Goal: Task Accomplishment & Management: Manage account settings

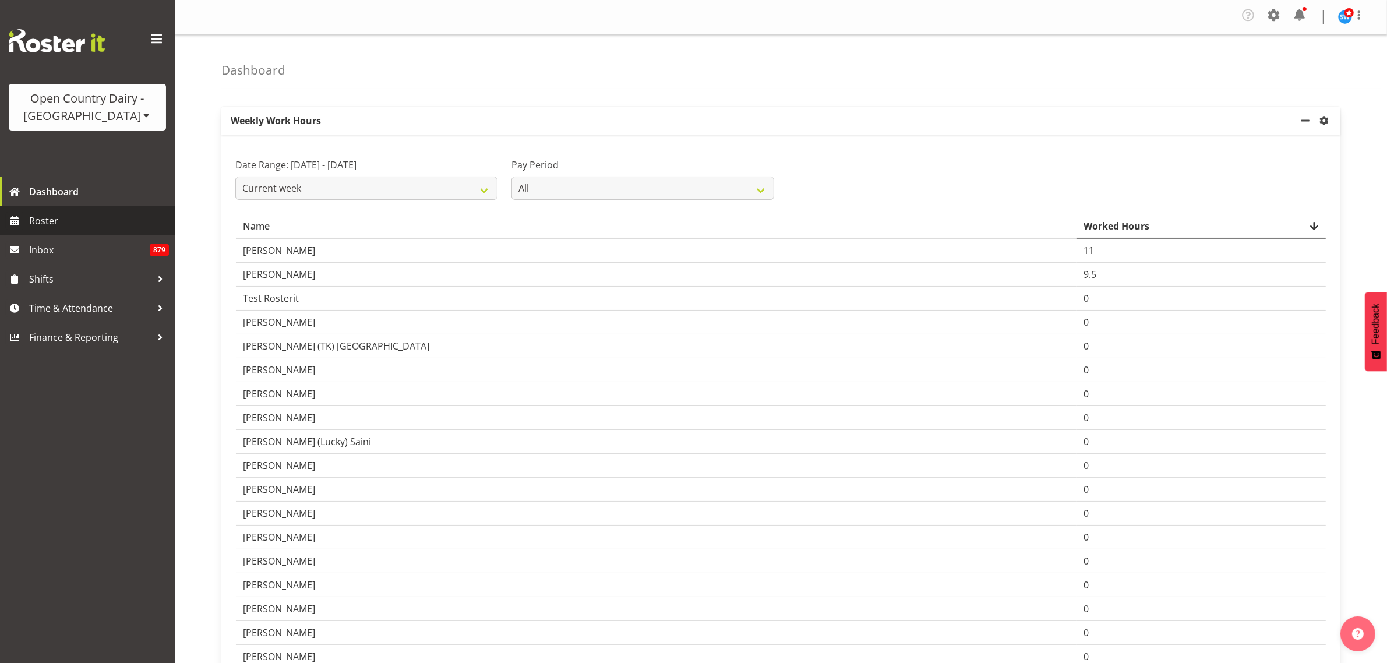
click at [51, 221] on span "Roster" at bounding box center [99, 220] width 140 height 17
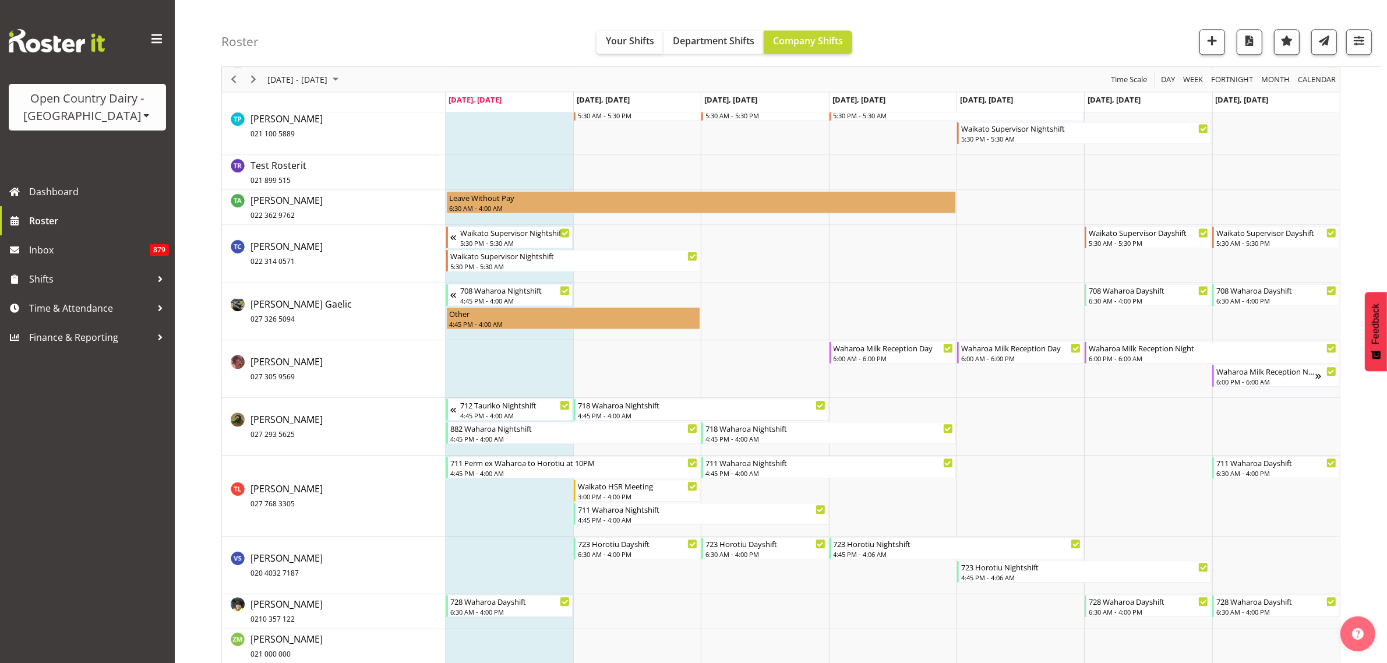
scroll to position [8725, 0]
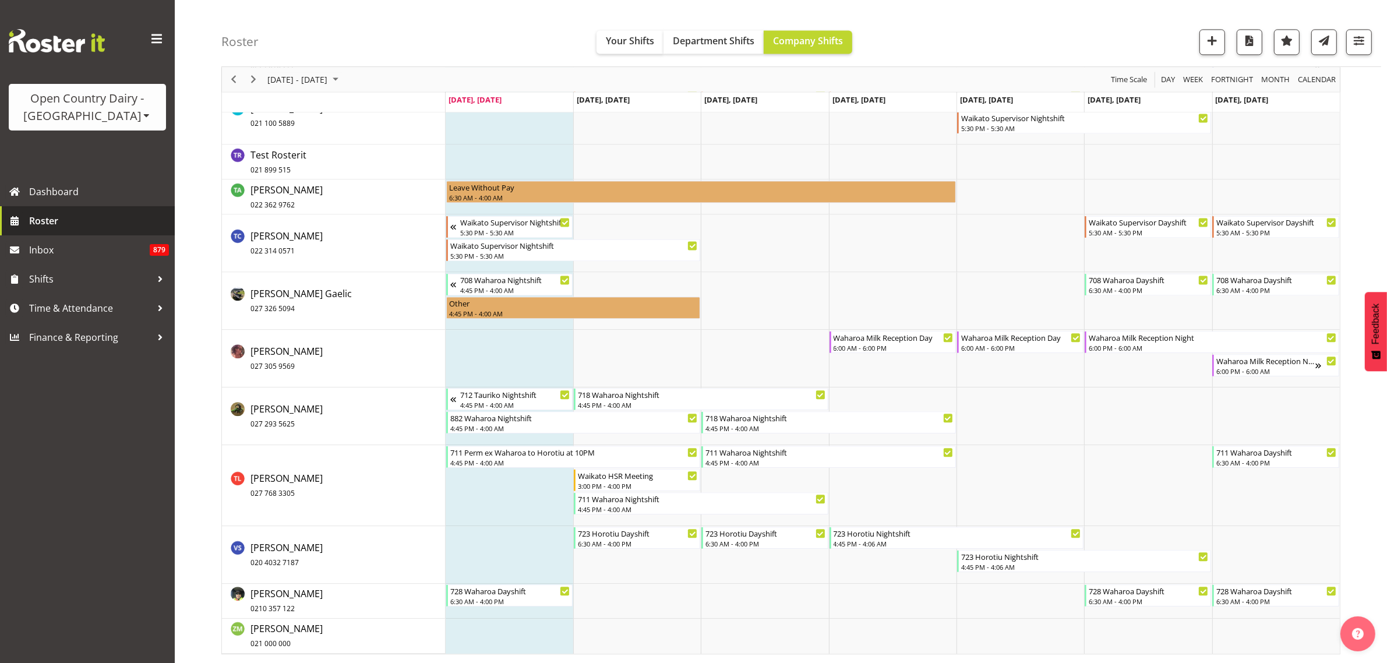
click at [55, 218] on span "Roster" at bounding box center [99, 220] width 140 height 17
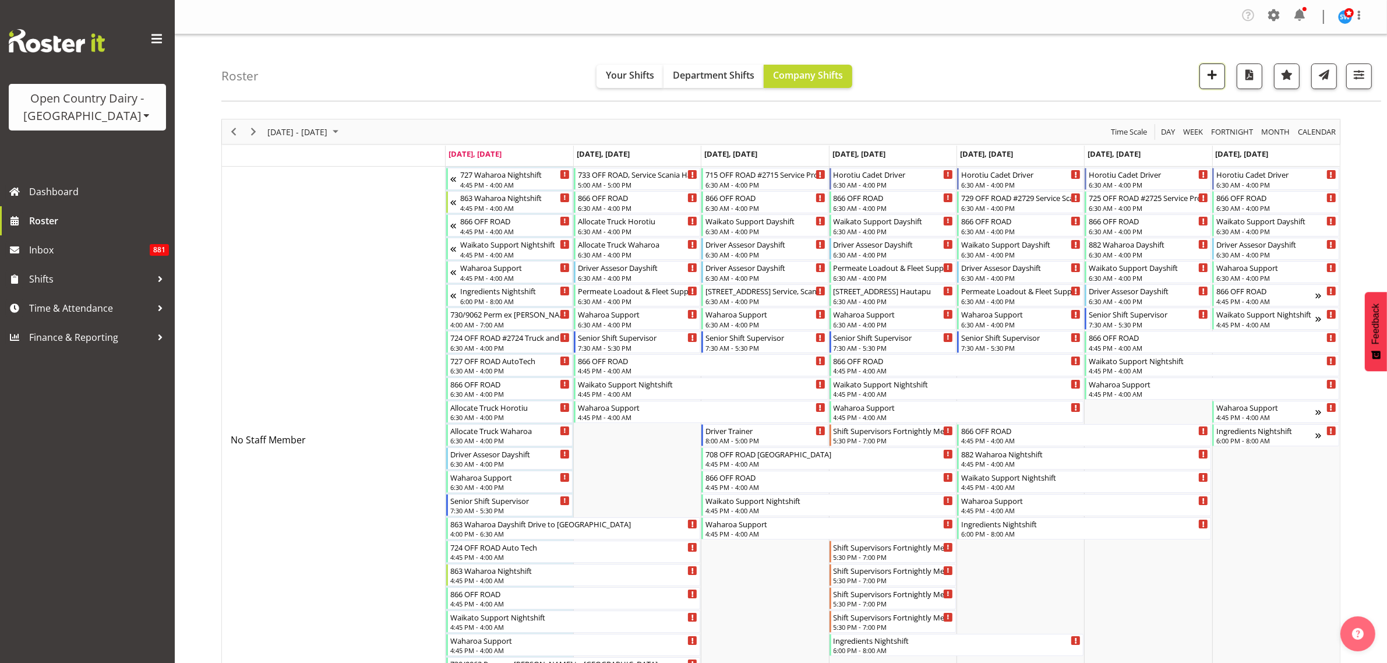
click at [1208, 80] on span "button" at bounding box center [1212, 74] width 15 height 15
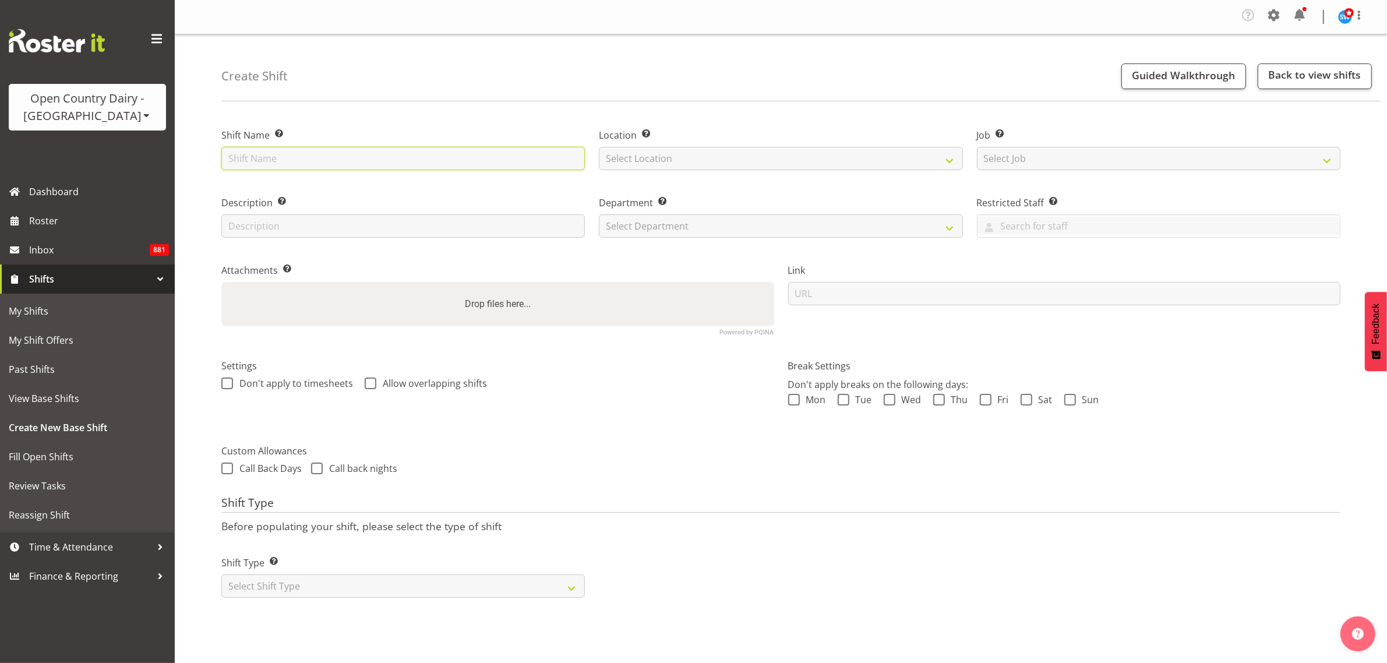
click at [423, 167] on input "text" at bounding box center [403, 158] width 364 height 23
type input "New Driver Induction"
click at [674, 157] on select "Select Location Ingredients Waharoa Office Waikato Milk Whanganui Office" at bounding box center [781, 158] width 364 height 23
select select "1054"
click at [599, 147] on select "Select Location Ingredients Waharoa Office Waikato Milk Whanganui Office" at bounding box center [781, 158] width 364 height 23
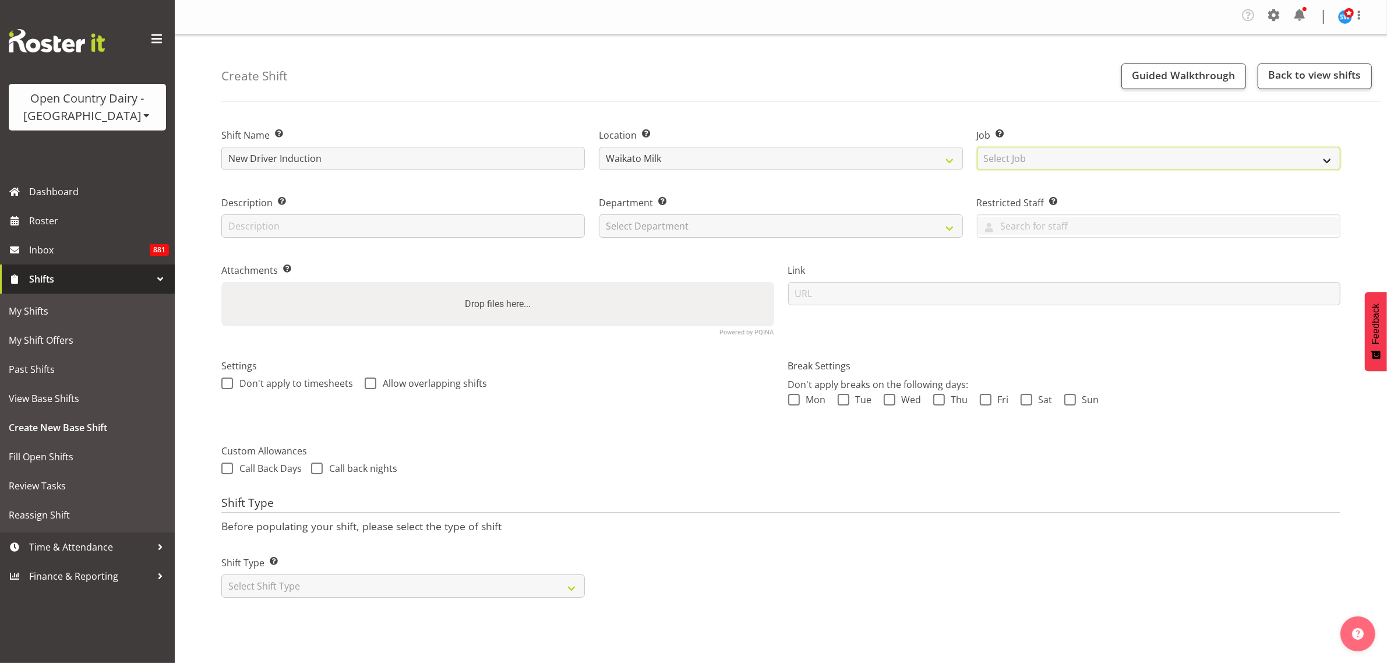
click at [1036, 161] on select "Select Job Create new job Driver Driver supervisor Support" at bounding box center [1159, 158] width 364 height 23
click at [893, 118] on div "Location Enter the location where the shift will occur. Ingredients Waharoa Off…" at bounding box center [781, 146] width 378 height 68
click at [633, 227] on select "Select Department 701 702 703 704 705 706 707 708 709 710 711 712 713 714 715 7…" at bounding box center [781, 225] width 364 height 23
select select "763"
click at [599, 214] on select "Select Department 701 702 703 704 705 706 707 708 709 710 711 712 713 714 715 7…" at bounding box center [781, 225] width 364 height 23
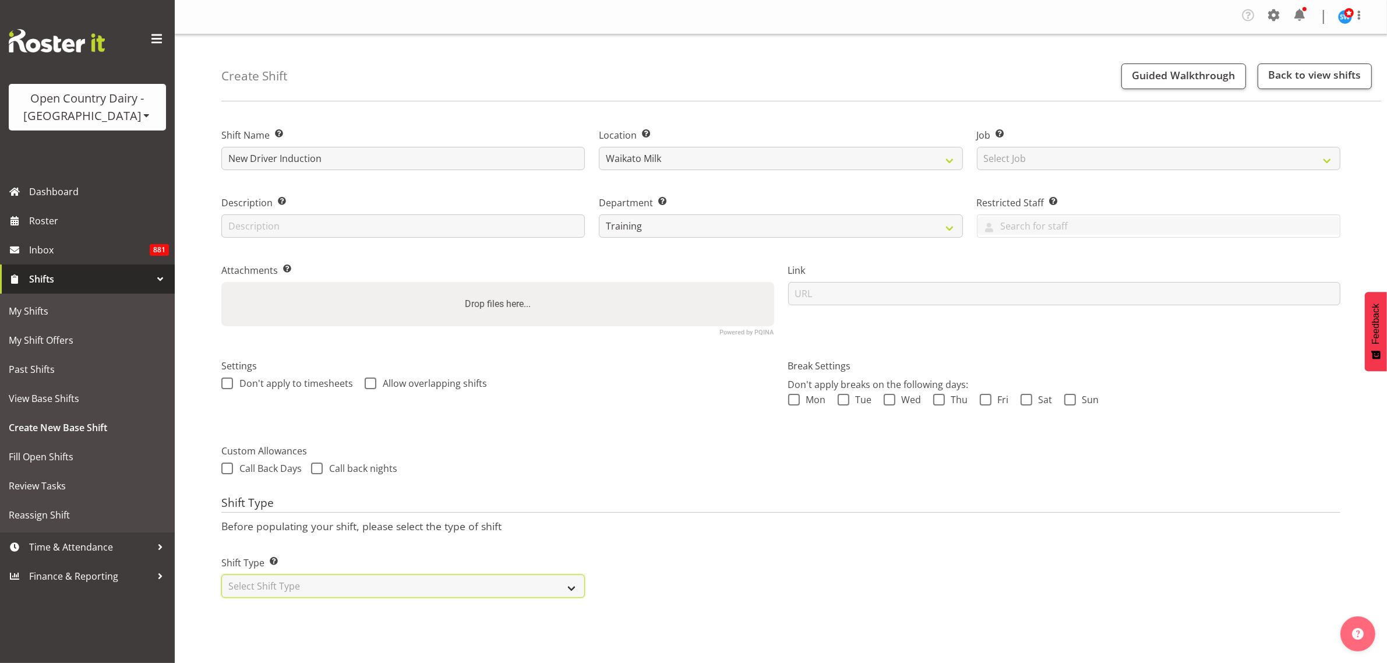
click at [555, 587] on select "Select Shift Type One Off Shift Recurring Shift Rotating Shift" at bounding box center [403, 585] width 364 height 23
select select "one_off"
click at [221, 575] on select "Select Shift Type One Off Shift Recurring Shift Rotating Shift" at bounding box center [403, 585] width 364 height 23
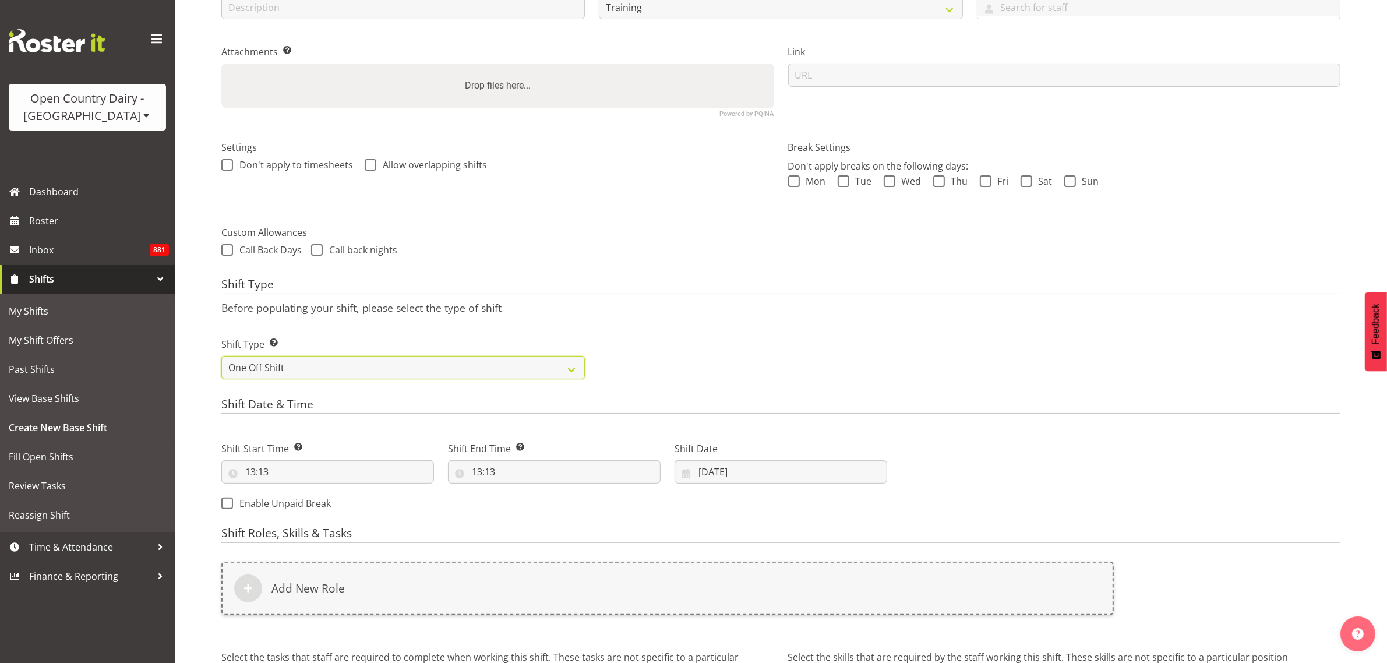
scroll to position [291, 0]
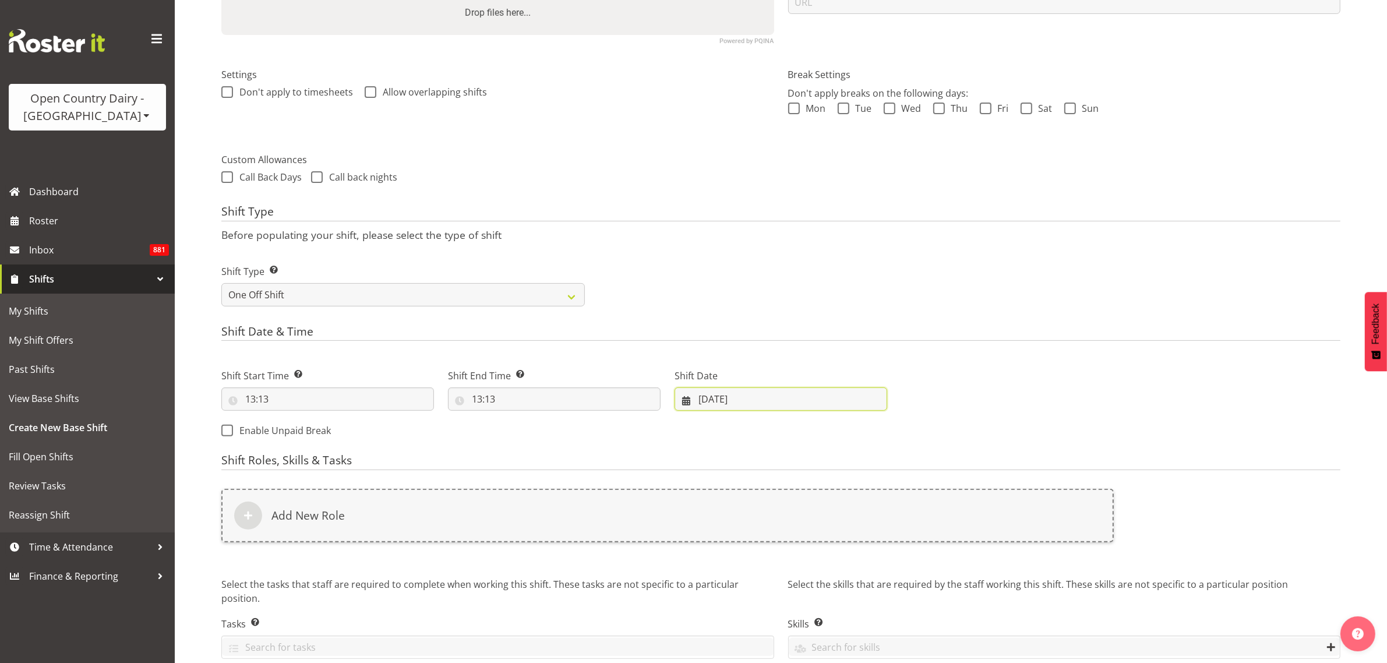
click at [739, 404] on input "08/09/2025" at bounding box center [781, 398] width 213 height 23
click at [727, 510] on link "8" at bounding box center [733, 516] width 23 height 23
click at [255, 403] on input "13:13" at bounding box center [327, 398] width 213 height 23
click at [298, 428] on select "00 01 02 03 04 05 06 07 08 09 10 11 12 13 14 15 16 17 18 19 20 21 22 23" at bounding box center [301, 429] width 26 height 23
select select "10"
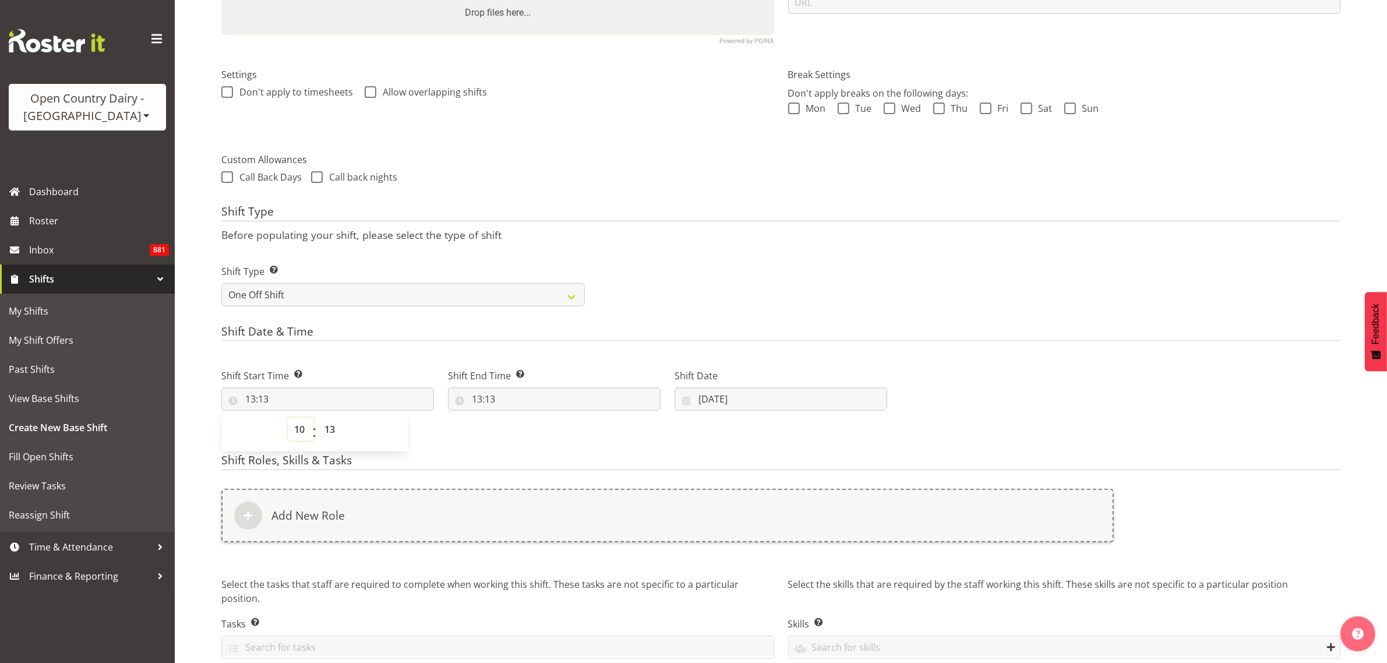
click at [288, 419] on select "00 01 02 03 04 05 06 07 08 09 10 11 12 13 14 15 16 17 18 19 20 21 22 23" at bounding box center [301, 429] width 26 height 23
type input "10:13"
drag, startPoint x: 329, startPoint y: 426, endPoint x: 333, endPoint y: 418, distance: 8.9
click at [329, 426] on select "00 01 02 03 04 05 06 07 08 09 10 11 12 13 14 15 16 17 18 19 20 21 22 23 24 25 2…" at bounding box center [331, 429] width 26 height 23
select select "0"
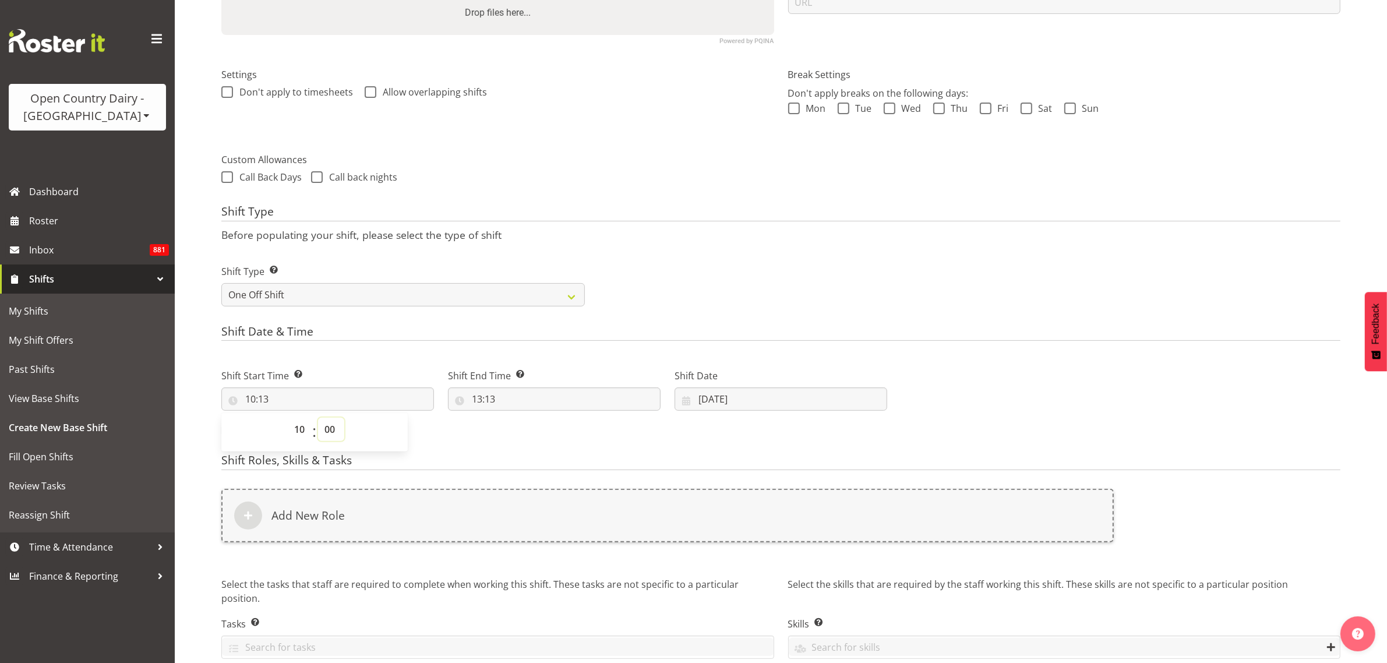
click at [318, 419] on select "00 01 02 03 04 05 06 07 08 09 10 11 12 13 14 15 16 17 18 19 20 21 22 23 24 25 2…" at bounding box center [331, 429] width 26 height 23
type input "10:00"
click at [495, 401] on input "13:13" at bounding box center [554, 398] width 213 height 23
click at [530, 433] on select "00 01 02 03 04 05 06 07 08 09 10 11 12 13 14 15 16 17 18 19 20 21 22 23" at bounding box center [527, 429] width 26 height 23
select select "17"
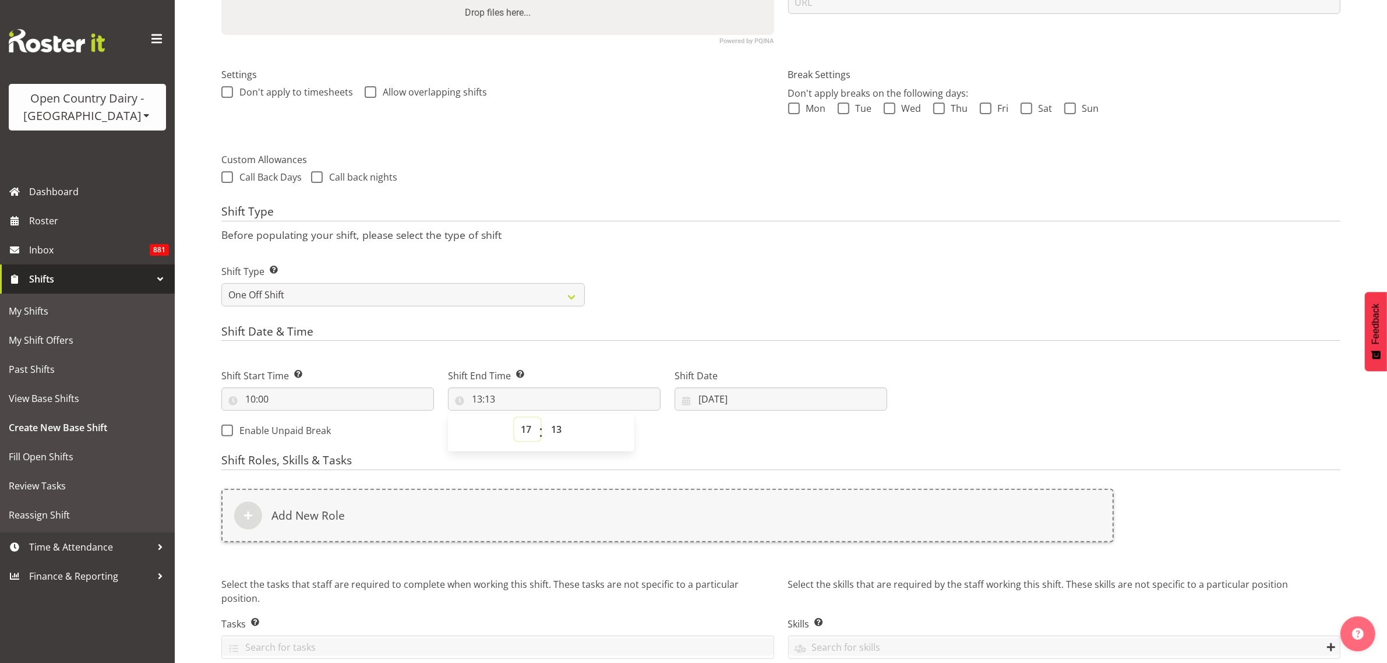
click at [514, 419] on select "00 01 02 03 04 05 06 07 08 09 10 11 12 13 14 15 16 17 18 19 20 21 22 23" at bounding box center [527, 429] width 26 height 23
type input "17:13"
click at [551, 425] on select "00 01 02 03 04 05 06 07 08 09 10 11 12 13 14 15 16 17 18 19 20 21 22 23 24 25 2…" at bounding box center [558, 429] width 26 height 23
select select "0"
click at [545, 419] on select "00 01 02 03 04 05 06 07 08 09 10 11 12 13 14 15 16 17 18 19 20 21 22 23 24 25 2…" at bounding box center [558, 429] width 26 height 23
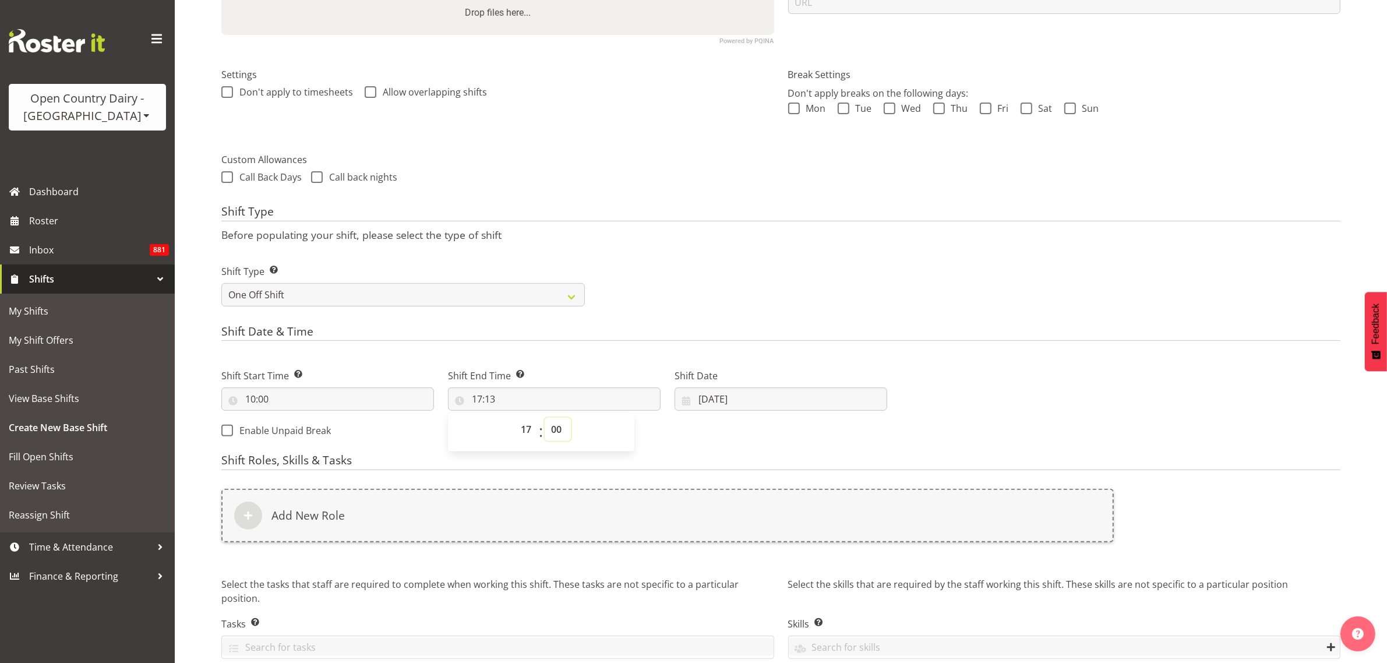
type input "17:00"
click at [633, 230] on p "Before populating your shift, please select the type of shift" at bounding box center [780, 234] width 1119 height 13
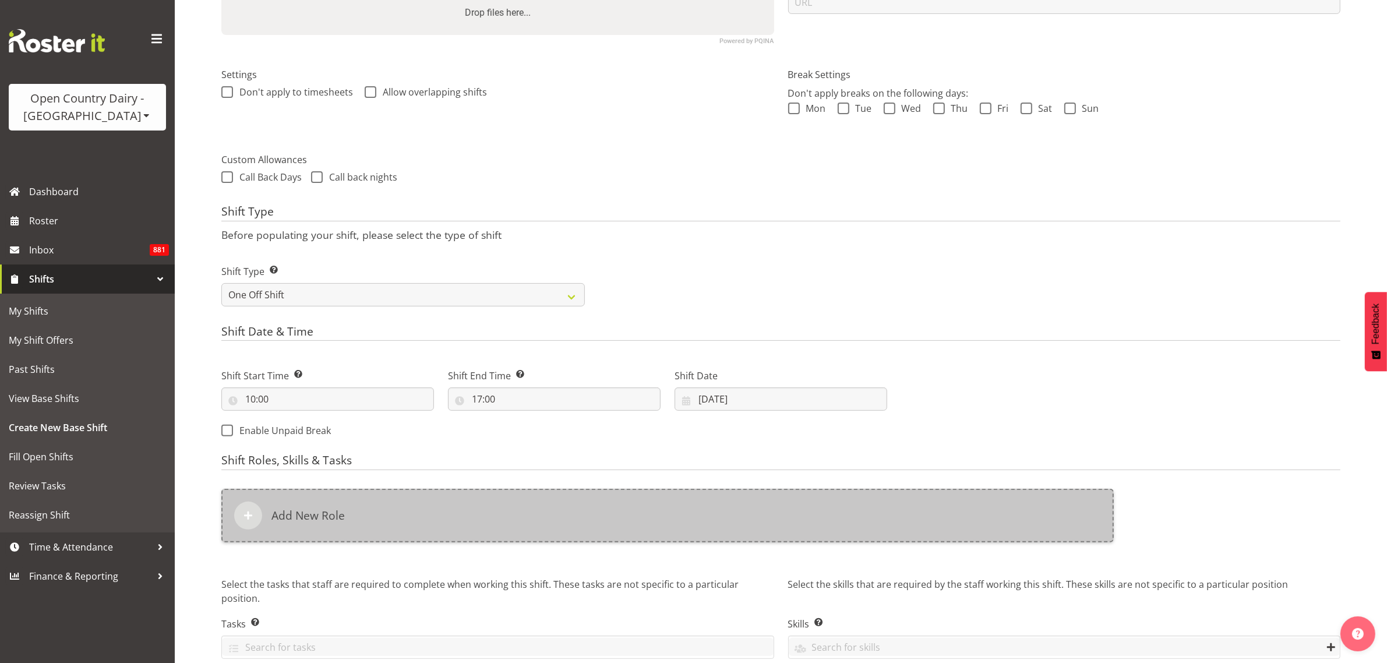
click at [334, 517] on h6 "Add New Role" at bounding box center [308, 516] width 73 height 14
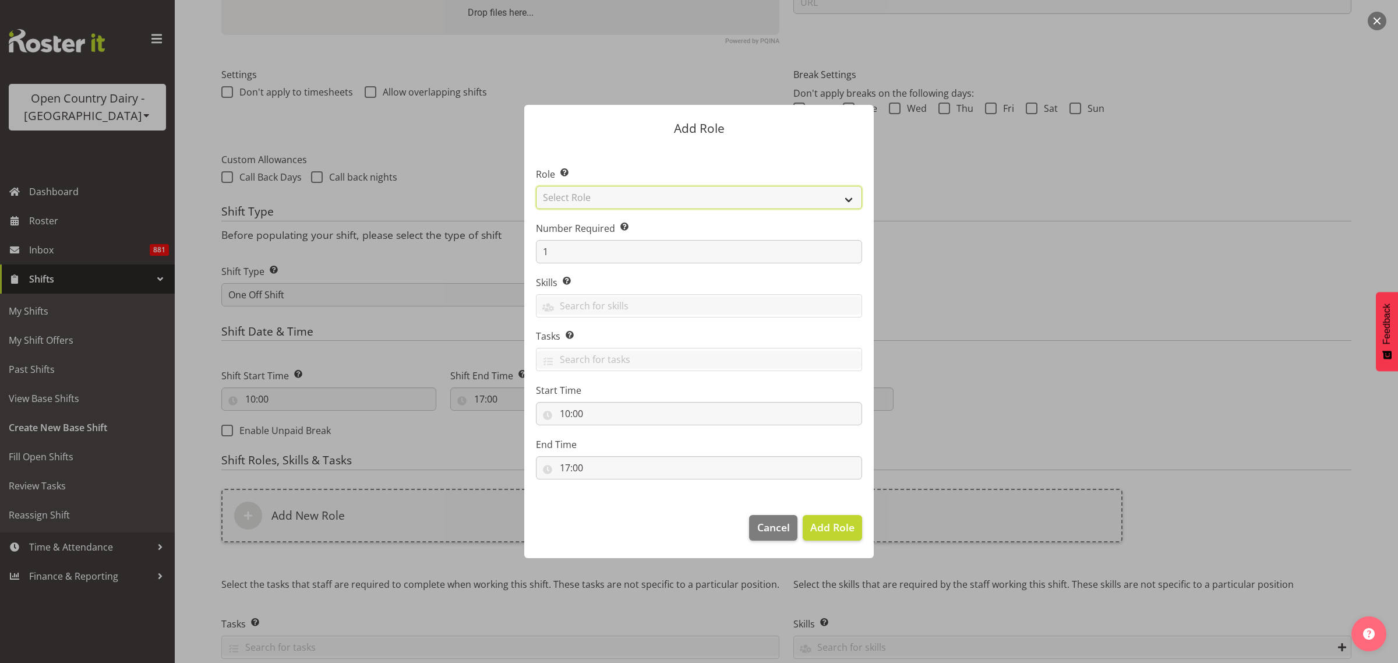
click at [843, 196] on select "Select Role Cadet Driver Crew Leader Driver Driver Buddy Driver Assessor Dayshi…" at bounding box center [699, 197] width 326 height 23
select select "1166"
click at [536, 186] on select "Select Role Cadet Driver Crew Leader Driver Driver Buddy Driver Assessor Dayshi…" at bounding box center [699, 197] width 326 height 23
click at [848, 522] on span "Add Role" at bounding box center [832, 527] width 44 height 14
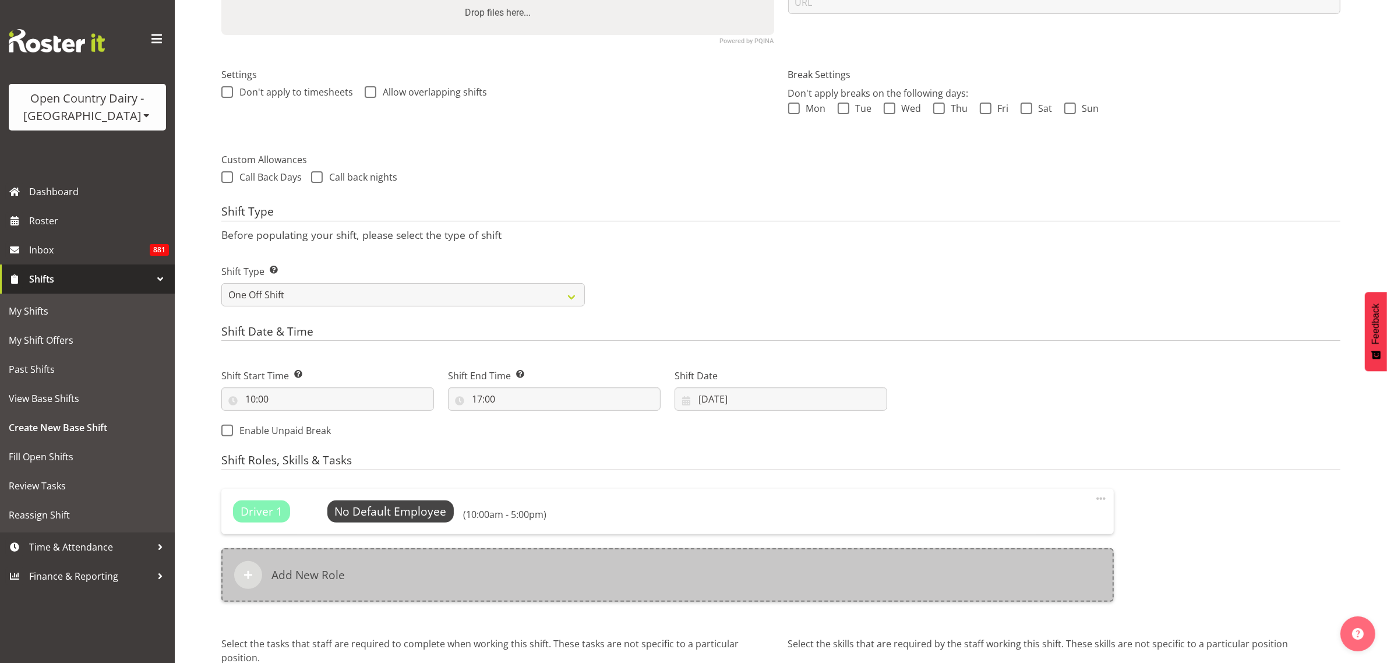
click at [325, 574] on h6 "Add New Role" at bounding box center [308, 575] width 73 height 14
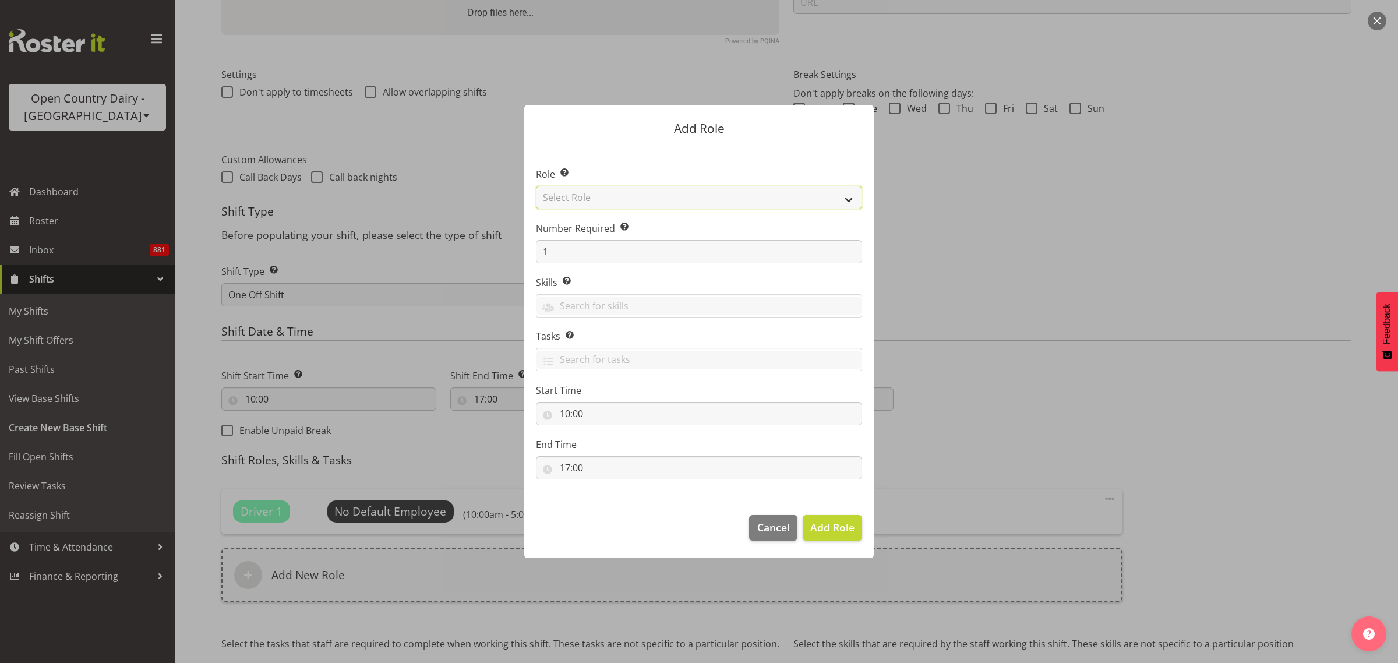
click at [848, 196] on select "Select Role Cadet Driver Crew Leader Driver Driver Buddy Driver Assessor Dayshi…" at bounding box center [699, 197] width 326 height 23
select select "1166"
click at [536, 186] on select "Select Role Cadet Driver Crew Leader Driver Driver Buddy Driver Assessor Dayshi…" at bounding box center [699, 197] width 326 height 23
click at [835, 528] on span "Add Role" at bounding box center [832, 527] width 44 height 14
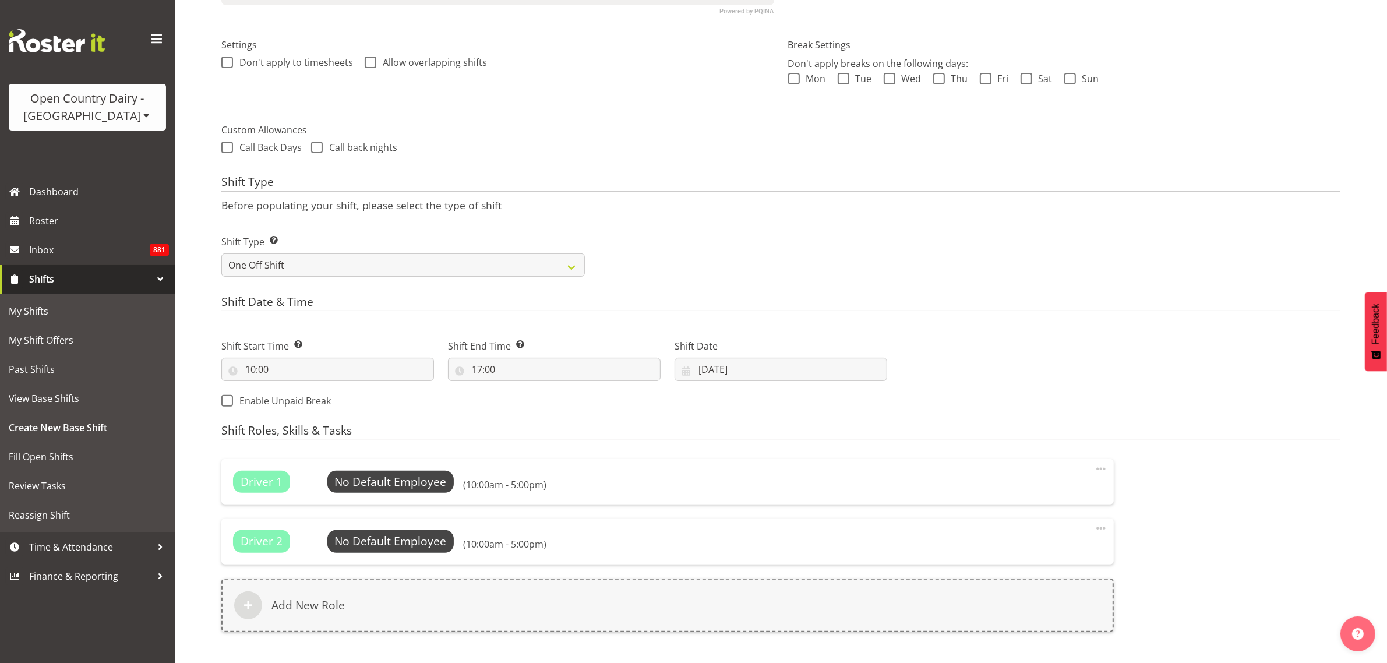
scroll to position [467, 0]
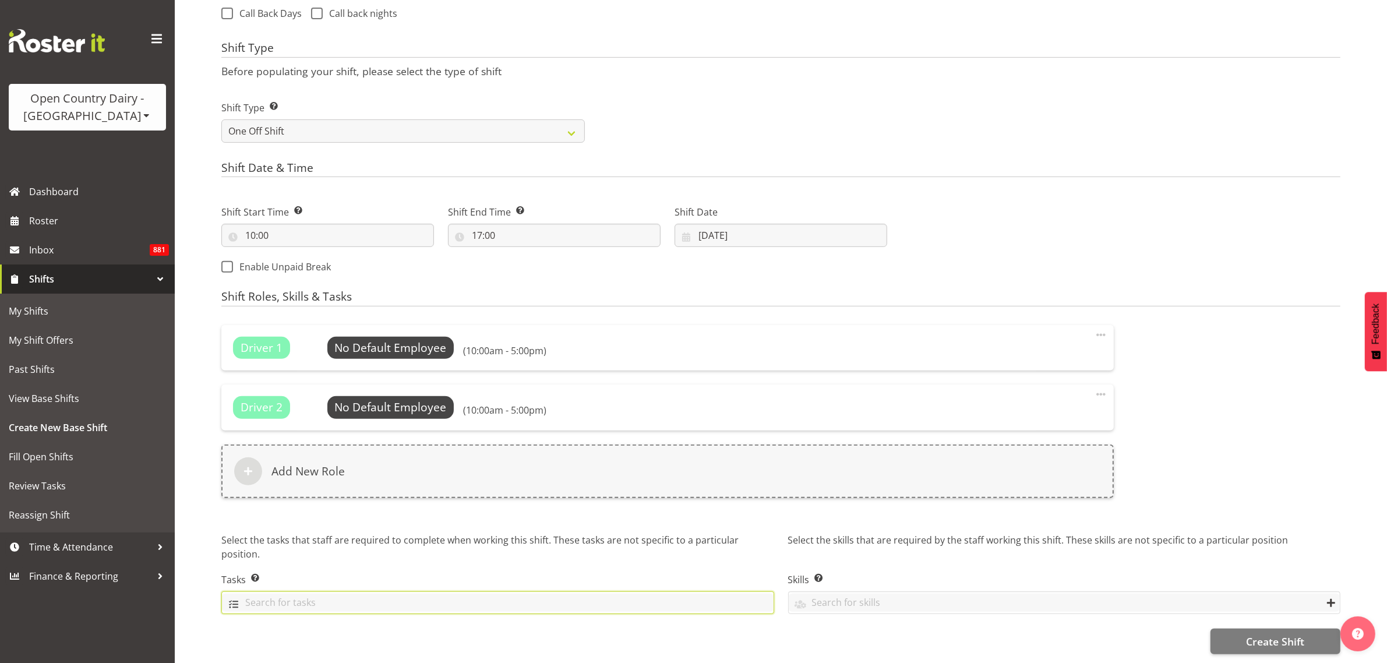
click at [739, 595] on input "text" at bounding box center [498, 603] width 552 height 18
click at [708, 573] on label "Tasks Enter any tasks that can be completed by any employee who is allocated to…" at bounding box center [497, 580] width 553 height 14
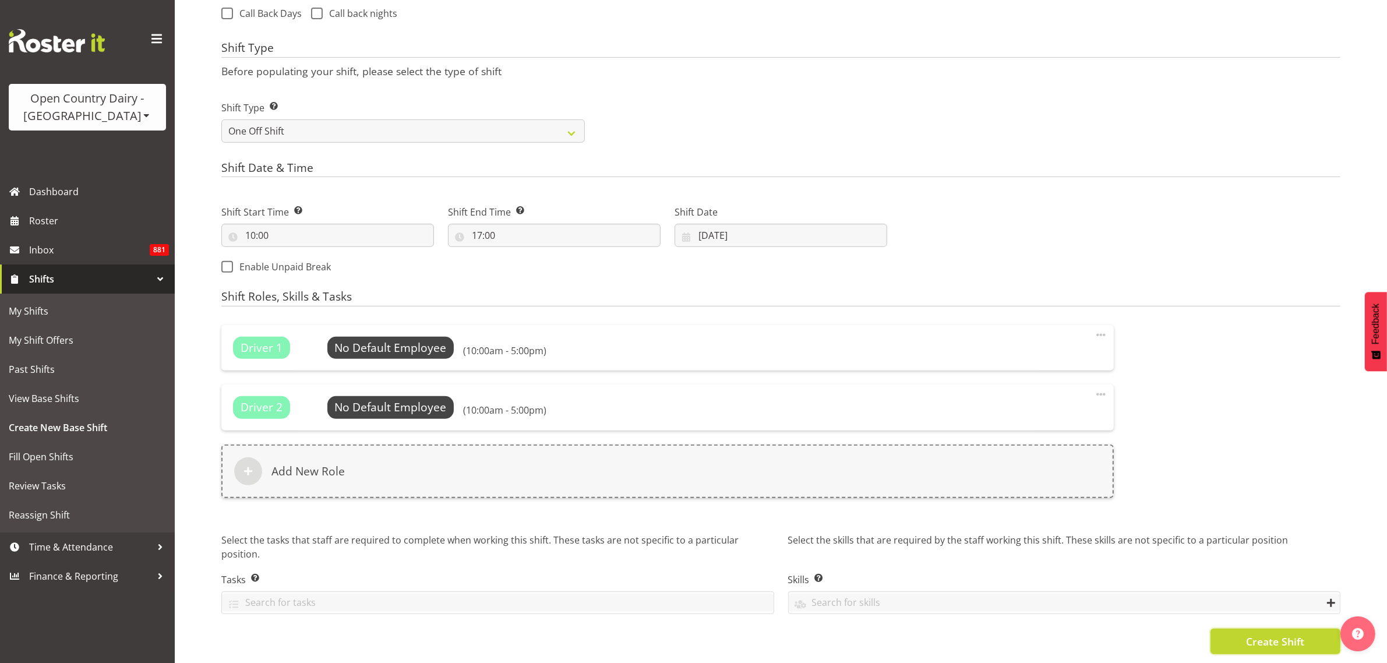
click at [1259, 634] on span "Create Shift" at bounding box center [1275, 641] width 58 height 15
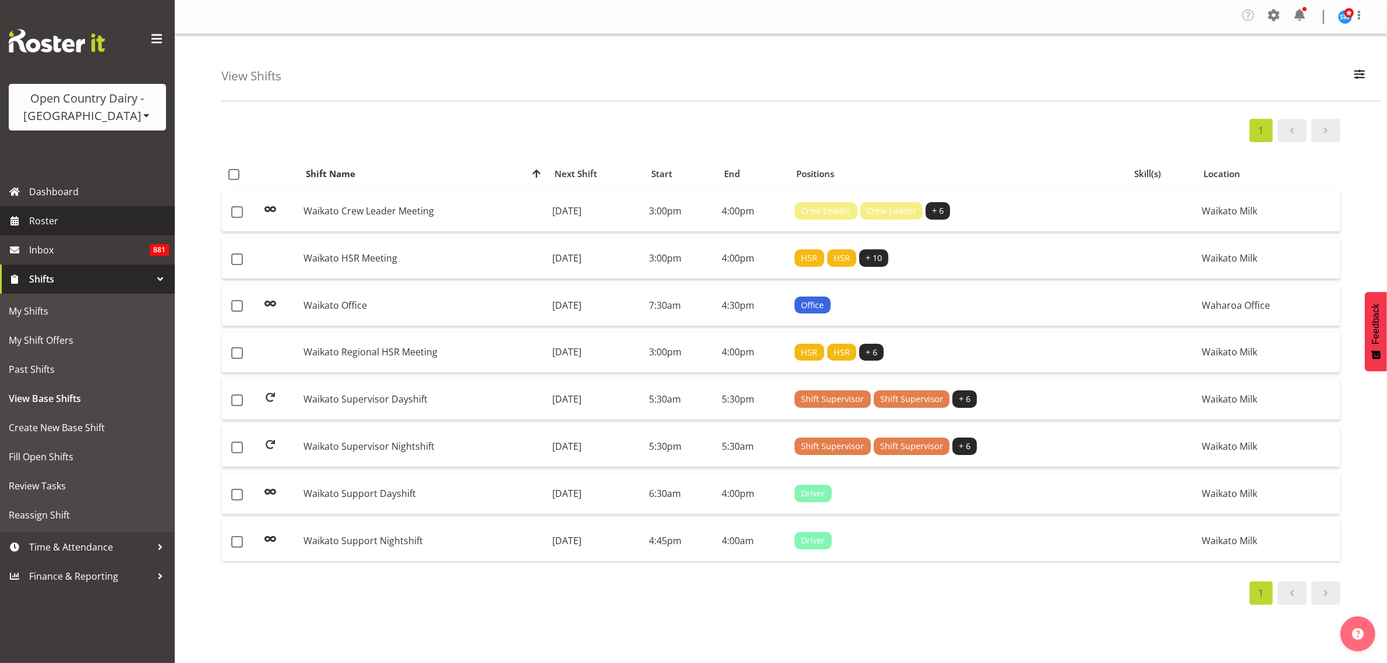
click at [61, 222] on span "Roster" at bounding box center [99, 220] width 140 height 17
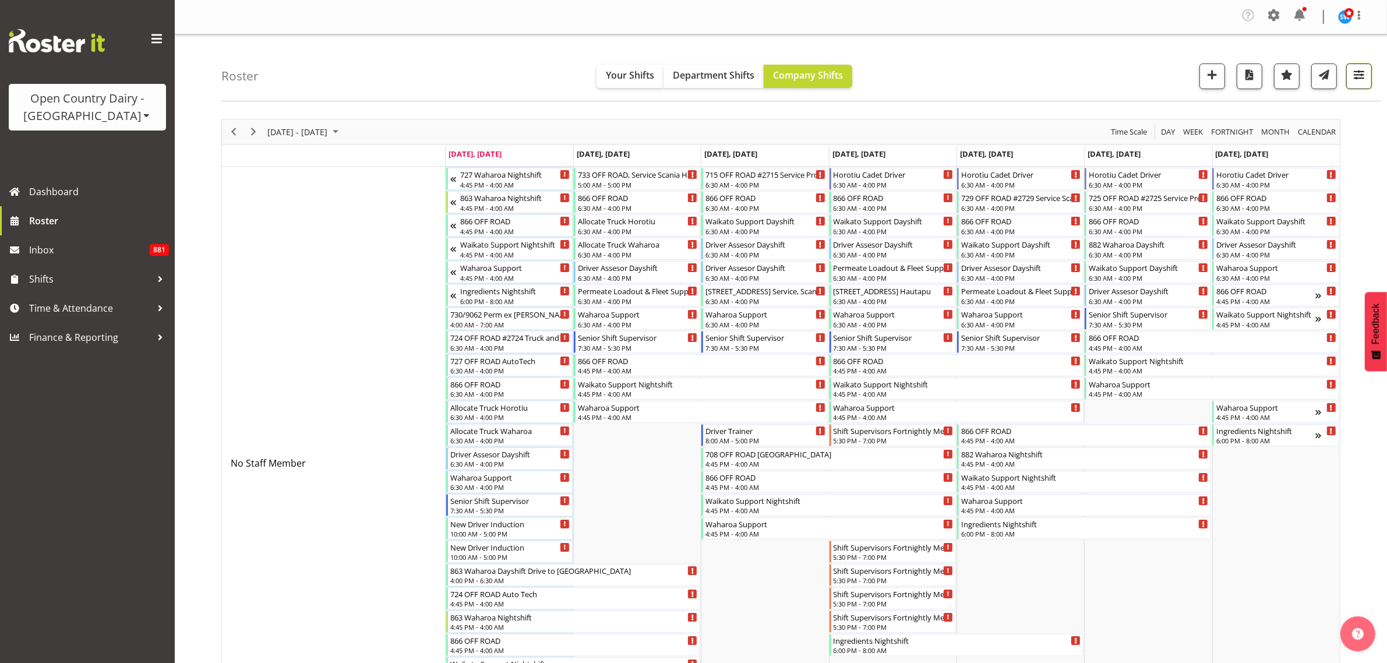
click at [1352, 79] on span "button" at bounding box center [1359, 74] width 15 height 15
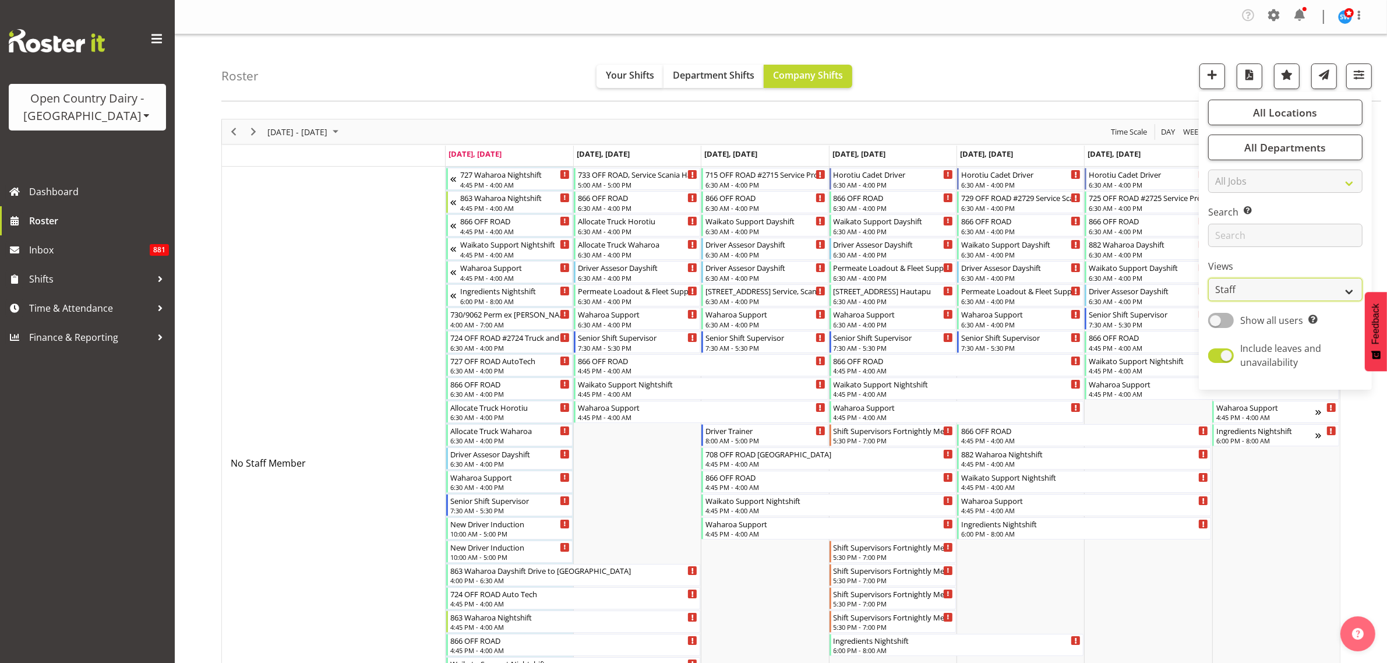
click at [1326, 289] on select "Staff Role Shift - Horizontal Shift - Vertical Staff - Location" at bounding box center [1285, 289] width 154 height 23
select select "shiftH"
click at [1209, 278] on select "Staff Role Shift - Horizontal Shift - Vertical Staff - Location" at bounding box center [1285, 289] width 154 height 23
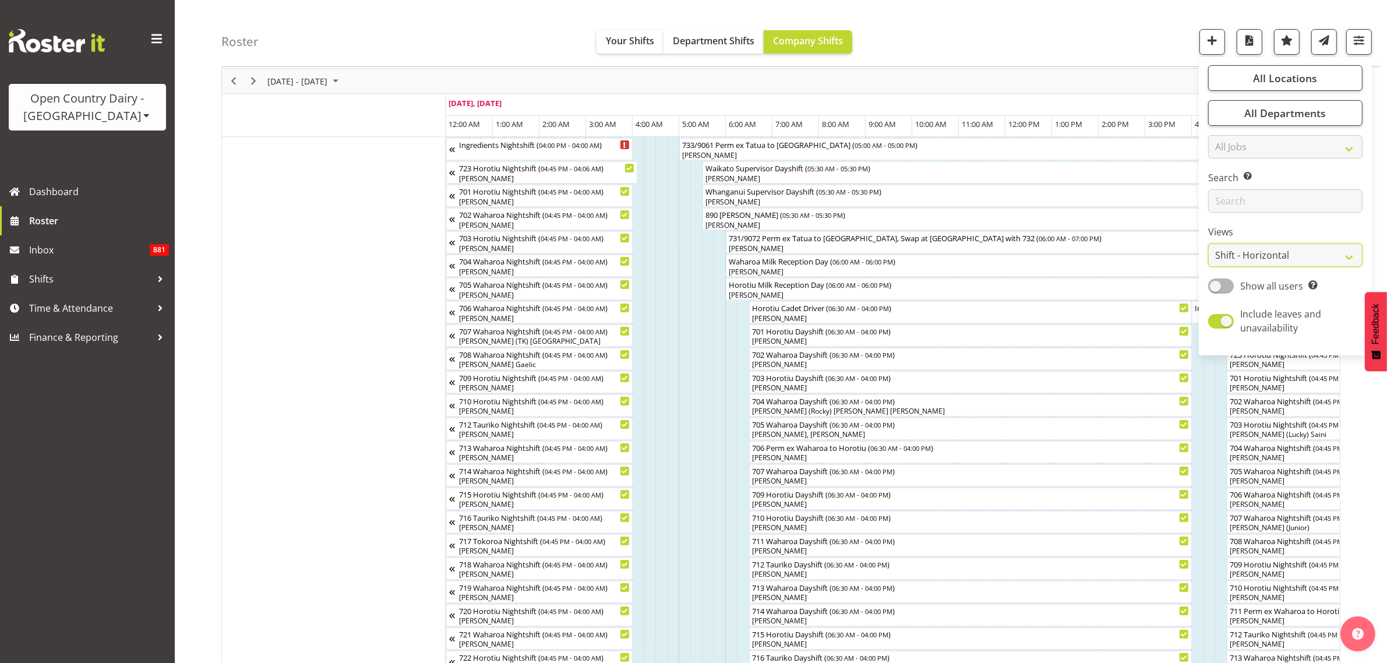
scroll to position [73, 0]
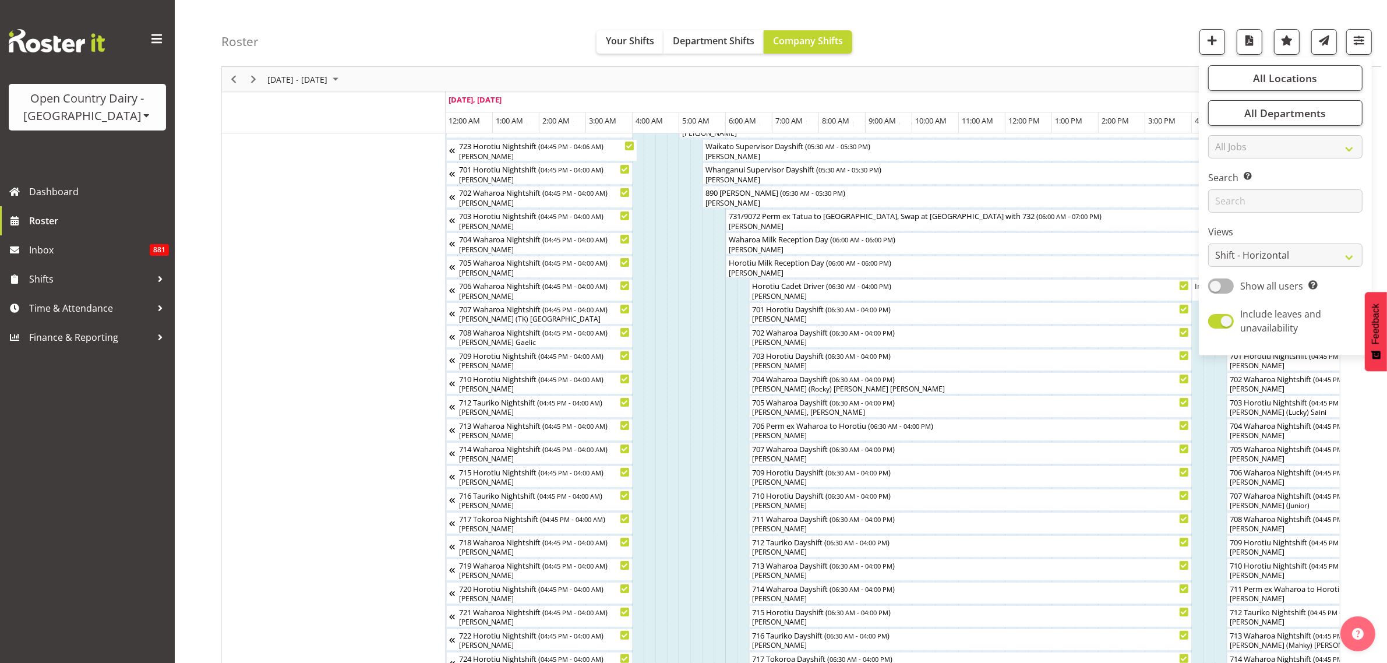
click at [1012, 18] on div "Roster Your Shifts Department Shifts Company Shifts All Locations Clear Ingredi…" at bounding box center [801, 33] width 1160 height 67
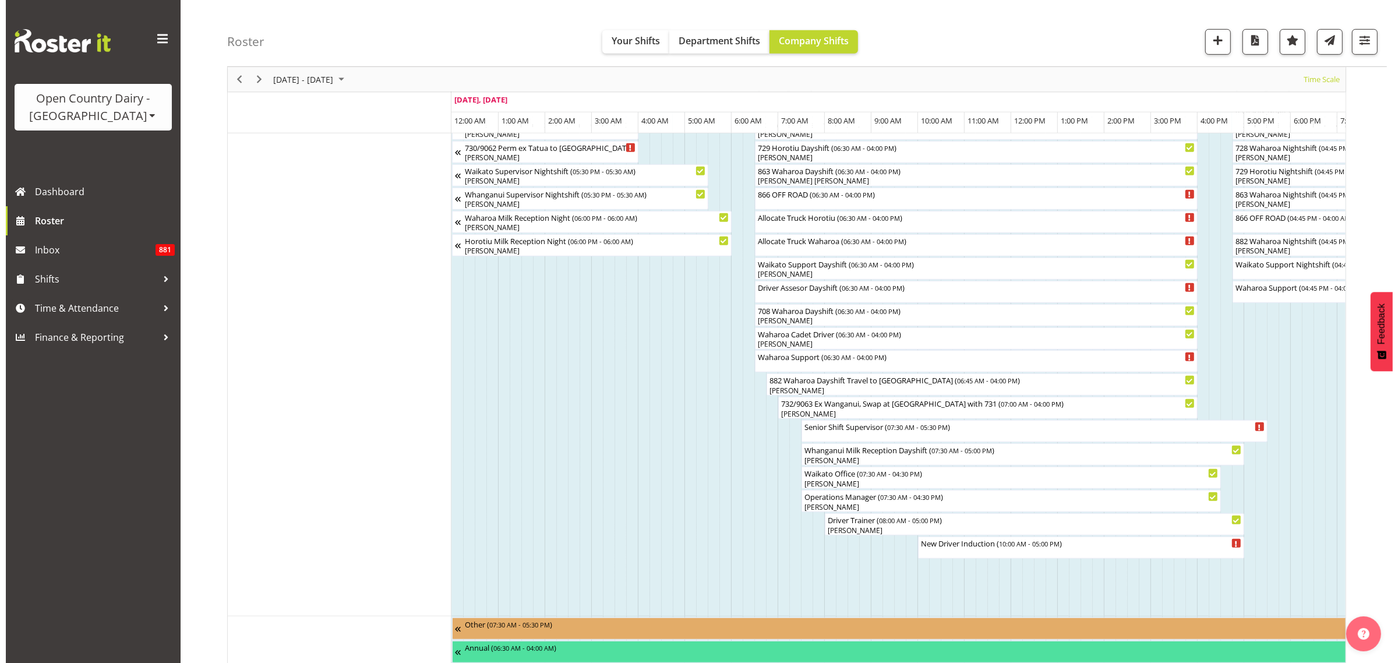
scroll to position [874, 0]
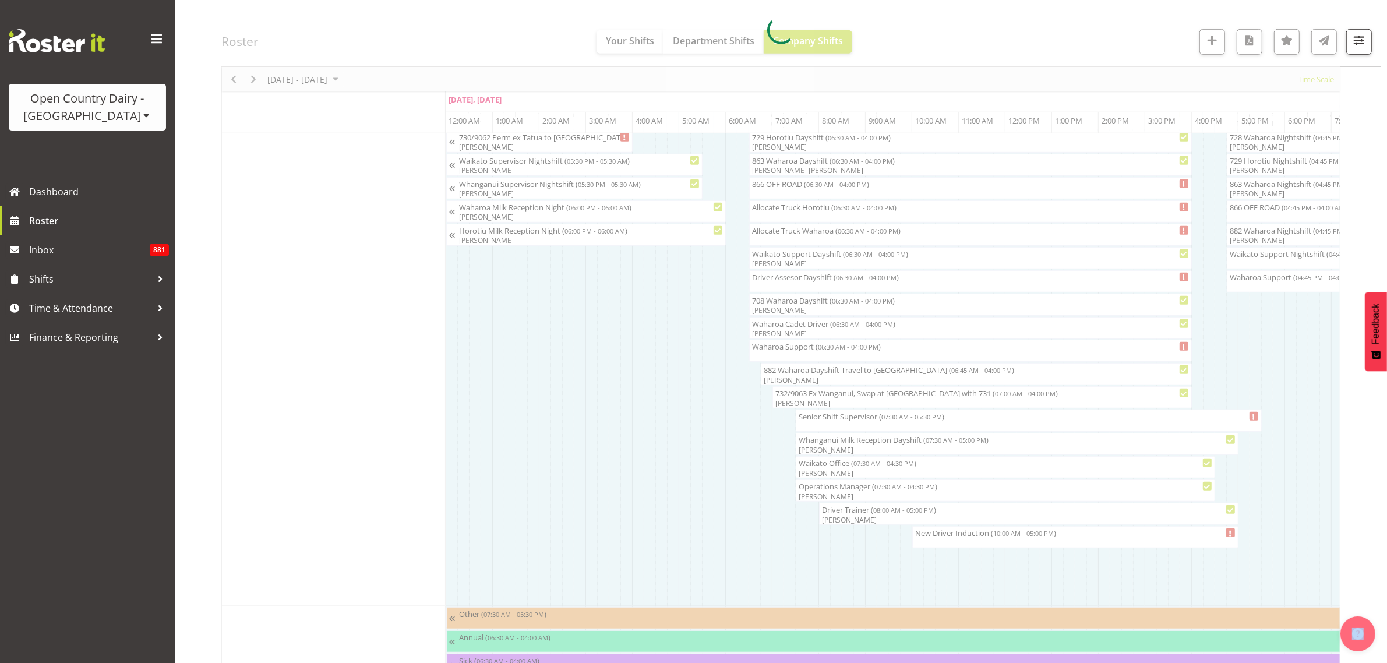
click at [1017, 544] on div at bounding box center [780, 30] width 1119 height 1571
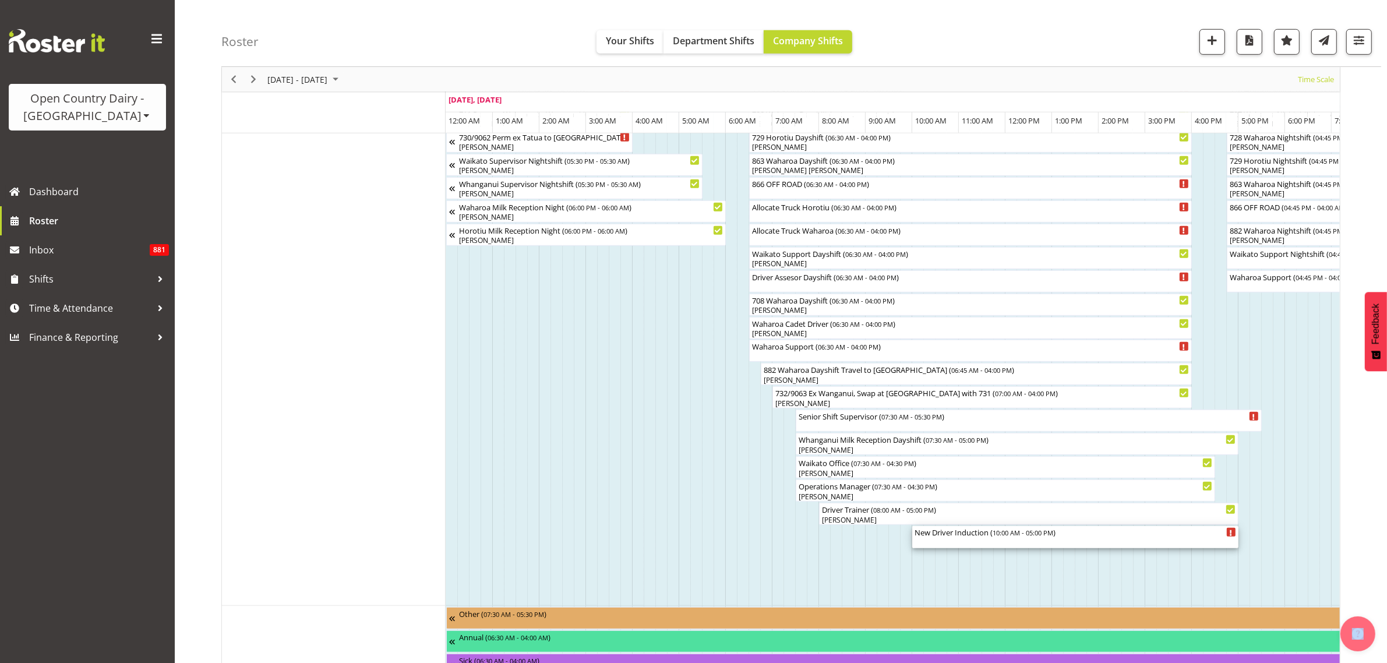
click at [1017, 542] on div "New Driver Induction ( 10:00 AM - 05:00 PM )" at bounding box center [1076, 537] width 322 height 22
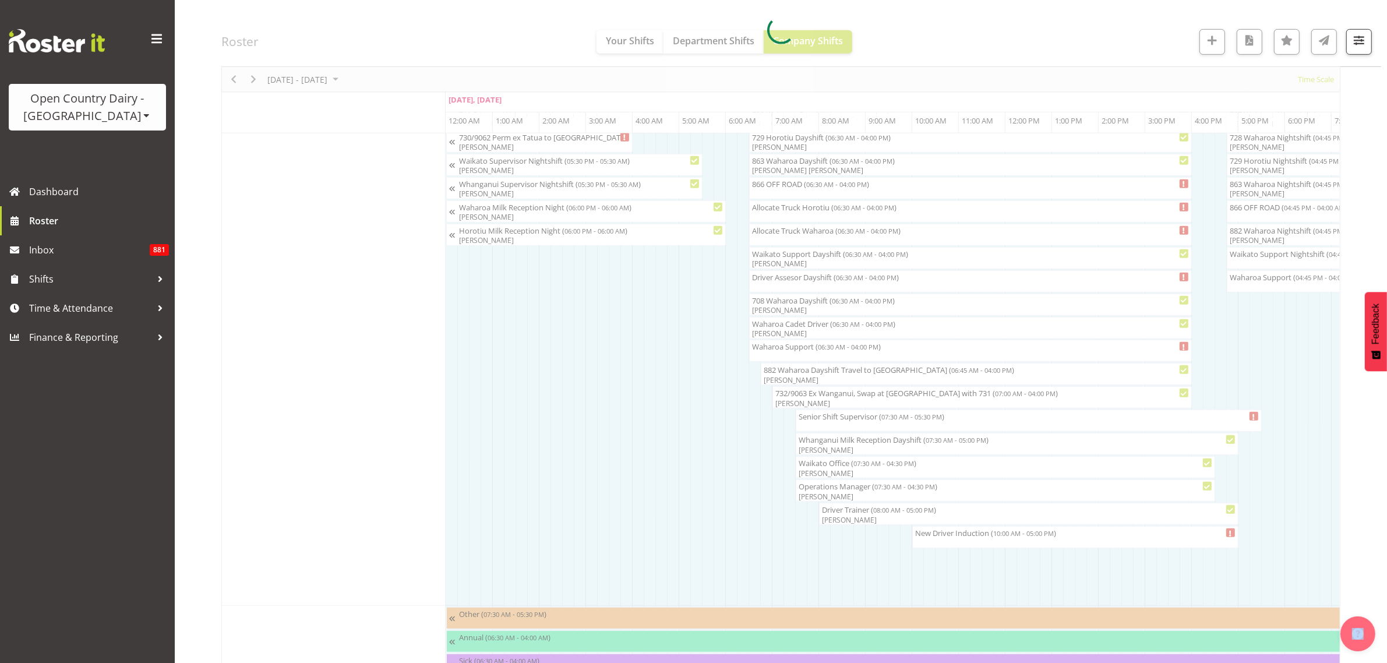
click at [1017, 542] on div at bounding box center [780, 30] width 1119 height 1571
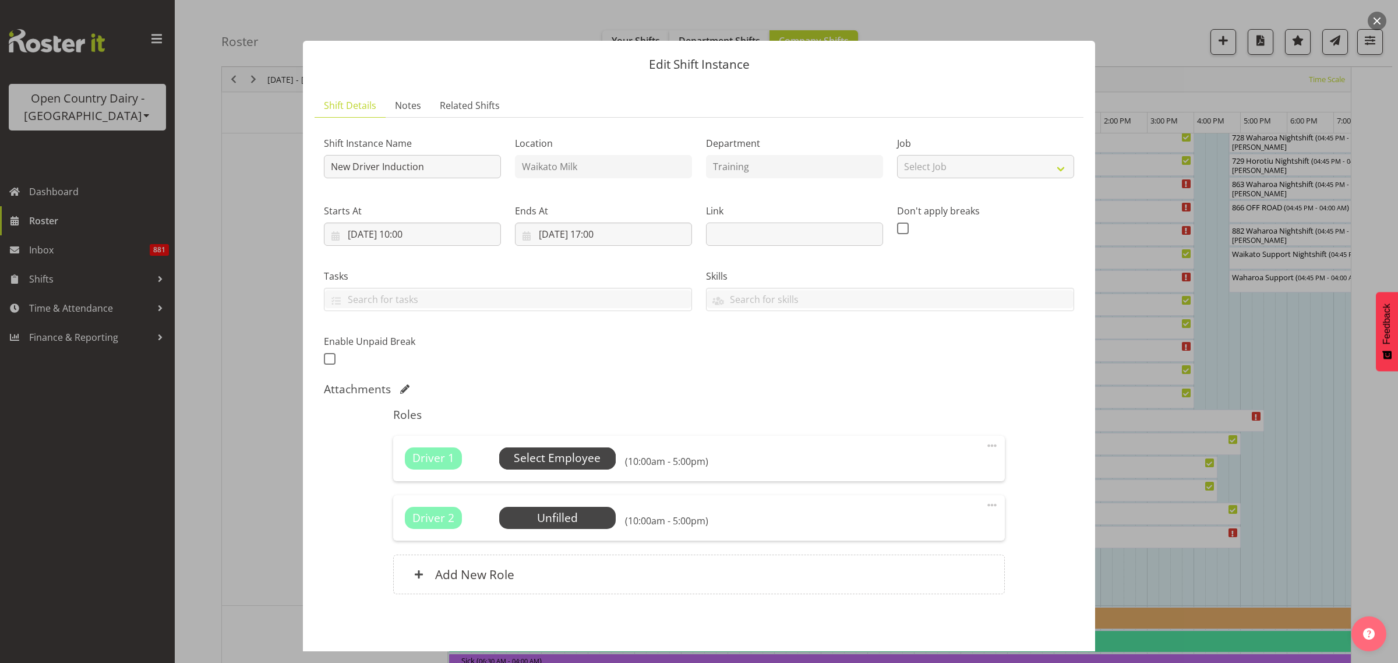
click at [576, 460] on span "Select Employee" at bounding box center [557, 458] width 87 height 17
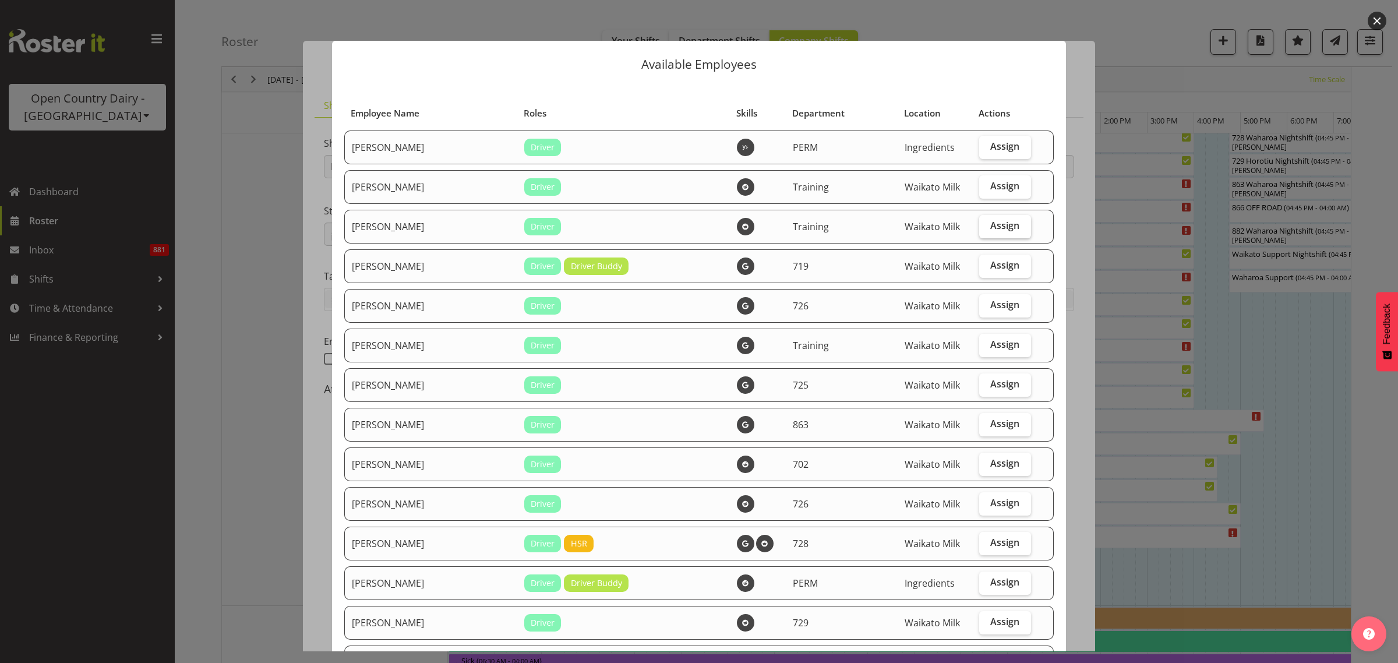
click at [990, 224] on span "Assign" at bounding box center [1004, 226] width 29 height 12
click at [987, 224] on input "Assign" at bounding box center [983, 226] width 8 height 8
checkbox input "true"
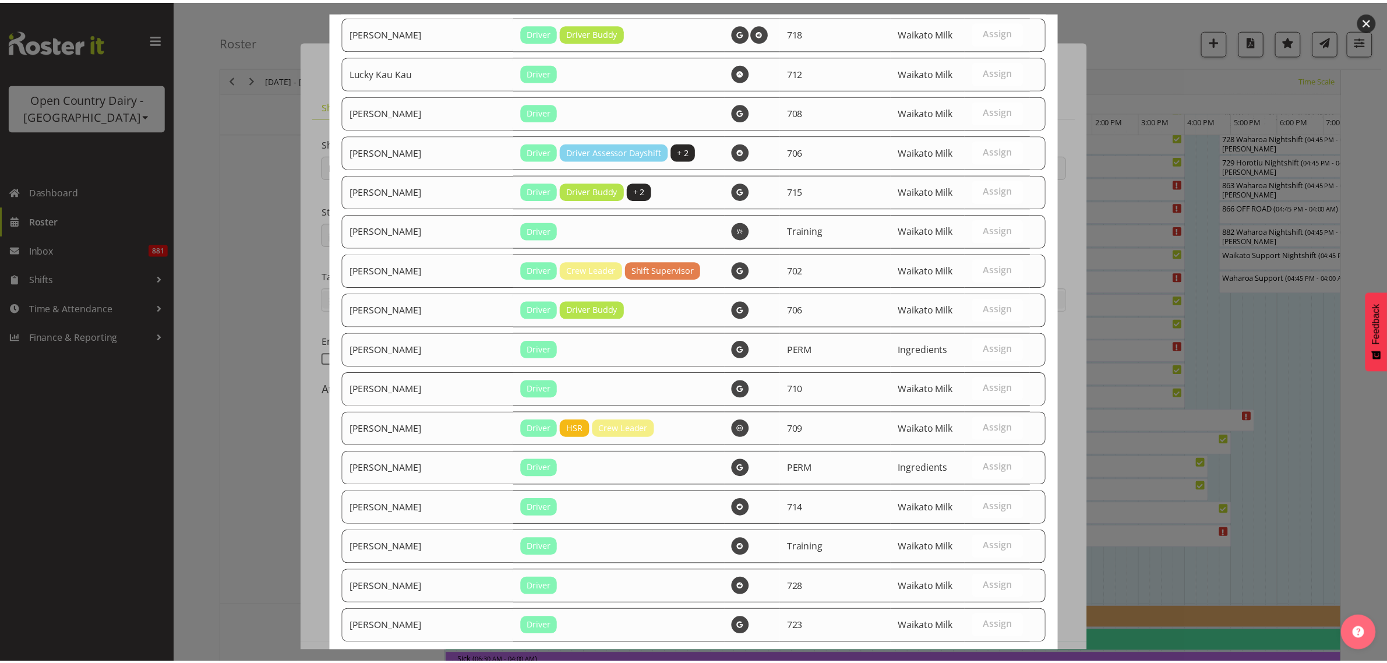
scroll to position [1674, 0]
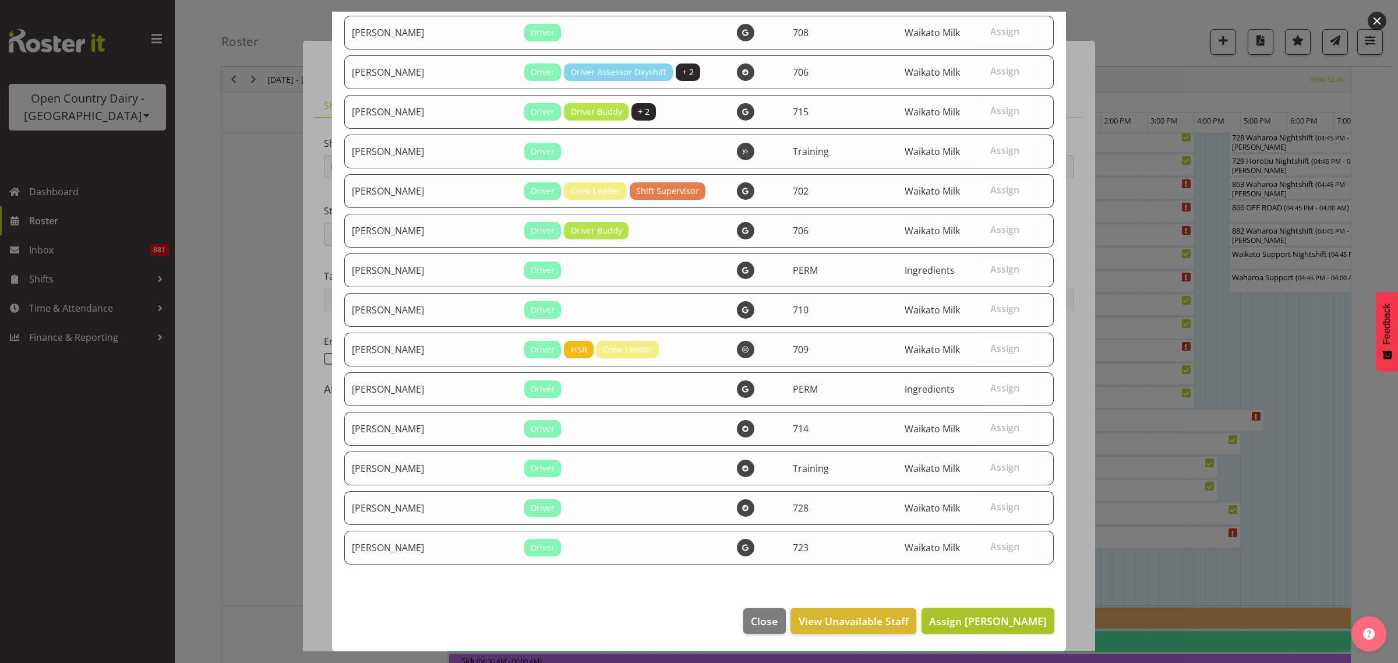
click at [1006, 616] on span "Assign [PERSON_NAME]" at bounding box center [988, 621] width 118 height 14
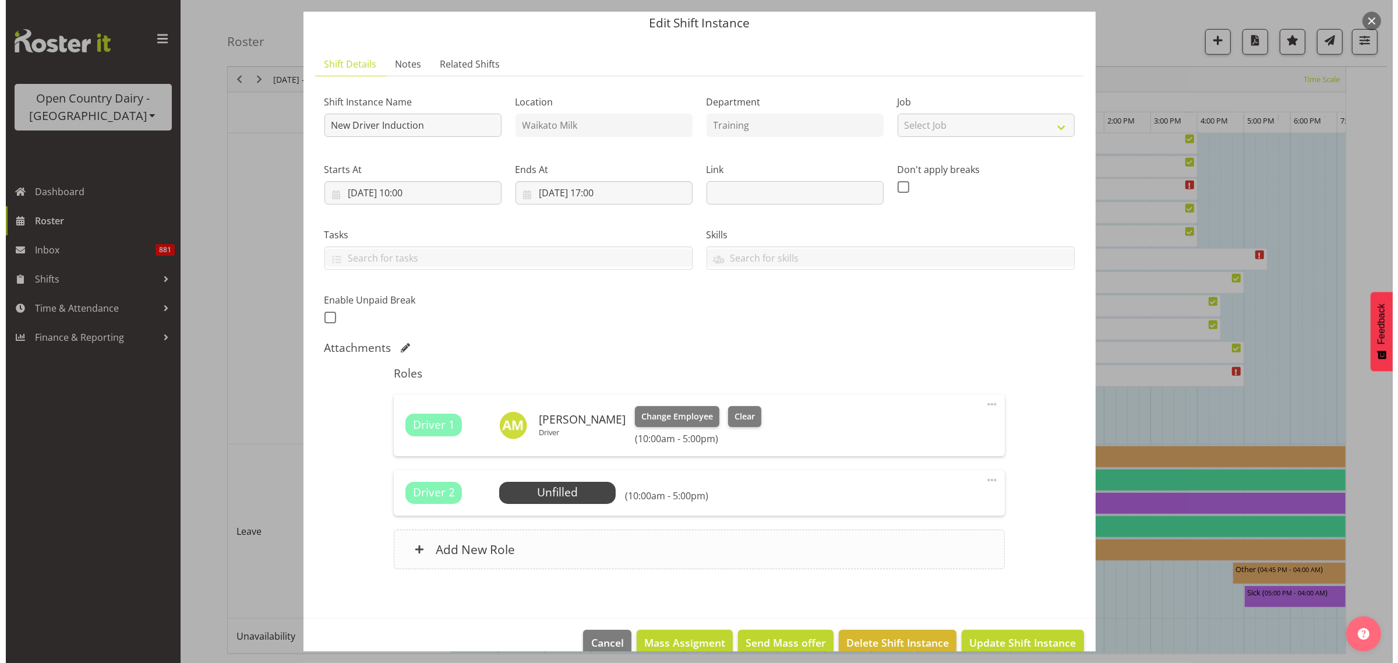
scroll to position [63, 0]
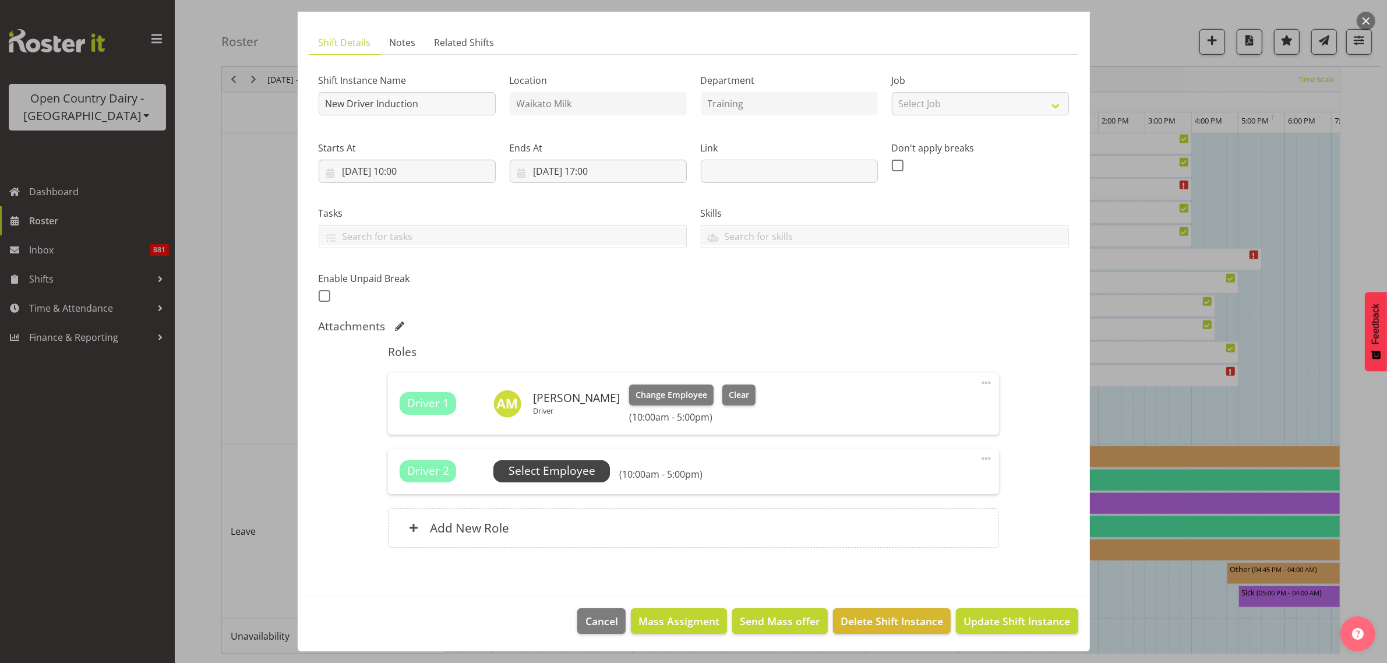
click at [579, 464] on span "Select Employee" at bounding box center [552, 471] width 87 height 17
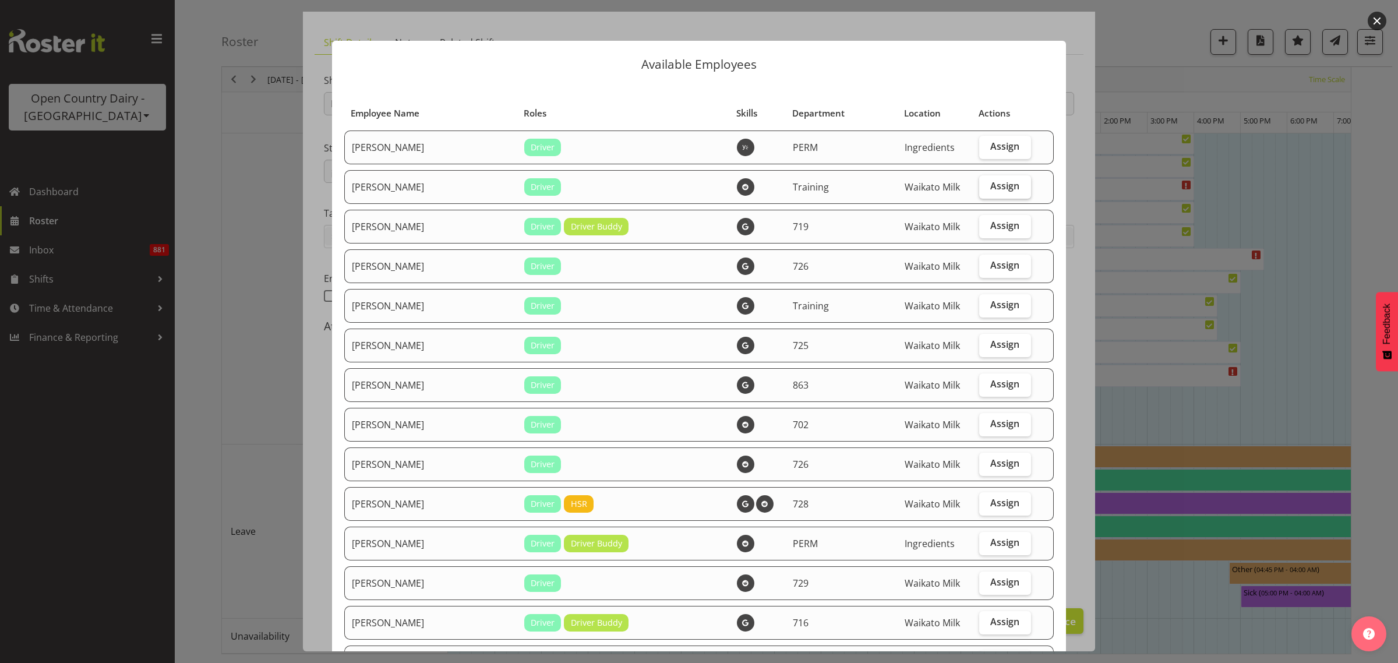
click at [990, 191] on span "Assign" at bounding box center [1004, 186] width 29 height 12
click at [986, 190] on input "Assign" at bounding box center [983, 186] width 8 height 8
checkbox input "true"
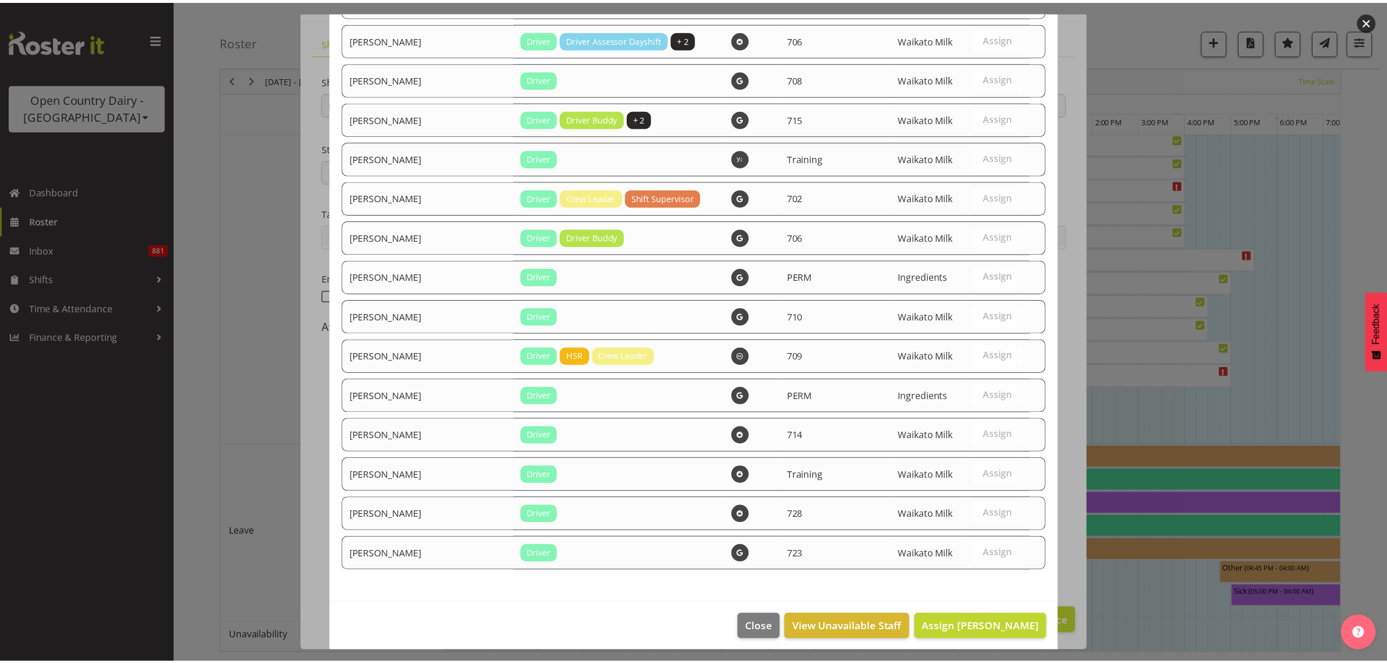
scroll to position [1634, 0]
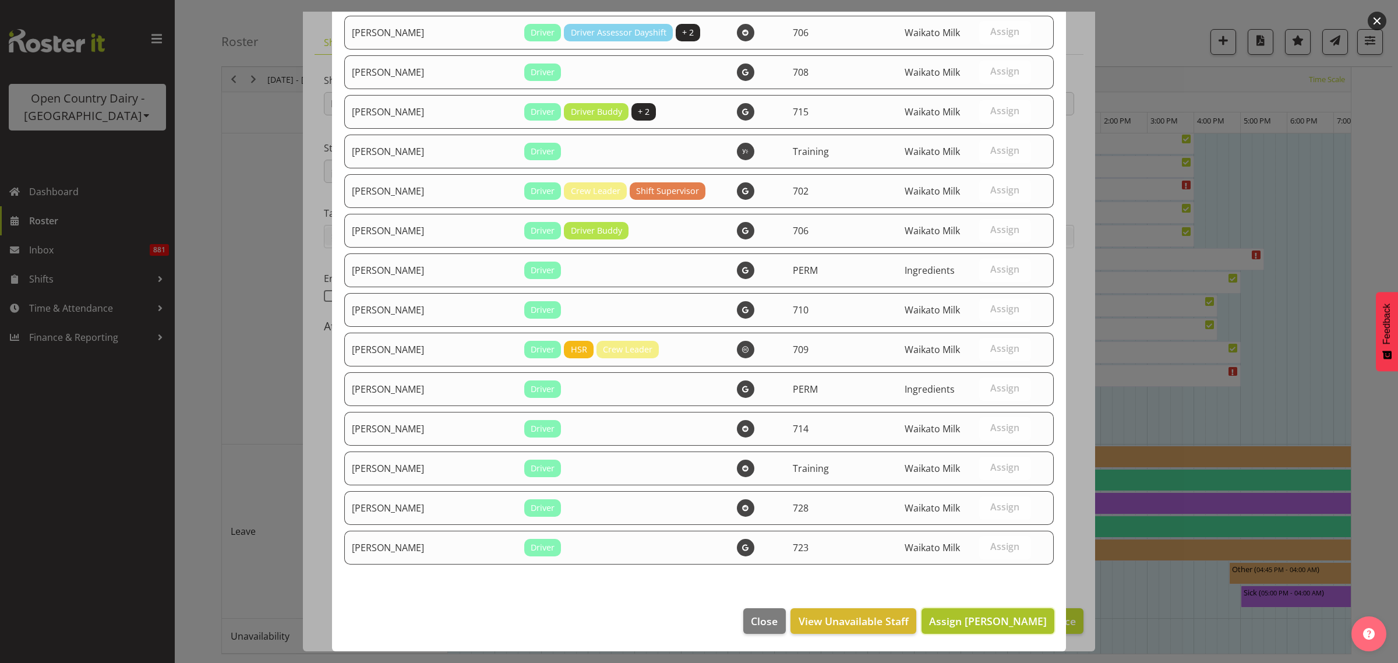
click at [983, 628] on span "Assign [PERSON_NAME]" at bounding box center [988, 621] width 118 height 14
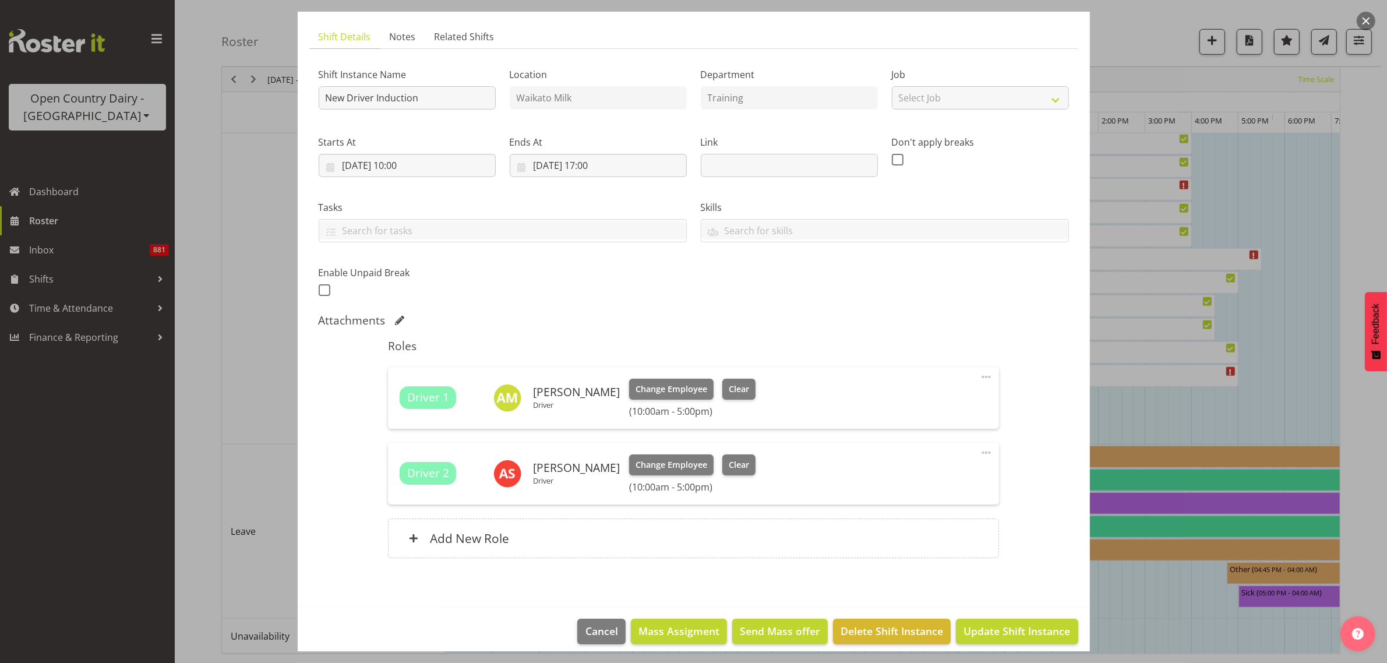
scroll to position [79, 0]
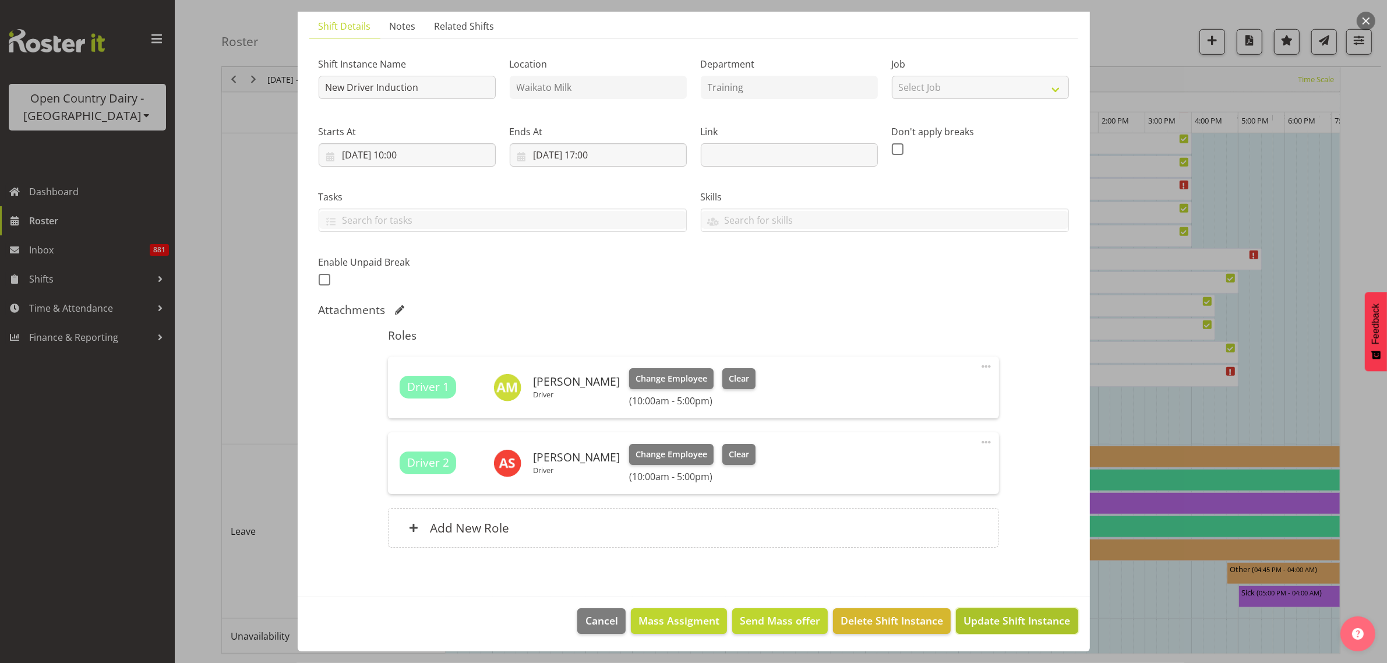
click at [999, 623] on span "Update Shift Instance" at bounding box center [1017, 620] width 107 height 15
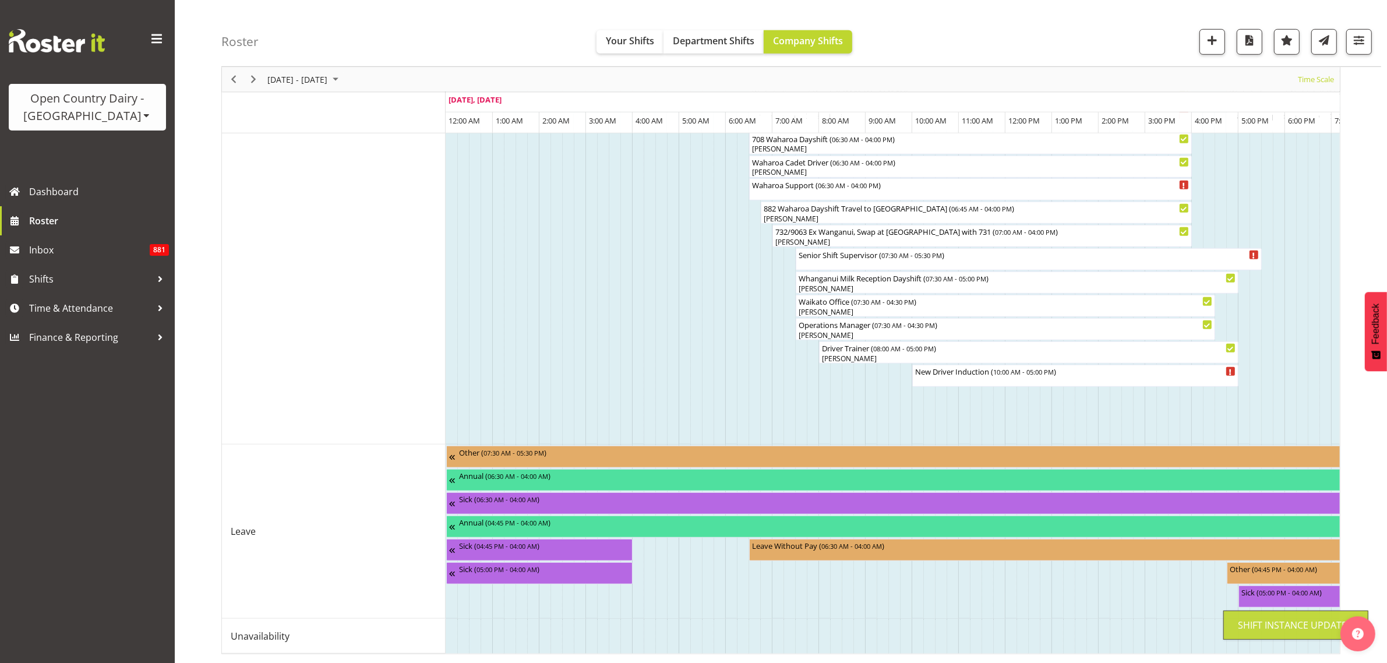
scroll to position [0, 0]
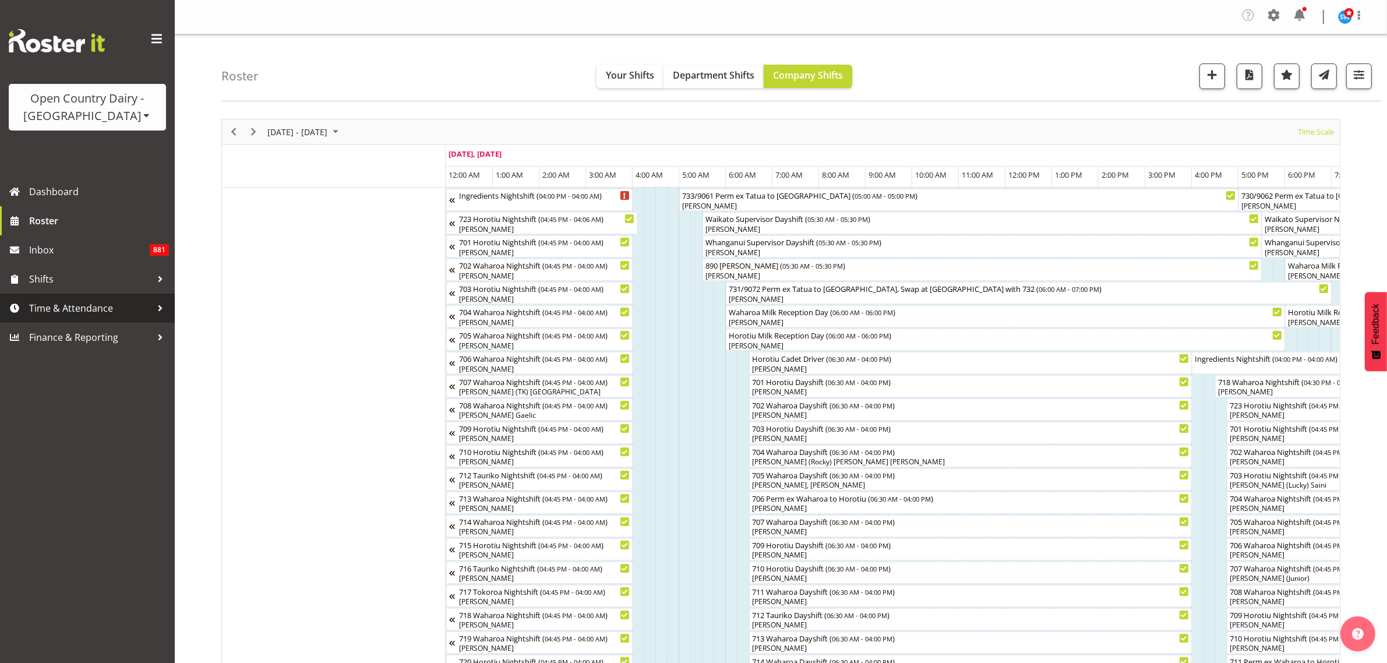
click at [76, 299] on span "Time & Attendance" at bounding box center [90, 307] width 122 height 17
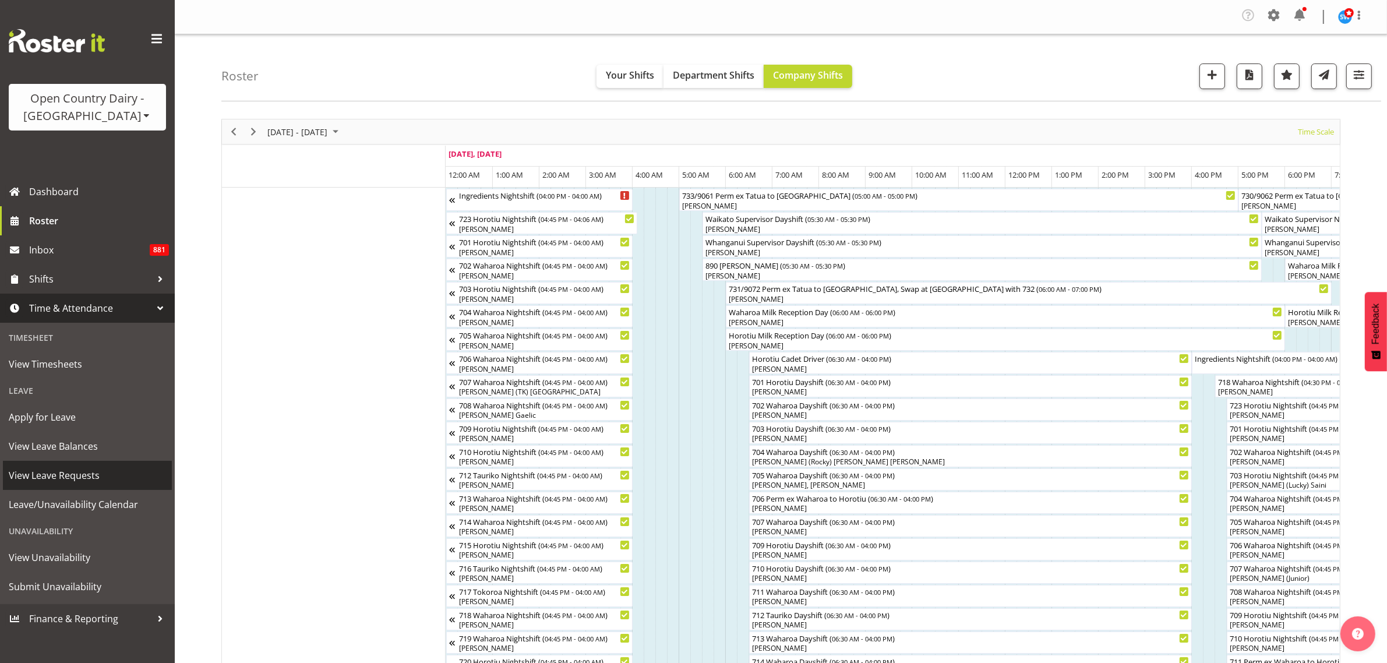
click at [76, 475] on span "View Leave Requests" at bounding box center [87, 475] width 157 height 17
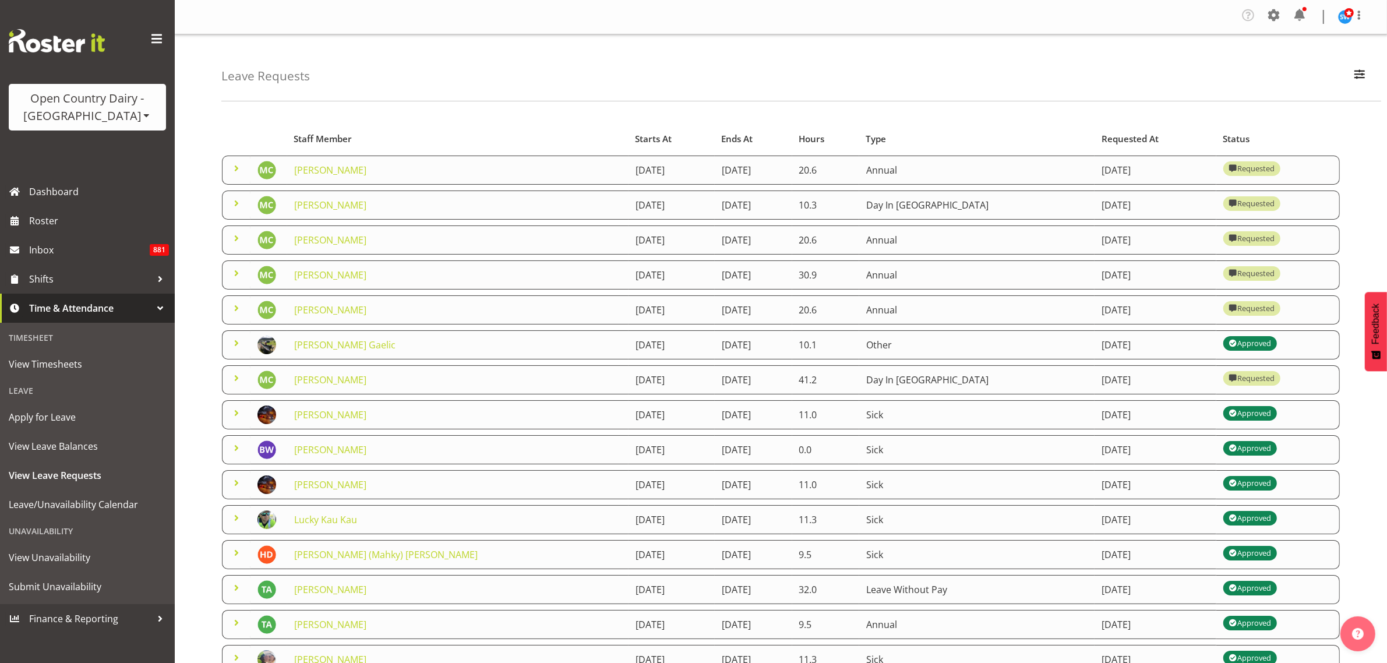
click at [237, 312] on span at bounding box center [237, 308] width 14 height 14
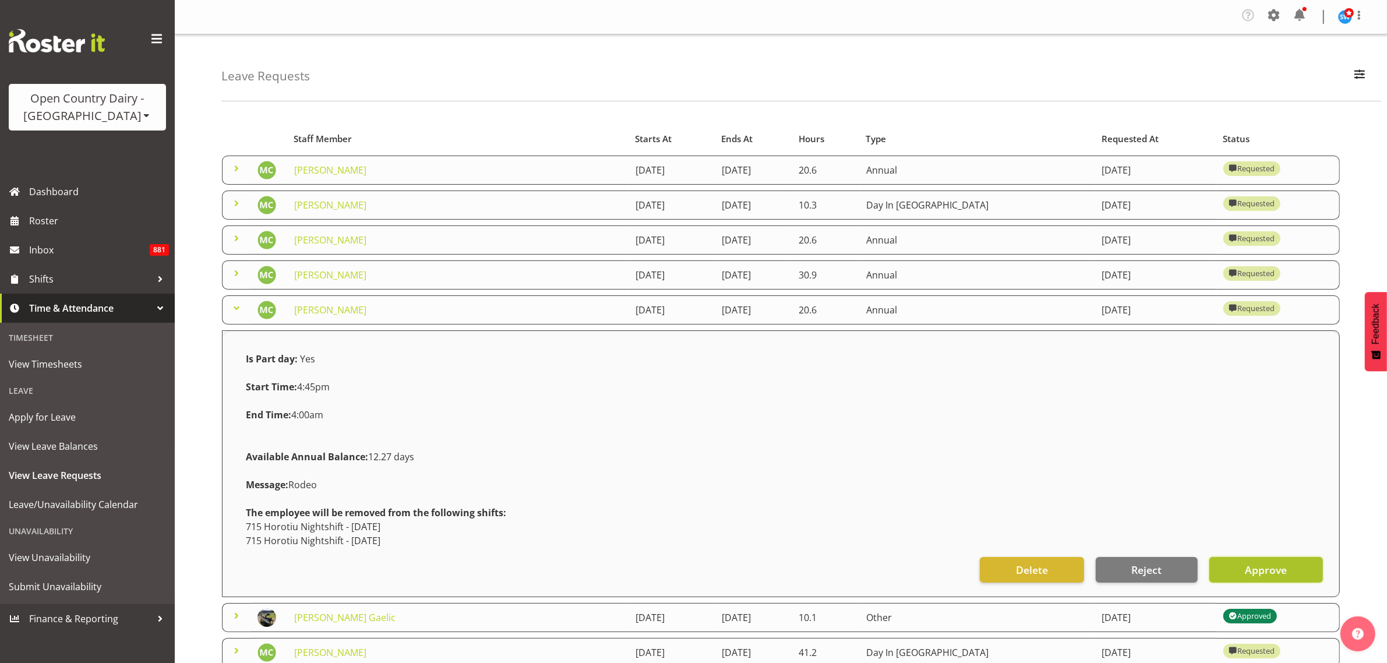
click at [1281, 572] on span "Approve" at bounding box center [1266, 569] width 42 height 15
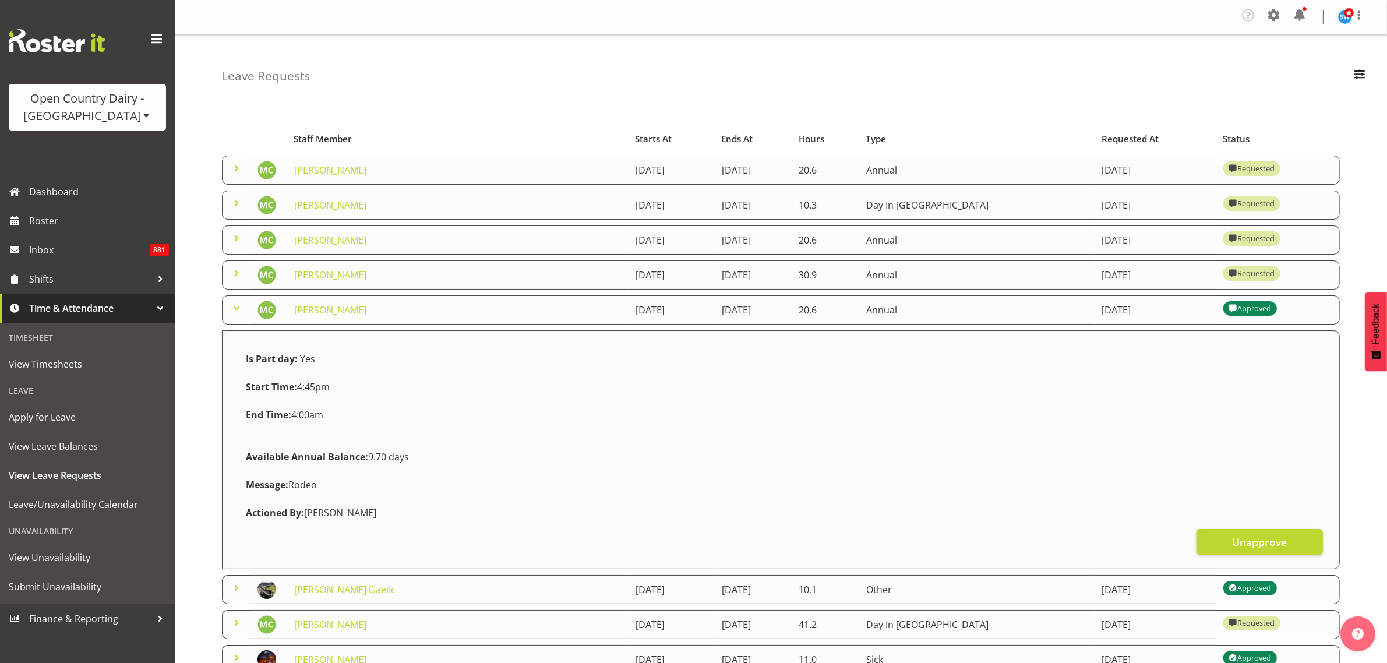
click at [231, 310] on span at bounding box center [237, 308] width 14 height 14
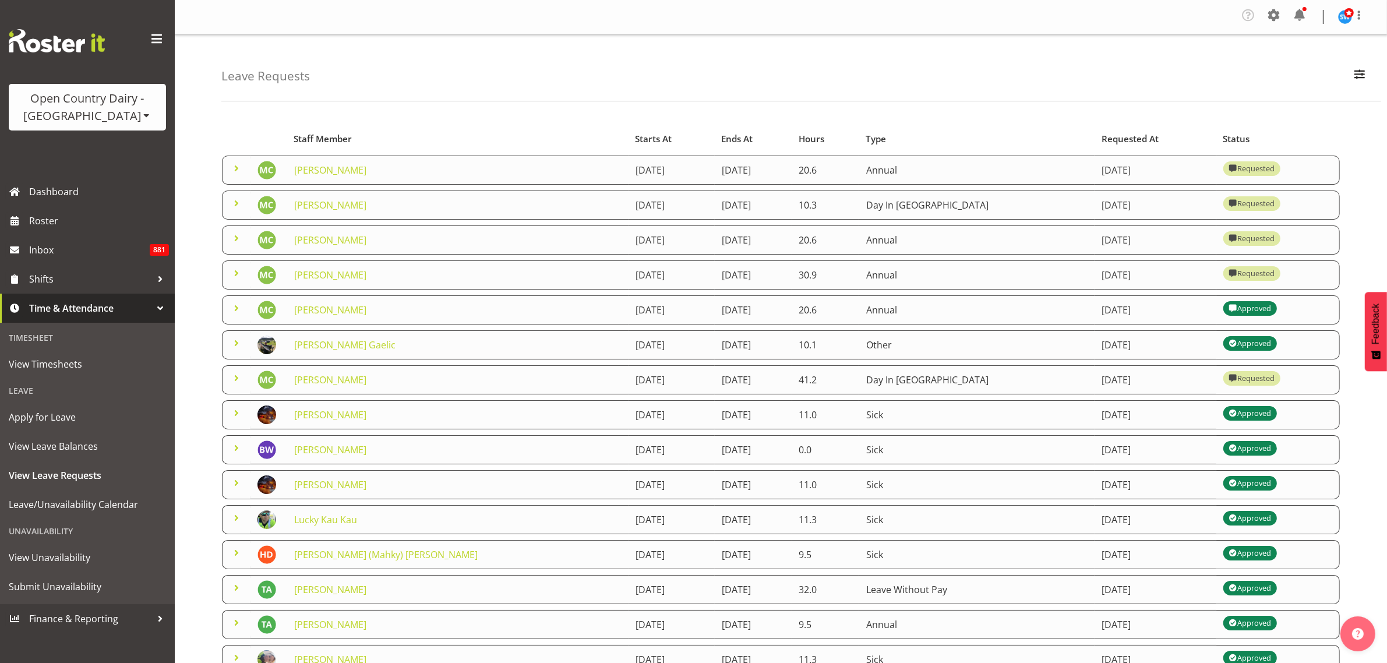
click at [237, 382] on span at bounding box center [237, 378] width 14 height 14
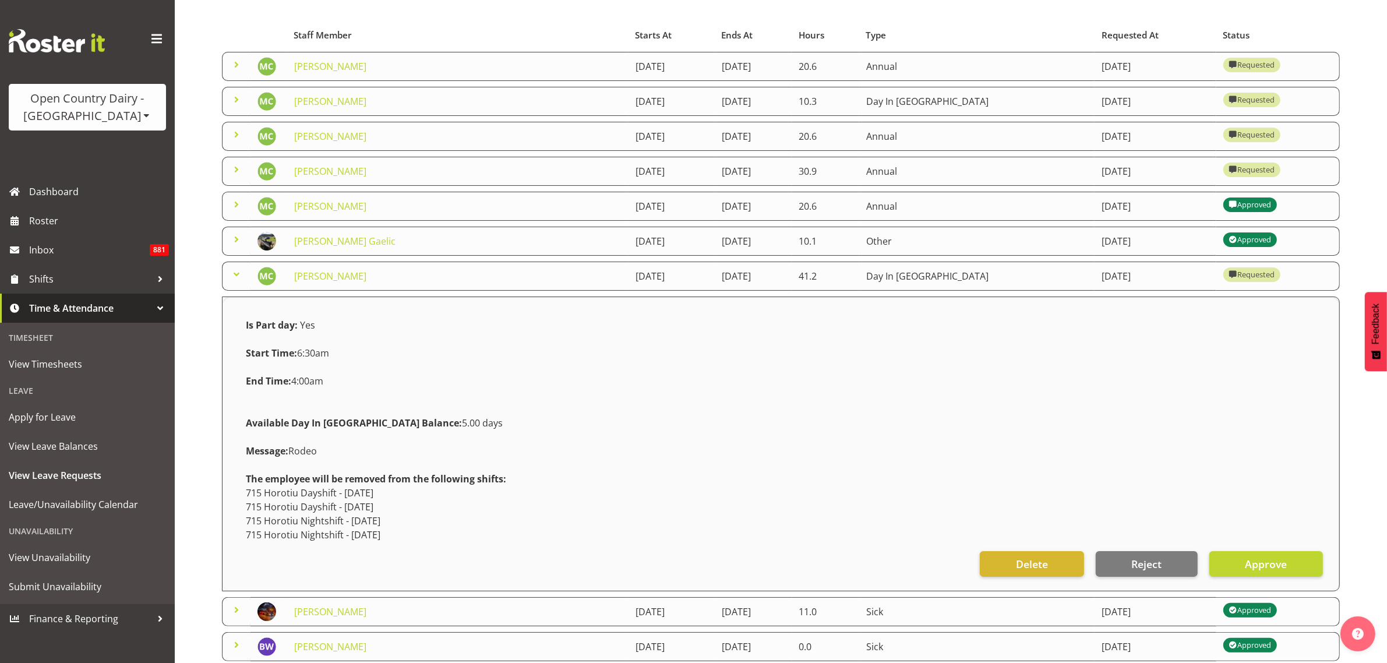
scroll to position [146, 0]
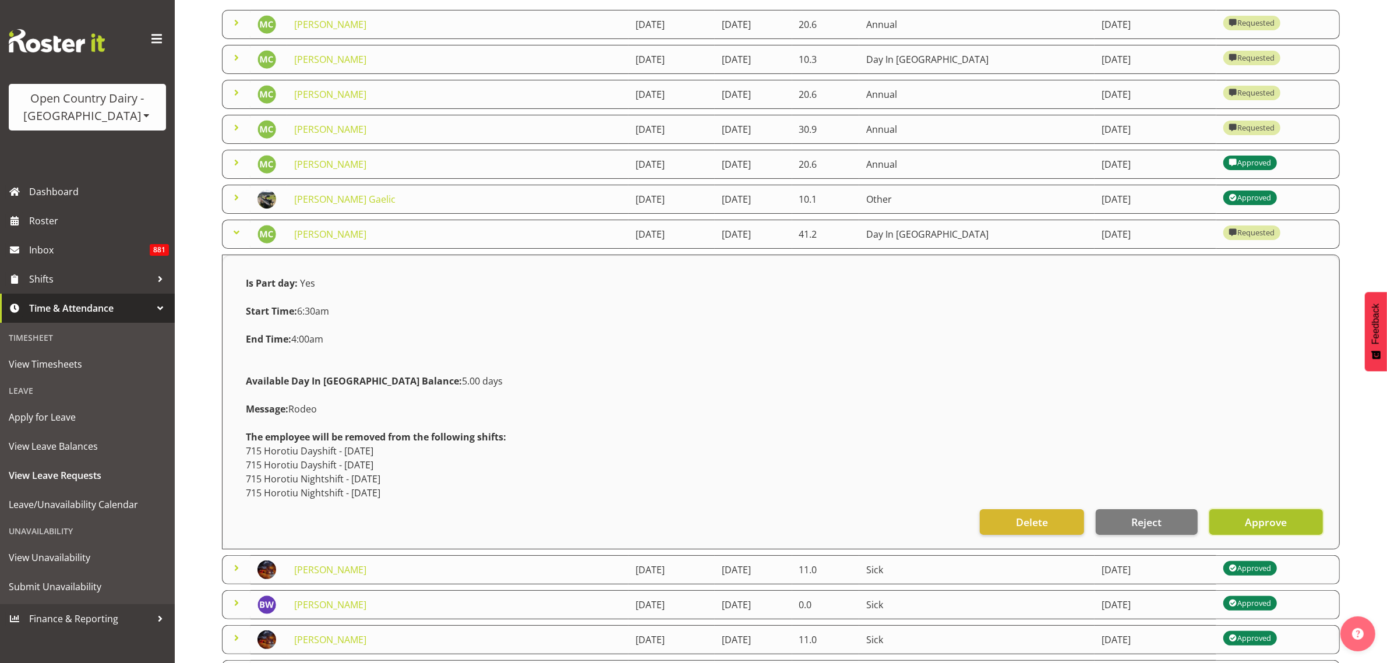
click at [1254, 525] on span "Approve" at bounding box center [1266, 521] width 42 height 15
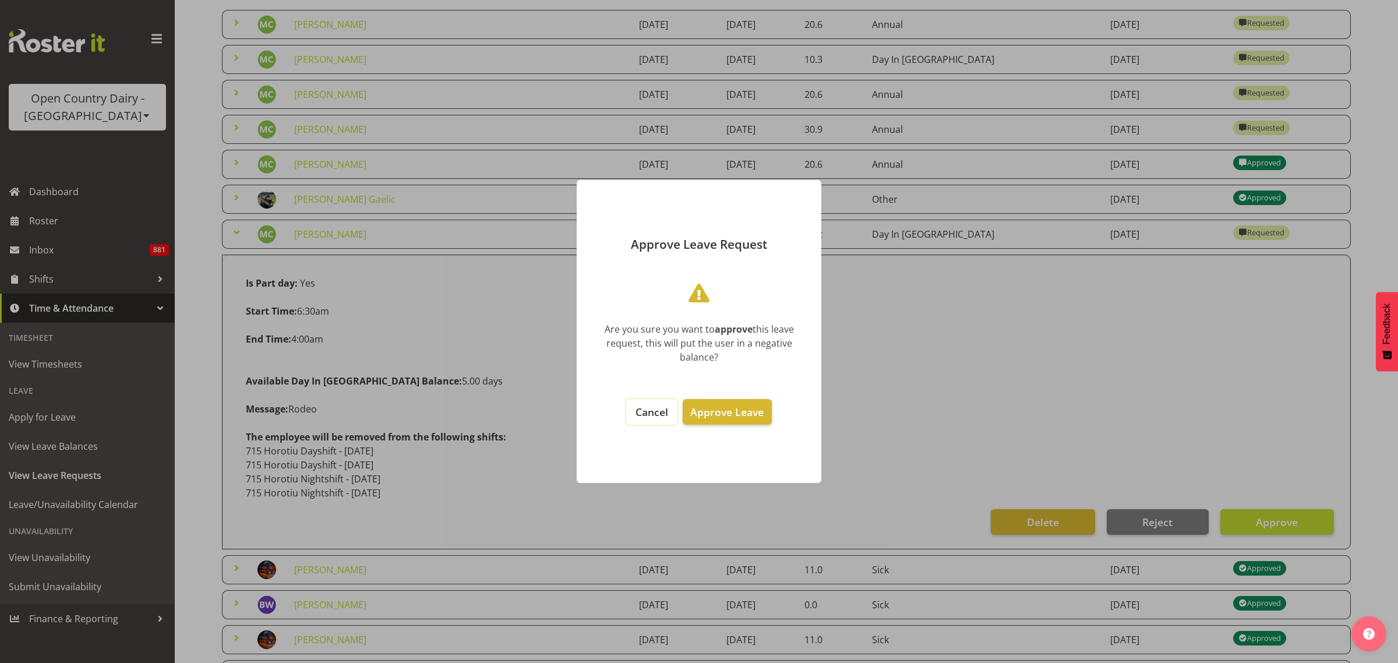
click at [653, 413] on span "Cancel" at bounding box center [652, 412] width 33 height 14
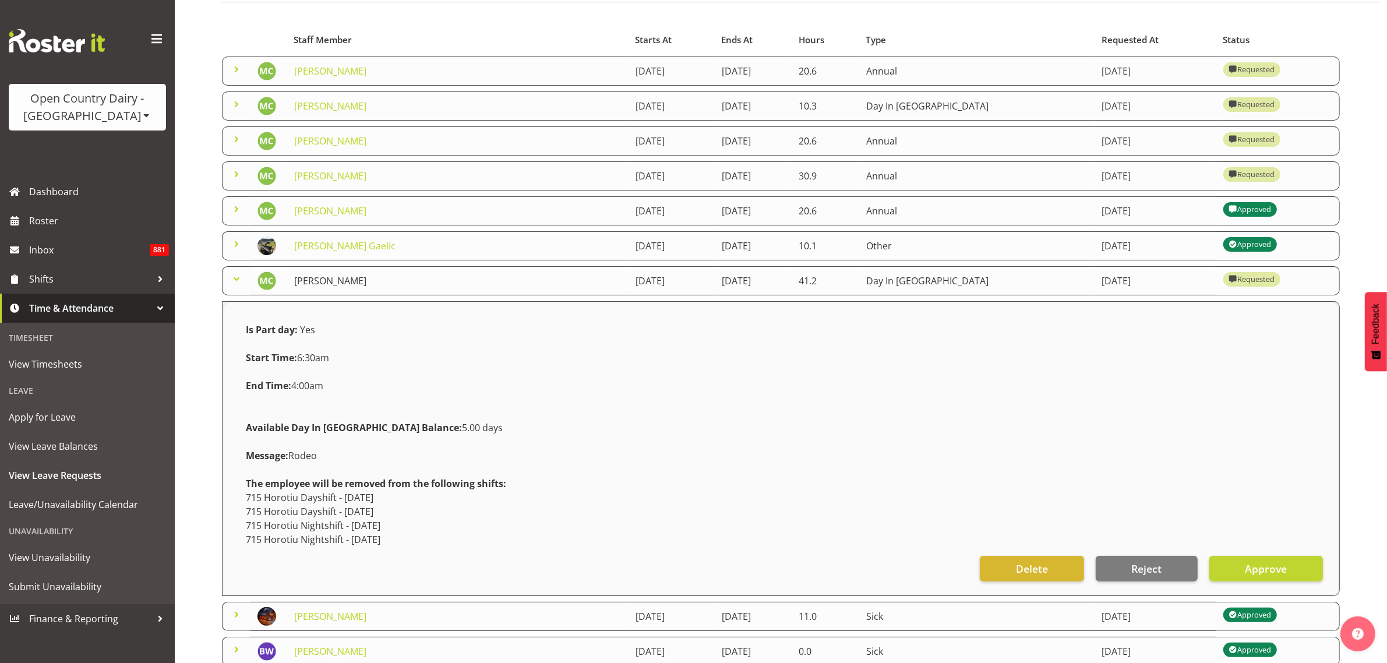
scroll to position [0, 0]
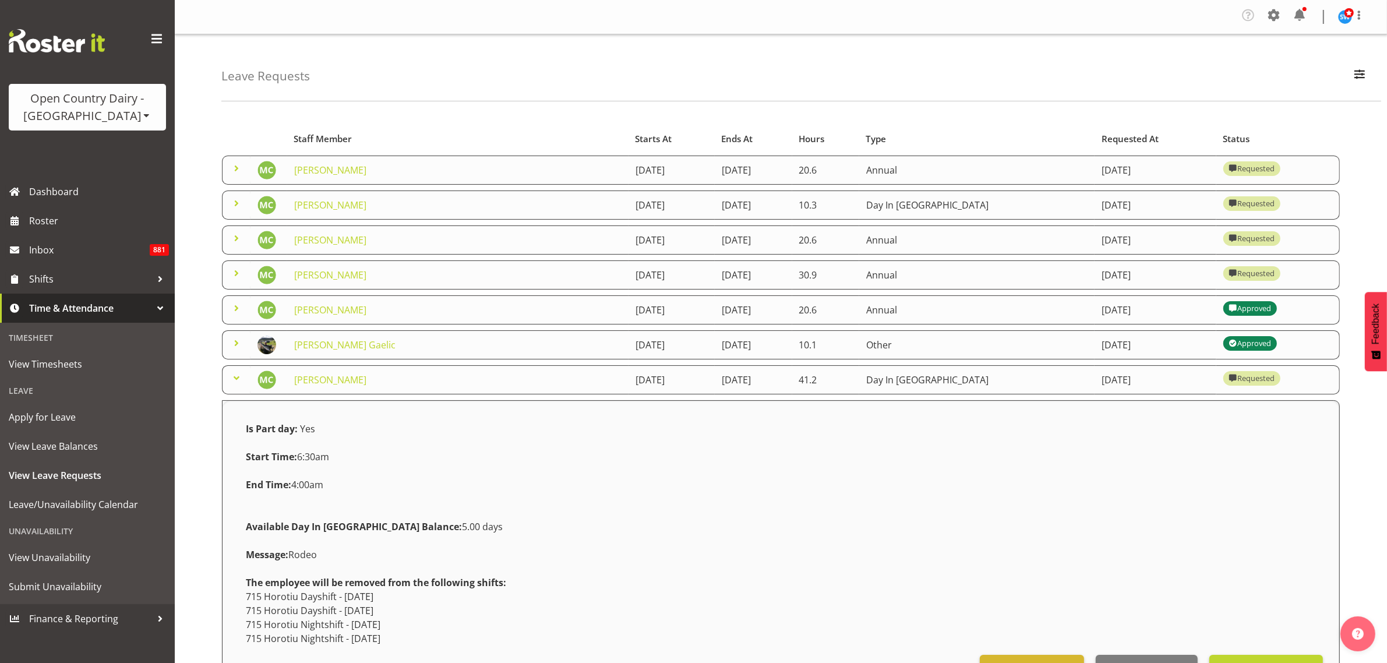
click at [237, 272] on span at bounding box center [237, 273] width 14 height 14
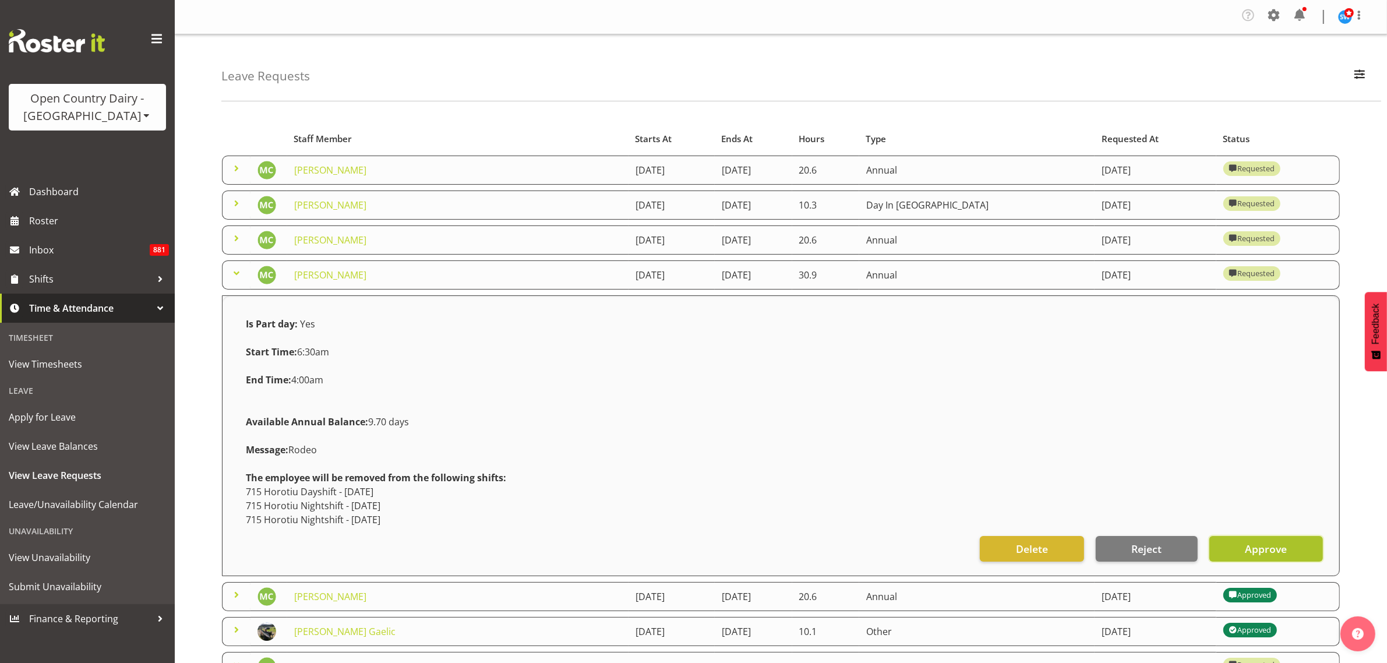
click at [1260, 551] on span "Approve" at bounding box center [1266, 548] width 42 height 15
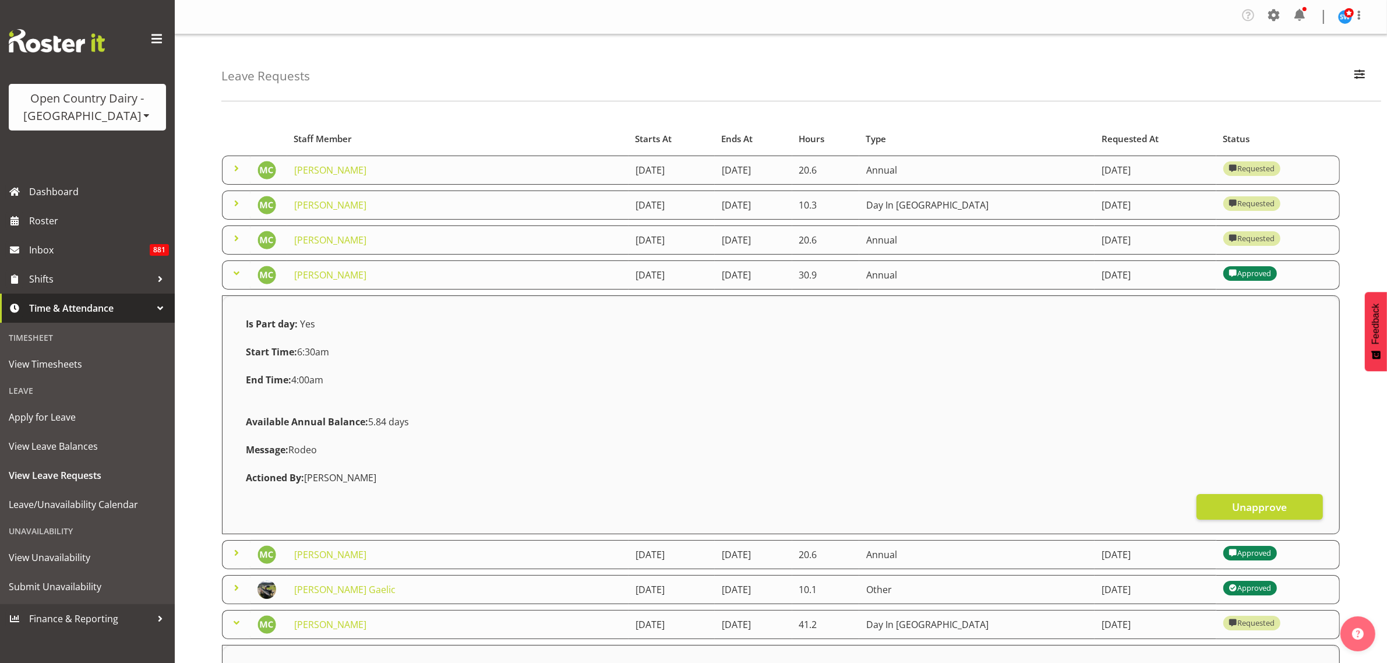
click at [236, 238] on span at bounding box center [237, 238] width 14 height 14
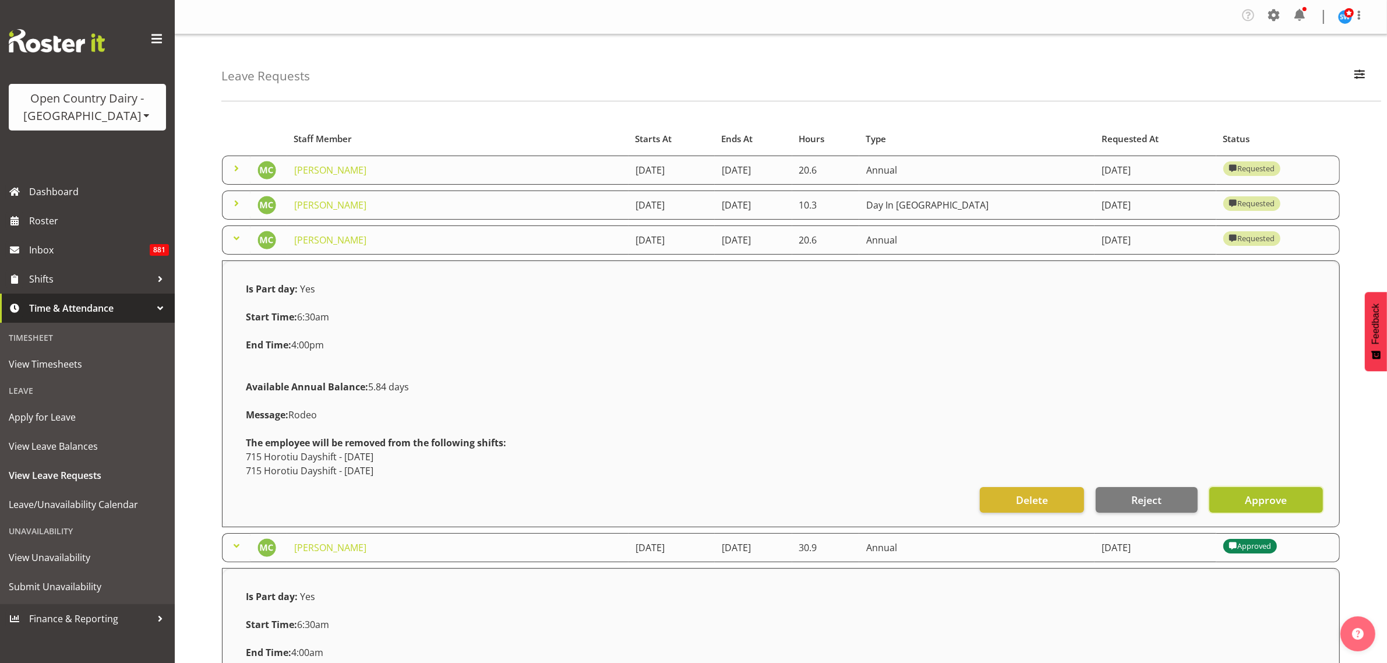
click at [1256, 501] on span "Approve" at bounding box center [1266, 499] width 42 height 15
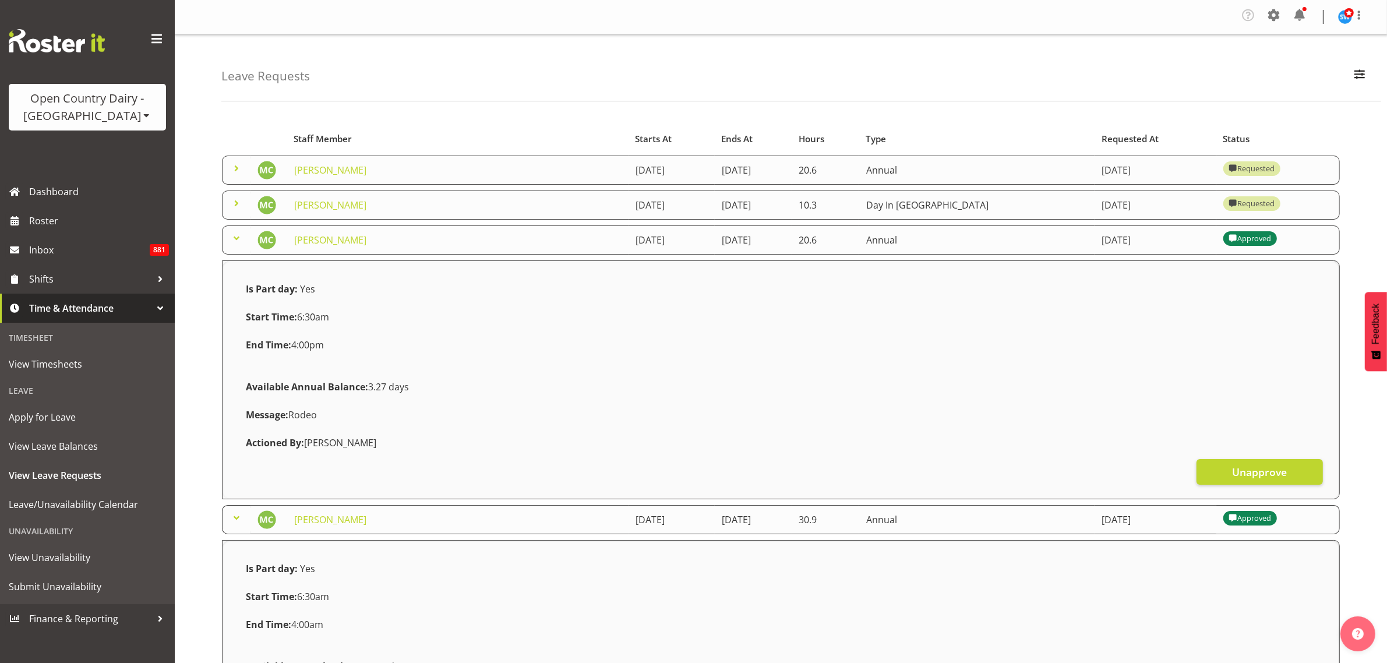
click at [234, 206] on span at bounding box center [237, 203] width 14 height 14
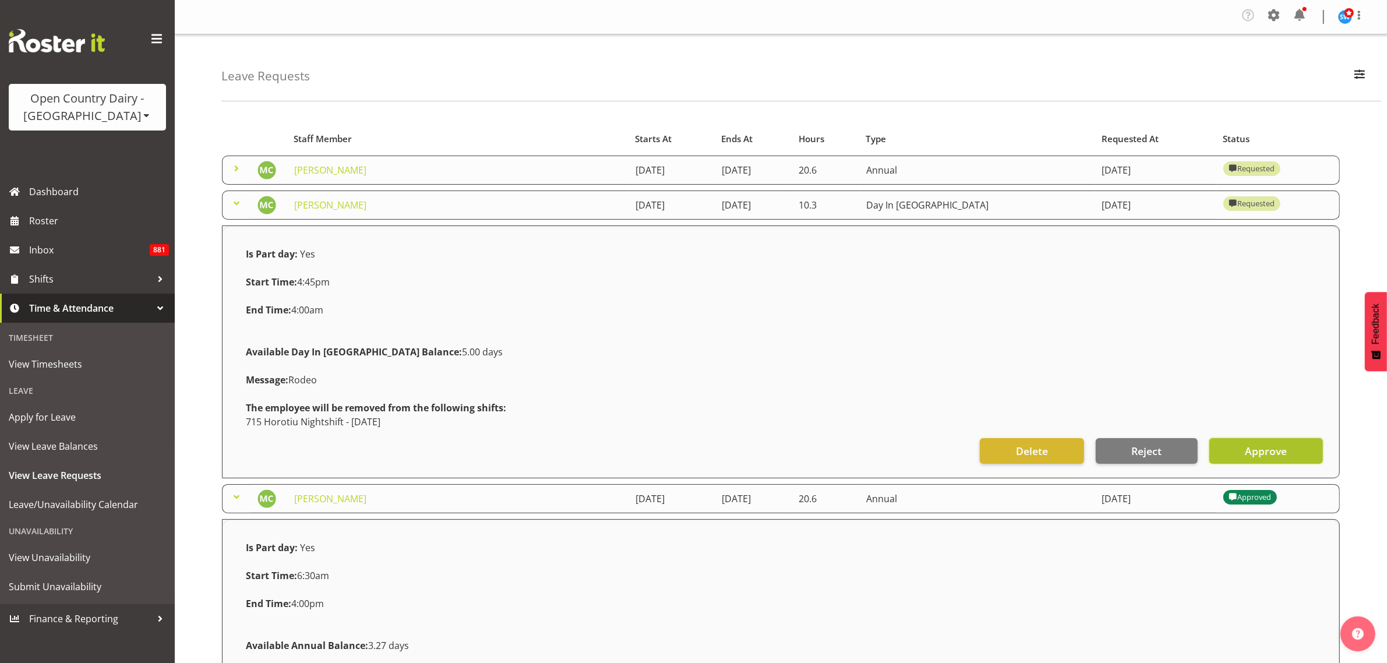
click at [1263, 452] on span "Approve" at bounding box center [1266, 450] width 42 height 15
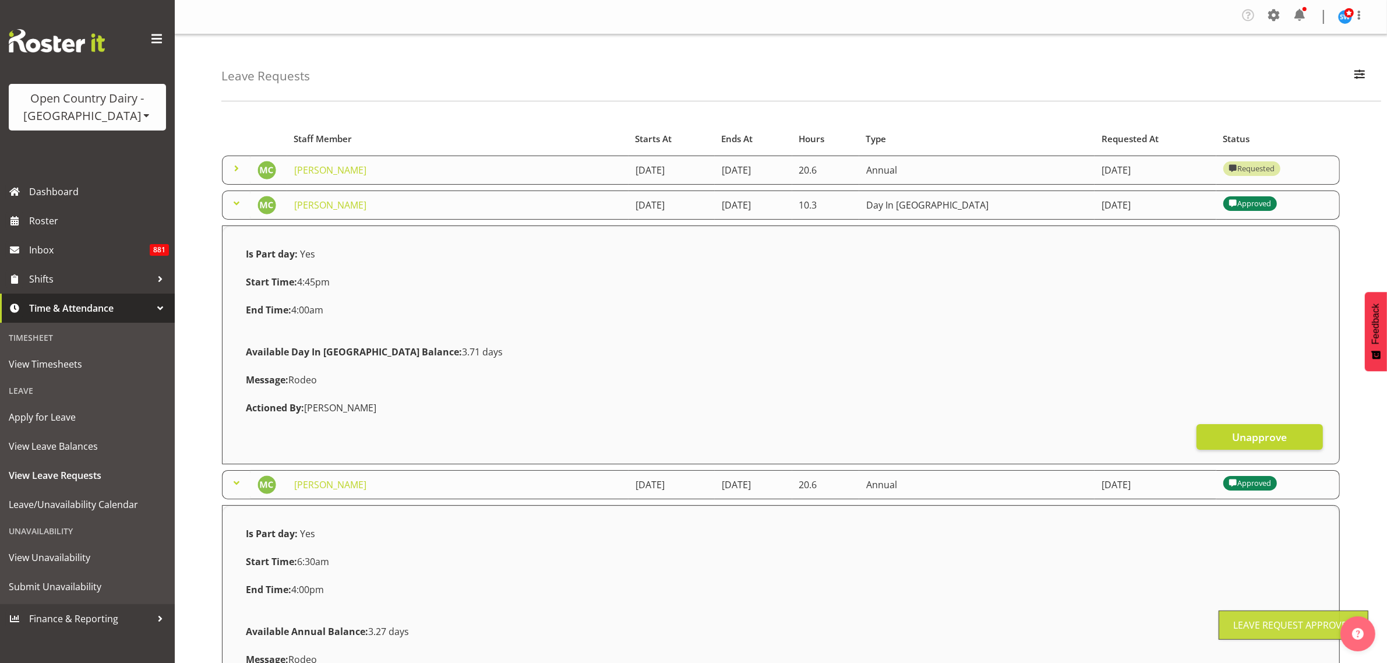
click at [233, 170] on span at bounding box center [237, 168] width 14 height 14
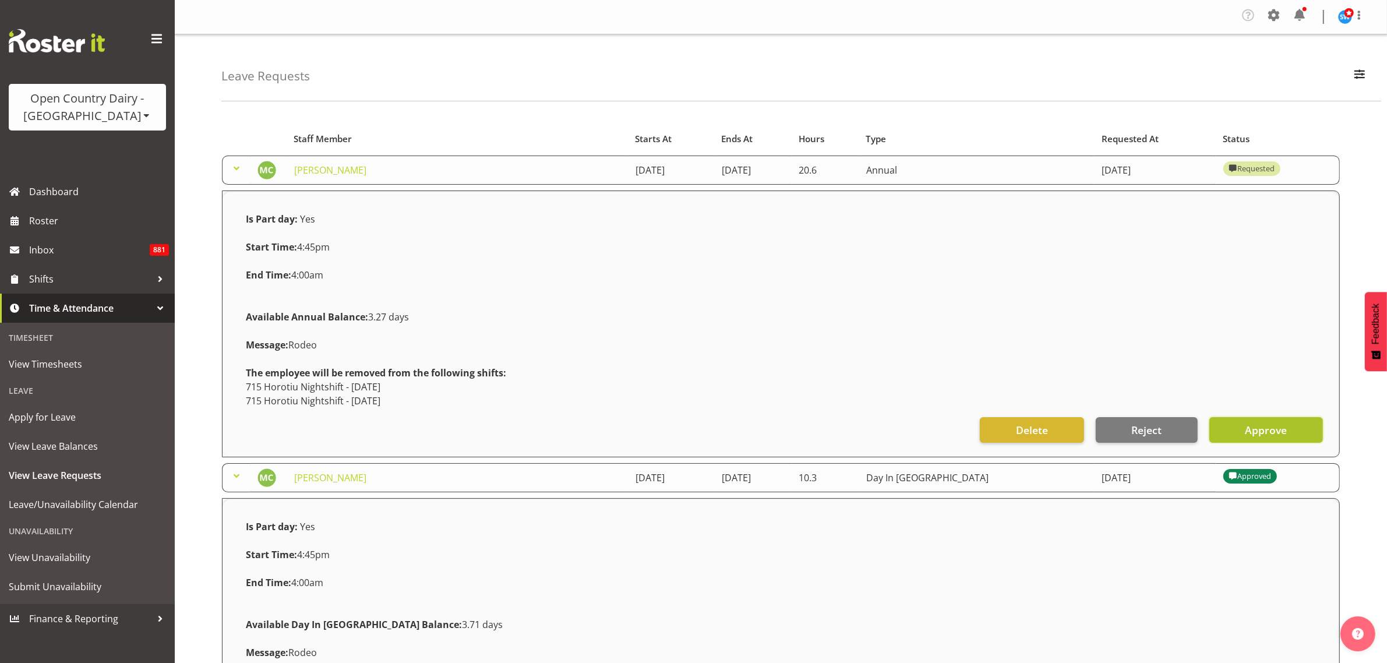
click at [1265, 426] on span "Approve" at bounding box center [1266, 429] width 42 height 15
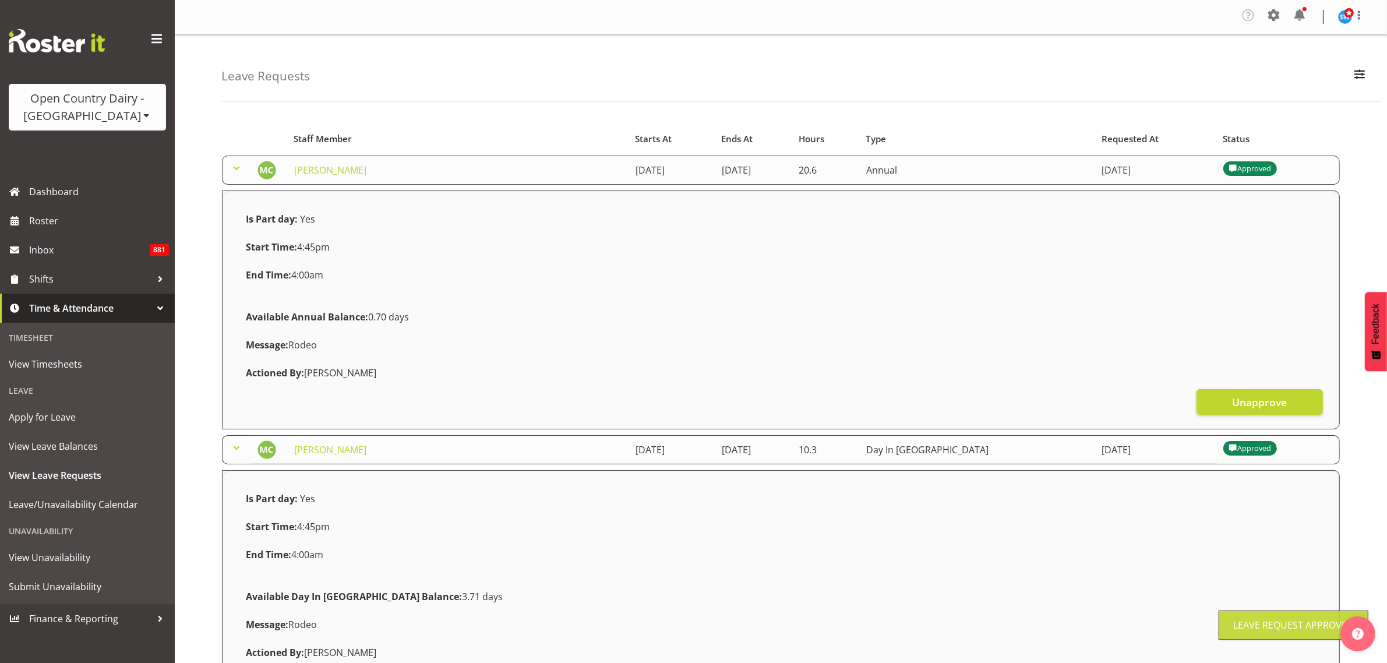
click at [237, 167] on span at bounding box center [237, 168] width 14 height 14
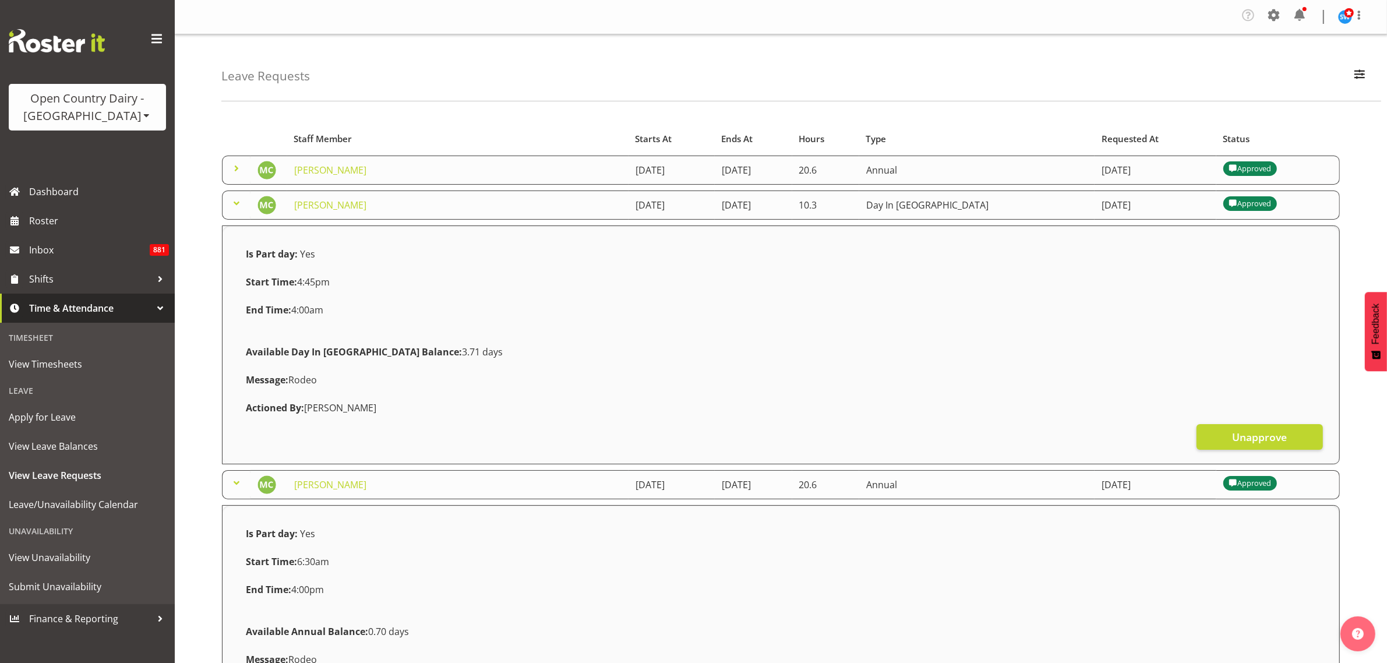
click at [235, 205] on span at bounding box center [237, 203] width 14 height 14
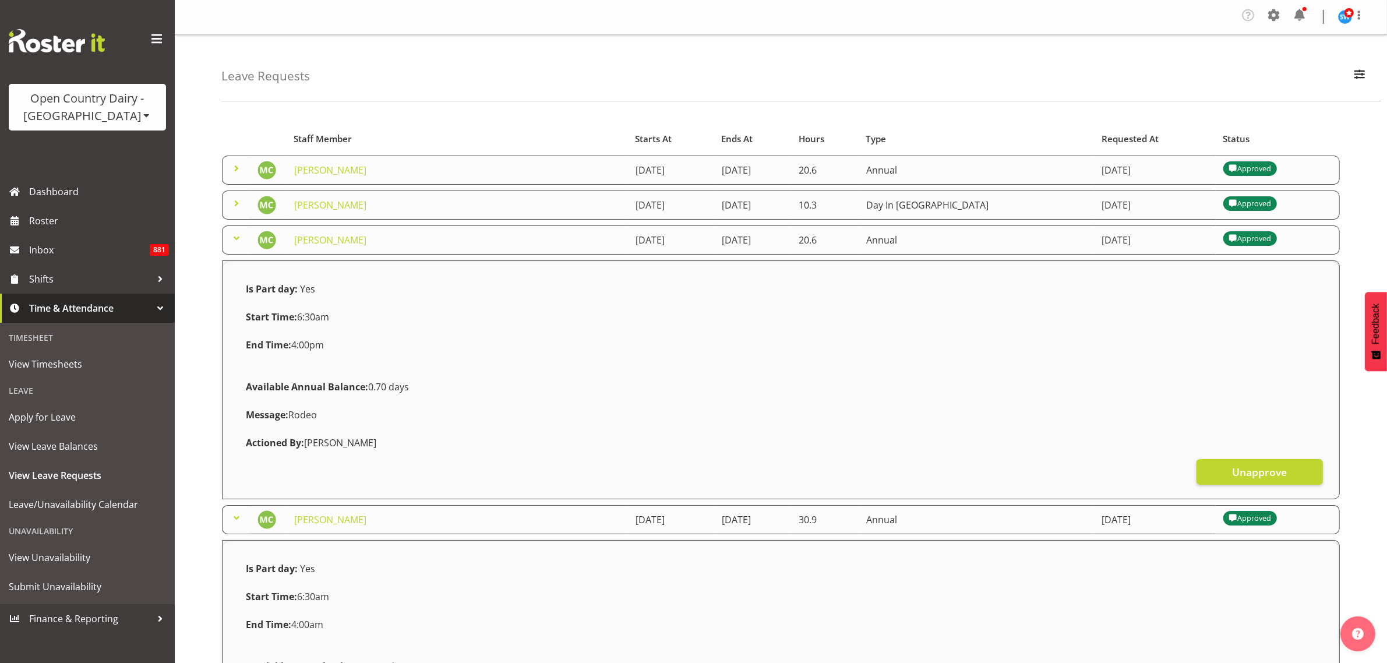
click at [242, 240] on span at bounding box center [237, 238] width 14 height 14
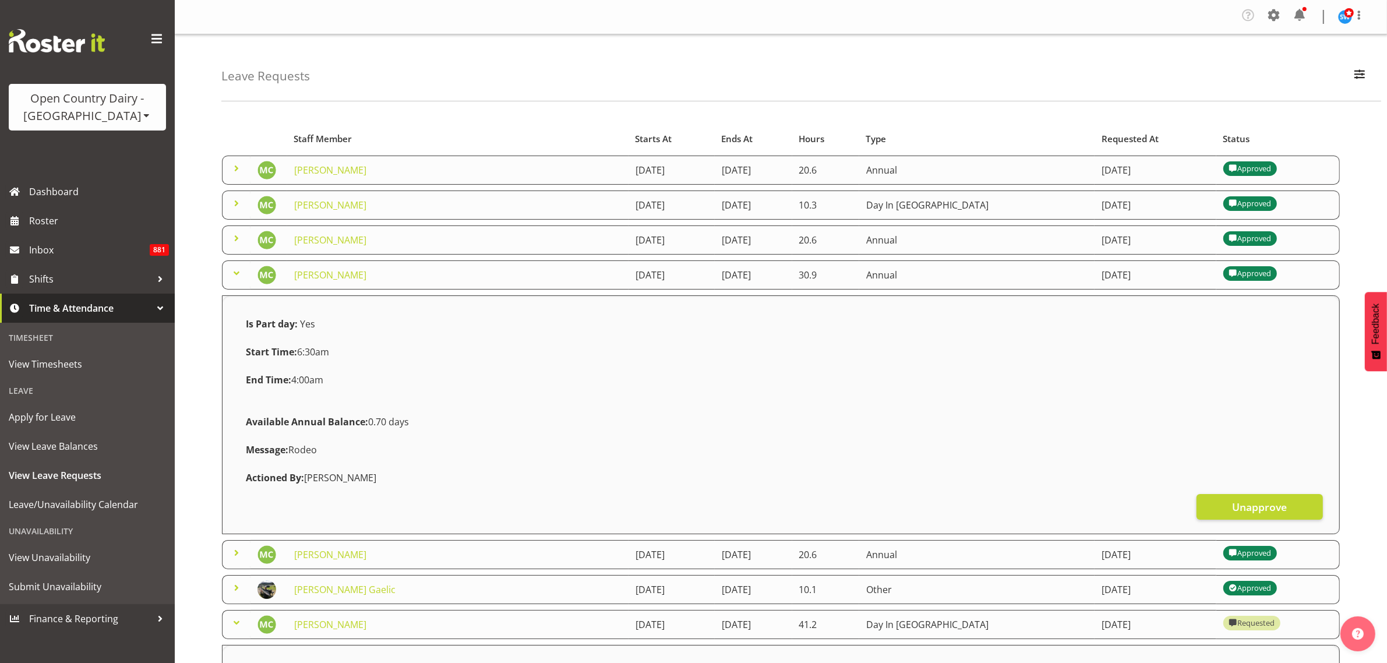
click at [240, 277] on span at bounding box center [237, 273] width 14 height 14
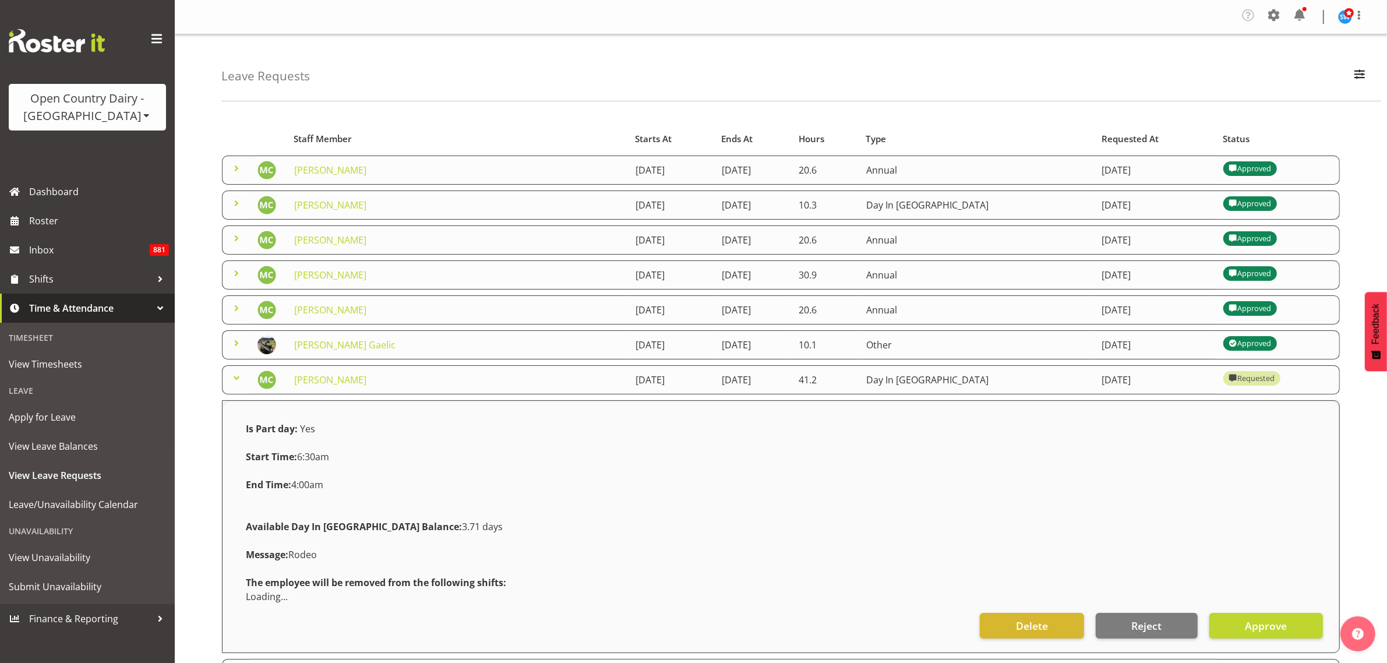
click at [238, 376] on span at bounding box center [237, 378] width 14 height 14
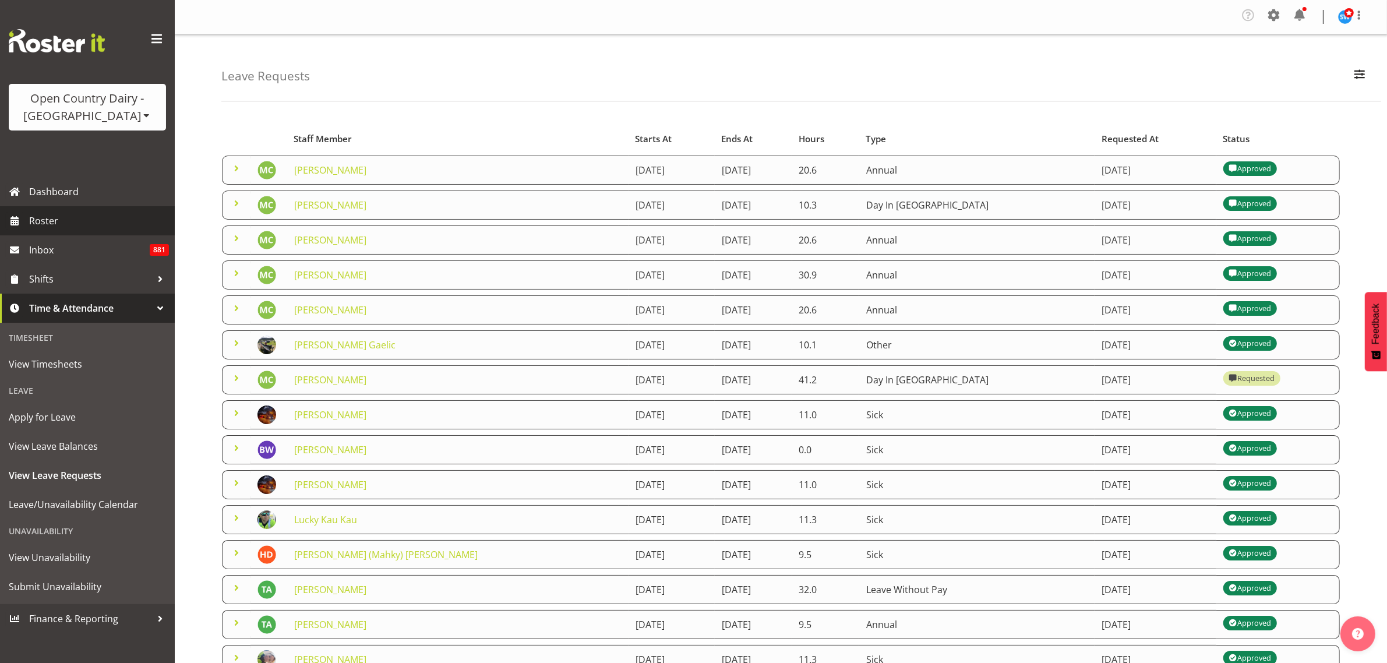
click at [65, 223] on span "Roster" at bounding box center [99, 220] width 140 height 17
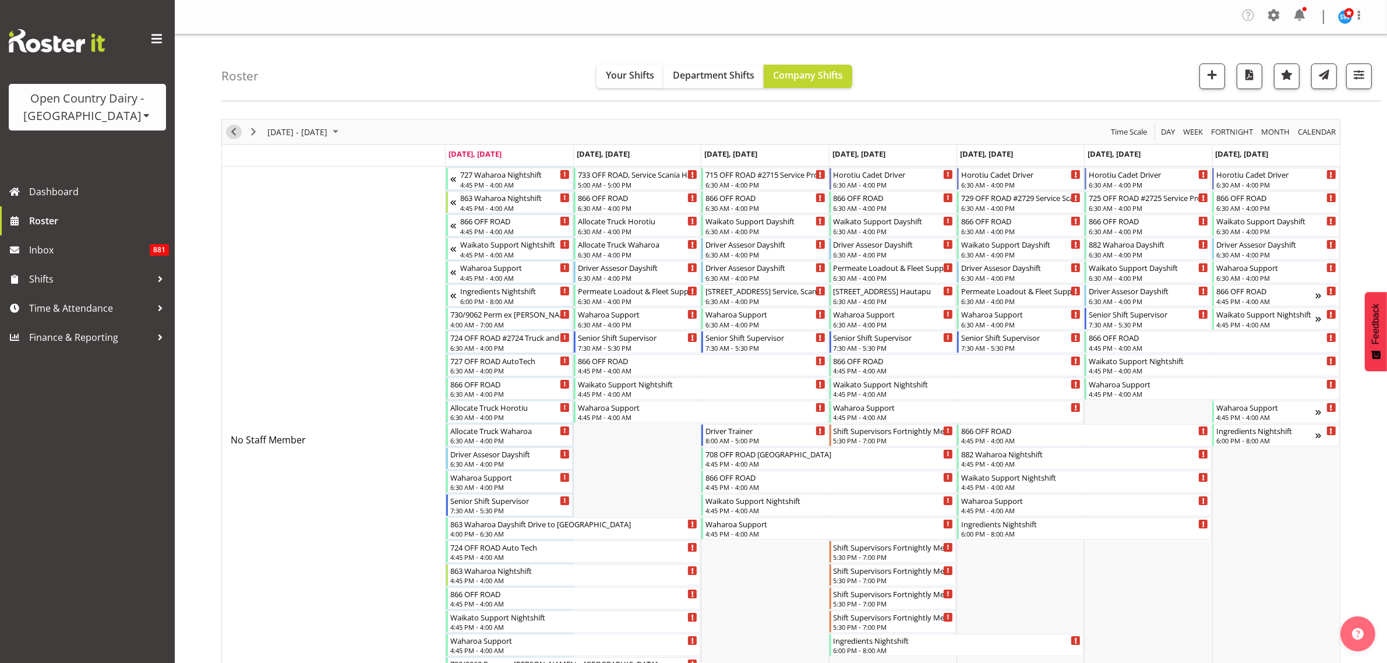
click at [236, 135] on span "Previous" at bounding box center [234, 132] width 14 height 15
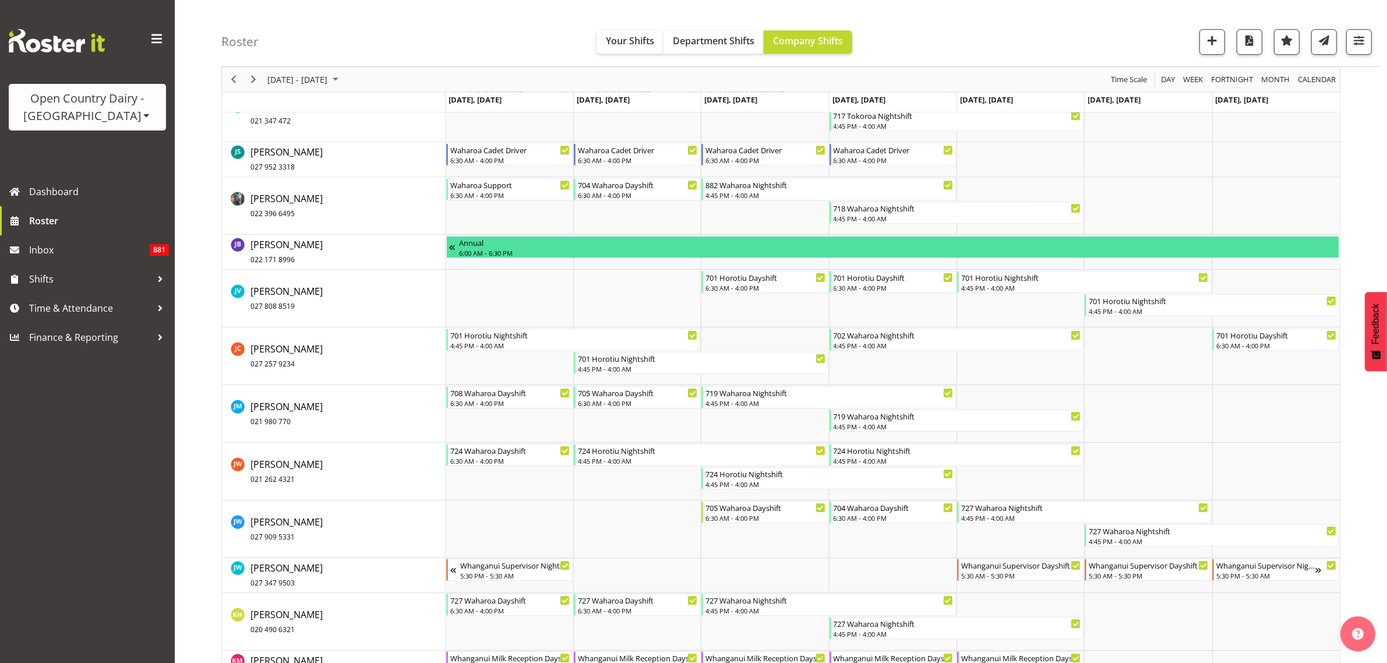
scroll to position [4734, 0]
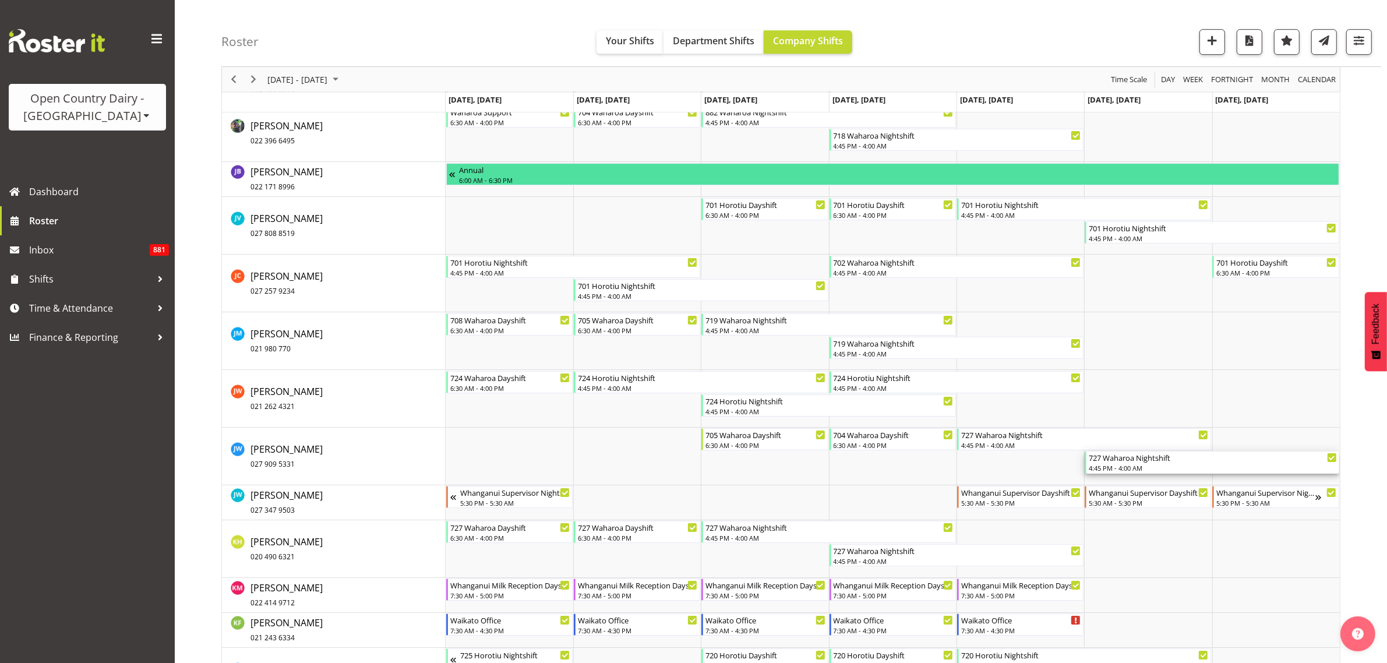
click at [1111, 461] on div "727 Waharoa Nightshift" at bounding box center [1213, 458] width 248 height 12
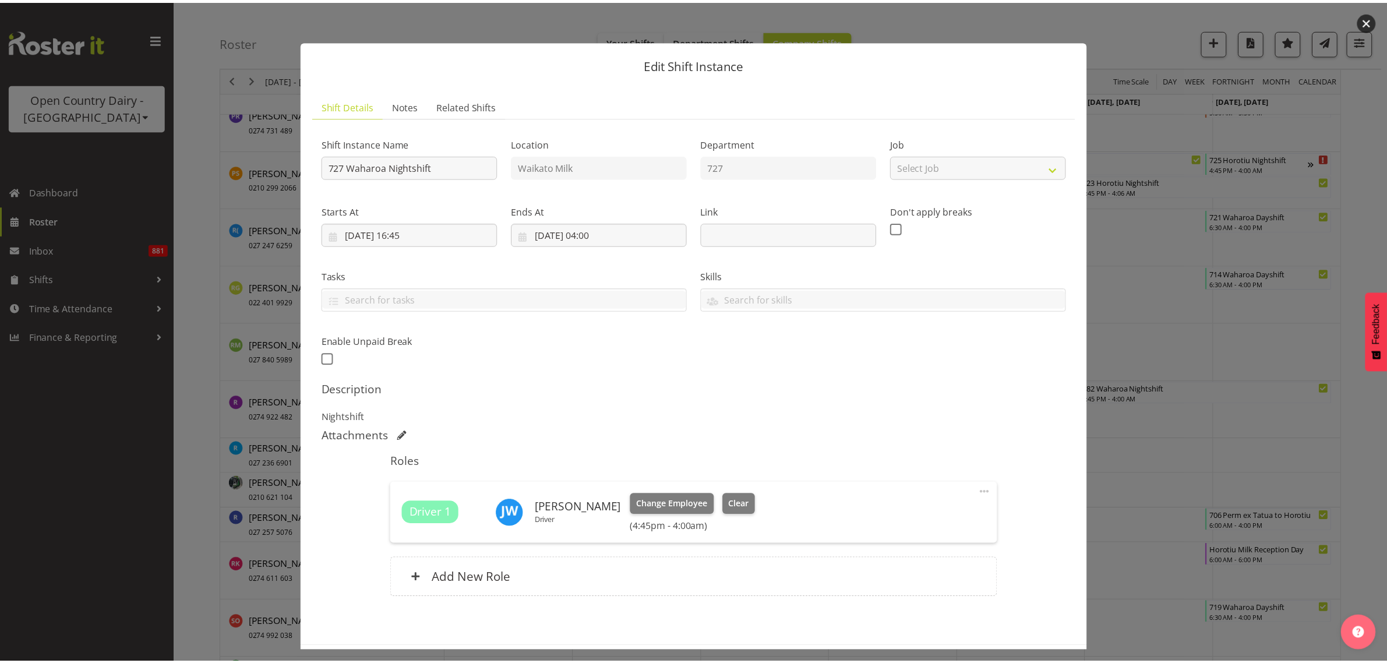
scroll to position [50, 0]
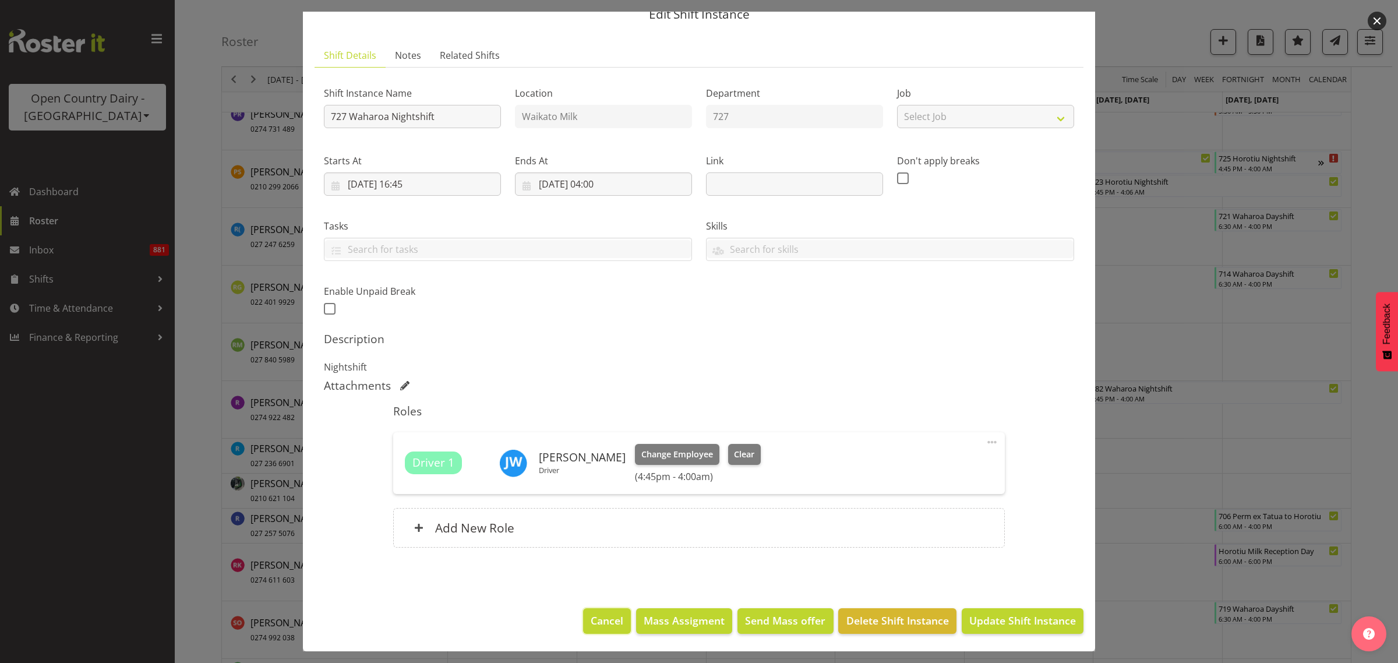
click at [613, 615] on span "Cancel" at bounding box center [607, 620] width 33 height 15
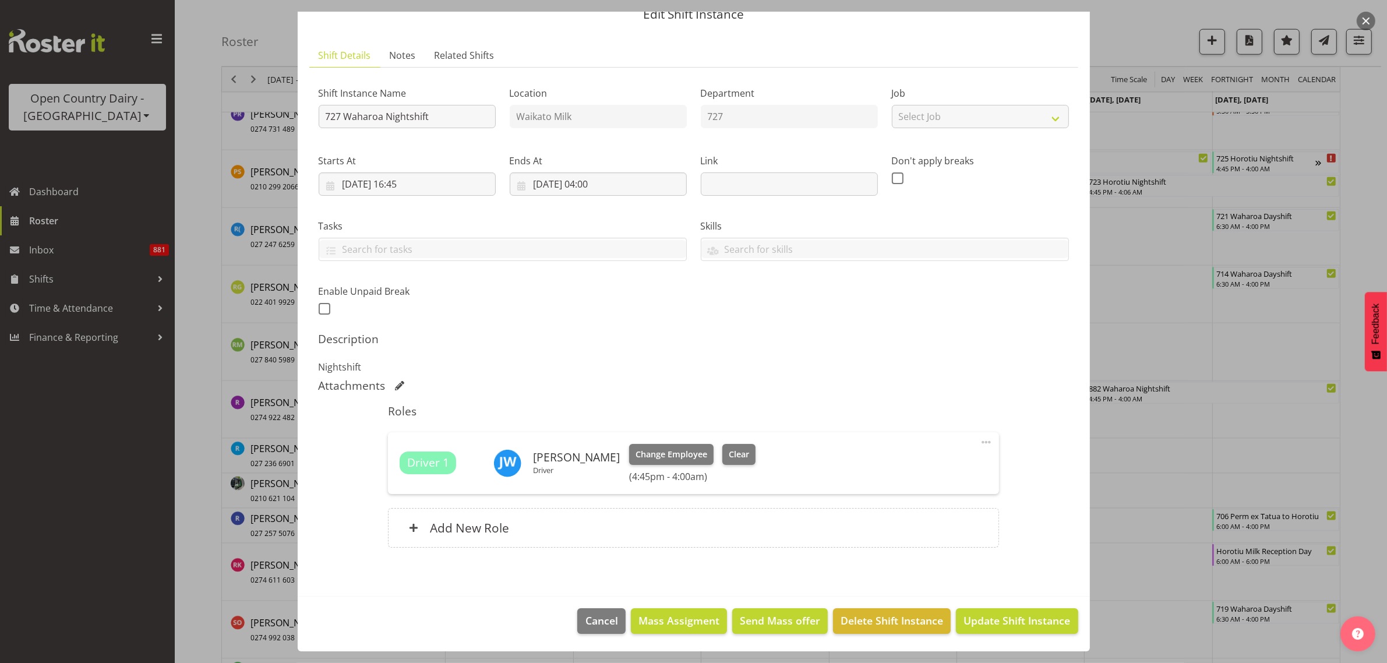
scroll to position [7272, 0]
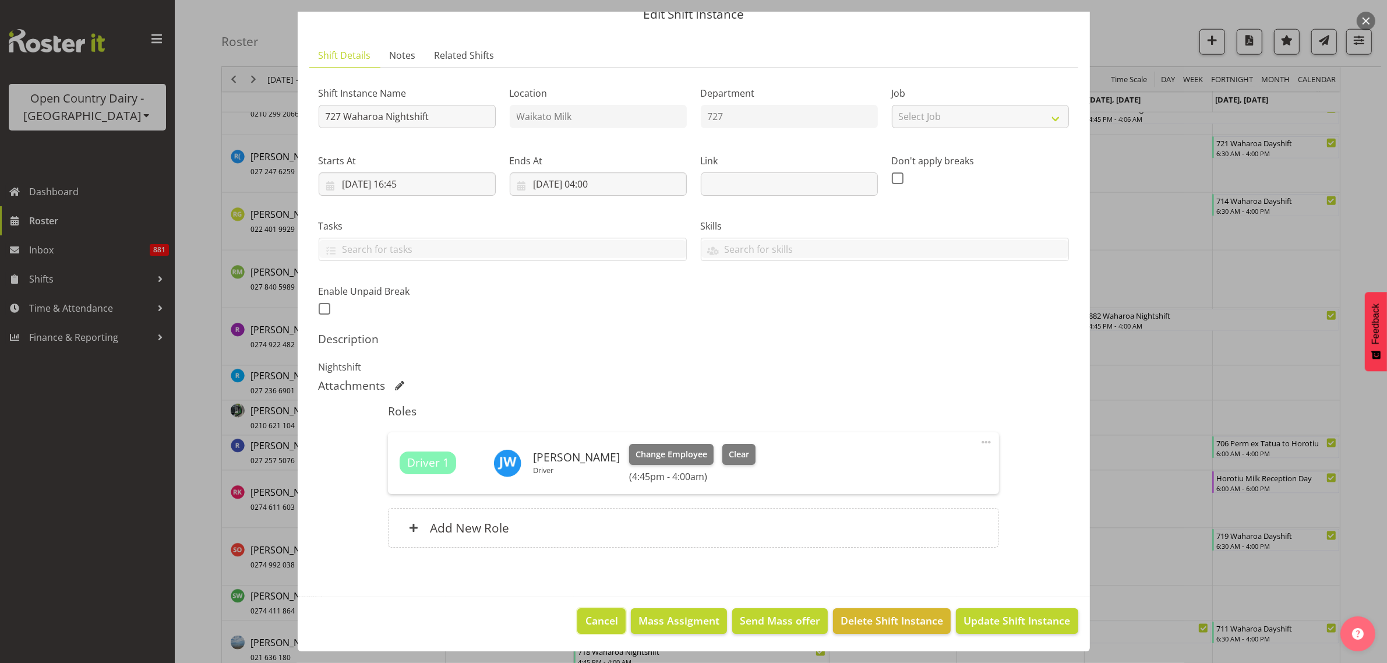
click at [601, 625] on span "Cancel" at bounding box center [602, 620] width 33 height 15
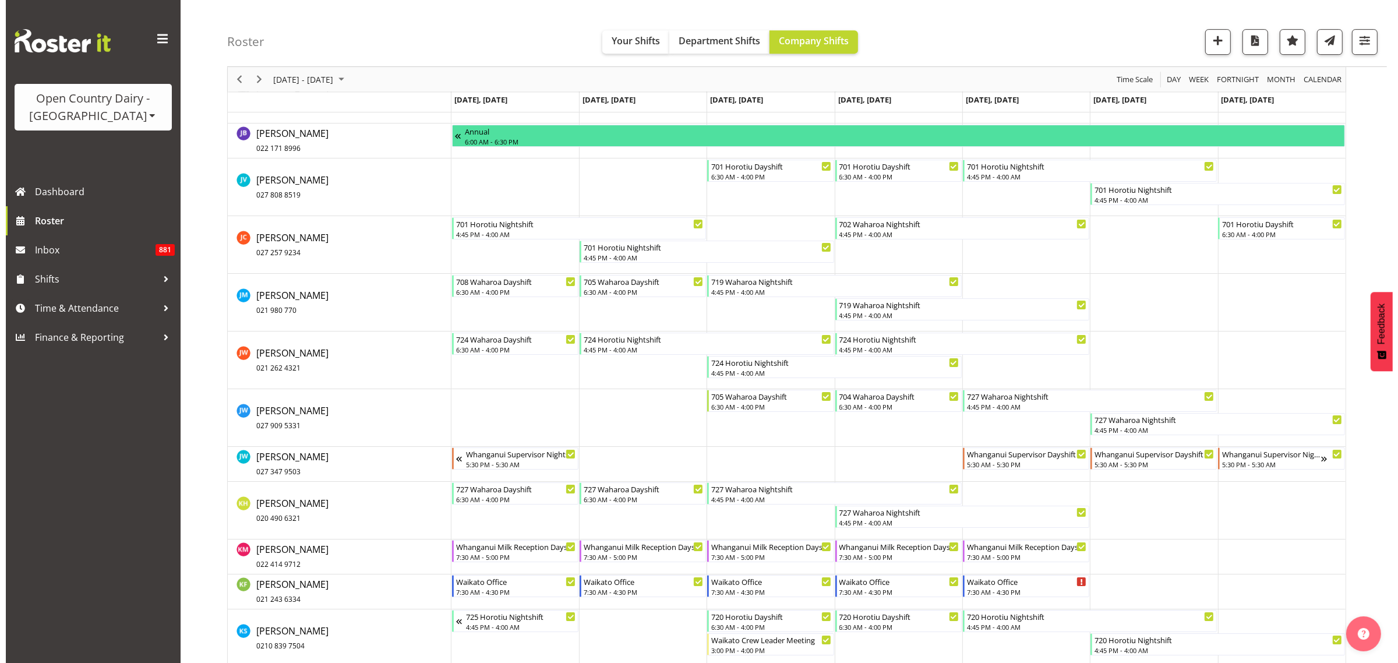
scroll to position [4723, 0]
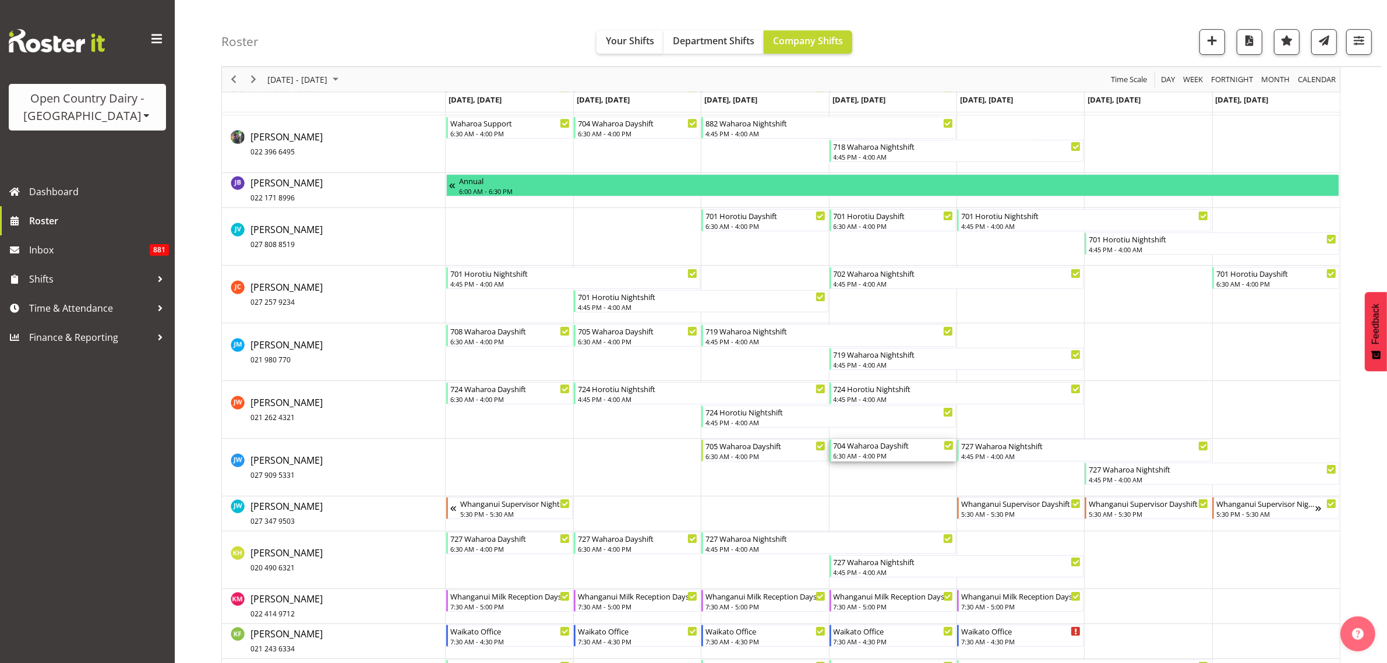
click at [896, 452] on div "6:30 AM - 4:00 PM" at bounding box center [894, 455] width 120 height 9
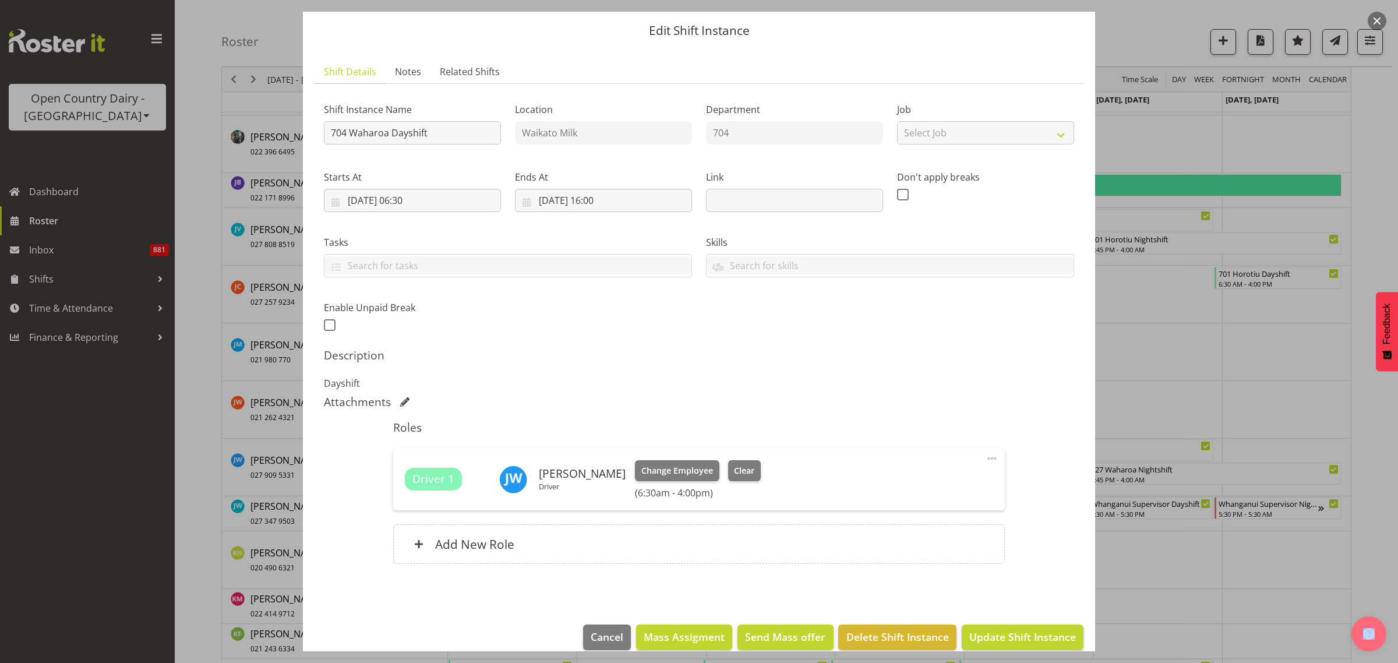
scroll to position [50, 0]
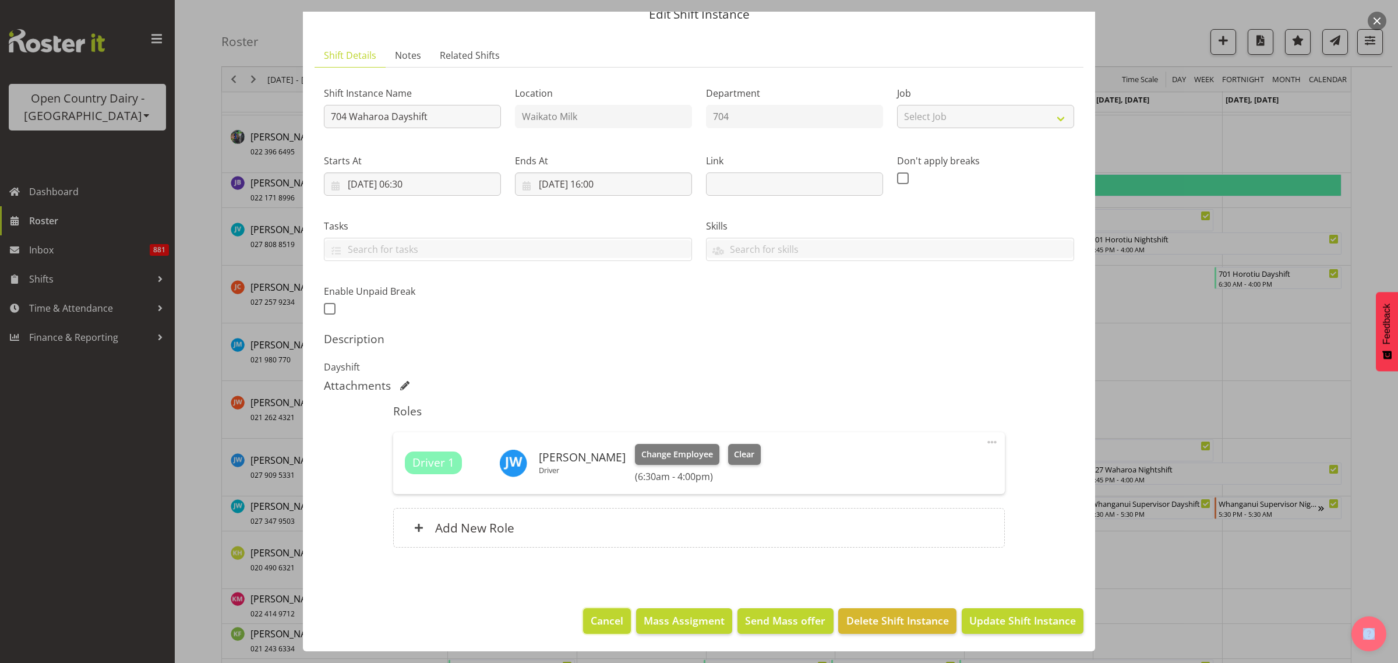
click at [593, 619] on span "Cancel" at bounding box center [607, 620] width 33 height 15
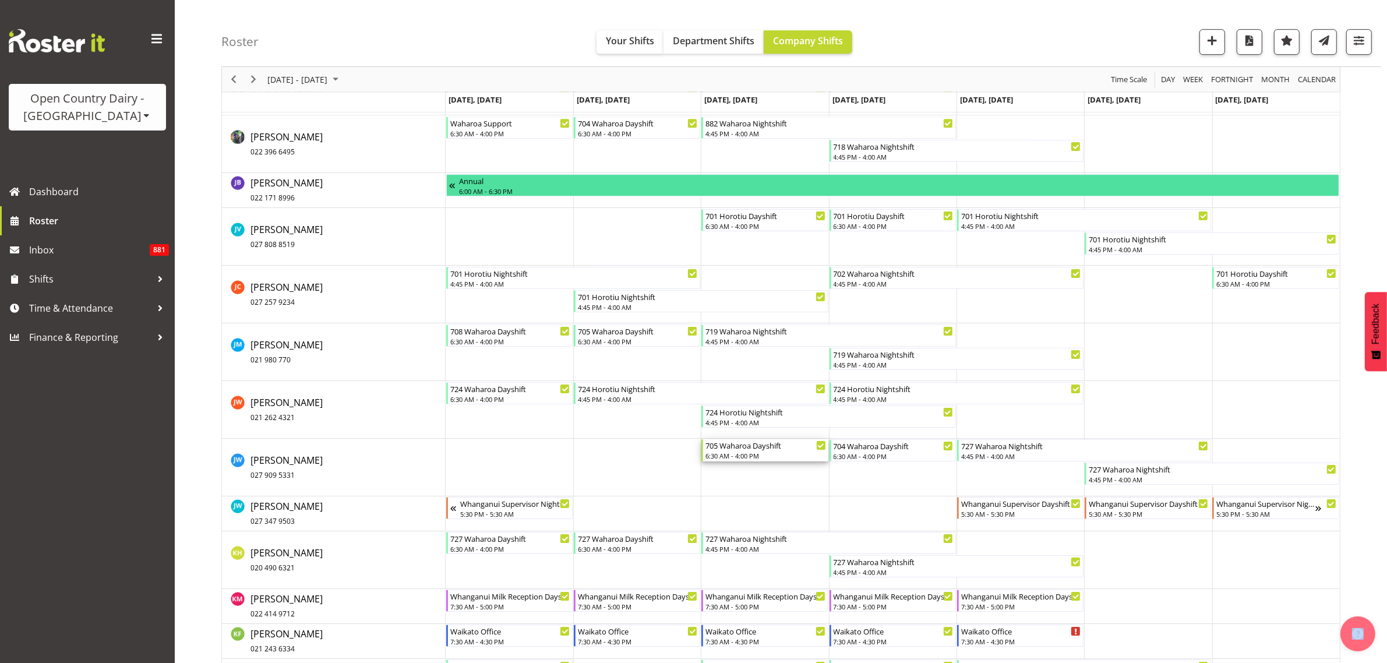
click at [768, 456] on div "6:30 AM - 4:00 PM" at bounding box center [766, 455] width 120 height 9
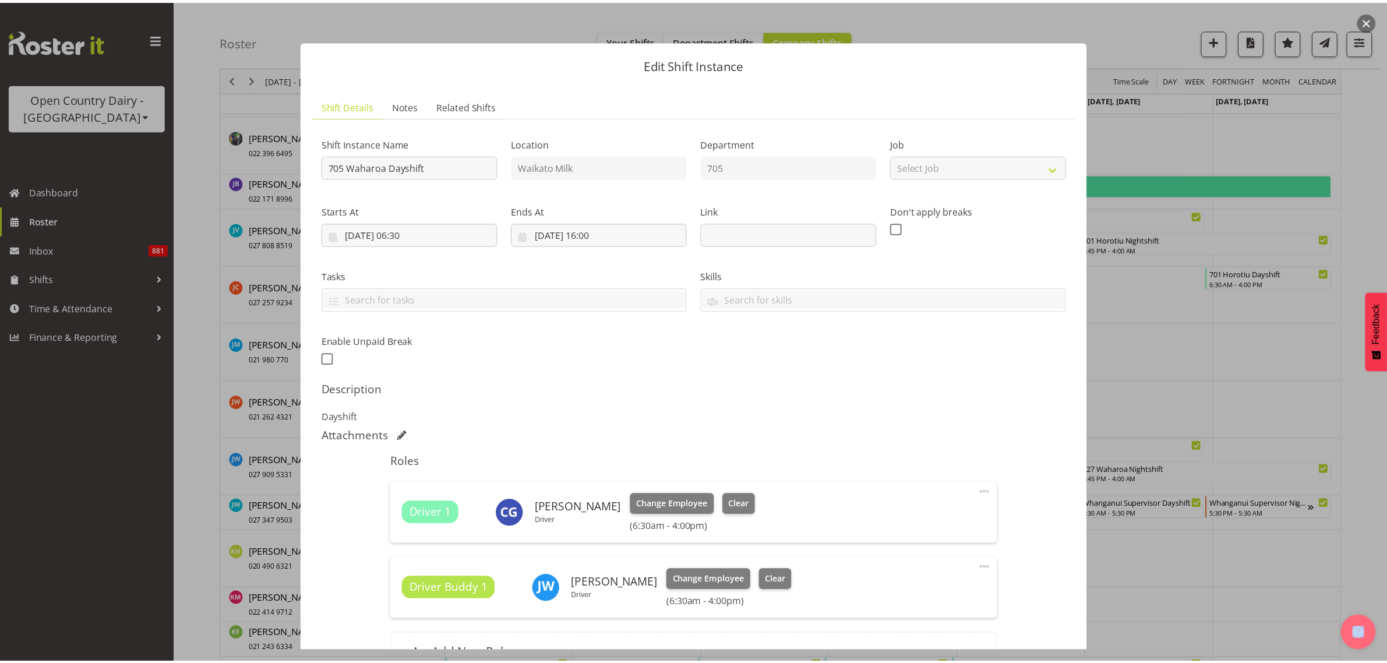
scroll to position [126, 0]
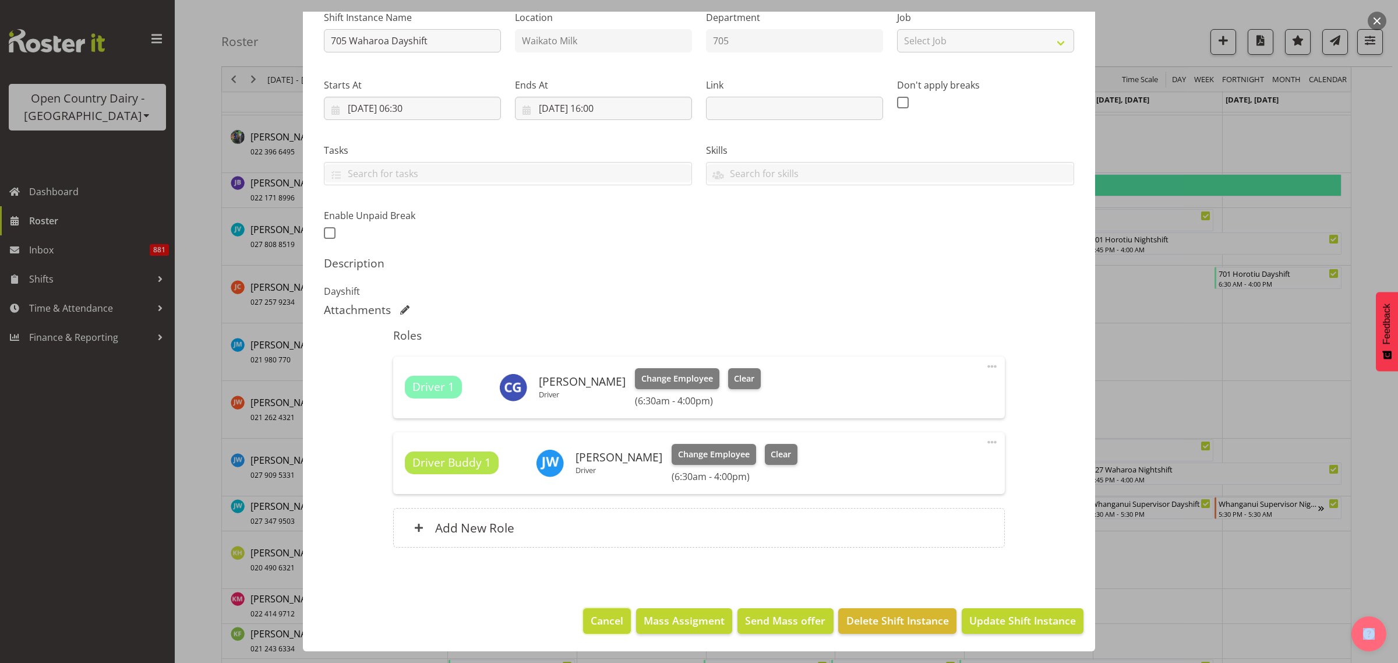
click at [598, 619] on span "Cancel" at bounding box center [607, 620] width 33 height 15
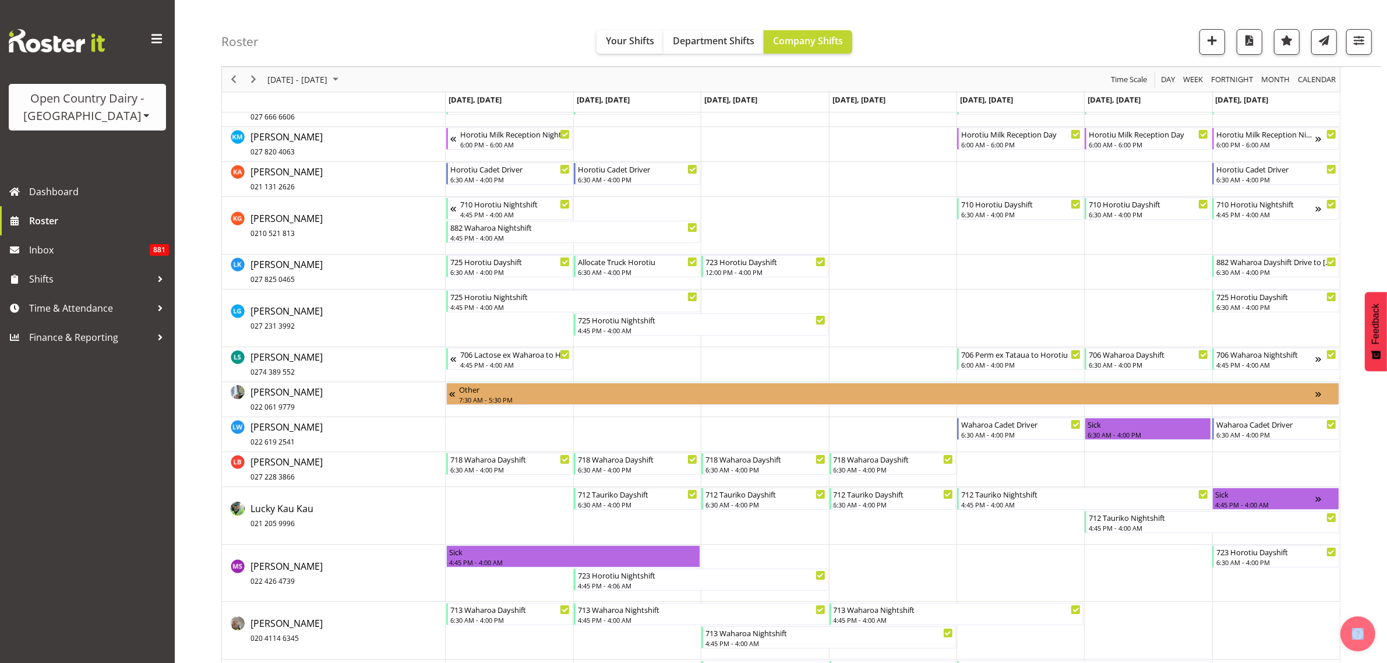
scroll to position [5306, 0]
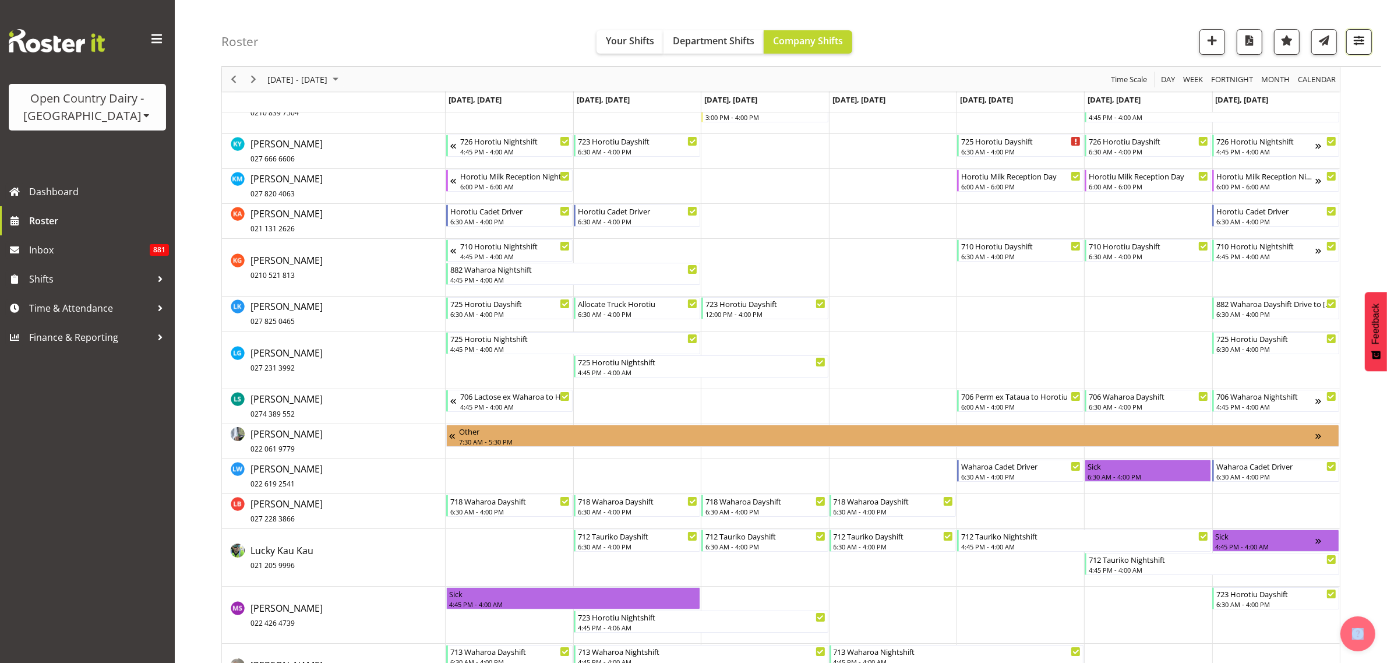
click at [1363, 42] on span "button" at bounding box center [1359, 40] width 15 height 15
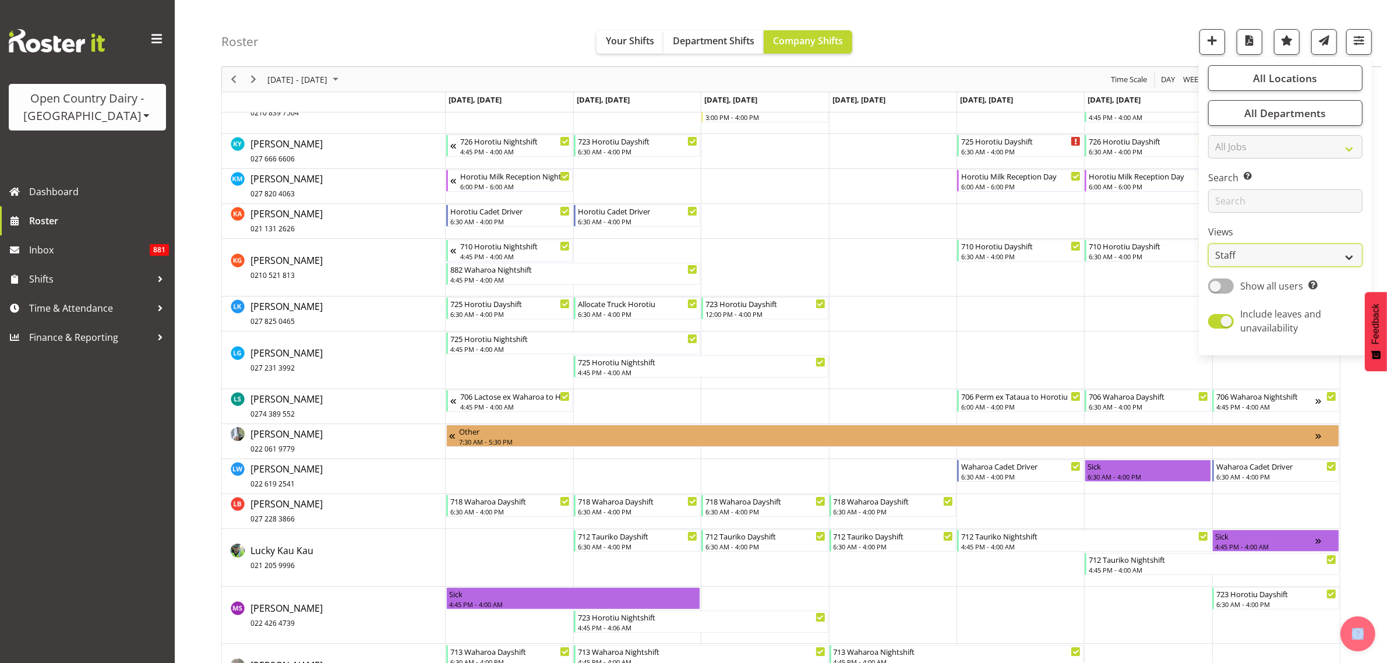
click at [1346, 255] on select "Staff Role Shift - Horizontal Shift - Vertical Staff - Location" at bounding box center [1285, 255] width 154 height 23
select select "shiftH"
click at [1209, 267] on select "Staff Role Shift - Horizontal Shift - Vertical Staff - Location" at bounding box center [1285, 255] width 154 height 23
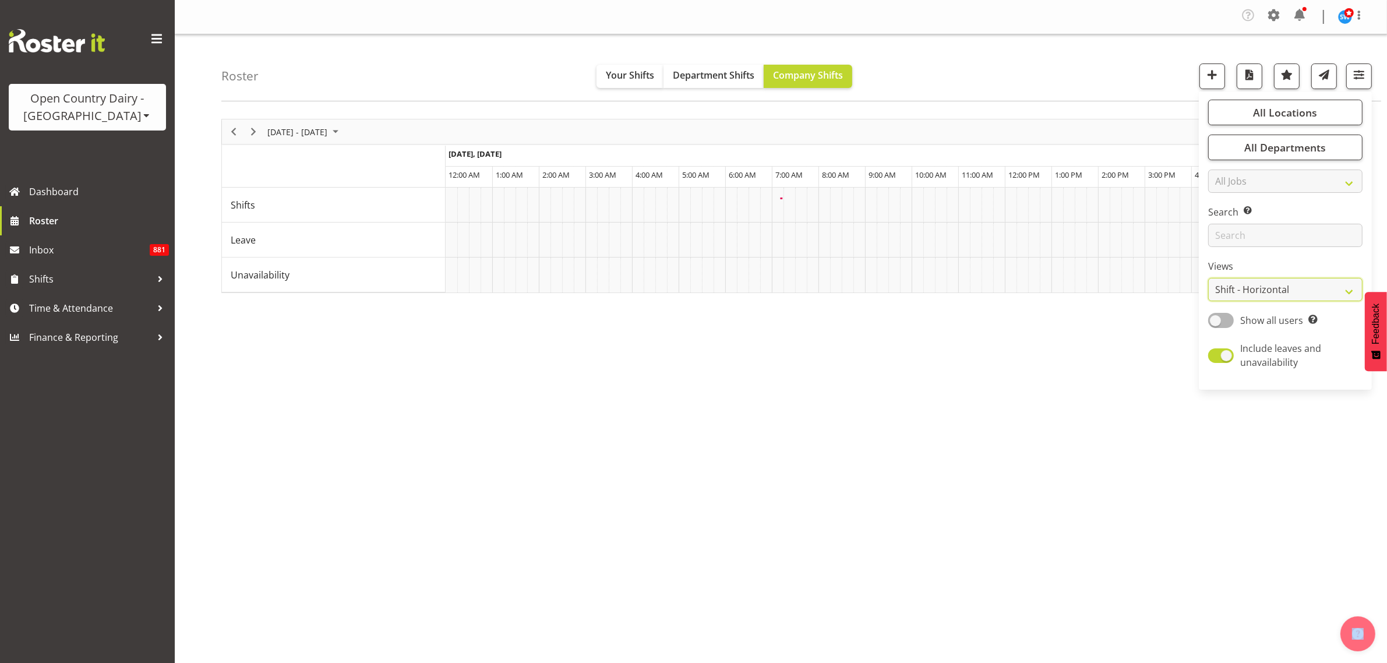
scroll to position [0, 0]
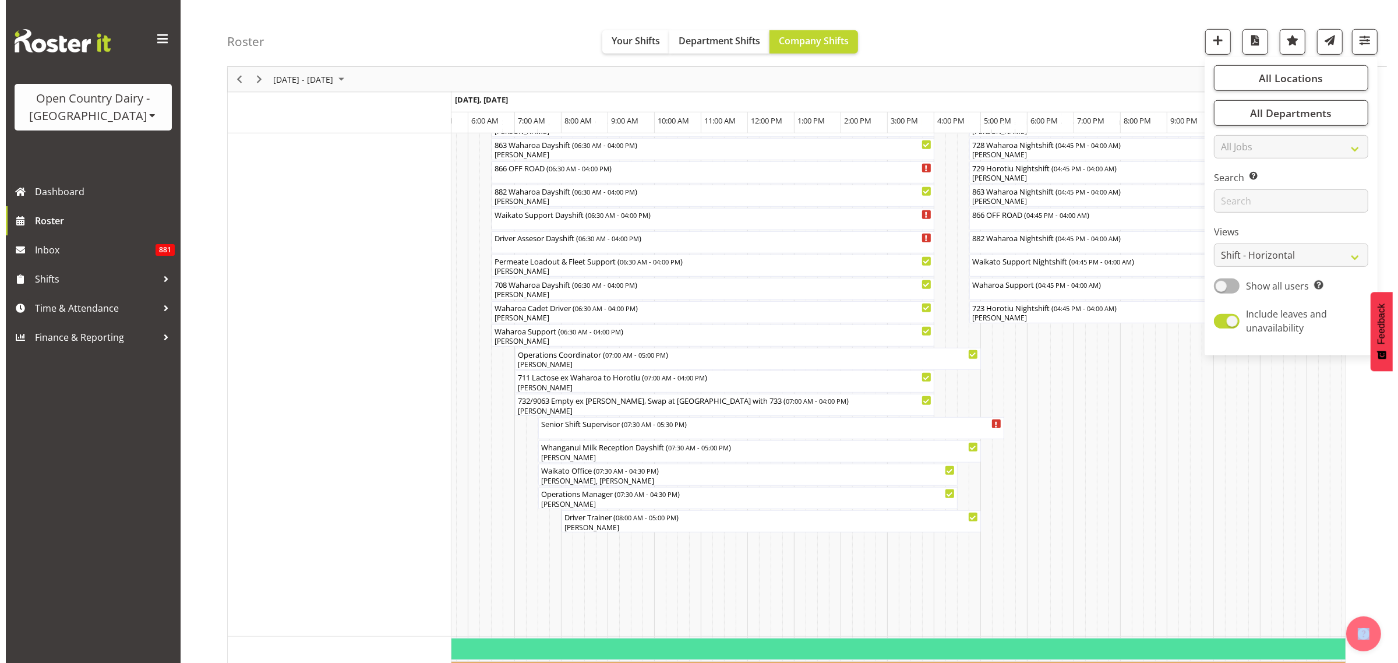
scroll to position [755, 0]
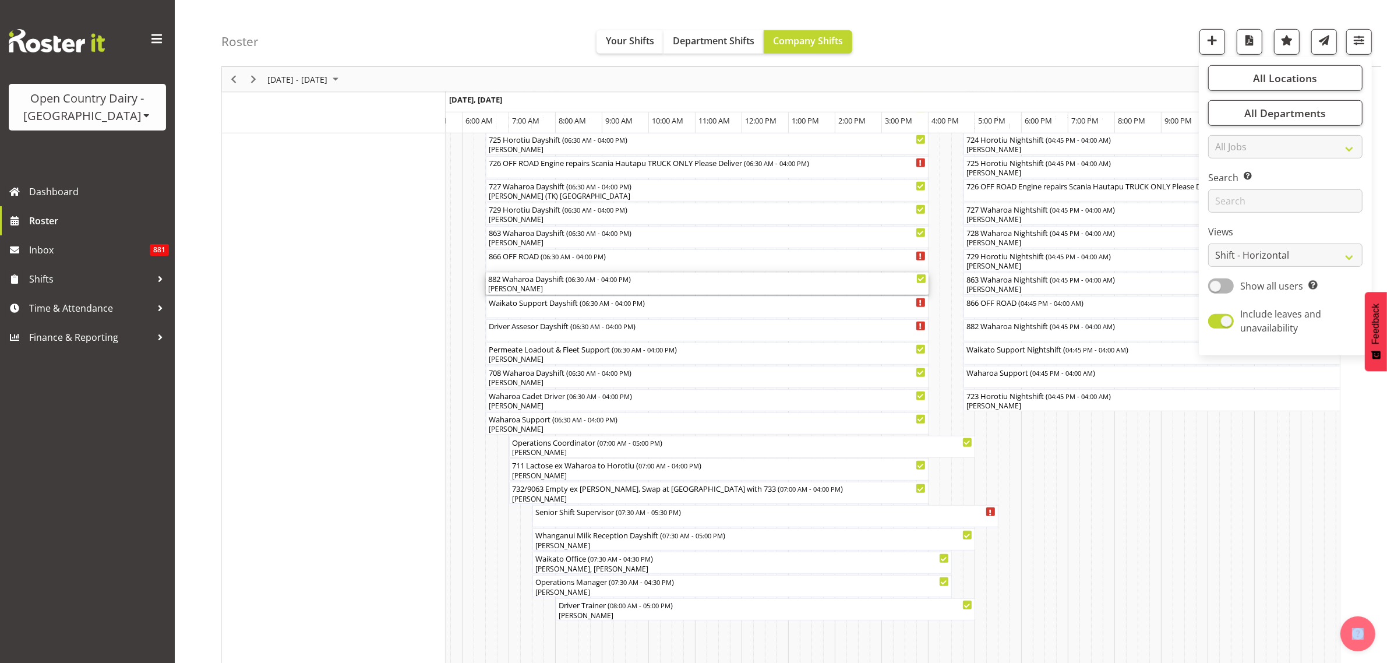
click at [532, 286] on div "[PERSON_NAME]" at bounding box center [707, 289] width 438 height 10
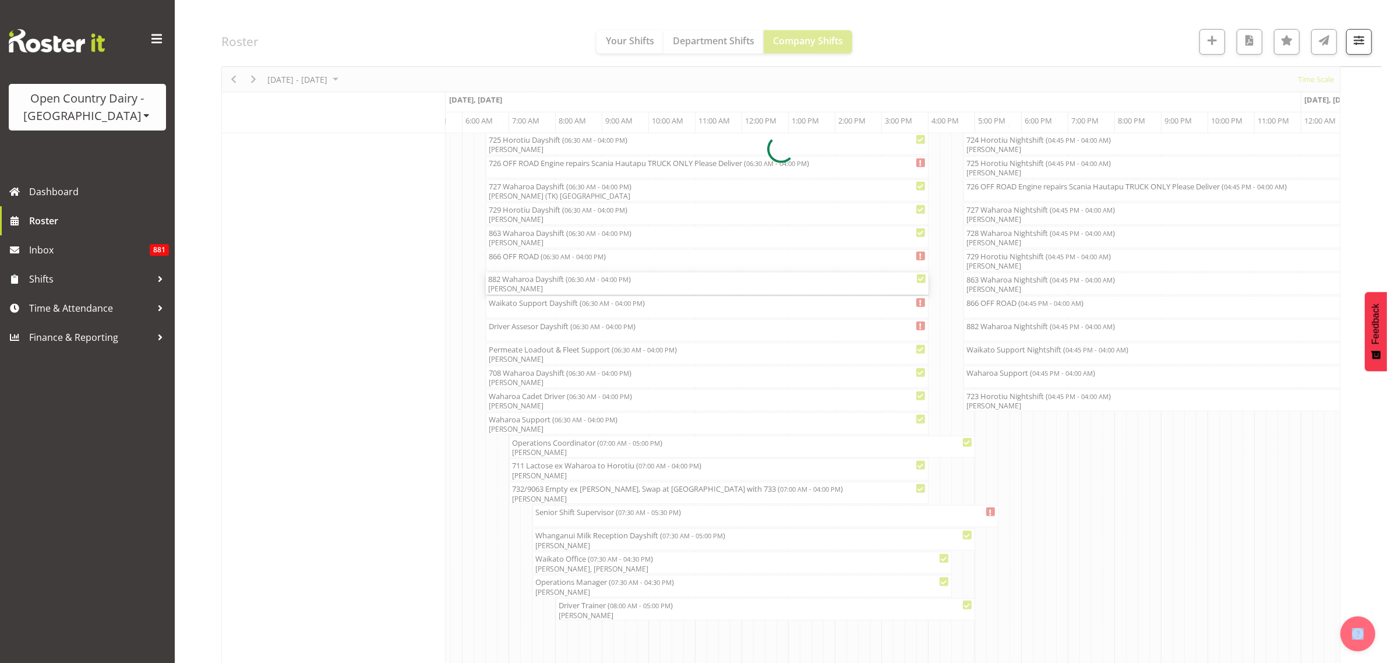
click at [532, 286] on div at bounding box center [780, 149] width 1119 height 1571
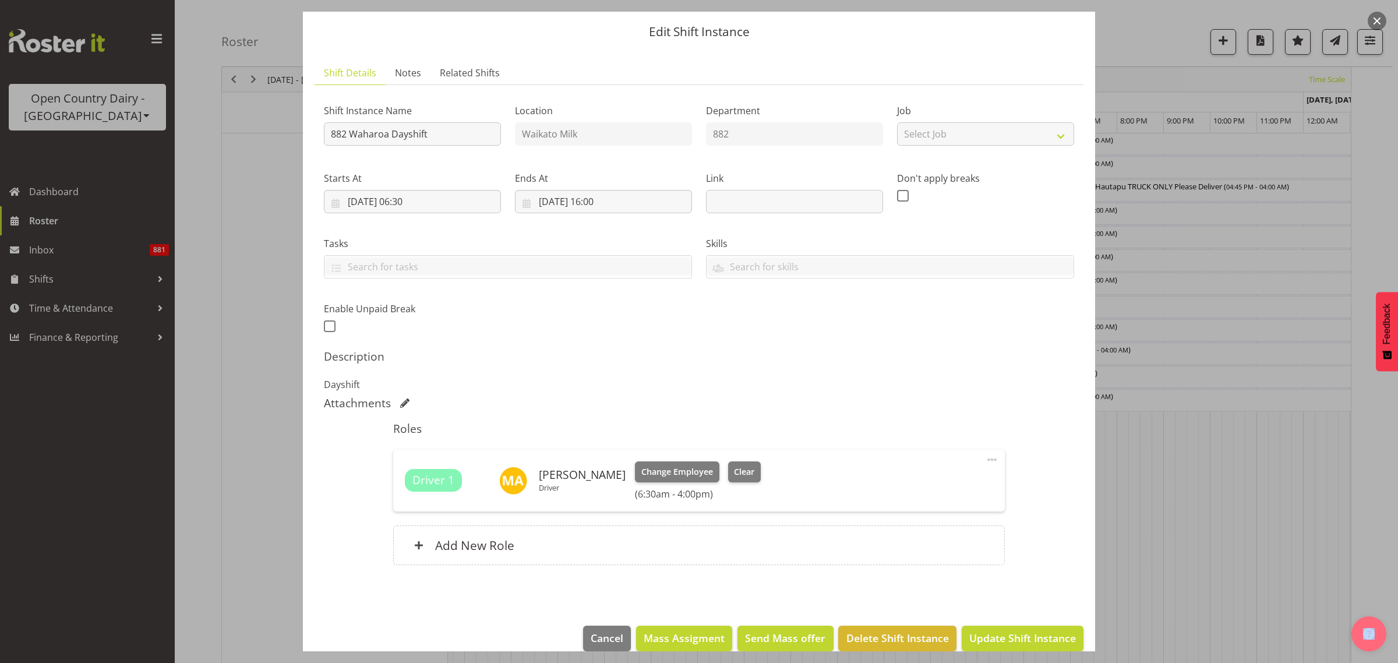
scroll to position [50, 0]
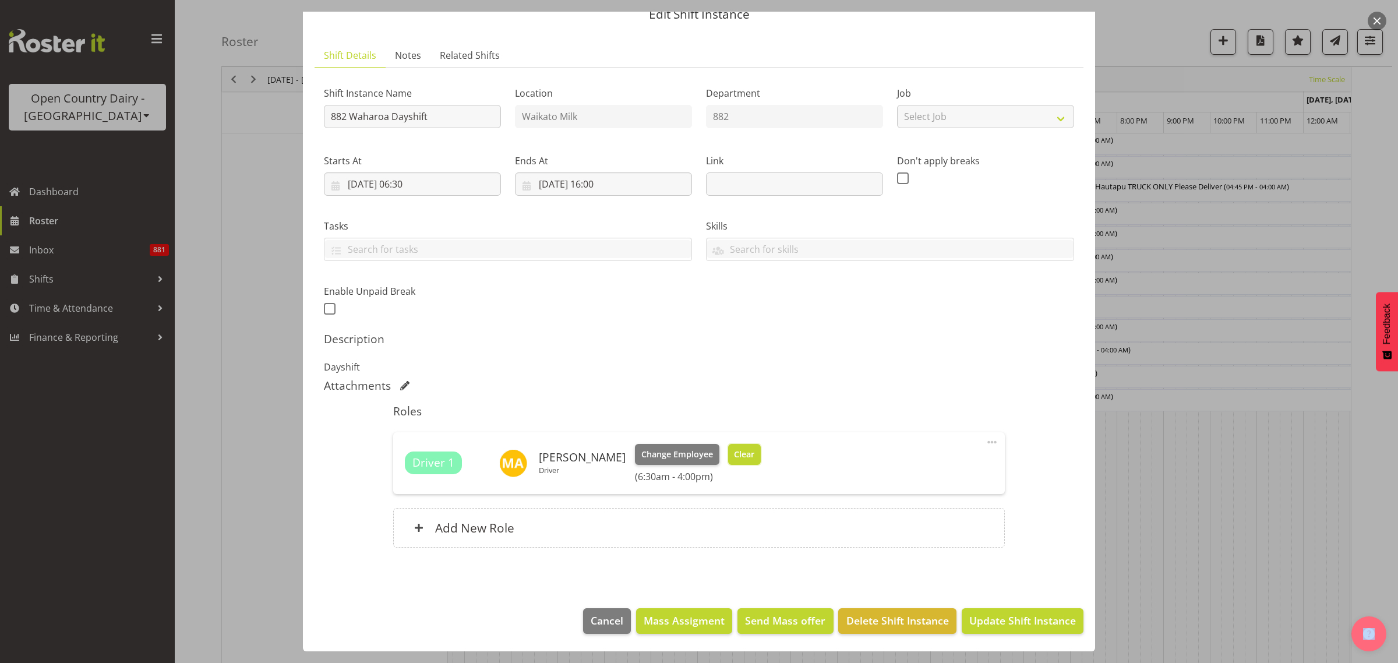
click at [735, 453] on span "Clear" at bounding box center [744, 454] width 20 height 13
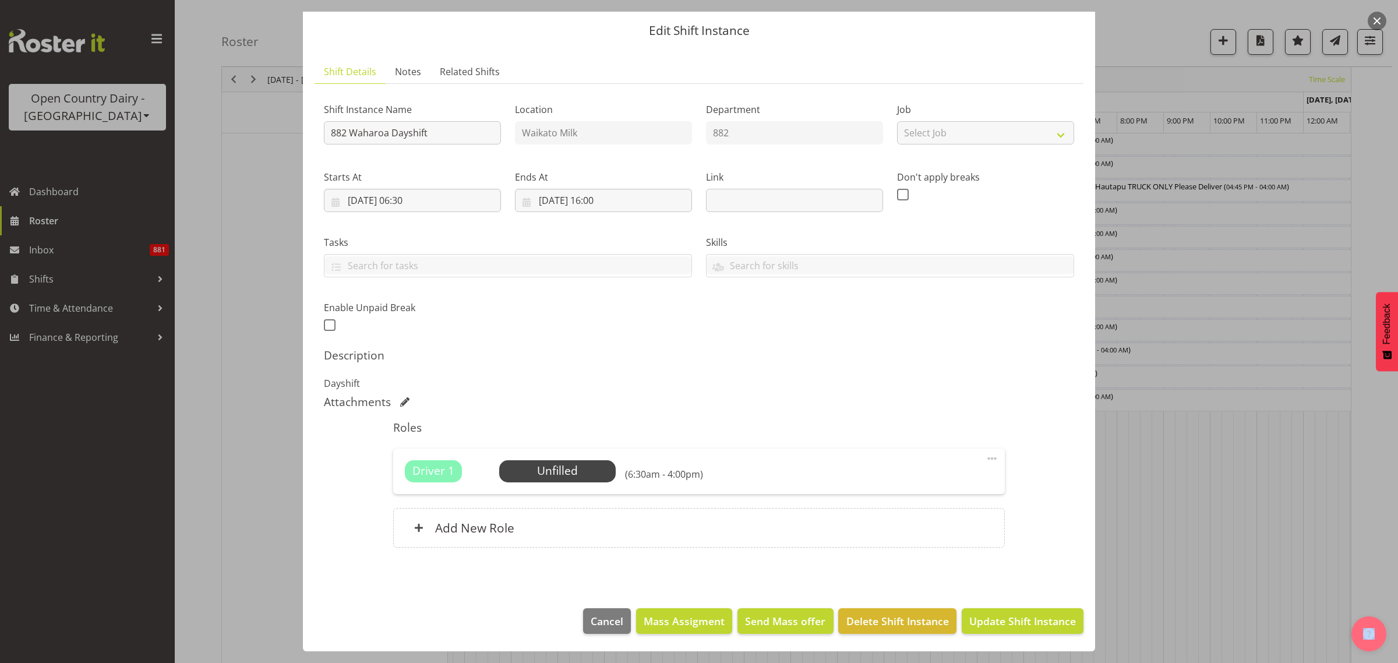
scroll to position [34, 0]
click at [985, 458] on span at bounding box center [992, 459] width 14 height 14
click at [911, 526] on link "Delete" at bounding box center [943, 528] width 112 height 21
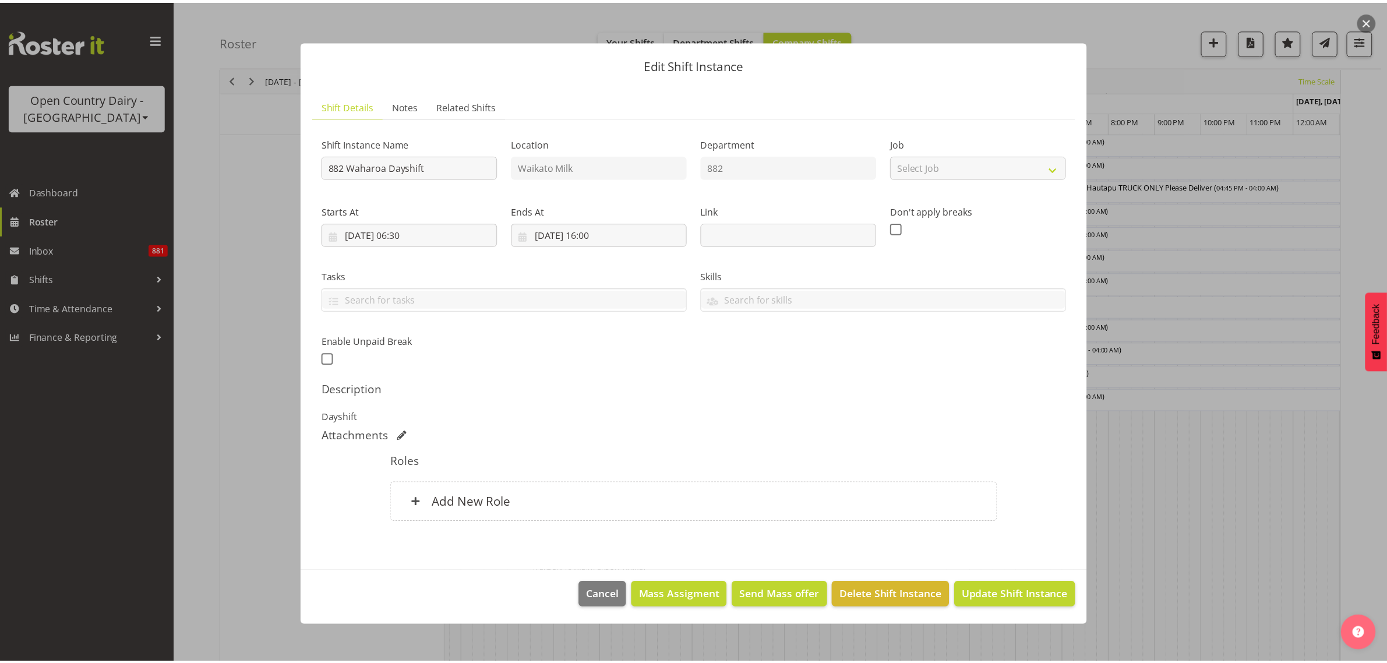
scroll to position [0, 0]
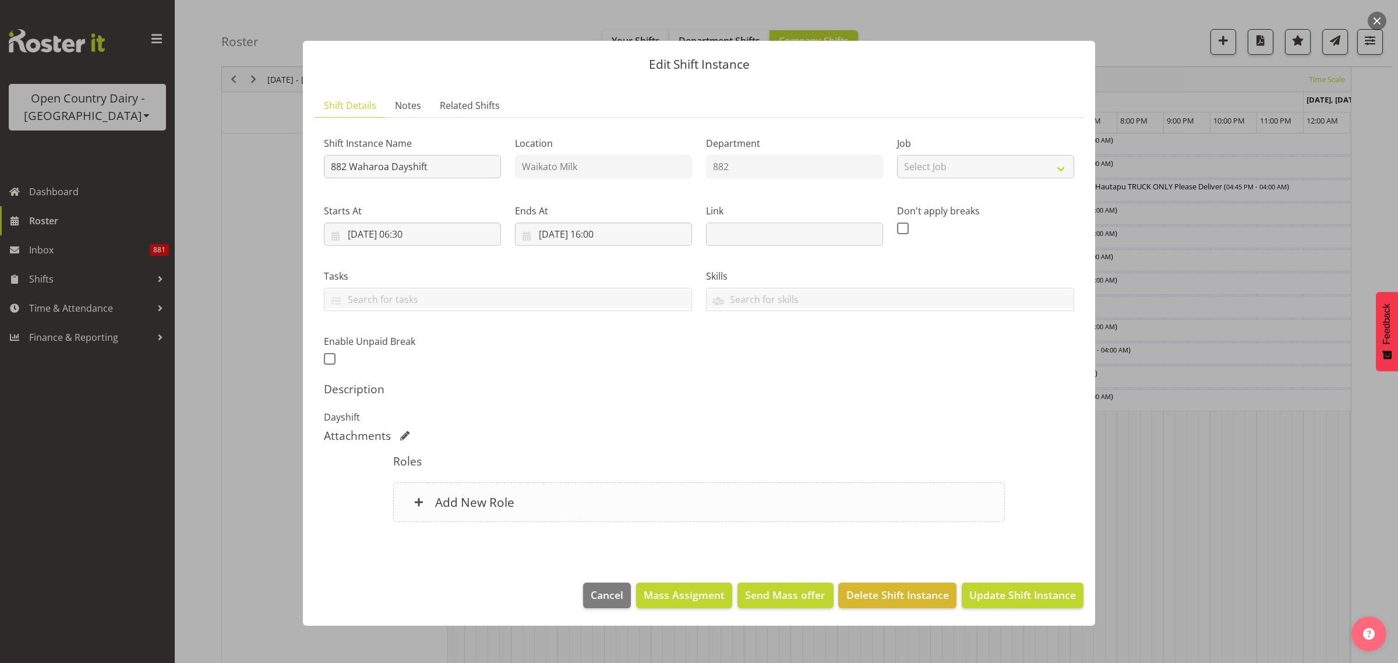
click at [478, 504] on h6 "Add New Role" at bounding box center [474, 502] width 79 height 15
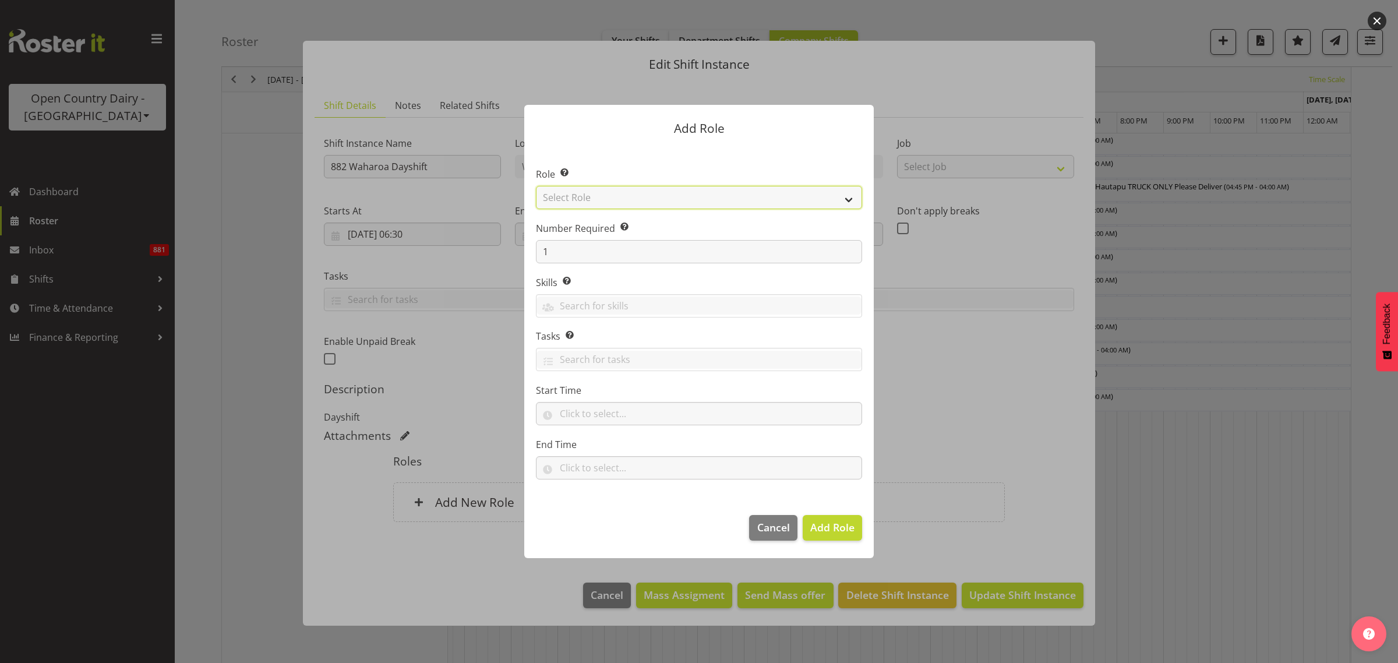
click at [848, 196] on select "Select Role Cadet Driver Crew Leader Driver Driver Buddy Driver Assessor Dayshi…" at bounding box center [699, 197] width 326 height 23
select select "1436"
click at [536, 186] on select "Select Role Cadet Driver Crew Leader Driver Driver Buddy Driver Assessor Dayshi…" at bounding box center [699, 197] width 326 height 23
click at [847, 519] on button "Add Role" at bounding box center [832, 528] width 59 height 26
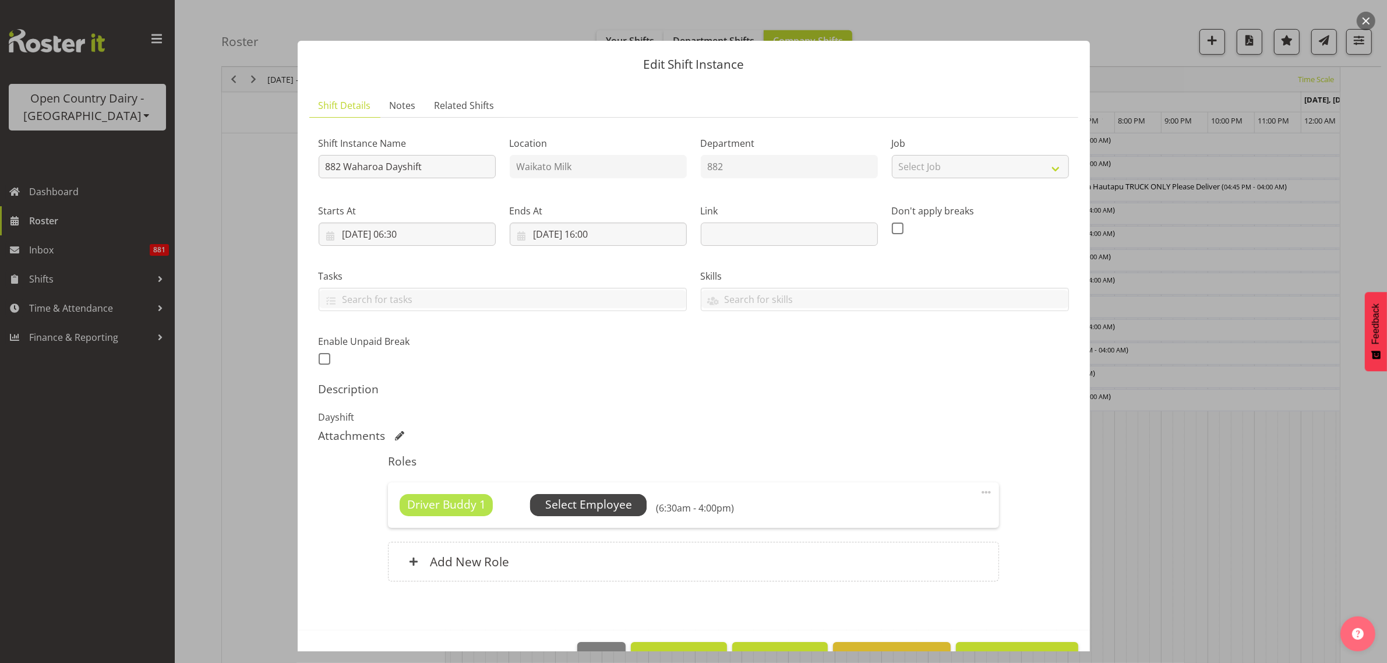
click at [618, 495] on span "Select Employee" at bounding box center [588, 505] width 117 height 22
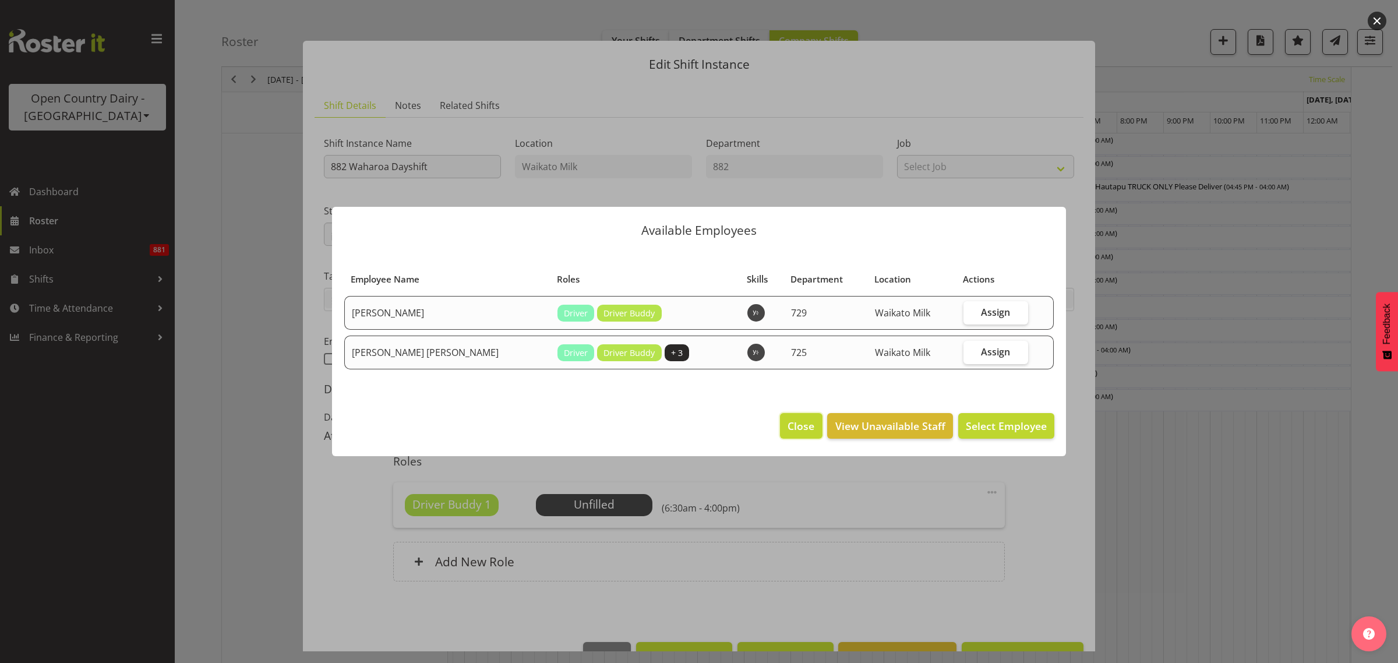
click at [804, 428] on span "Close" at bounding box center [801, 425] width 27 height 15
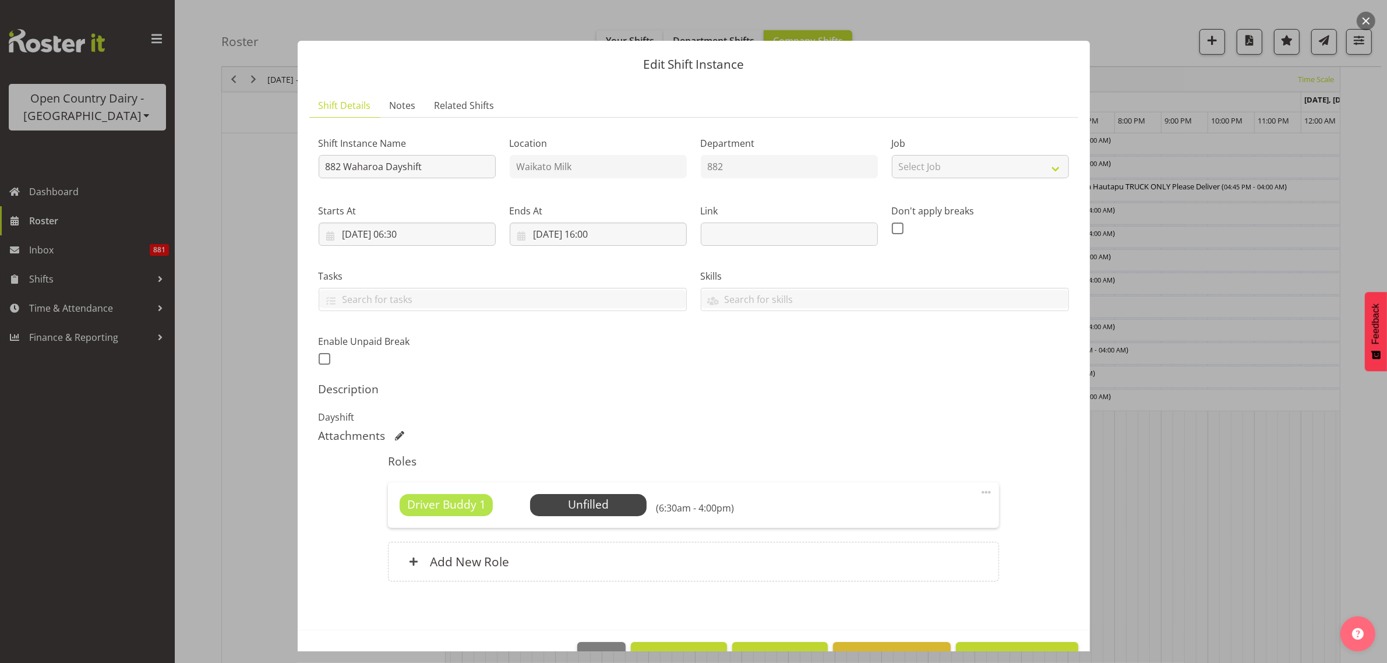
click at [979, 491] on span at bounding box center [986, 492] width 14 height 14
click at [909, 563] on link "Delete" at bounding box center [938, 562] width 112 height 21
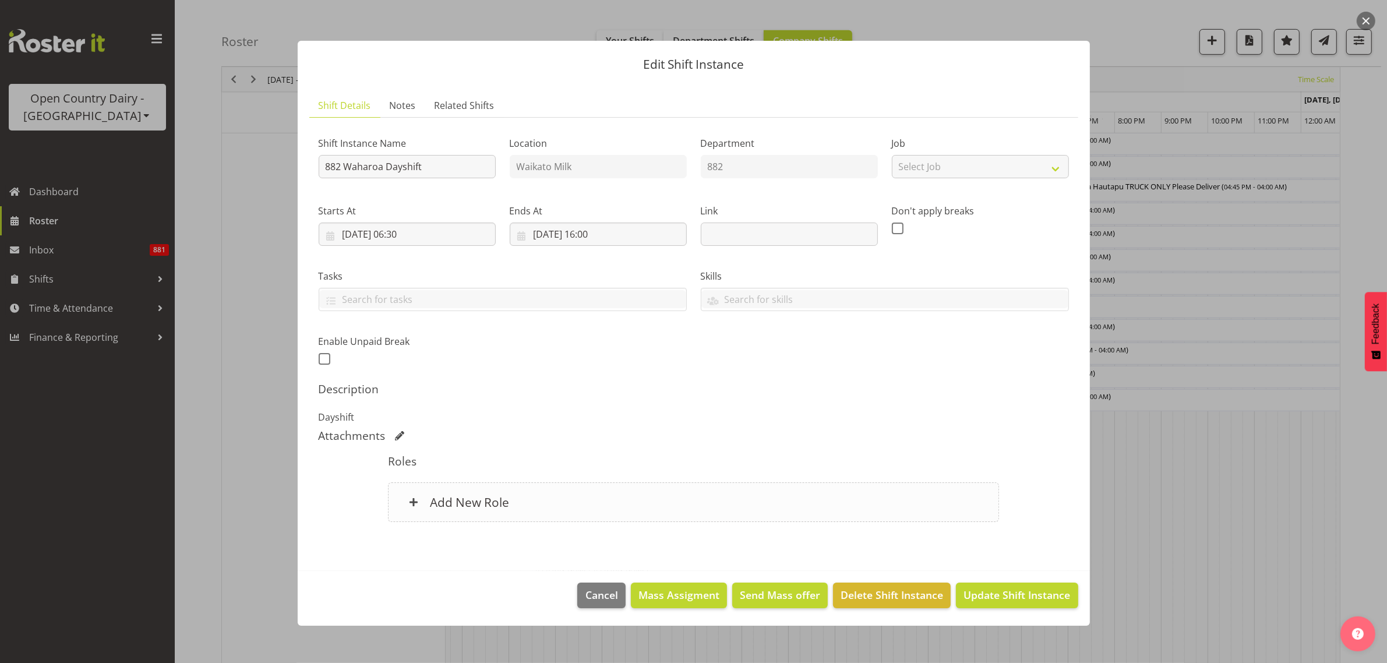
click at [478, 502] on h6 "Add New Role" at bounding box center [469, 502] width 79 height 15
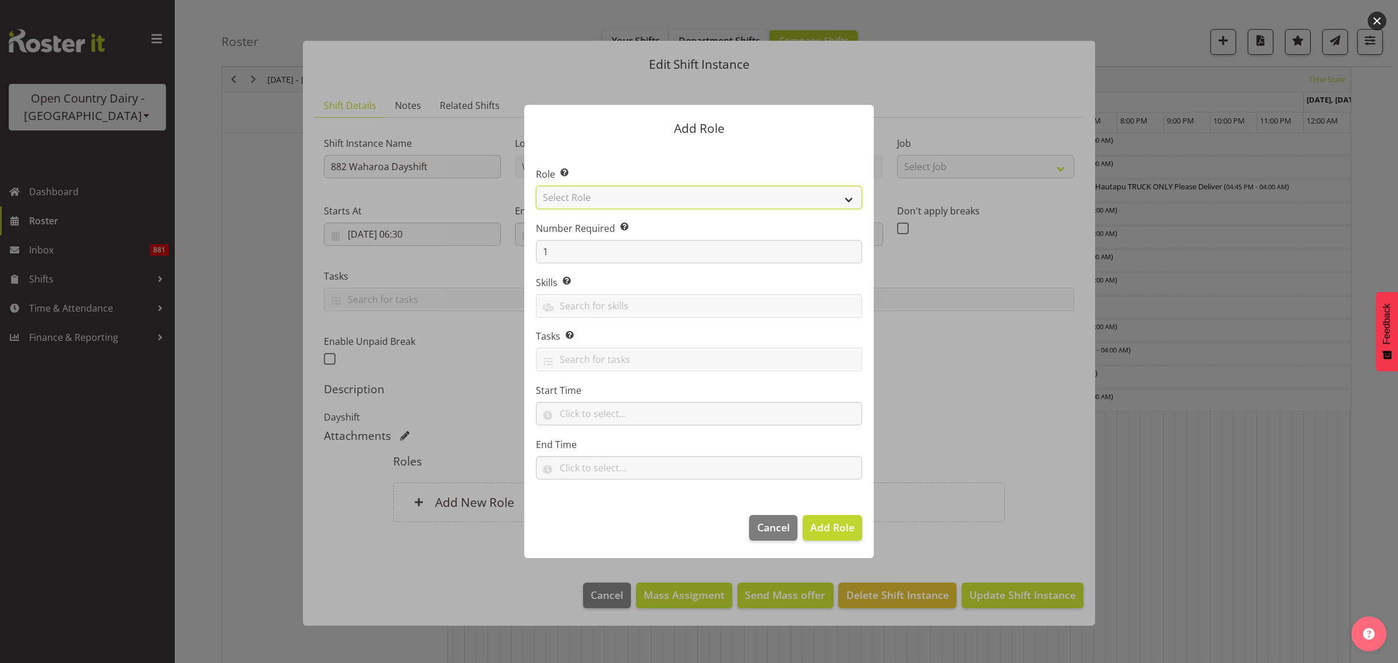
click at [845, 194] on select "Select Role Cadet Driver Crew Leader Driver Driver Buddy Driver Assessor Dayshi…" at bounding box center [699, 197] width 326 height 23
select select "1386"
click at [536, 186] on select "Select Role Cadet Driver Crew Leader Driver Driver Buddy Driver Assessor Dayshi…" at bounding box center [699, 197] width 326 height 23
click at [832, 529] on span "Add Role" at bounding box center [832, 527] width 44 height 14
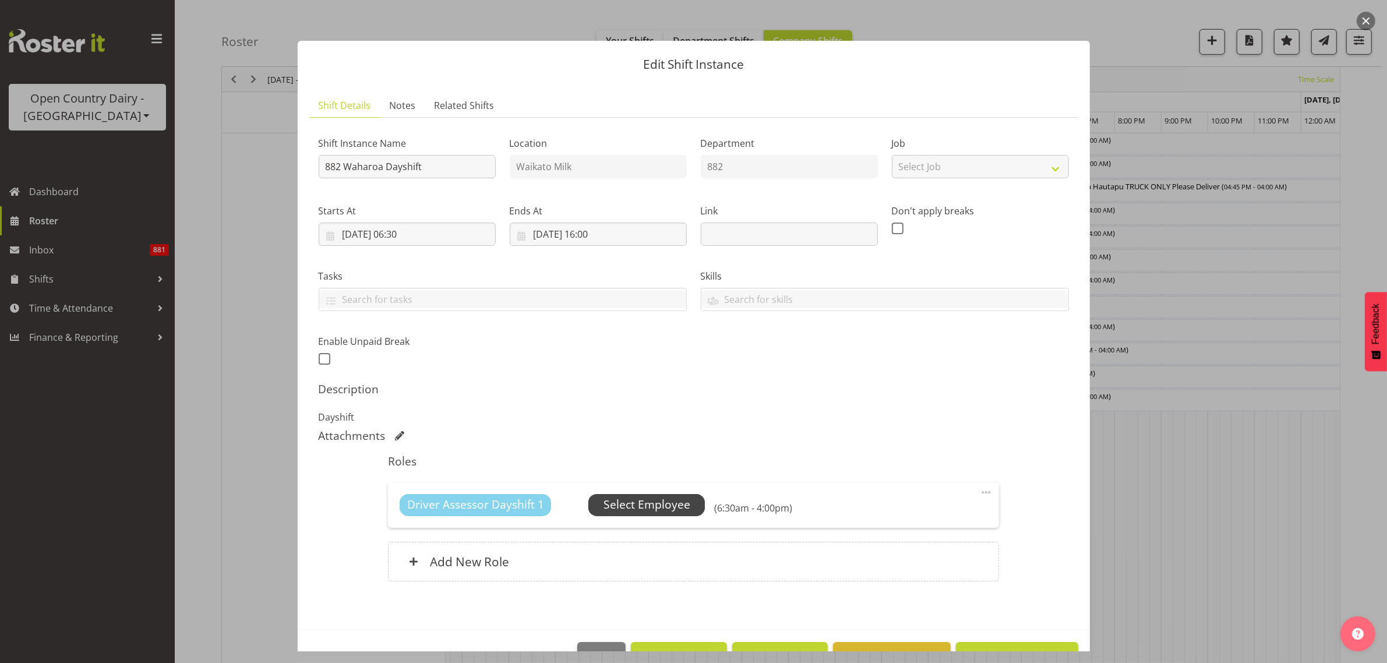
click at [644, 507] on span "Select Employee" at bounding box center [647, 504] width 87 height 17
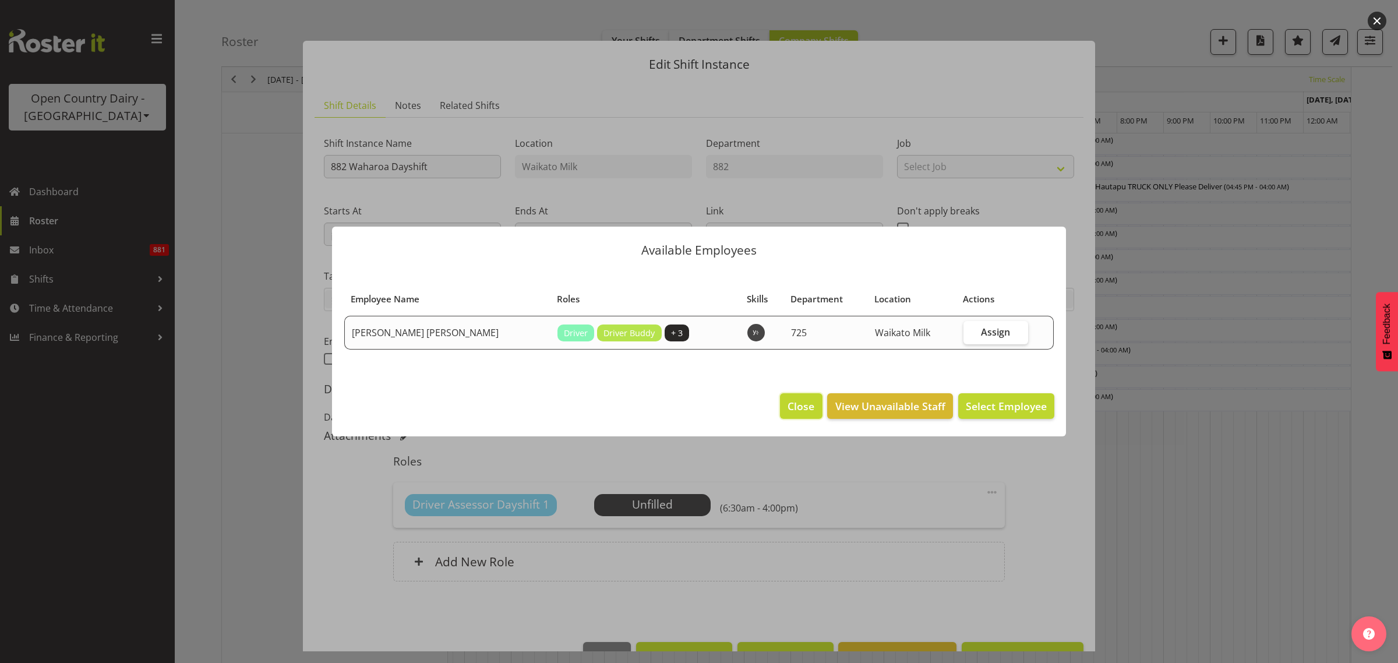
click at [808, 410] on span "Close" at bounding box center [801, 406] width 27 height 15
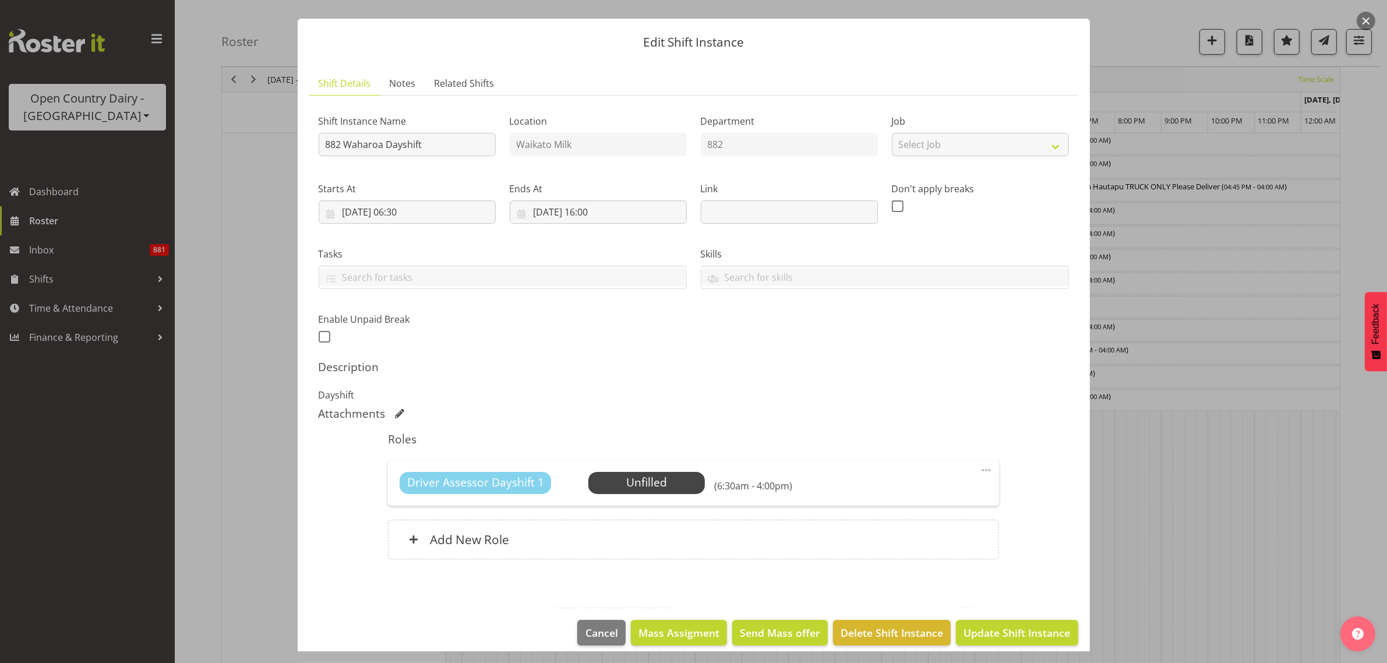
scroll to position [34, 0]
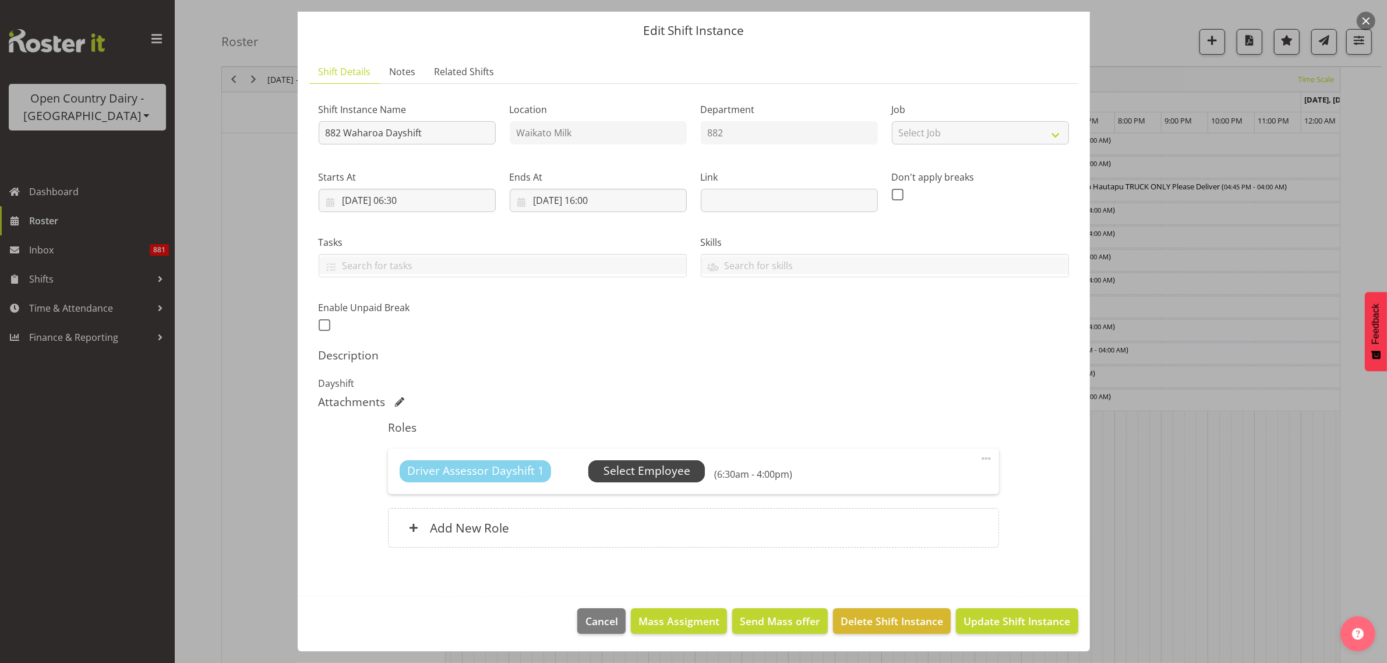
click at [666, 473] on span "Select Employee" at bounding box center [647, 471] width 87 height 17
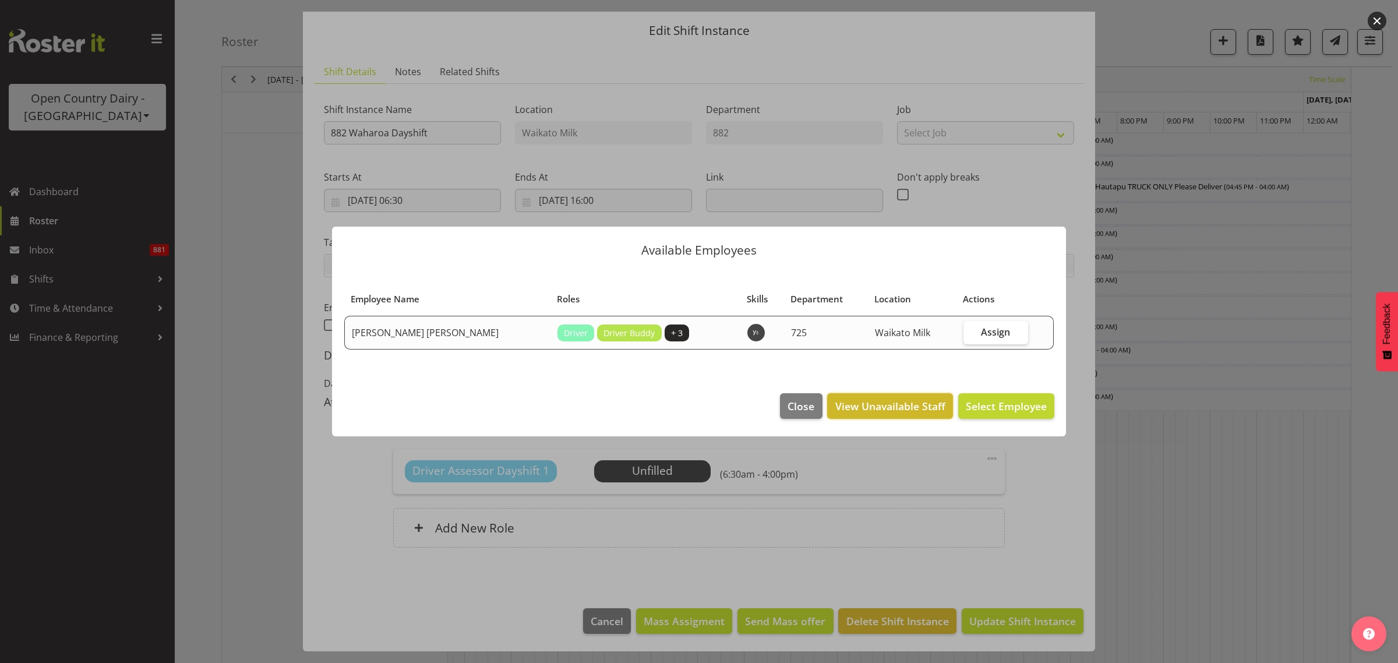
click at [895, 404] on span "View Unavailable Staff" at bounding box center [891, 406] width 110 height 15
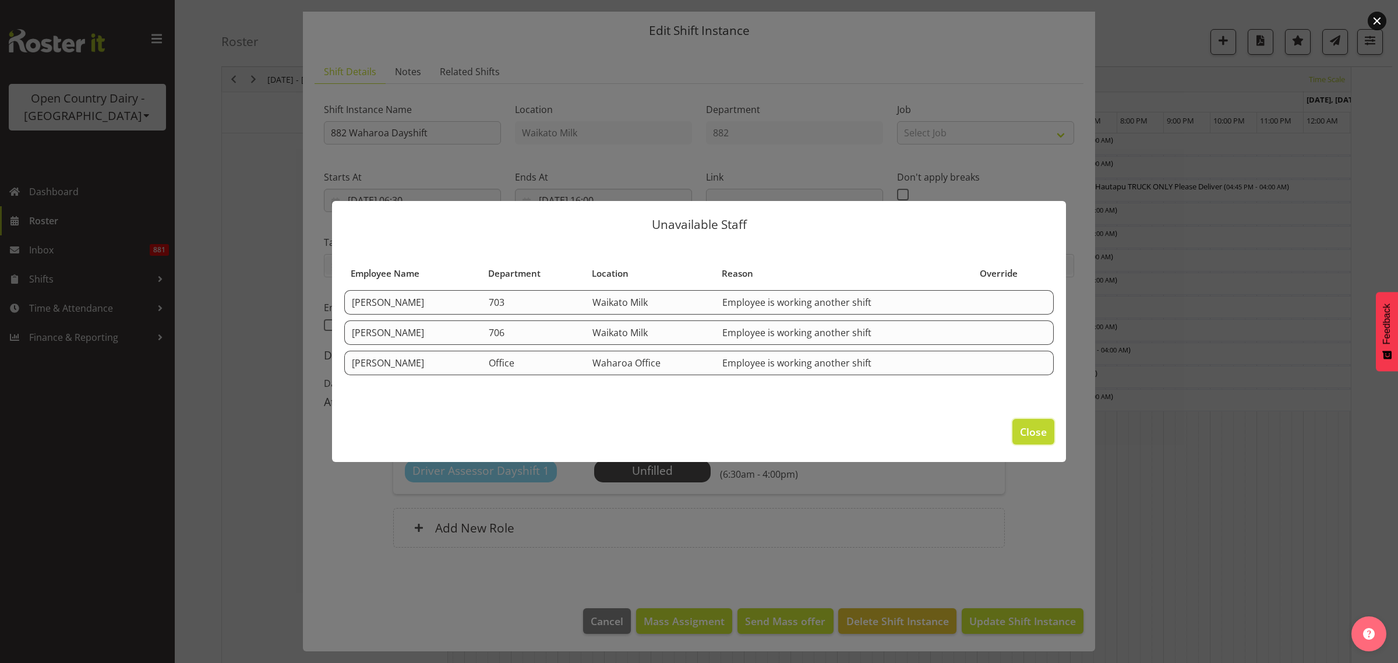
click at [1036, 430] on span "Close" at bounding box center [1033, 431] width 27 height 15
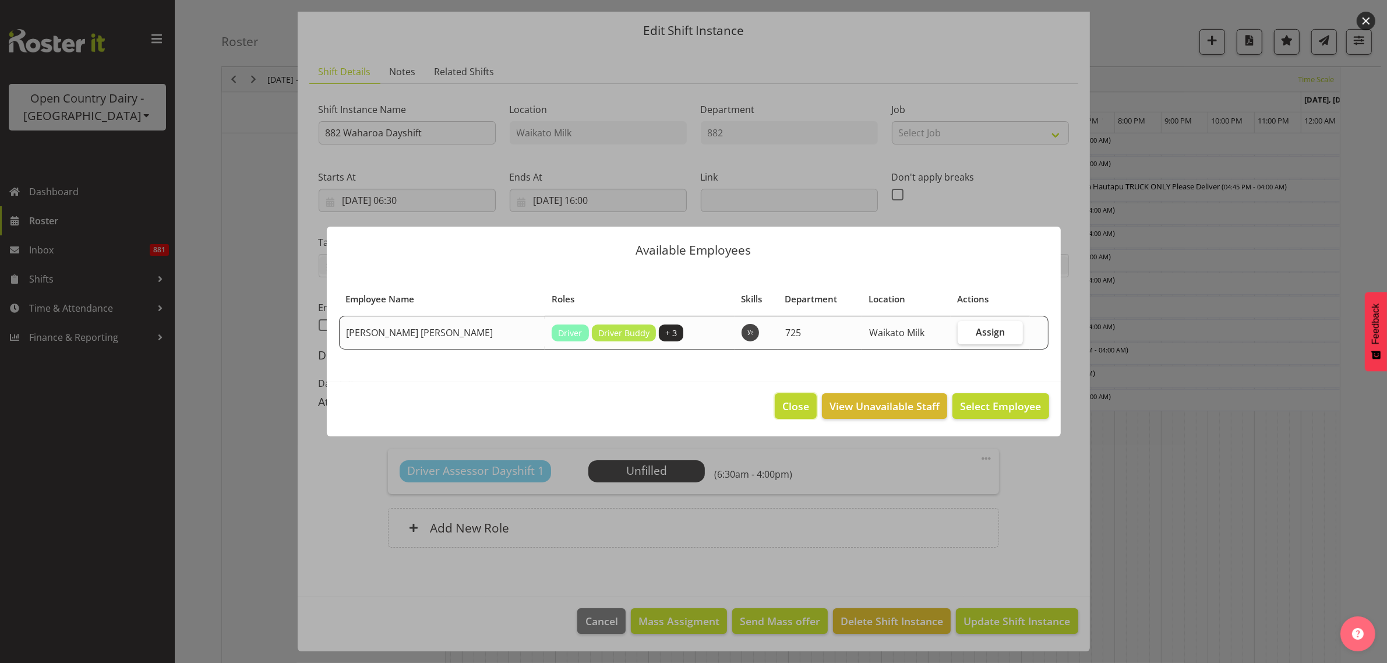
click at [799, 408] on span "Close" at bounding box center [795, 406] width 27 height 15
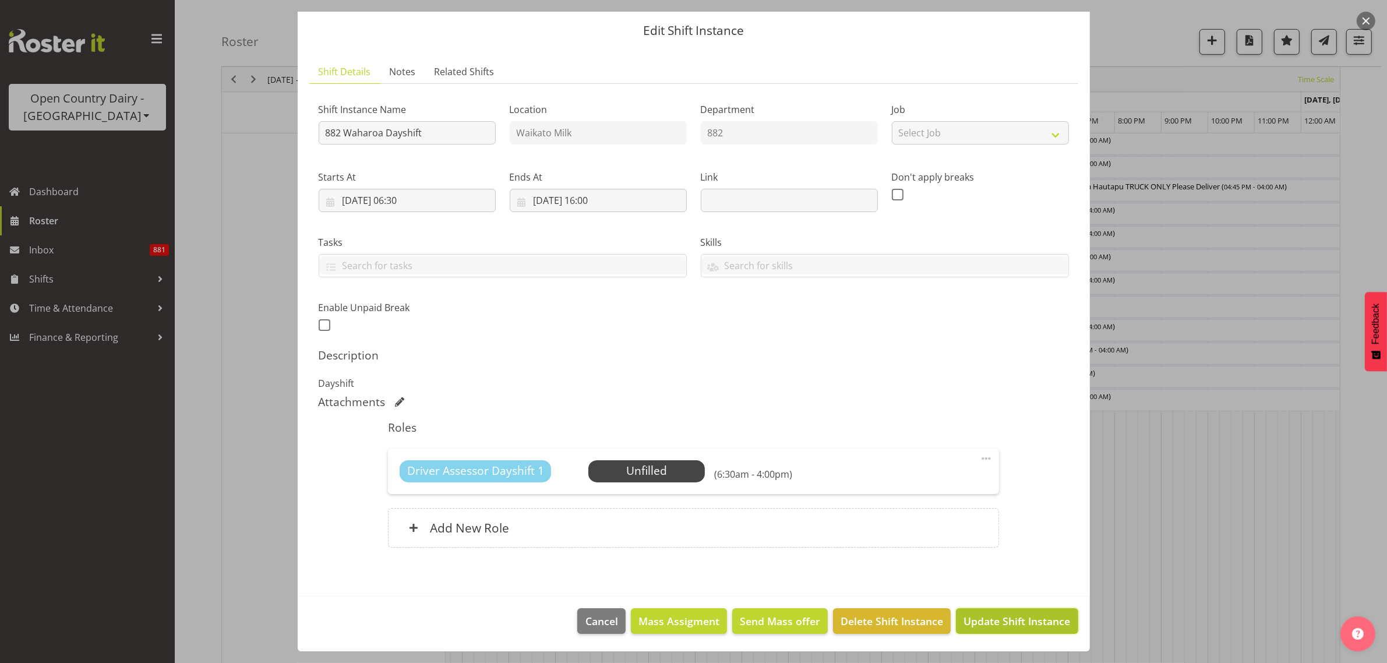
click at [1021, 622] on span "Update Shift Instance" at bounding box center [1017, 621] width 107 height 15
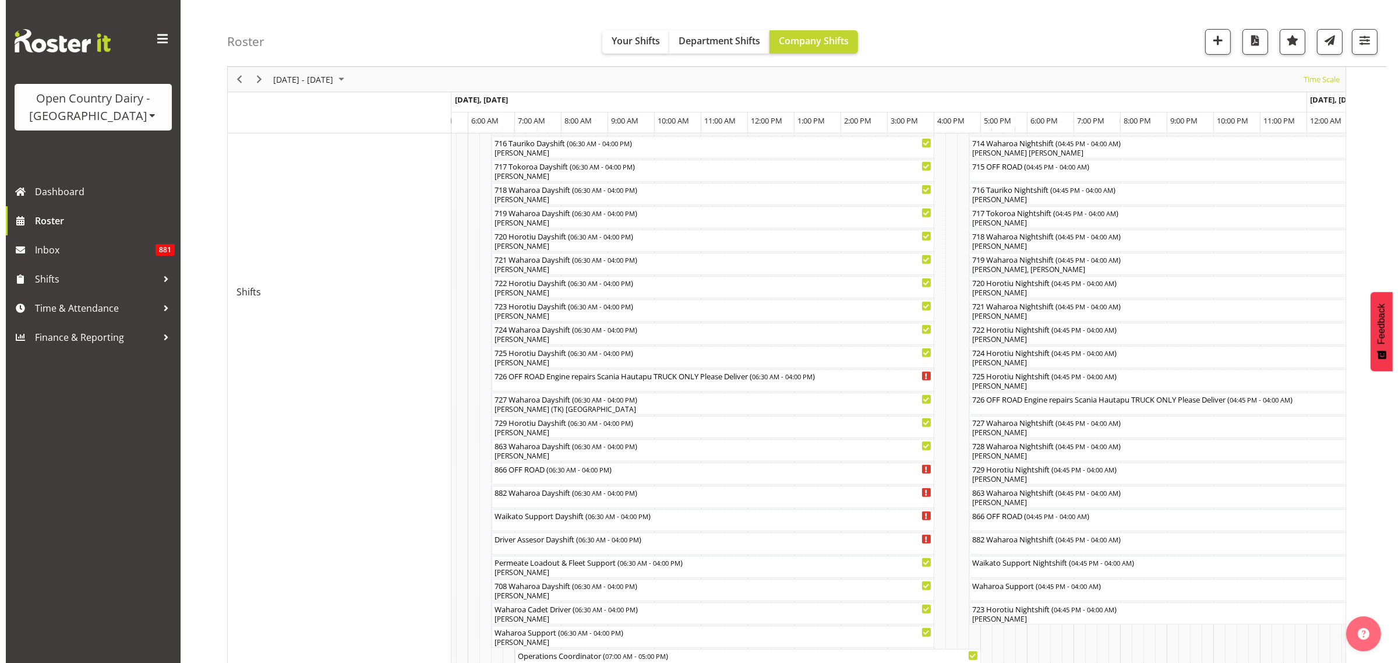
scroll to position [655, 0]
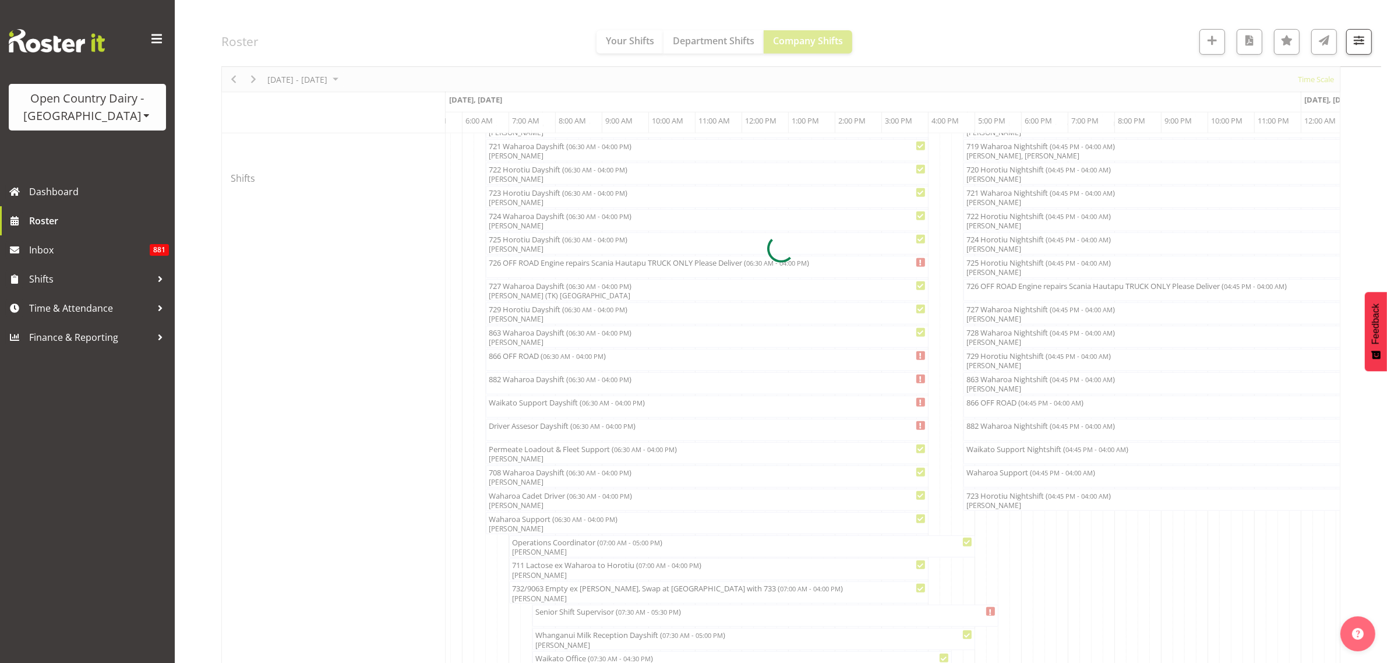
click at [575, 380] on div at bounding box center [780, 248] width 1119 height 1571
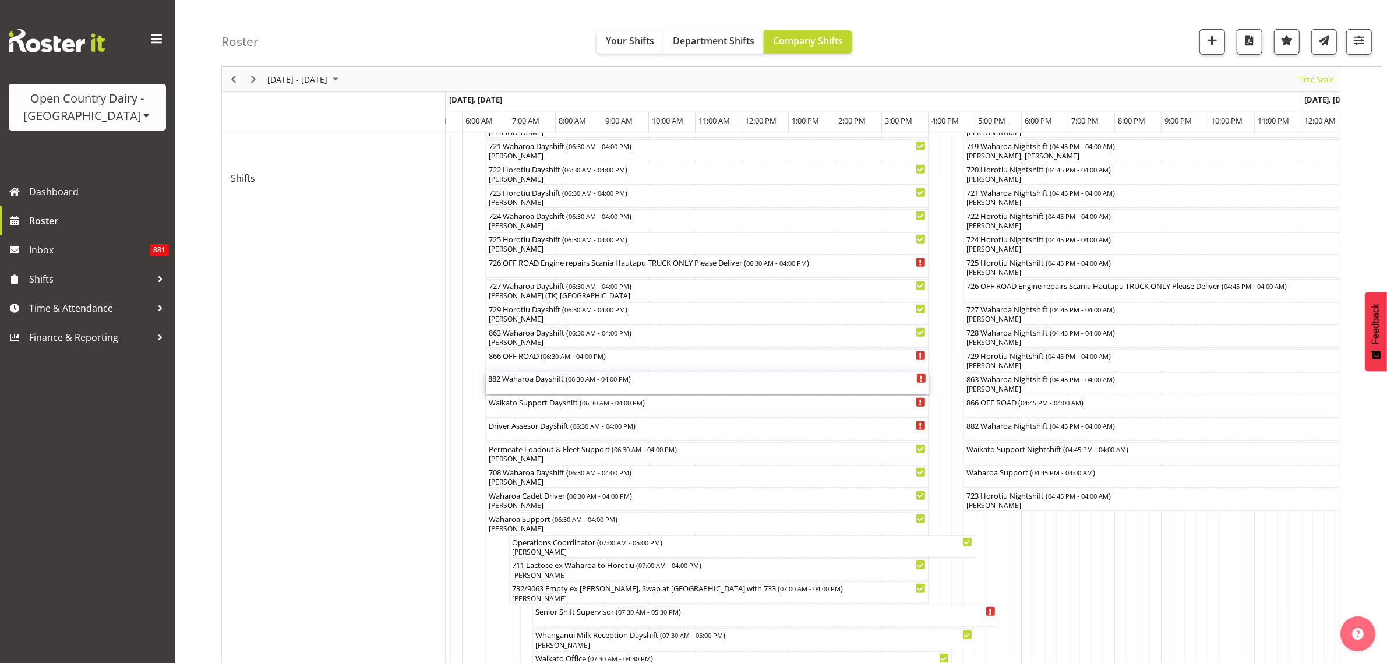
click at [575, 387] on div "882 Waharoa Dayshift ( 06:30 AM - 04:00 PM )" at bounding box center [707, 383] width 438 height 22
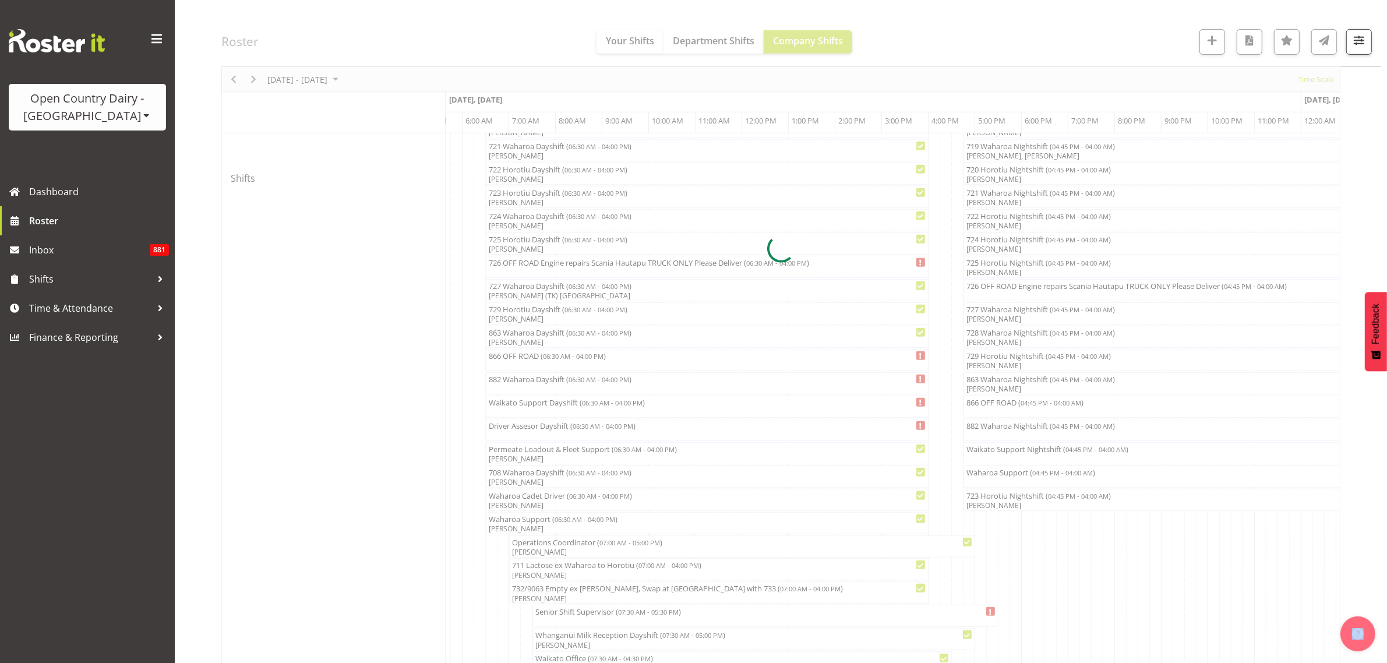
click at [575, 387] on div at bounding box center [780, 248] width 1119 height 1571
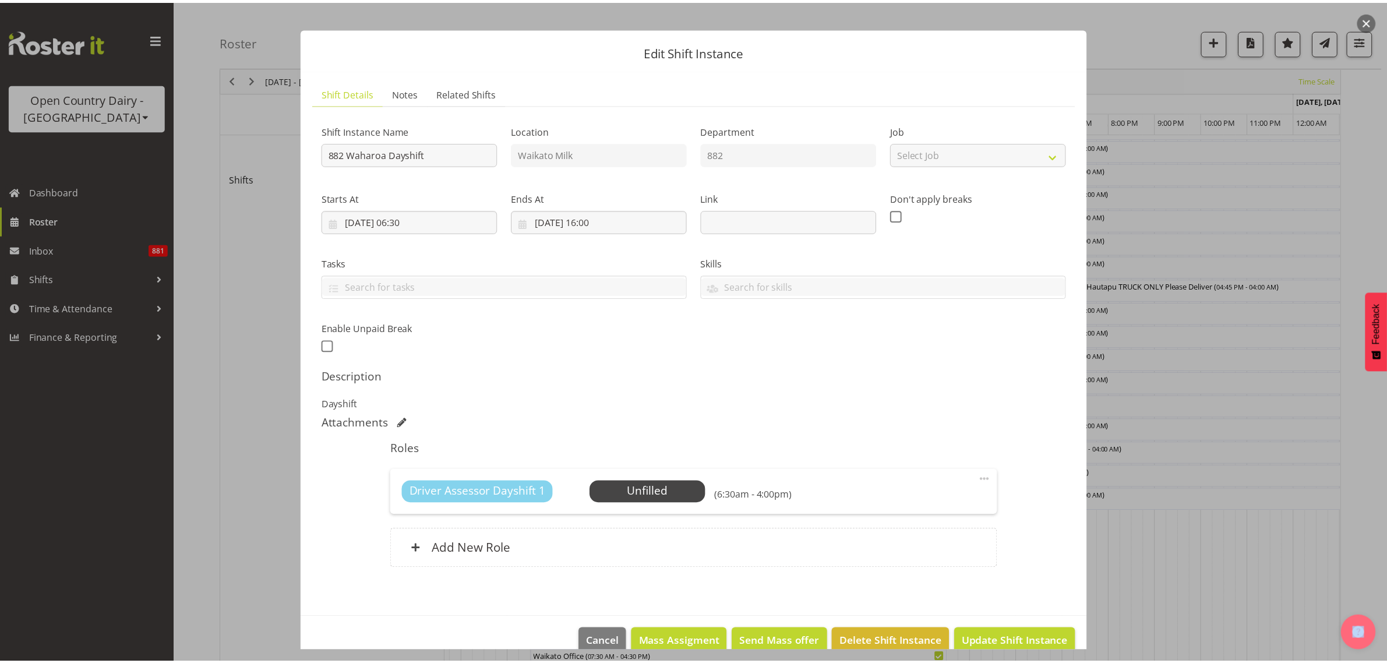
scroll to position [34, 0]
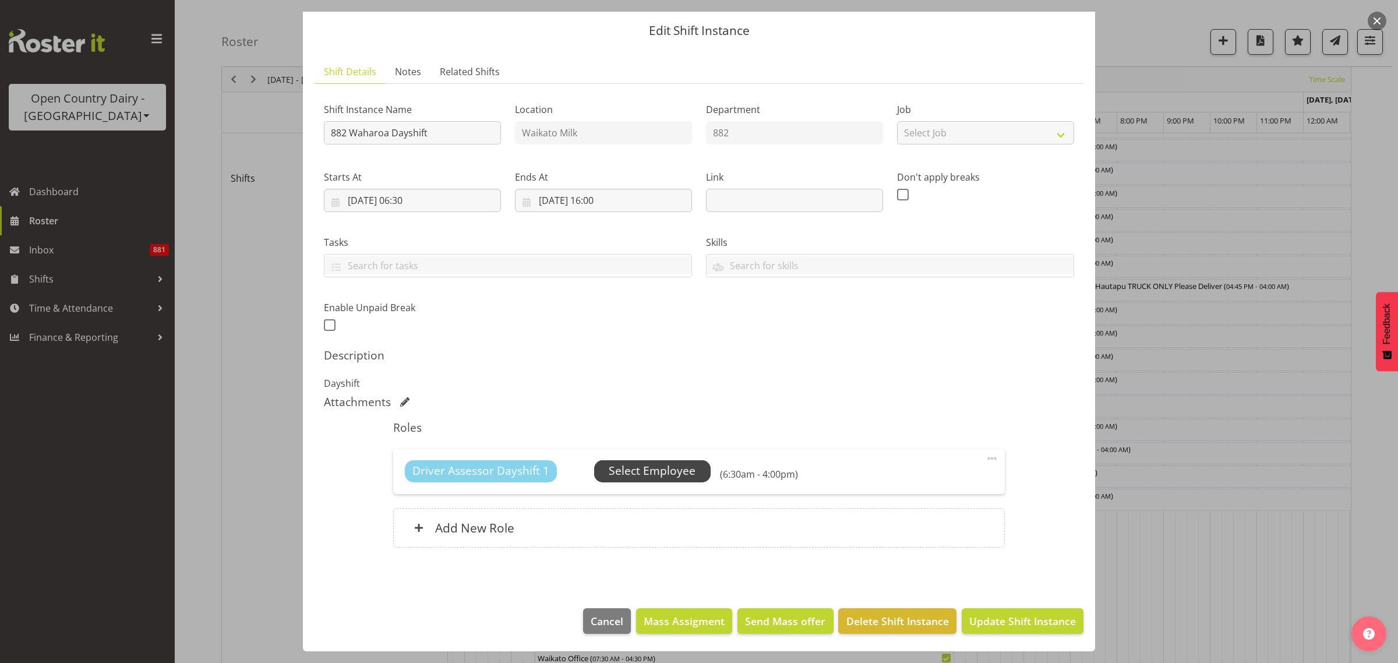
click at [660, 467] on span "Select Employee" at bounding box center [652, 471] width 87 height 17
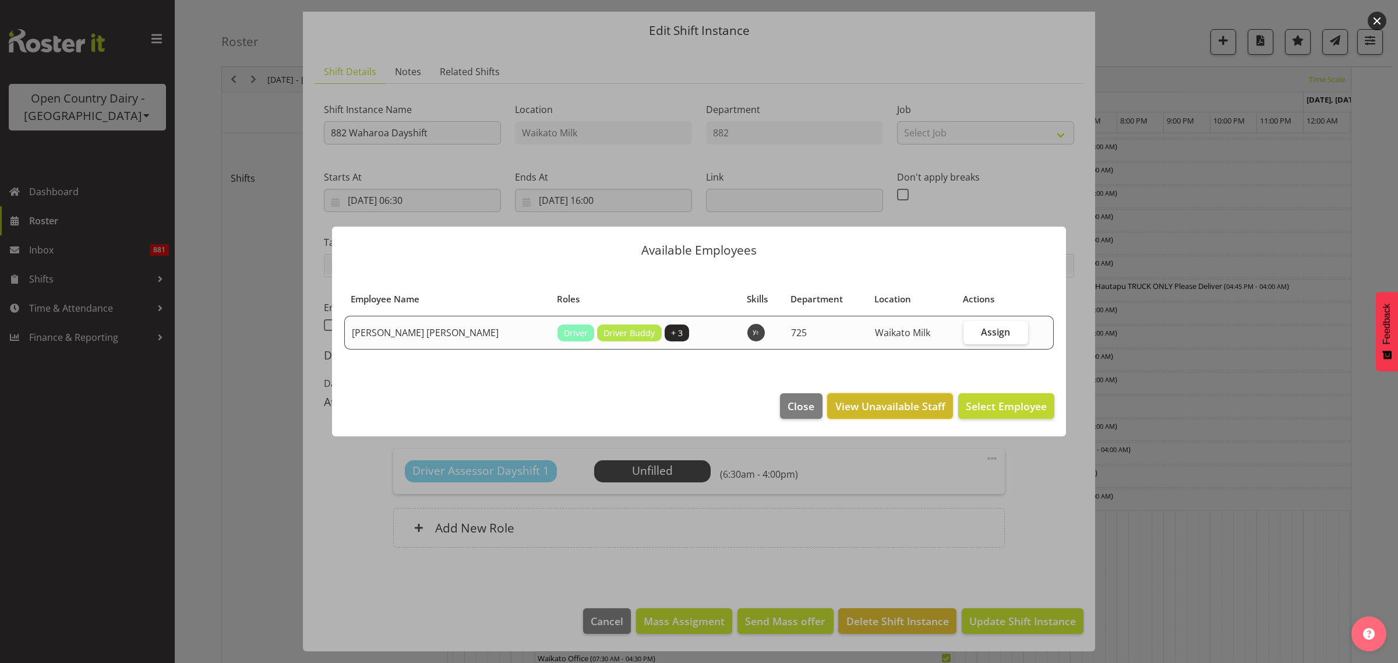
click at [912, 403] on span "View Unavailable Staff" at bounding box center [891, 406] width 110 height 15
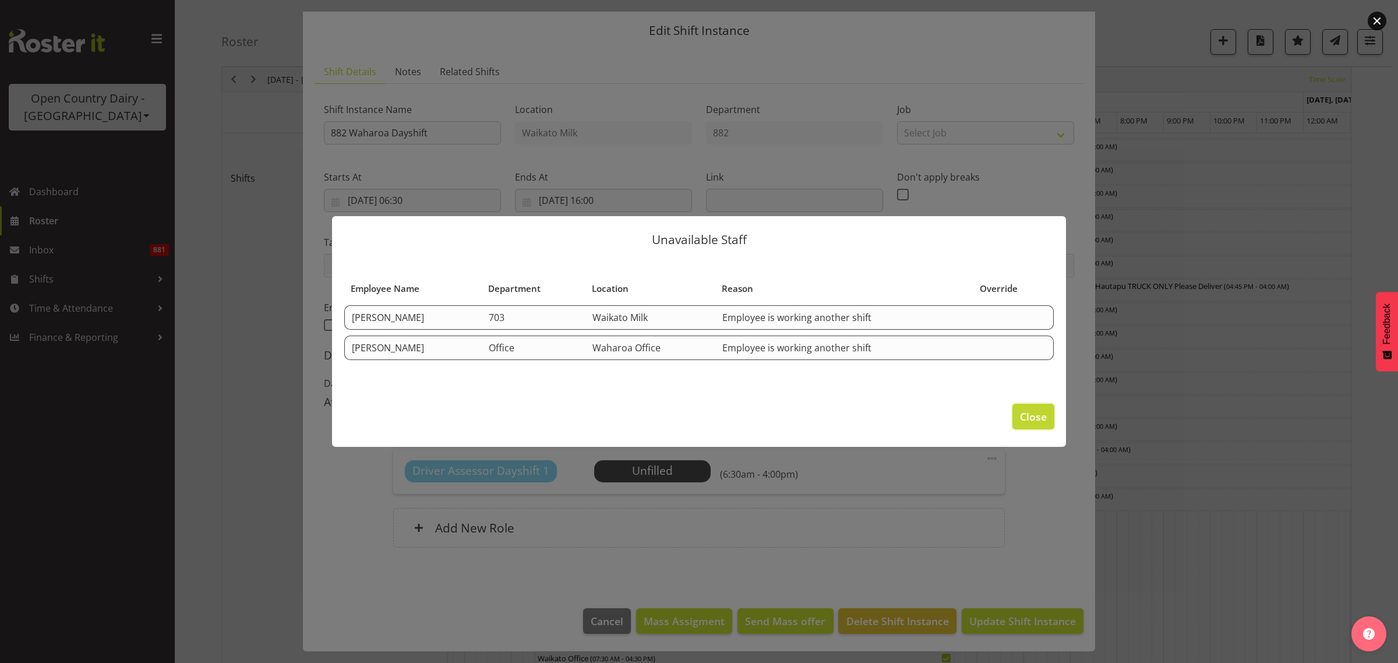
click at [1025, 414] on span "Close" at bounding box center [1033, 416] width 27 height 15
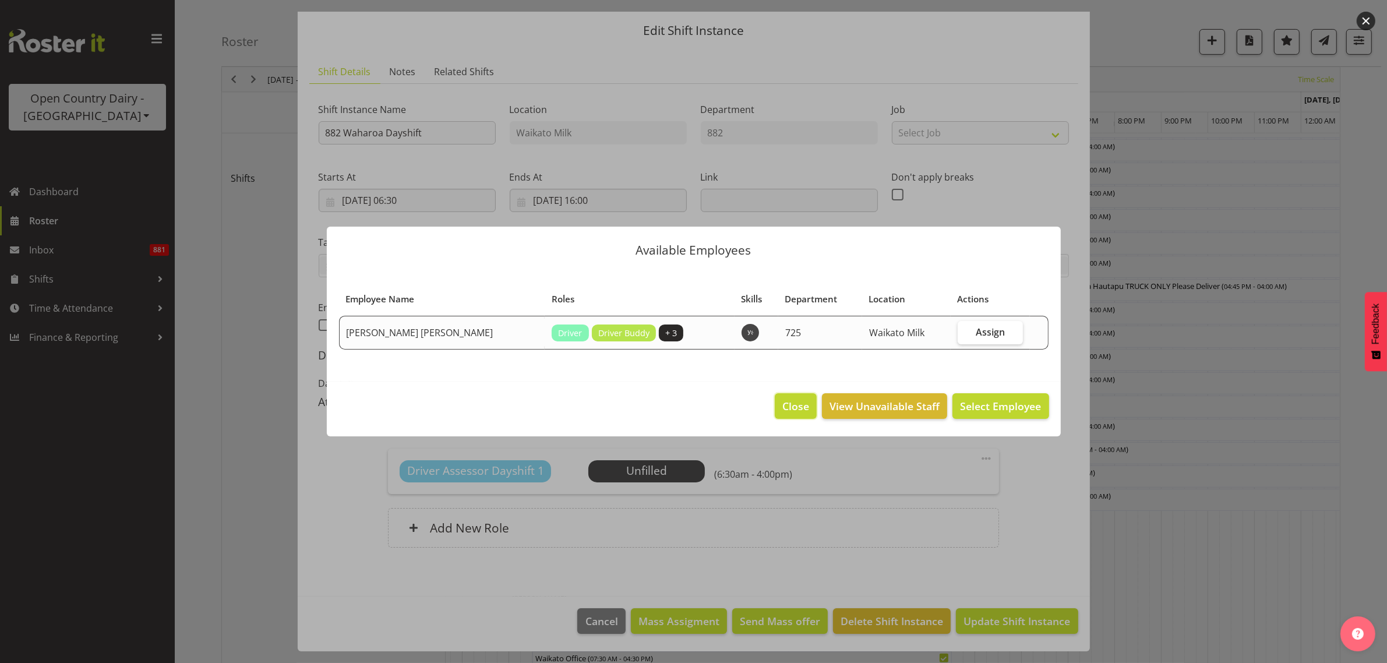
click at [794, 406] on span "Close" at bounding box center [795, 406] width 27 height 15
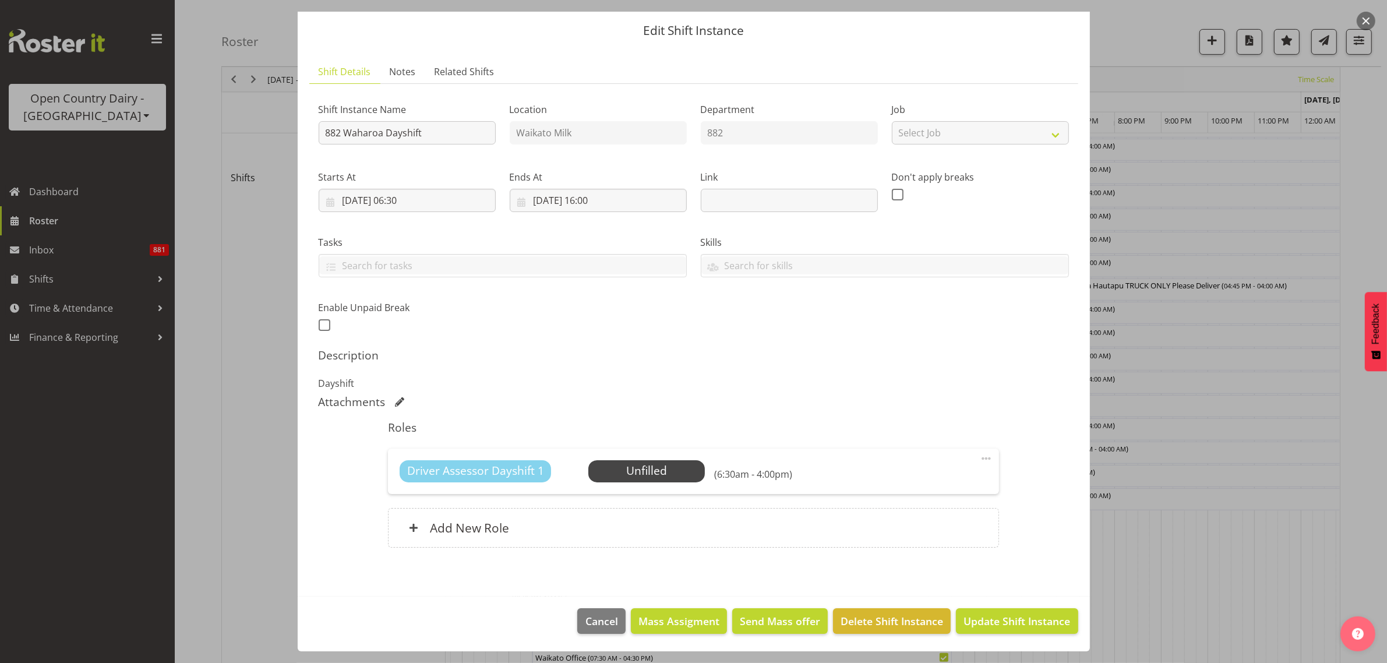
scroll to position [655, 0]
click at [590, 615] on span "Cancel" at bounding box center [602, 621] width 33 height 15
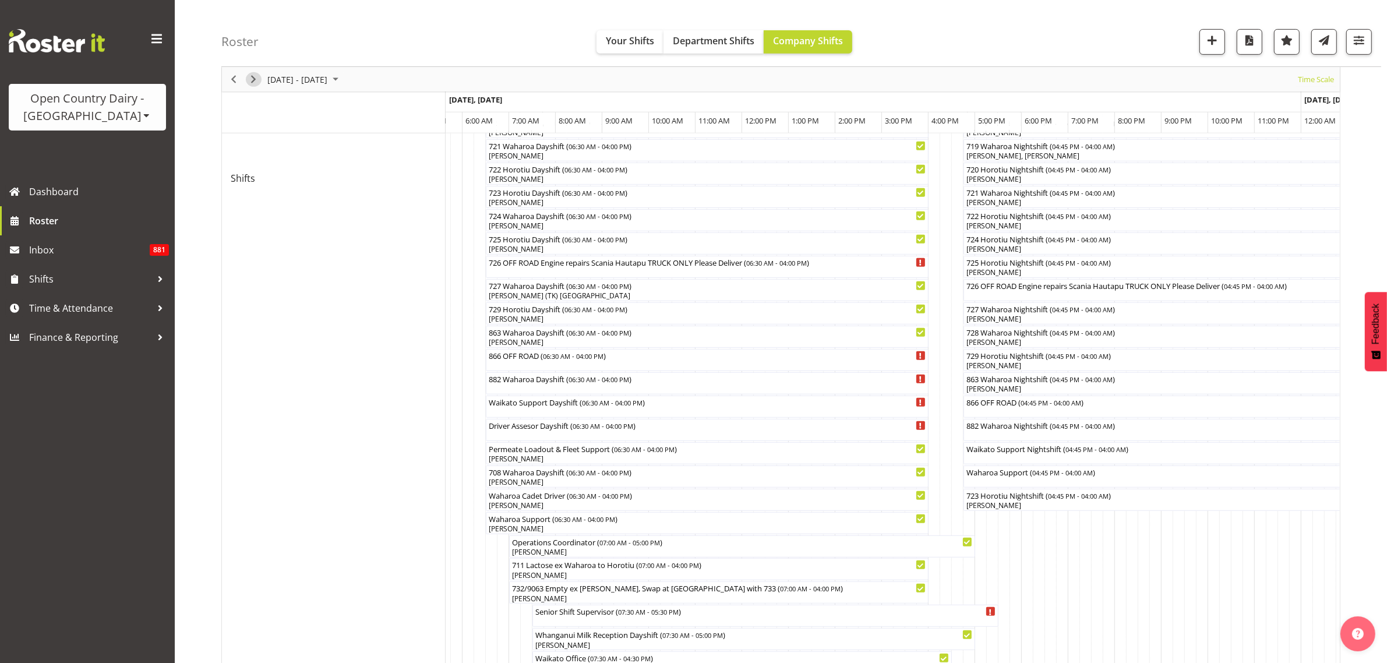
click at [251, 80] on span "Next" at bounding box center [253, 79] width 14 height 15
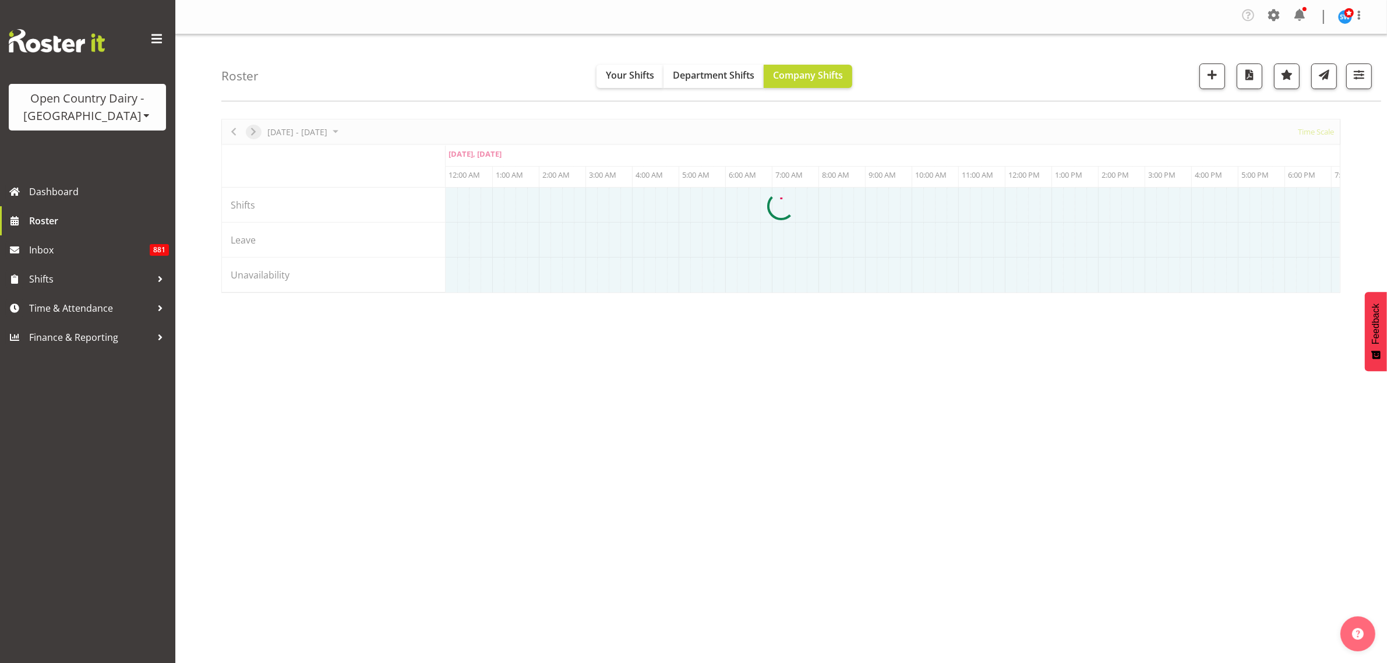
scroll to position [0, 0]
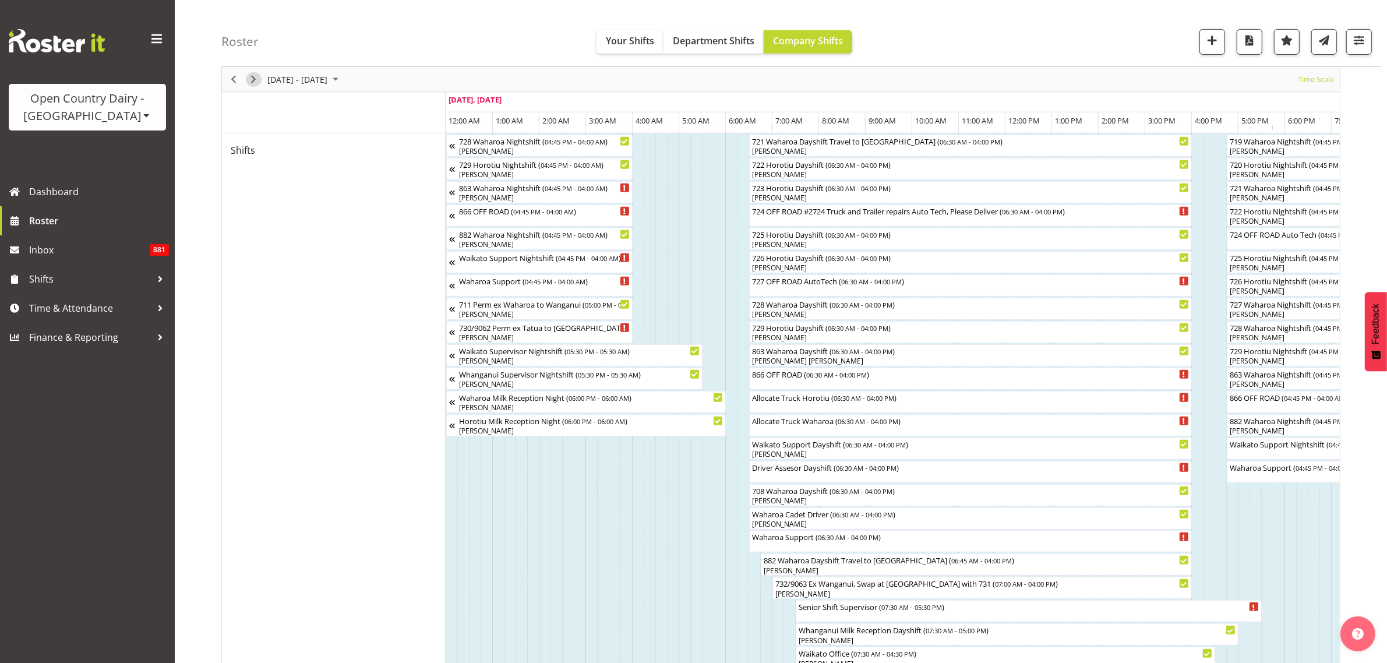
scroll to position [1046, 0]
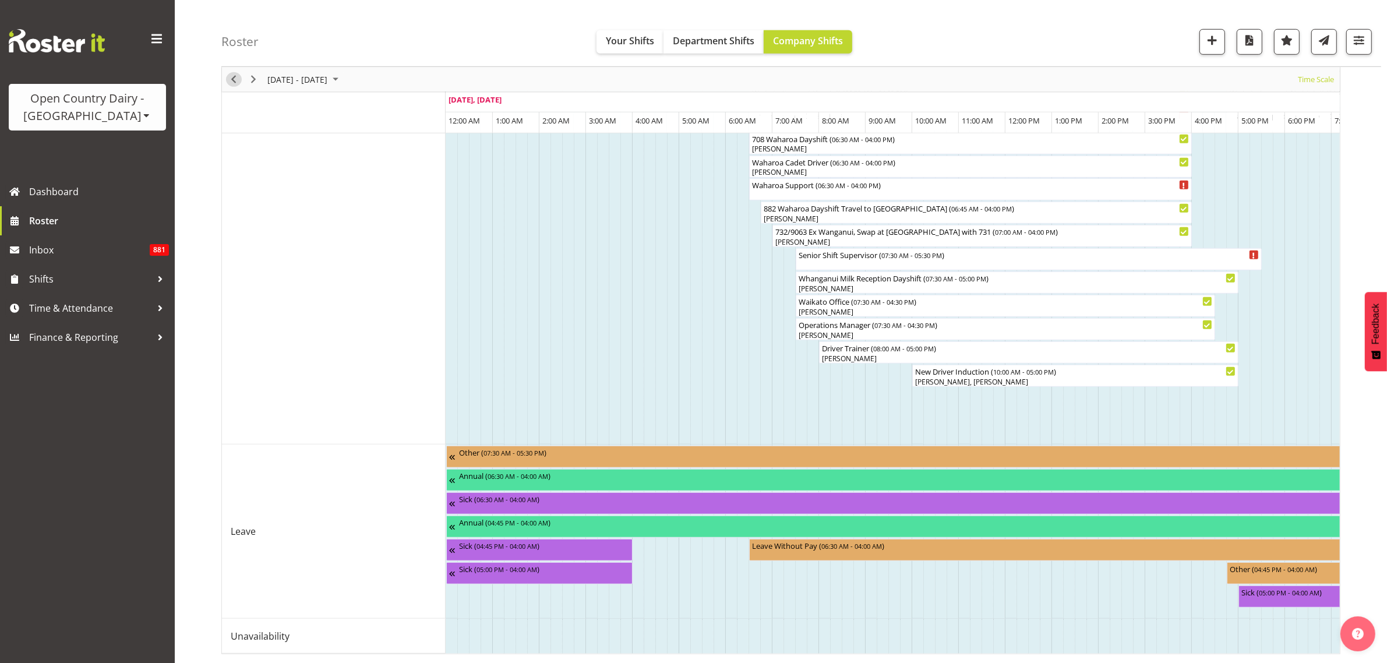
click at [229, 82] on span "Previous" at bounding box center [234, 79] width 14 height 15
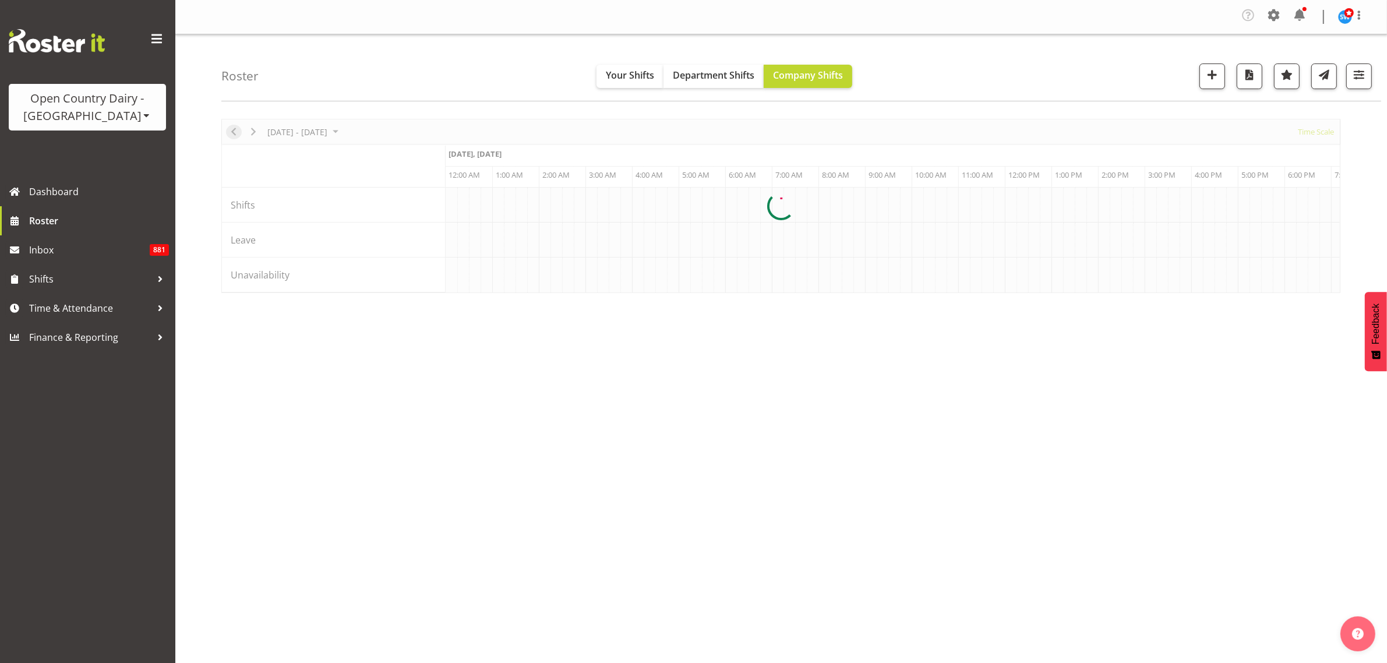
scroll to position [0, 0]
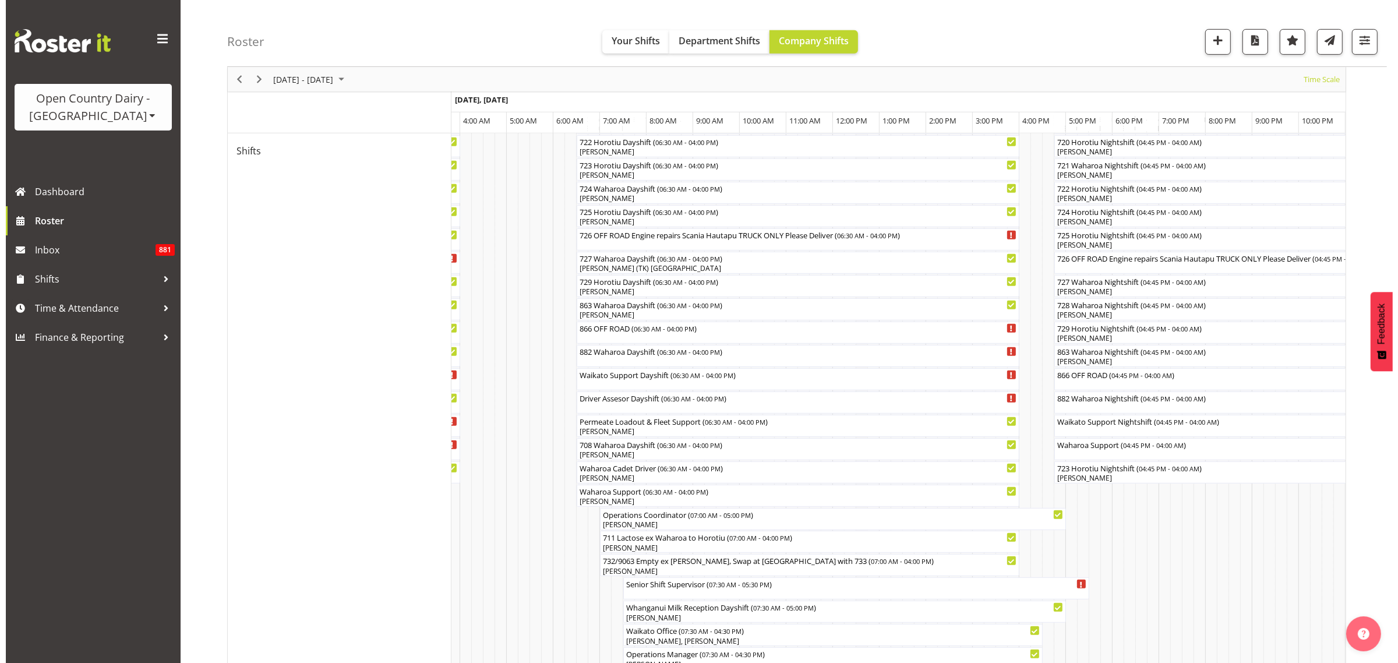
scroll to position [682, 0]
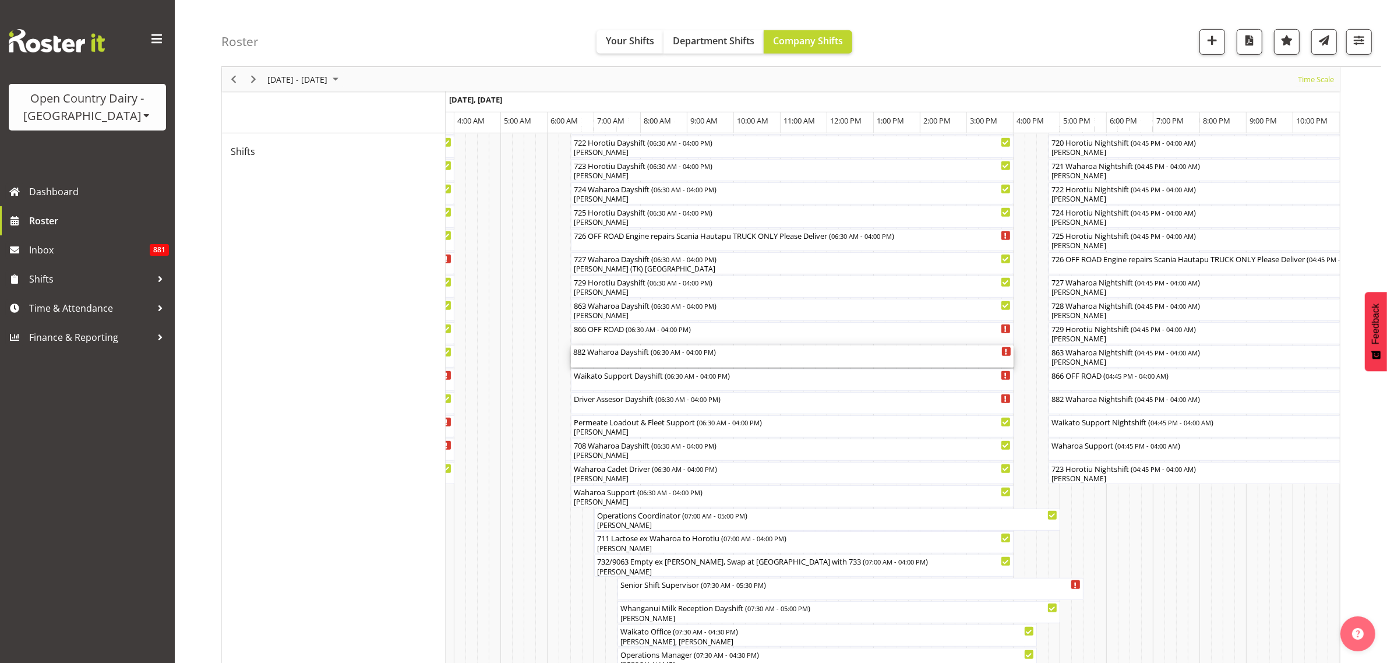
click at [727, 362] on div "882 Waharoa Dayshift ( 06:30 AM - 04:00 PM )" at bounding box center [792, 357] width 438 height 22
click at [0, 0] on div at bounding box center [0, 0] width 0 height 0
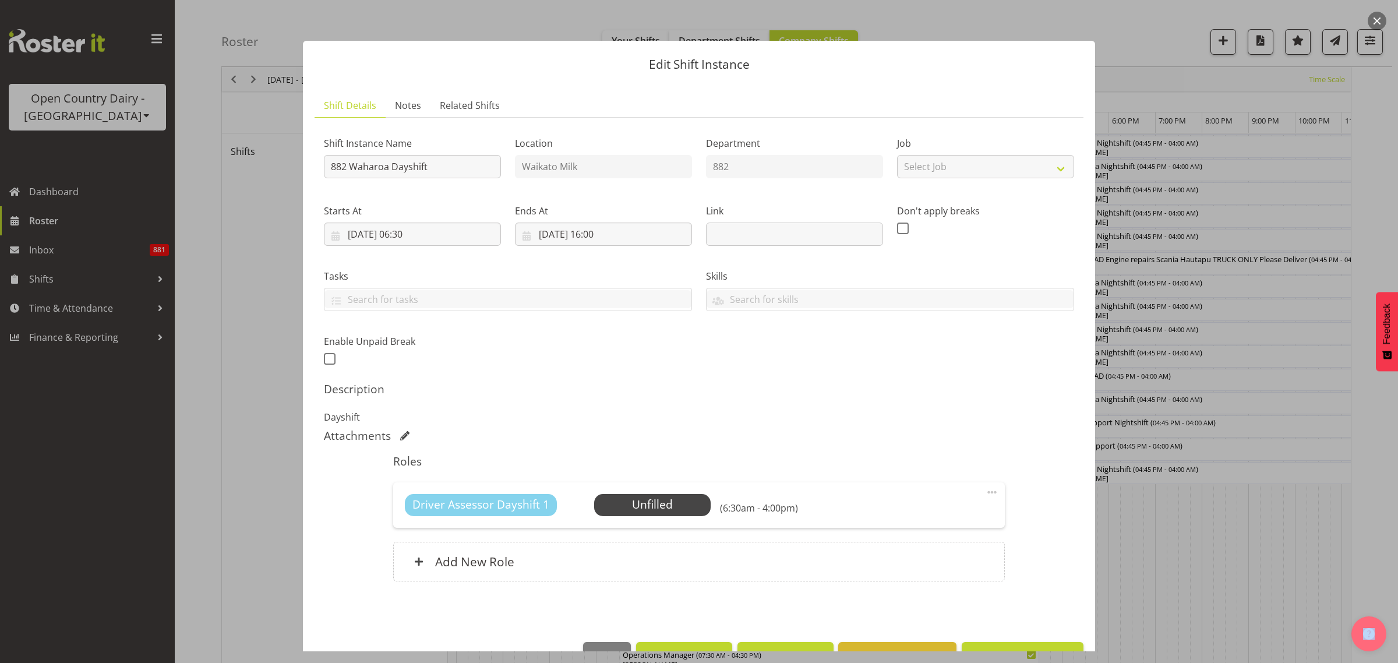
click at [985, 492] on span at bounding box center [992, 492] width 14 height 14
click at [919, 554] on link "Delete" at bounding box center [943, 562] width 112 height 21
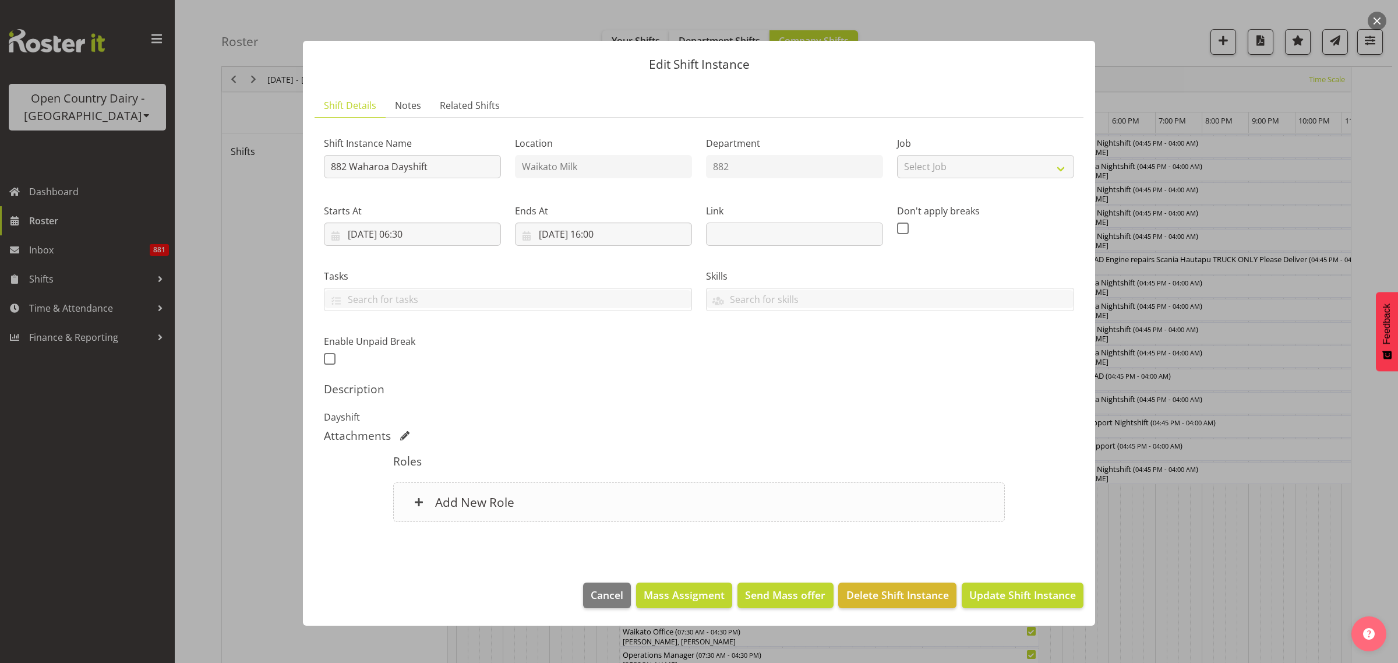
click at [535, 504] on div "Add New Role" at bounding box center [698, 502] width 611 height 40
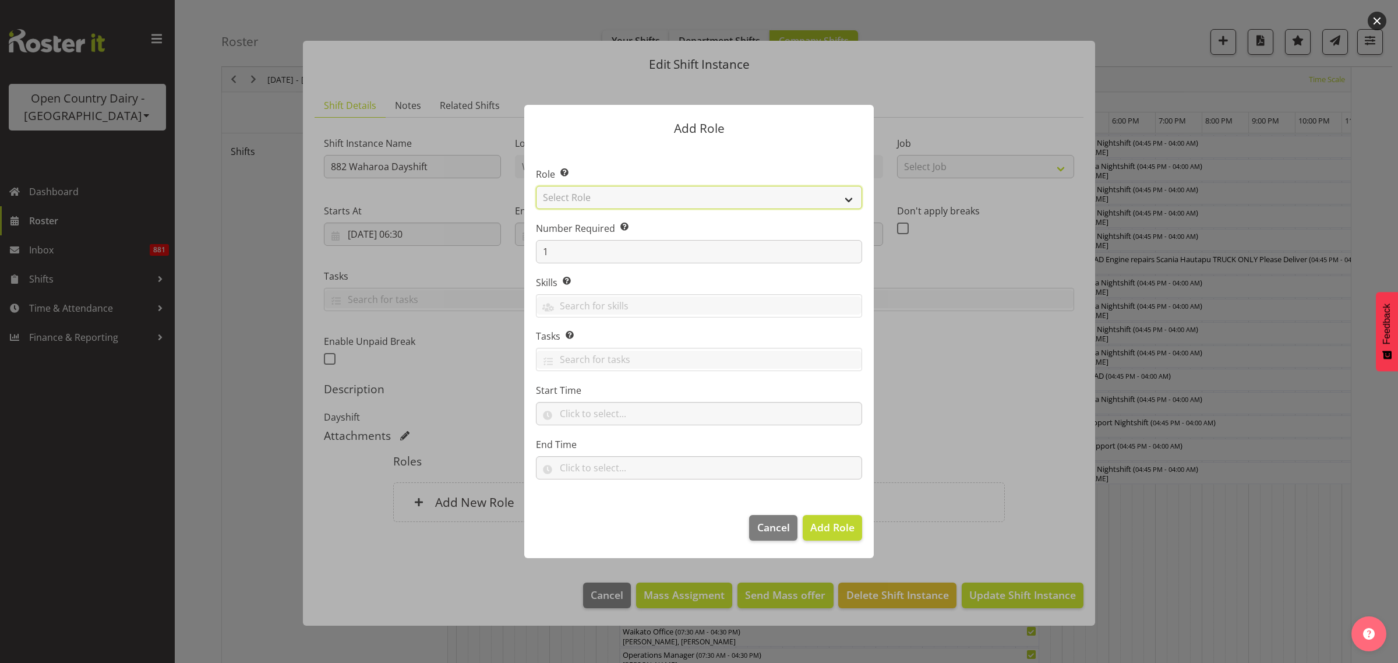
click at [849, 194] on select "Select Role Cadet Driver Crew Leader Driver Driver Buddy Driver Assessor Dayshi…" at bounding box center [699, 197] width 326 height 23
select select "1166"
click at [536, 186] on select "Select Role Cadet Driver Crew Leader Driver Driver Buddy Driver Assessor Dayshi…" at bounding box center [699, 197] width 326 height 23
click at [848, 525] on span "Add Role" at bounding box center [832, 527] width 44 height 14
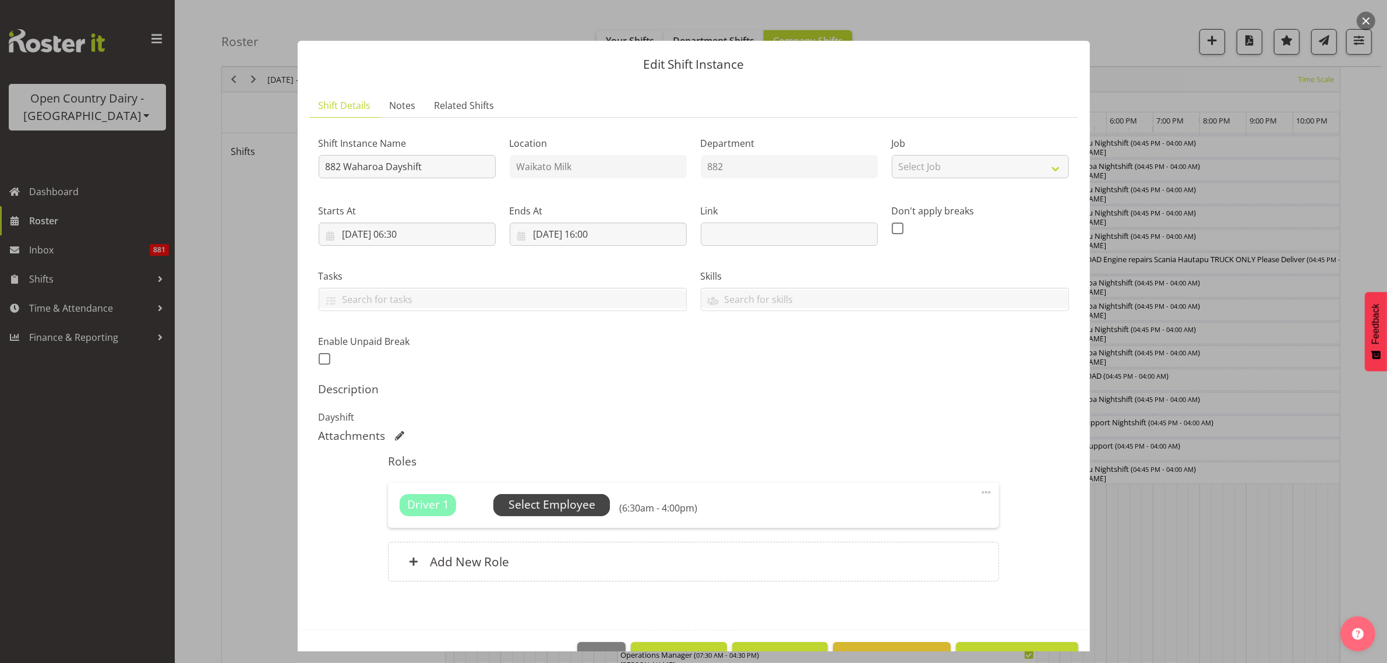
click at [587, 505] on span "Select Employee" at bounding box center [552, 504] width 87 height 17
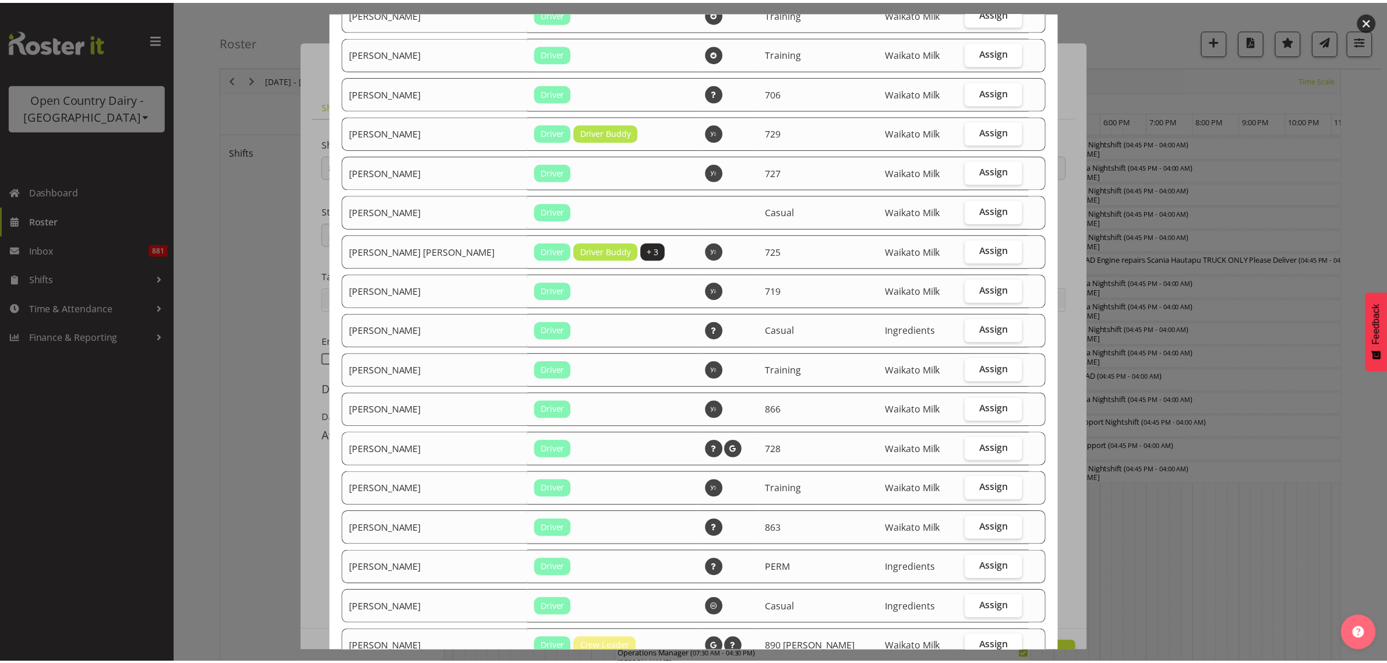
scroll to position [318, 0]
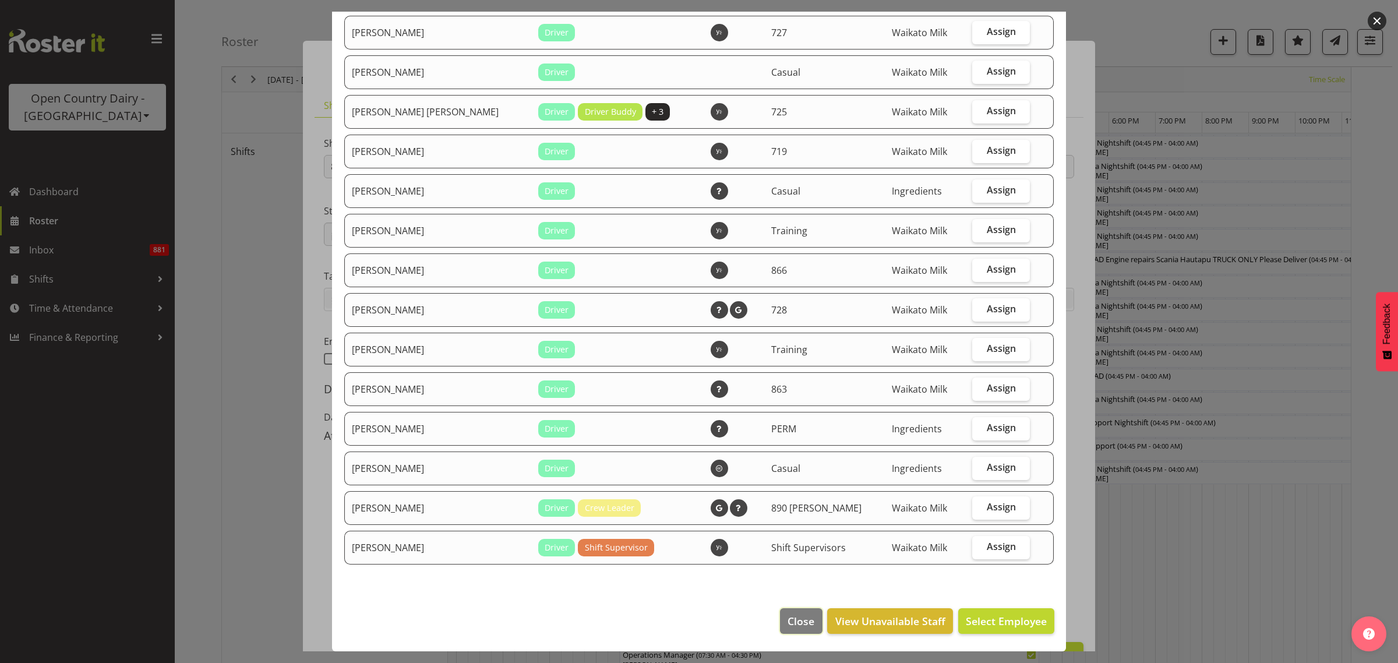
drag, startPoint x: 790, startPoint y: 619, endPoint x: 808, endPoint y: 625, distance: 18.4
click at [792, 619] on span "Close" at bounding box center [801, 621] width 27 height 15
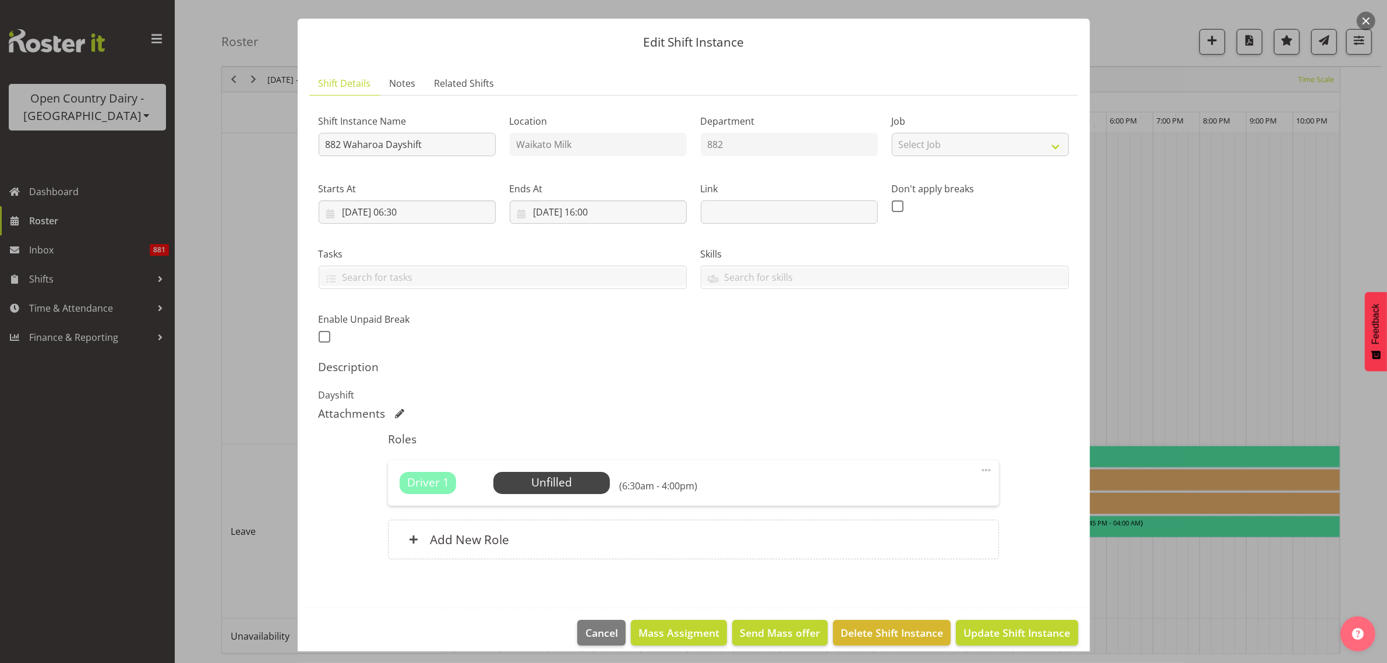
scroll to position [34, 0]
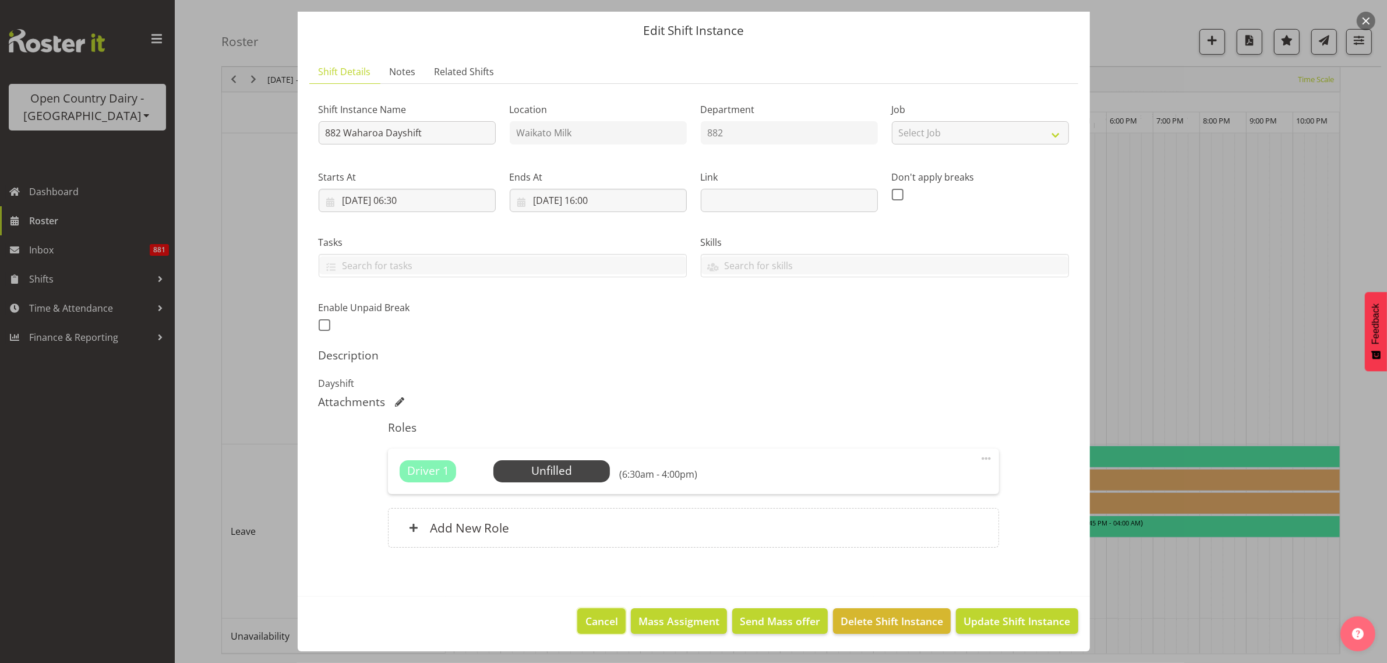
click at [611, 619] on button "Cancel" at bounding box center [601, 621] width 48 height 26
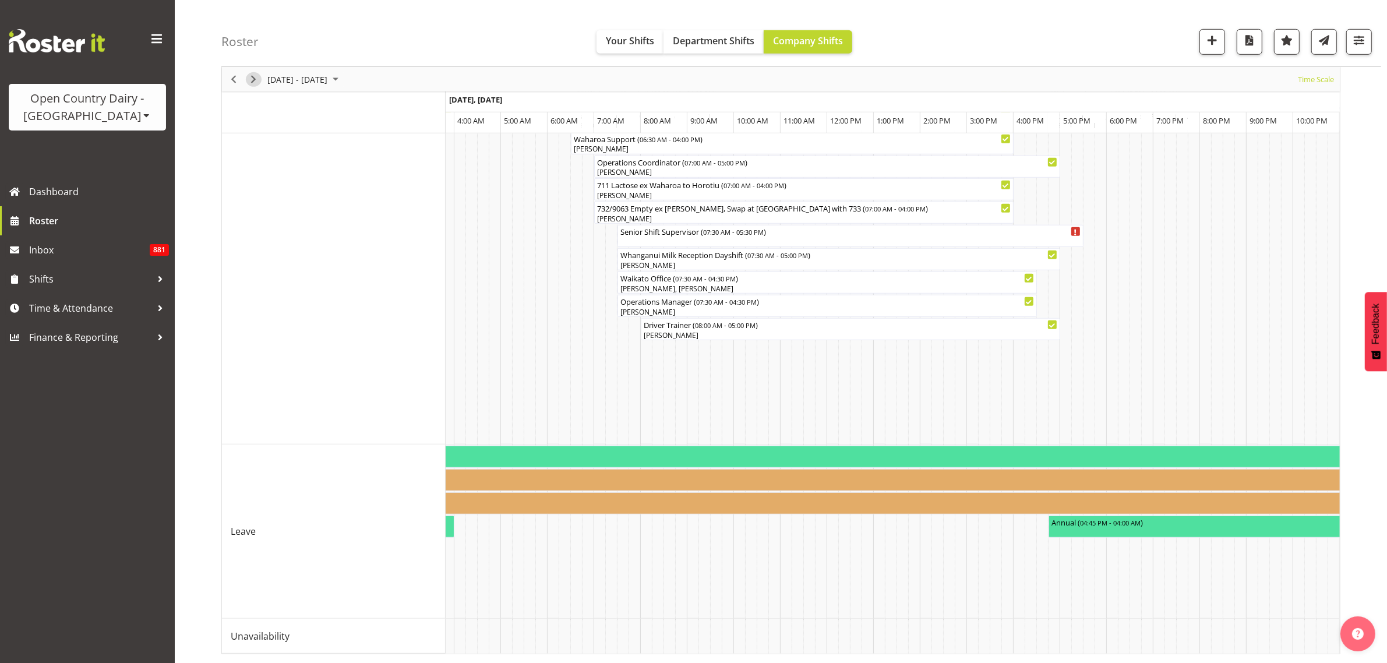
click at [254, 80] on span "Next" at bounding box center [253, 79] width 14 height 15
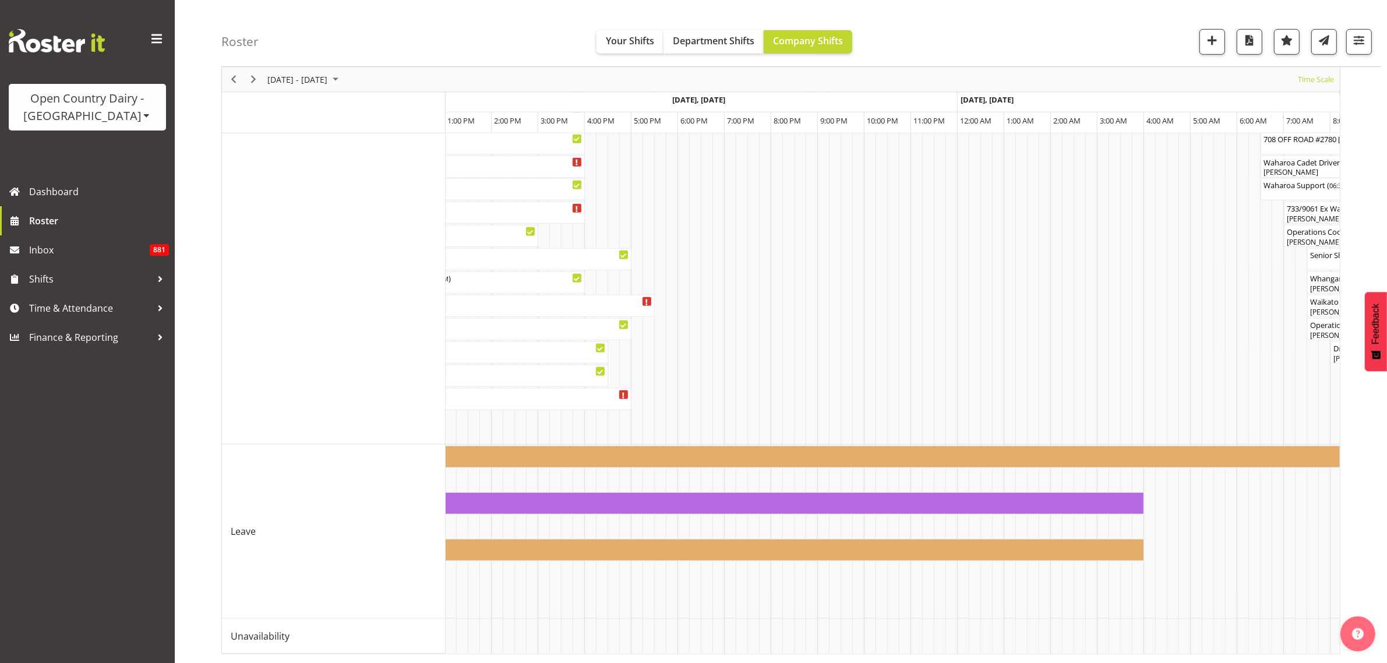
scroll to position [0, 3304]
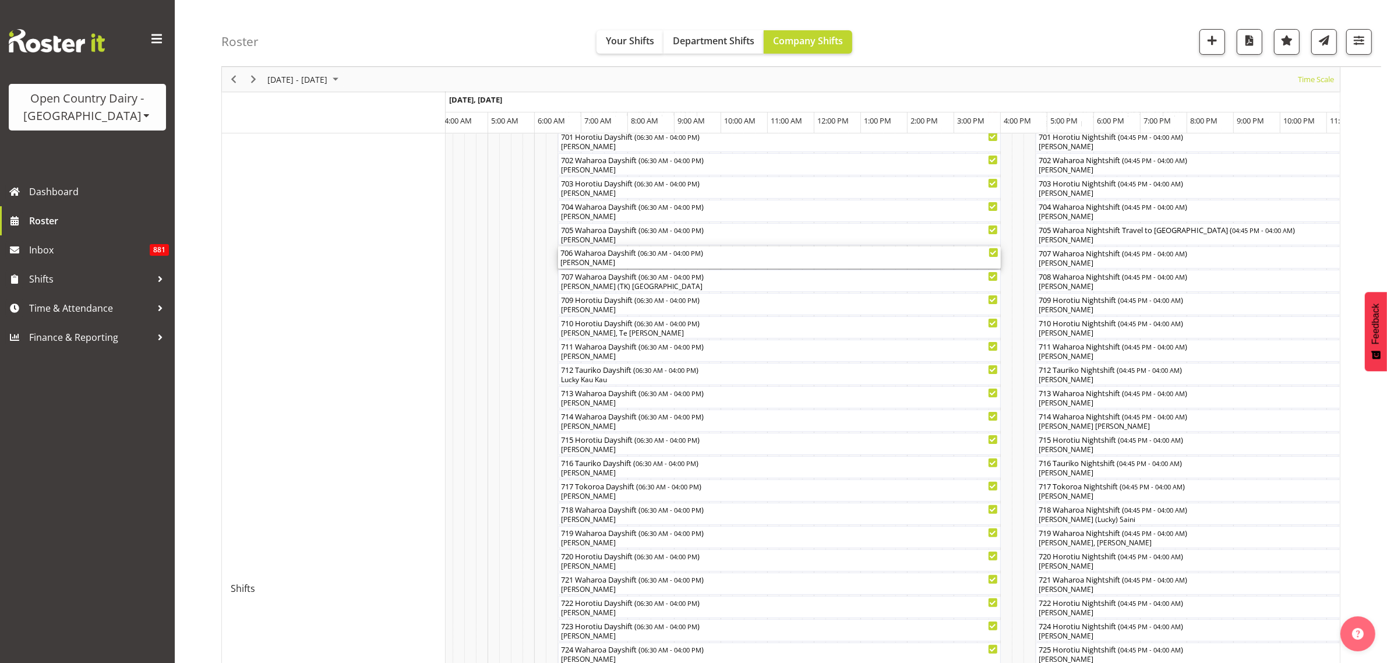
click at [633, 265] on div "[PERSON_NAME]" at bounding box center [779, 263] width 438 height 10
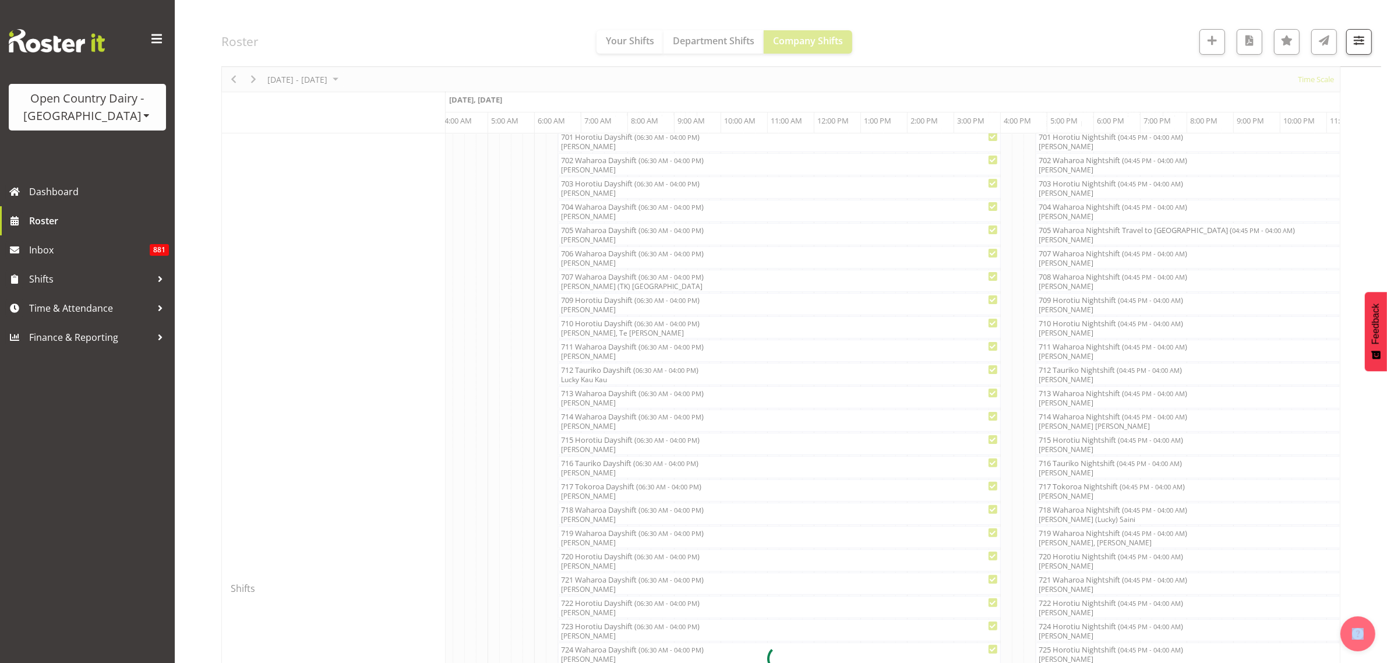
click at [633, 265] on div at bounding box center [780, 659] width 1119 height 1571
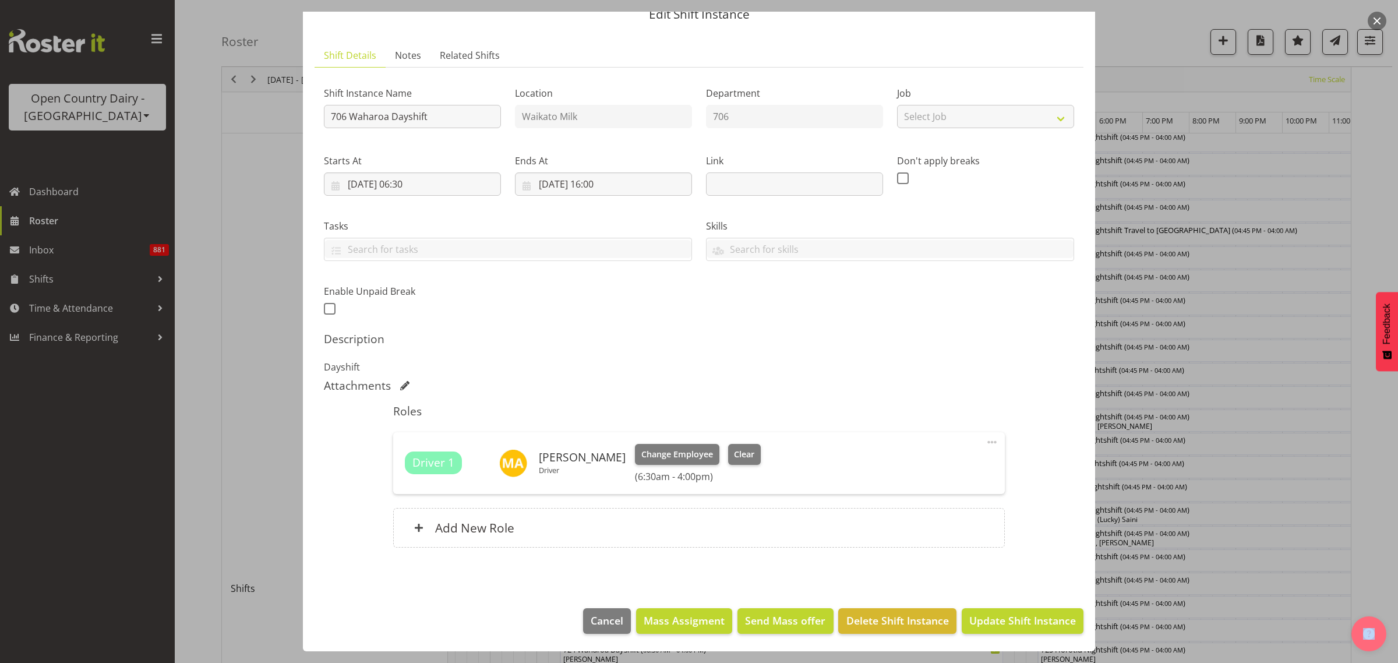
click at [985, 446] on span at bounding box center [992, 442] width 14 height 14
click at [907, 513] on link "Delete" at bounding box center [943, 512] width 112 height 21
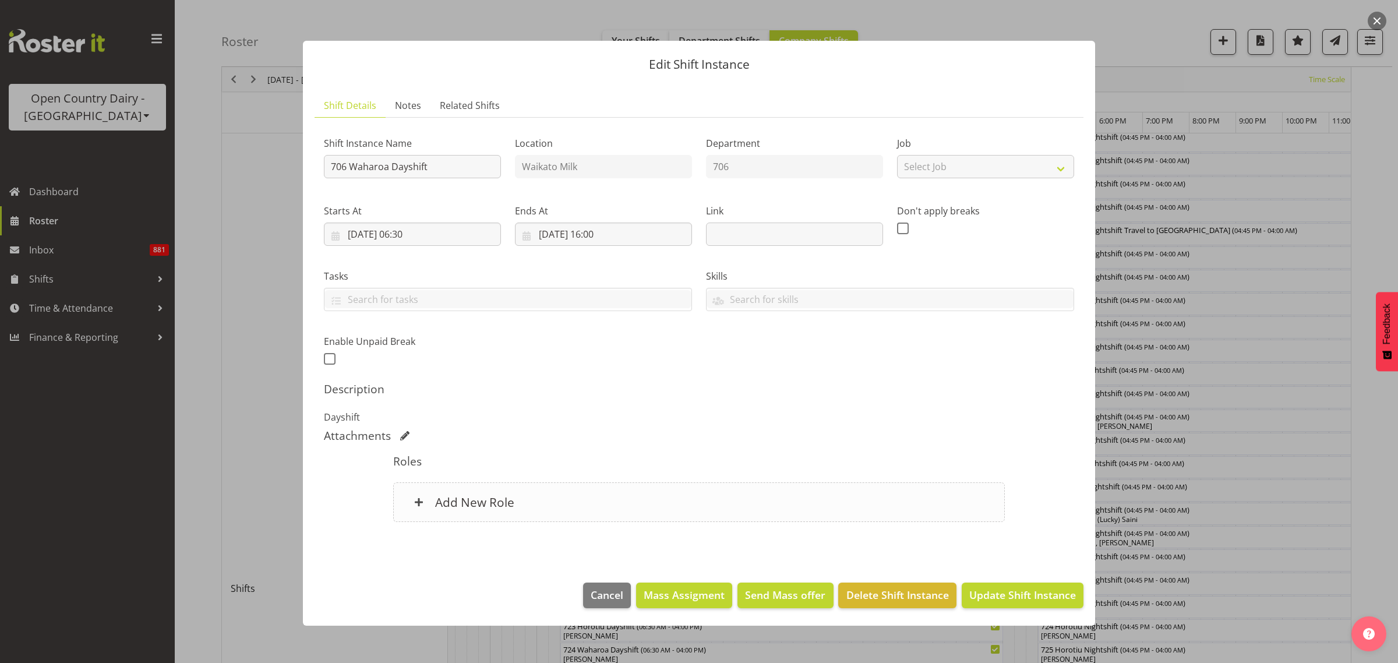
click at [478, 505] on h6 "Add New Role" at bounding box center [474, 502] width 79 height 15
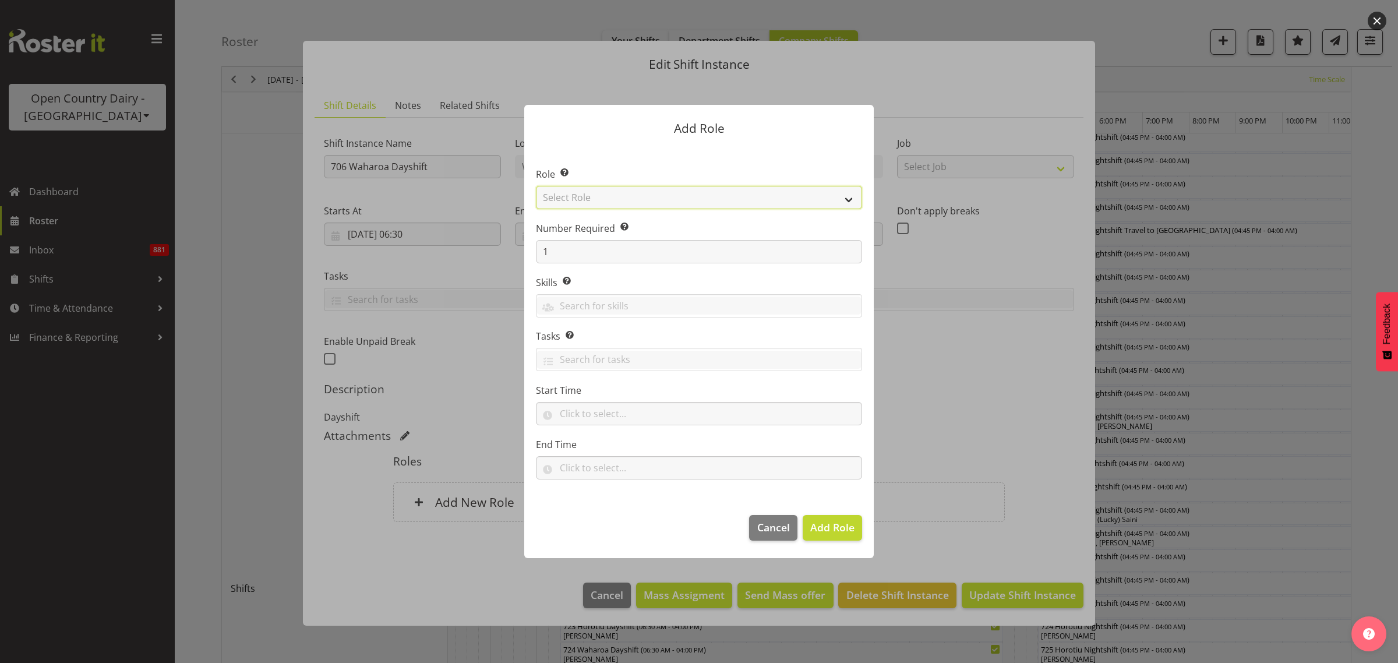
click at [851, 199] on select "Select Role Cadet Driver Crew Leader Driver Driver Buddy Driver Assessor Dayshi…" at bounding box center [699, 197] width 326 height 23
select select "1436"
click at [536, 186] on select "Select Role Cadet Driver Crew Leader Driver Driver Buddy Driver Assessor Dayshi…" at bounding box center [699, 197] width 326 height 23
click at [845, 530] on span "Add Role" at bounding box center [832, 527] width 44 height 14
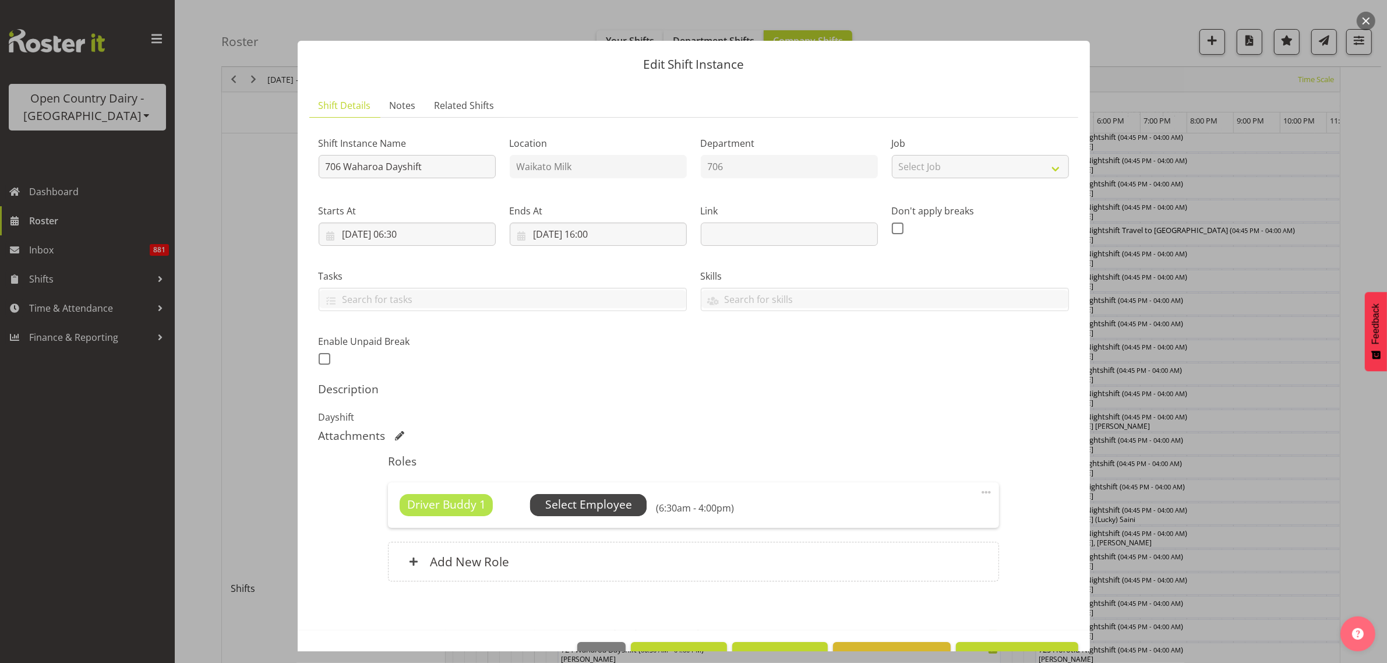
click at [615, 506] on span "Select Employee" at bounding box center [588, 504] width 87 height 17
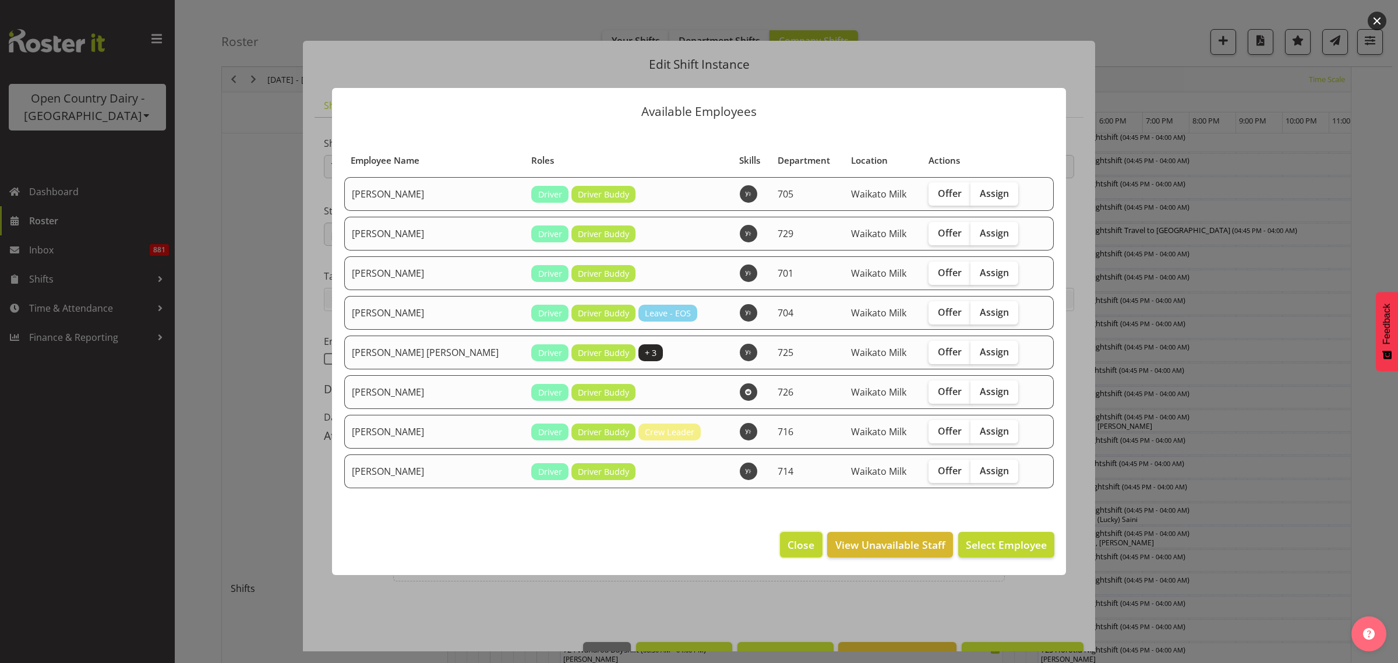
click at [804, 547] on span "Close" at bounding box center [801, 544] width 27 height 15
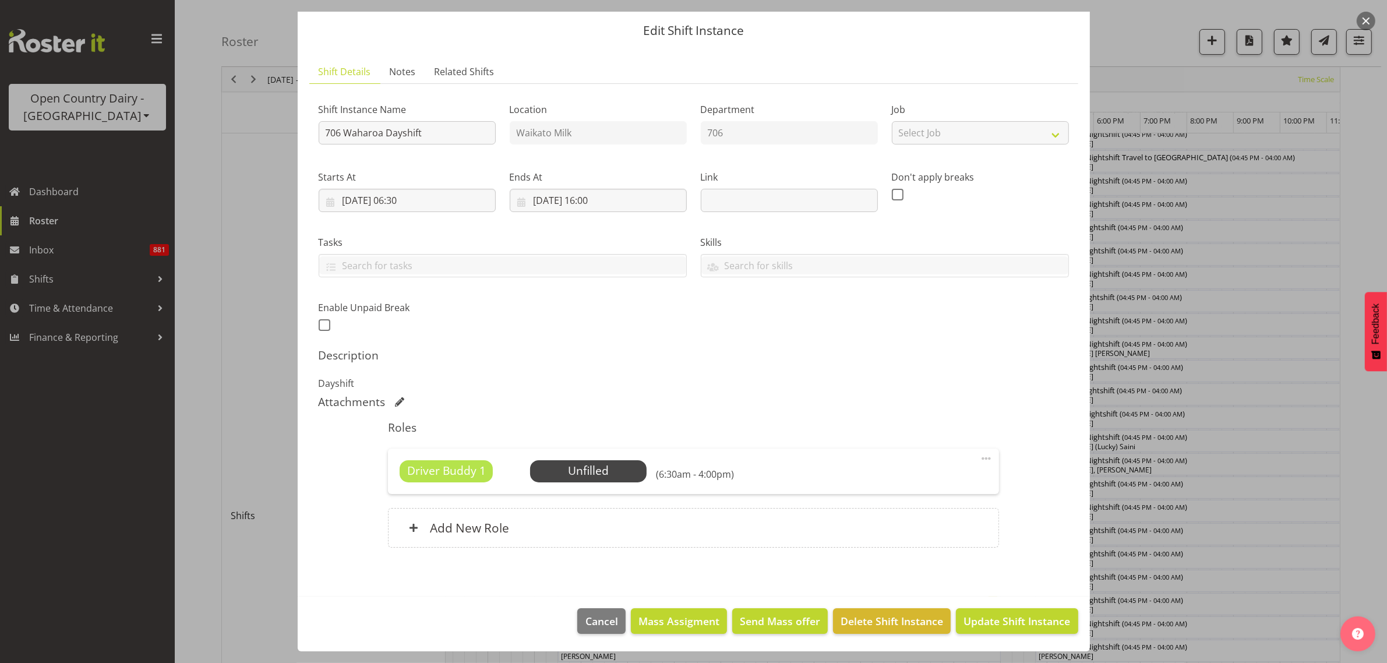
click at [979, 458] on span at bounding box center [986, 459] width 14 height 14
click at [919, 526] on link "Delete" at bounding box center [938, 528] width 112 height 21
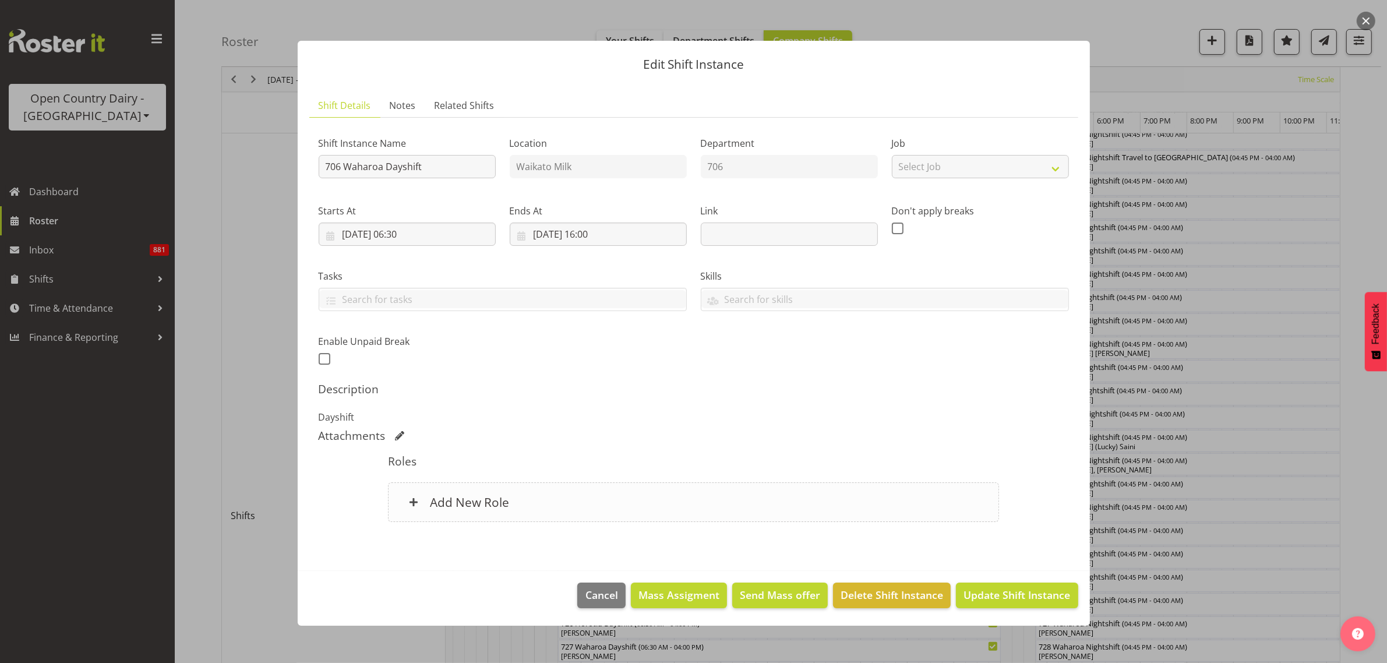
scroll to position [0, 0]
click at [502, 502] on h6 "Add New Role" at bounding box center [469, 502] width 79 height 15
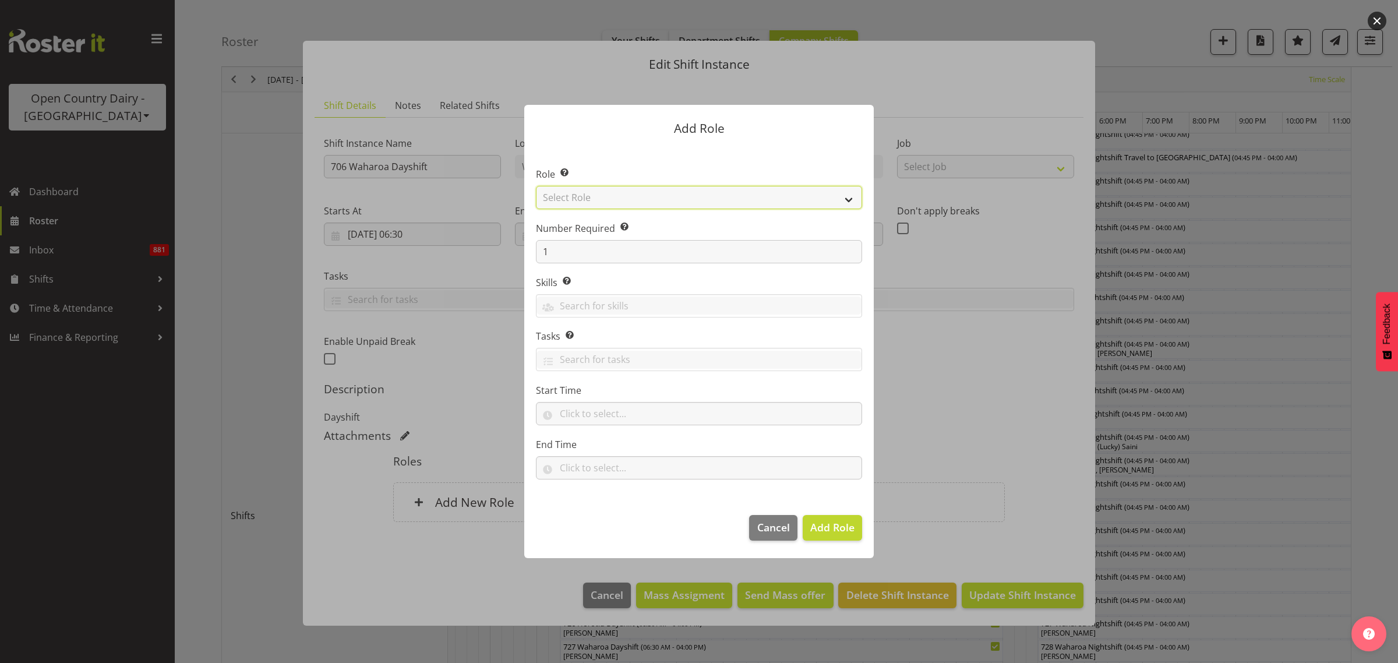
click at [847, 196] on select "Select Role Cadet Driver Crew Leader Driver Driver Buddy Driver Assessor Dayshi…" at bounding box center [699, 197] width 326 height 23
select select "1386"
click at [536, 186] on select "Select Role Cadet Driver Crew Leader Driver Driver Buddy Driver Assessor Dayshi…" at bounding box center [699, 197] width 326 height 23
click at [841, 523] on span "Add Role" at bounding box center [832, 527] width 44 height 14
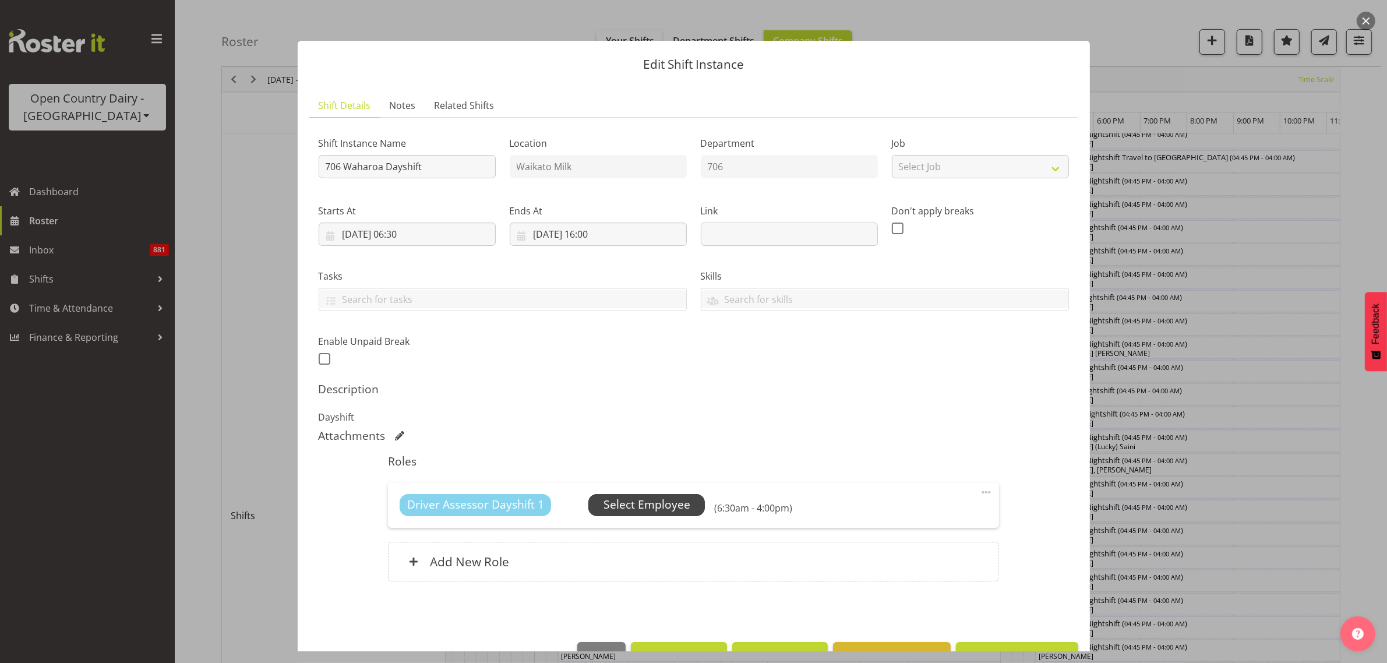
click at [679, 505] on span "Select Employee" at bounding box center [647, 504] width 87 height 17
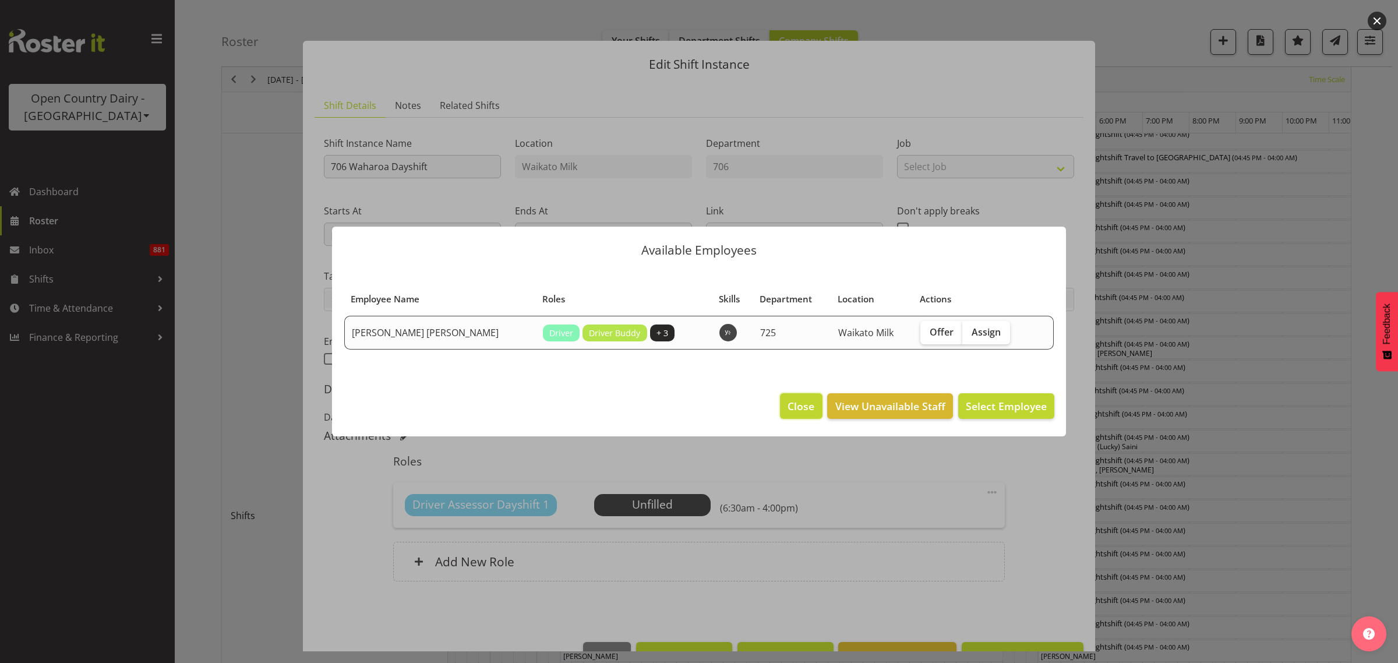
click at [800, 402] on span "Close" at bounding box center [801, 406] width 27 height 15
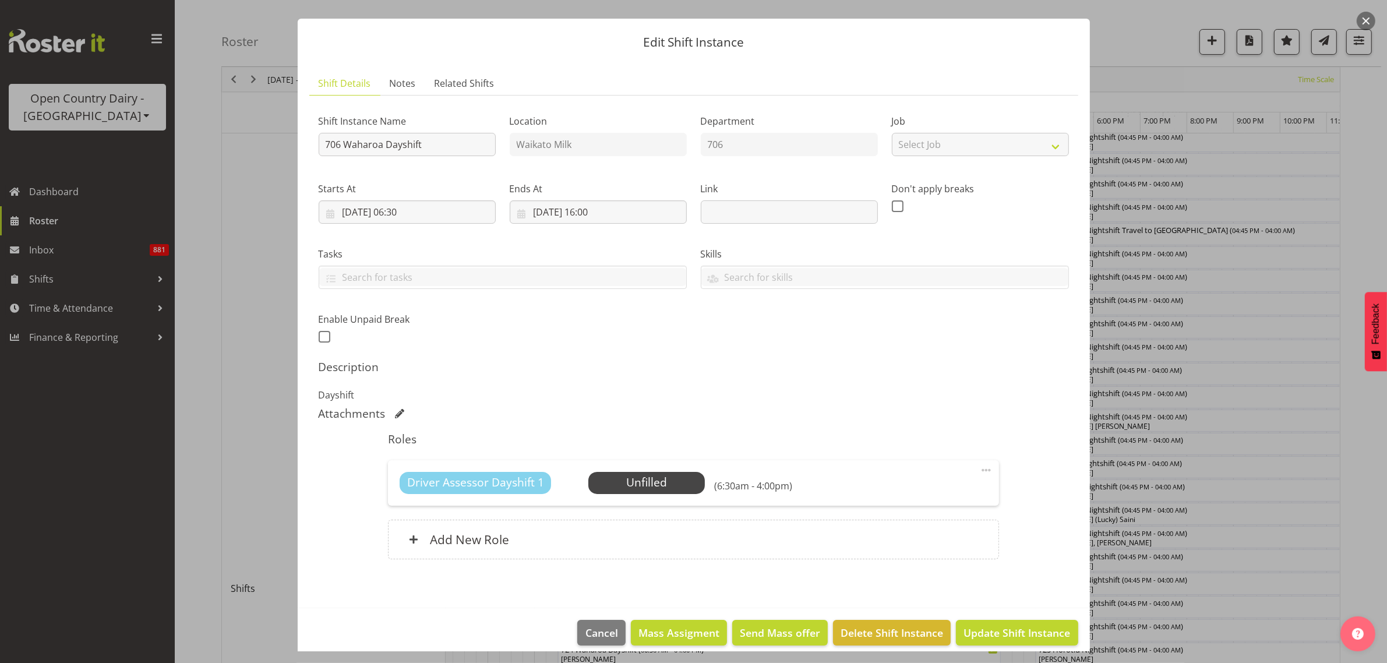
scroll to position [34, 0]
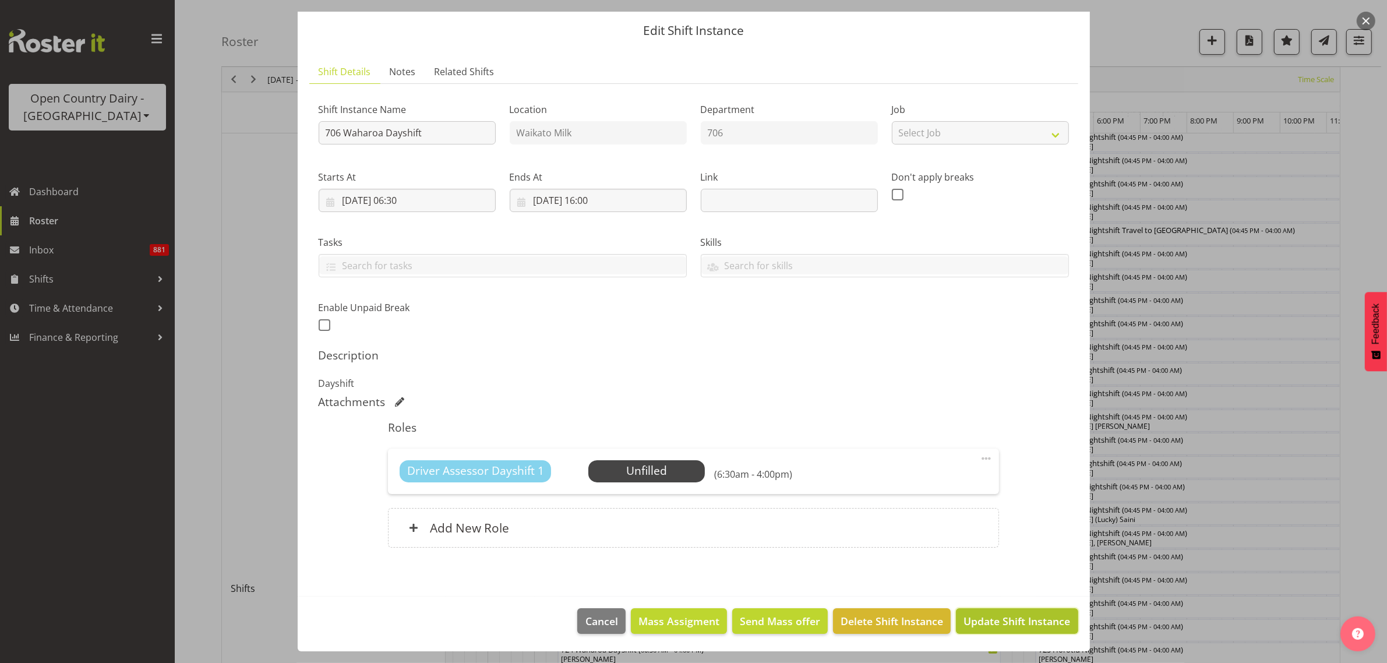
click at [983, 621] on span "Update Shift Instance" at bounding box center [1017, 621] width 107 height 15
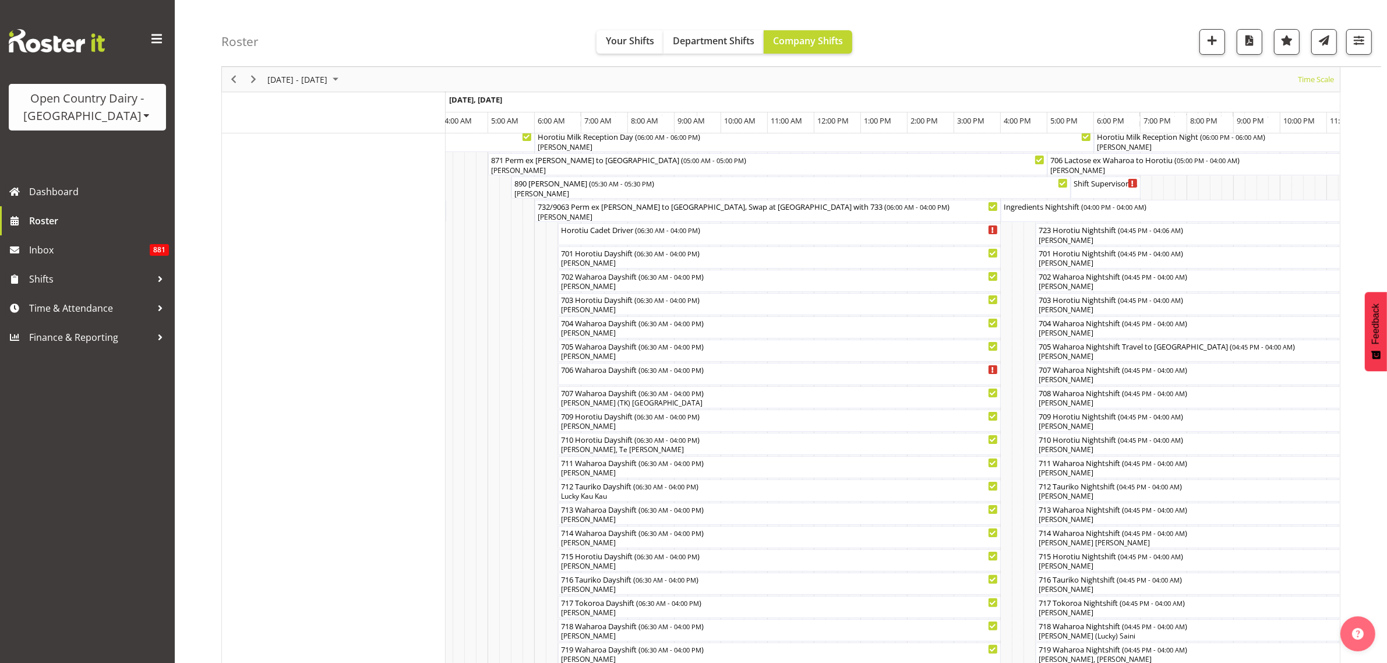
scroll to position [146, 0]
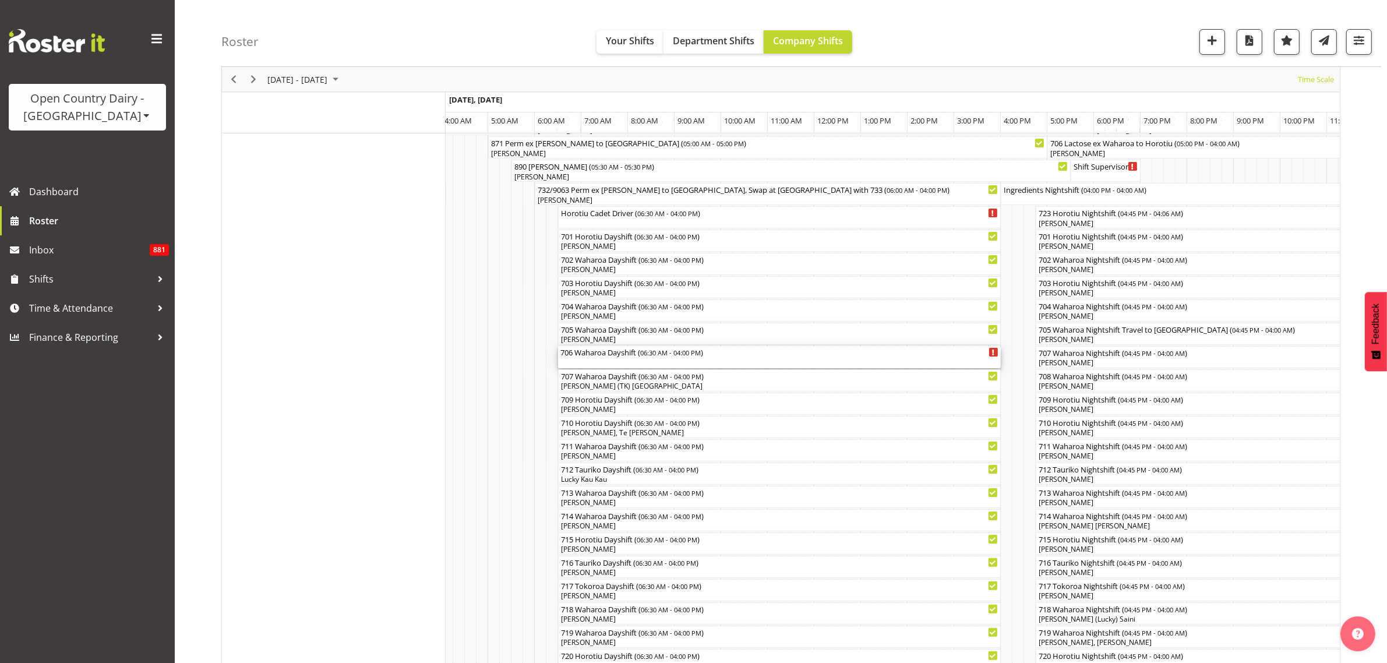
click at [671, 361] on div "706 Waharoa Dayshift ( 06:30 AM - 04:00 PM )" at bounding box center [779, 357] width 438 height 22
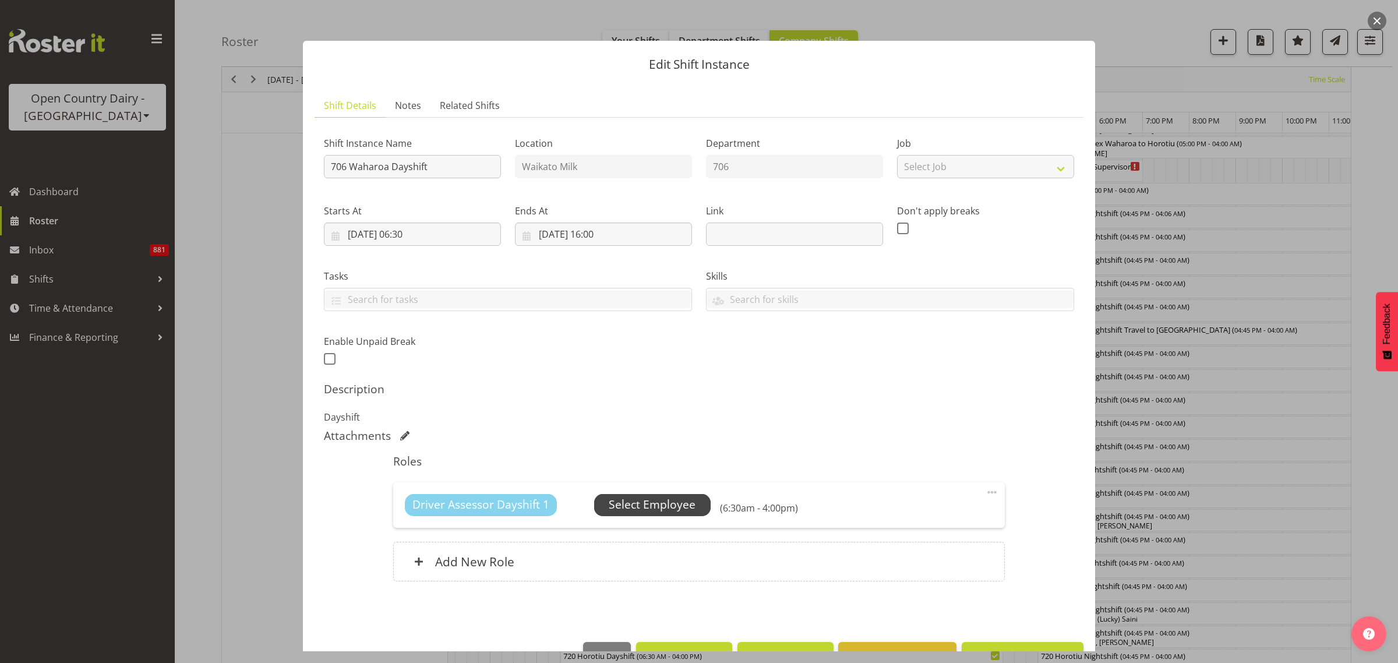
click at [624, 499] on span "Select Employee" at bounding box center [652, 504] width 87 height 17
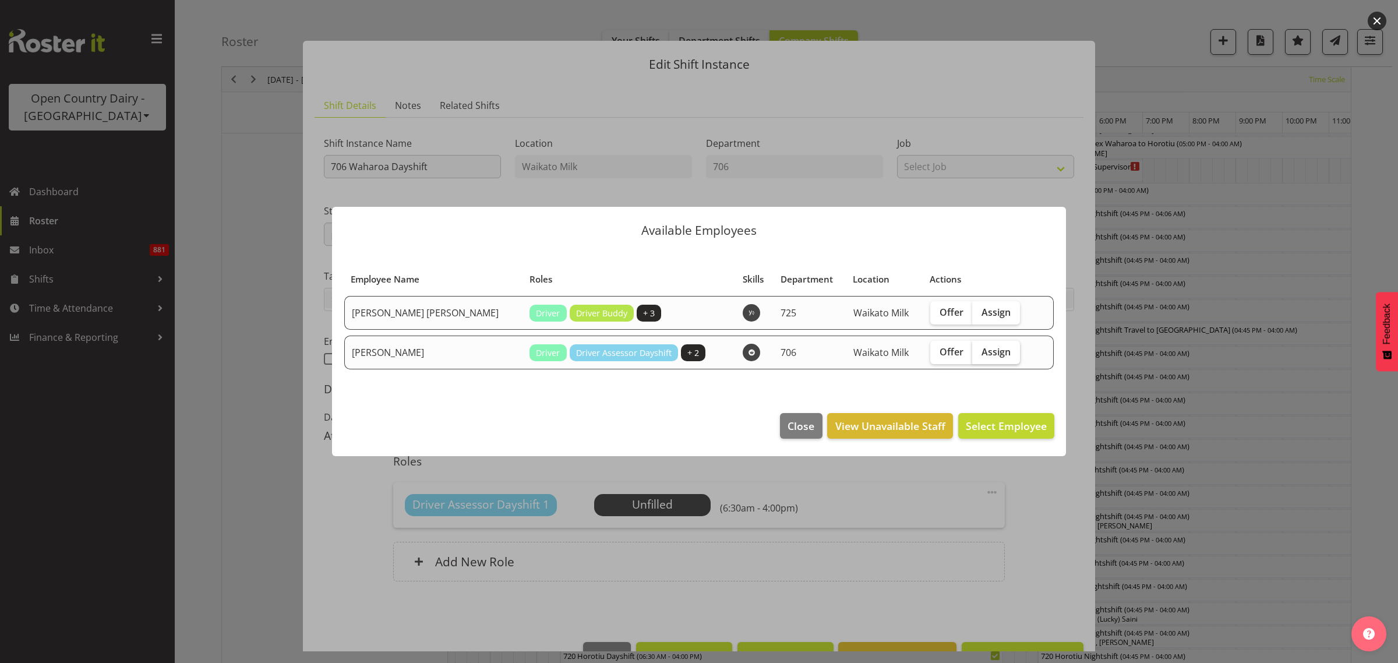
click at [990, 351] on span "Assign" at bounding box center [996, 352] width 29 height 12
click at [980, 351] on input "Assign" at bounding box center [976, 352] width 8 height 8
checkbox input "true"
click at [1011, 424] on span "Assign Mark Ansley" at bounding box center [988, 426] width 118 height 14
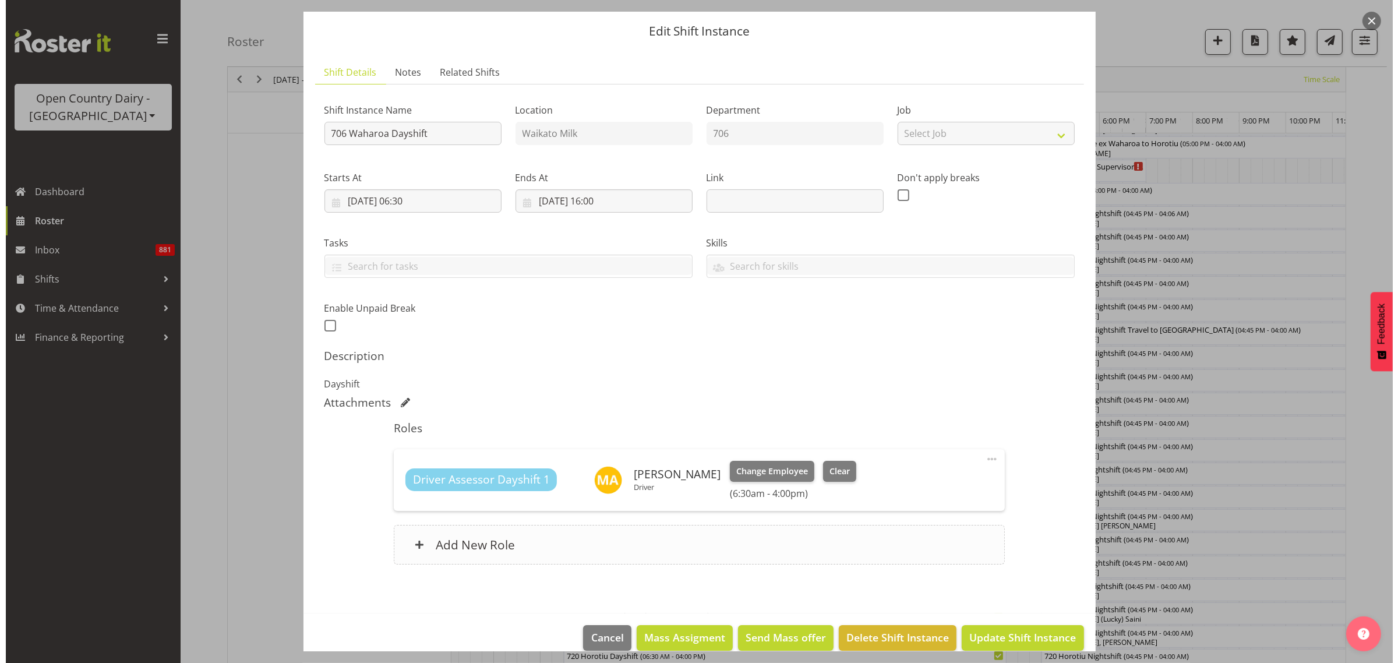
scroll to position [50, 0]
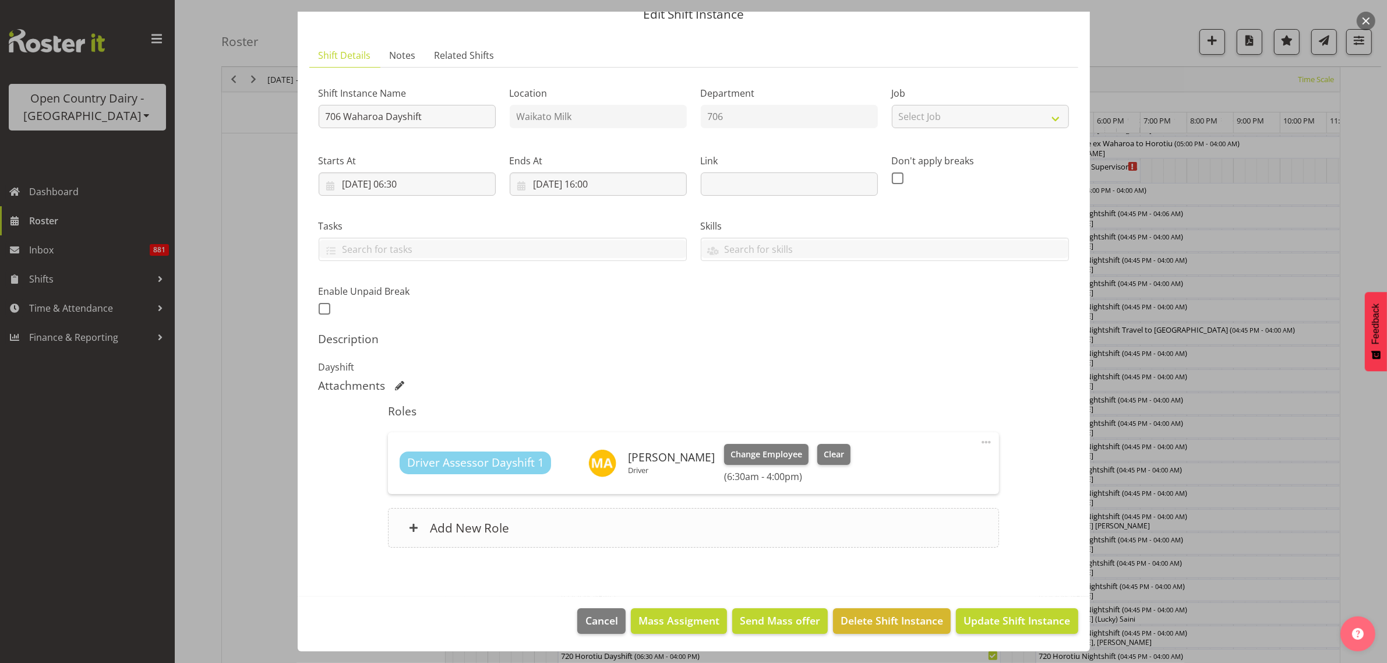
click at [484, 531] on h6 "Add New Role" at bounding box center [469, 527] width 79 height 15
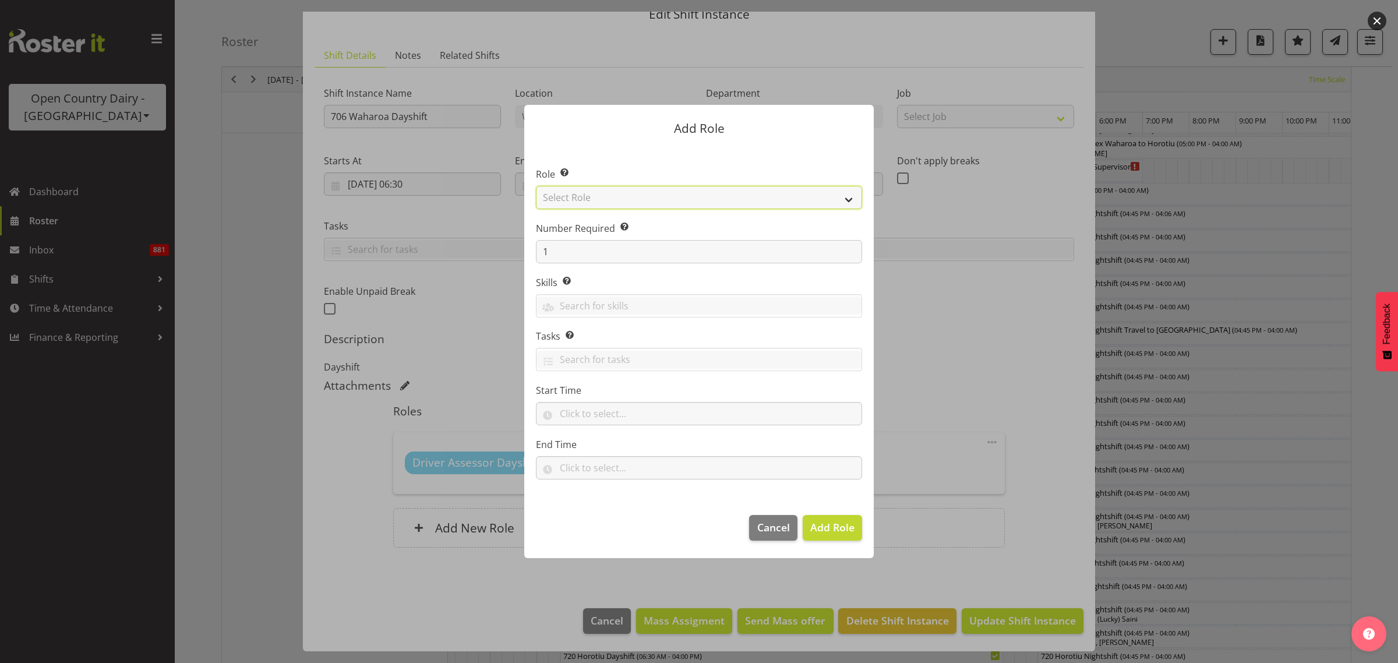
click at [849, 202] on select "Select Role Cadet Driver Crew Leader Driver Driver Buddy Driver Assessor Dayshi…" at bounding box center [699, 197] width 326 height 23
select select "1166"
click at [536, 186] on select "Select Role Cadet Driver Crew Leader Driver Driver Buddy Driver Assessor Dayshi…" at bounding box center [699, 197] width 326 height 23
click at [831, 528] on span "Add Role" at bounding box center [832, 527] width 44 height 14
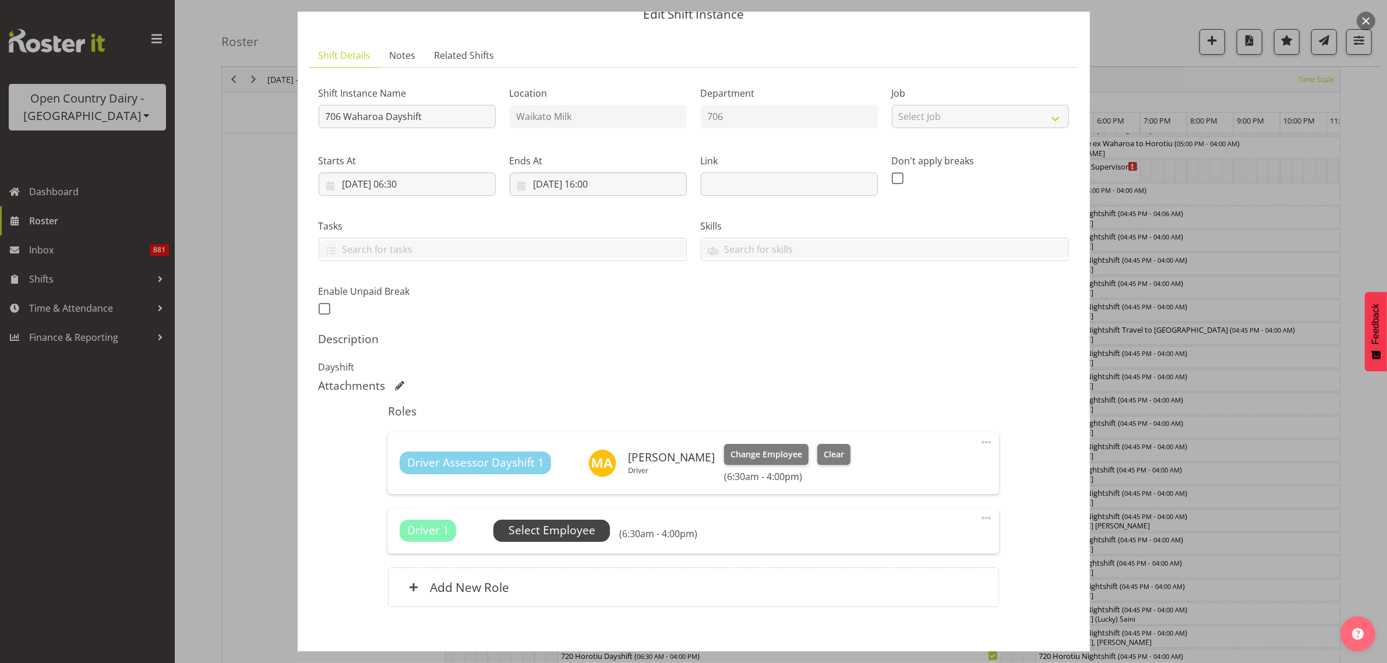
click at [567, 533] on span "Select Employee" at bounding box center [552, 530] width 87 height 17
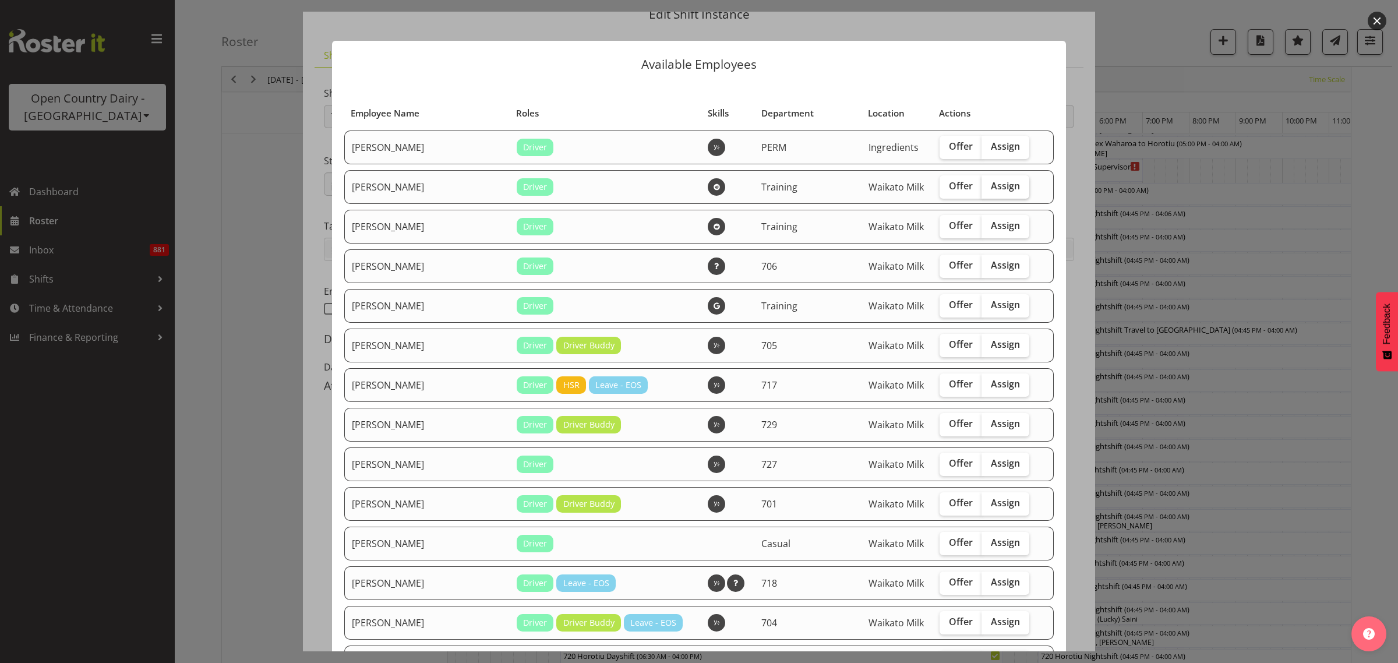
click at [992, 184] on span "Assign" at bounding box center [1005, 186] width 29 height 12
click at [989, 184] on input "Assign" at bounding box center [986, 186] width 8 height 8
checkbox input "true"
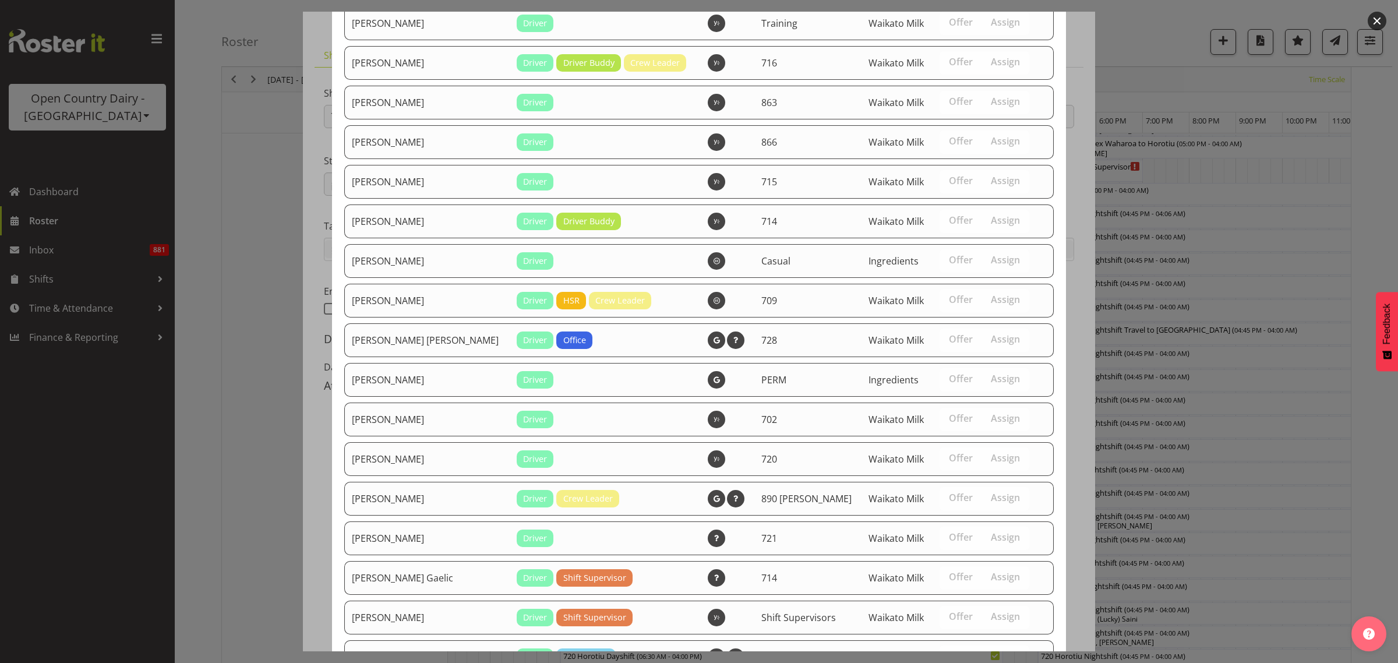
scroll to position [956, 0]
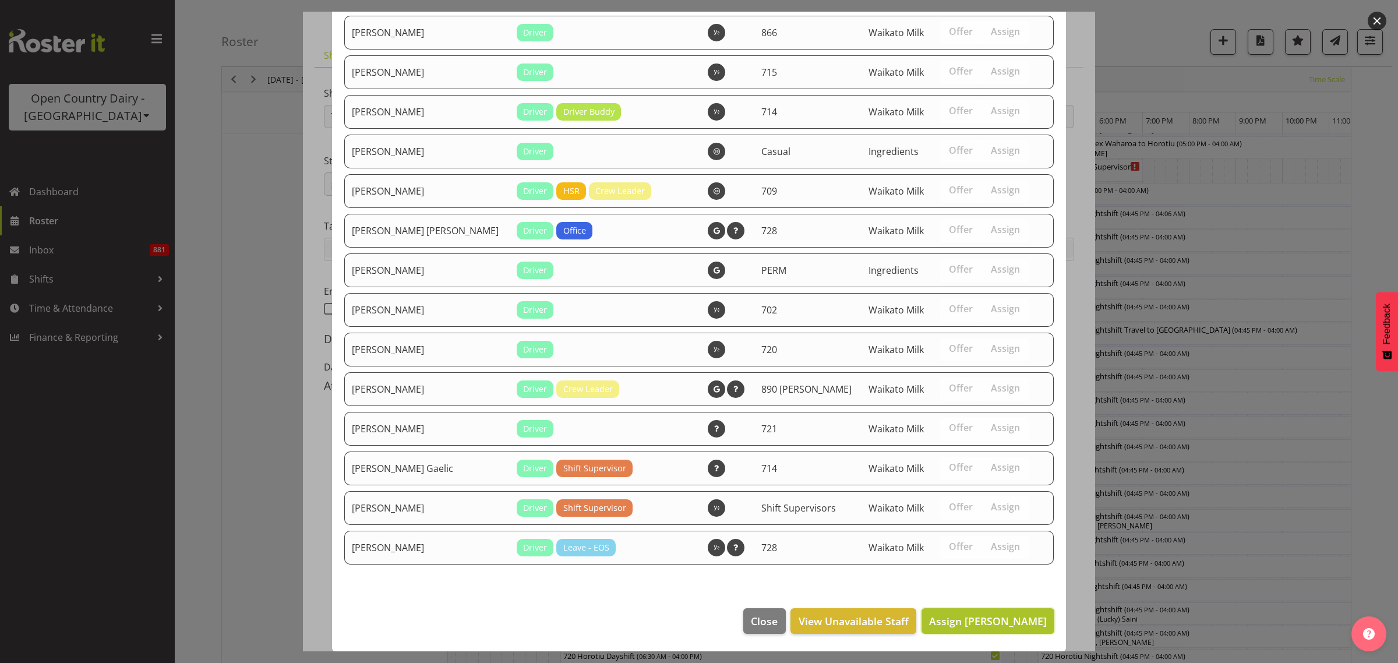
click at [961, 619] on span "Assign Andre Syben" at bounding box center [988, 621] width 118 height 14
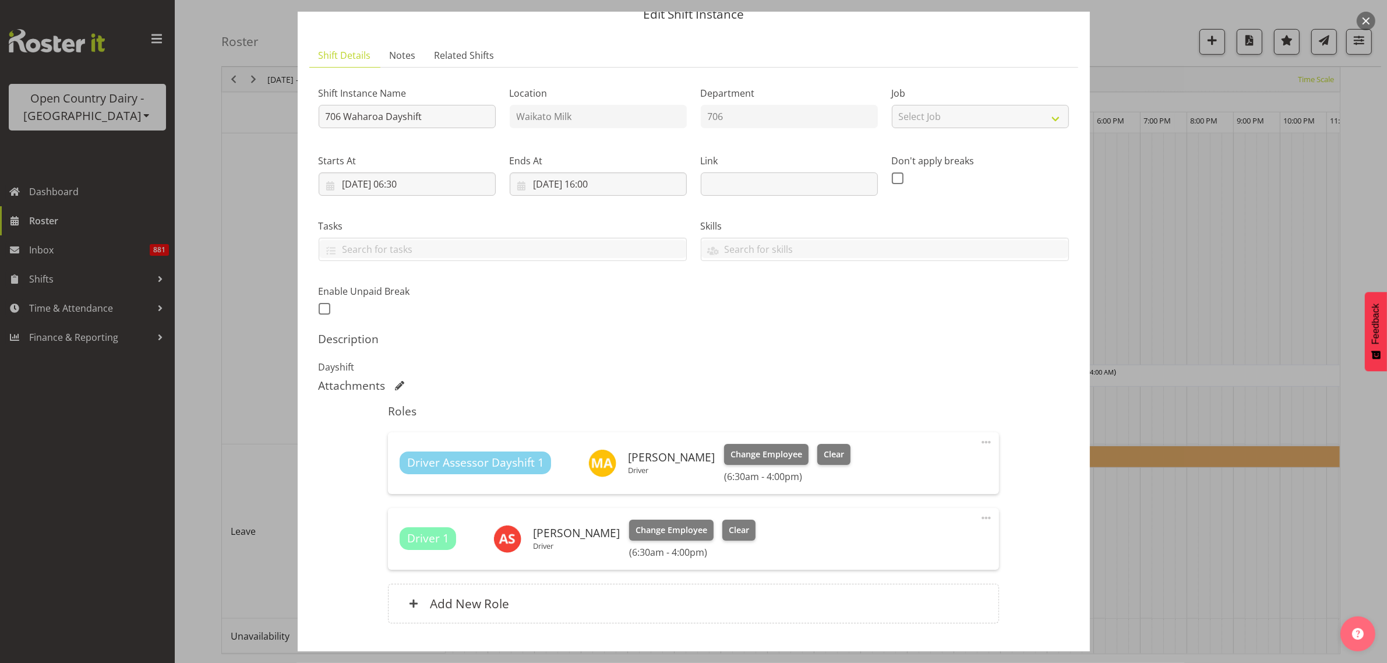
scroll to position [126, 0]
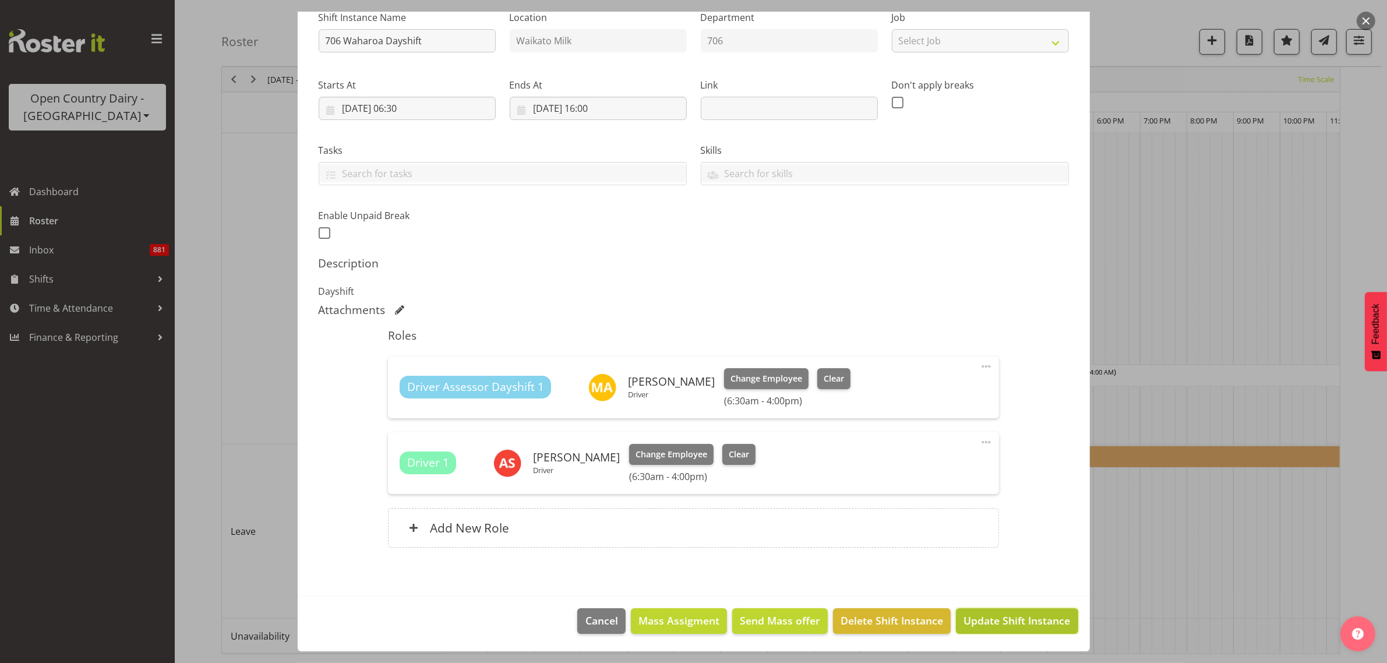
click at [1009, 618] on span "Update Shift Instance" at bounding box center [1017, 620] width 107 height 15
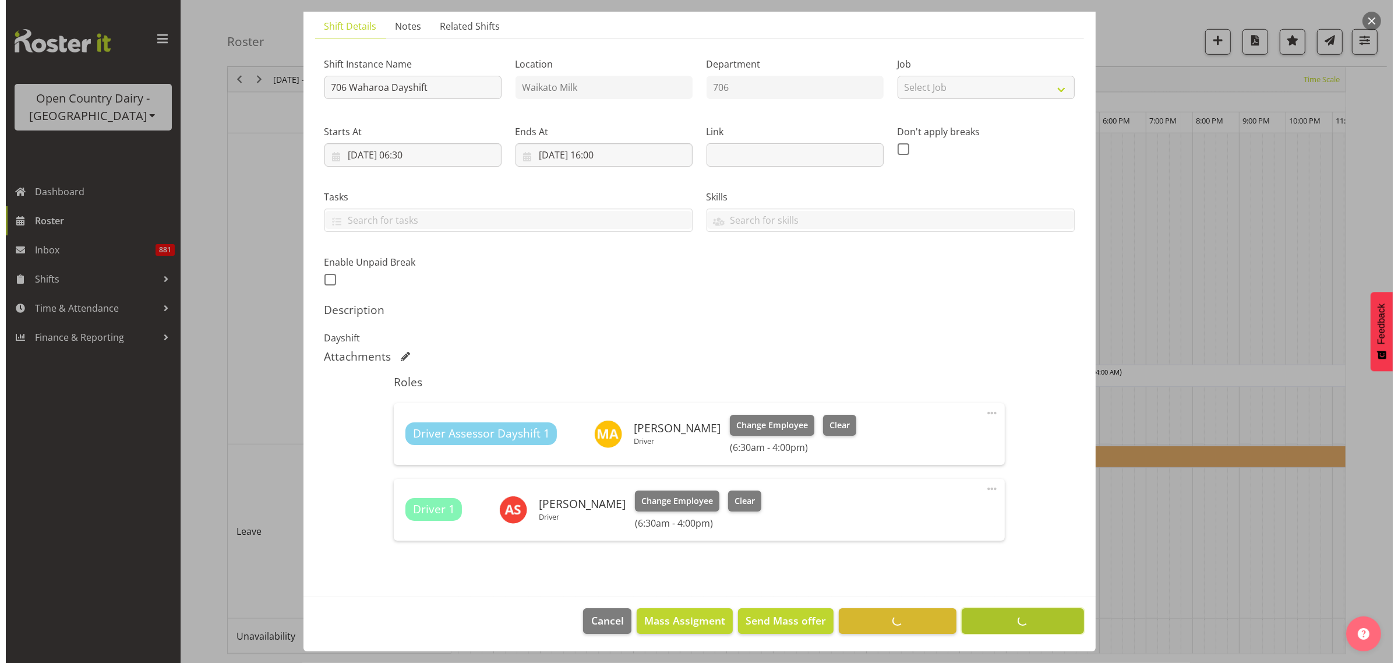
scroll to position [0, 0]
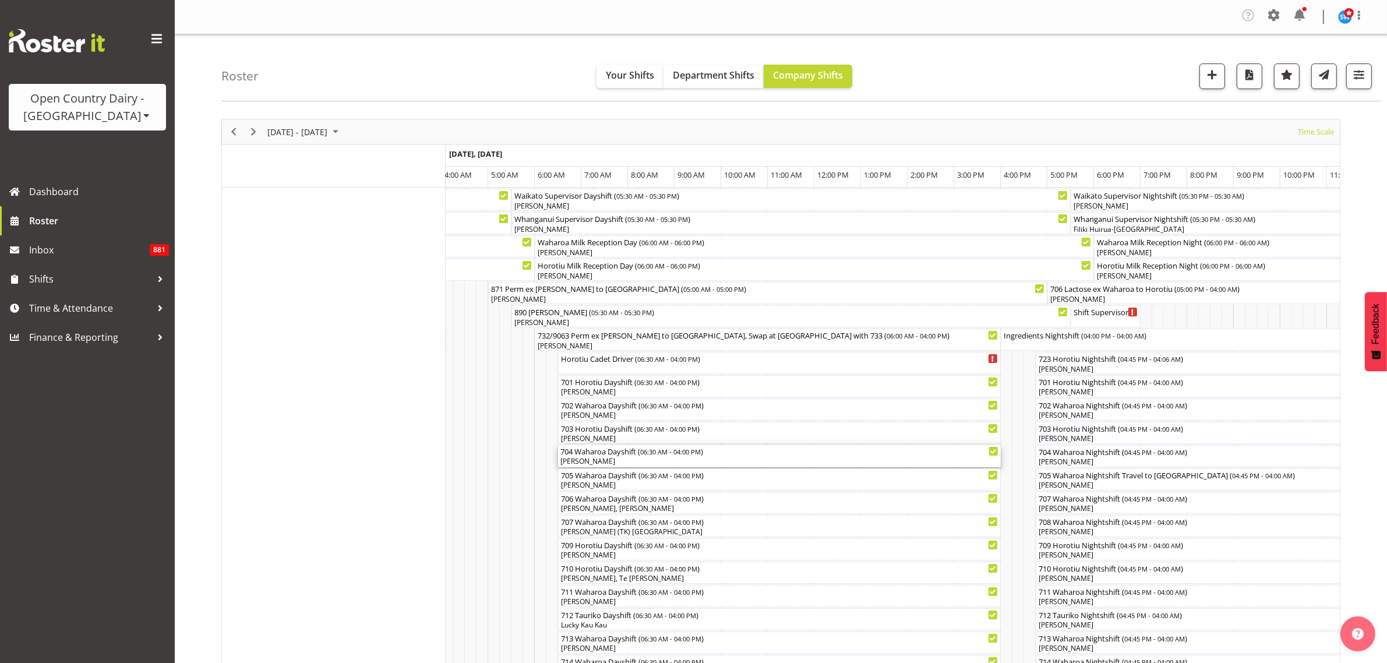
click at [654, 458] on div "[PERSON_NAME]" at bounding box center [779, 461] width 438 height 10
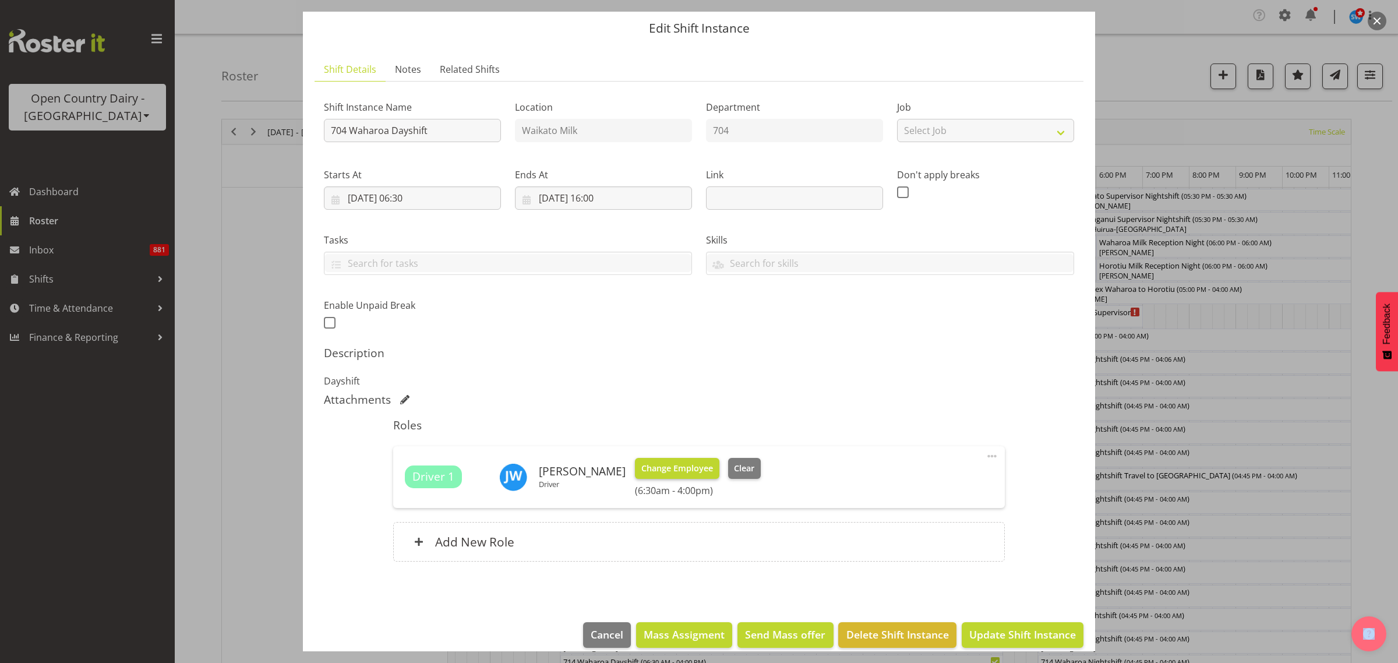
scroll to position [50, 0]
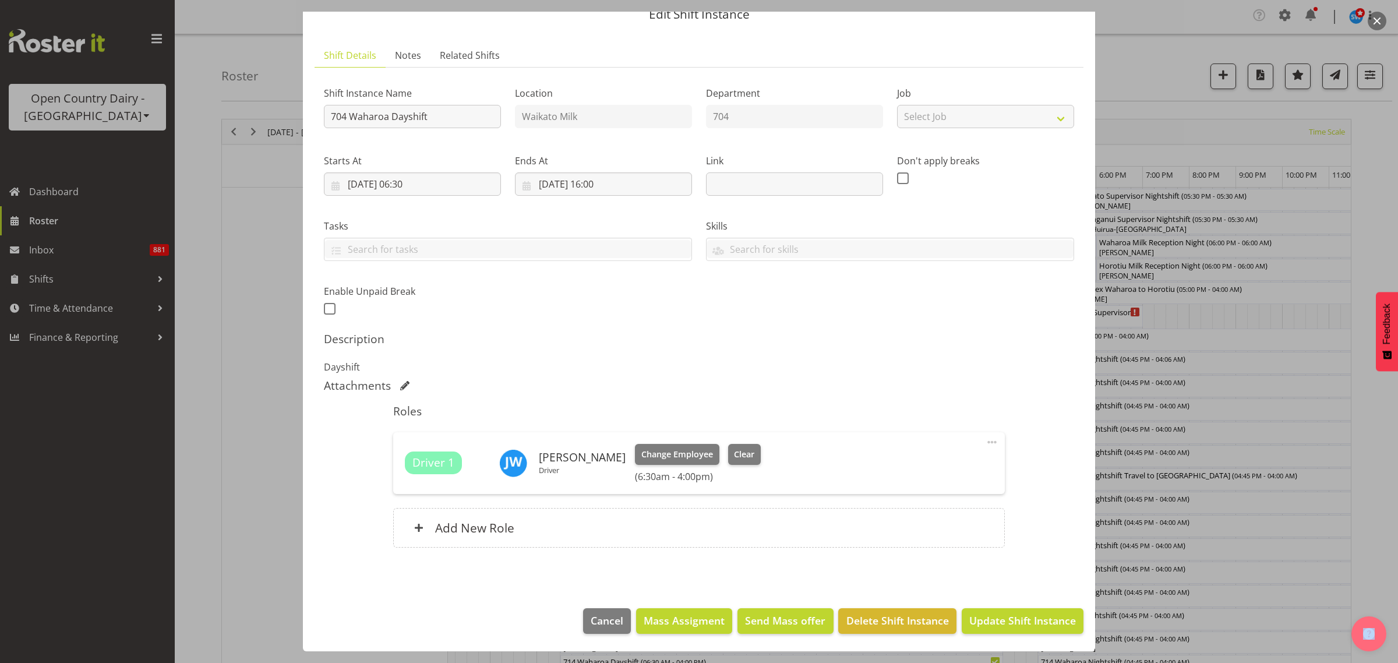
click at [985, 440] on span at bounding box center [992, 442] width 14 height 14
click at [915, 510] on link "Delete" at bounding box center [943, 512] width 112 height 21
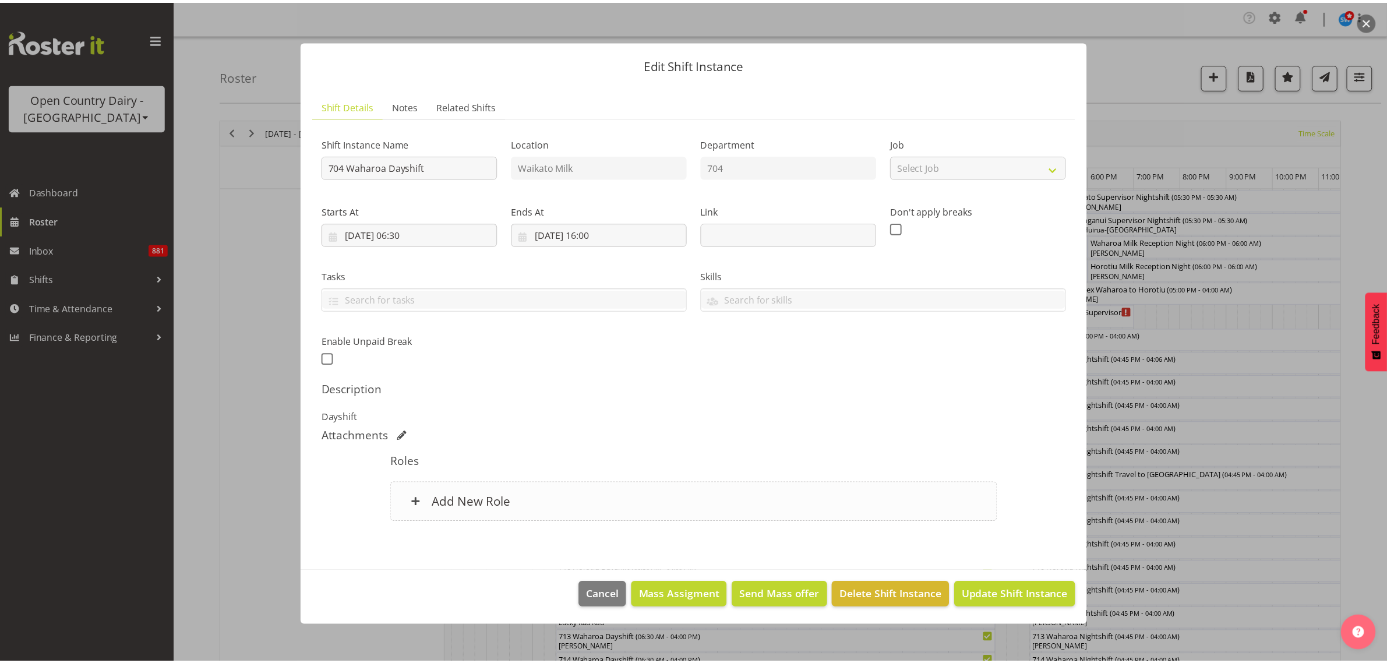
scroll to position [0, 0]
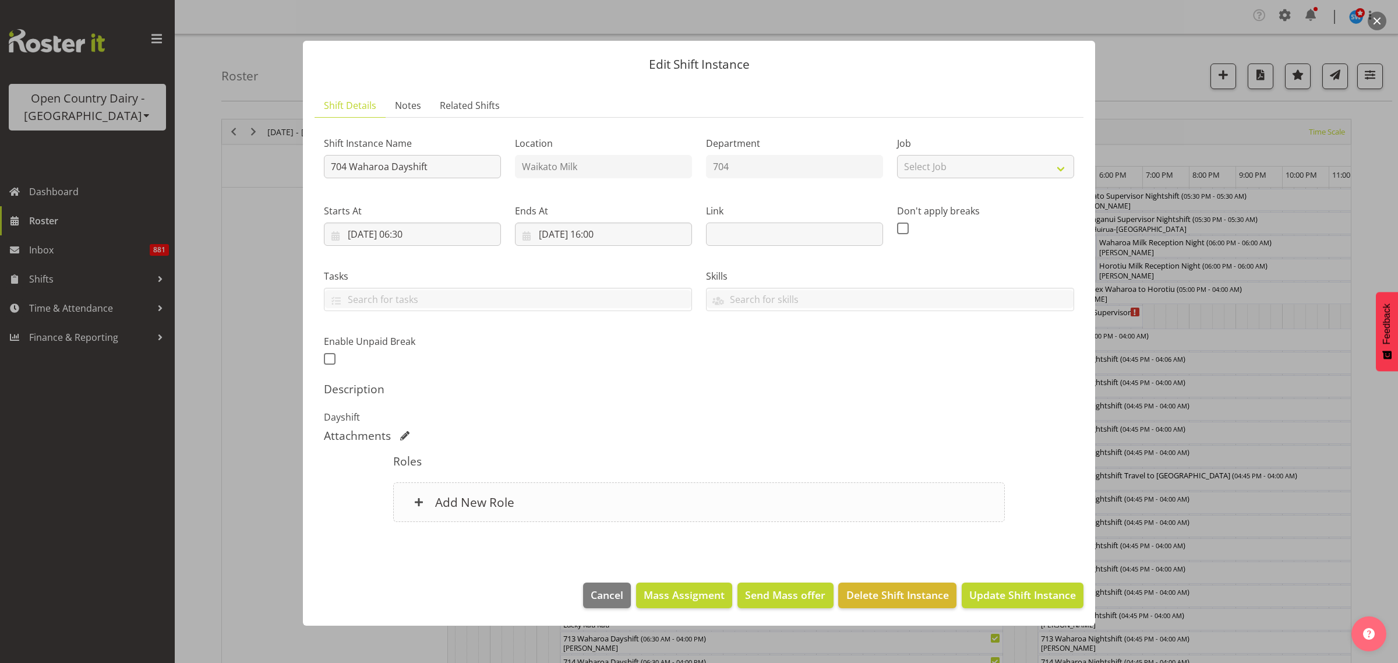
click at [506, 505] on h6 "Add New Role" at bounding box center [474, 502] width 79 height 15
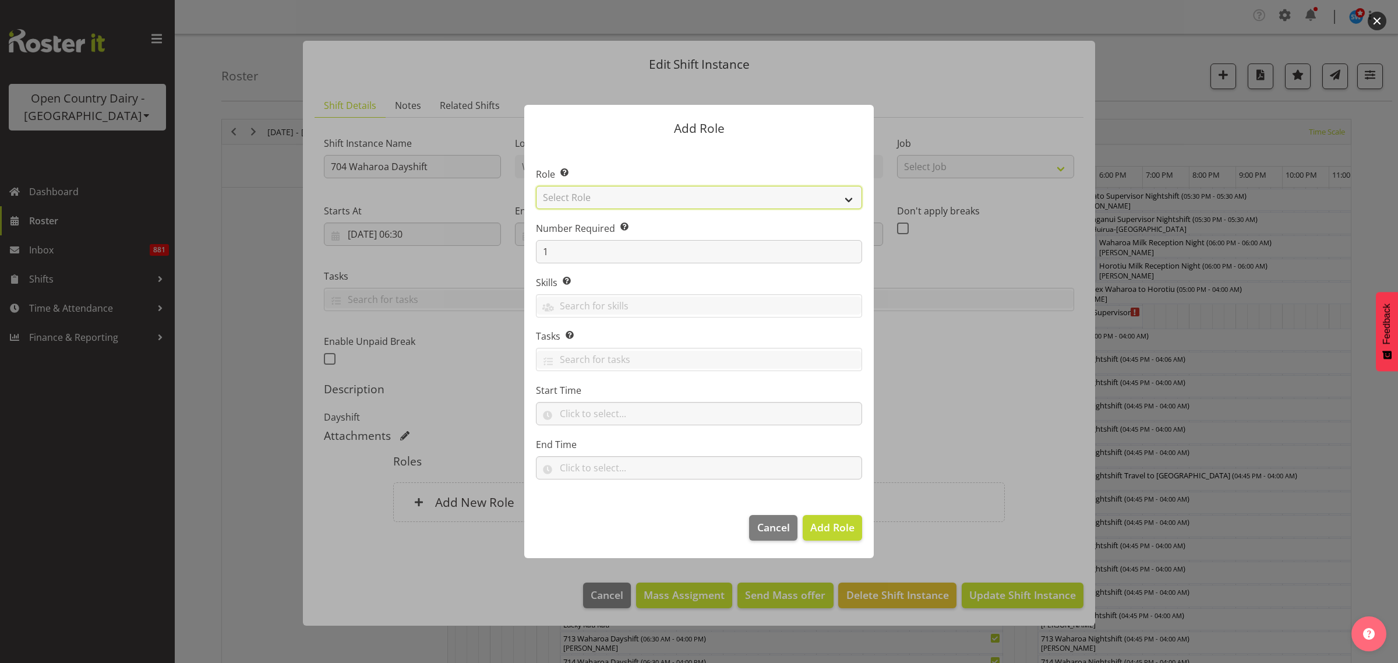
click at [845, 198] on select "Select Role Cadet Driver Crew Leader Driver Driver Buddy Driver Assessor Dayshi…" at bounding box center [699, 197] width 326 height 23
select select "1436"
click at [536, 186] on select "Select Role Cadet Driver Crew Leader Driver Driver Buddy Driver Assessor Dayshi…" at bounding box center [699, 197] width 326 height 23
click at [835, 535] on span "Add Role" at bounding box center [832, 527] width 44 height 15
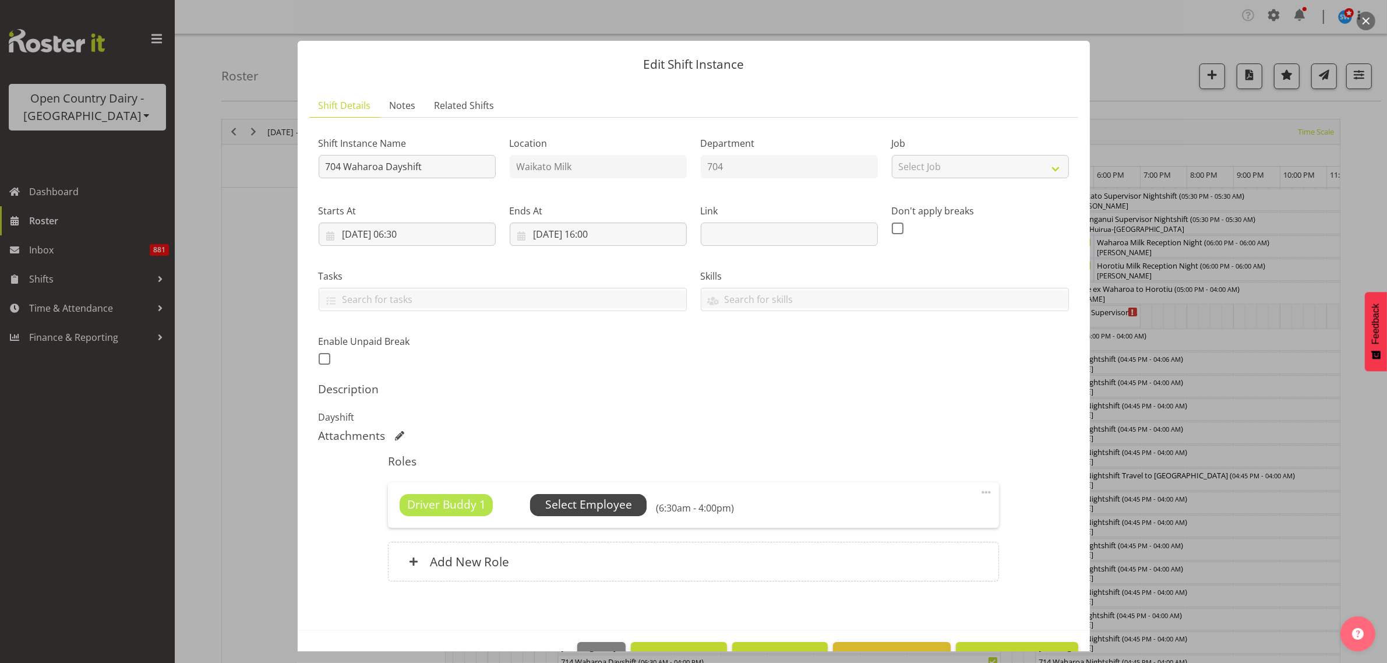
click at [608, 508] on span "Select Employee" at bounding box center [588, 504] width 87 height 17
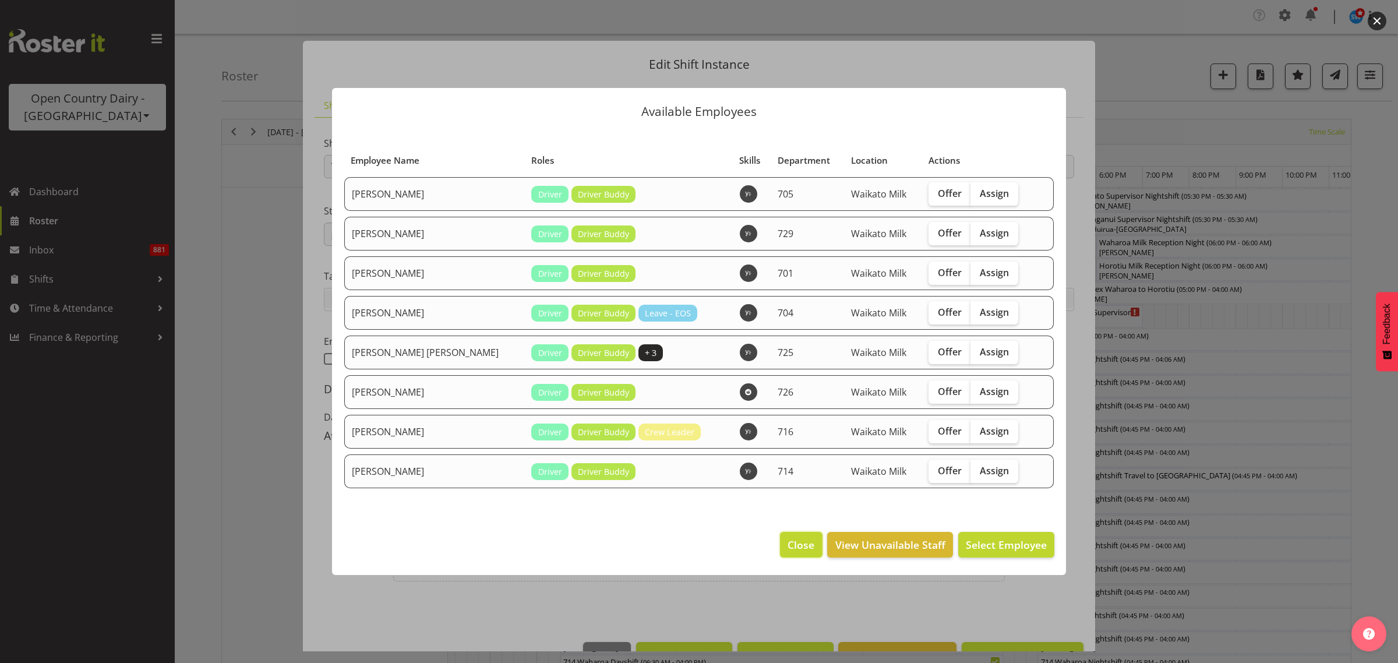
click at [802, 540] on span "Close" at bounding box center [801, 544] width 27 height 15
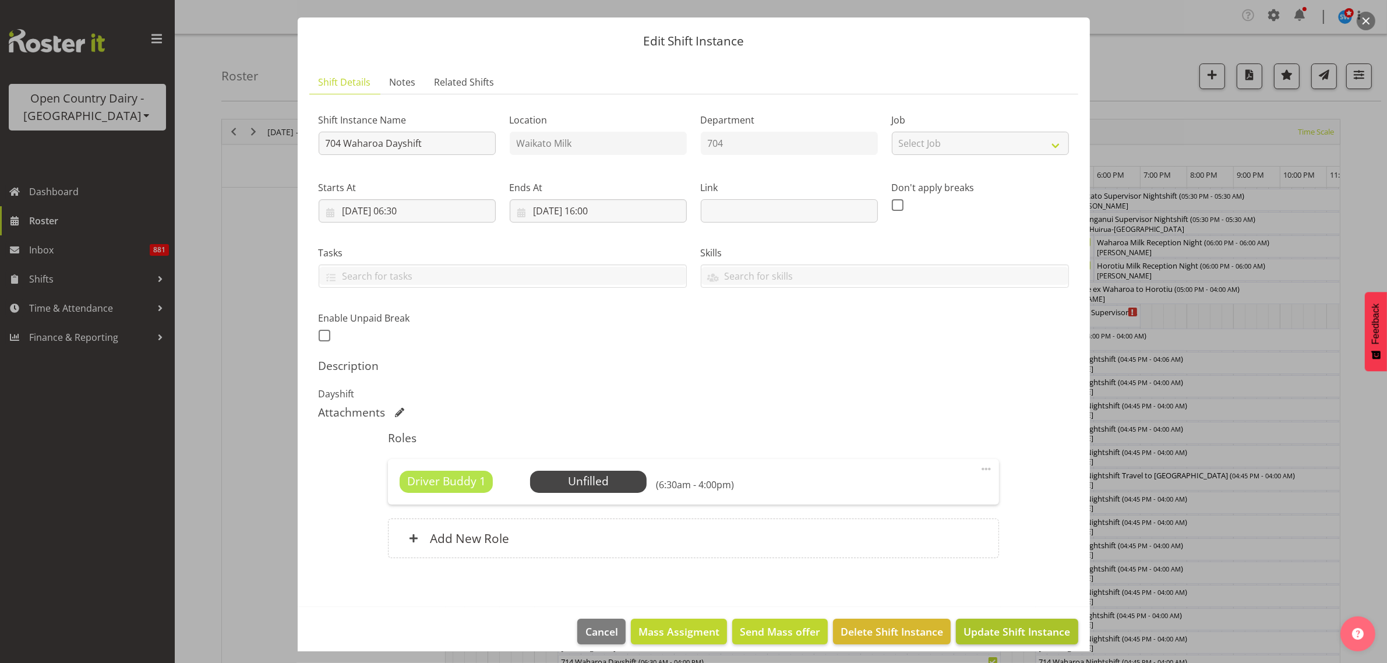
scroll to position [34, 0]
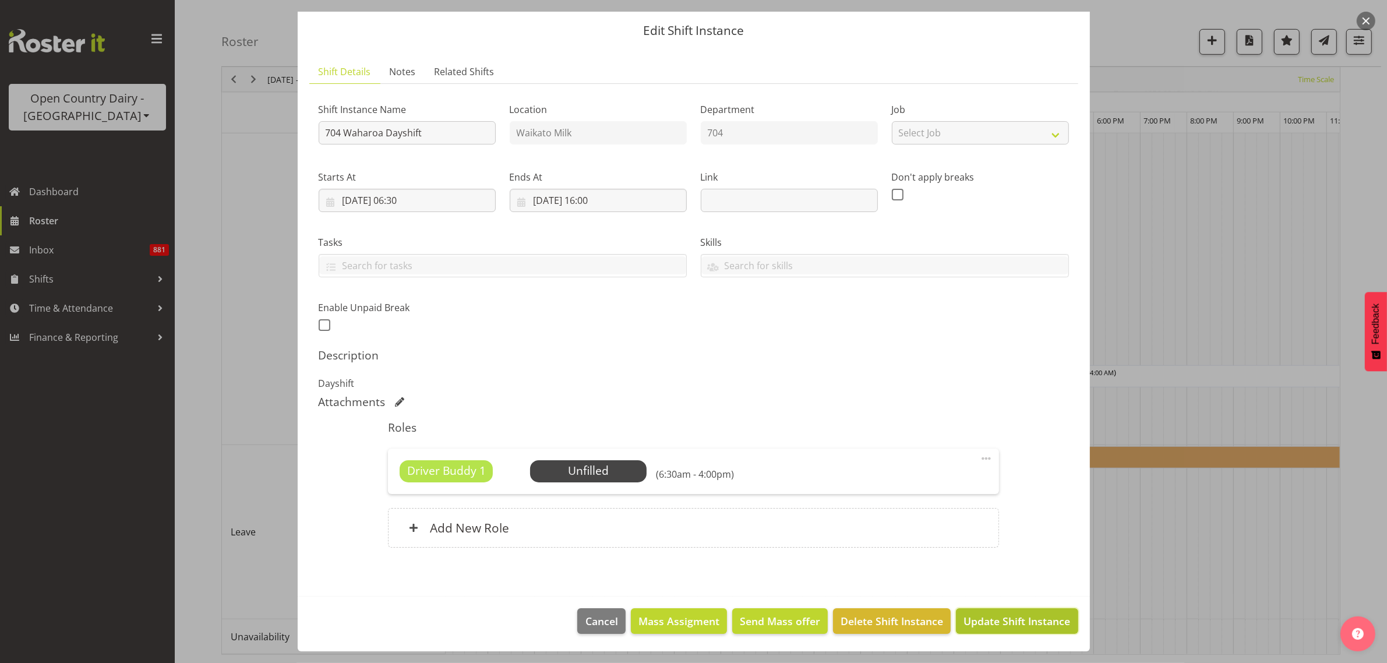
click at [1001, 618] on span "Update Shift Instance" at bounding box center [1017, 621] width 107 height 15
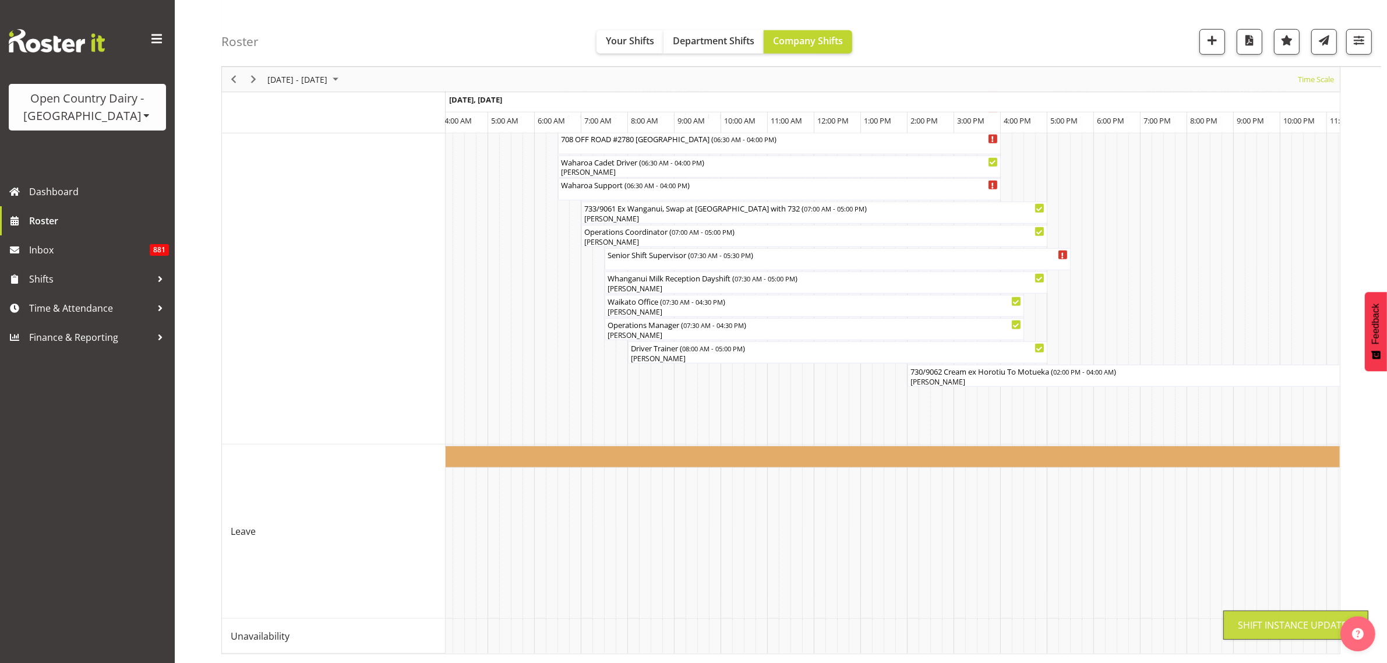
scroll to position [0, 0]
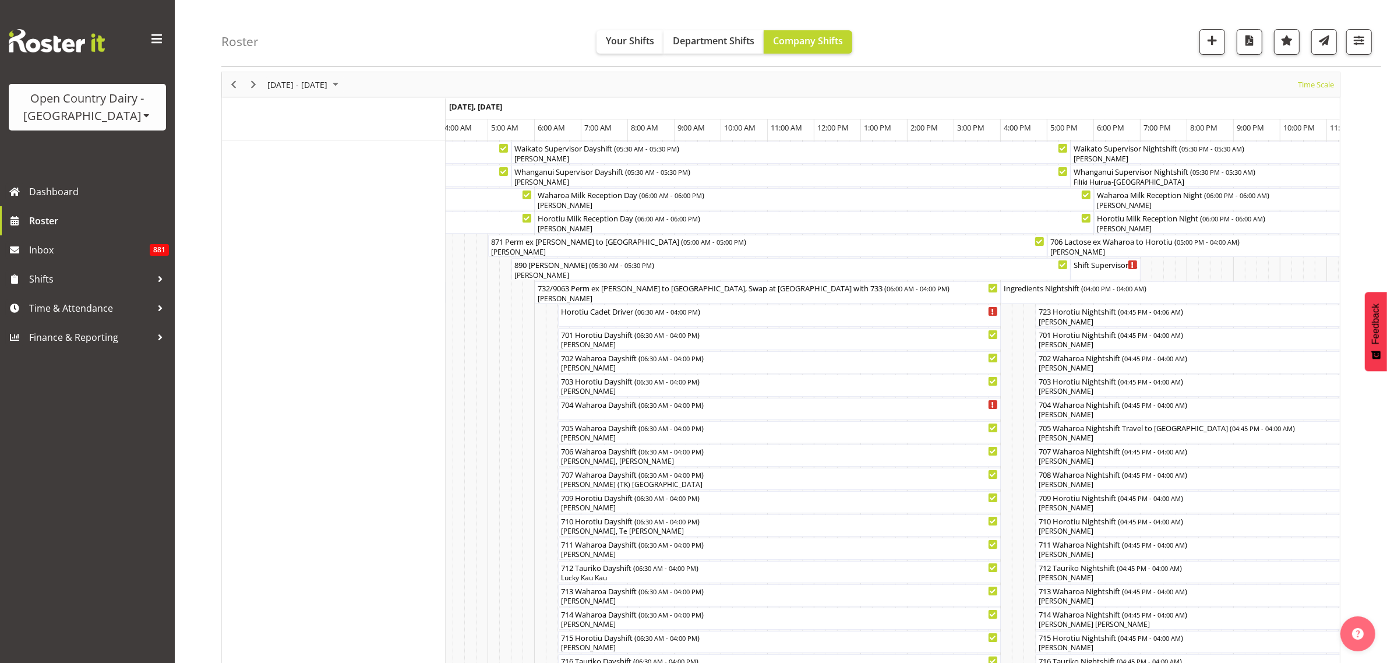
scroll to position [73, 0]
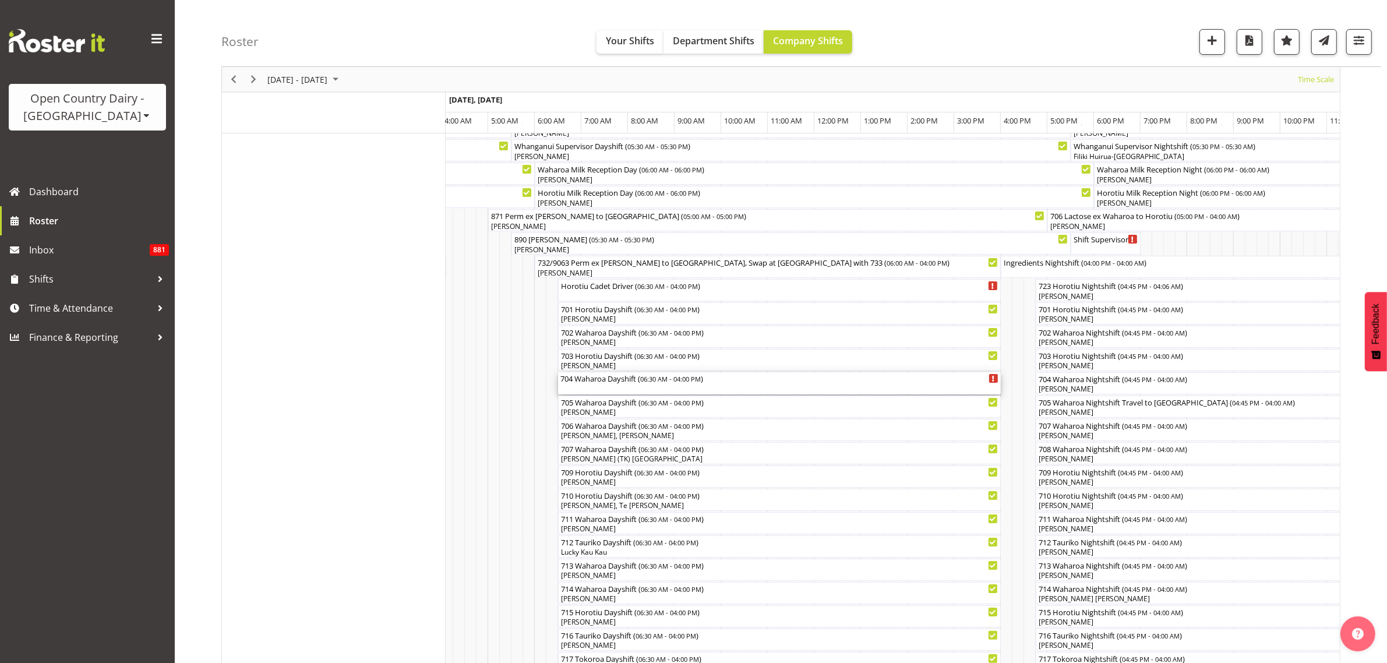
click at [642, 386] on div "704 Waharoa Dayshift ( 06:30 AM - 04:00 PM )" at bounding box center [779, 383] width 438 height 22
click at [0, 0] on div at bounding box center [0, 0] width 0 height 0
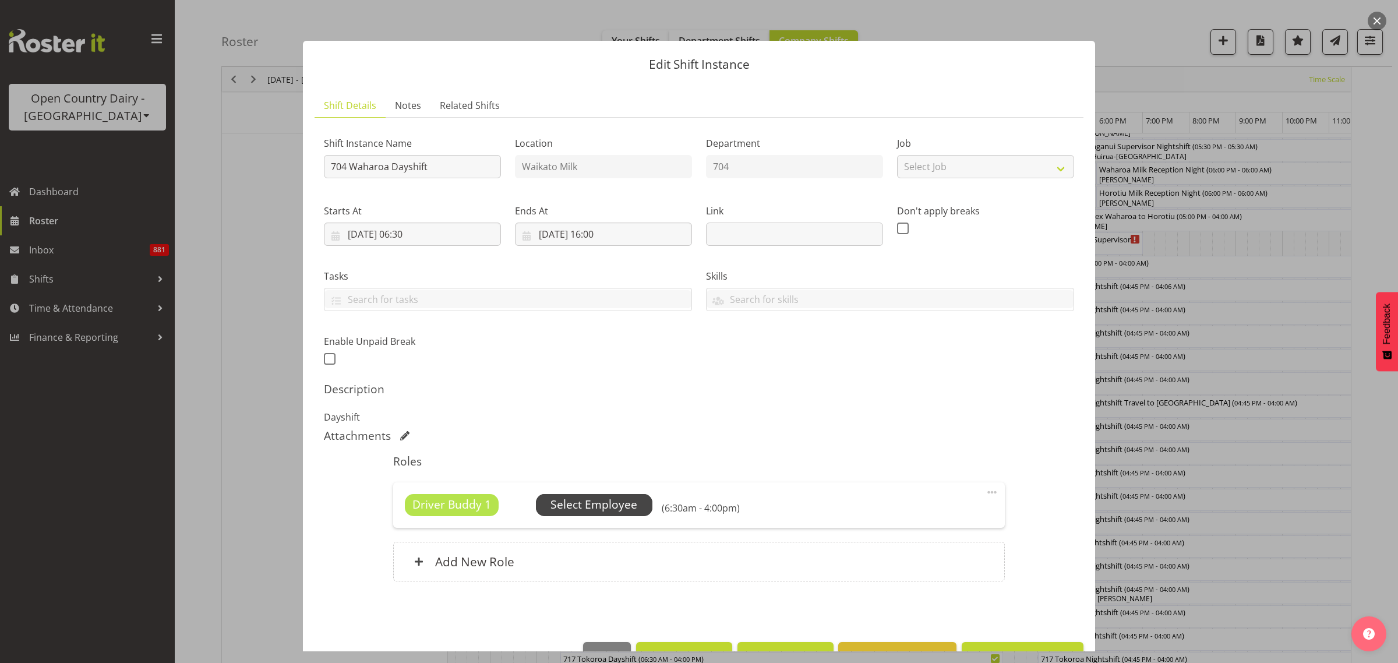
click at [614, 507] on span "Select Employee" at bounding box center [594, 504] width 87 height 17
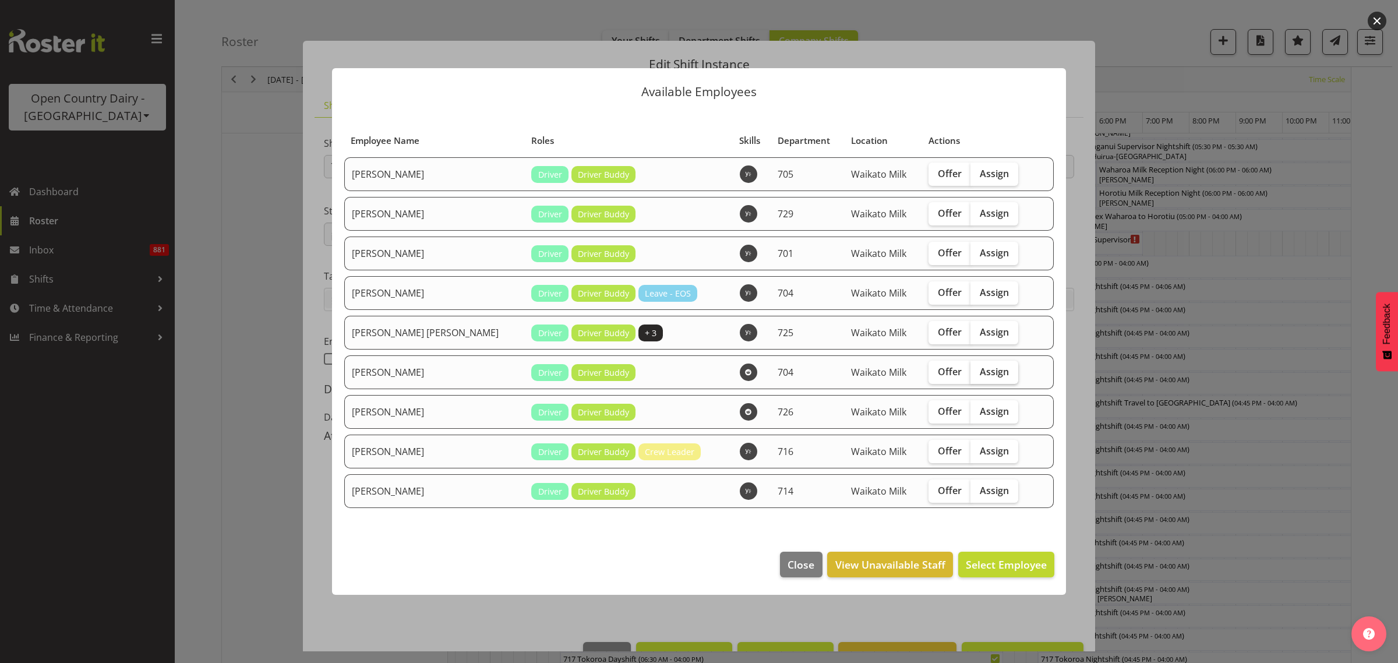
click at [983, 368] on span "Assign" at bounding box center [994, 372] width 29 height 12
click at [978, 368] on input "Assign" at bounding box center [975, 372] width 8 height 8
checkbox input "true"
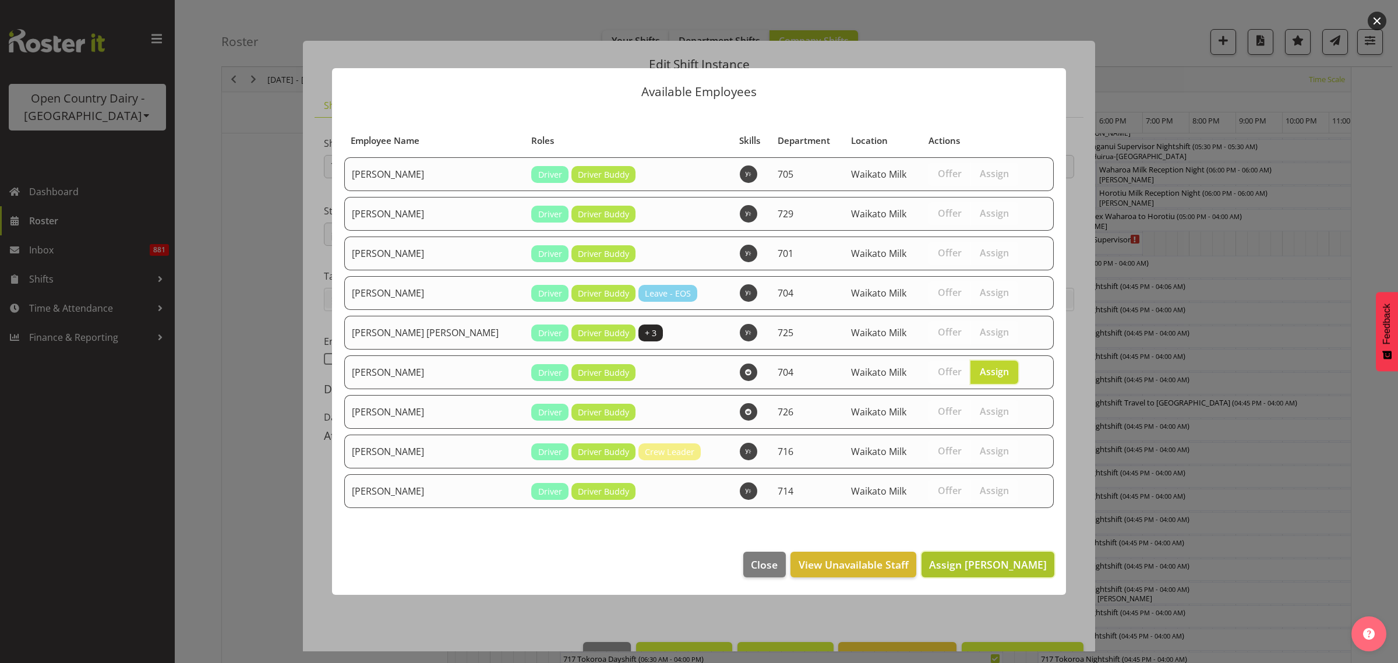
click at [1009, 559] on span "Assign [PERSON_NAME]" at bounding box center [988, 565] width 118 height 14
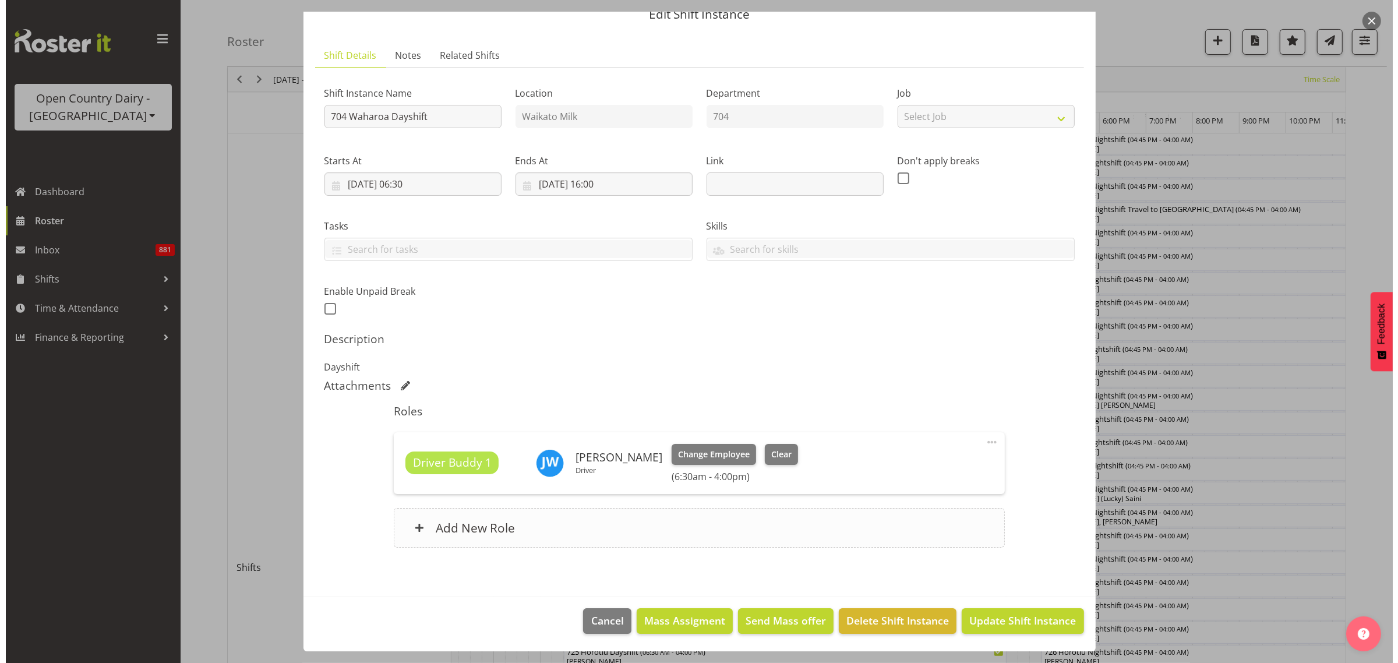
scroll to position [291, 0]
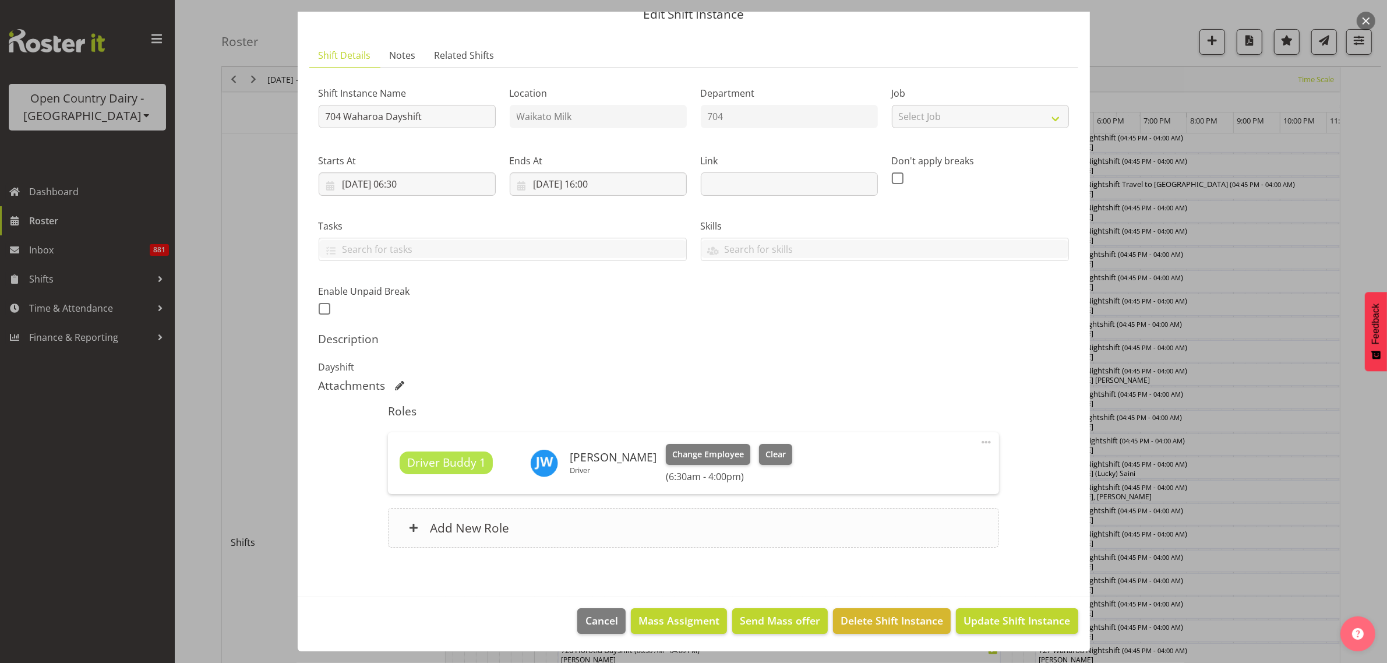
click at [481, 531] on h6 "Add New Role" at bounding box center [469, 527] width 79 height 15
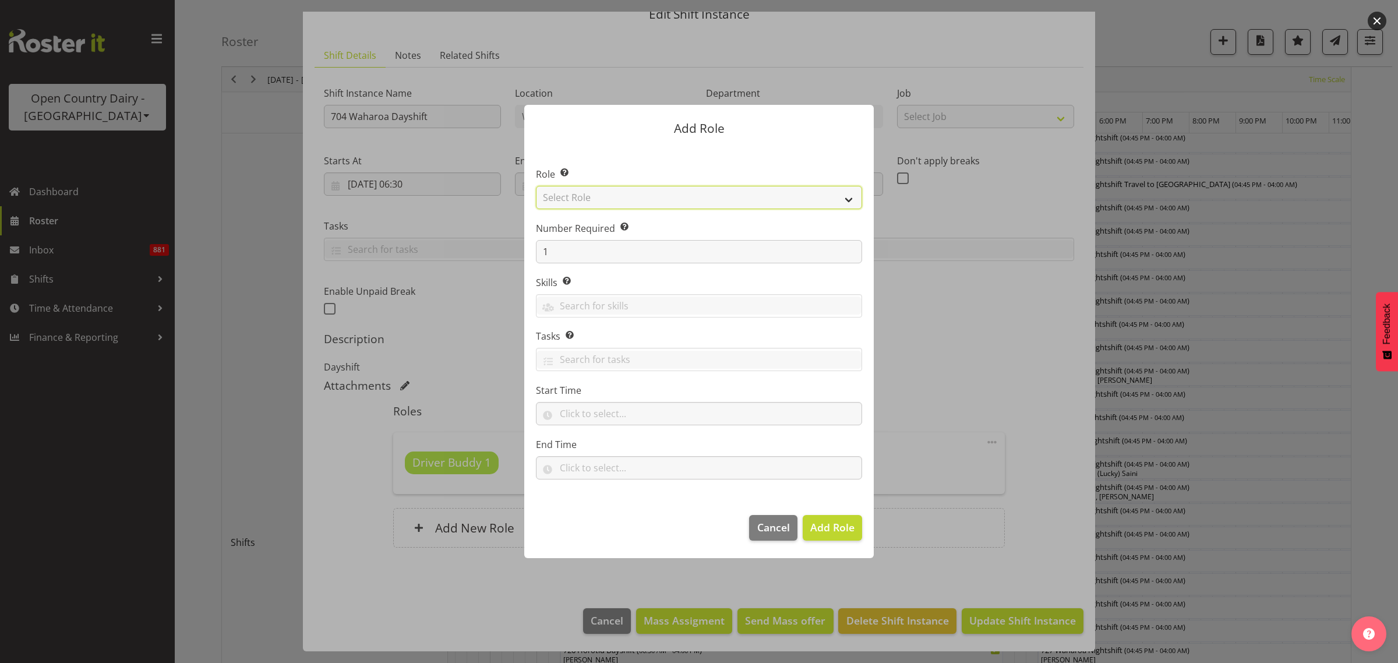
click at [847, 196] on select "Select Role Cadet Driver Crew Leader Driver Driver Buddy Driver Assessor Dayshi…" at bounding box center [699, 197] width 326 height 23
select select "1166"
click at [536, 186] on select "Select Role Cadet Driver Crew Leader Driver Driver Buddy Driver Assessor Dayshi…" at bounding box center [699, 197] width 326 height 23
click at [840, 525] on span "Add Role" at bounding box center [832, 527] width 44 height 14
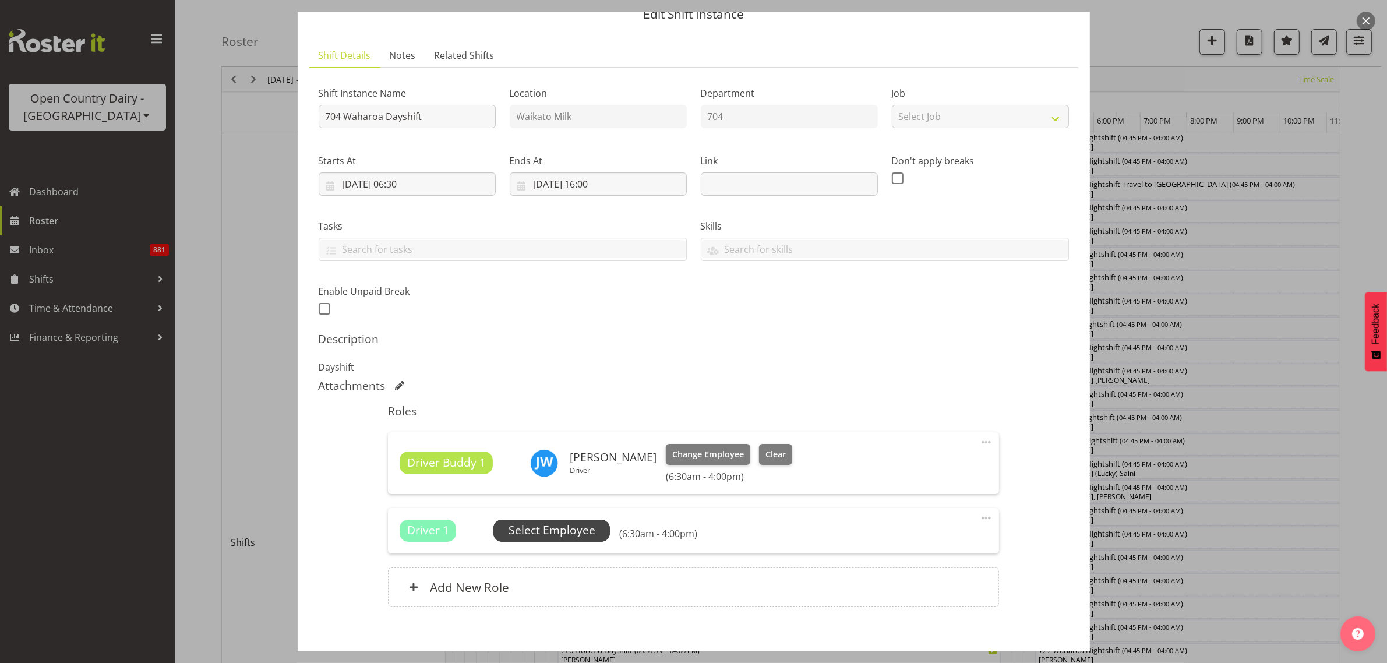
click at [563, 530] on span "Select Employee" at bounding box center [552, 530] width 87 height 17
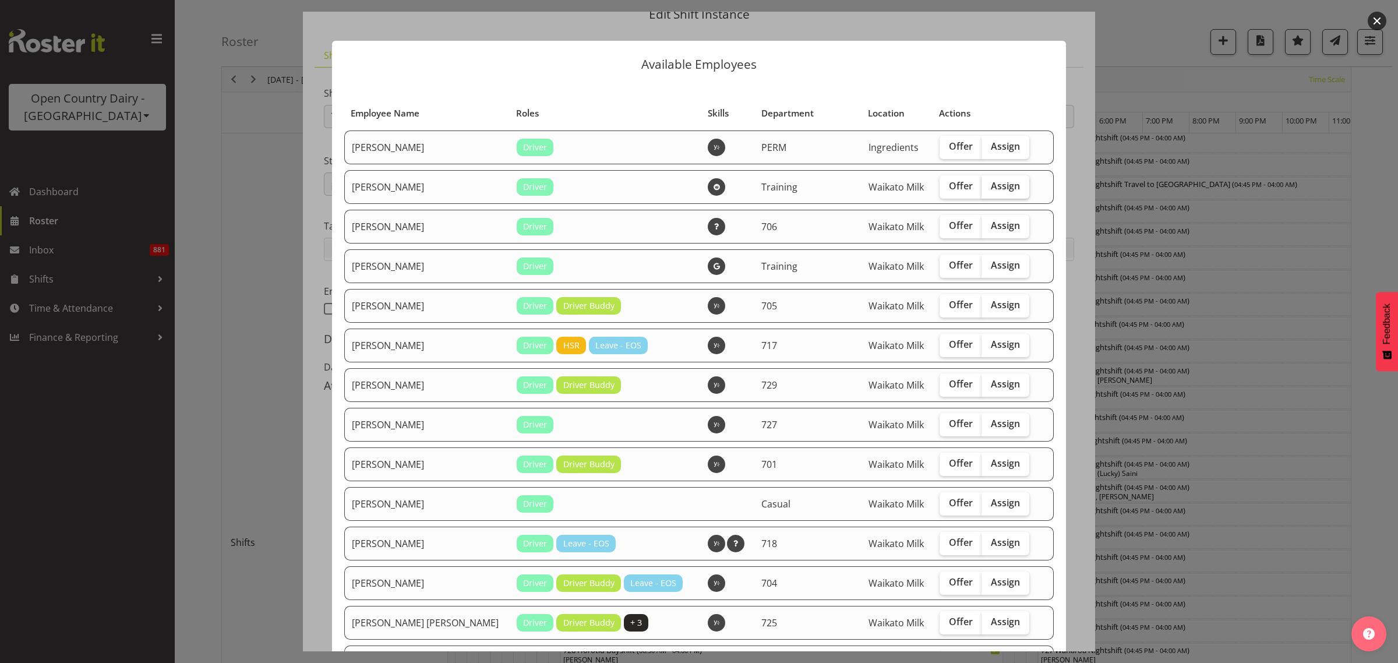
click at [991, 181] on span "Assign" at bounding box center [1005, 186] width 29 height 12
click at [983, 182] on input "Assign" at bounding box center [986, 186] width 8 height 8
checkbox input "true"
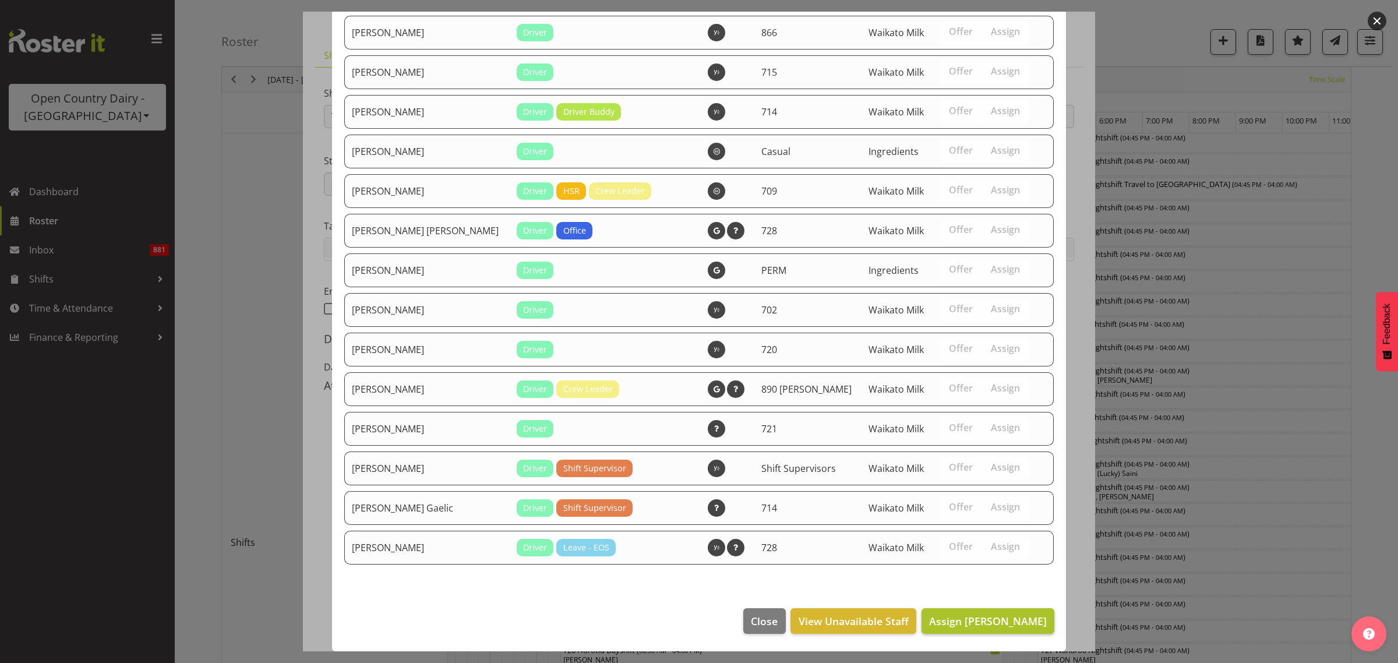
scroll to position [916, 0]
click at [956, 622] on span "Assign [PERSON_NAME]" at bounding box center [988, 621] width 118 height 14
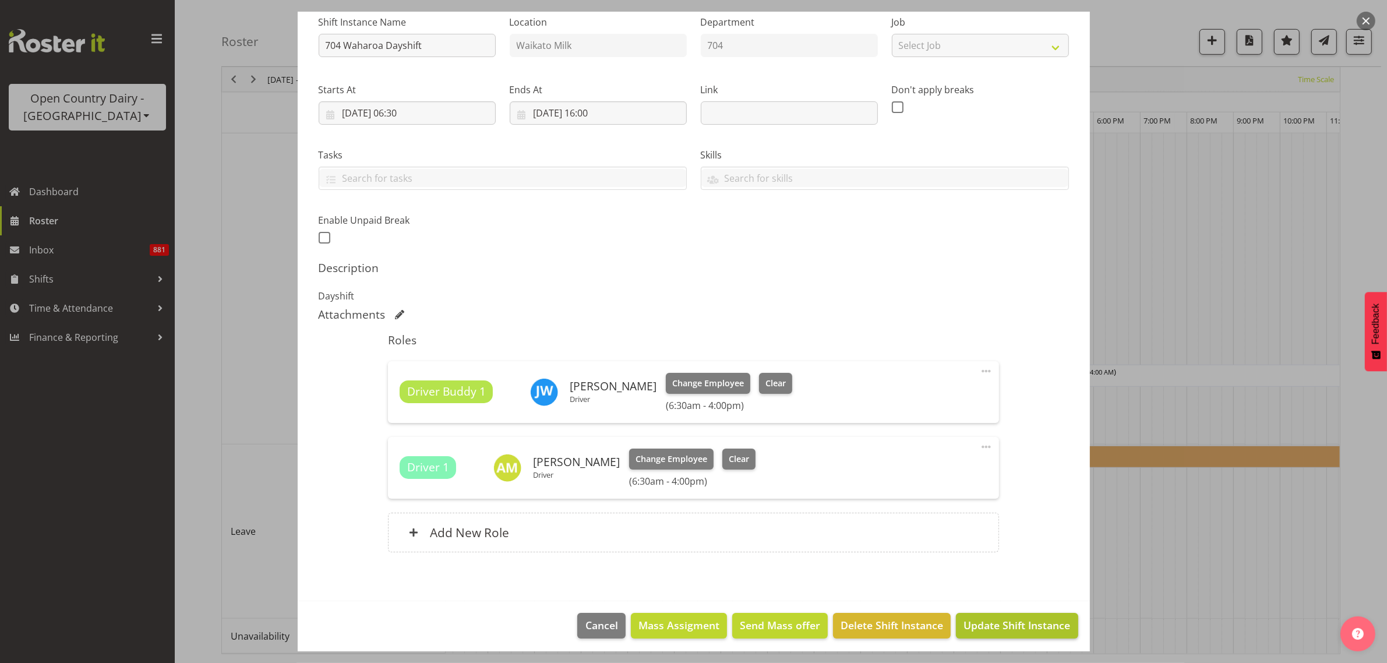
scroll to position [126, 0]
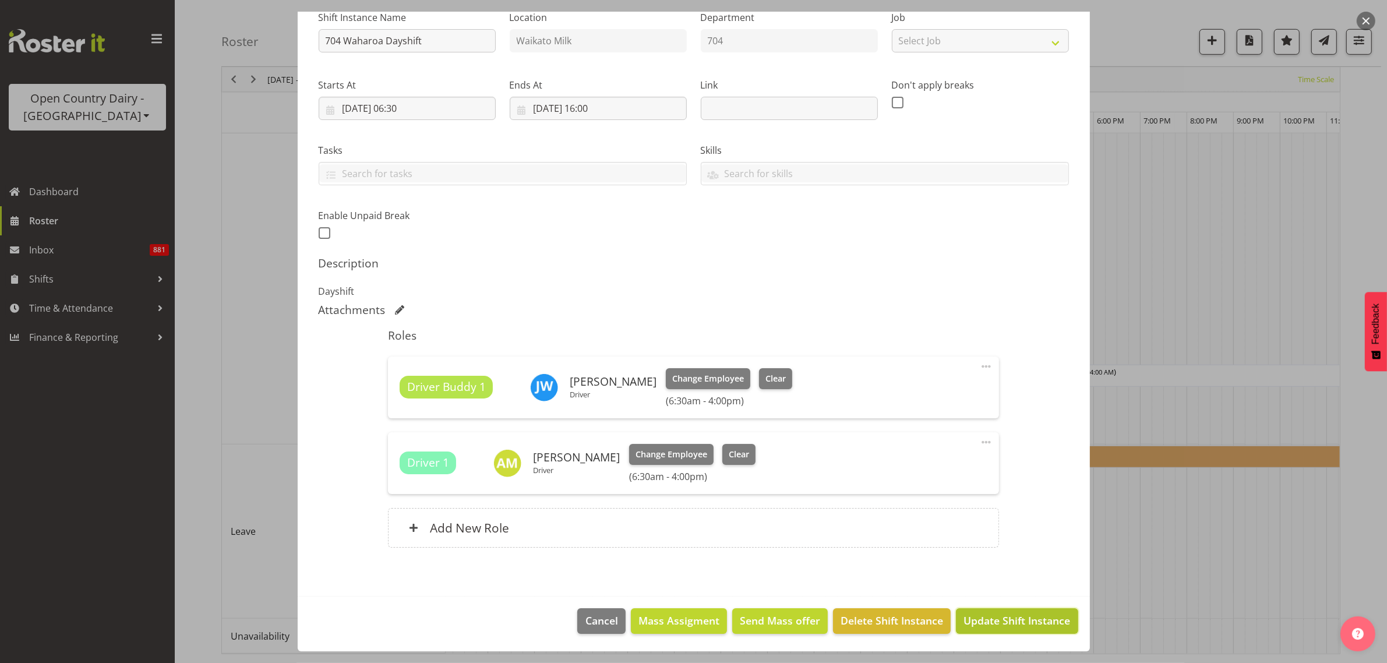
click at [997, 622] on span "Update Shift Instance" at bounding box center [1017, 620] width 107 height 15
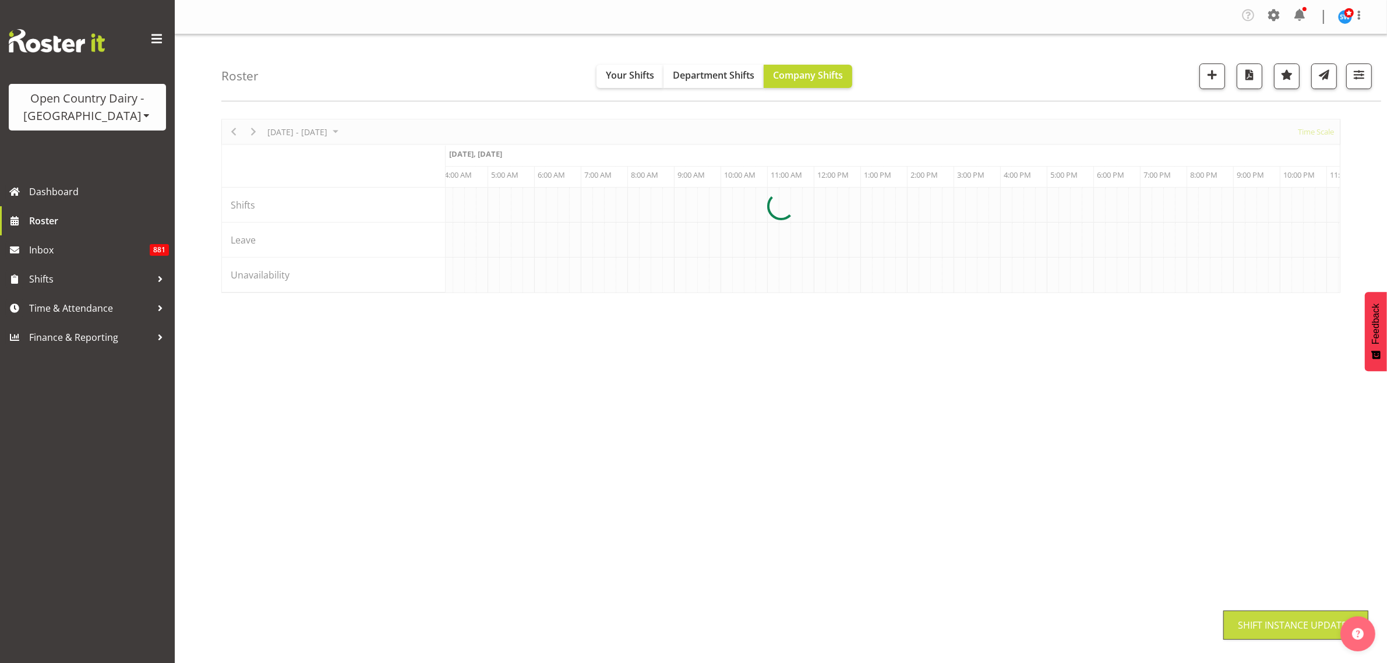
scroll to position [0, 0]
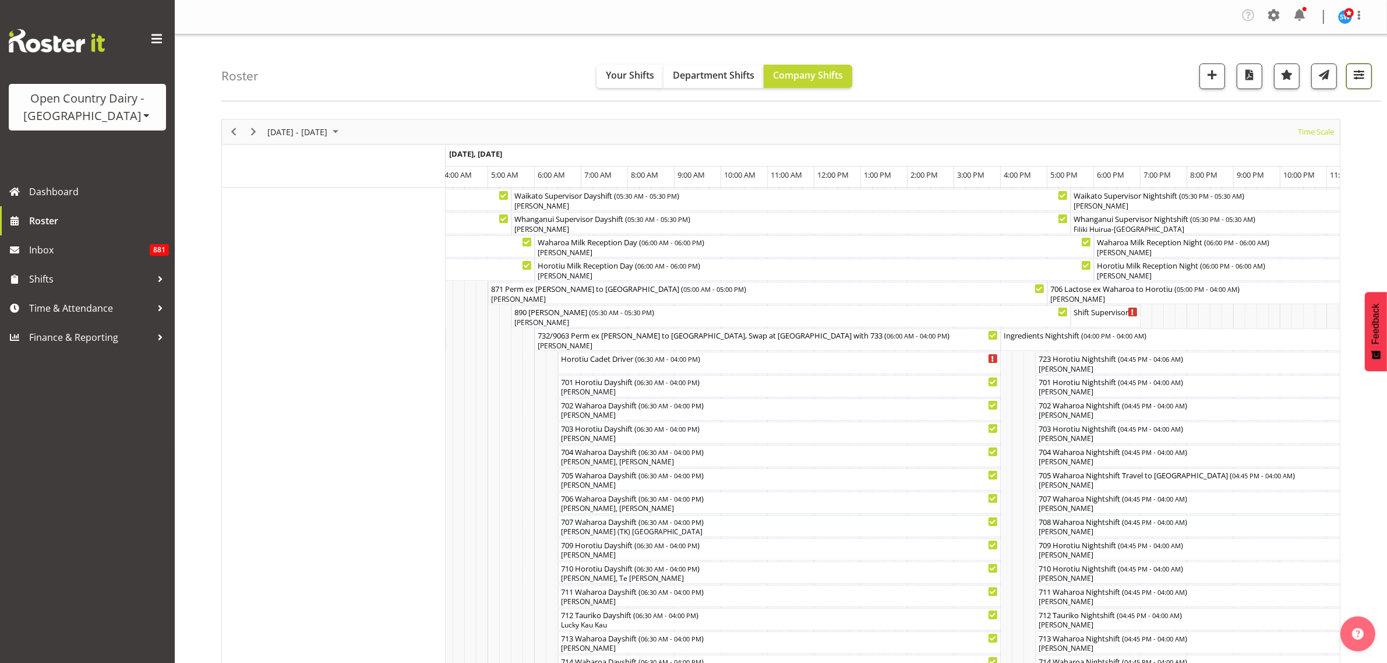
click at [1363, 85] on button "button" at bounding box center [1359, 77] width 26 height 26
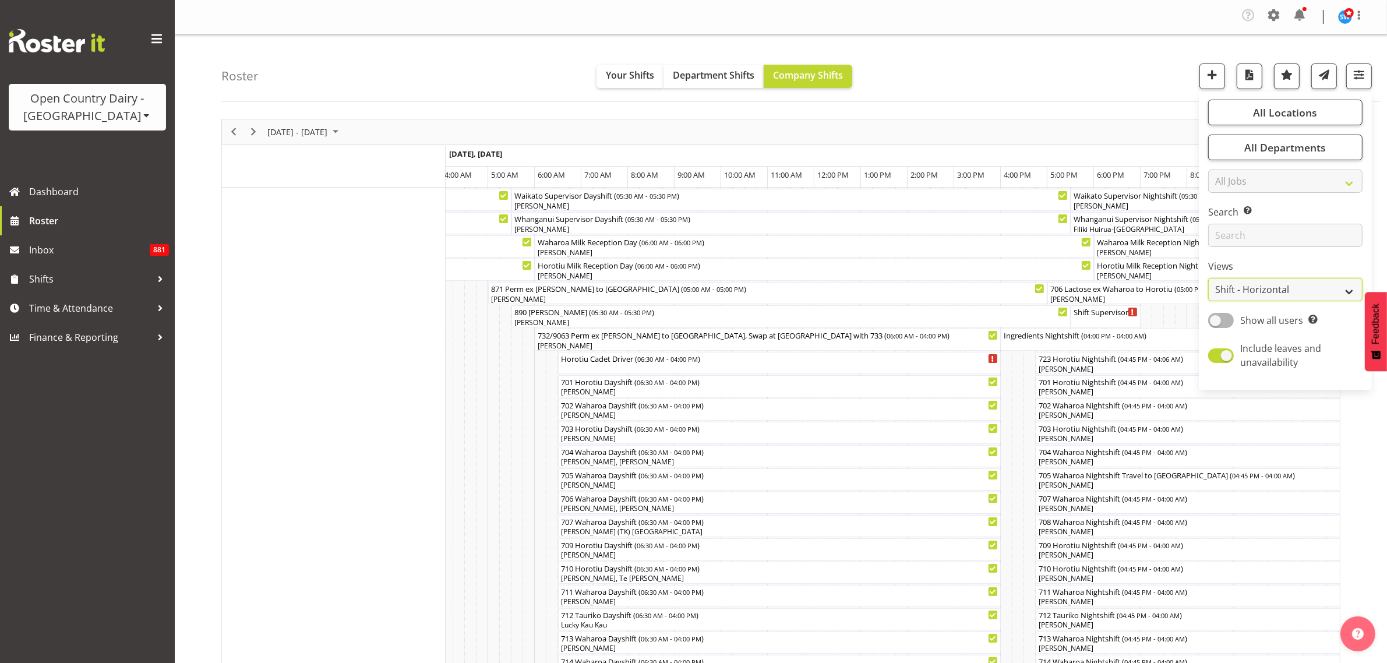
click at [1336, 290] on select "Staff Role Shift - Horizontal Shift - Vertical Staff - Location" at bounding box center [1285, 289] width 154 height 23
select select "staff"
click at [1209, 278] on select "Staff Role Shift - Horizontal Shift - Vertical Staff - Location" at bounding box center [1285, 289] width 154 height 23
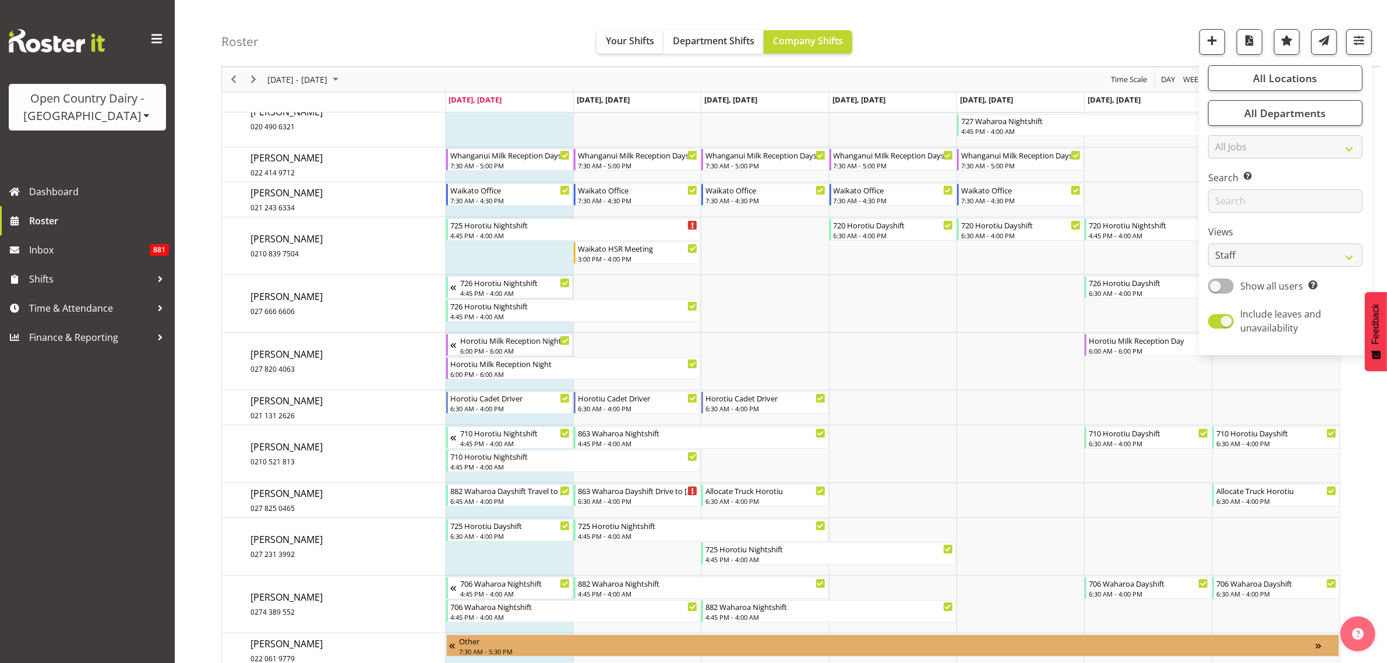
scroll to position [5244, 0]
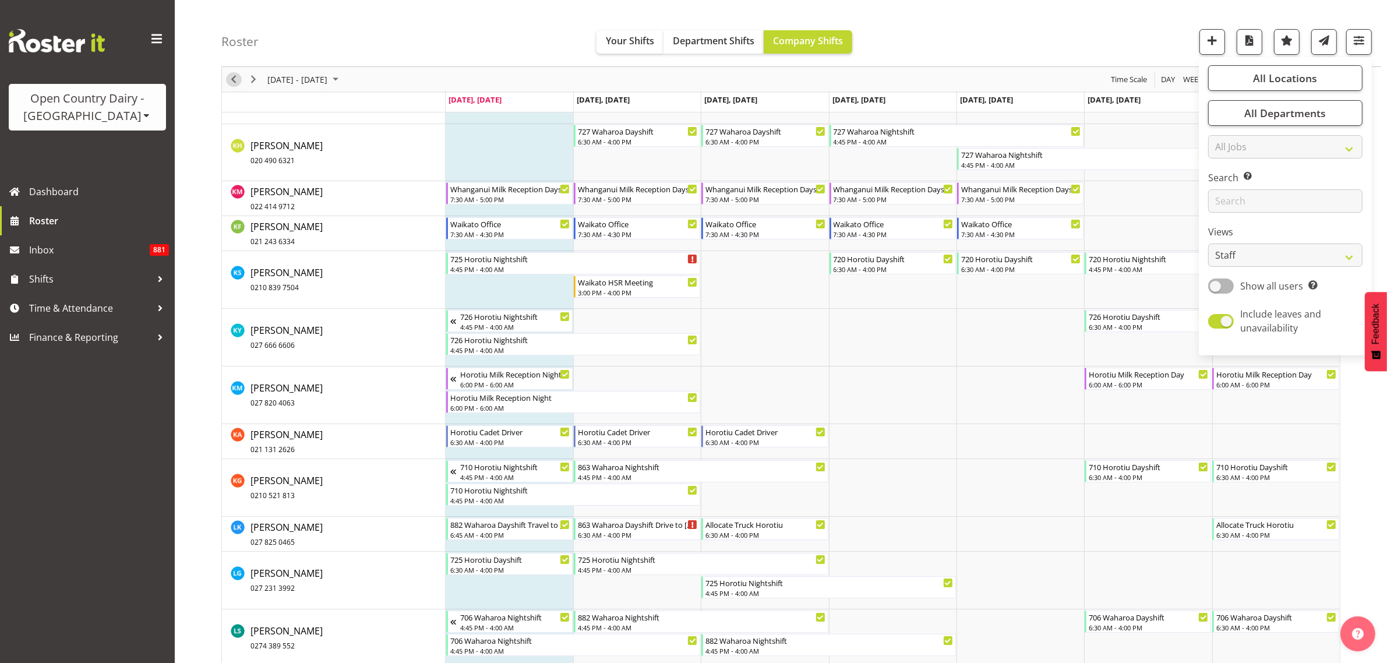
click at [230, 83] on span "Previous" at bounding box center [234, 79] width 14 height 15
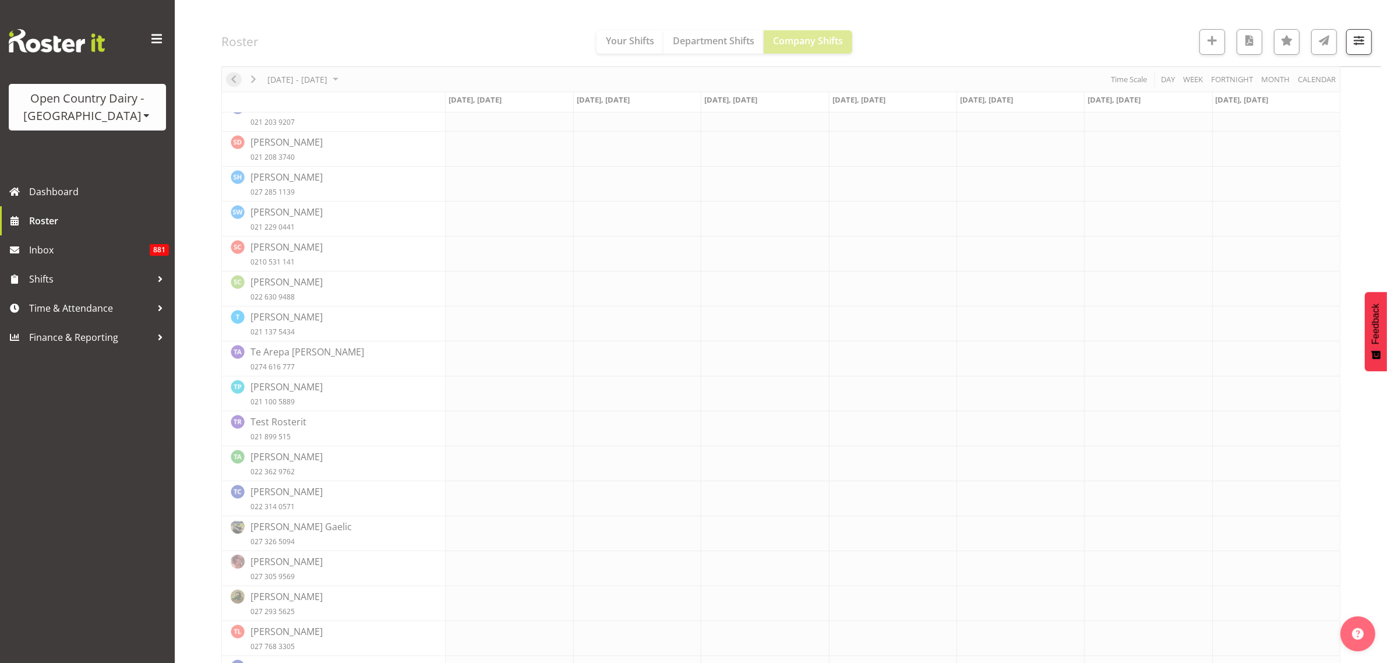
scroll to position [0, 0]
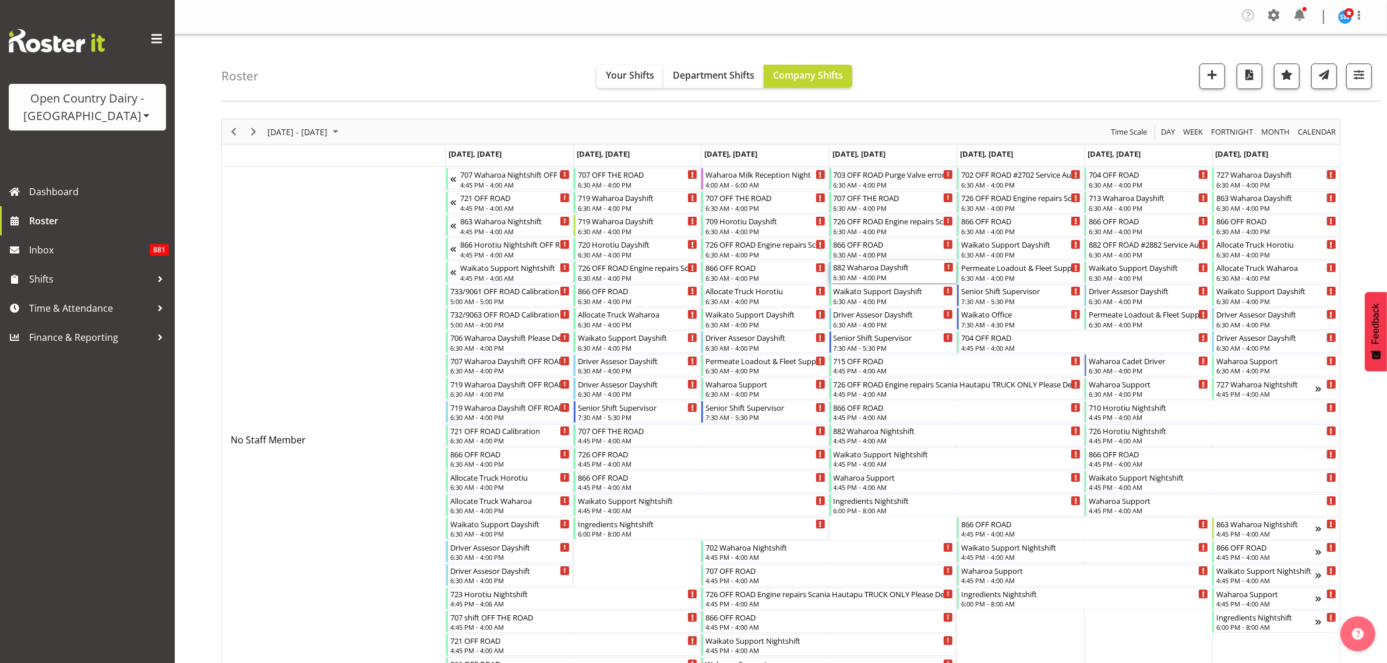
click at [878, 272] on div "882 Waharoa Dayshift" at bounding box center [894, 267] width 120 height 12
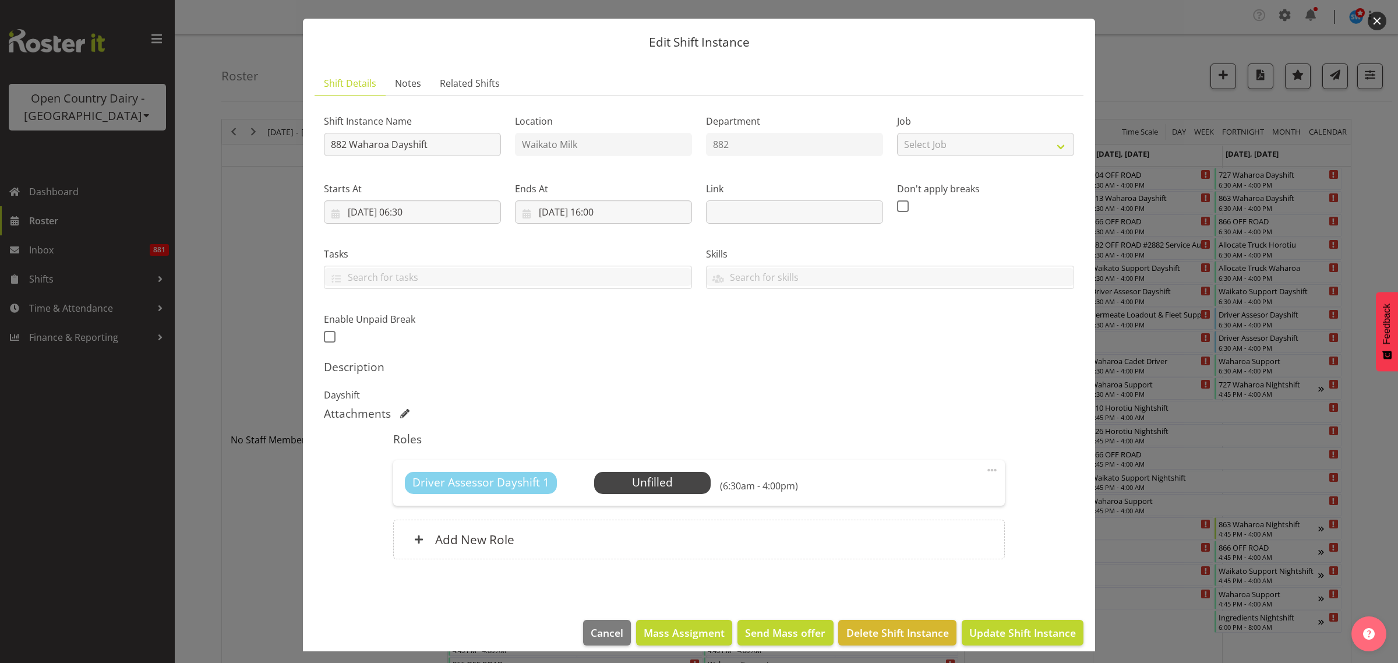
scroll to position [34, 0]
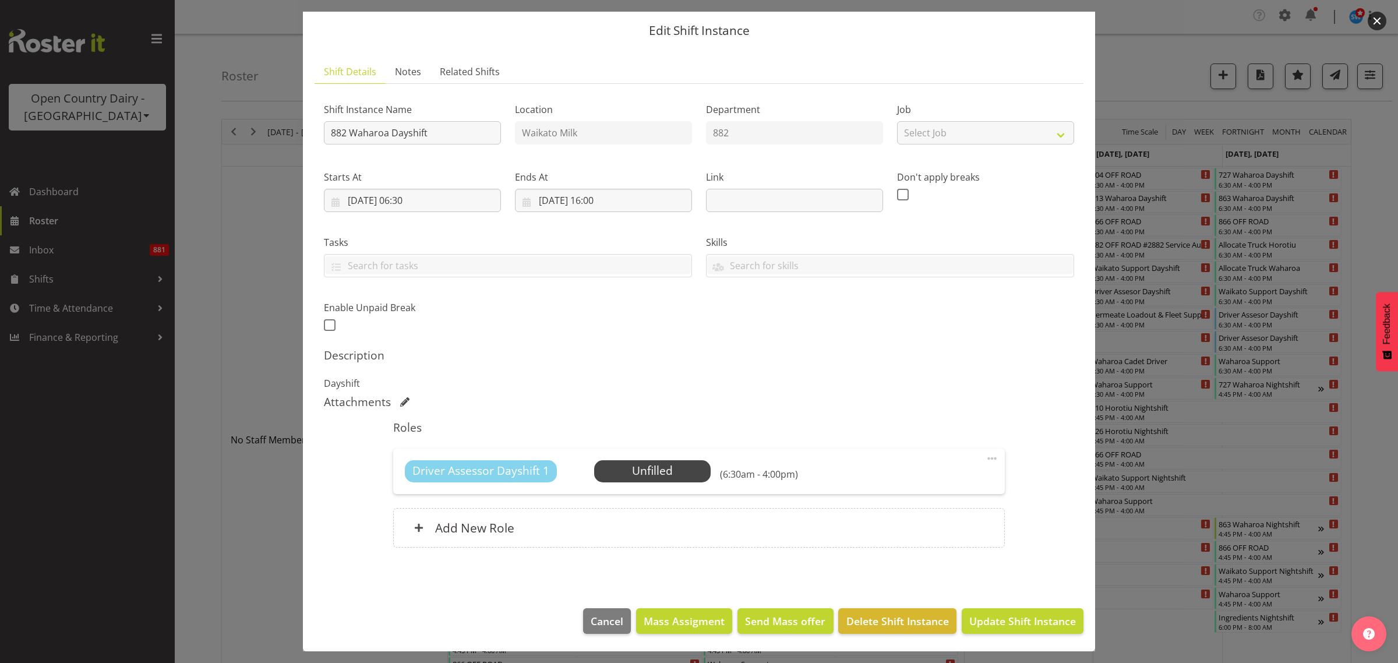
click at [985, 457] on span at bounding box center [992, 459] width 14 height 14
click at [905, 526] on link "Delete" at bounding box center [943, 528] width 112 height 21
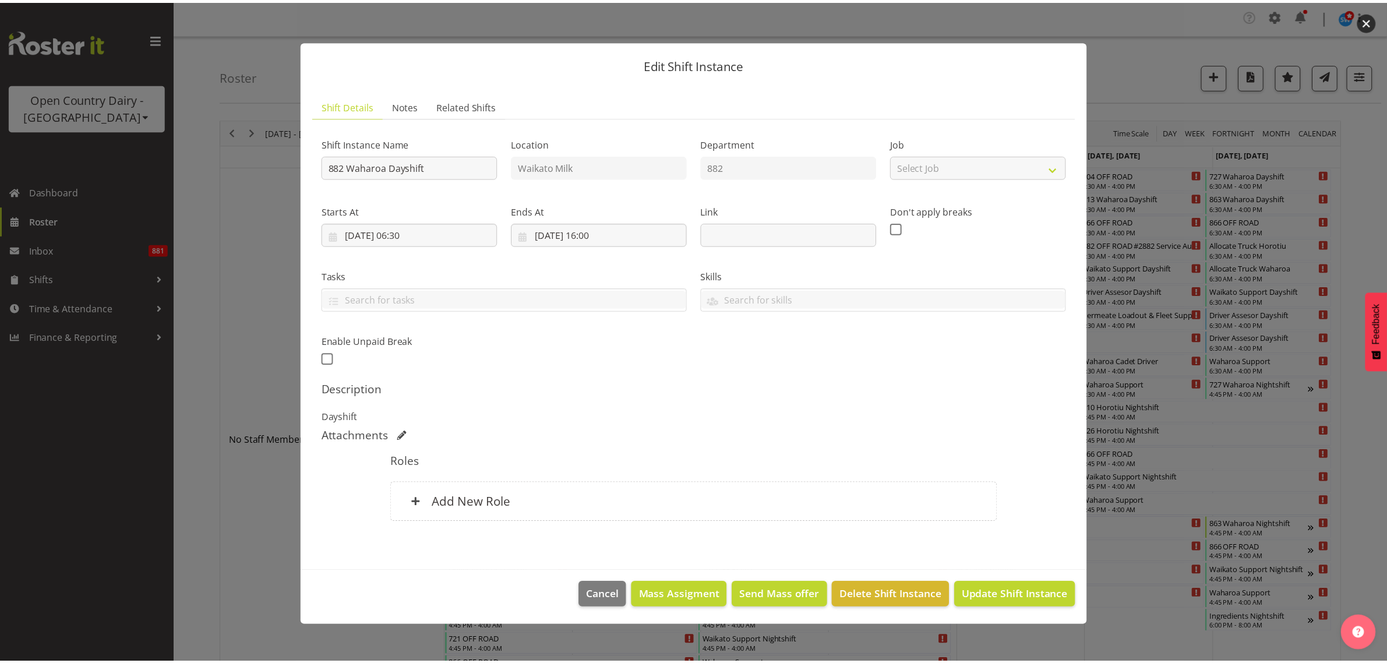
scroll to position [0, 0]
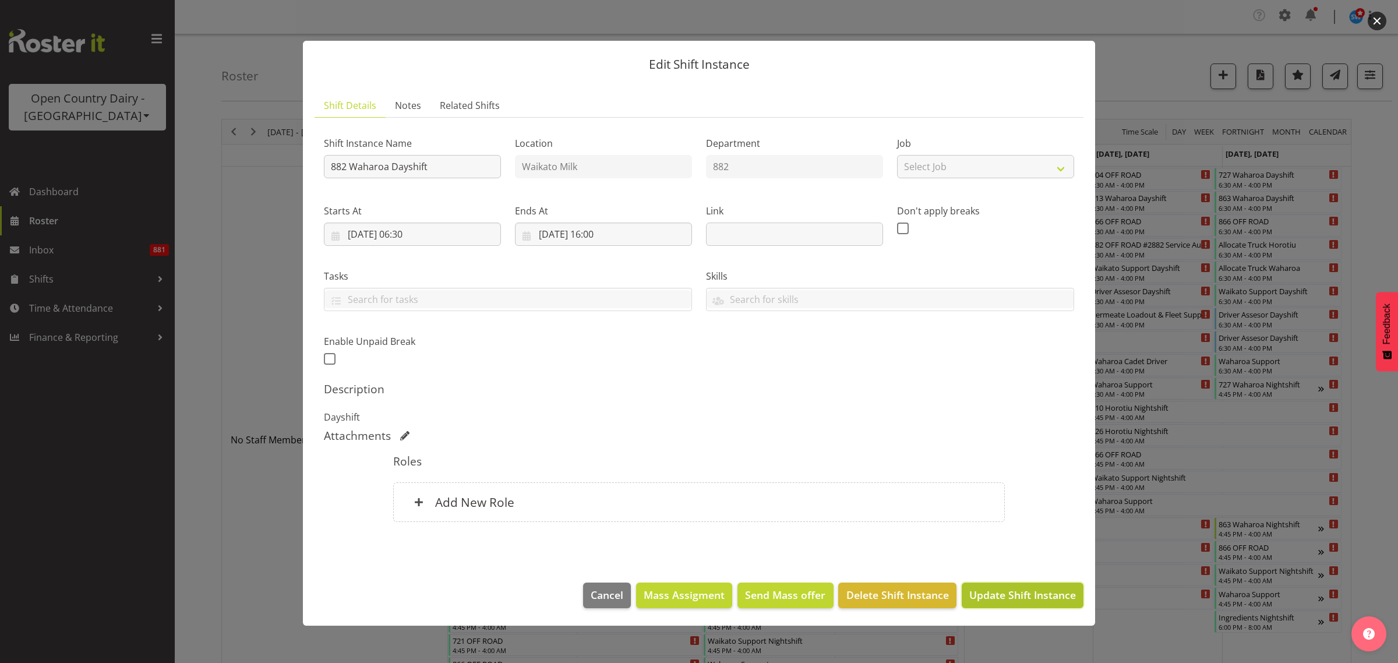
click at [999, 590] on span "Update Shift Instance" at bounding box center [1023, 594] width 107 height 15
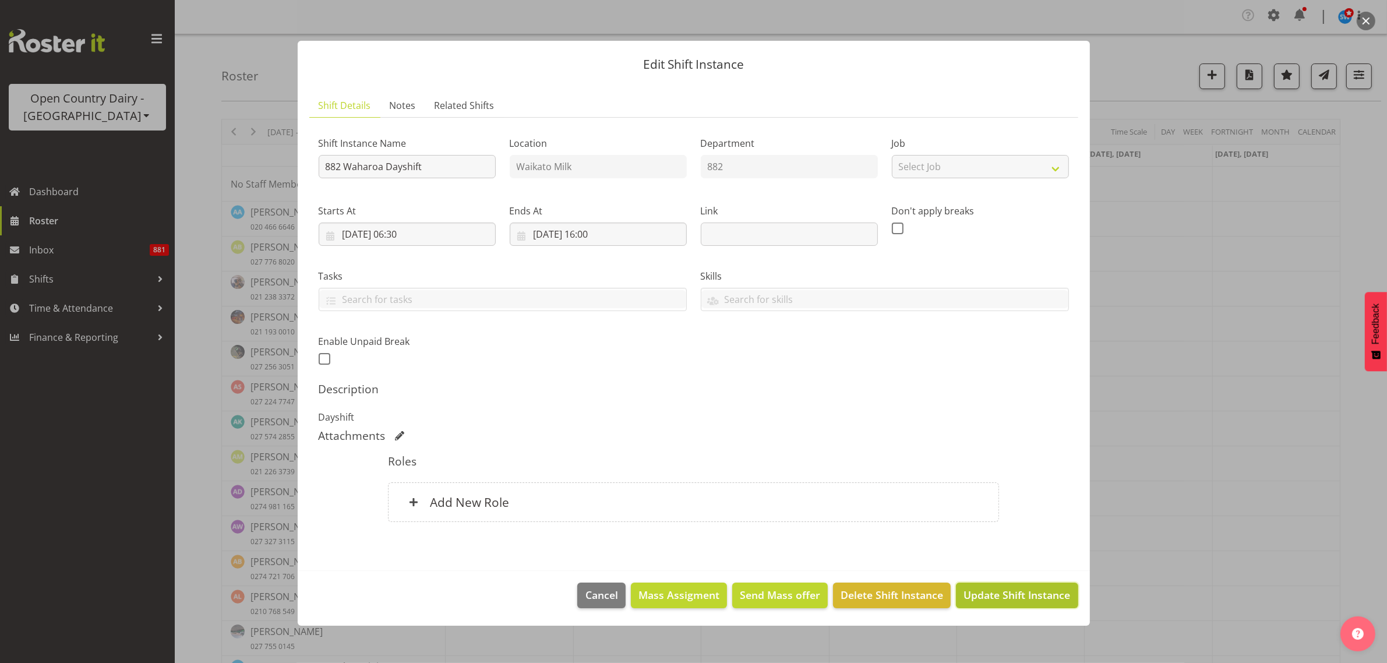
click at [1007, 592] on span "Update Shift Instance" at bounding box center [1017, 594] width 107 height 15
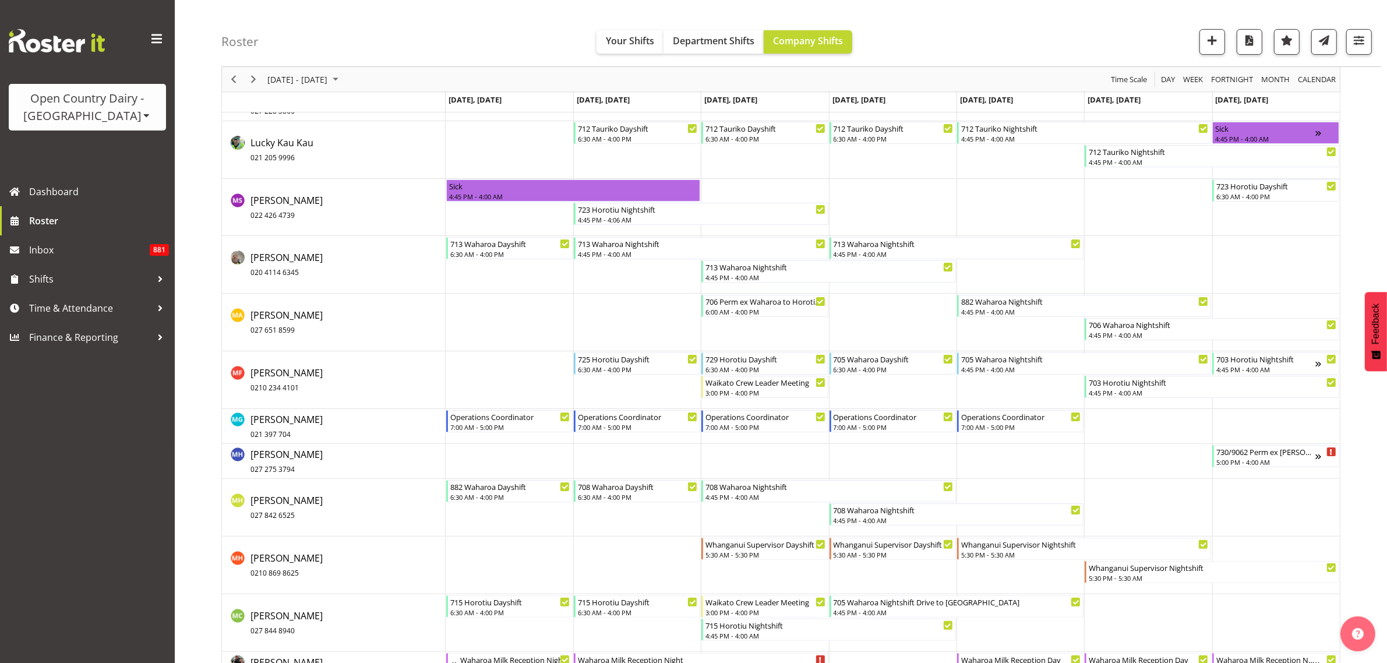
scroll to position [5681, 0]
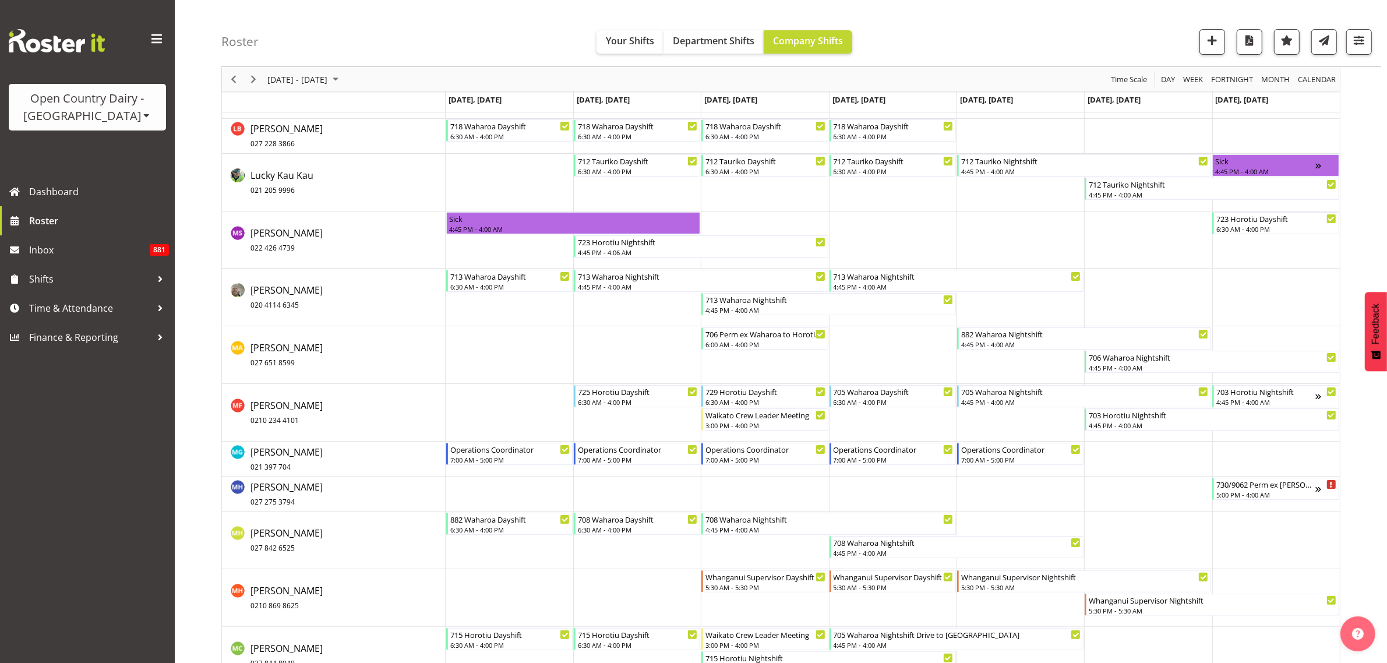
click at [896, 347] on td "Timeline Week of September 1, 2025" at bounding box center [893, 355] width 128 height 58
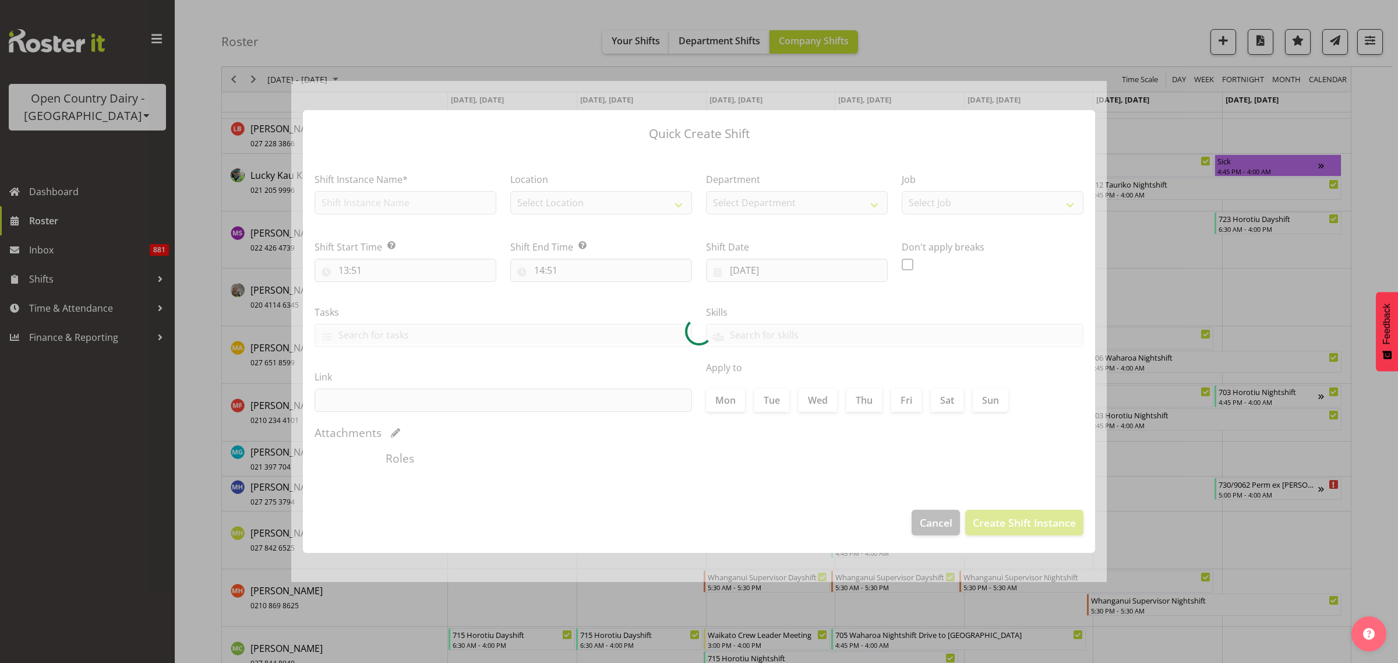
click at [896, 347] on div at bounding box center [699, 332] width 816 height 502
type input "04/09/2025"
checkbox input "true"
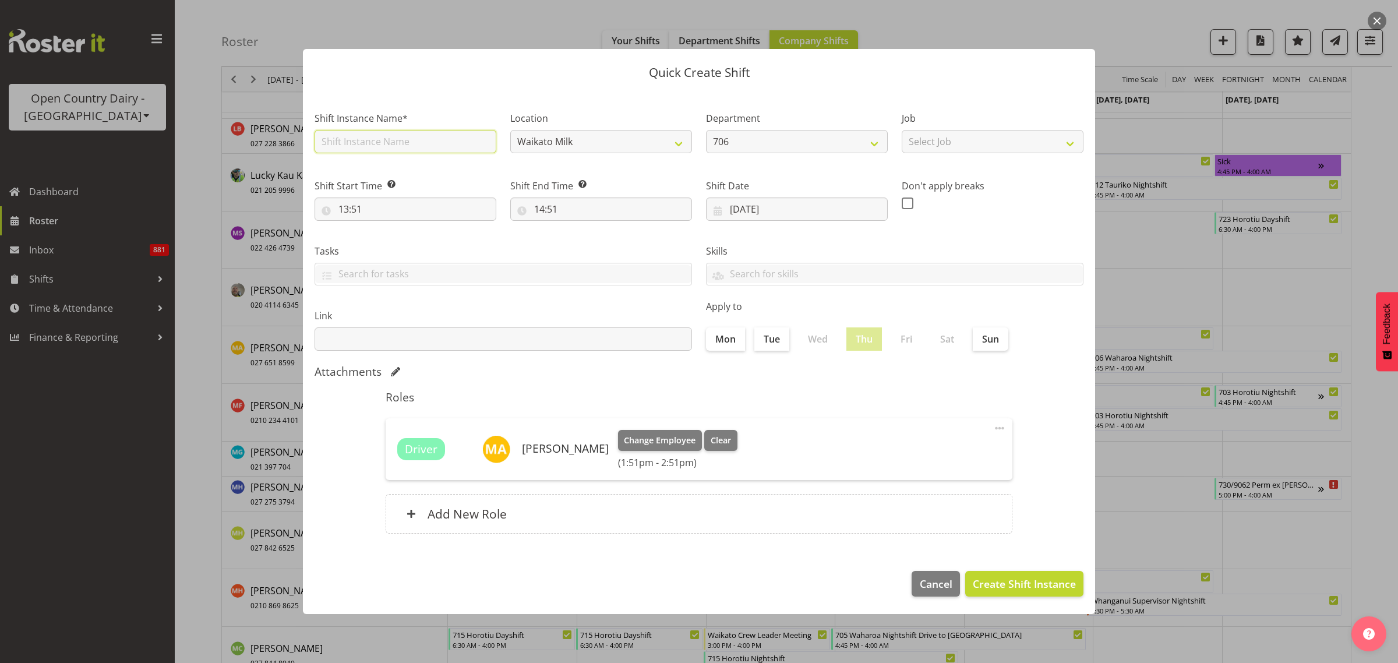
click at [429, 146] on input "text" at bounding box center [406, 141] width 182 height 23
click at [429, 143] on input "text" at bounding box center [406, 141] width 182 height 23
click at [942, 583] on span "Cancel" at bounding box center [936, 583] width 33 height 15
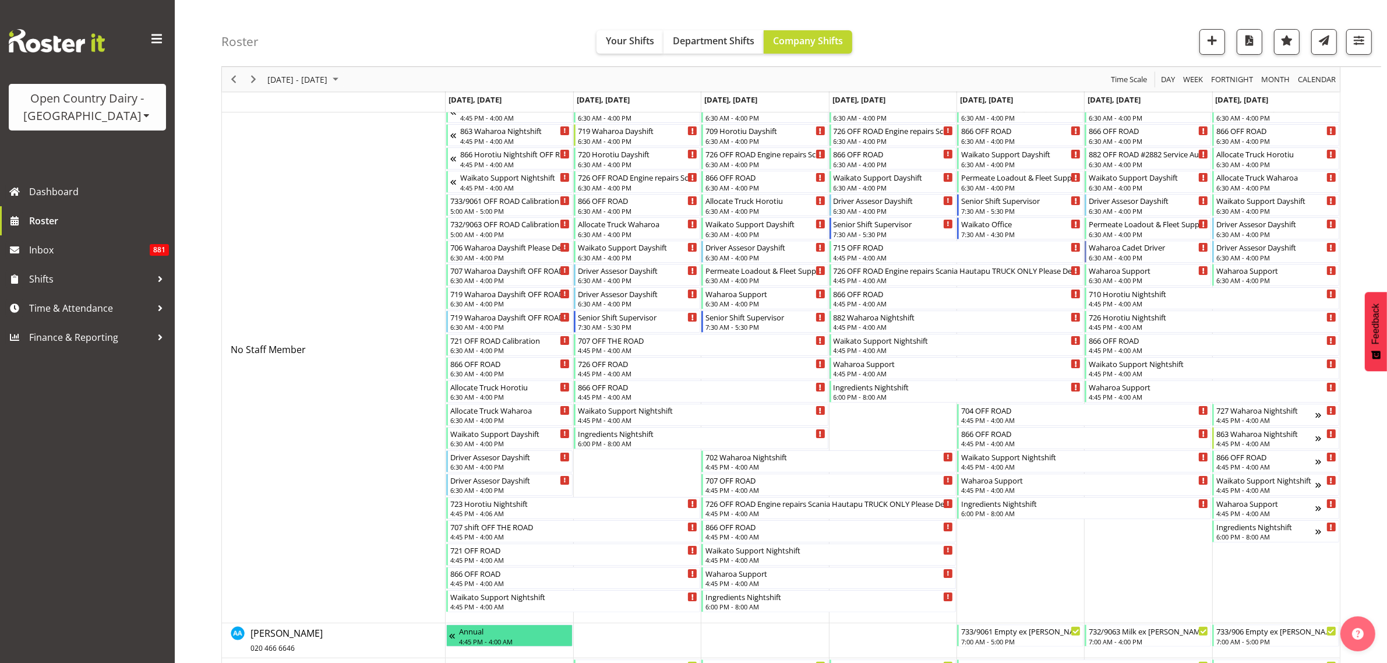
scroll to position [0, 0]
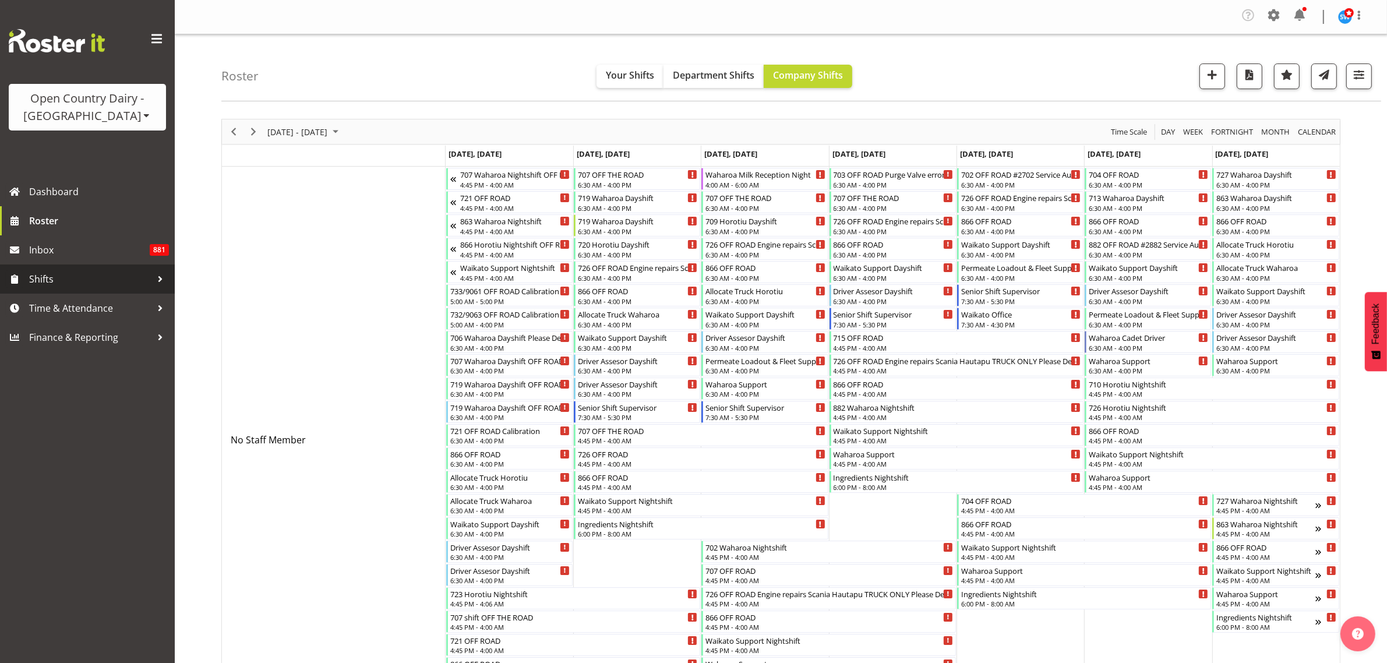
click at [54, 284] on span "Shifts" at bounding box center [90, 278] width 122 height 17
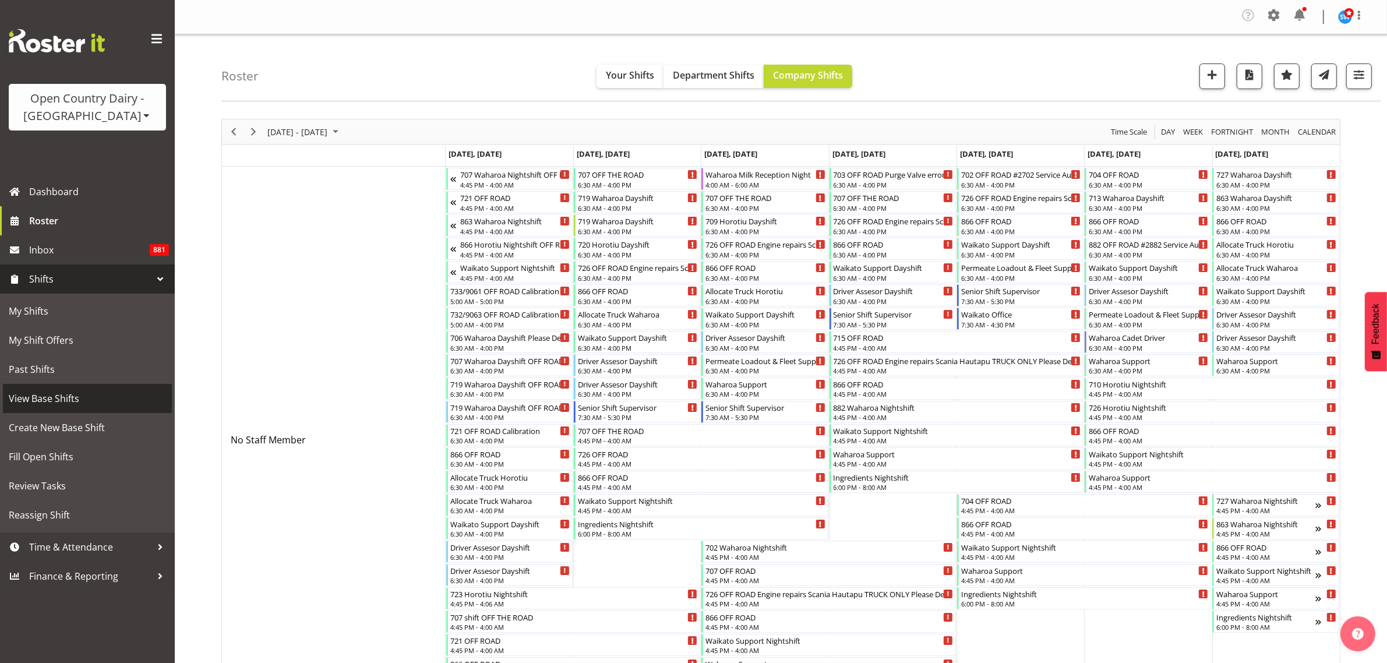
click at [75, 394] on span "View Base Shifts" at bounding box center [87, 398] width 157 height 17
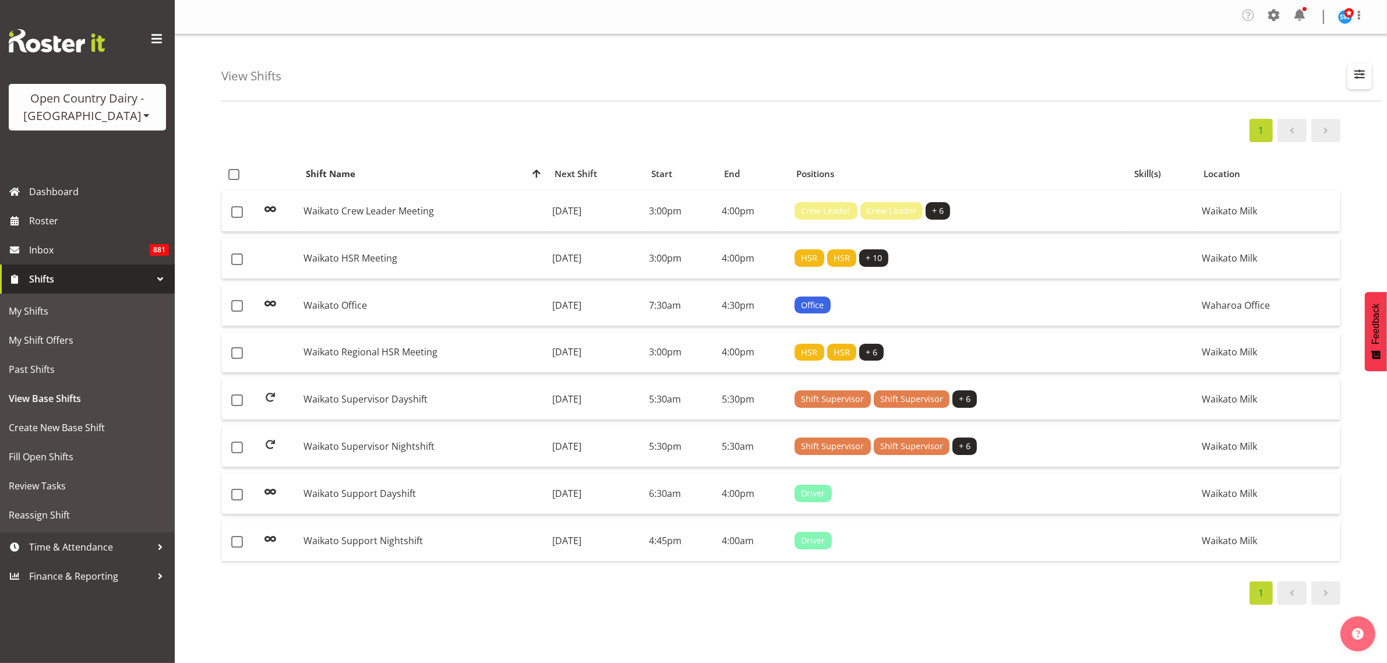
click at [1355, 79] on span "button" at bounding box center [1359, 73] width 15 height 15
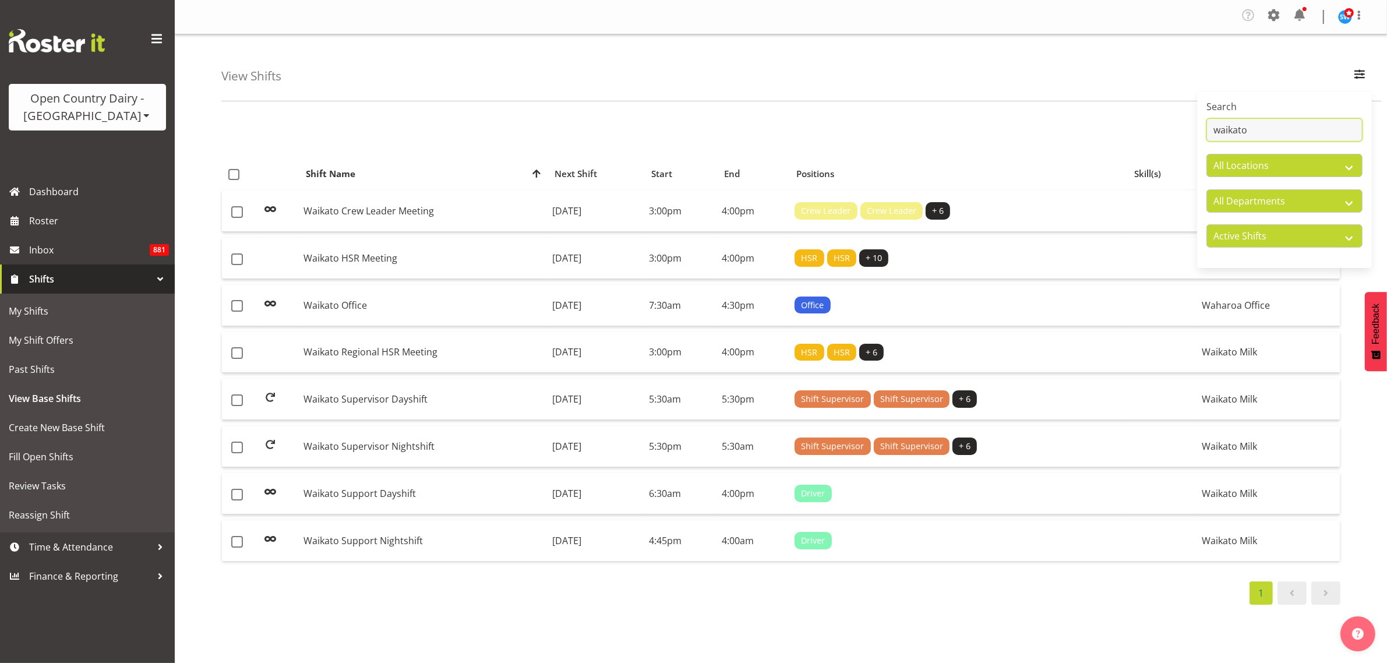
click at [1305, 124] on input "waikato" at bounding box center [1285, 129] width 156 height 23
type input "w"
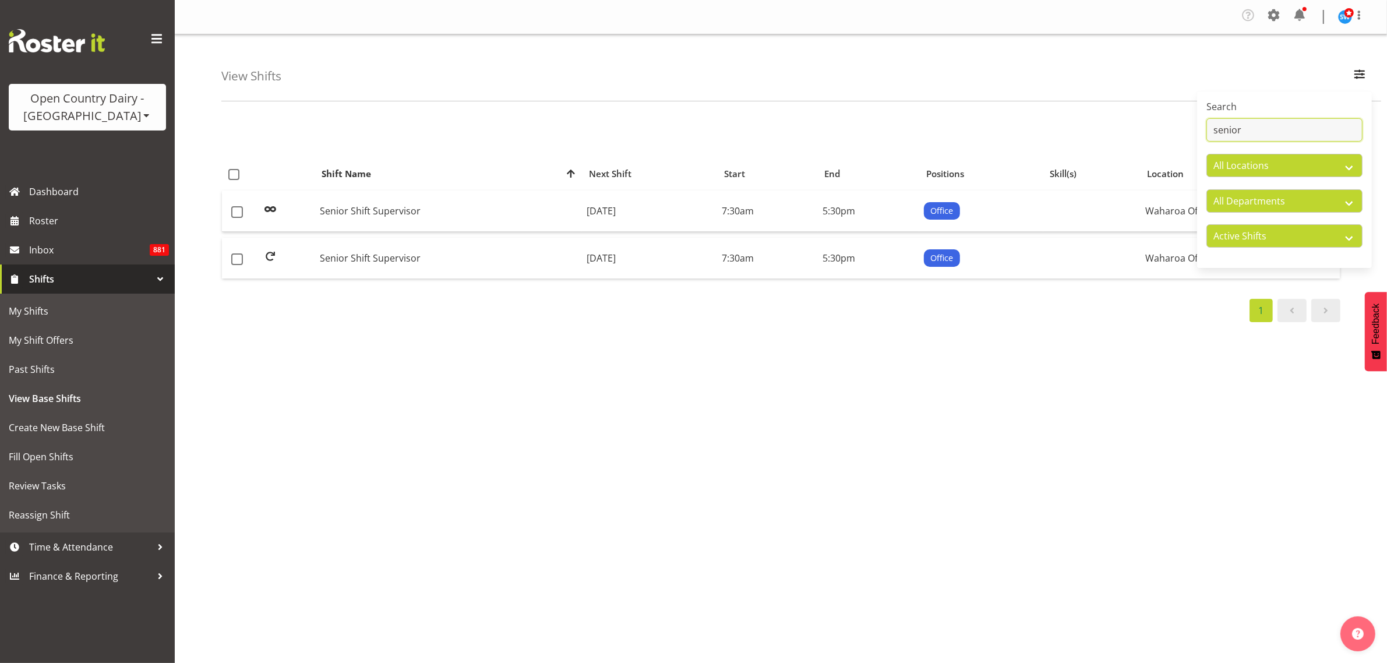
type input "senior"
click at [880, 330] on div "1 Shift Name Location Shift Name Next Shift Start End Positions Skill(s) Locati…" at bounding box center [804, 343] width 1166 height 466
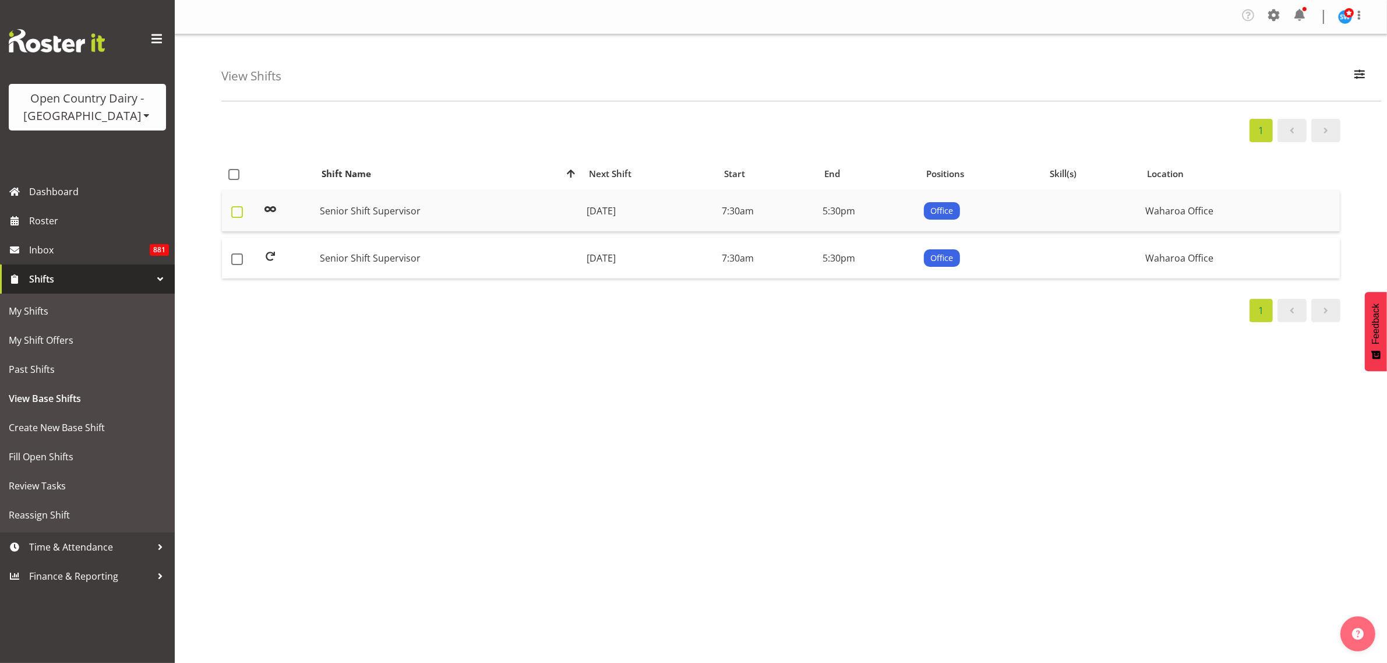
click at [239, 216] on span at bounding box center [237, 212] width 12 height 12
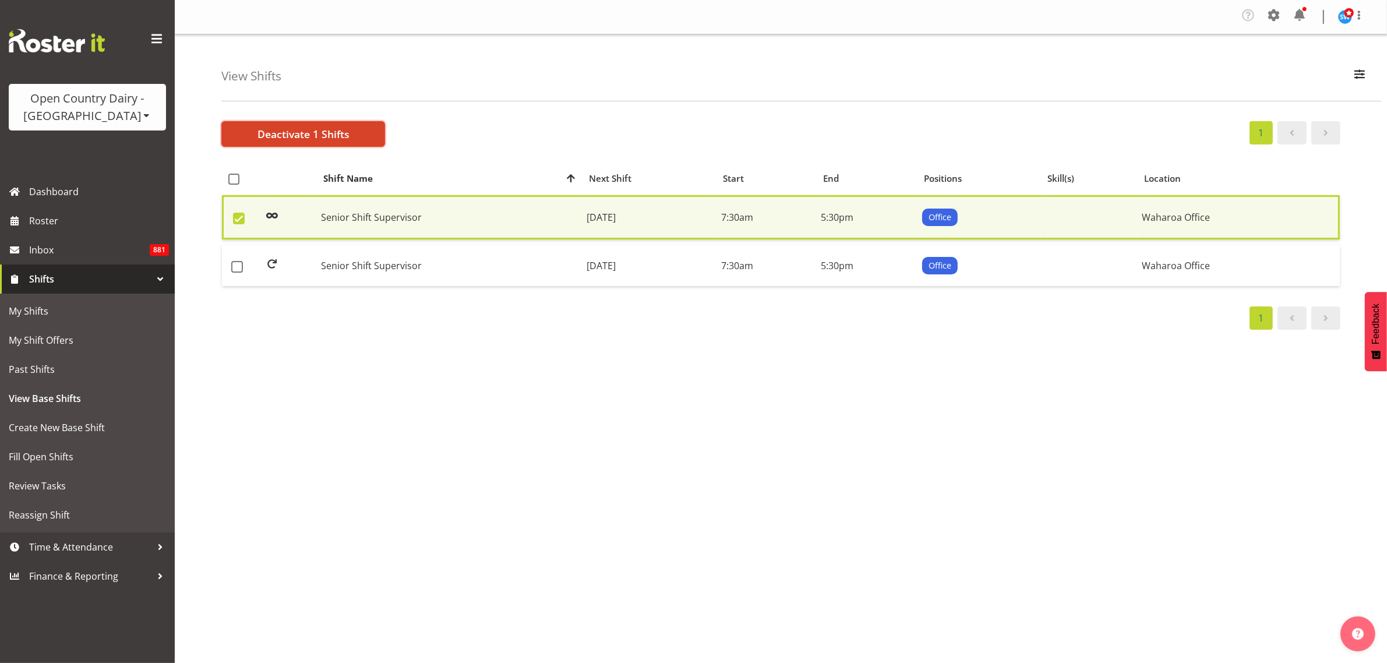
click at [324, 132] on span "Deactivate 1 Shifts" at bounding box center [304, 133] width 92 height 15
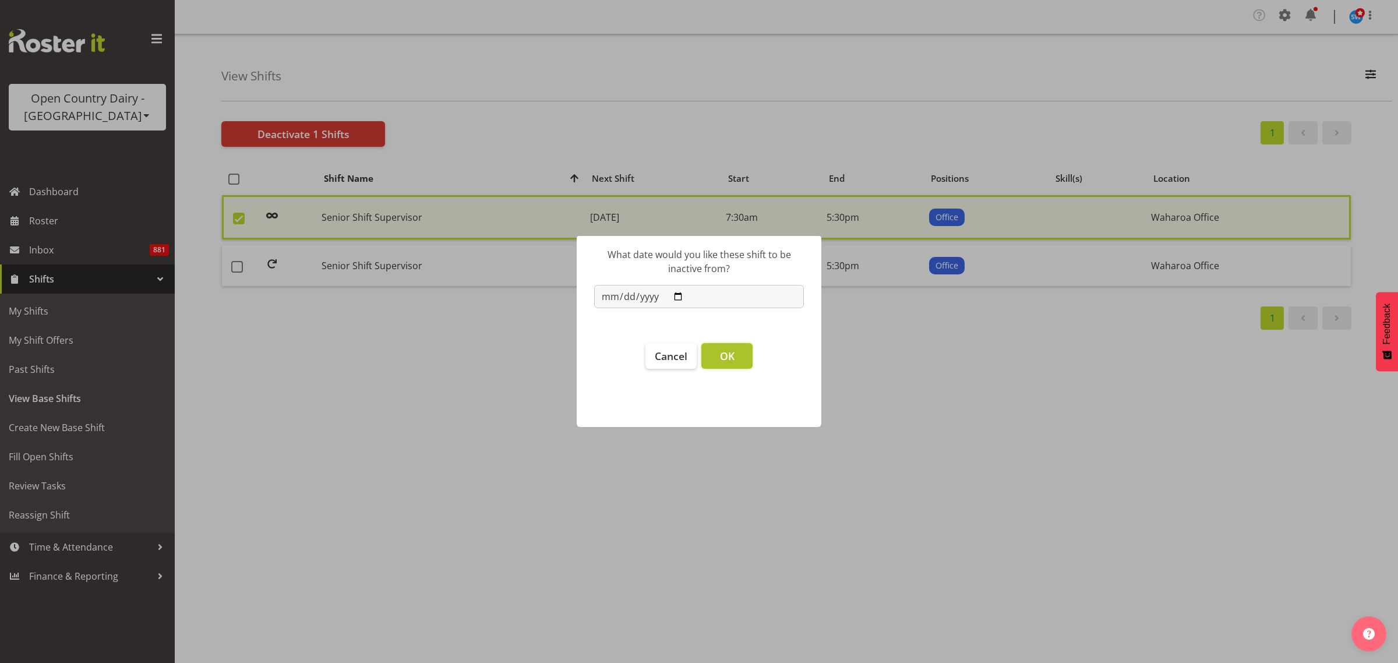
click at [732, 350] on span "OK" at bounding box center [727, 356] width 15 height 14
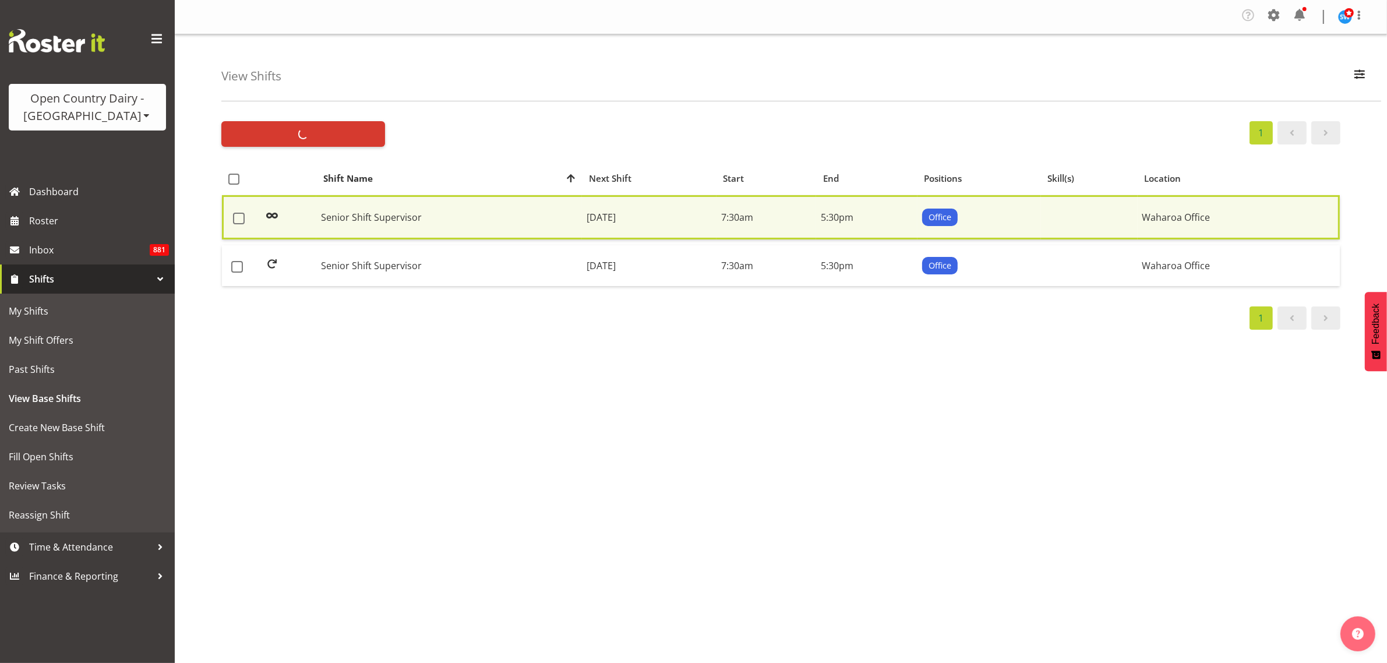
checkbox input "false"
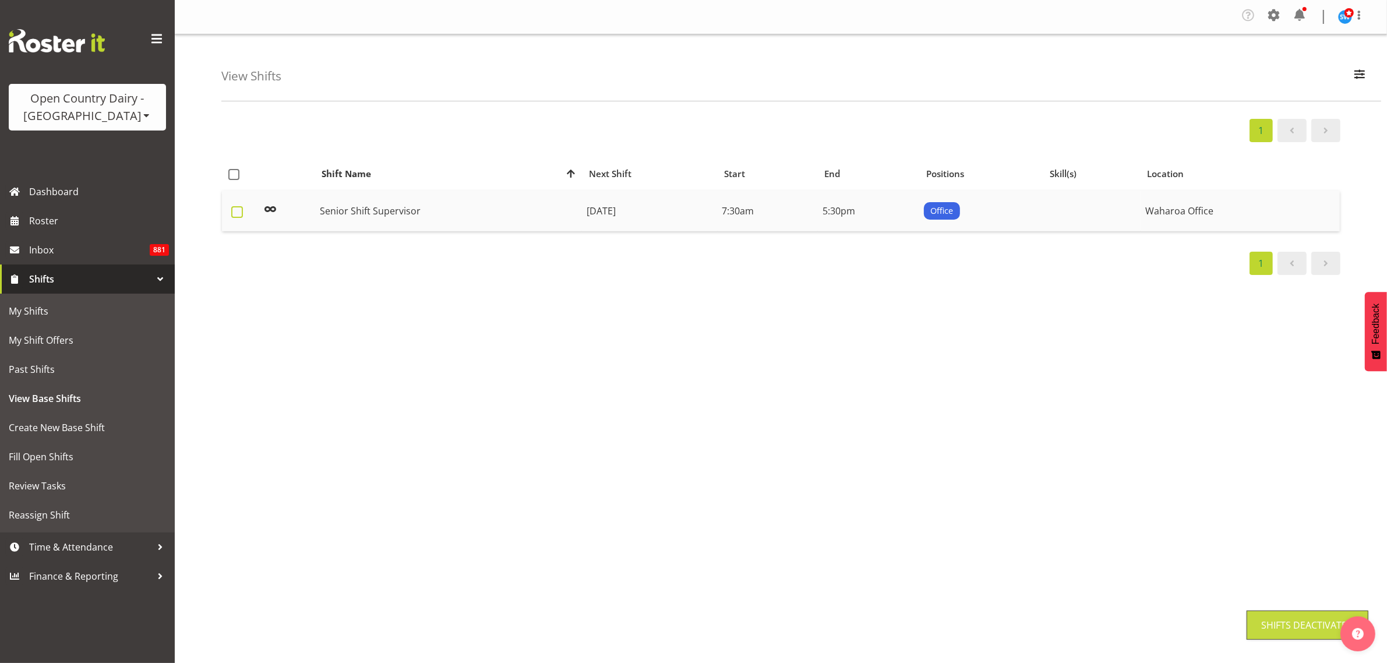
click at [240, 214] on span at bounding box center [237, 212] width 12 height 12
checkbox input "true"
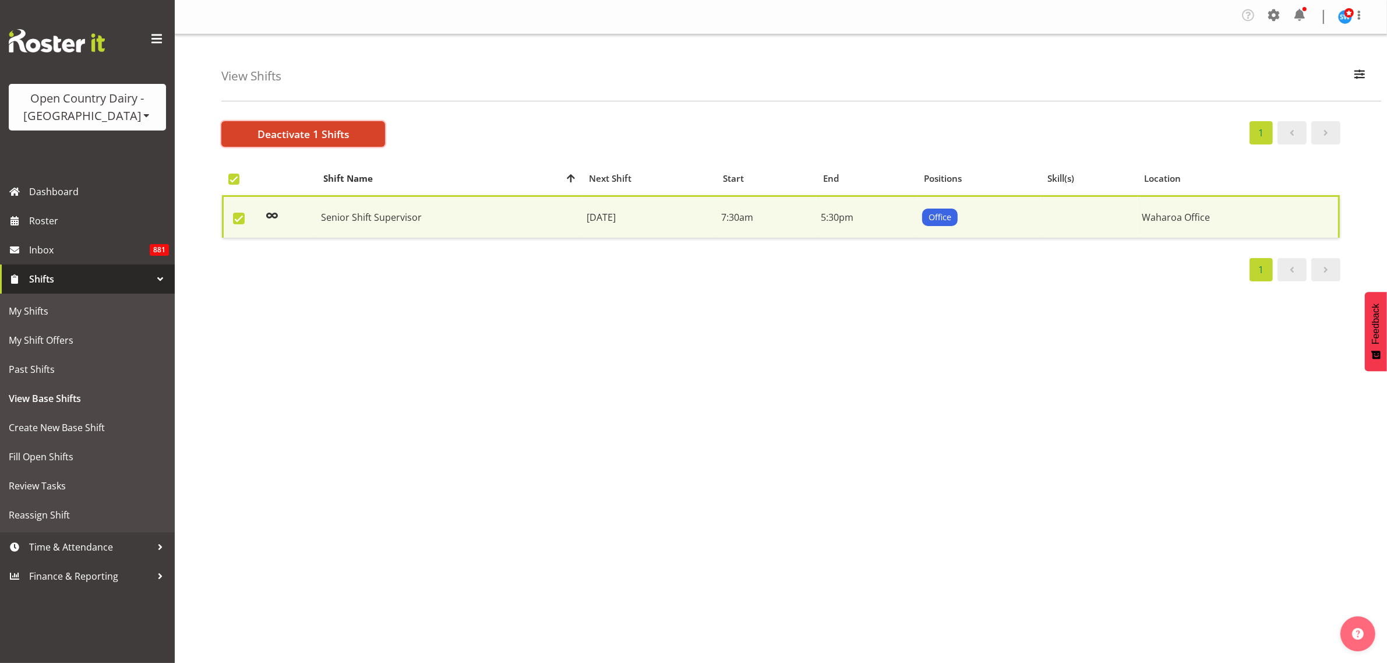
click at [322, 125] on button "Deactivate 1 Shifts" at bounding box center [303, 134] width 164 height 26
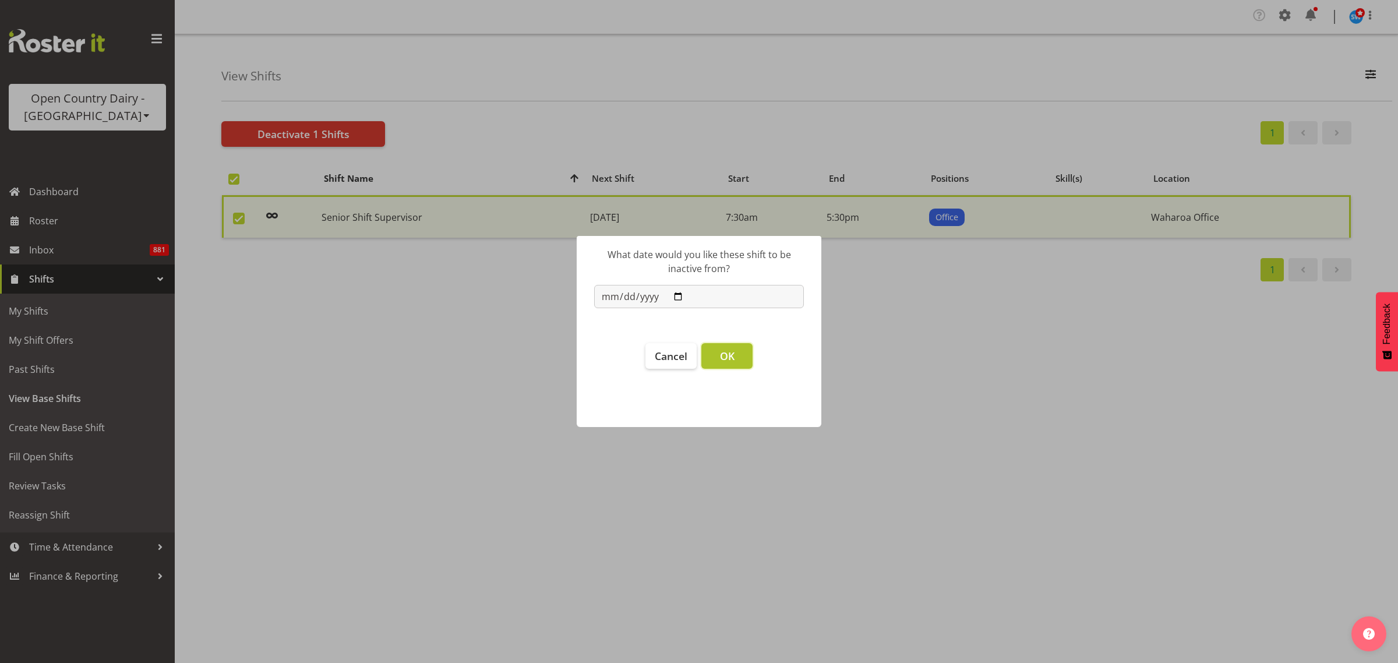
click at [727, 360] on span "OK" at bounding box center [727, 356] width 15 height 14
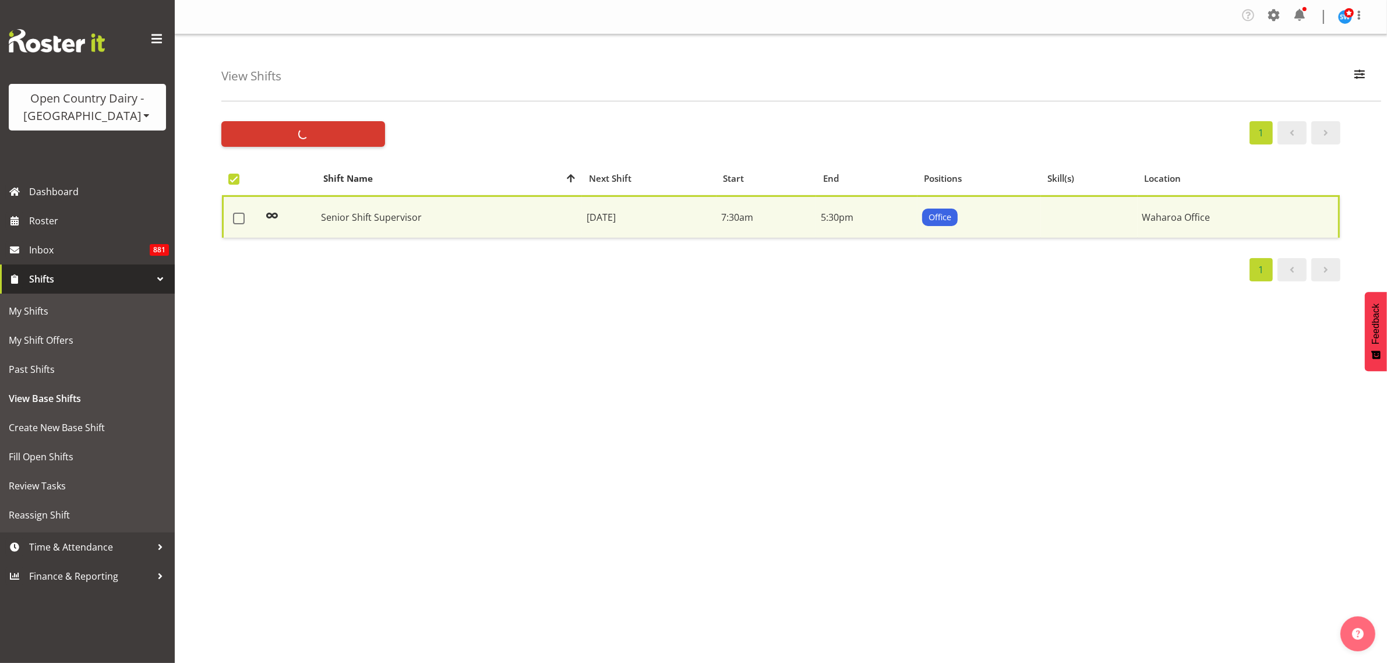
checkbox input "false"
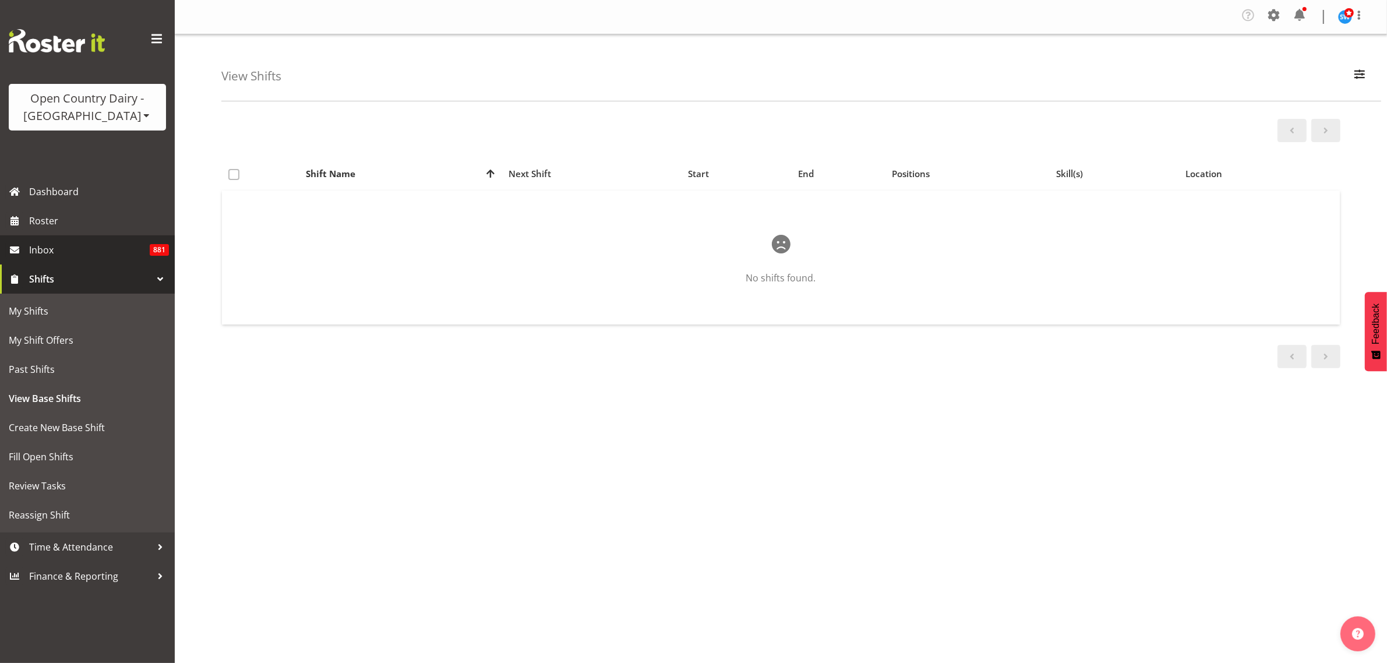
click at [51, 249] on span "Inbox" at bounding box center [89, 249] width 121 height 17
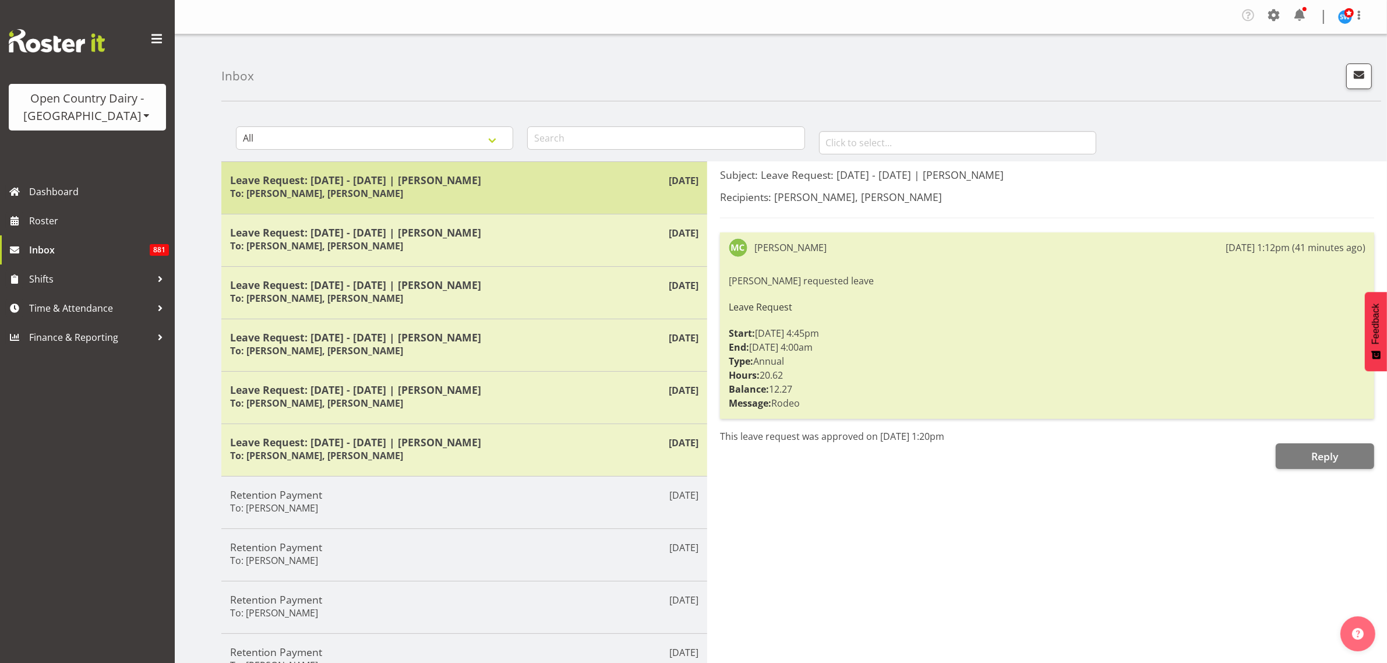
click at [336, 195] on h6 "To: [PERSON_NAME], [PERSON_NAME]" at bounding box center [316, 194] width 173 height 12
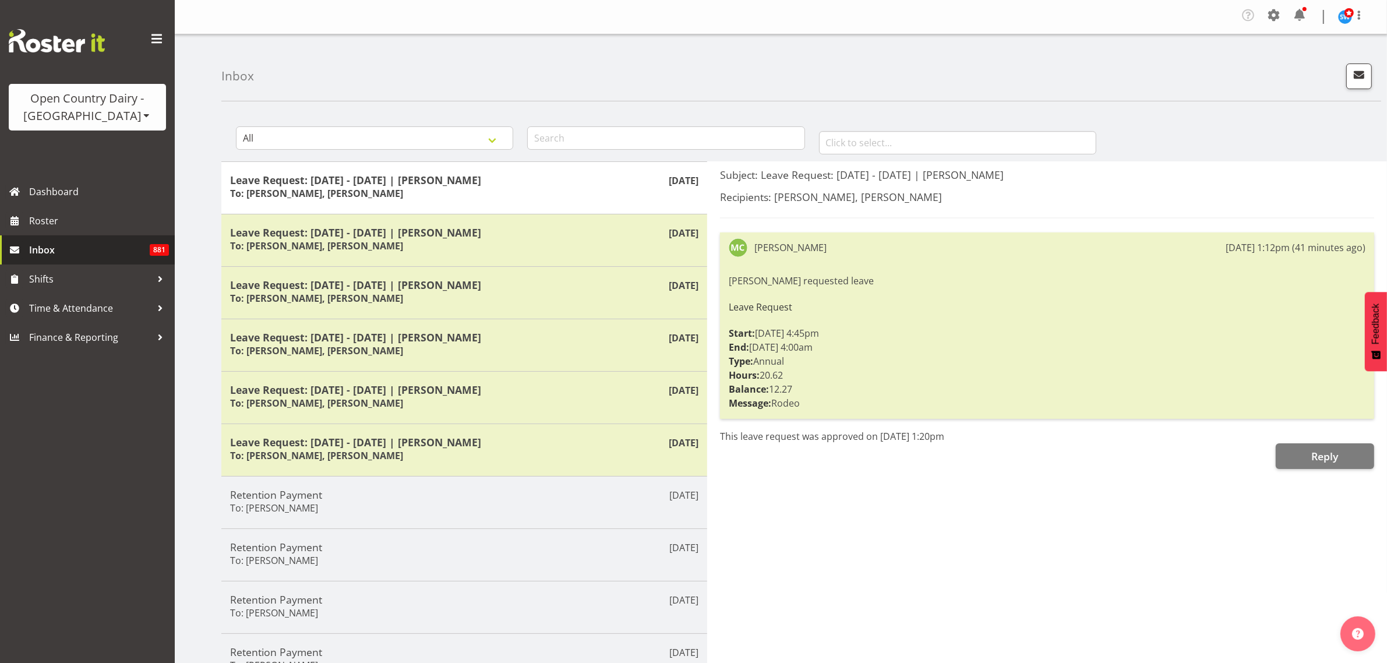
click at [59, 248] on span "Inbox" at bounding box center [89, 249] width 121 height 17
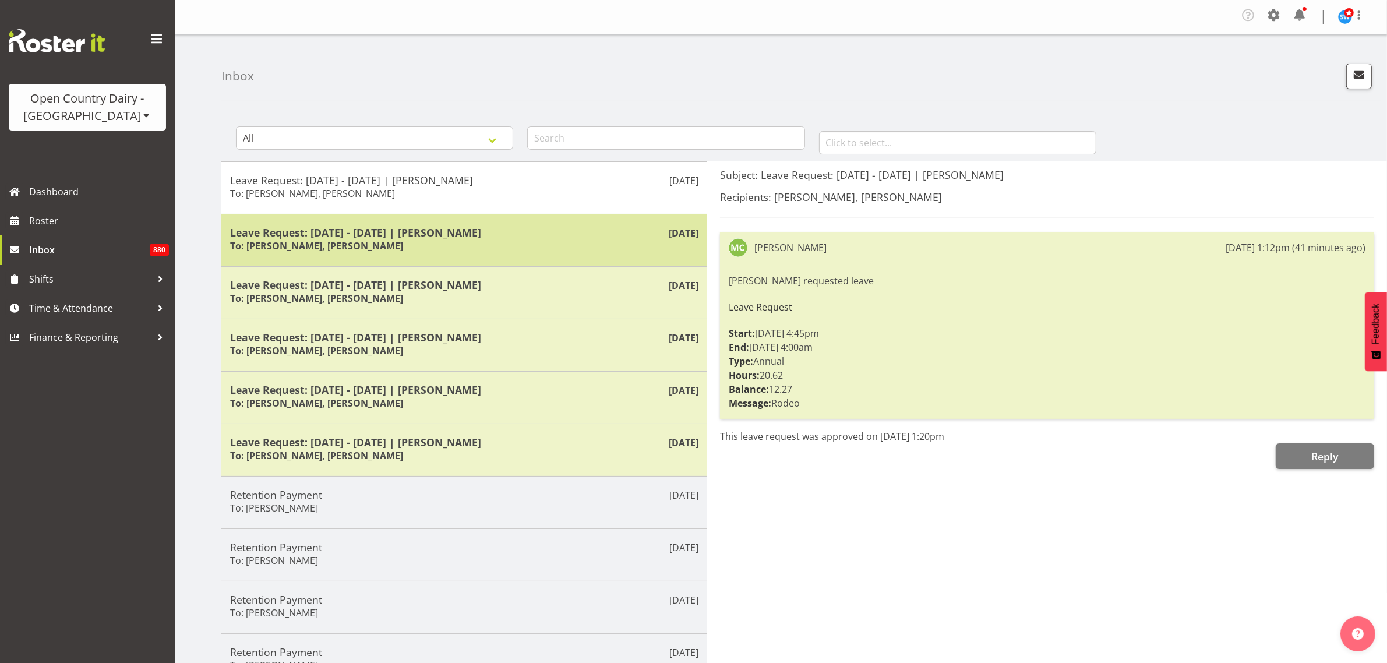
click at [362, 248] on h6 "To: [PERSON_NAME], [PERSON_NAME]" at bounding box center [316, 246] width 173 height 12
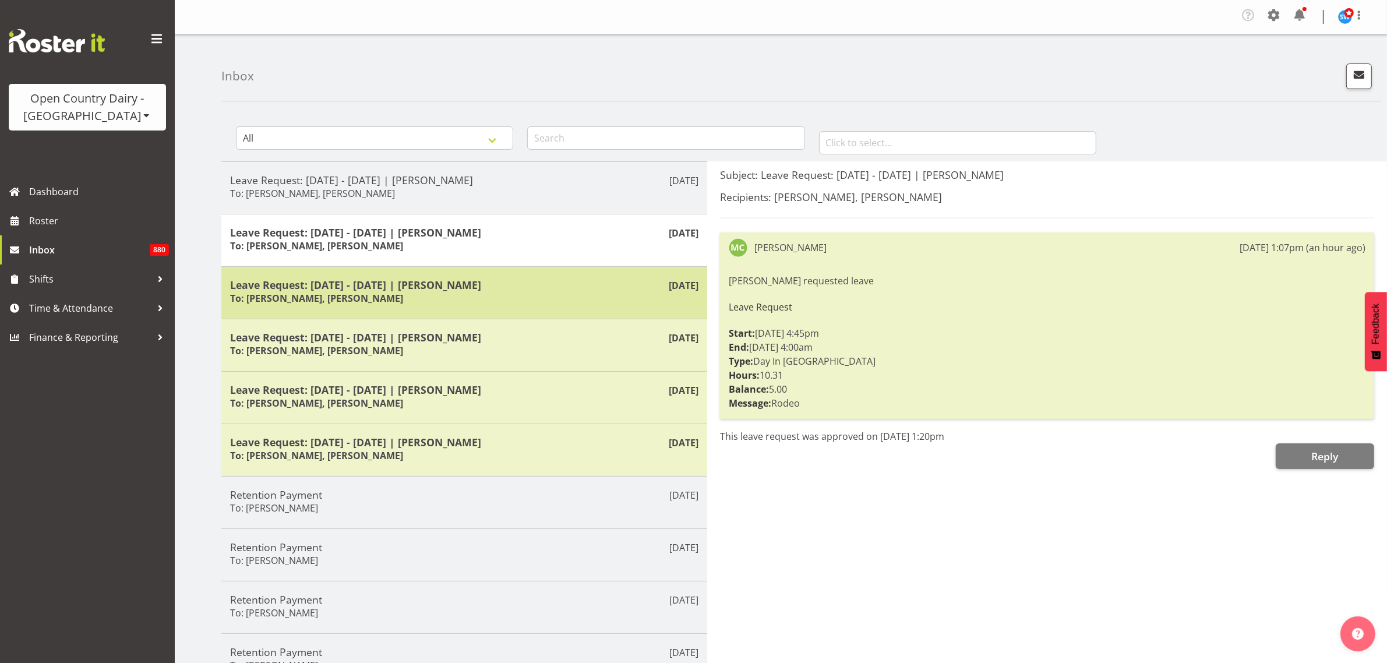
click at [390, 295] on div "Leave Request: [DATE] - [DATE] | [PERSON_NAME] To: [PERSON_NAME], [PERSON_NAME]" at bounding box center [464, 293] width 468 height 29
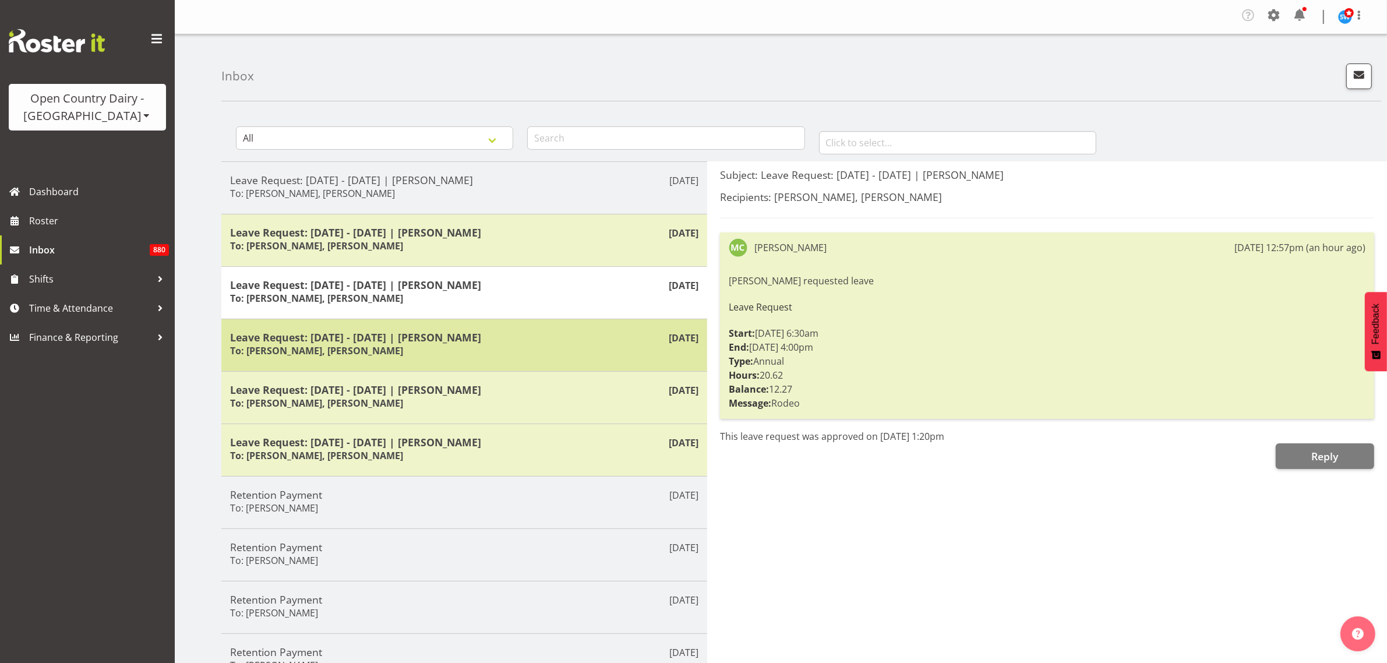
click at [411, 338] on h5 "Leave Request: [DATE] - [DATE] | [PERSON_NAME]" at bounding box center [464, 337] width 468 height 13
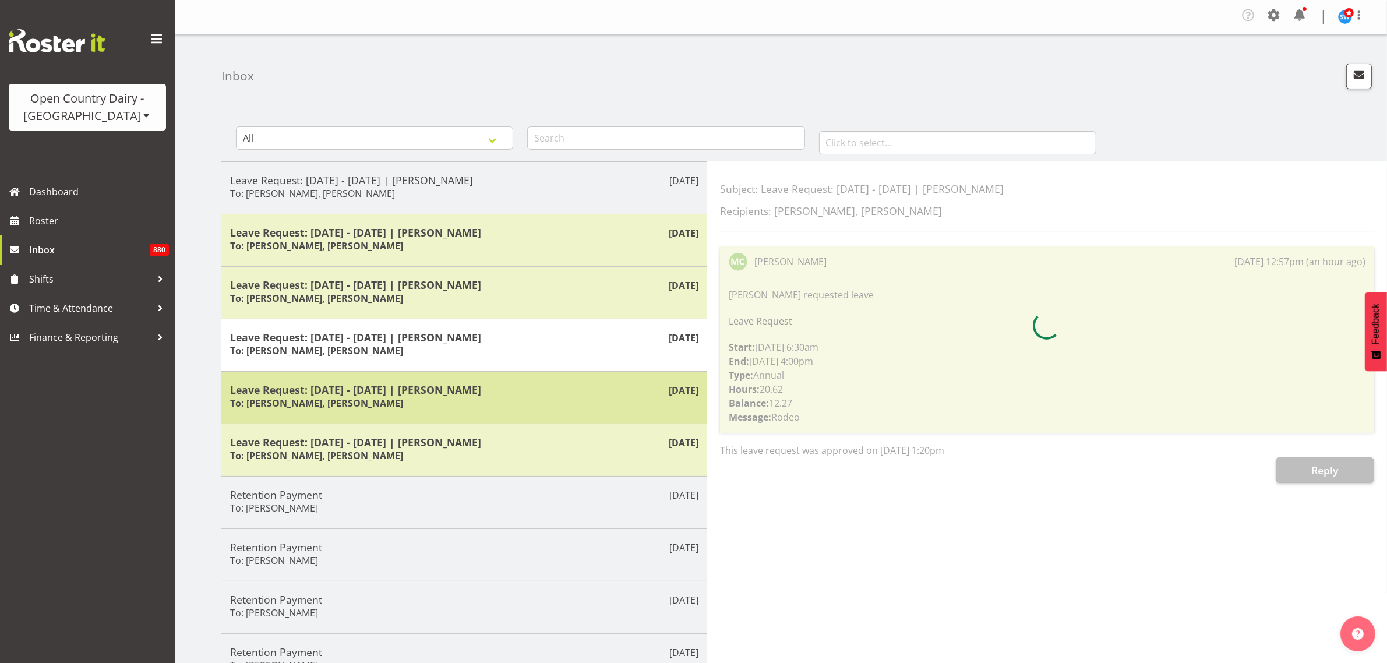
drag, startPoint x: 438, startPoint y: 392, endPoint x: 443, endPoint y: 400, distance: 10.2
click at [438, 392] on h5 "Leave Request: [DATE] - [DATE] | [PERSON_NAME]" at bounding box center [464, 389] width 468 height 13
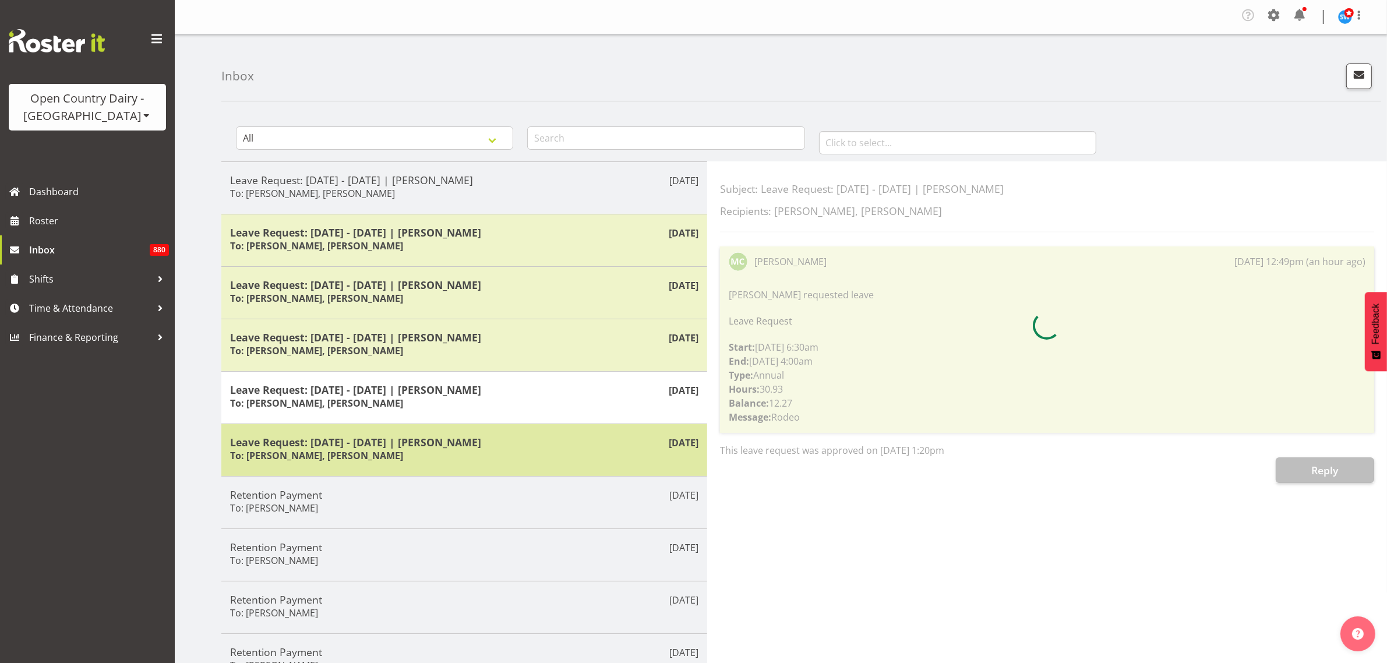
click at [461, 452] on div "Leave Request: [DATE] - [DATE] | [PERSON_NAME] To: [PERSON_NAME], [PERSON_NAME]" at bounding box center [464, 450] width 468 height 29
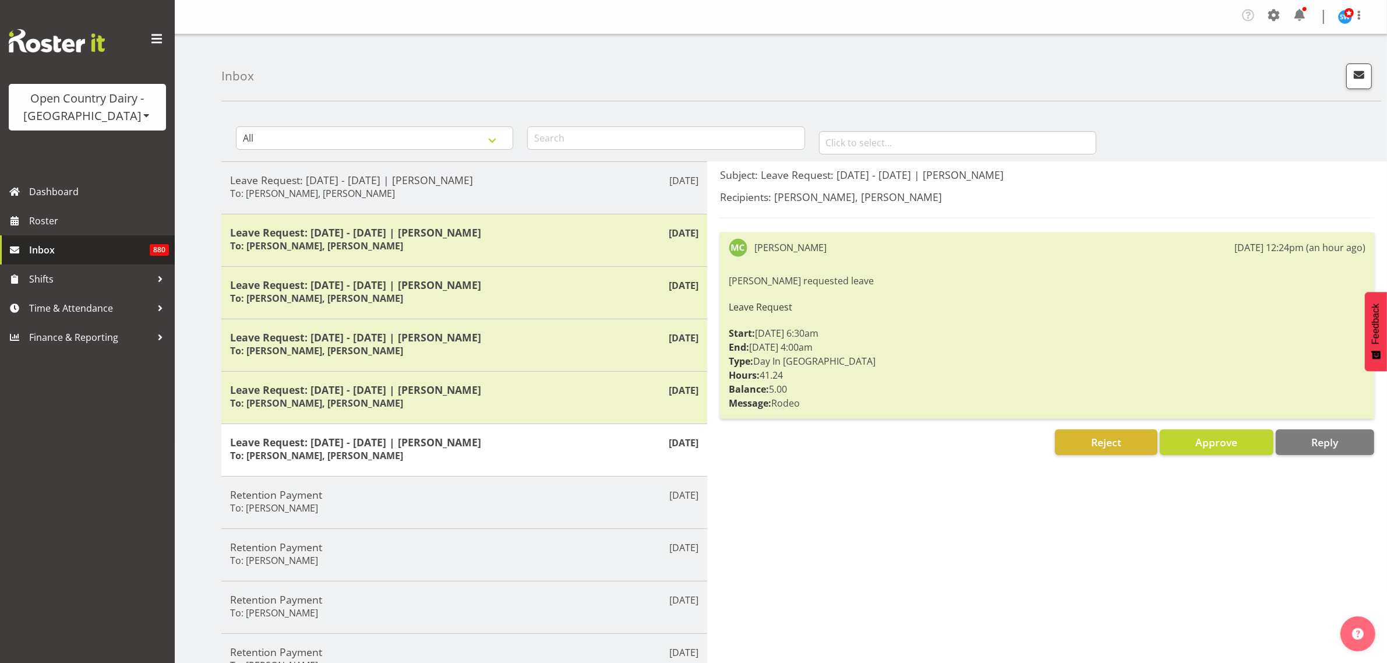
click at [73, 253] on span "Inbox" at bounding box center [89, 249] width 121 height 17
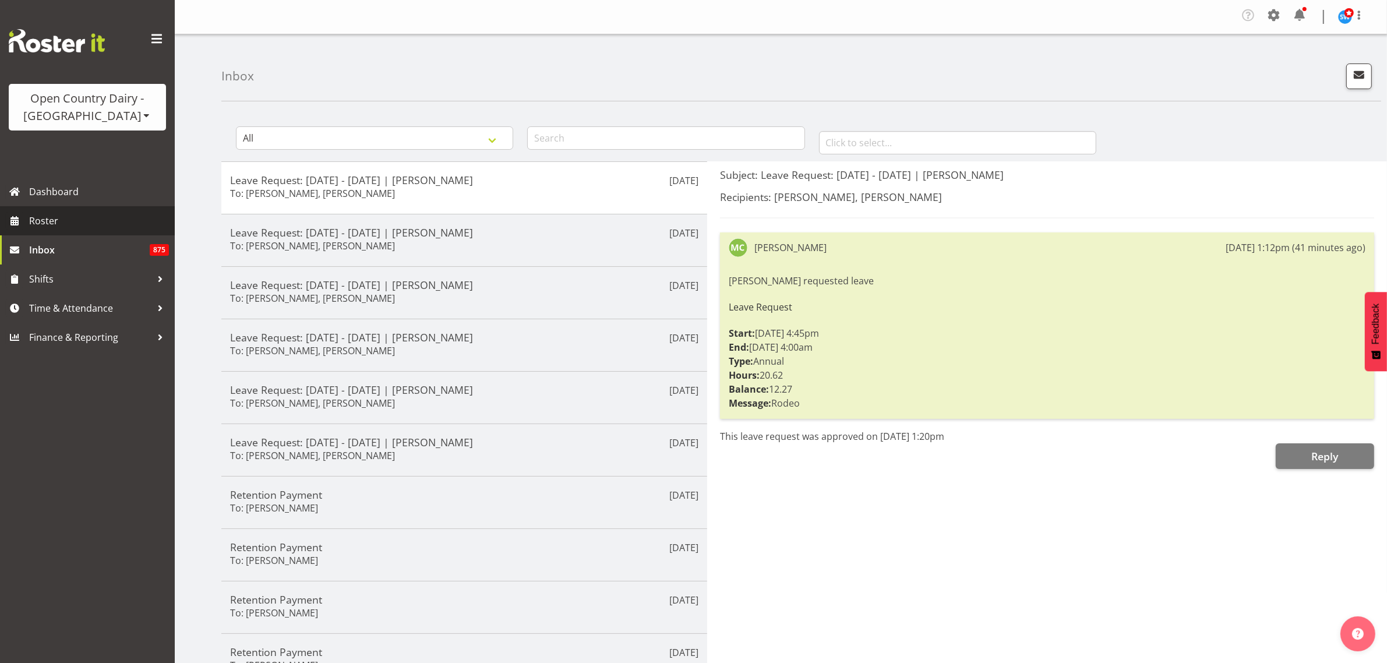
click at [37, 218] on span "Roster" at bounding box center [99, 220] width 140 height 17
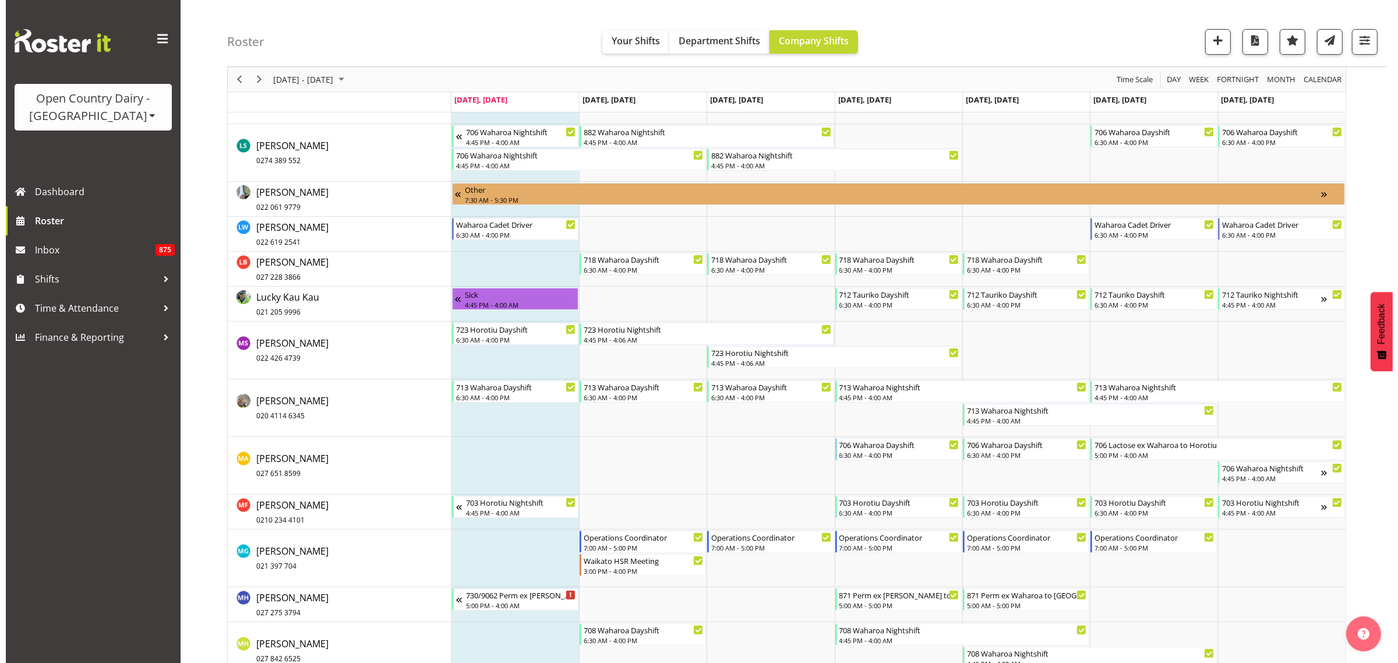
scroll to position [5754, 0]
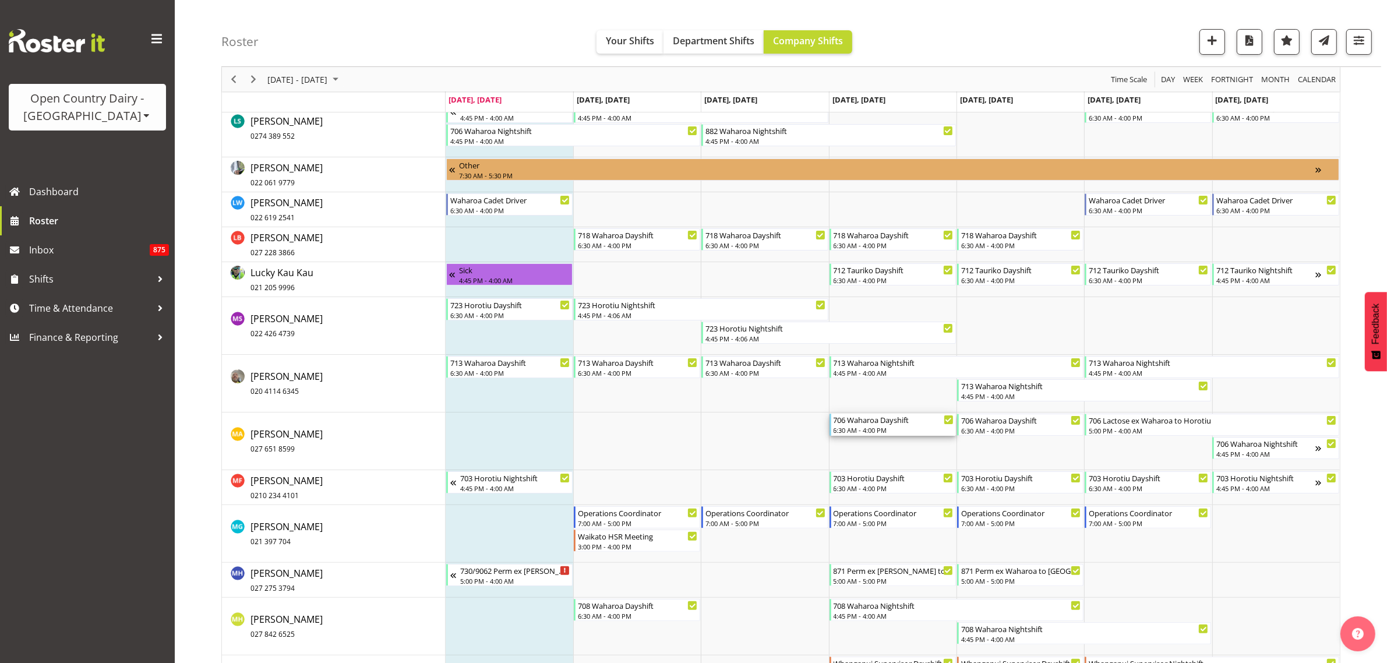
click at [905, 429] on div "6:30 AM - 4:00 PM" at bounding box center [894, 429] width 120 height 9
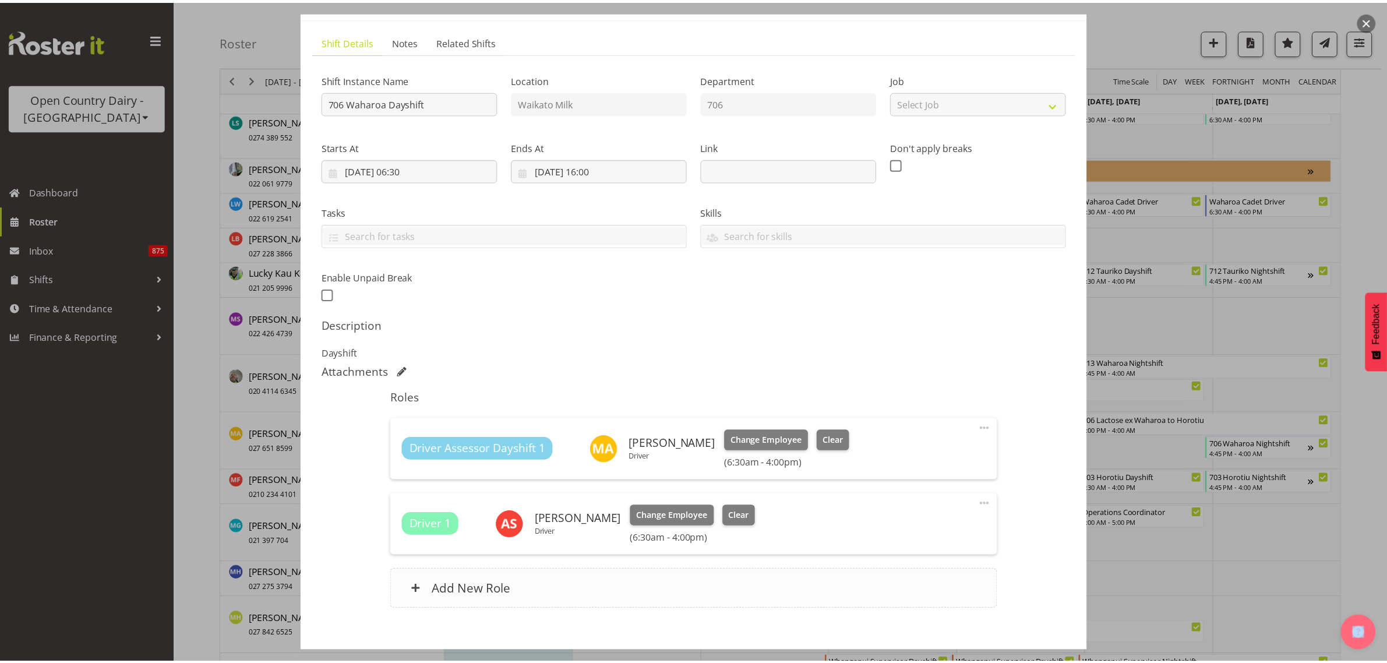
scroll to position [126, 0]
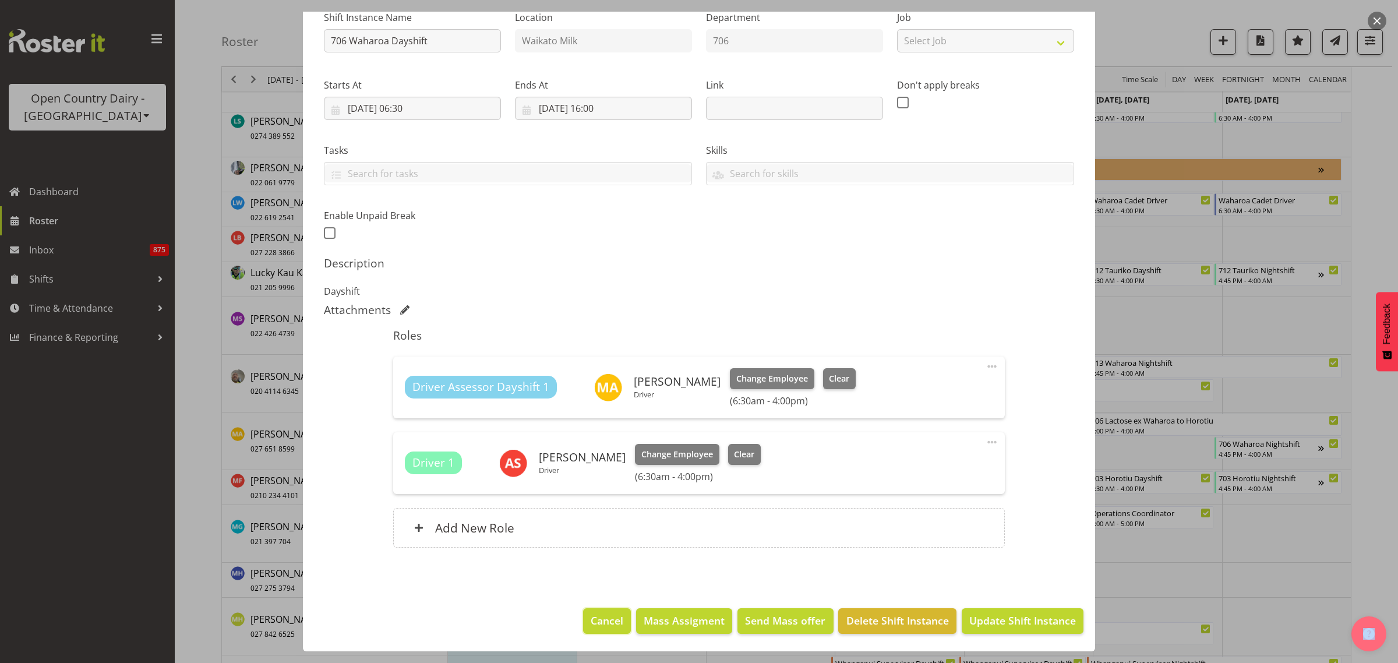
click at [591, 619] on span "Cancel" at bounding box center [607, 620] width 33 height 15
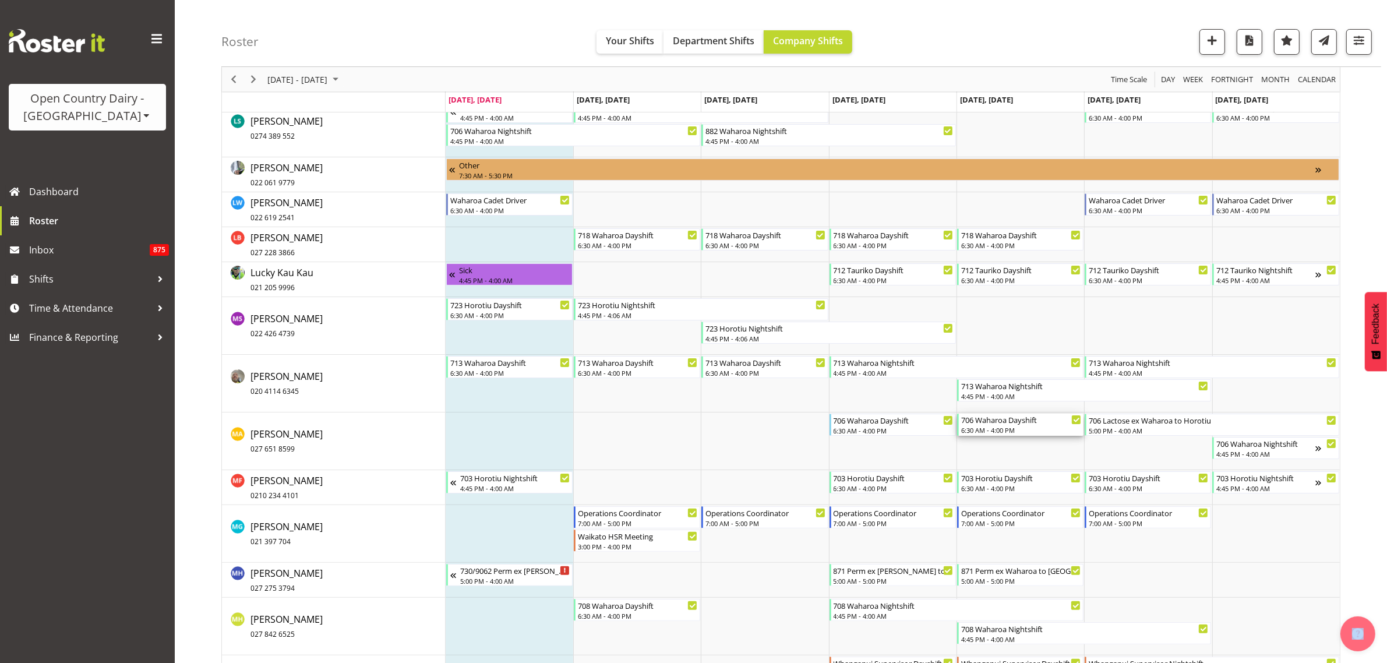
click at [1008, 423] on div "706 Waharoa Dayshift" at bounding box center [1021, 420] width 120 height 12
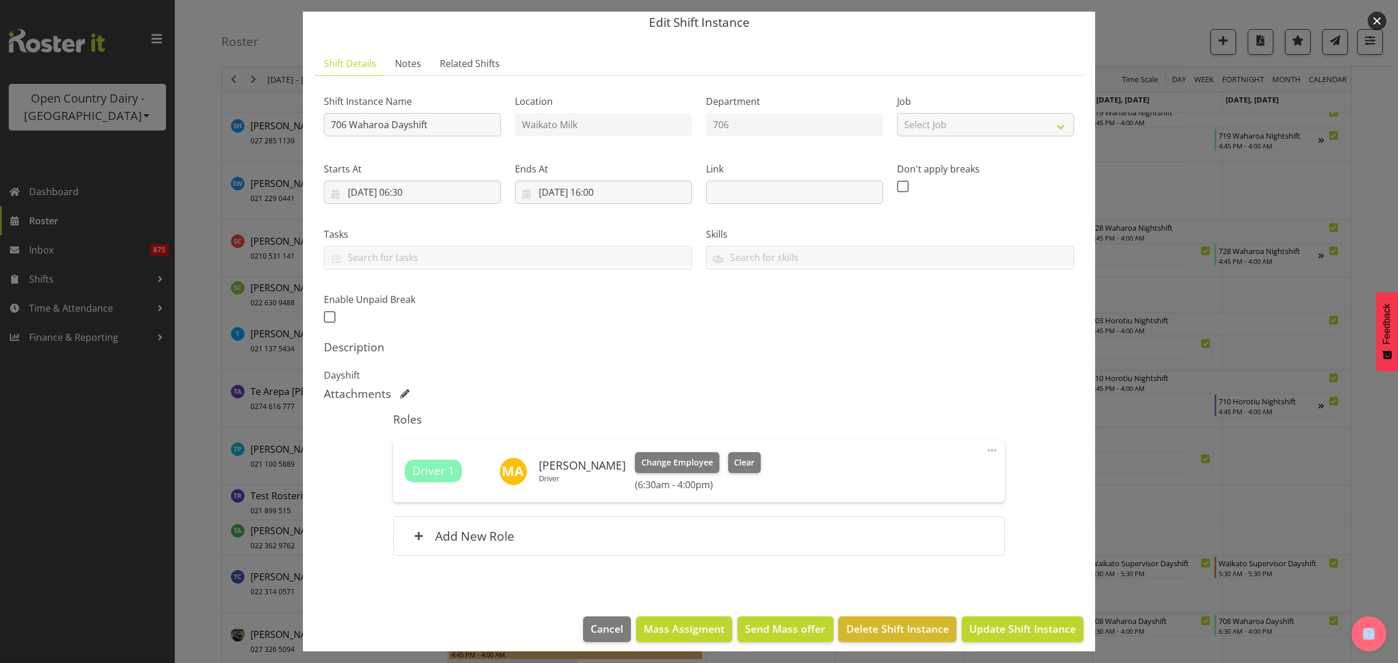
scroll to position [50, 0]
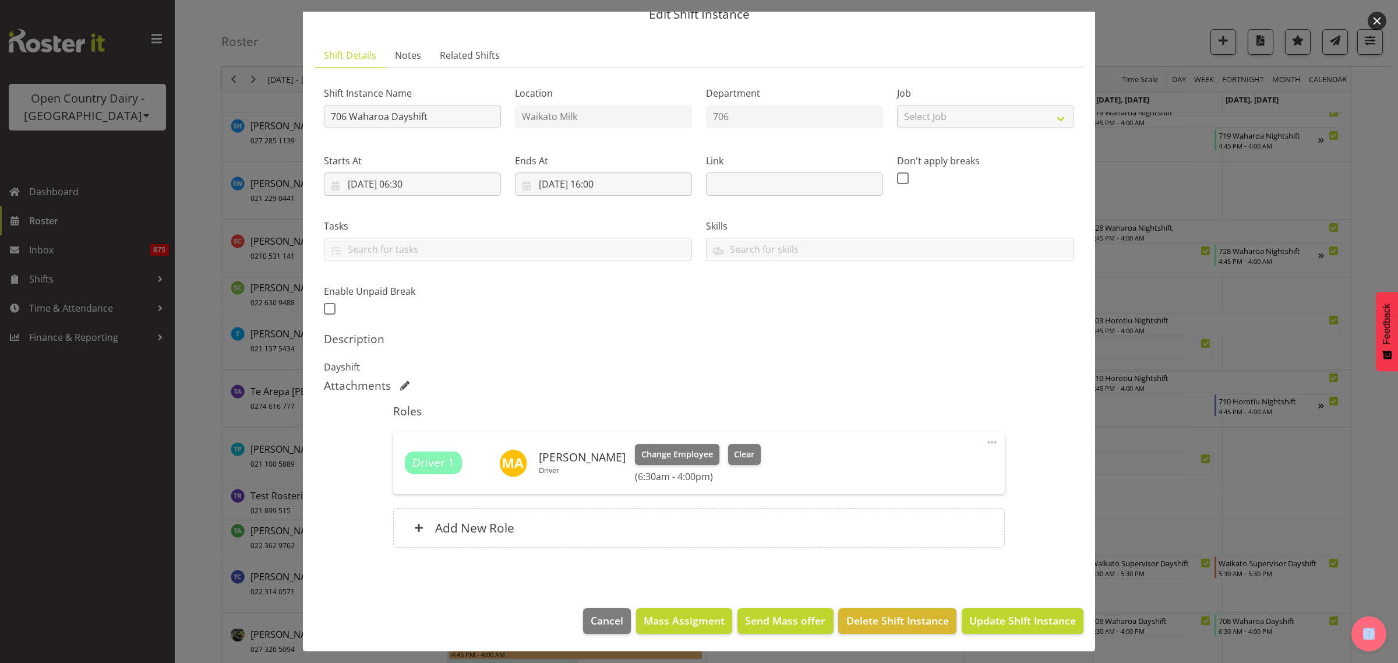
click at [985, 445] on span at bounding box center [992, 442] width 14 height 14
click at [930, 508] on link "Delete" at bounding box center [943, 512] width 112 height 21
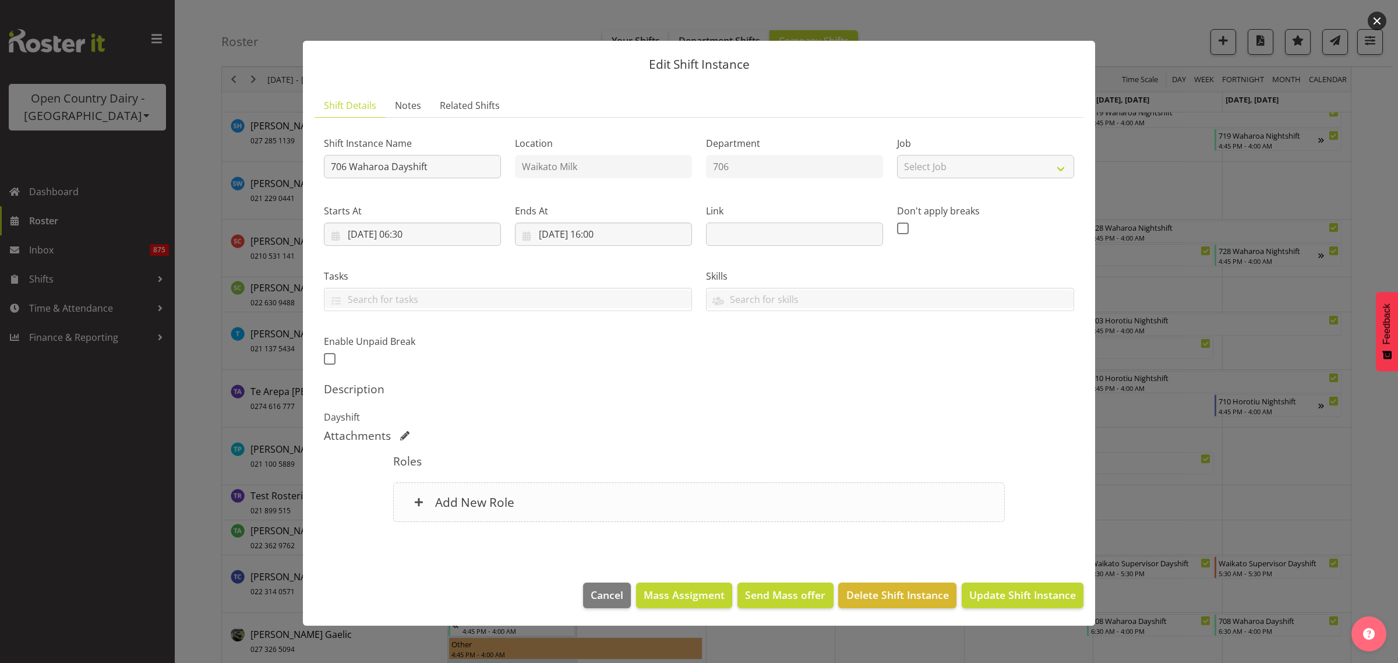
scroll to position [0, 0]
click at [998, 587] on span "Update Shift Instance" at bounding box center [1023, 594] width 107 height 15
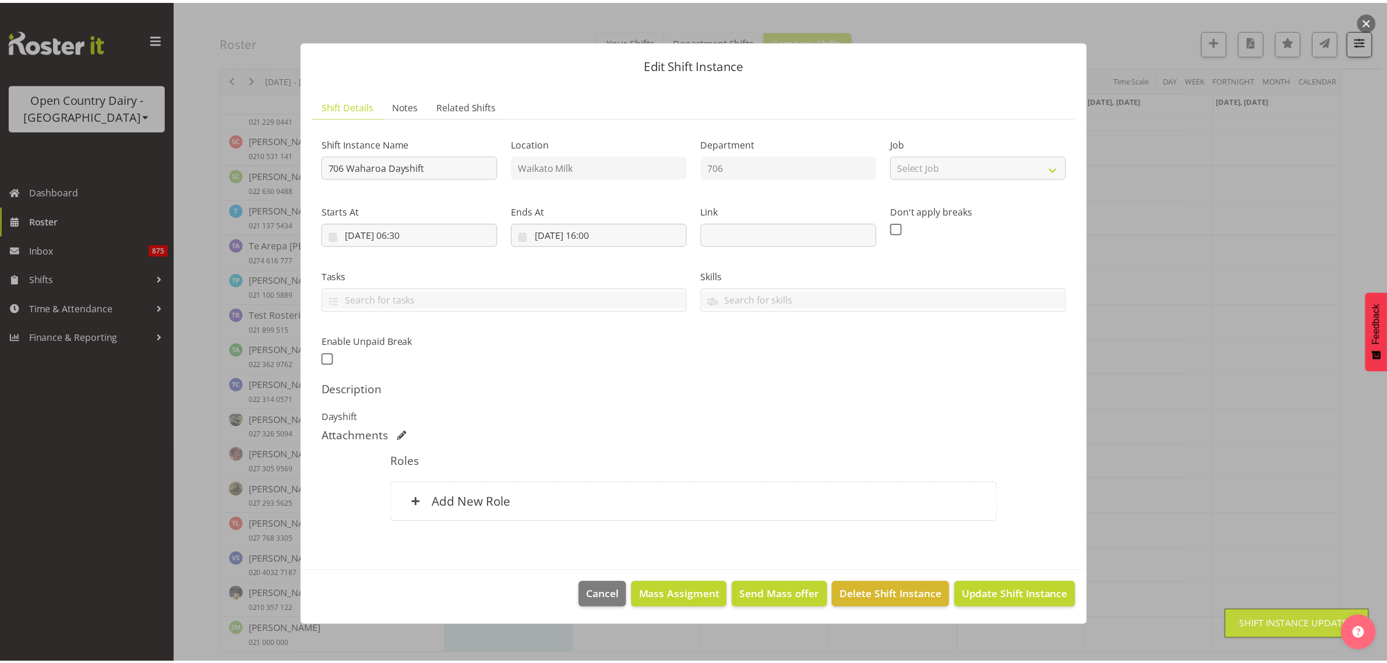
scroll to position [5352, 0]
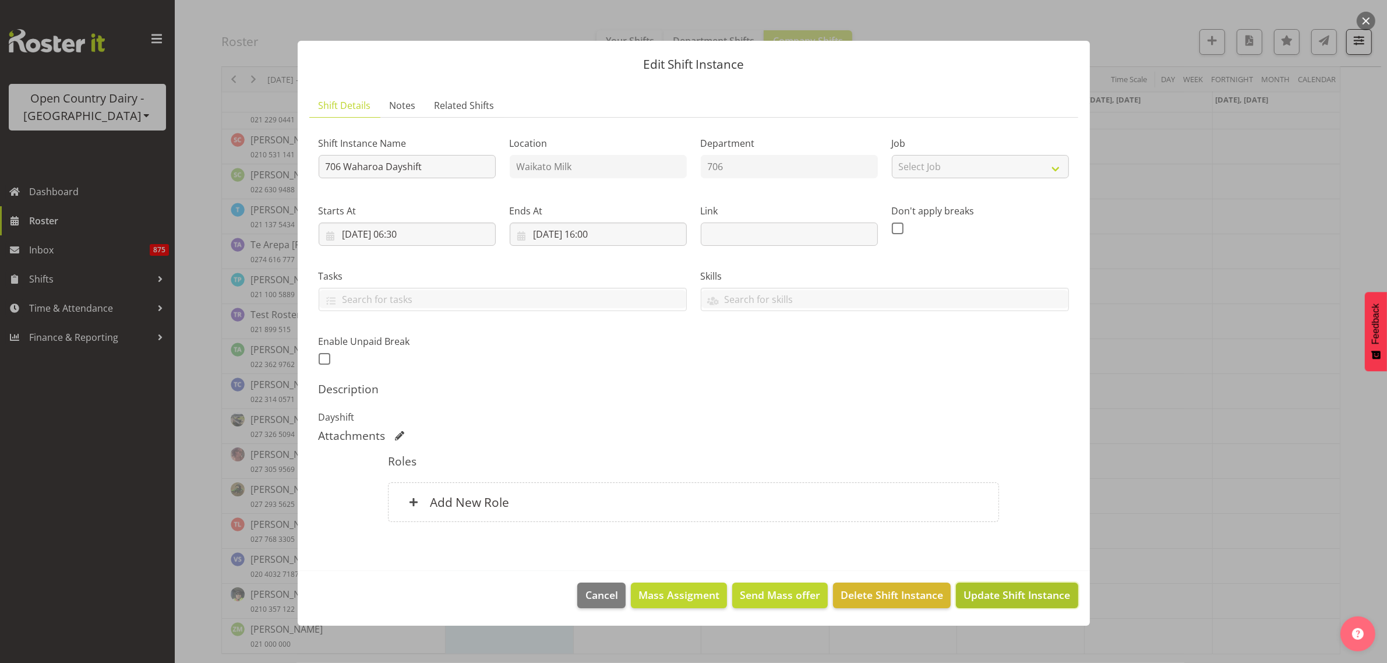
click at [1010, 592] on span "Update Shift Instance" at bounding box center [1017, 594] width 107 height 15
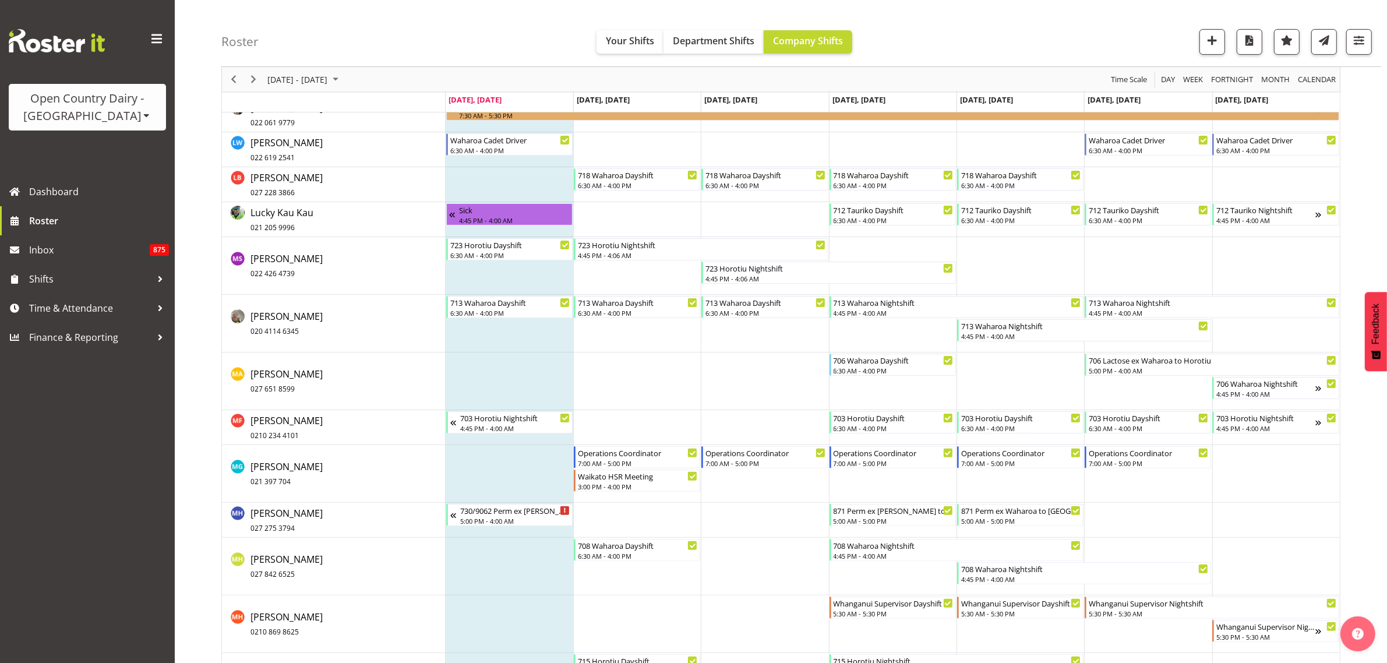
scroll to position [5835, 0]
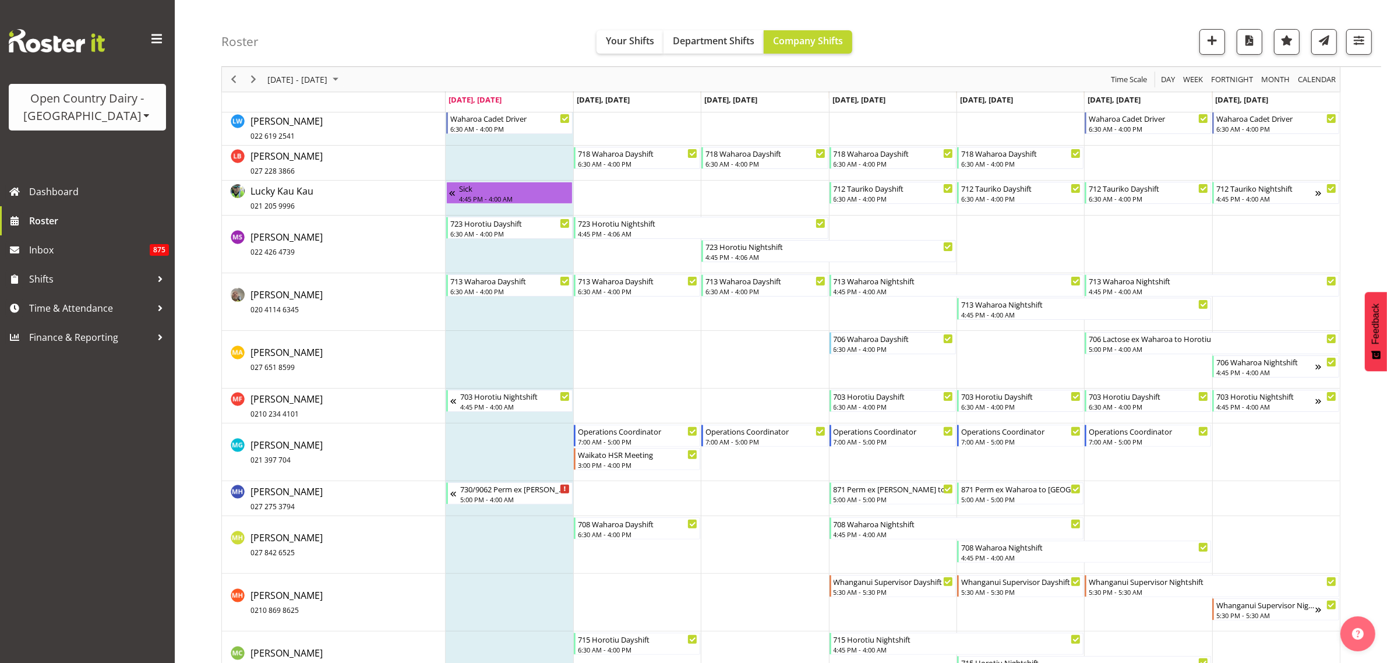
click at [1017, 350] on td "Timeline Week of September 8, 2025" at bounding box center [1021, 360] width 128 height 58
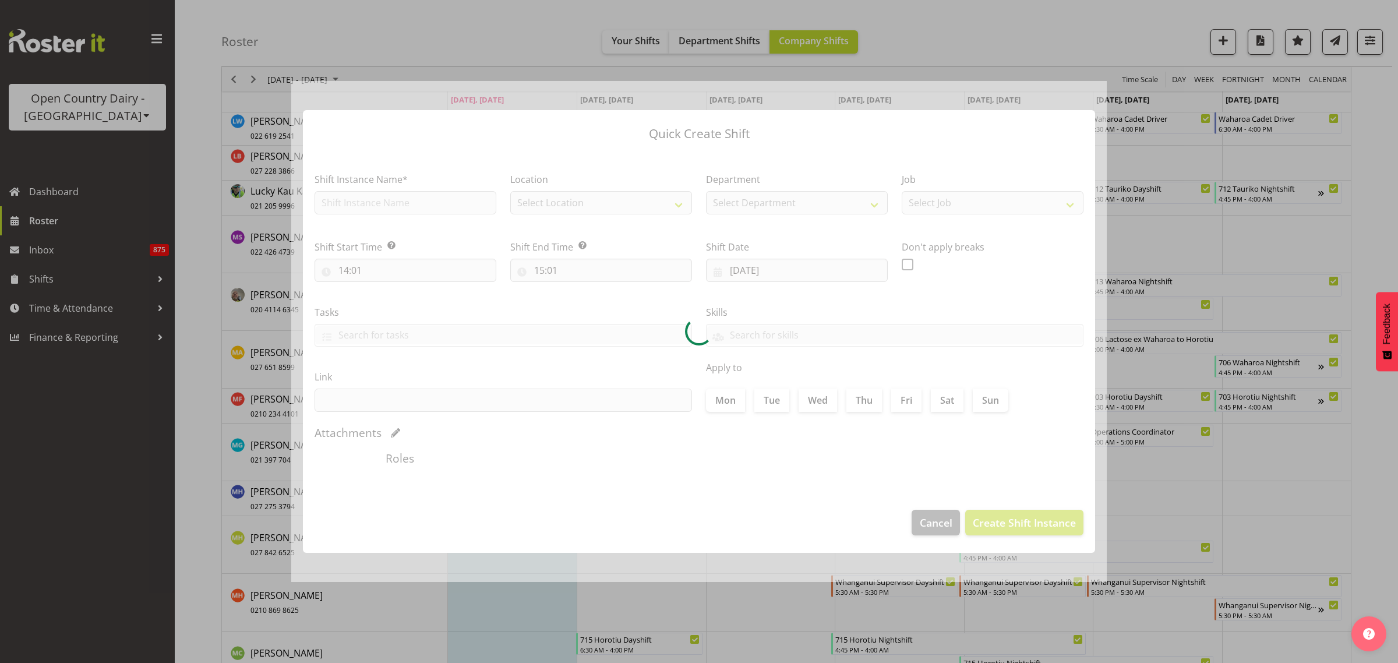
click at [1017, 350] on div at bounding box center [699, 332] width 816 height 502
type input "[DATE]"
checkbox input "true"
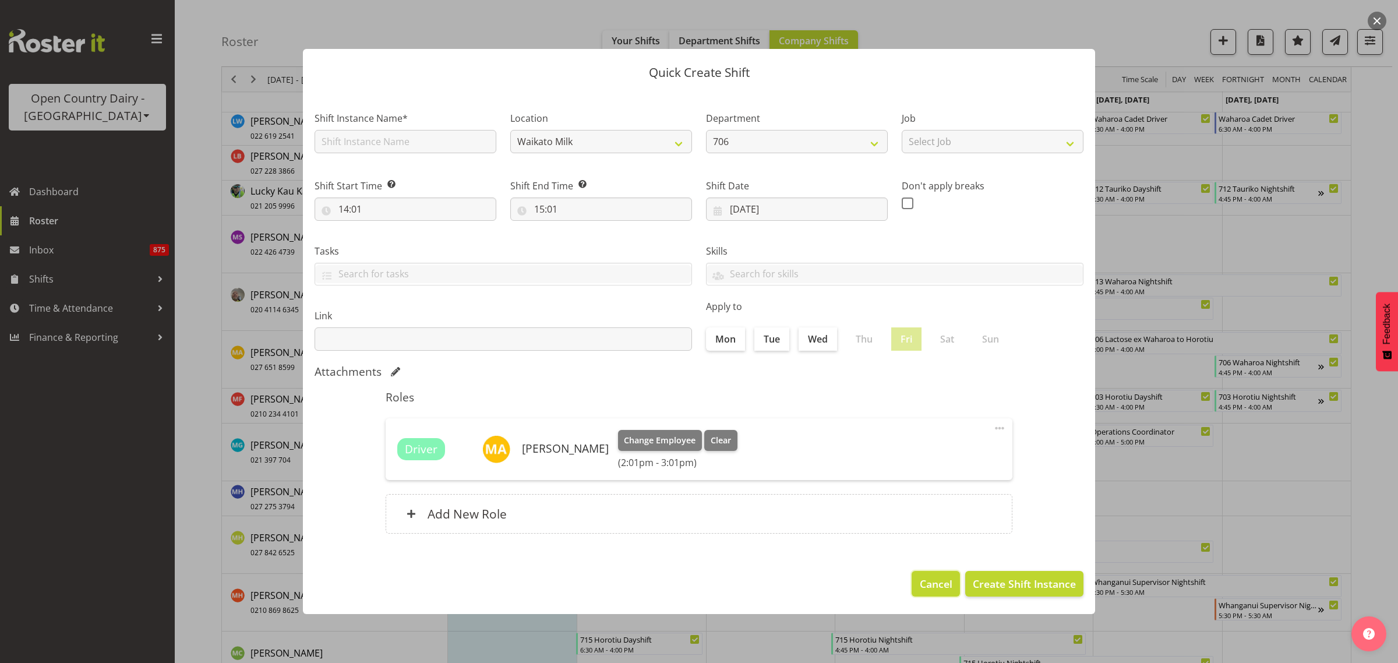
click at [926, 580] on span "Cancel" at bounding box center [936, 583] width 33 height 15
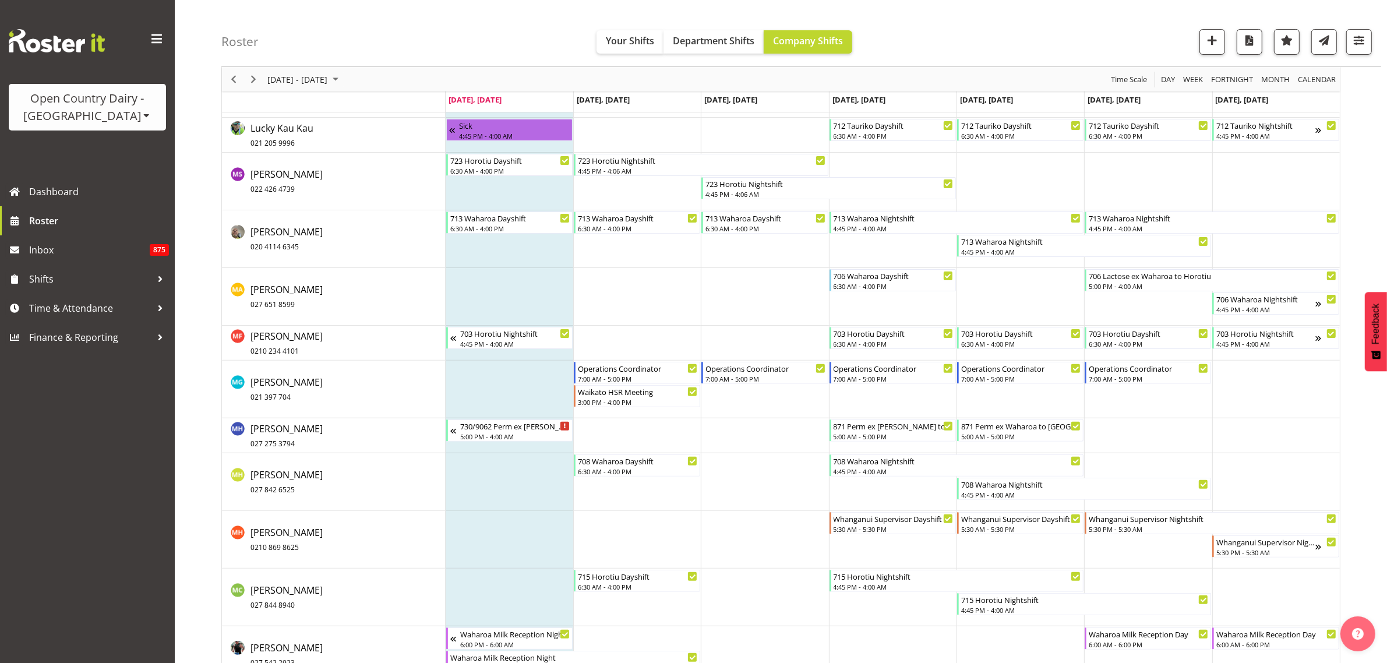
scroll to position [5899, 0]
click at [1026, 301] on td "Timeline Week of September 8, 2025" at bounding box center [1021, 296] width 128 height 58
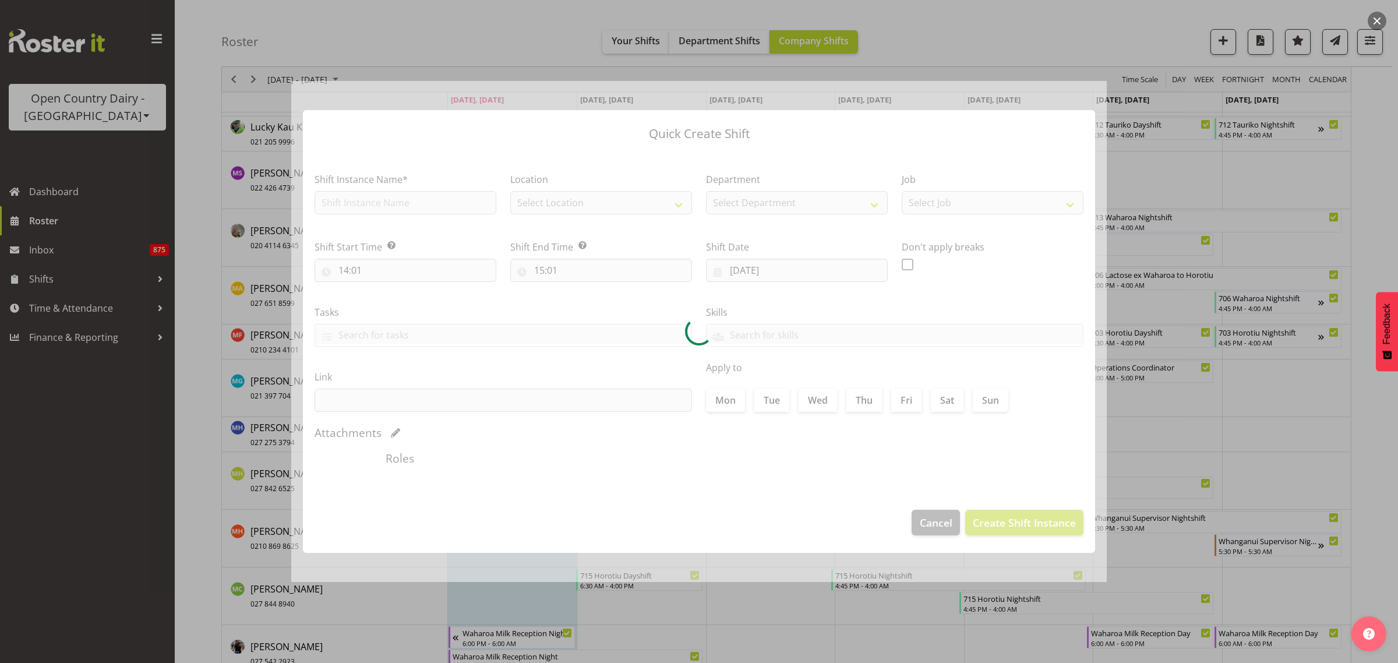
click at [1026, 301] on div at bounding box center [699, 332] width 816 height 502
type input "[DATE]"
checkbox input "true"
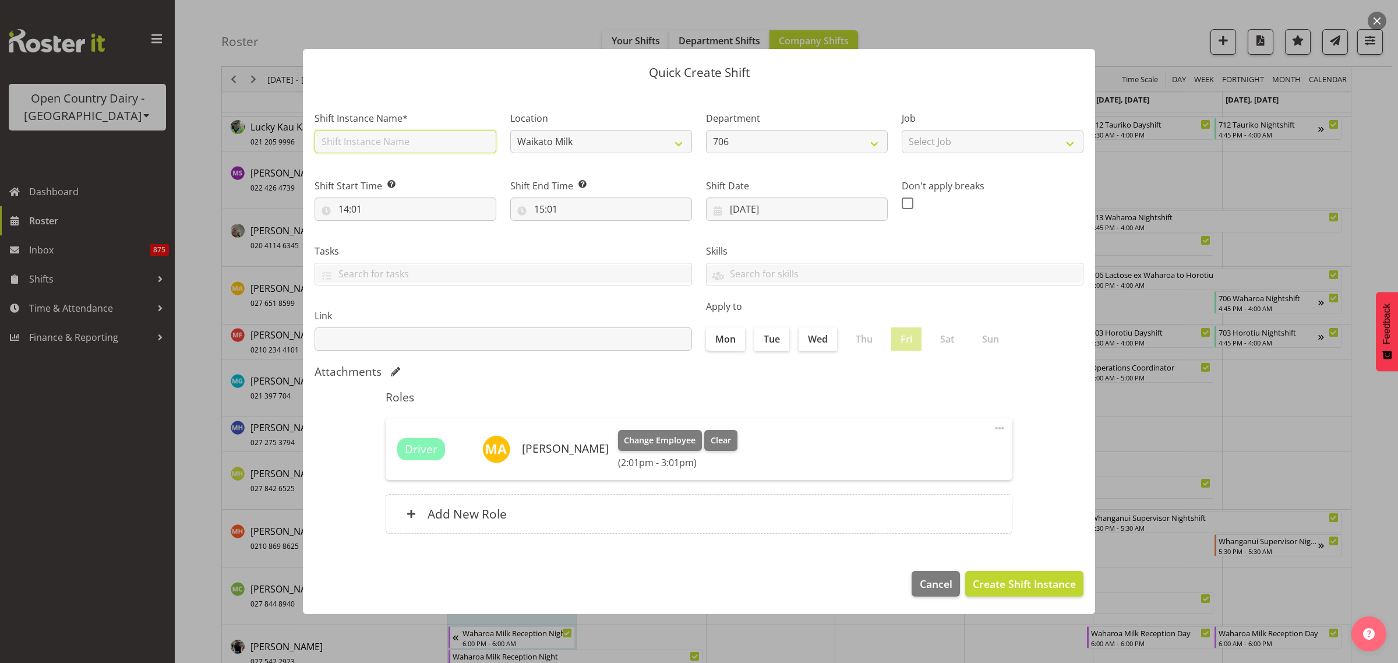
click at [383, 140] on input "text" at bounding box center [406, 141] width 182 height 23
type input "706 Waharoa Dayshift"
click at [996, 429] on span at bounding box center [1000, 428] width 14 height 14
click at [944, 484] on link "Delete" at bounding box center [951, 477] width 112 height 21
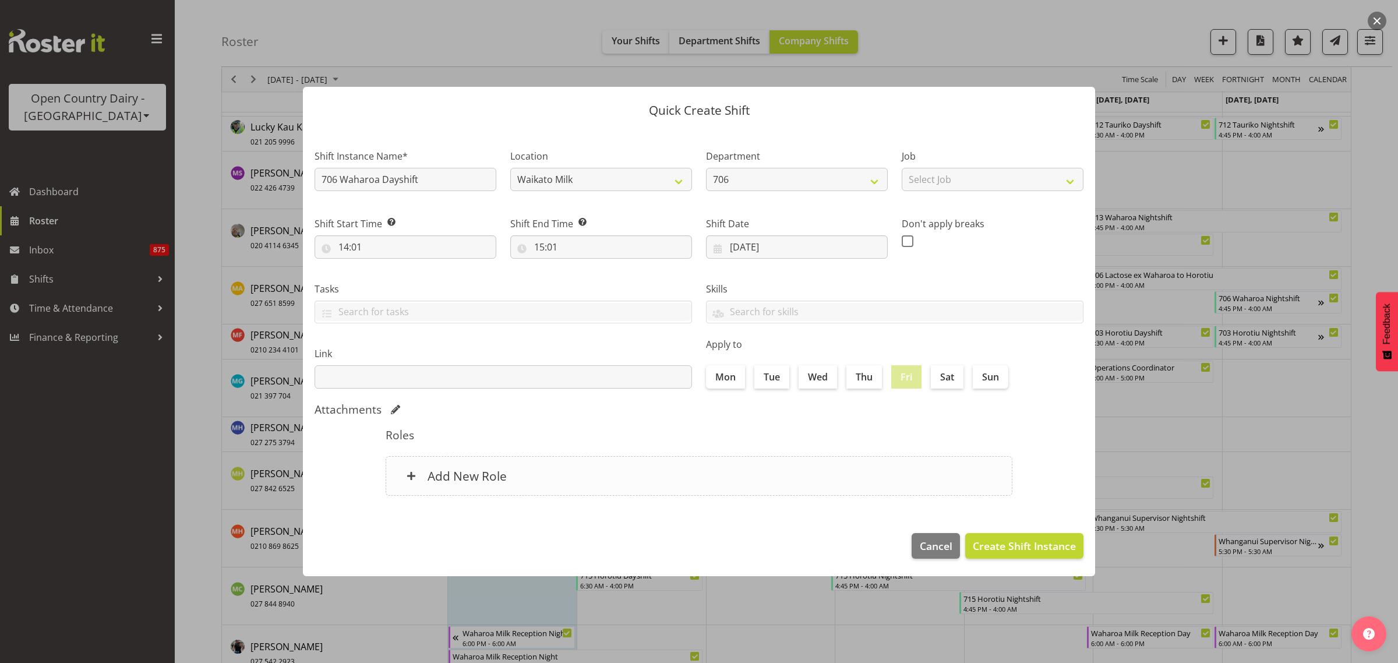
click at [474, 473] on h6 "Add New Role" at bounding box center [467, 475] width 79 height 15
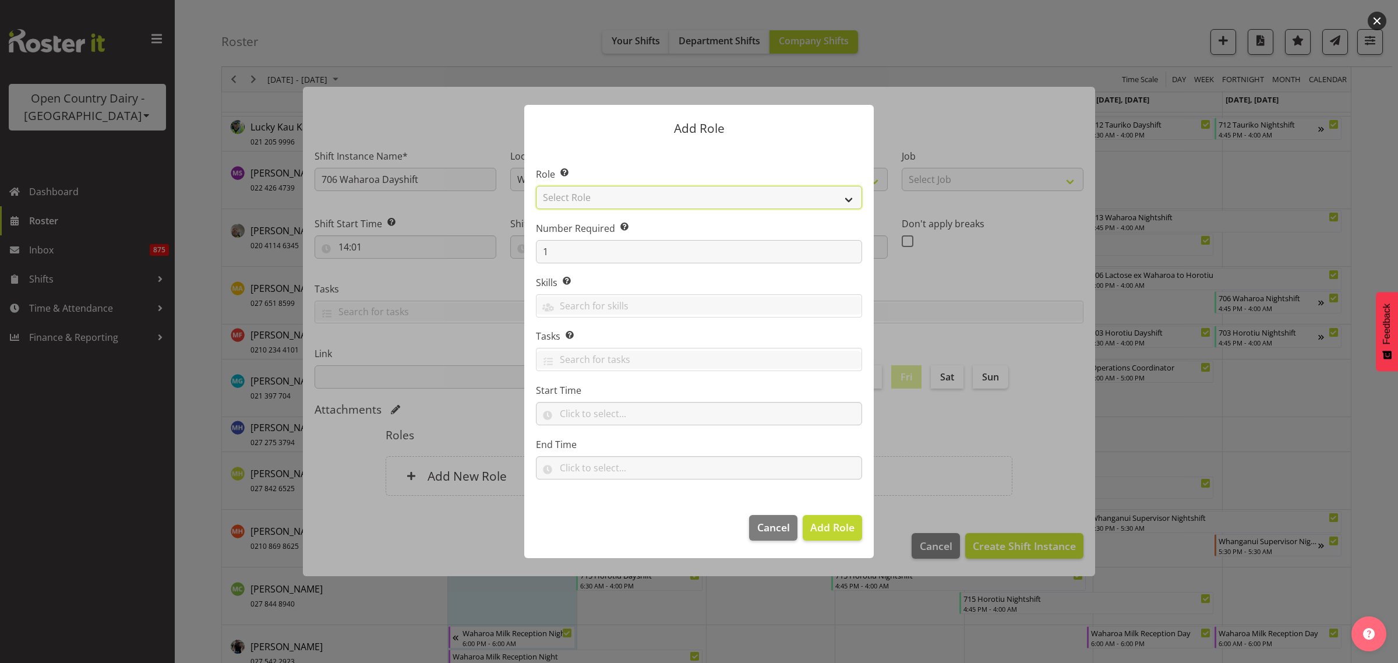
click at [848, 199] on select "Select Role Cadet Driver Crew Leader Driver Driver Buddy Driver Assessor Dayshi…" at bounding box center [699, 197] width 326 height 23
select select "1386"
click at [536, 186] on select "Select Role Cadet Driver Crew Leader Driver Driver Buddy Driver Assessor Dayshi…" at bounding box center [699, 197] width 326 height 23
click at [843, 527] on span "Add Role" at bounding box center [832, 527] width 44 height 14
type input "14:01"
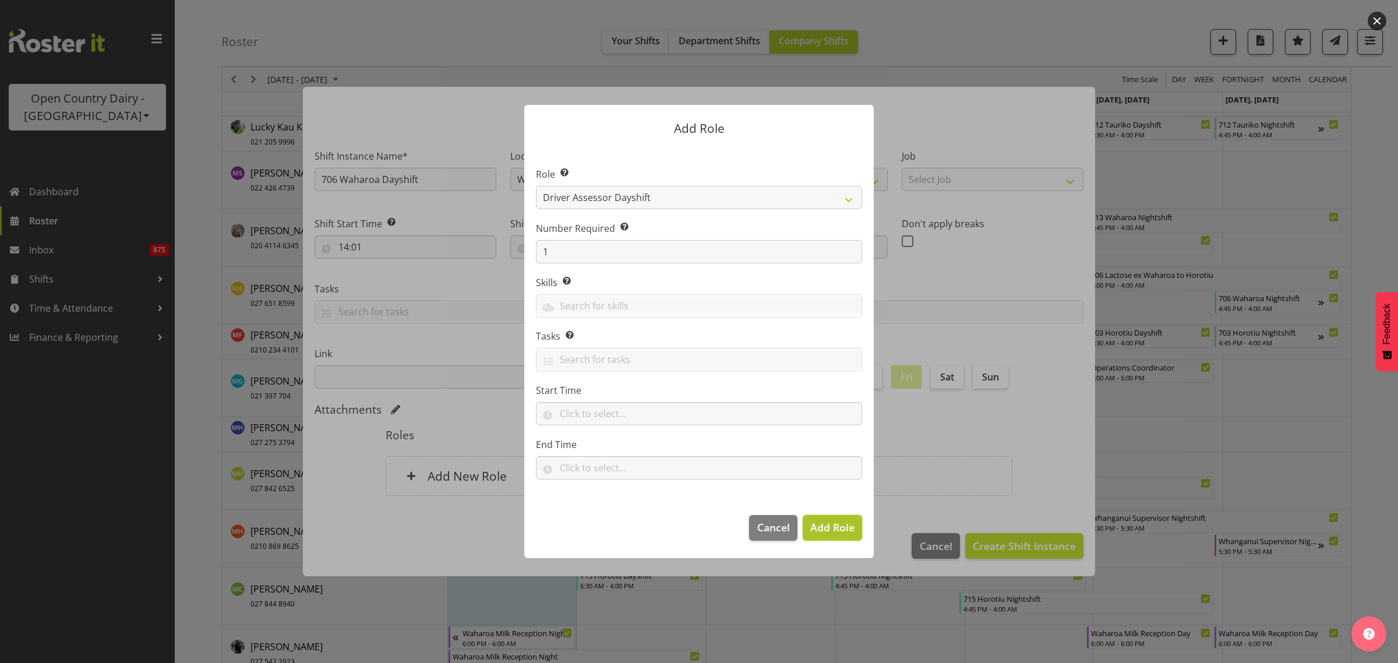
type input "15:01"
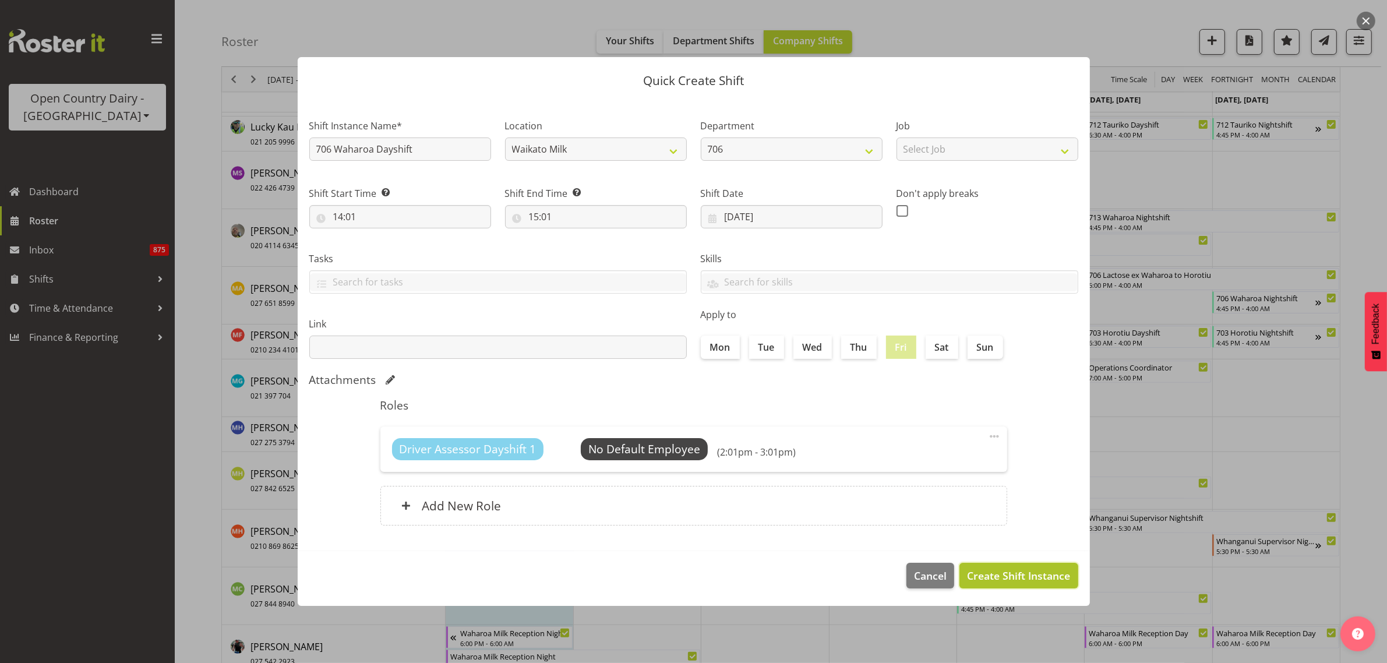
click at [1007, 574] on span "Create Shift Instance" at bounding box center [1018, 575] width 103 height 15
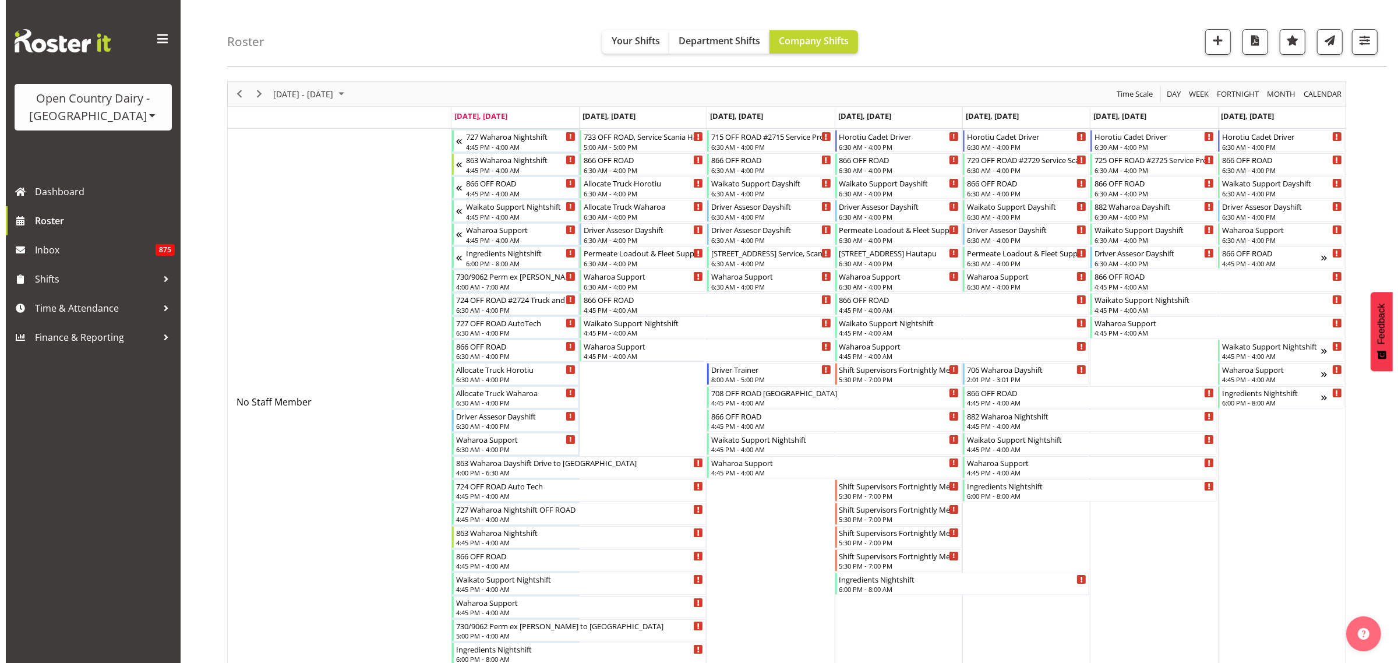
scroll to position [0, 0]
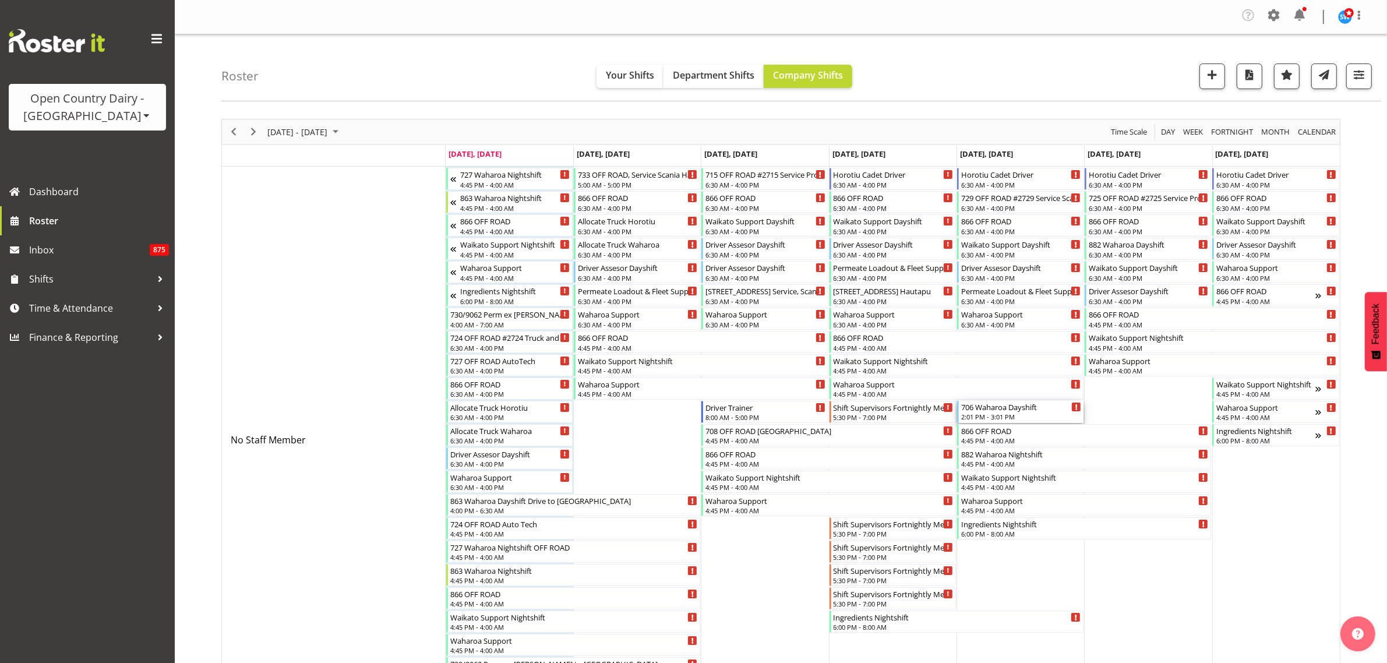
click at [1017, 414] on div "2:01 PM - 3:01 PM" at bounding box center [1021, 416] width 120 height 9
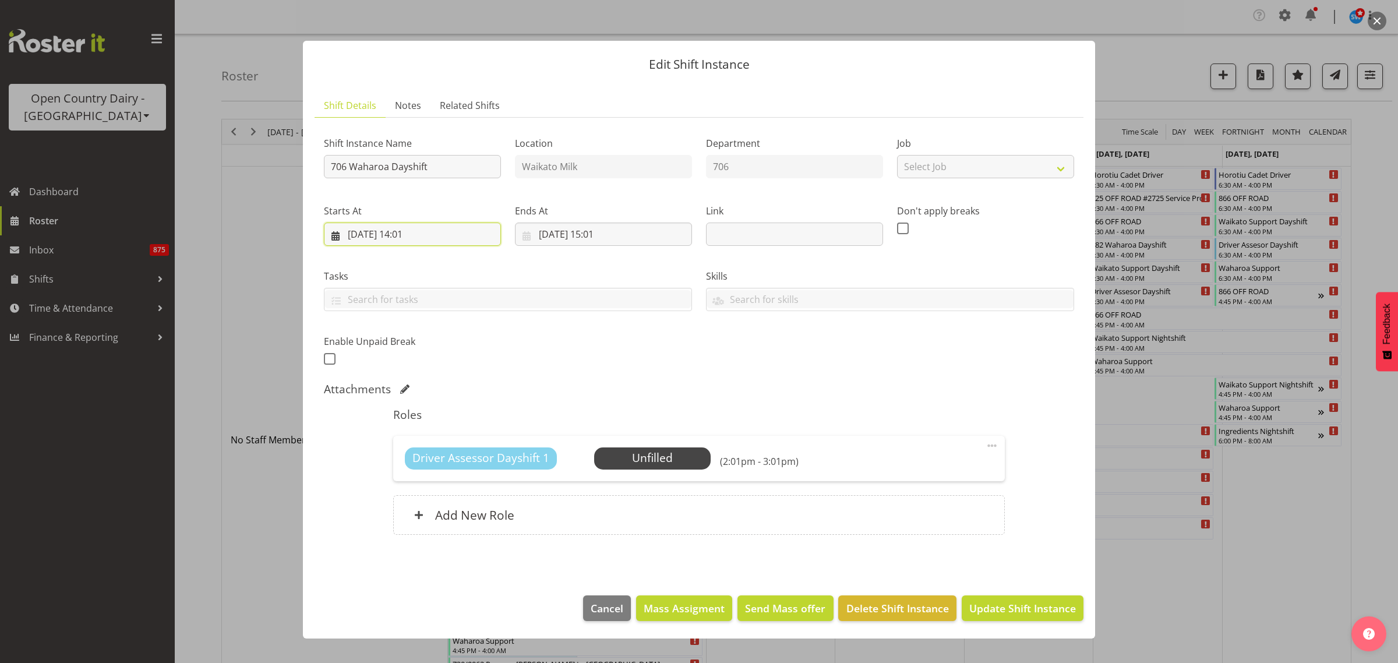
click at [411, 231] on input "[DATE] 14:01" at bounding box center [412, 234] width 177 height 23
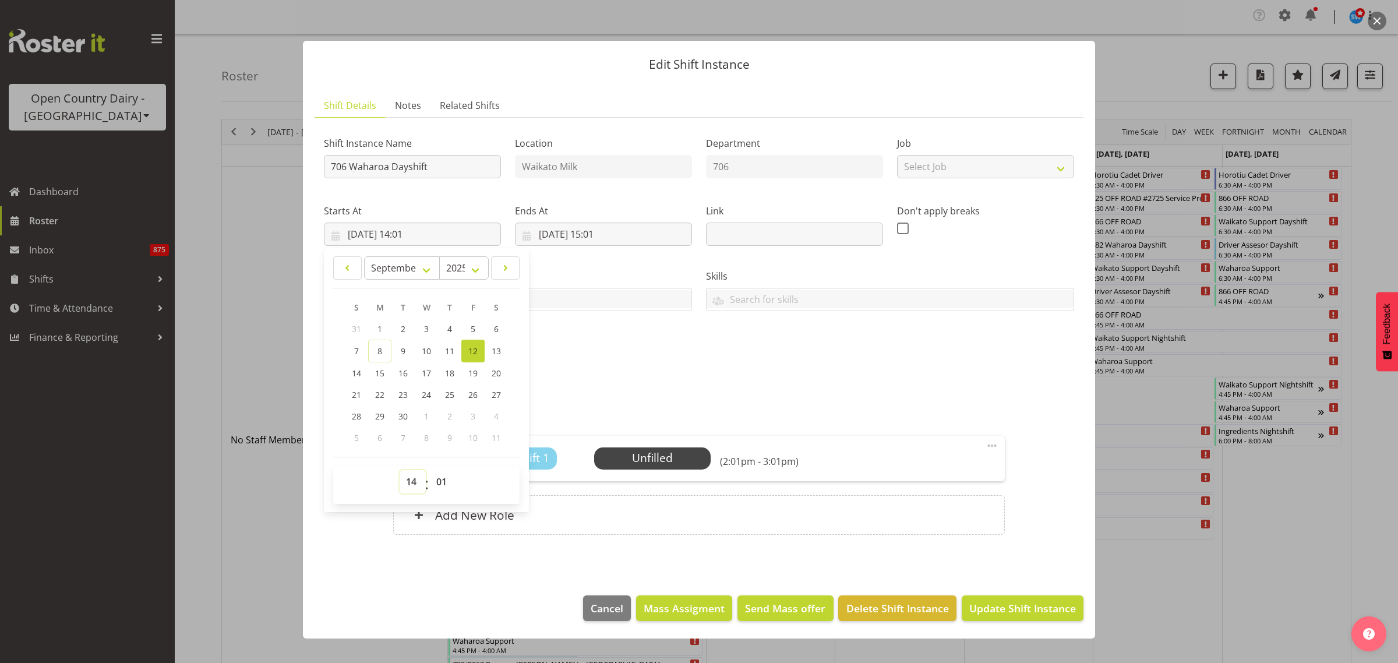
click at [411, 481] on select "00 01 02 03 04 05 06 07 08 09 10 11 12 13 14 15 16 17 18 19 20 21 22 23" at bounding box center [413, 481] width 26 height 23
select select "6"
click at [400, 470] on select "00 01 02 03 04 05 06 07 08 09 10 11 12 13 14 15 16 17 18 19 20 21 22 23" at bounding box center [413, 481] width 26 height 23
type input "[DATE] 06:01"
click at [446, 481] on select "00 01 02 03 04 05 06 07 08 09 10 11 12 13 14 15 16 17 18 19 20 21 22 23 24 25 2…" at bounding box center [443, 481] width 26 height 23
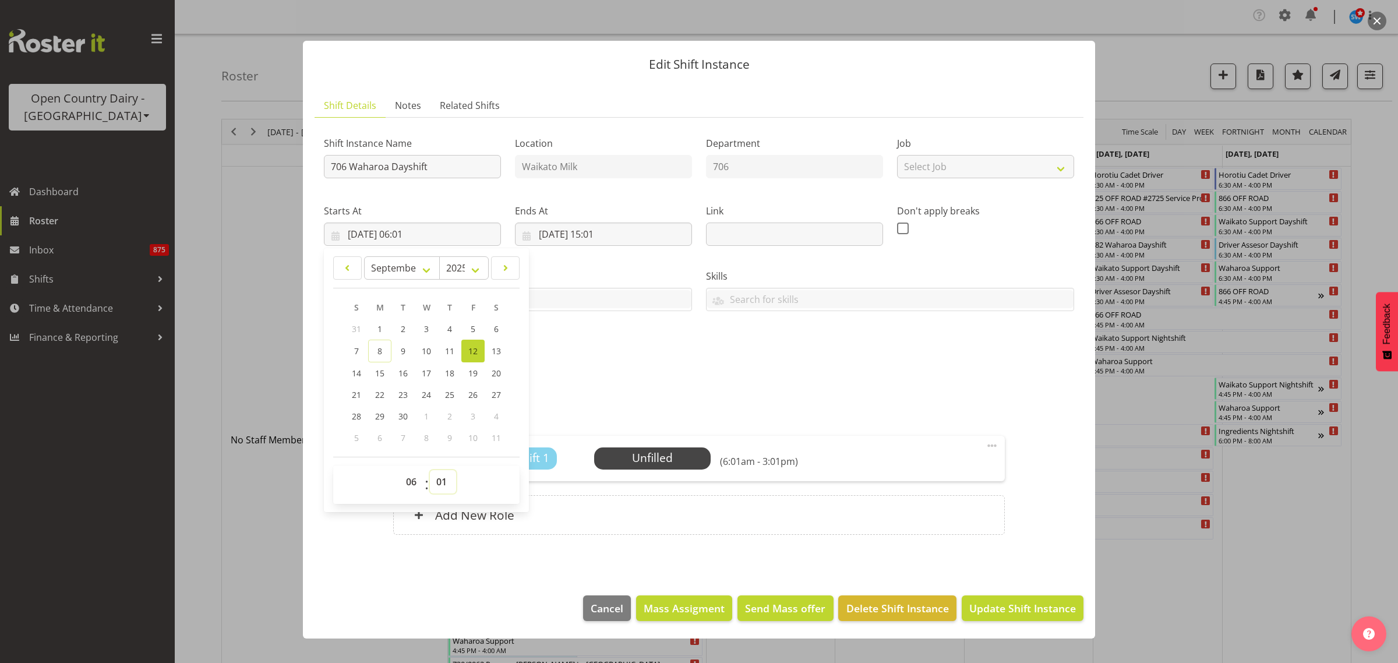
select select "30"
click at [430, 470] on select "00 01 02 03 04 05 06 07 08 09 10 11 12 13 14 15 16 17 18 19 20 21 22 23 24 25 2…" at bounding box center [443, 481] width 26 height 23
type input "12/09/2025, 06:30"
click at [673, 360] on div "Shift Instance Name 706 Waharoa Dayshift Location Waikato Milk Department 706 J…" at bounding box center [699, 247] width 764 height 255
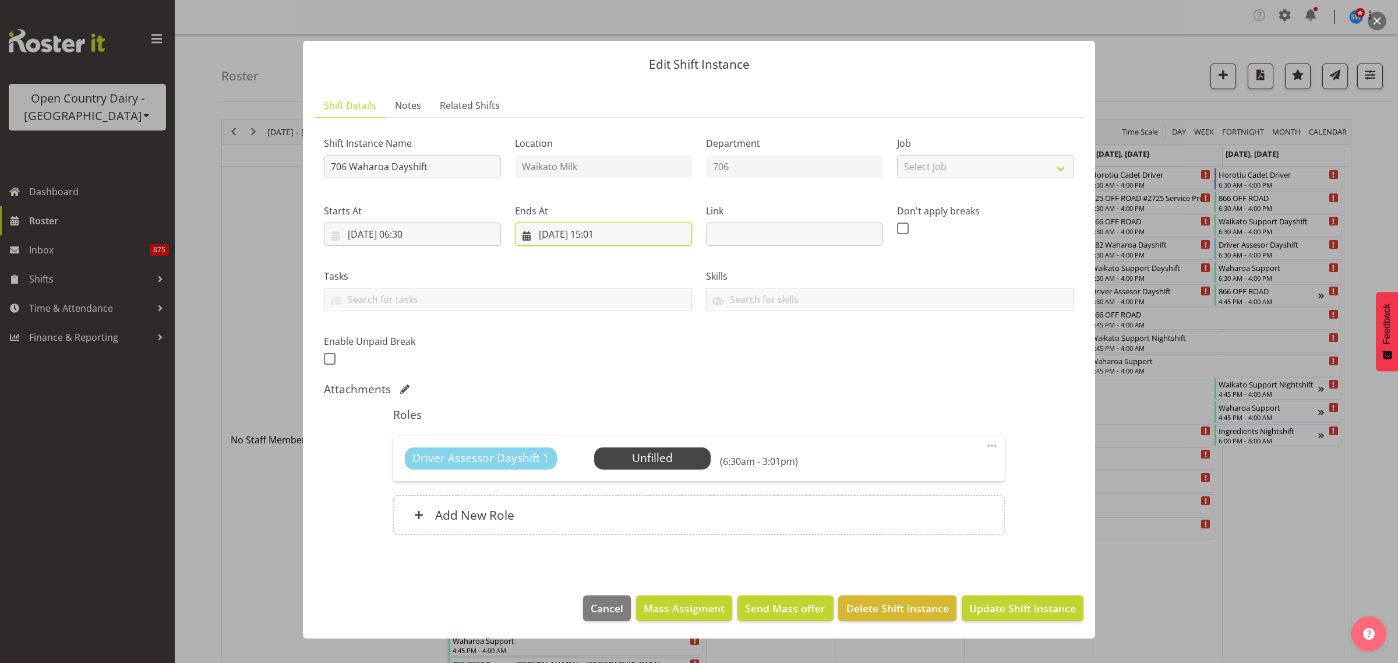
click at [606, 233] on input "12/09/2025, 15:01" at bounding box center [603, 234] width 177 height 23
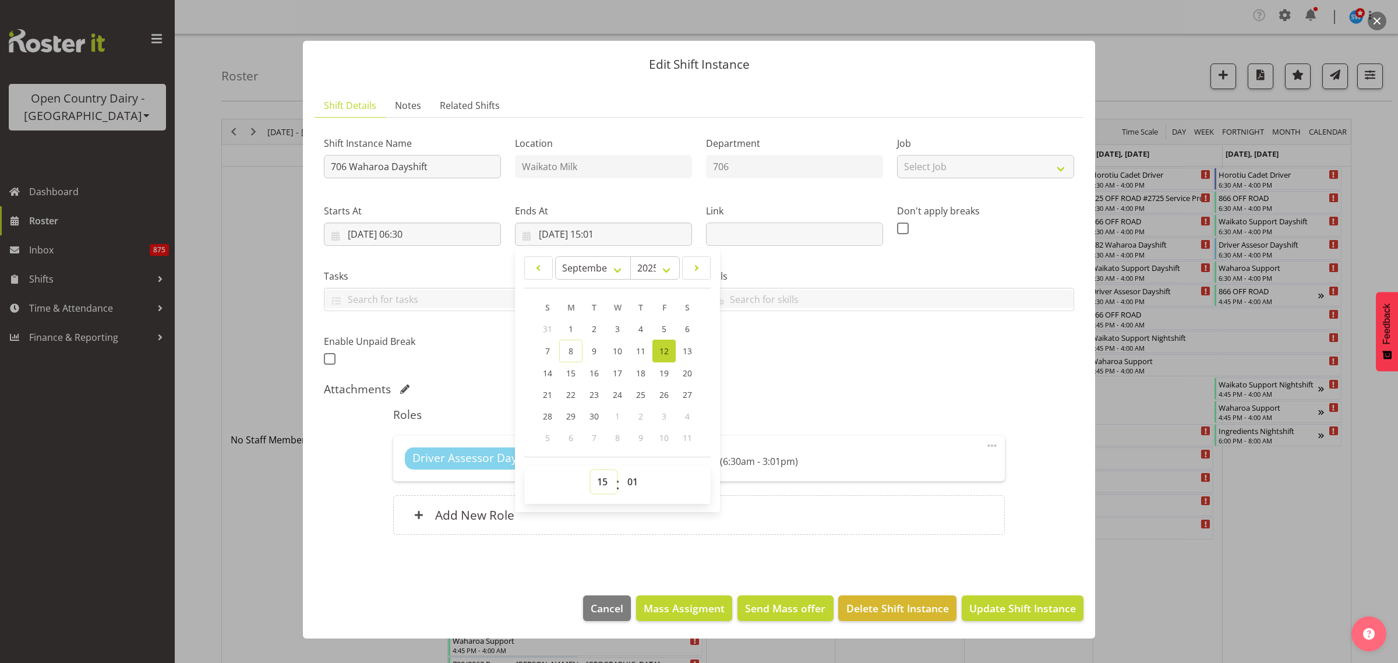
click at [605, 482] on select "00 01 02 03 04 05 06 07 08 09 10 11 12 13 14 15 16 17 18 19 20 21 22 23" at bounding box center [604, 481] width 26 height 23
select select "16"
click at [591, 470] on select "00 01 02 03 04 05 06 07 08 09 10 11 12 13 14 15 16 17 18 19 20 21 22 23" at bounding box center [604, 481] width 26 height 23
type input "12/09/2025, 16:01"
drag, startPoint x: 633, startPoint y: 487, endPoint x: 637, endPoint y: 478, distance: 9.6
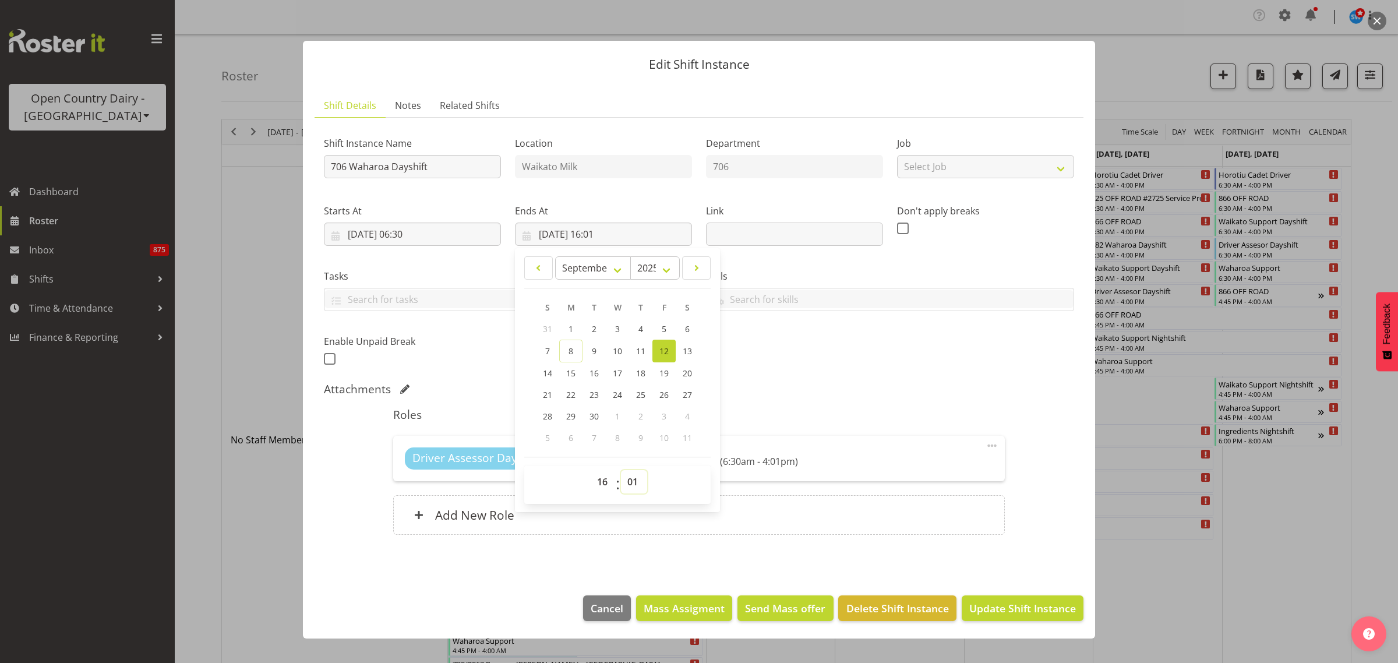
click at [633, 487] on select "00 01 02 03 04 05 06 07 08 09 10 11 12 13 14 15 16 17 18 19 20 21 22 23 24 25 2…" at bounding box center [634, 481] width 26 height 23
select select "30"
click at [621, 470] on select "00 01 02 03 04 05 06 07 08 09 10 11 12 13 14 15 16 17 18 19 20 21 22 23 24 25 2…" at bounding box center [634, 481] width 26 height 23
type input "12/09/2025, 16:30"
click at [826, 379] on div "Shift Instance Name 706 Waharoa Dayshift Location Waikato Milk Department 706 J…" at bounding box center [699, 338] width 750 height 422
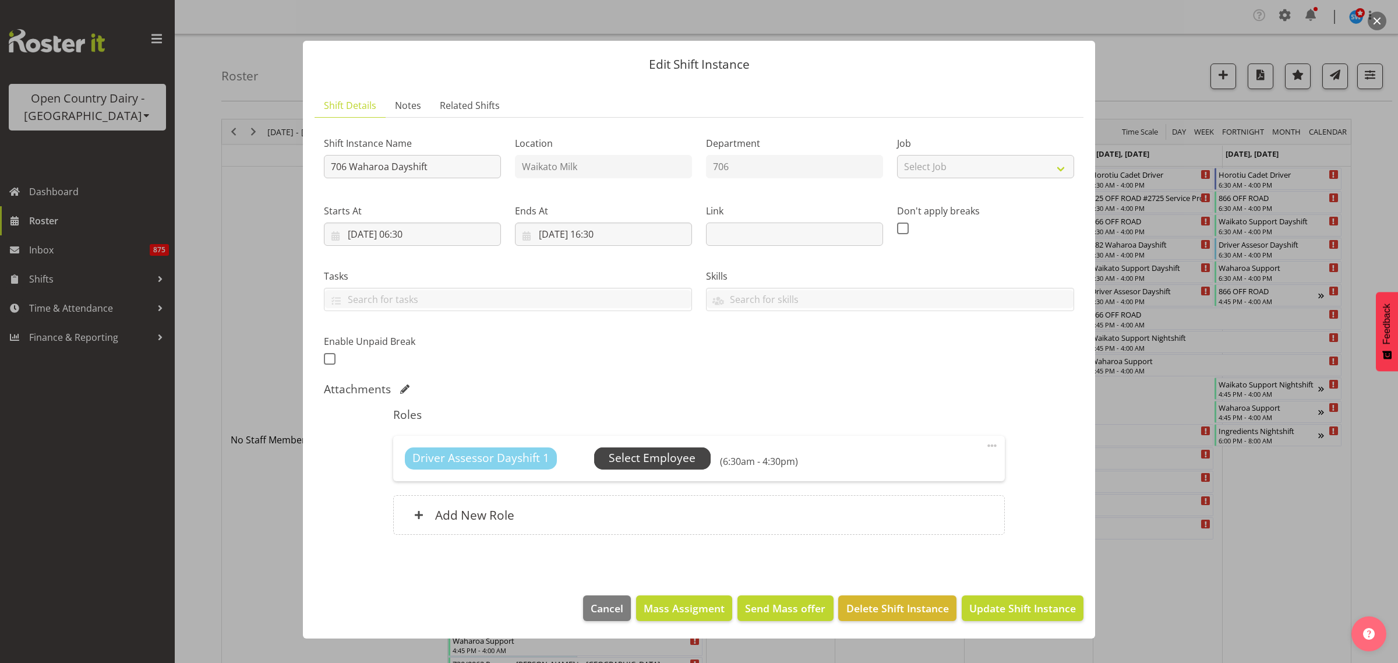
click at [686, 453] on span "Select Employee" at bounding box center [652, 458] width 87 height 17
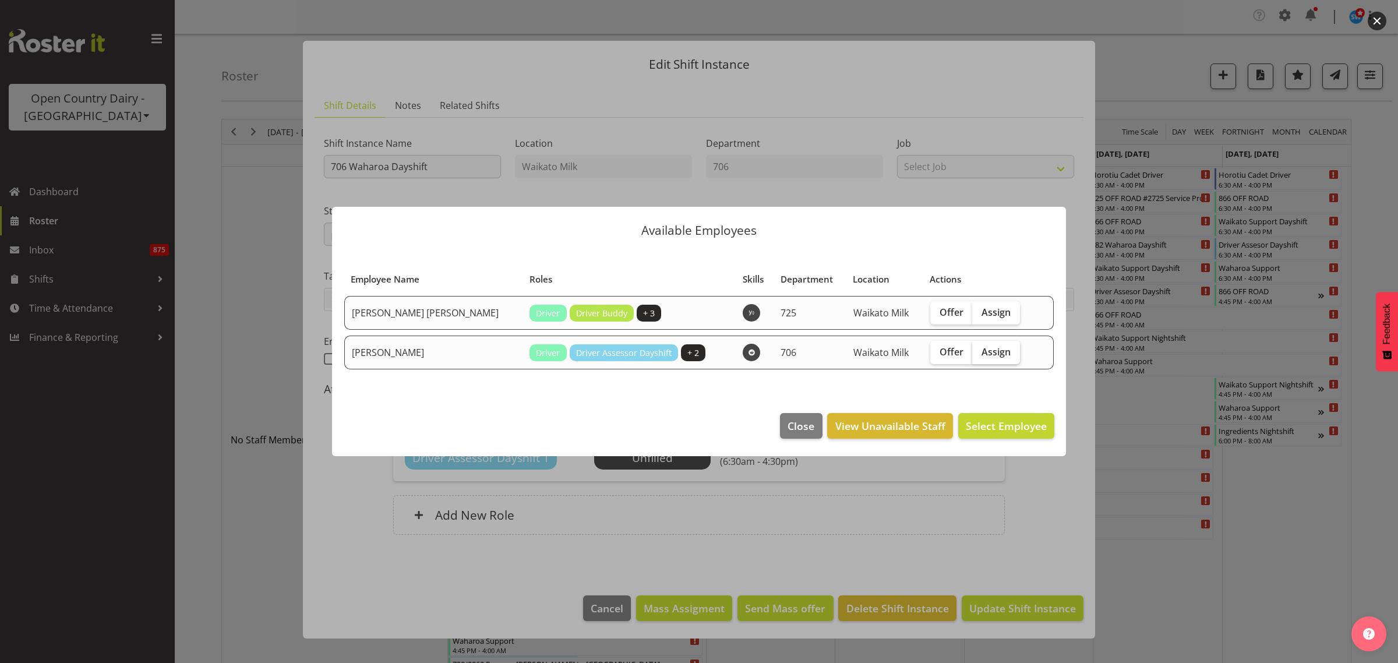
click at [985, 348] on span "Assign" at bounding box center [996, 352] width 29 height 12
click at [980, 348] on input "Assign" at bounding box center [976, 352] width 8 height 8
checkbox input "true"
click at [994, 423] on span "Assign Mark Ansley" at bounding box center [988, 426] width 118 height 14
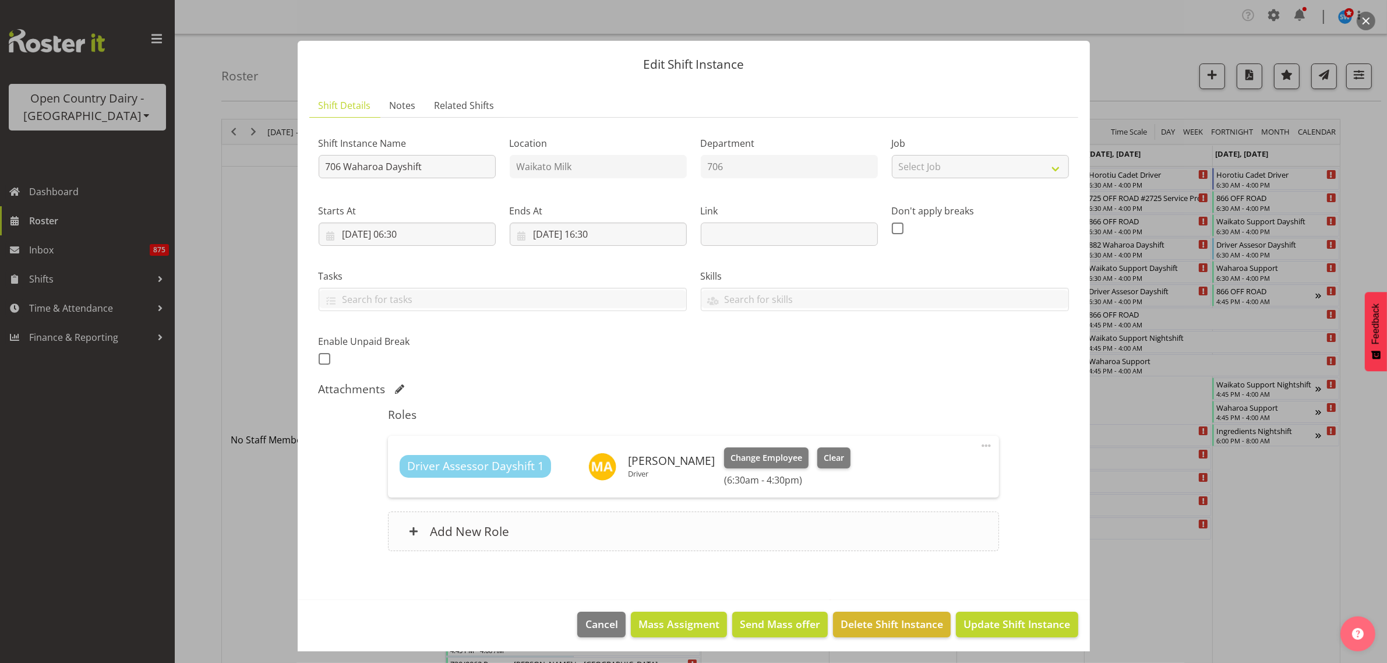
click at [492, 532] on h6 "Add New Role" at bounding box center [469, 531] width 79 height 15
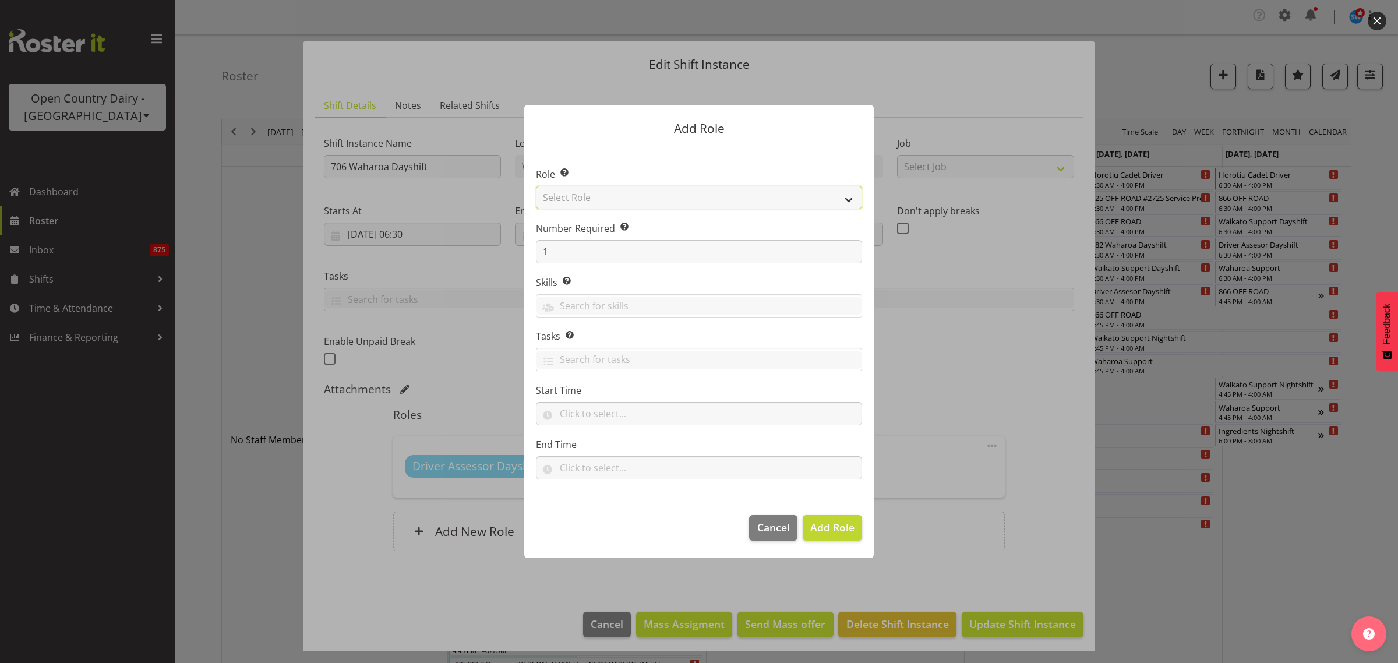
click at [845, 198] on select "Select Role Cadet Driver Crew Leader Driver Driver Buddy Driver Assessor Dayshi…" at bounding box center [699, 197] width 326 height 23
select select "1166"
click at [536, 186] on select "Select Role Cadet Driver Crew Leader Driver Driver Buddy Driver Assessor Dayshi…" at bounding box center [699, 197] width 326 height 23
click at [831, 526] on span "Add Role" at bounding box center [832, 527] width 44 height 14
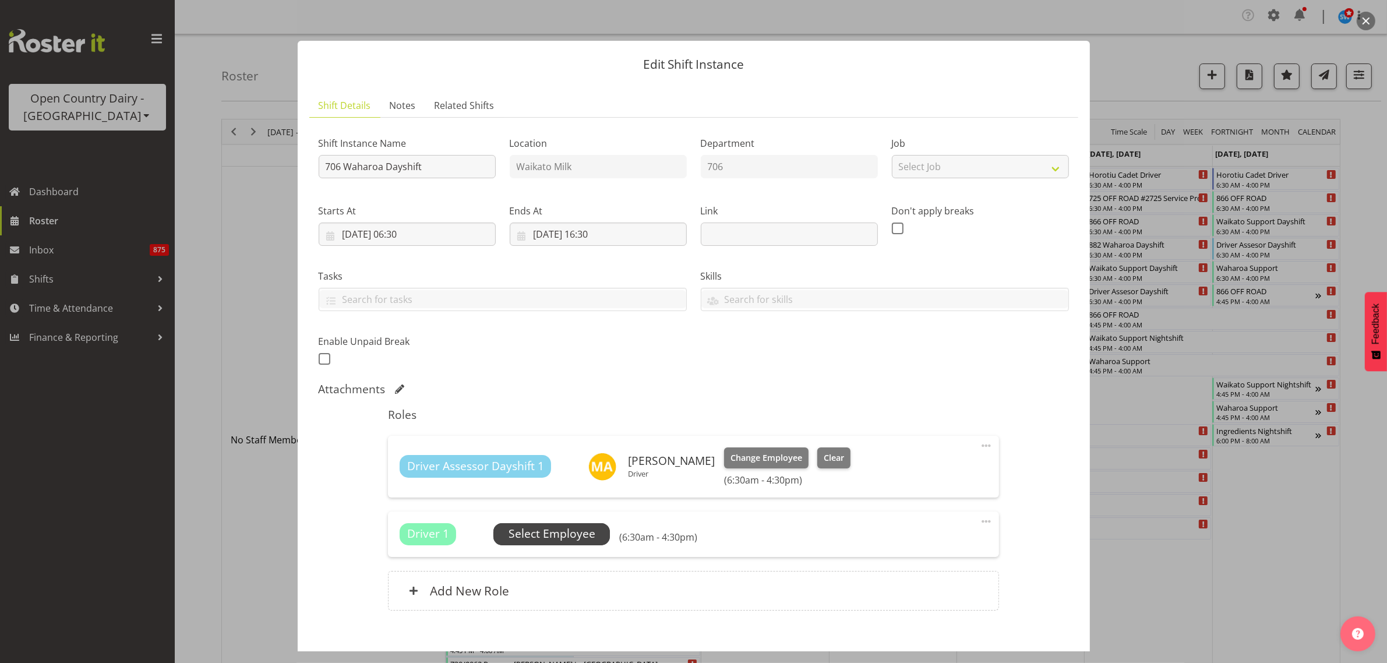
click at [583, 532] on span "Select Employee" at bounding box center [552, 534] width 87 height 17
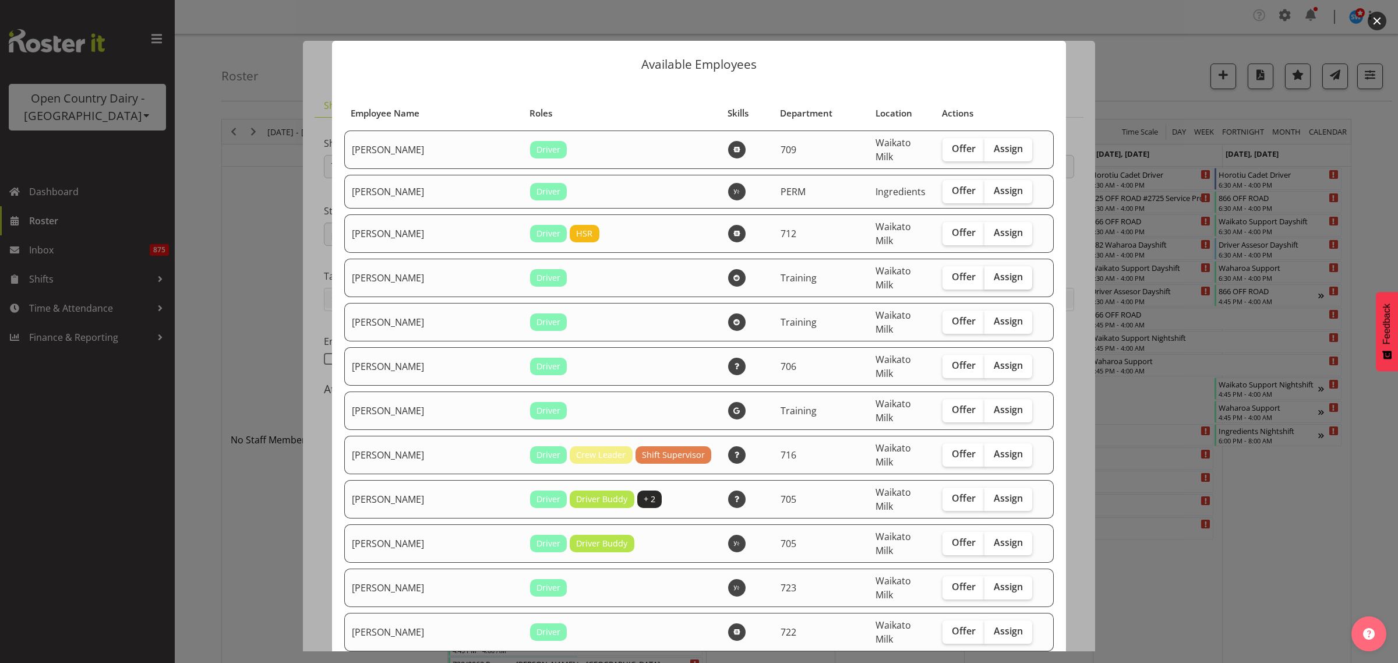
click at [1009, 266] on label "Assign" at bounding box center [1009, 277] width 48 height 23
click at [992, 273] on input "Assign" at bounding box center [989, 277] width 8 height 8
checkbox input "true"
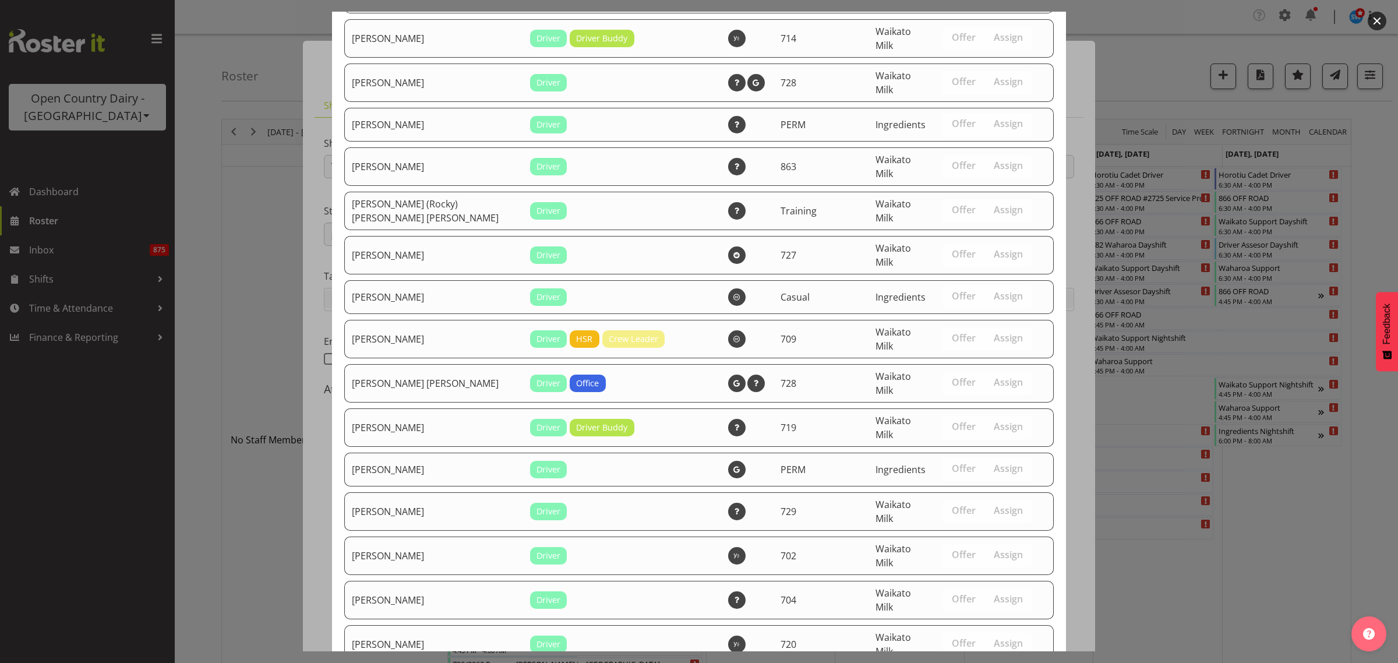
scroll to position [2113, 0]
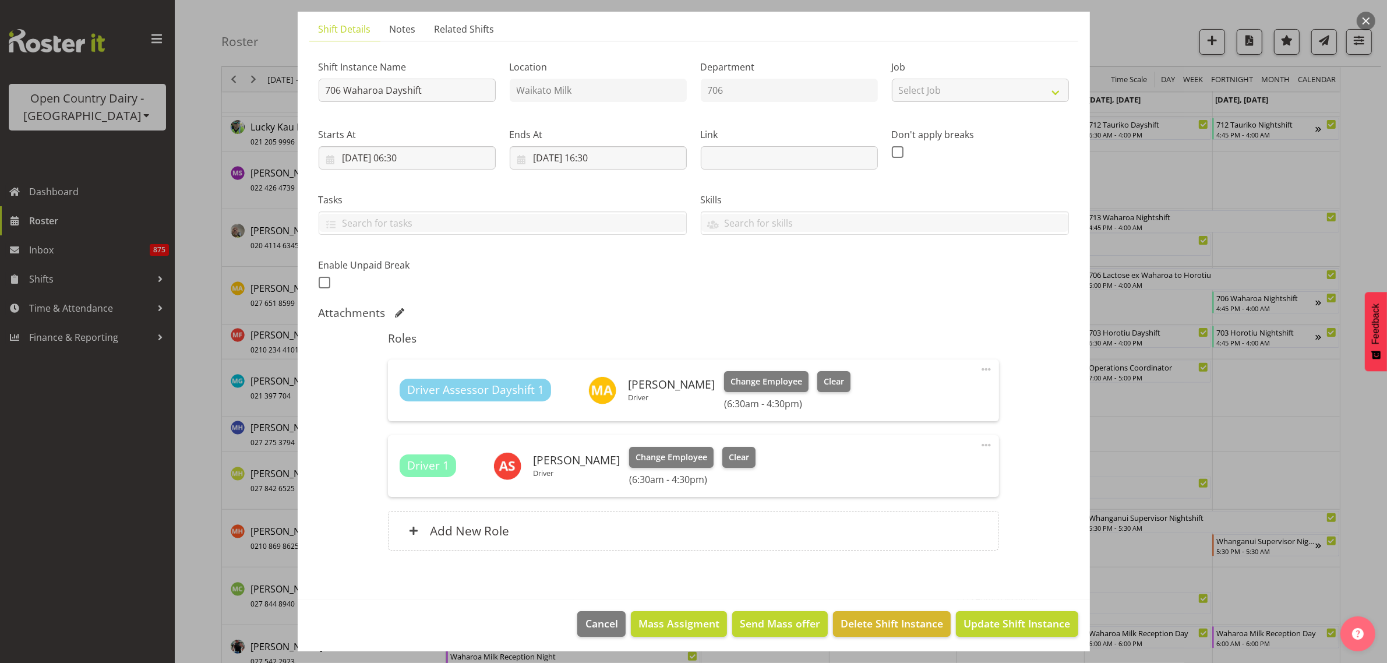
scroll to position [79, 0]
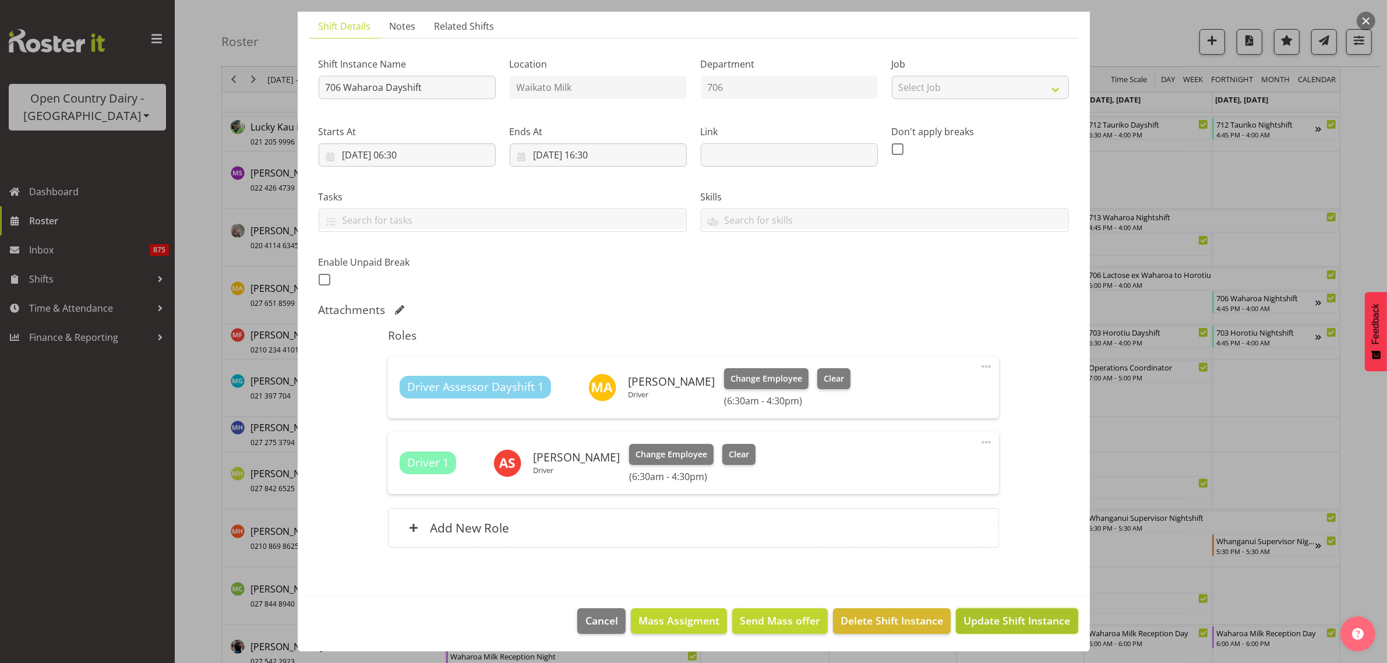
click at [1024, 621] on span "Update Shift Instance" at bounding box center [1017, 620] width 107 height 15
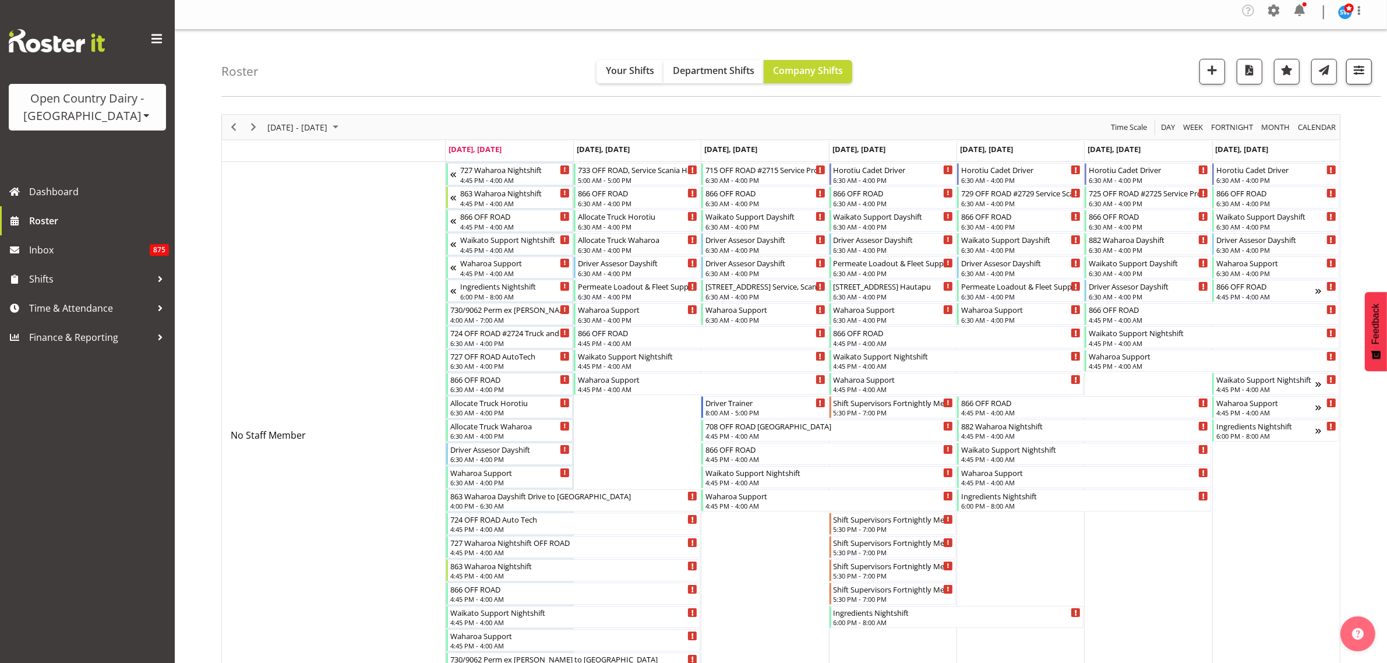
scroll to position [0, 0]
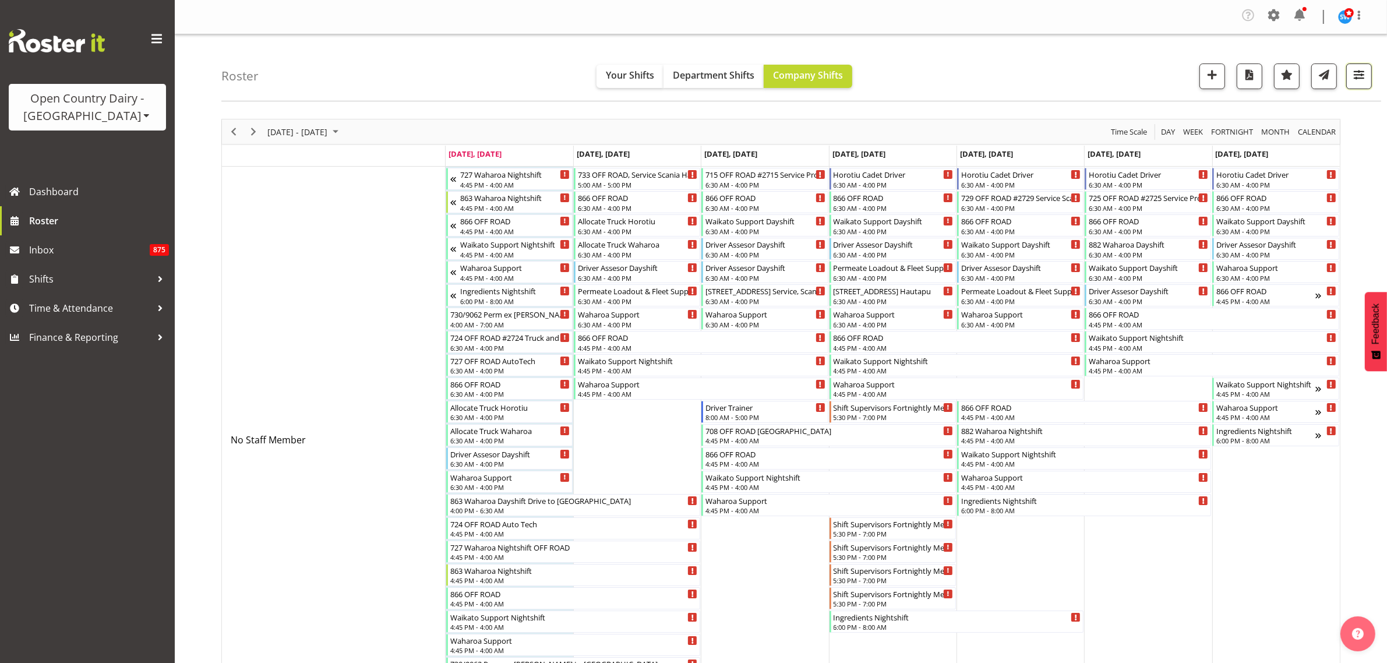
click at [1353, 75] on span "button" at bounding box center [1359, 74] width 15 height 15
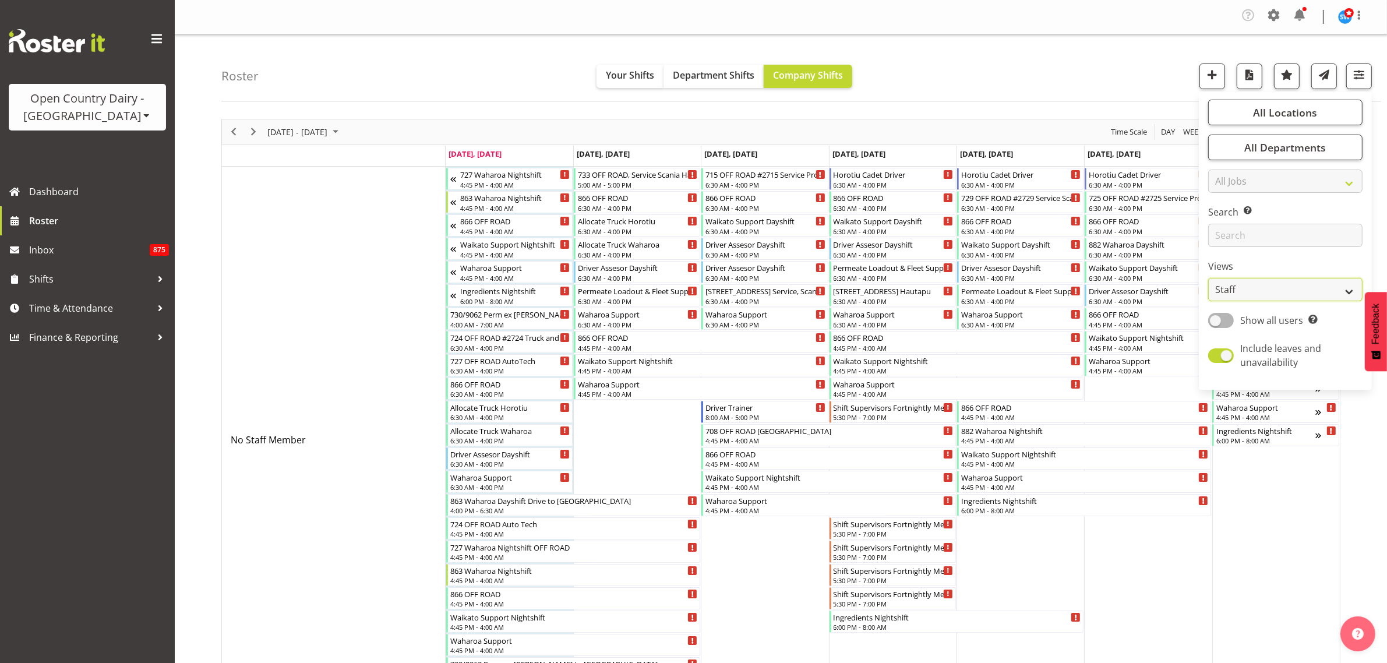
click at [1336, 289] on select "Staff Role Shift - Horizontal Shift - Vertical Staff - Location" at bounding box center [1285, 289] width 154 height 23
select select "shiftH"
click at [1209, 278] on select "Staff Role Shift - Horizontal Shift - Vertical Staff - Location" at bounding box center [1285, 289] width 154 height 23
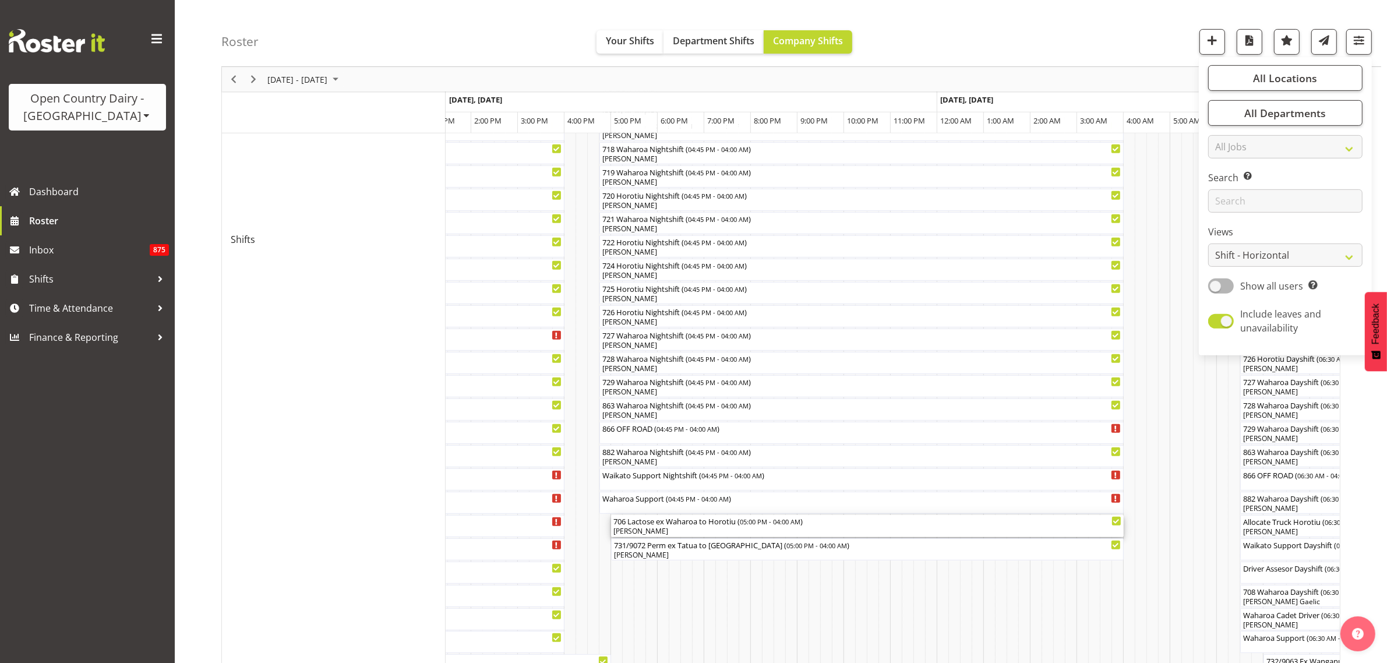
click at [823, 527] on div "[PERSON_NAME]" at bounding box center [868, 531] width 508 height 10
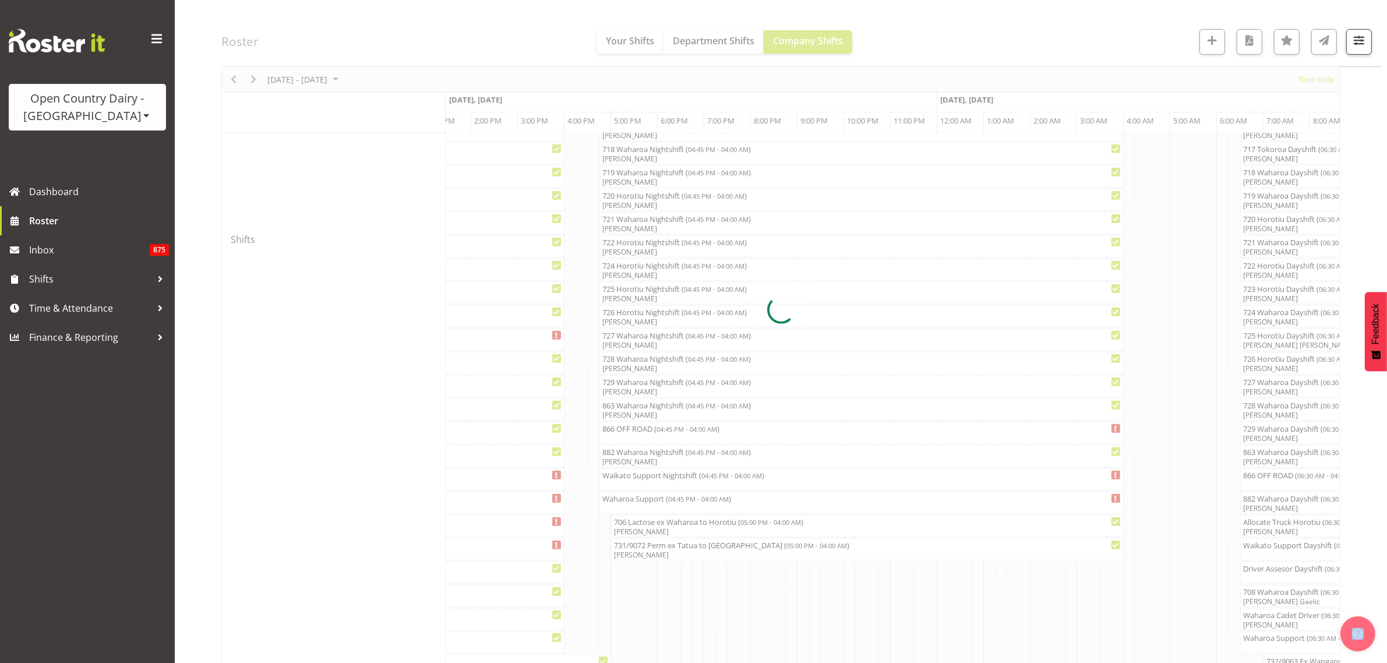
click at [823, 527] on div at bounding box center [780, 309] width 1119 height 1547
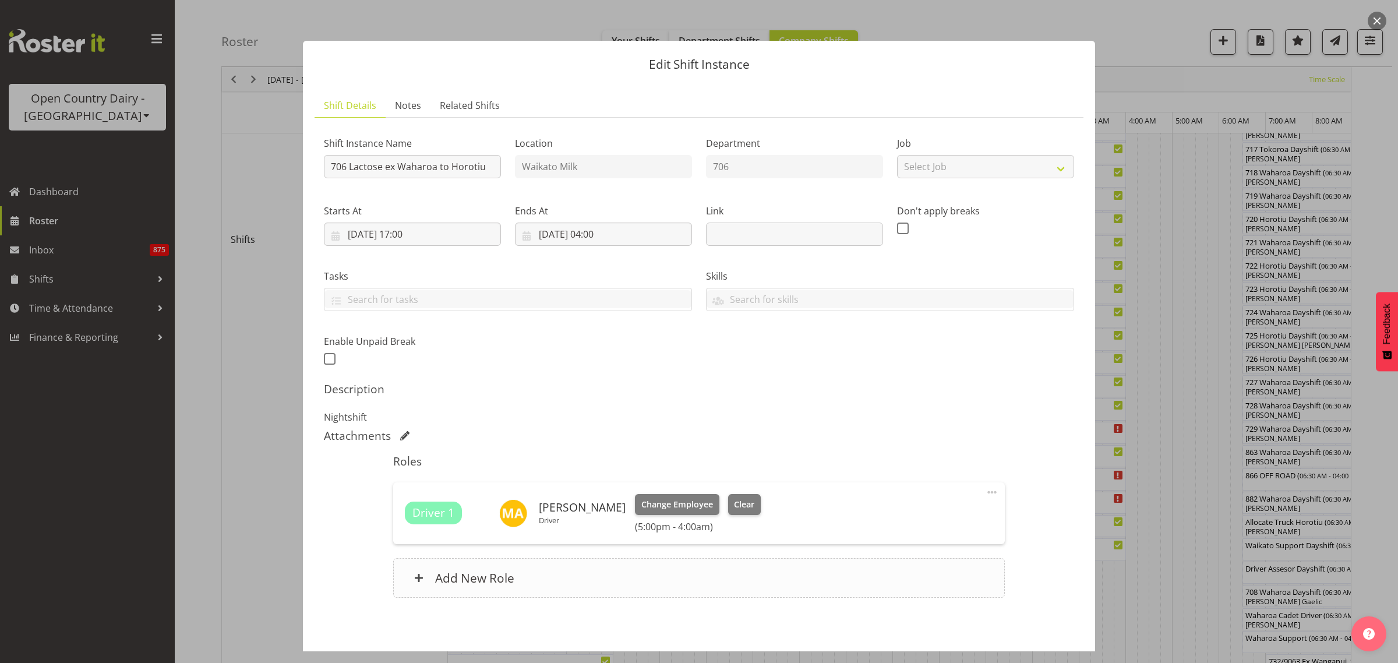
click at [503, 580] on h6 "Add New Role" at bounding box center [474, 577] width 79 height 15
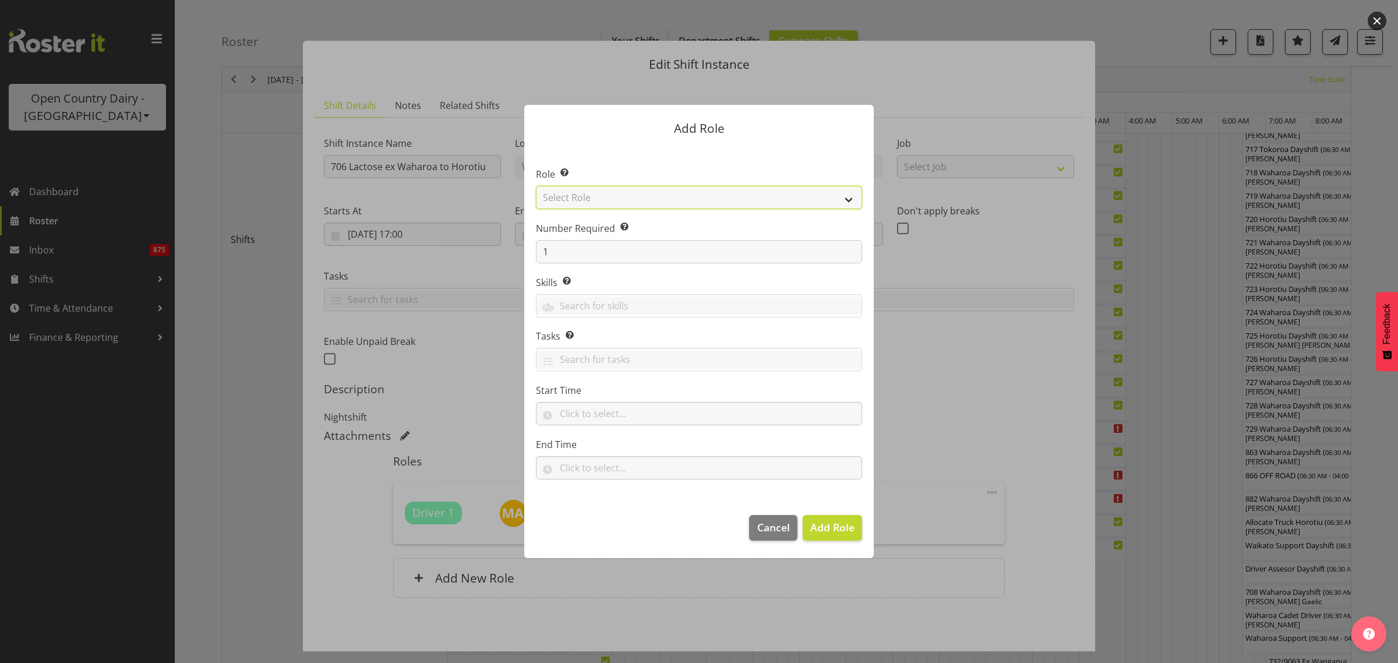
click at [848, 198] on select "Select Role Cadet Driver Crew Leader Driver Driver Buddy Driver Assessor Dayshi…" at bounding box center [699, 197] width 326 height 23
select select "1166"
click at [536, 186] on select "Select Role Cadet Driver Crew Leader Driver Driver Buddy Driver Assessor Dayshi…" at bounding box center [699, 197] width 326 height 23
click at [828, 525] on span "Add Role" at bounding box center [832, 527] width 44 height 14
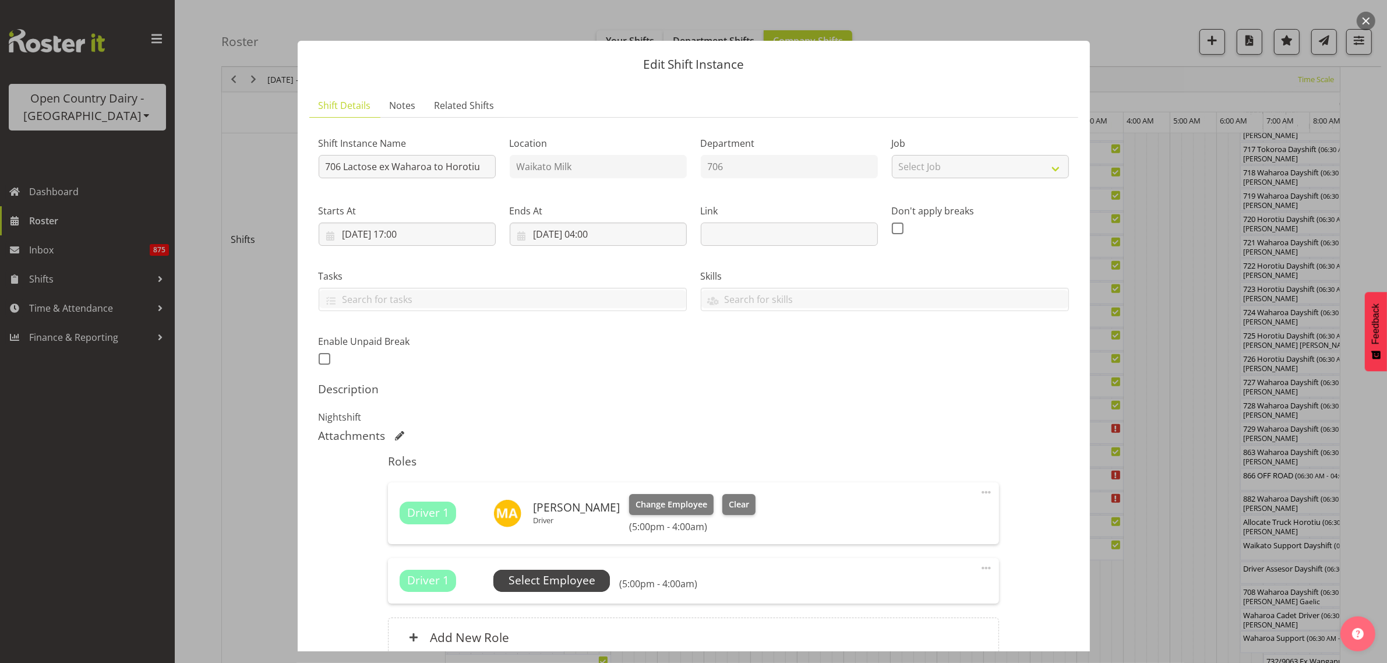
click at [583, 578] on span "Select Employee" at bounding box center [552, 580] width 87 height 17
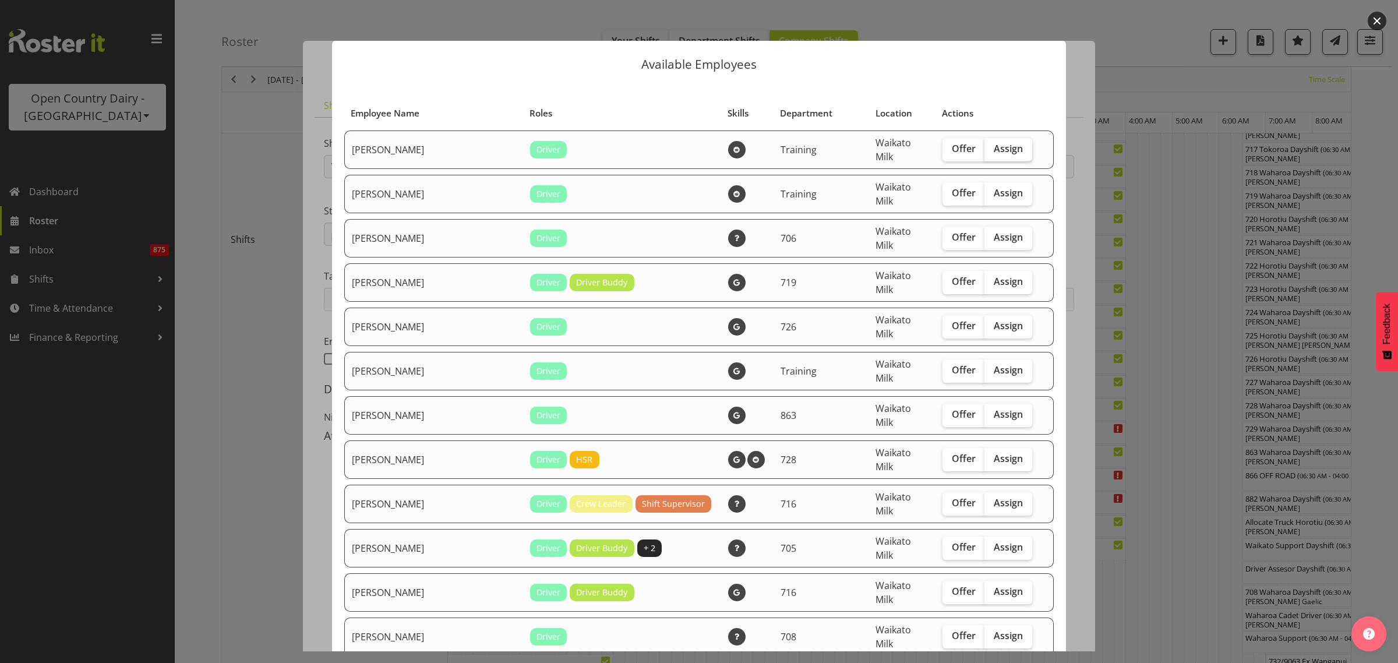
click at [994, 144] on span "Assign" at bounding box center [1008, 149] width 29 height 12
click at [992, 145] on input "Assign" at bounding box center [989, 149] width 8 height 8
checkbox input "true"
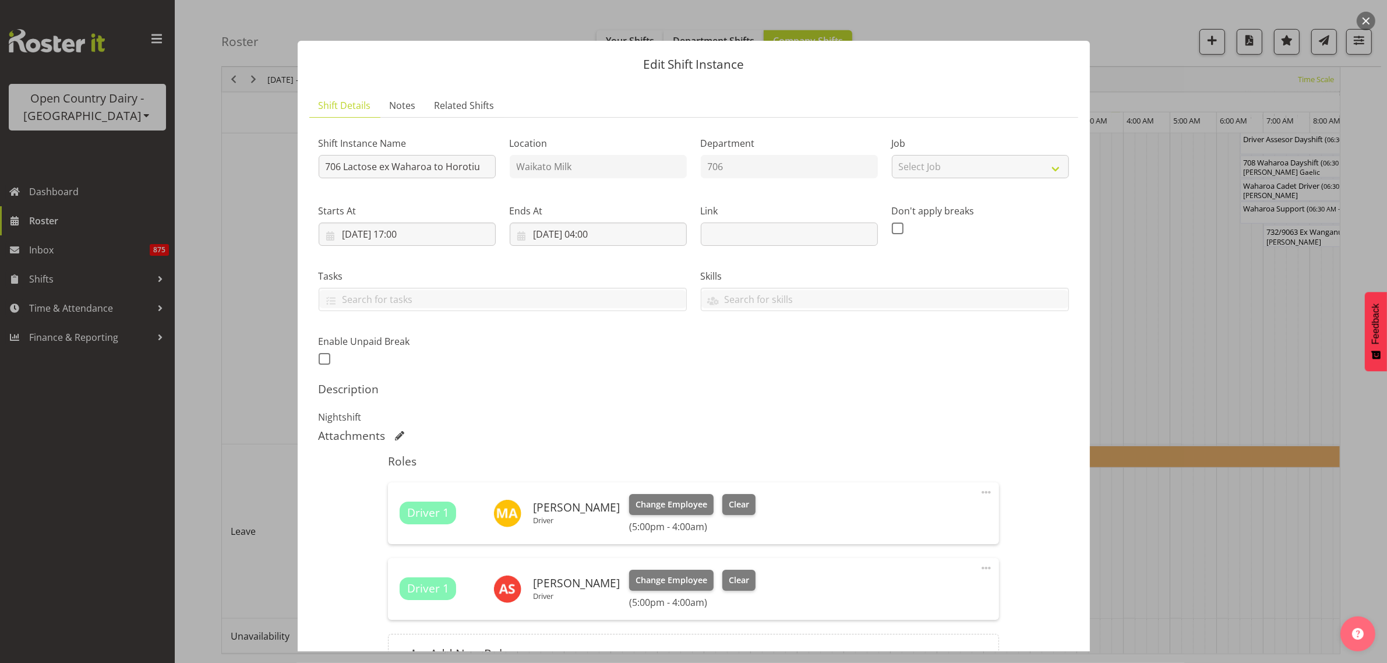
click at [979, 491] on span at bounding box center [986, 492] width 14 height 14
click at [923, 558] on link "Delete" at bounding box center [938, 562] width 112 height 21
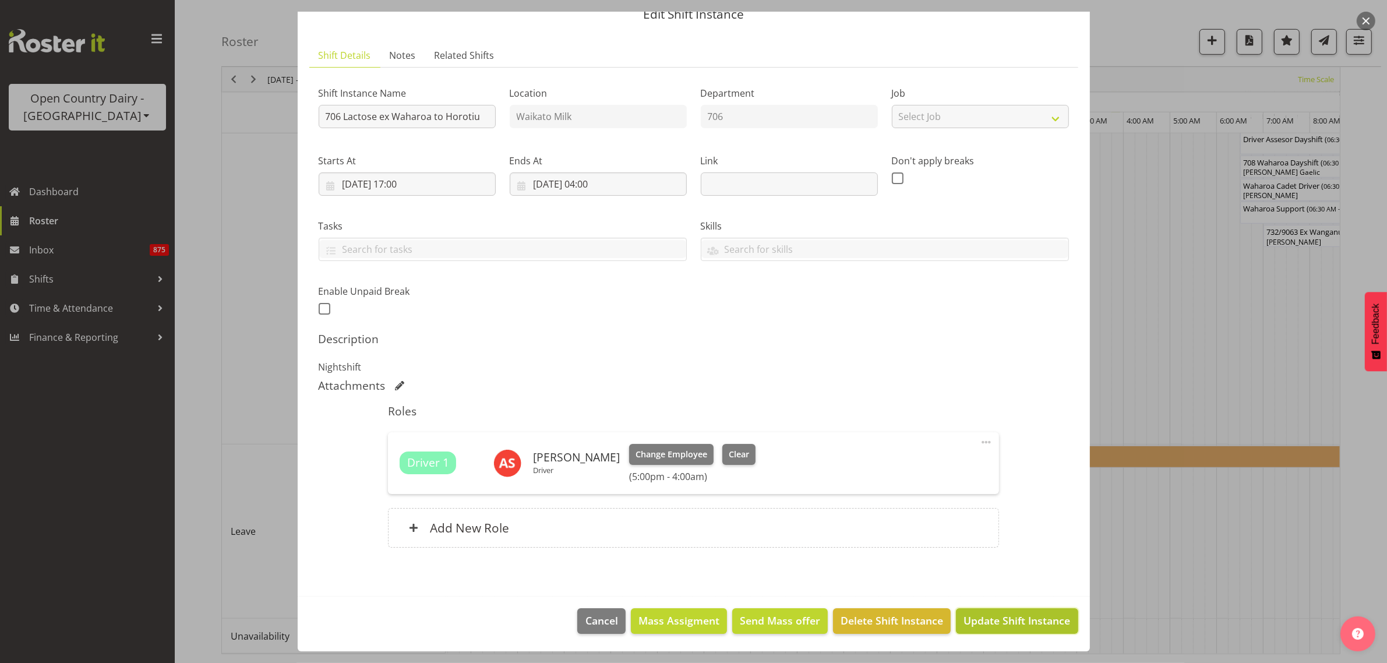
click at [995, 616] on span "Update Shift Instance" at bounding box center [1017, 620] width 107 height 15
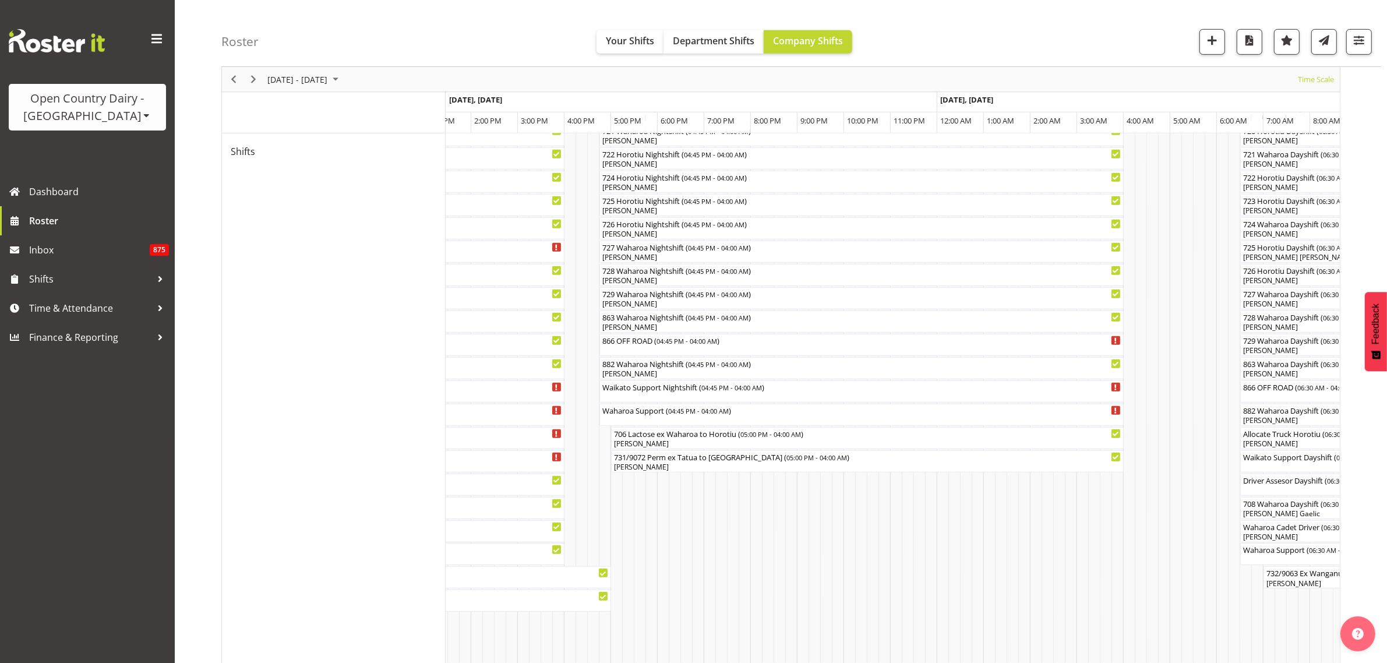
scroll to position [728, 0]
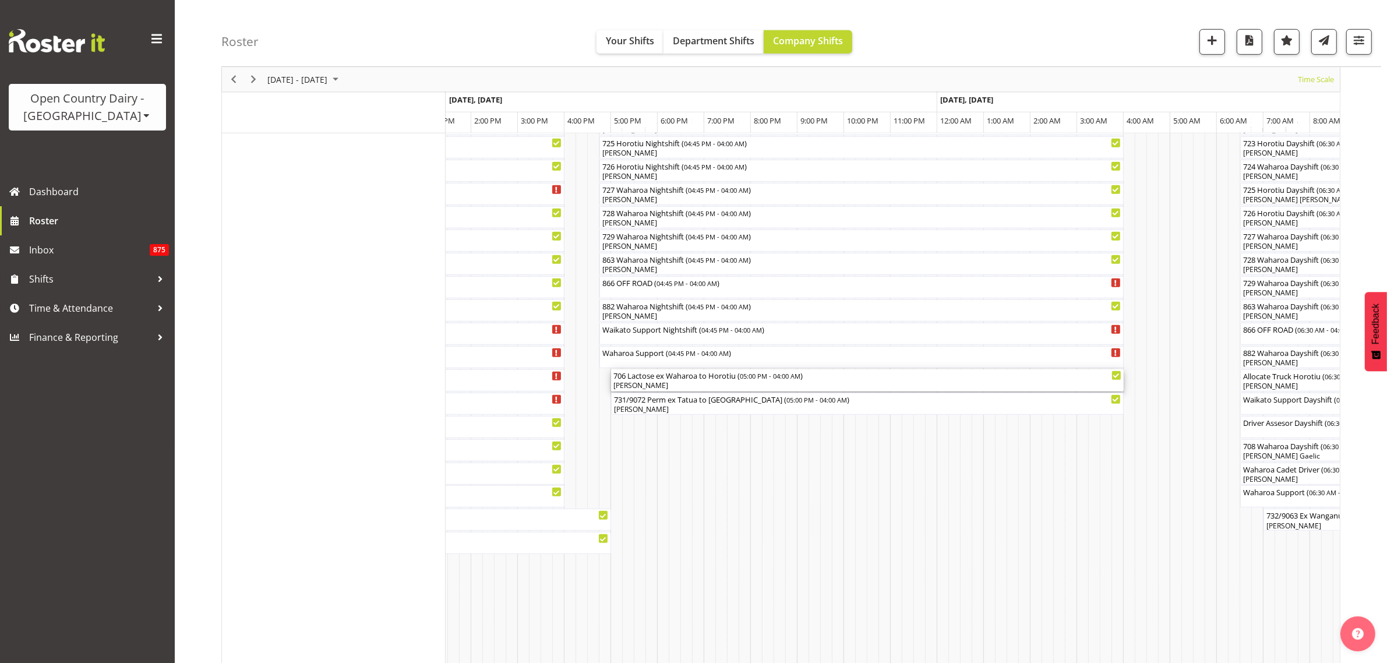
click at [826, 376] on div "706 Lactose ex Waharoa to Horotiu ( 05:00 PM - 04:00 AM )" at bounding box center [868, 375] width 508 height 12
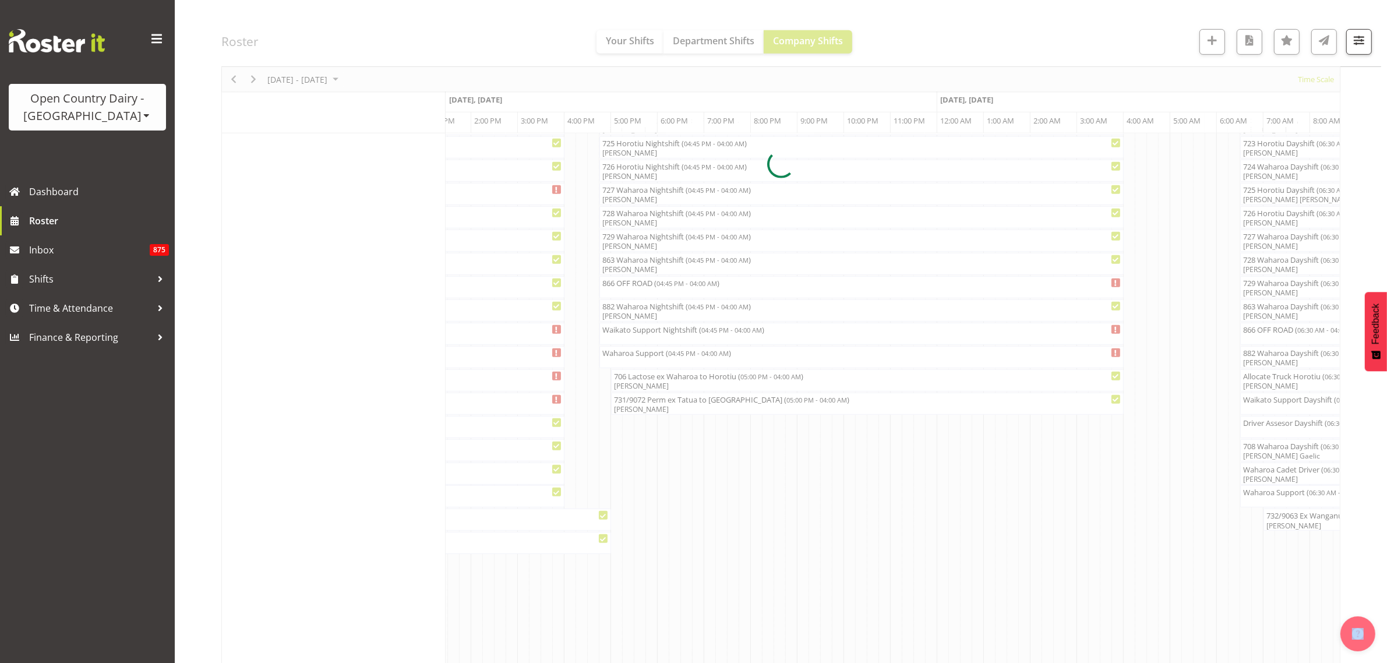
click at [826, 376] on div at bounding box center [780, 164] width 1119 height 1547
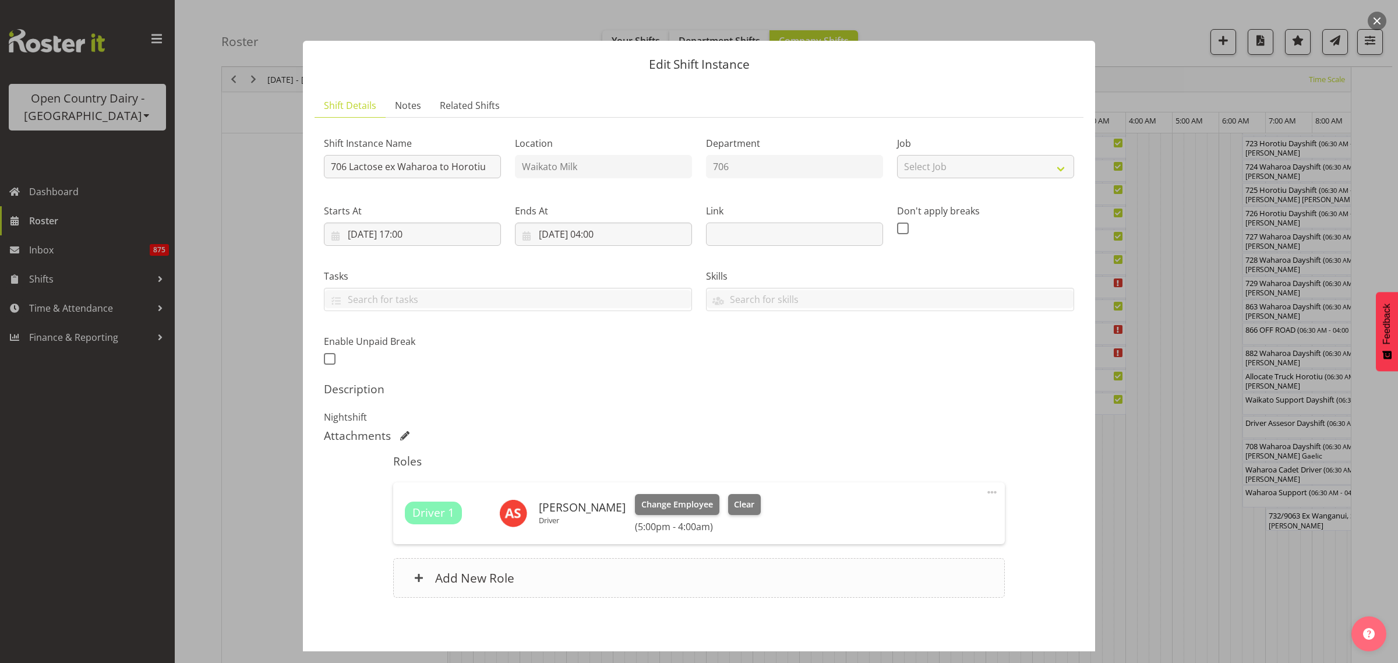
click at [491, 578] on h6 "Add New Role" at bounding box center [474, 577] width 79 height 15
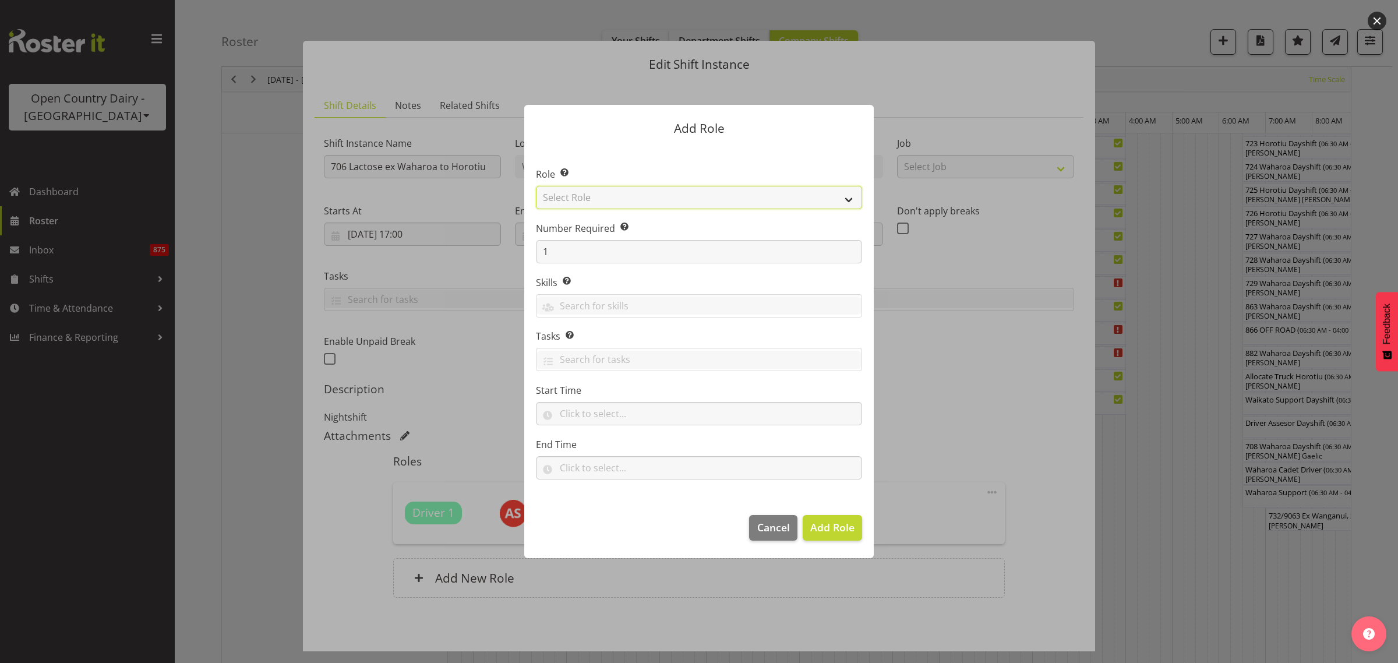
click at [851, 197] on select "Select Role Cadet Driver Crew Leader Driver Driver Buddy Driver Assessor Dayshi…" at bounding box center [699, 197] width 326 height 23
select select "1482"
click at [536, 186] on select "Select Role Cadet Driver Crew Leader Driver Driver Buddy Driver Assessor Dayshi…" at bounding box center [699, 197] width 326 height 23
click at [837, 523] on span "Add Role" at bounding box center [832, 527] width 44 height 14
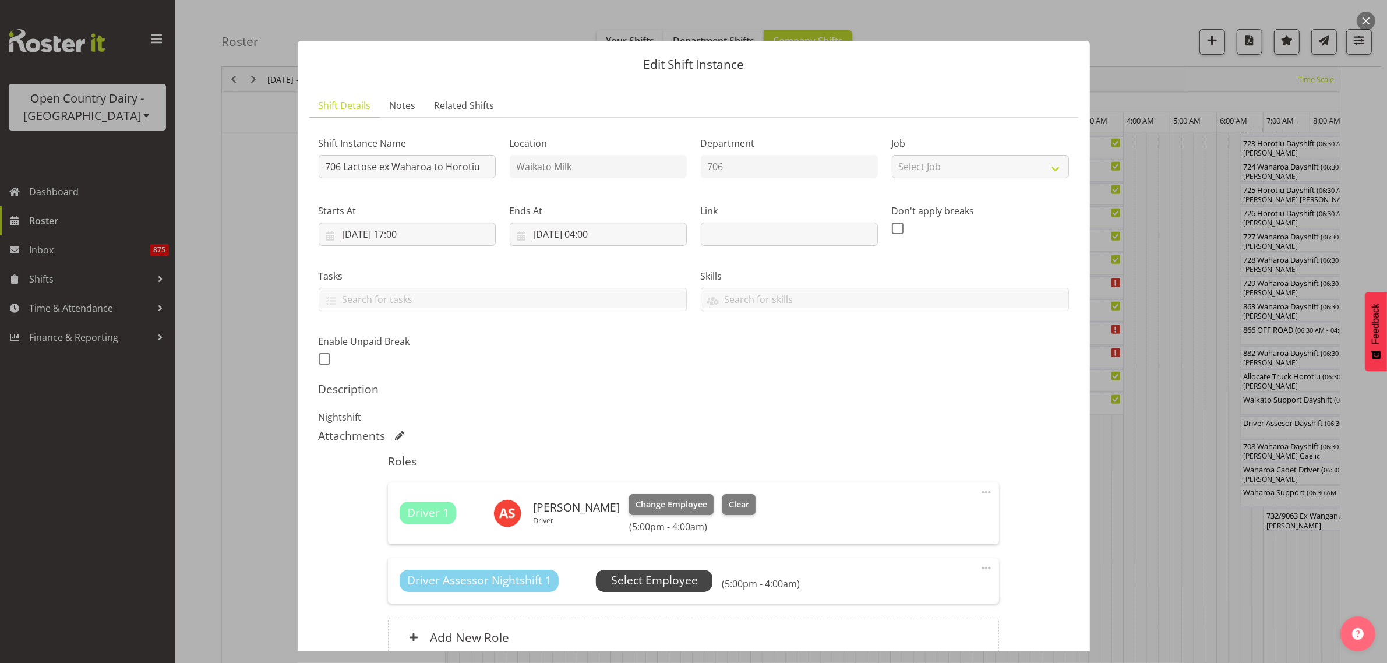
click at [651, 571] on span "Select Employee" at bounding box center [654, 581] width 117 height 22
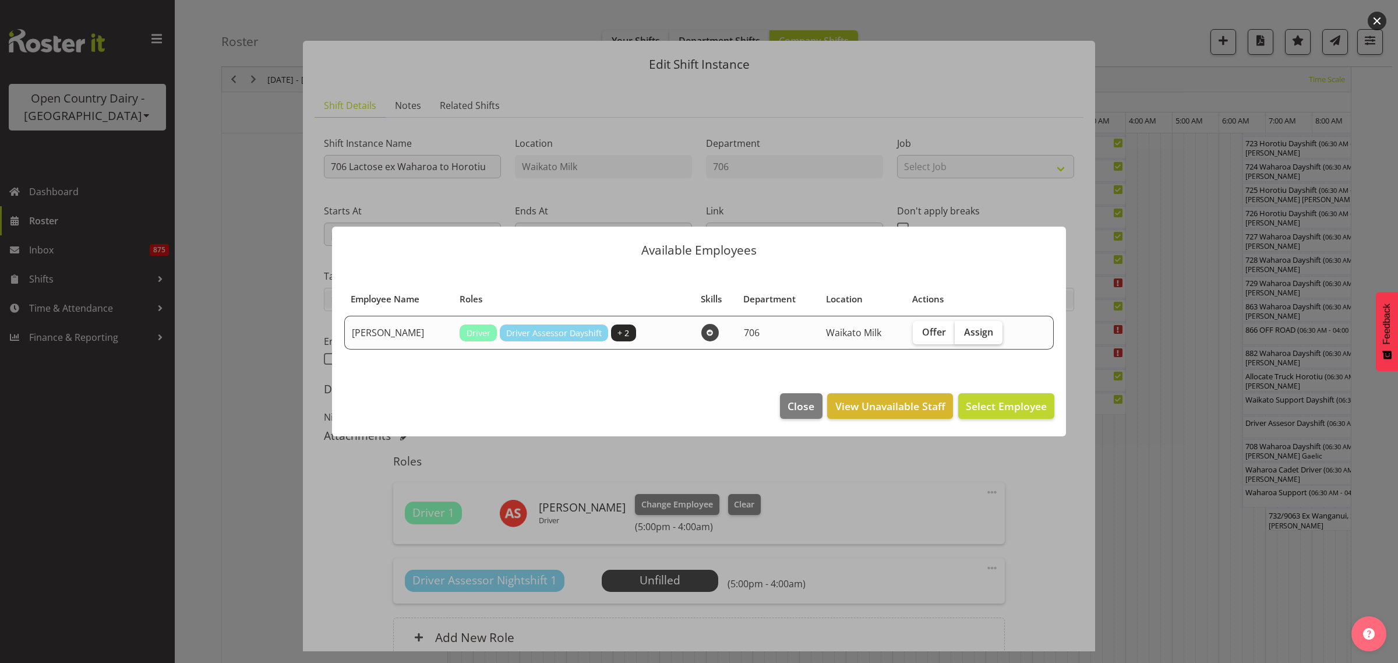
click at [976, 326] on span "Assign" at bounding box center [978, 332] width 29 height 12
click at [963, 328] on input "Assign" at bounding box center [959, 332] width 8 height 8
checkbox input "true"
click at [1010, 398] on button "Assign Mark Ansley" at bounding box center [988, 406] width 133 height 26
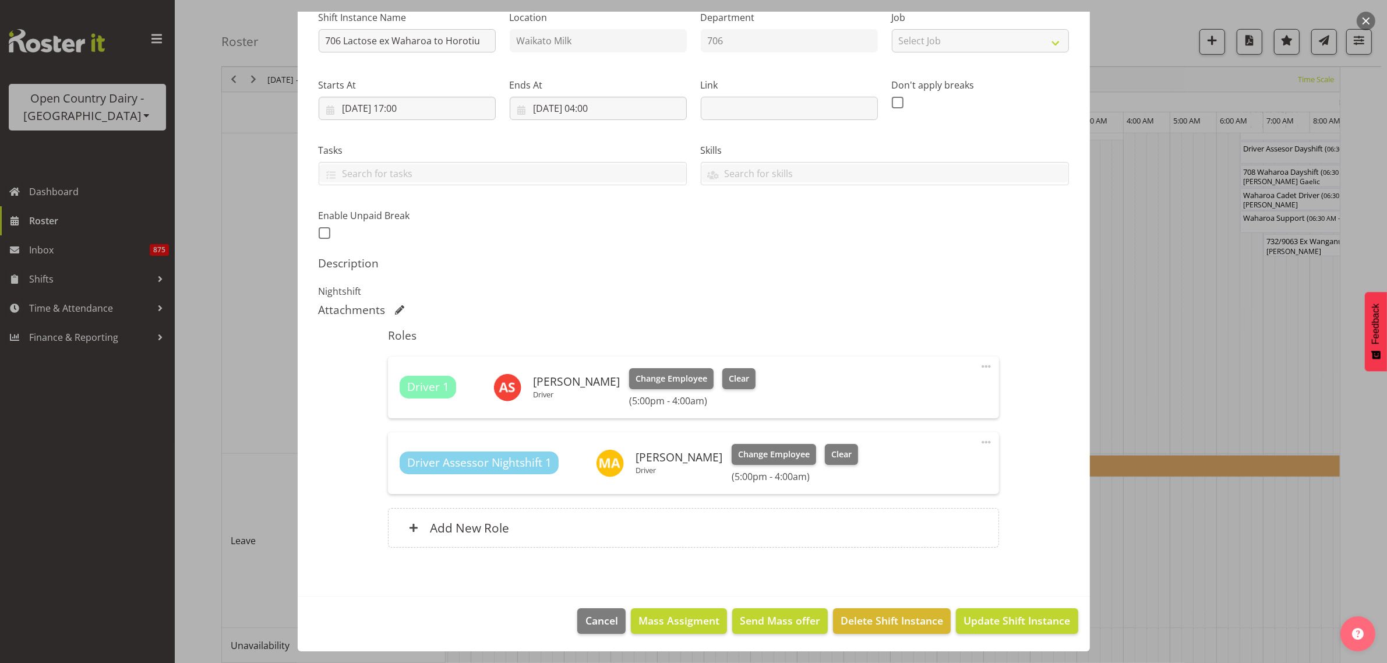
scroll to position [1023, 0]
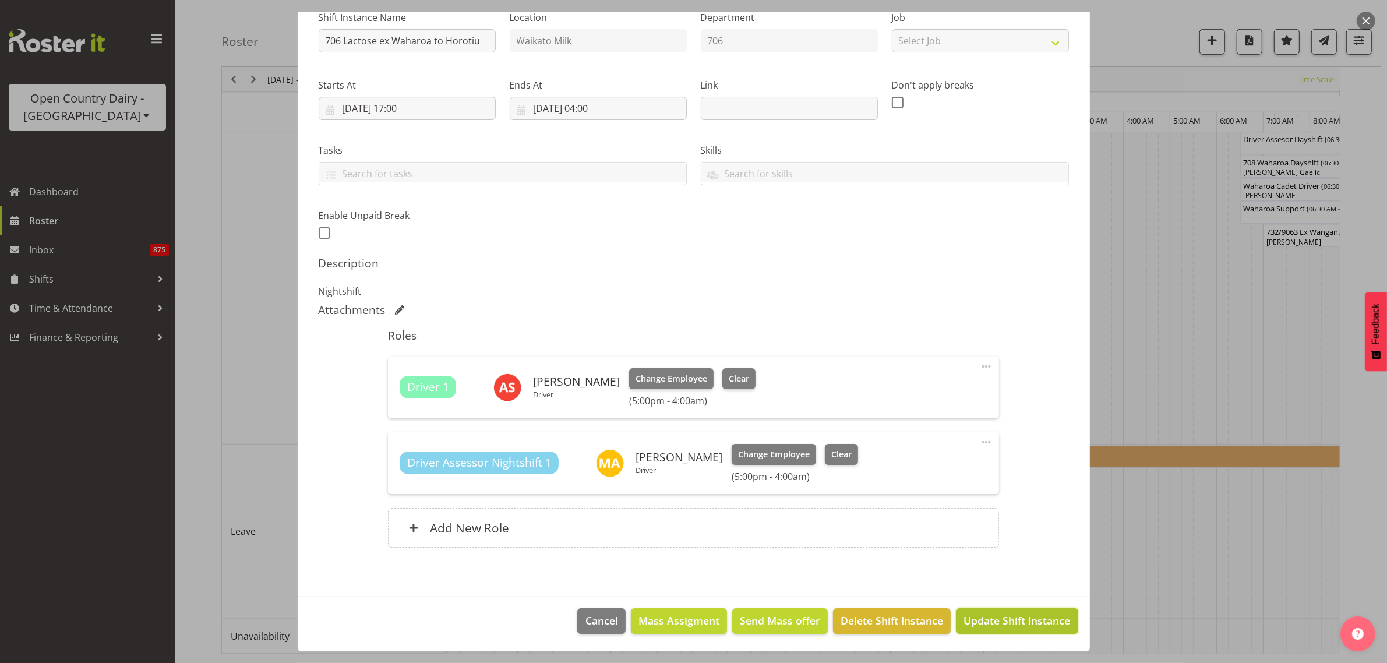
click at [1034, 616] on span "Update Shift Instance" at bounding box center [1017, 620] width 107 height 15
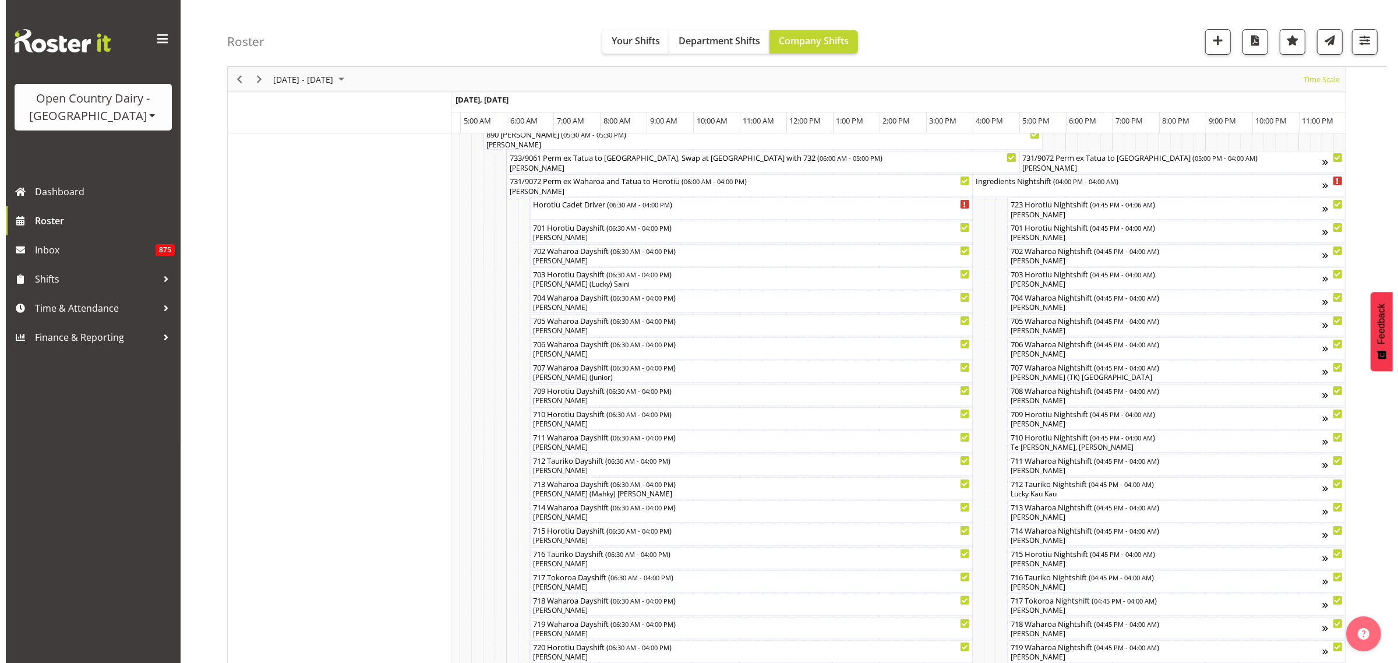
scroll to position [149, 0]
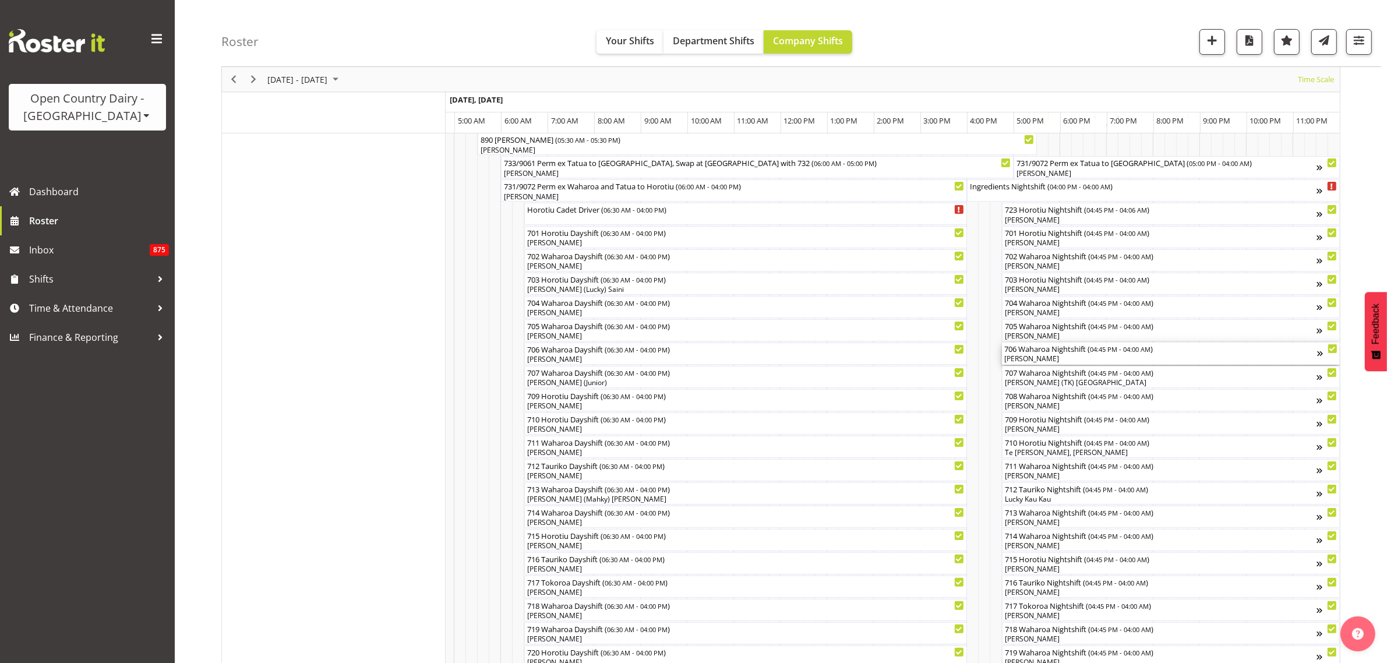
click at [1050, 354] on div "706 Waharoa Nightshift ( 04:45 PM - 04:00 AM )" at bounding box center [1160, 349] width 313 height 12
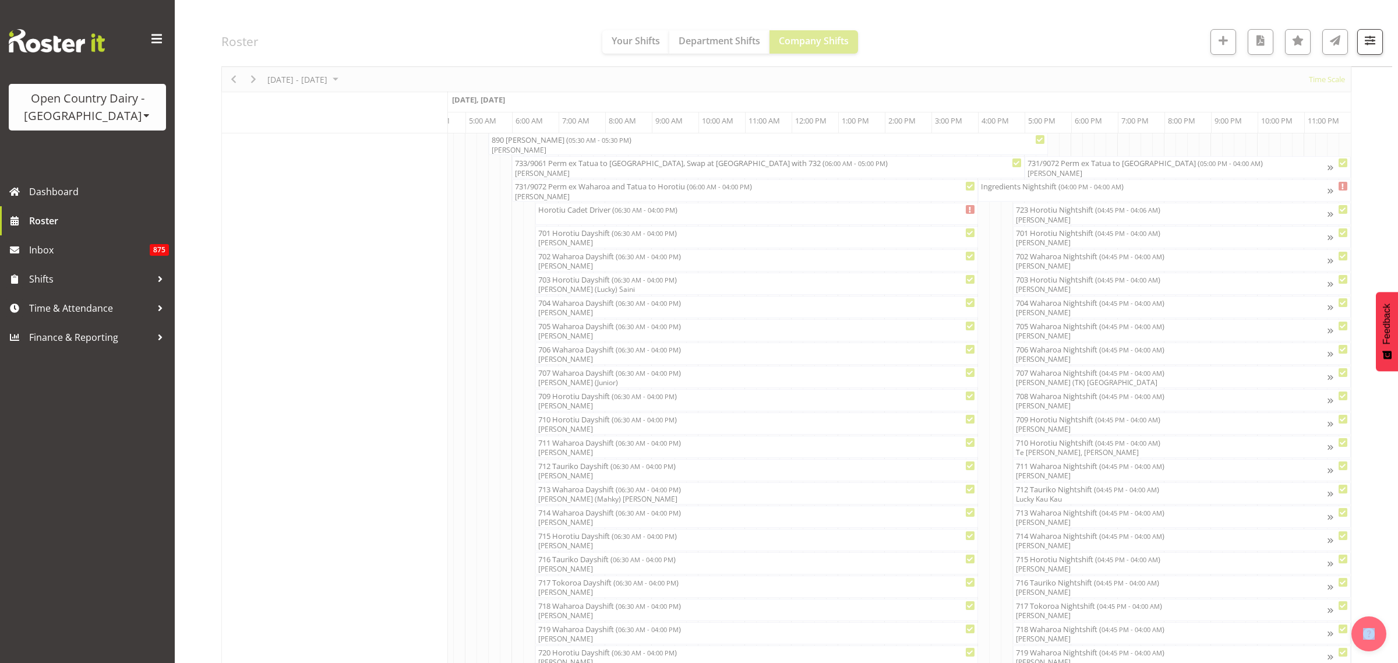
scroll to position [0, 6928]
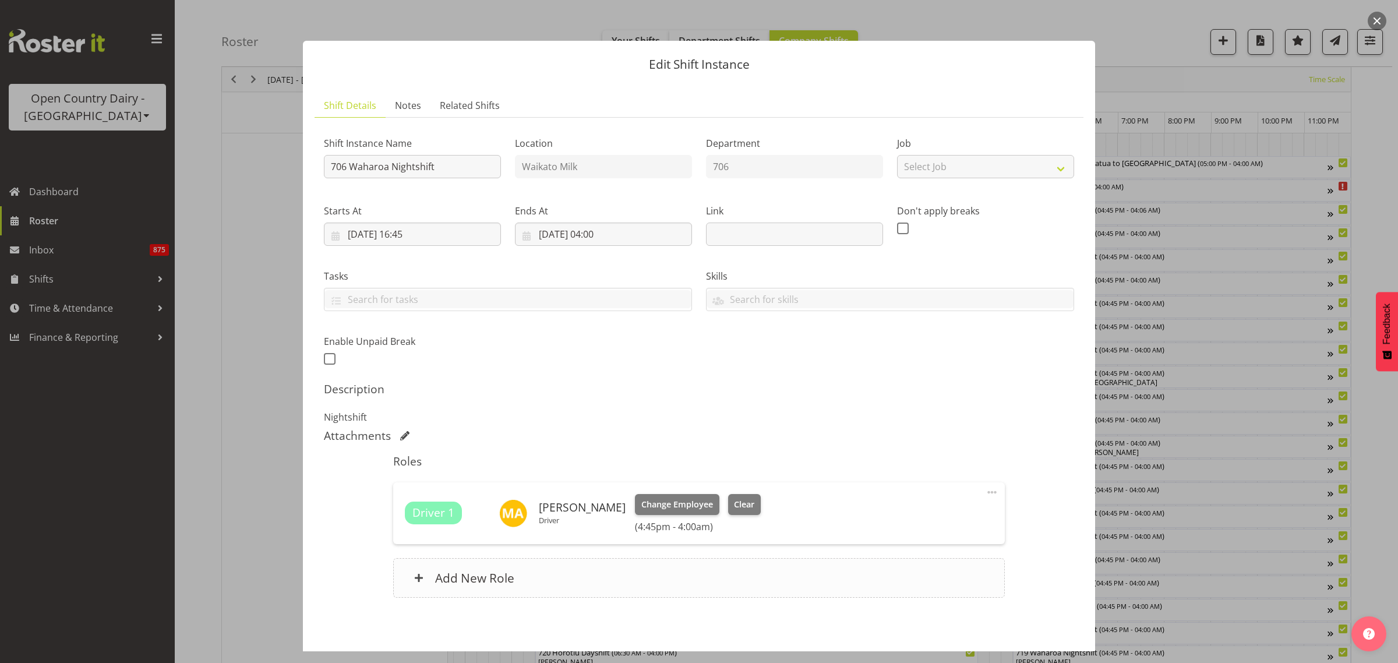
click at [497, 573] on h6 "Add New Role" at bounding box center [474, 577] width 79 height 15
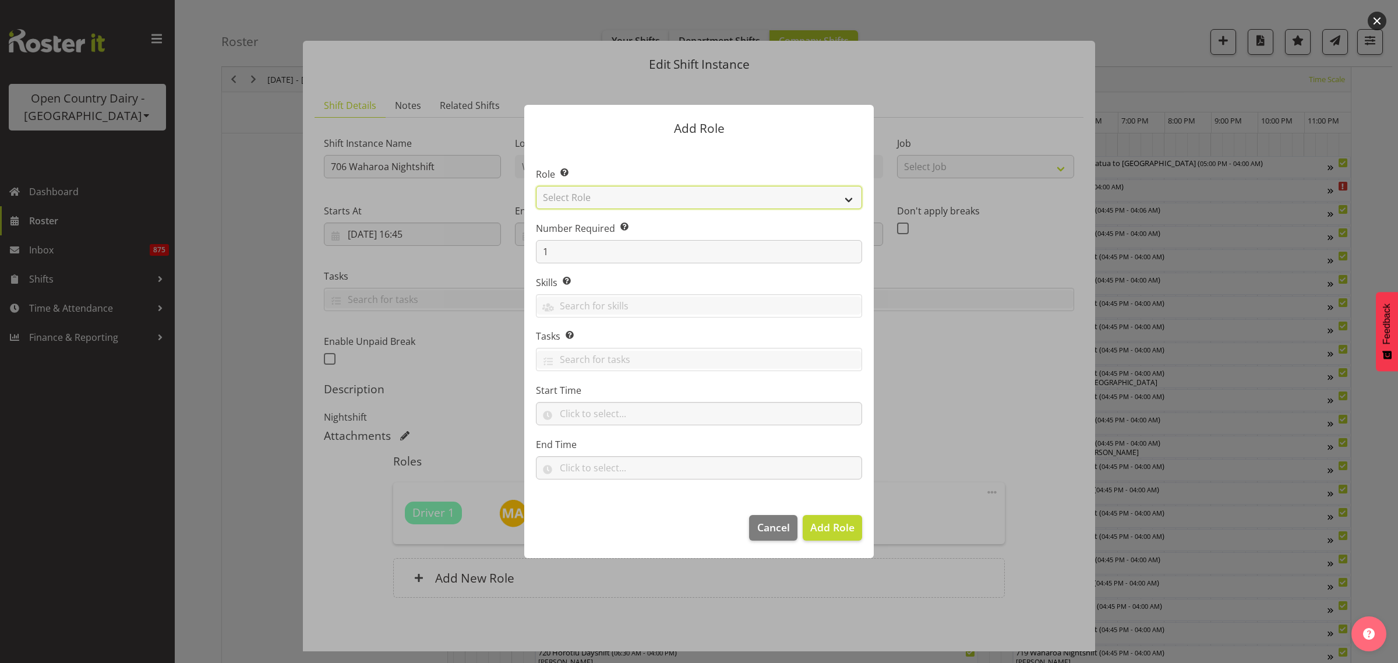
click at [849, 202] on select "Select Role Cadet Driver Crew Leader Driver Driver Buddy Driver Assessor Dayshi…" at bounding box center [699, 197] width 326 height 23
select select "1166"
click at [536, 186] on select "Select Role Cadet Driver Crew Leader Driver Driver Buddy Driver Assessor Dayshi…" at bounding box center [699, 197] width 326 height 23
click at [837, 523] on span "Add Role" at bounding box center [832, 527] width 44 height 14
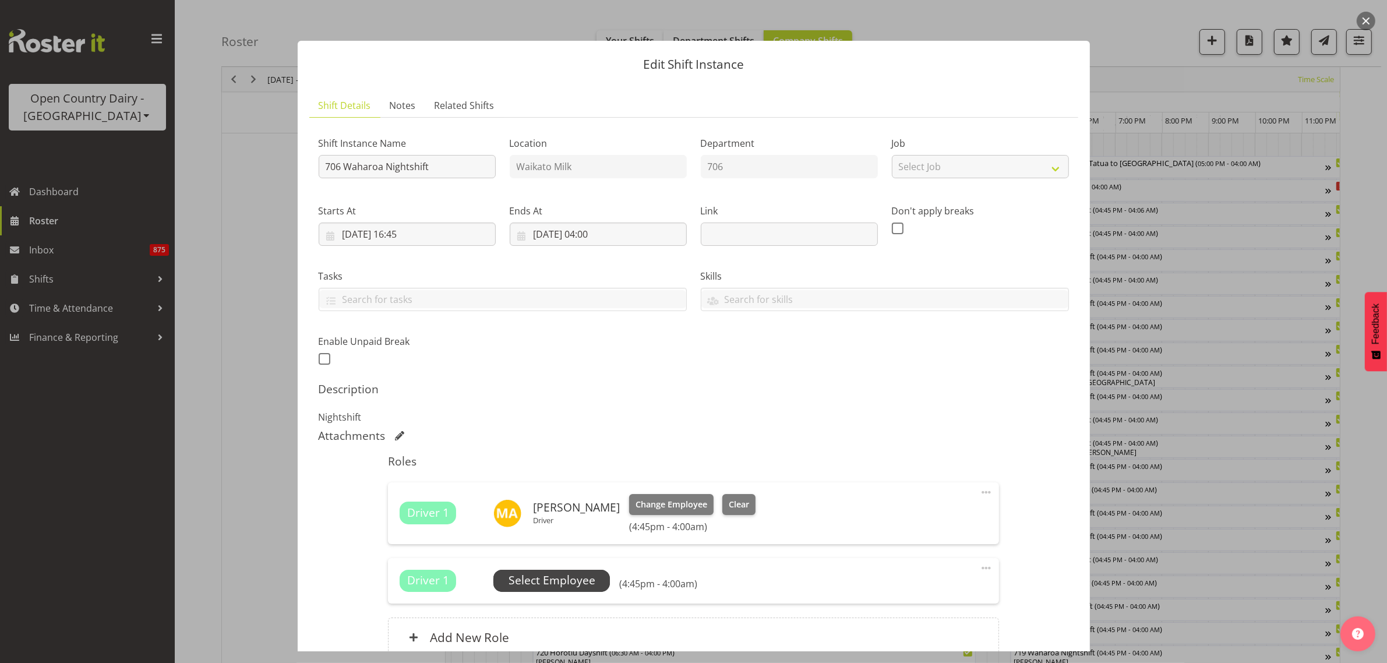
click at [583, 586] on span "Select Employee" at bounding box center [552, 580] width 87 height 17
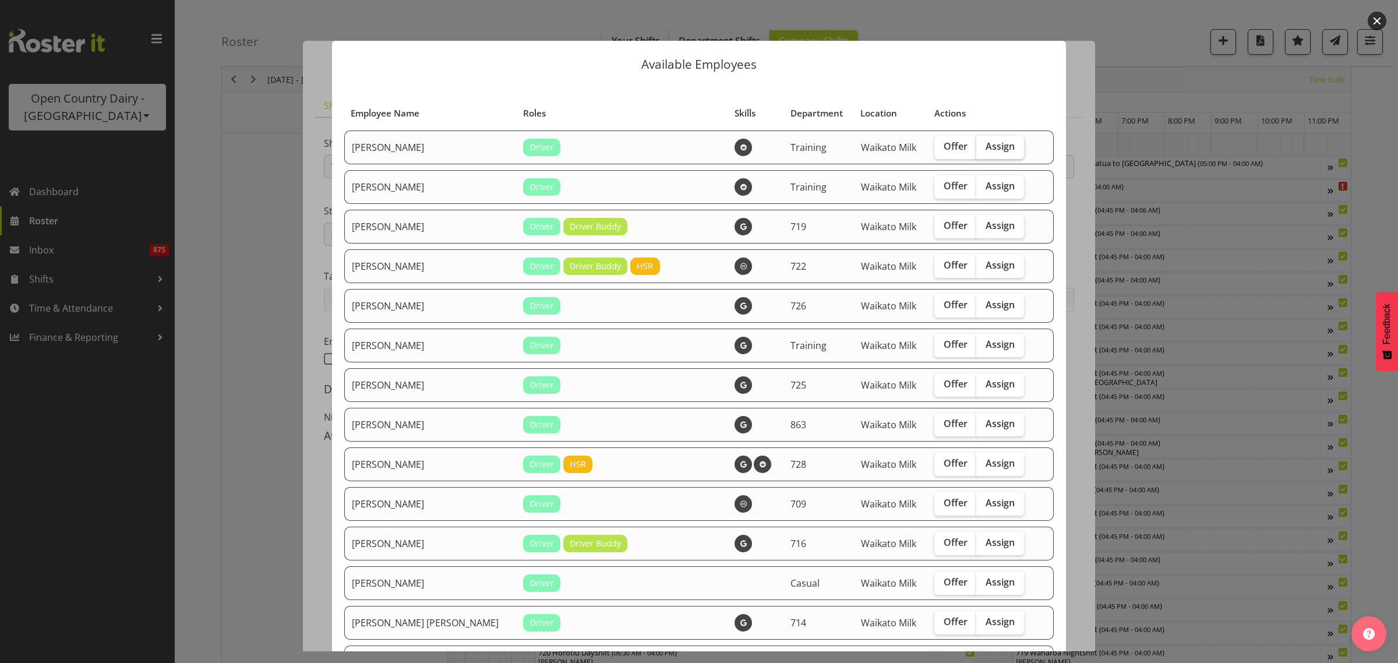
click at [992, 146] on span "Assign" at bounding box center [1000, 146] width 29 height 12
click at [984, 146] on input "Assign" at bounding box center [981, 147] width 8 height 8
checkbox input "true"
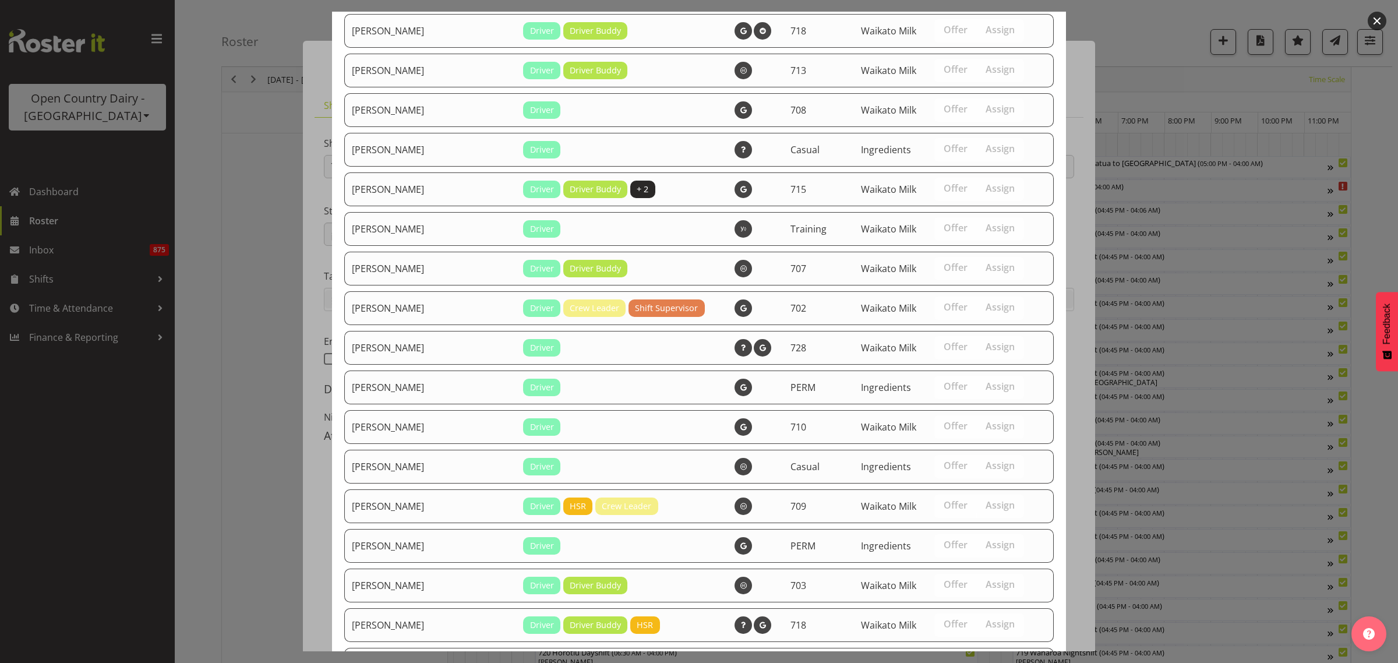
scroll to position [1235, 0]
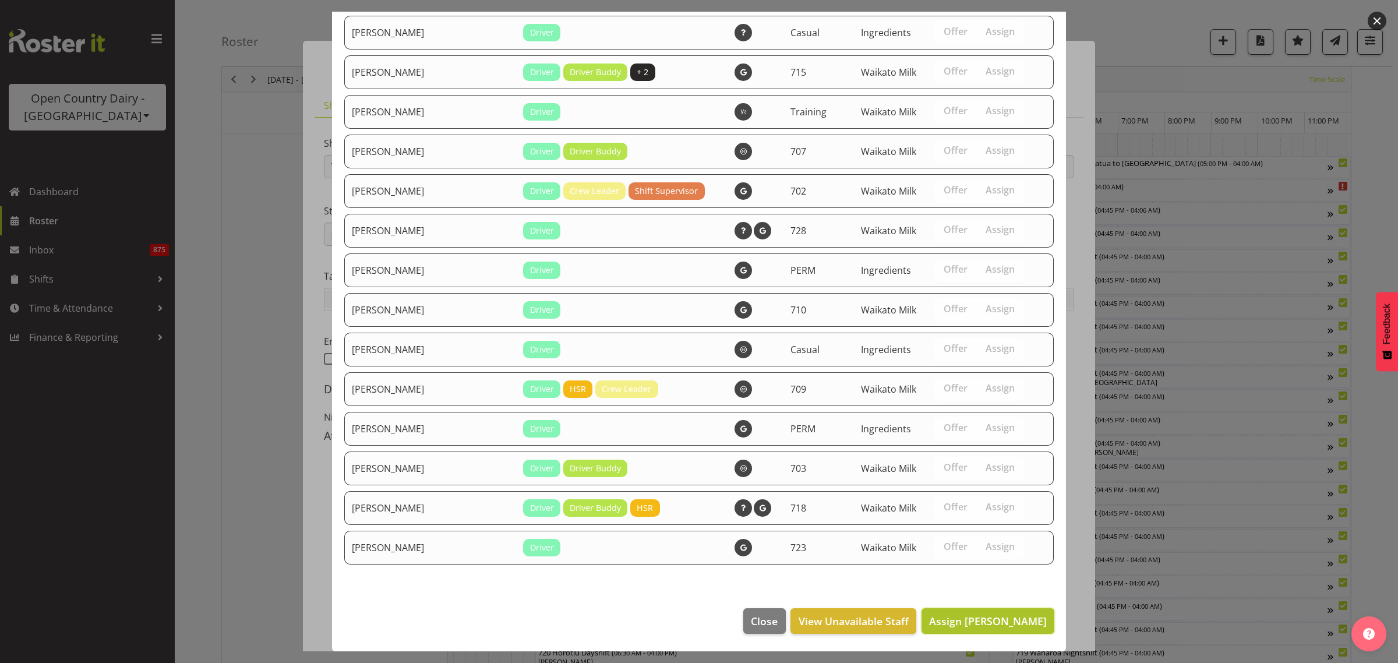
click at [985, 614] on span "Assign Andre Syben" at bounding box center [988, 621] width 118 height 15
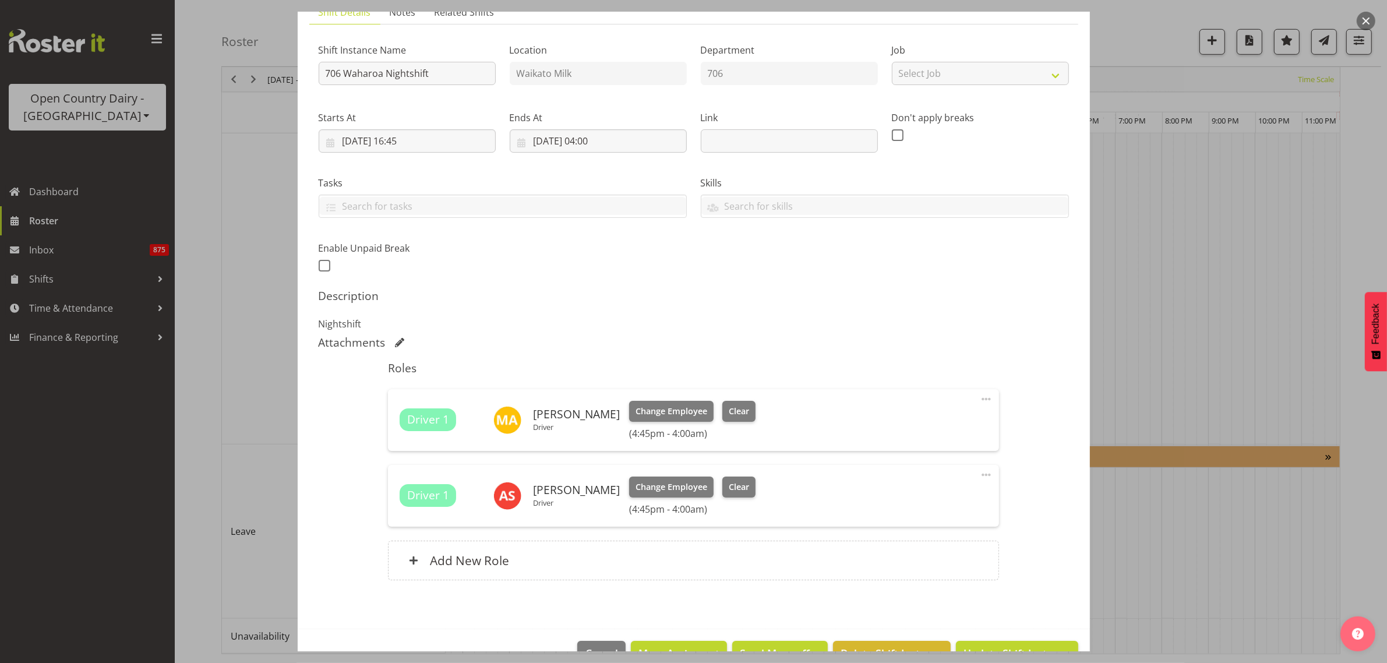
scroll to position [126, 0]
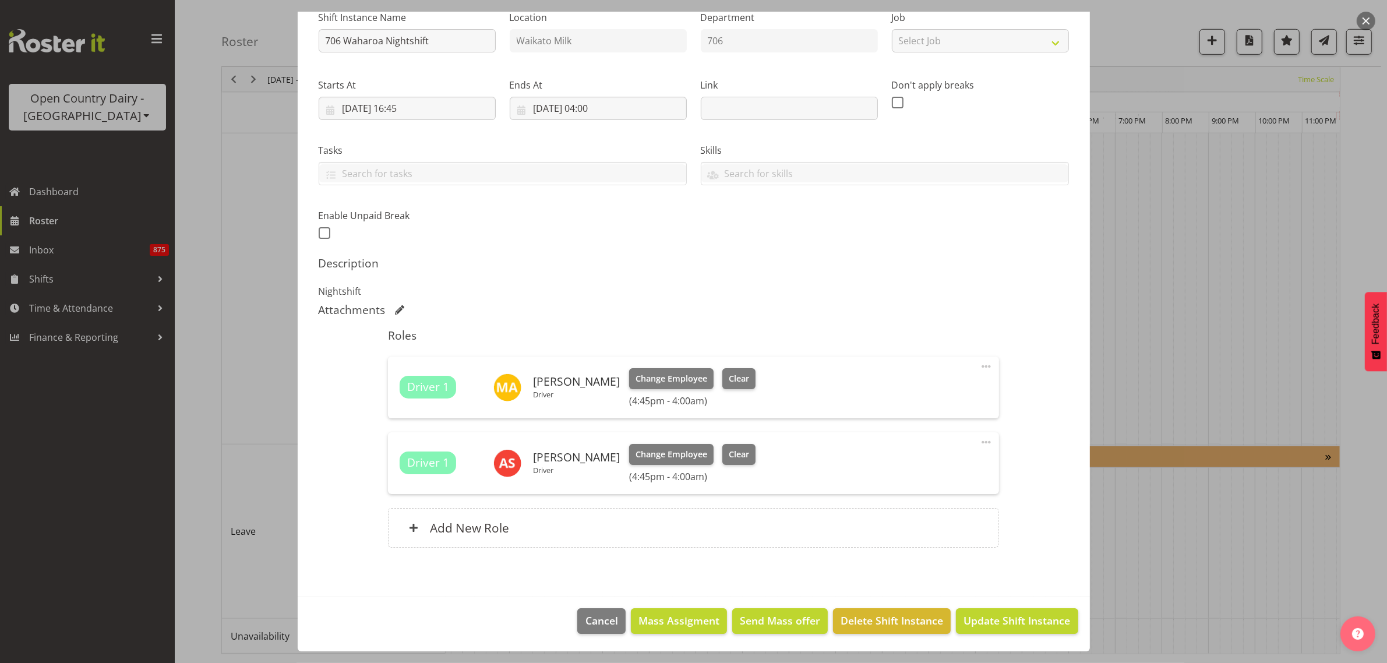
click at [979, 368] on span at bounding box center [986, 366] width 14 height 14
click at [927, 432] on link "Delete" at bounding box center [938, 436] width 112 height 21
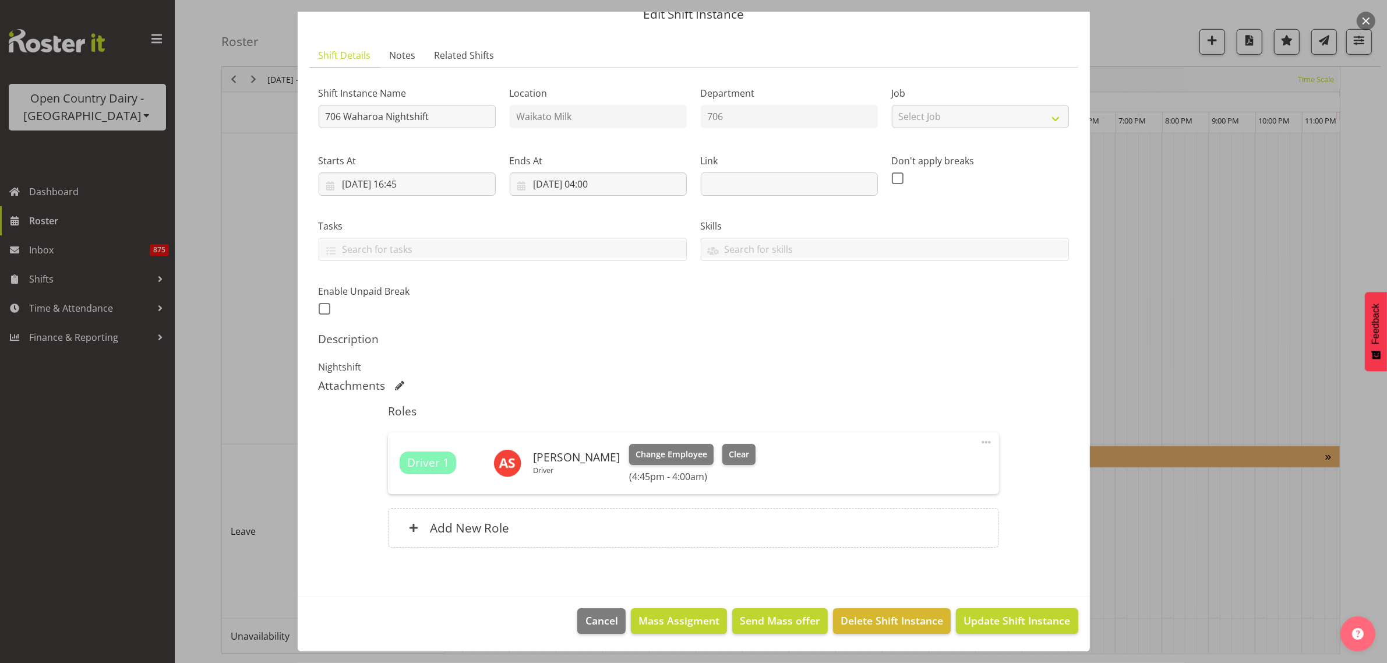
scroll to position [50, 0]
click at [995, 624] on span "Update Shift Instance" at bounding box center [1017, 620] width 107 height 15
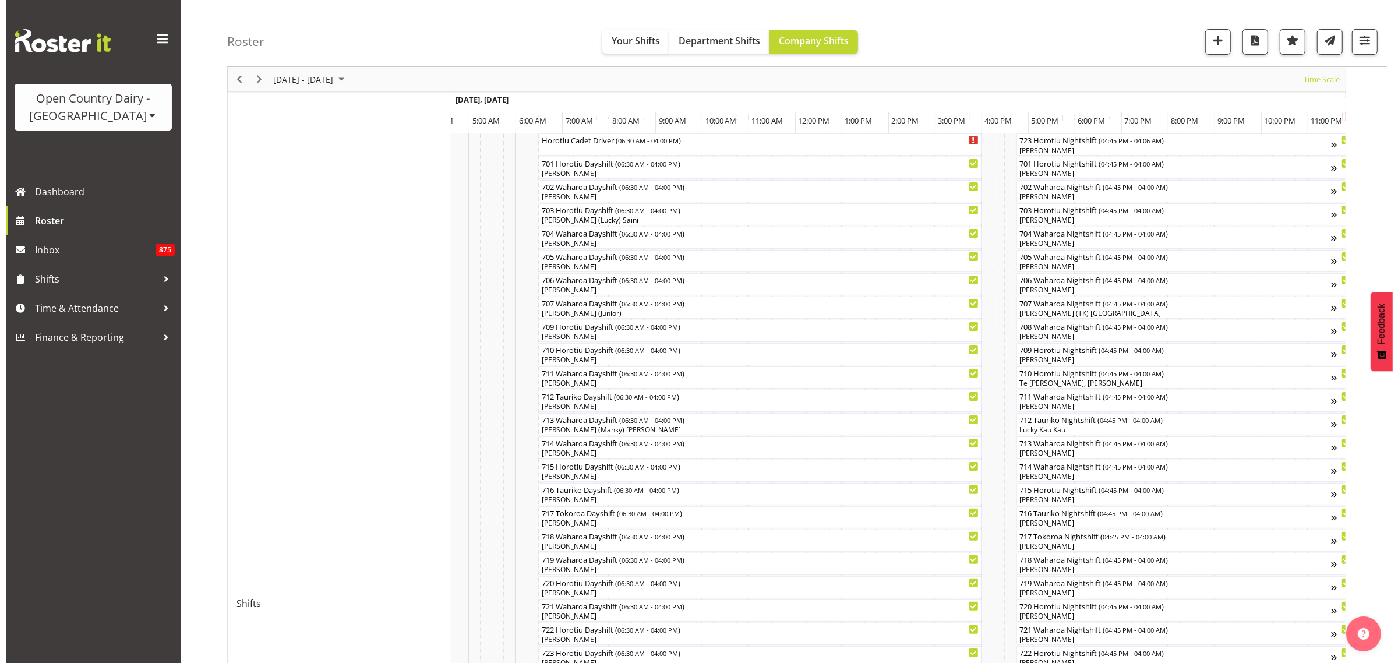
scroll to position [146, 0]
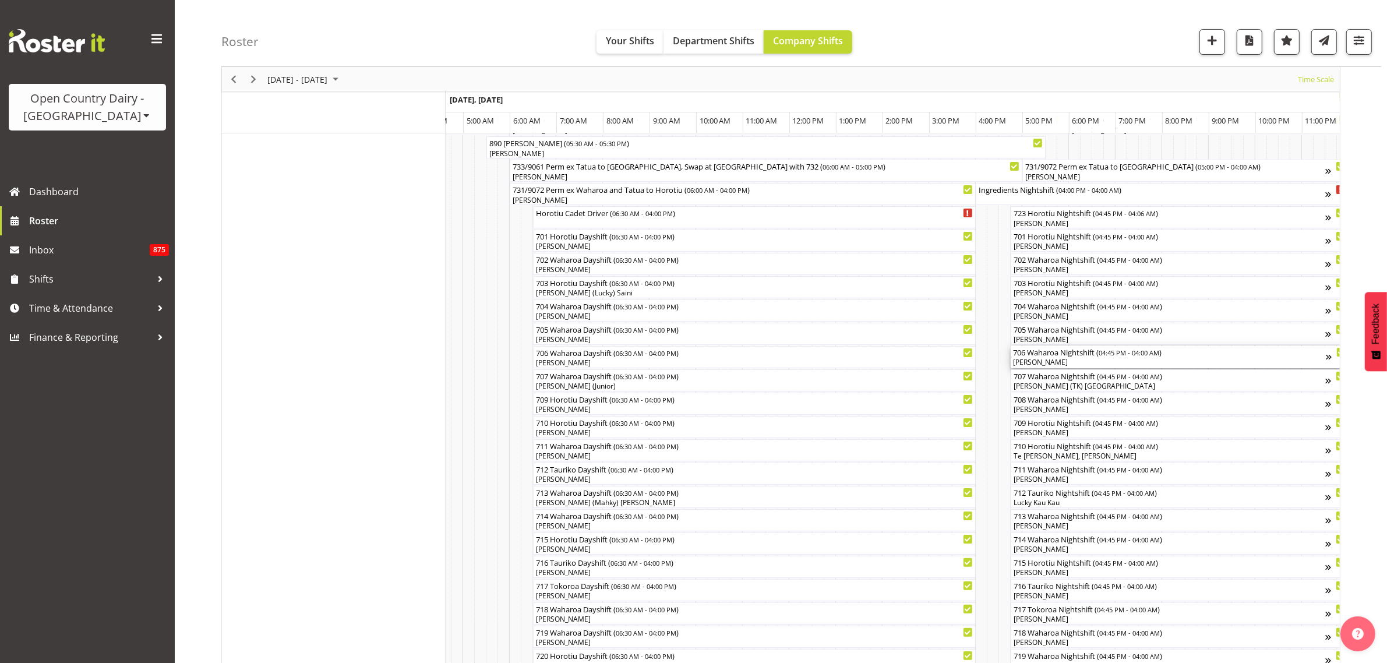
click at [1065, 359] on div "[PERSON_NAME]" at bounding box center [1169, 362] width 313 height 10
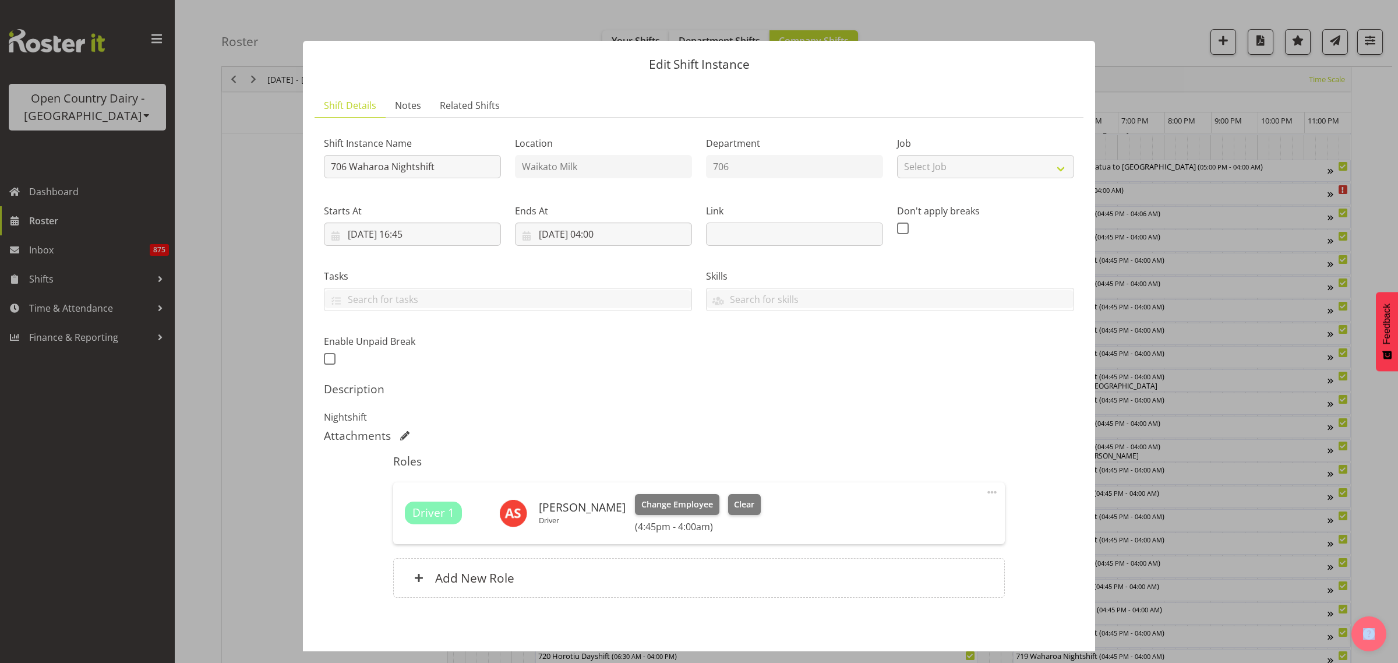
click at [1065, 359] on div "Shift Instance Name 706 Waharoa Nightshift Location Waikato Milk Department 706…" at bounding box center [699, 247] width 764 height 255
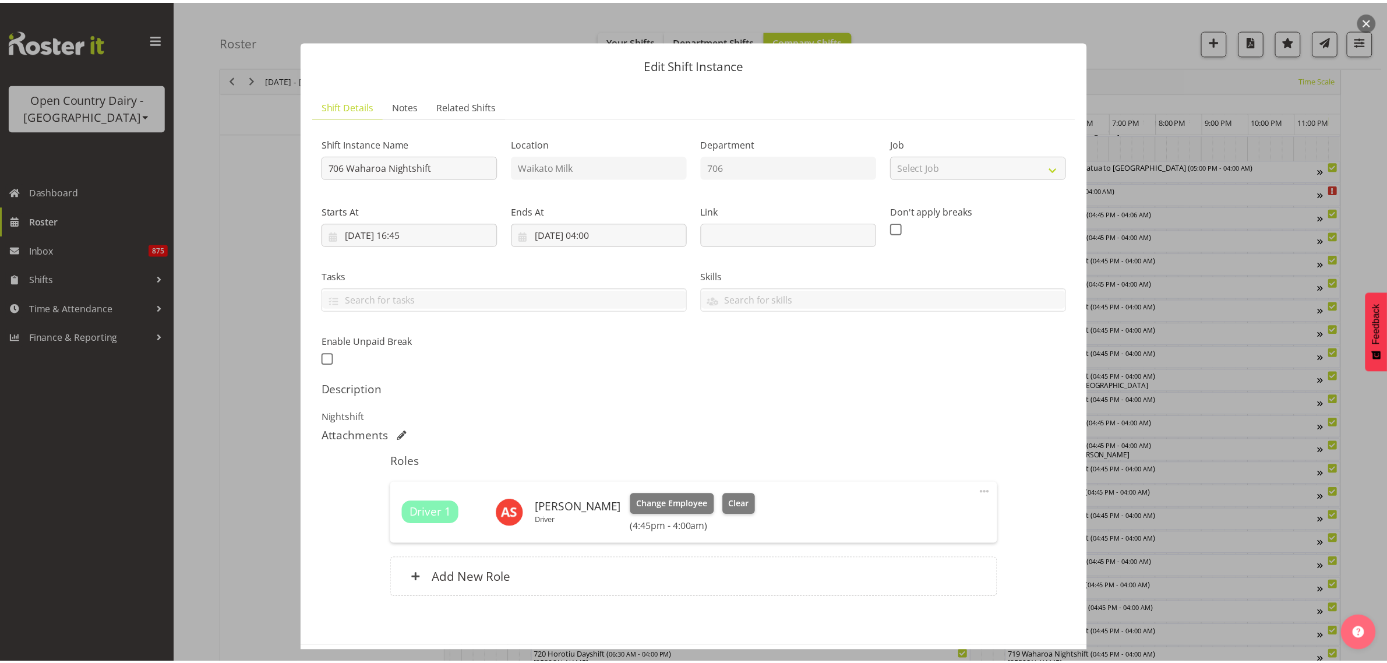
scroll to position [50, 0]
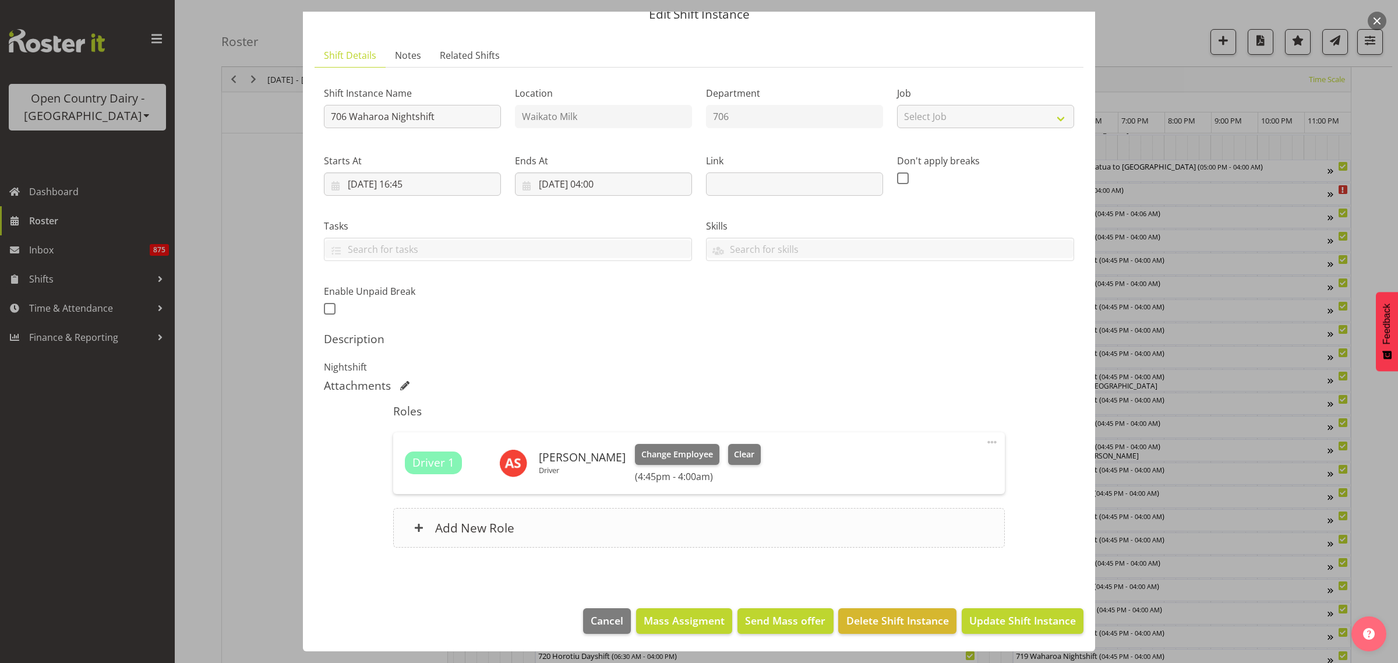
click at [488, 526] on h6 "Add New Role" at bounding box center [474, 527] width 79 height 15
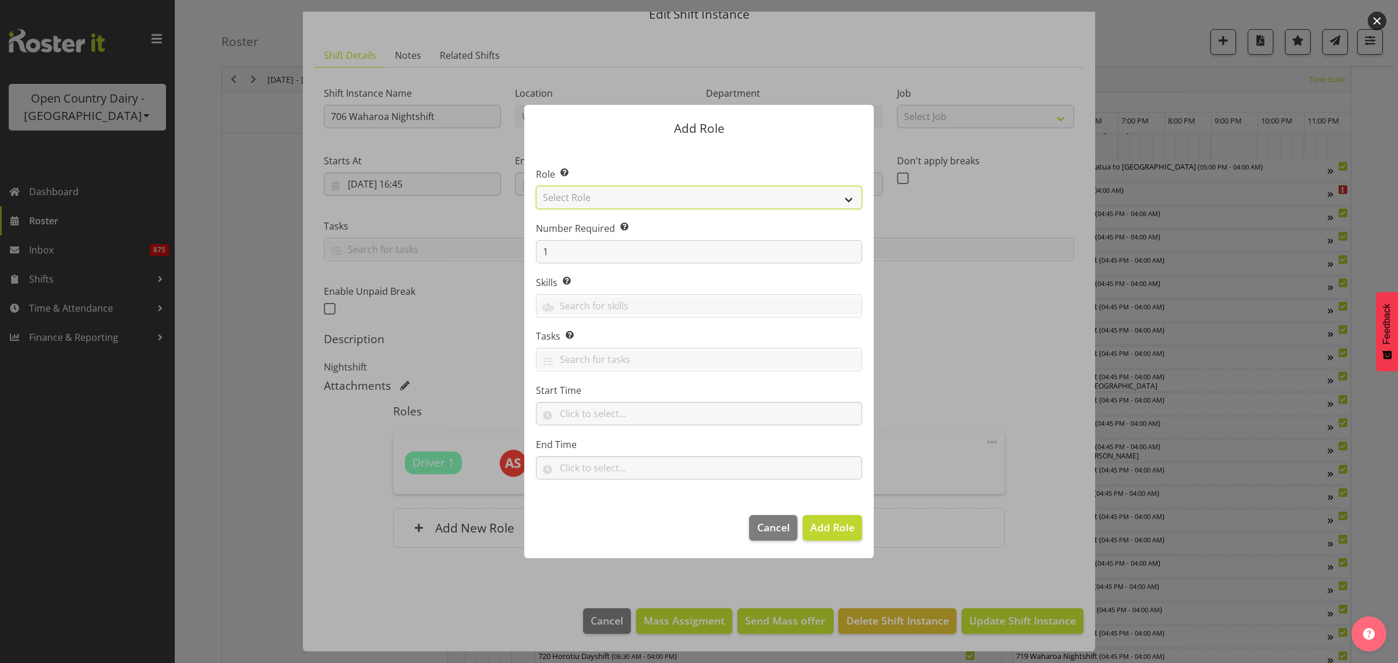
click at [845, 201] on select "Select Role Cadet Driver Crew Leader Driver Driver Buddy Driver Assessor Dayshi…" at bounding box center [699, 197] width 326 height 23
select select "1482"
click at [536, 186] on select "Select Role Cadet Driver Crew Leader Driver Driver Buddy Driver Assessor Dayshi…" at bounding box center [699, 197] width 326 height 23
click at [851, 530] on span "Add Role" at bounding box center [832, 527] width 44 height 14
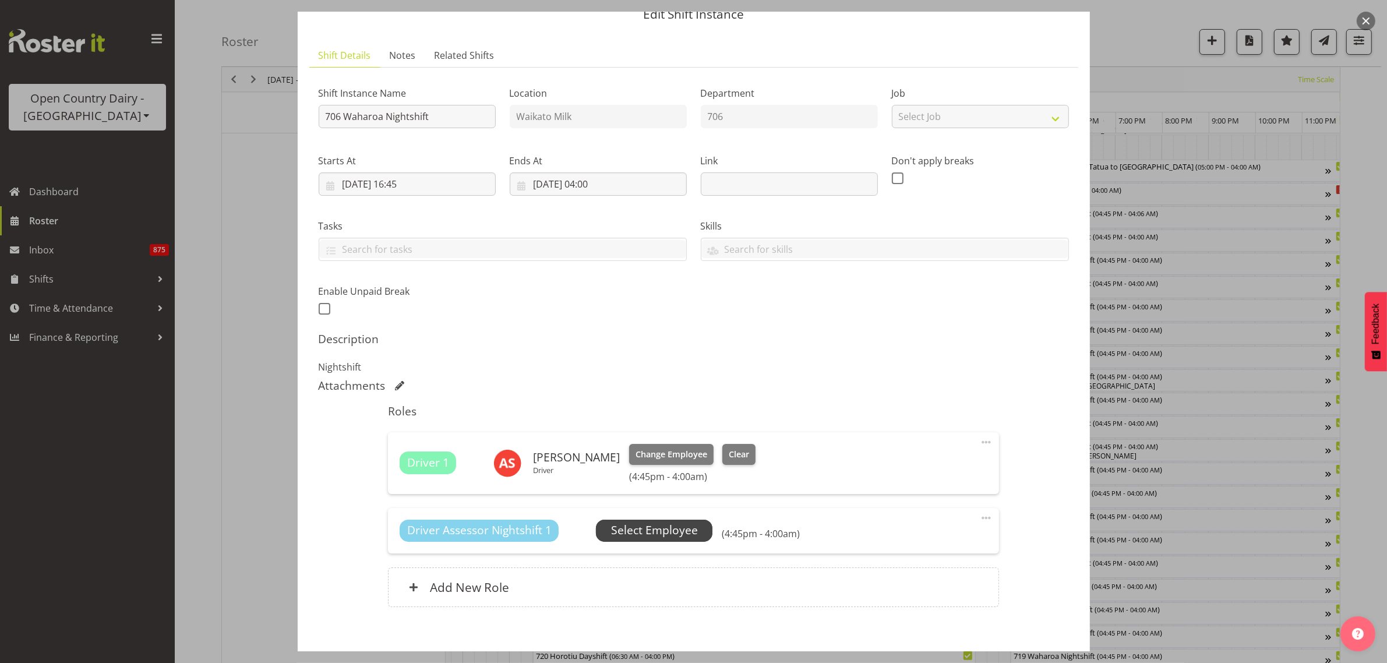
click at [681, 526] on span "Select Employee" at bounding box center [654, 530] width 87 height 17
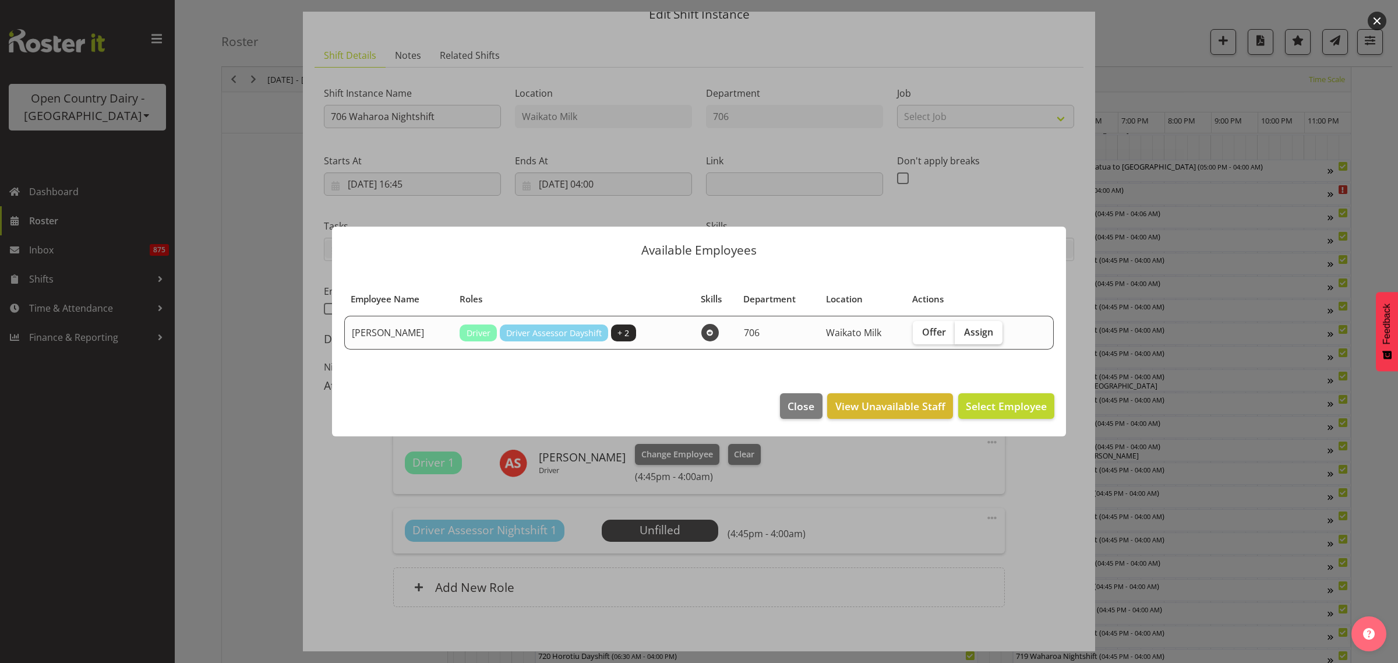
click at [968, 330] on span "Assign" at bounding box center [978, 332] width 29 height 12
click at [963, 330] on input "Assign" at bounding box center [959, 332] width 8 height 8
checkbox input "true"
click at [997, 407] on span "Assign Mark Ansley" at bounding box center [988, 406] width 118 height 14
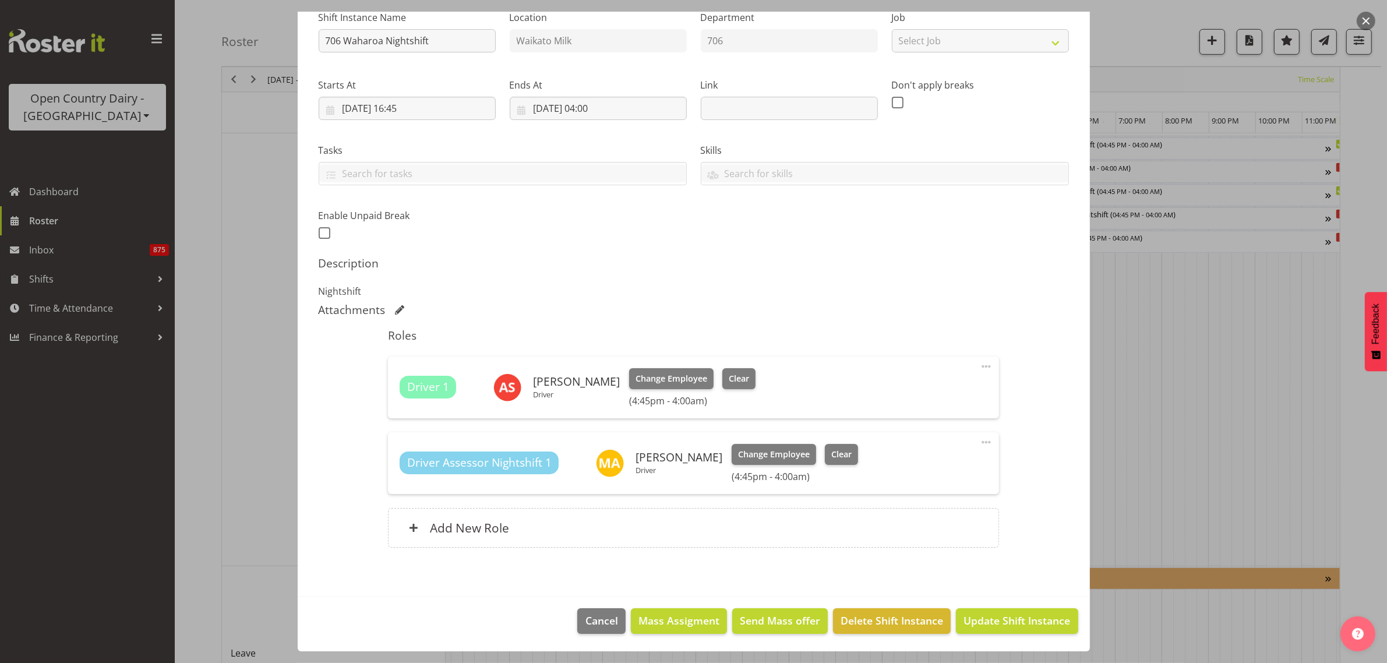
scroll to position [1023, 0]
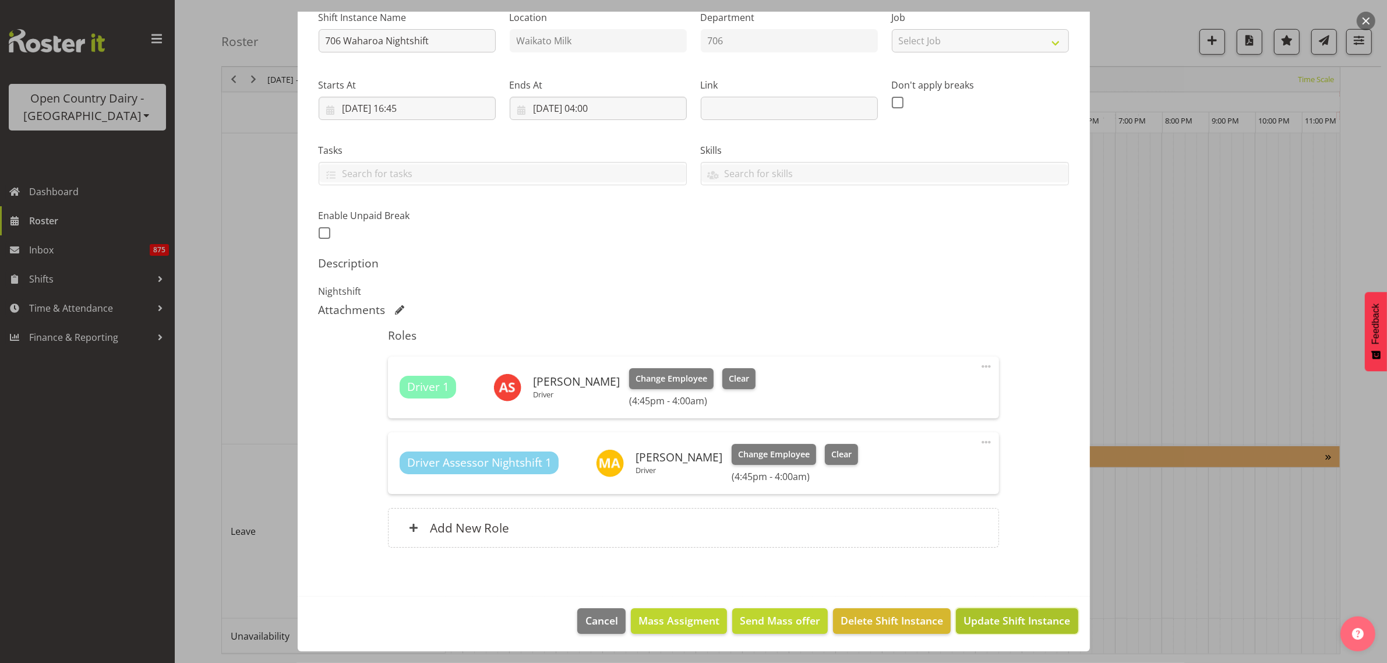
click at [1021, 615] on span "Update Shift Instance" at bounding box center [1017, 620] width 107 height 15
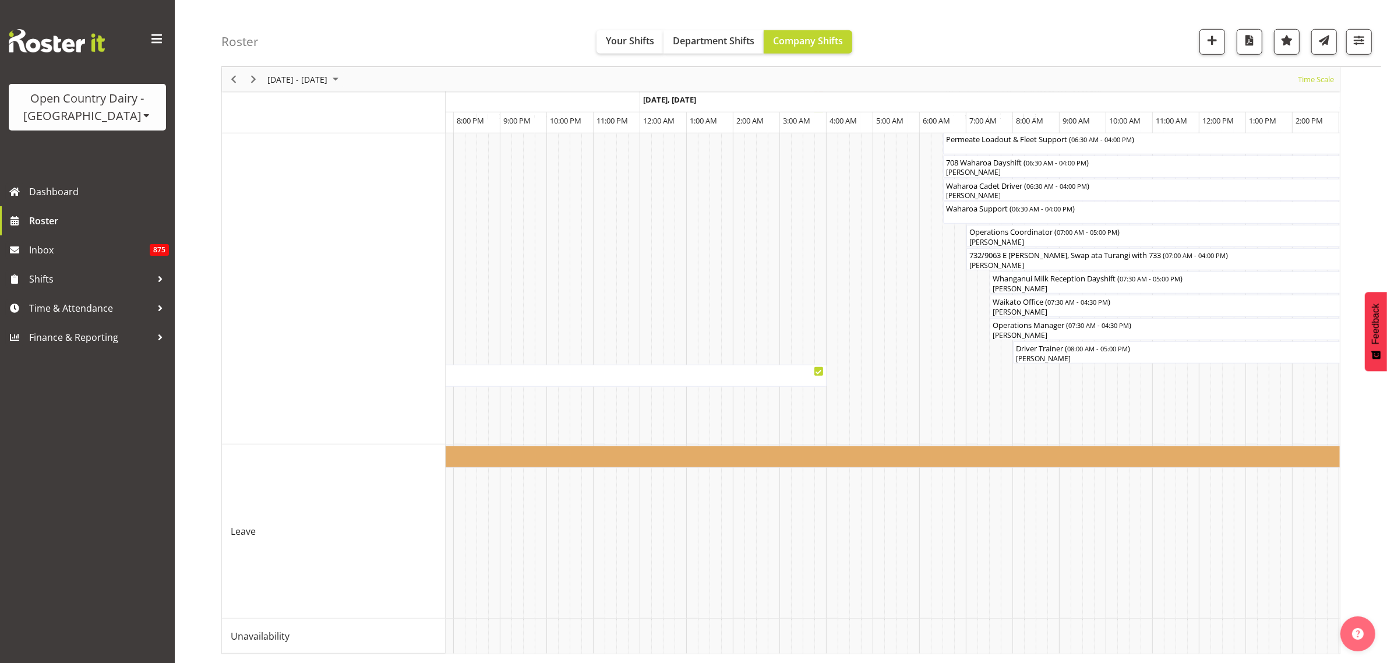
scroll to position [0, 4004]
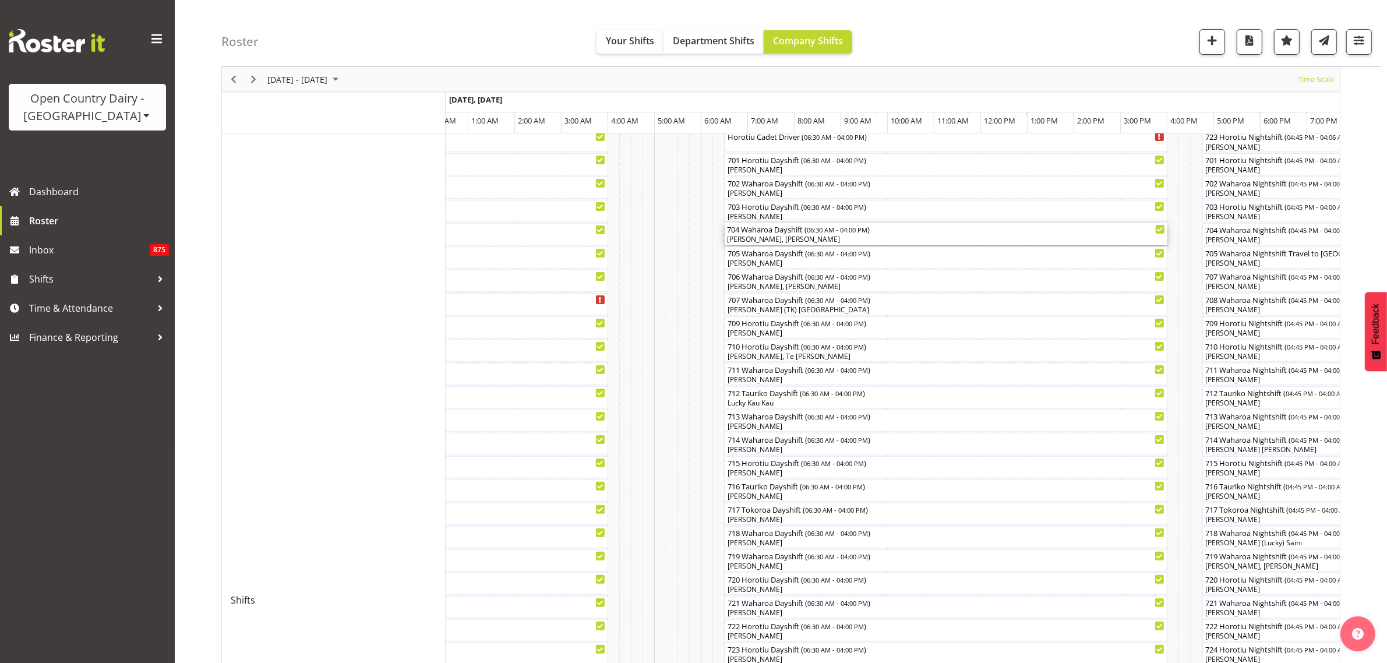
click at [834, 238] on div "[PERSON_NAME], [PERSON_NAME]" at bounding box center [946, 239] width 438 height 10
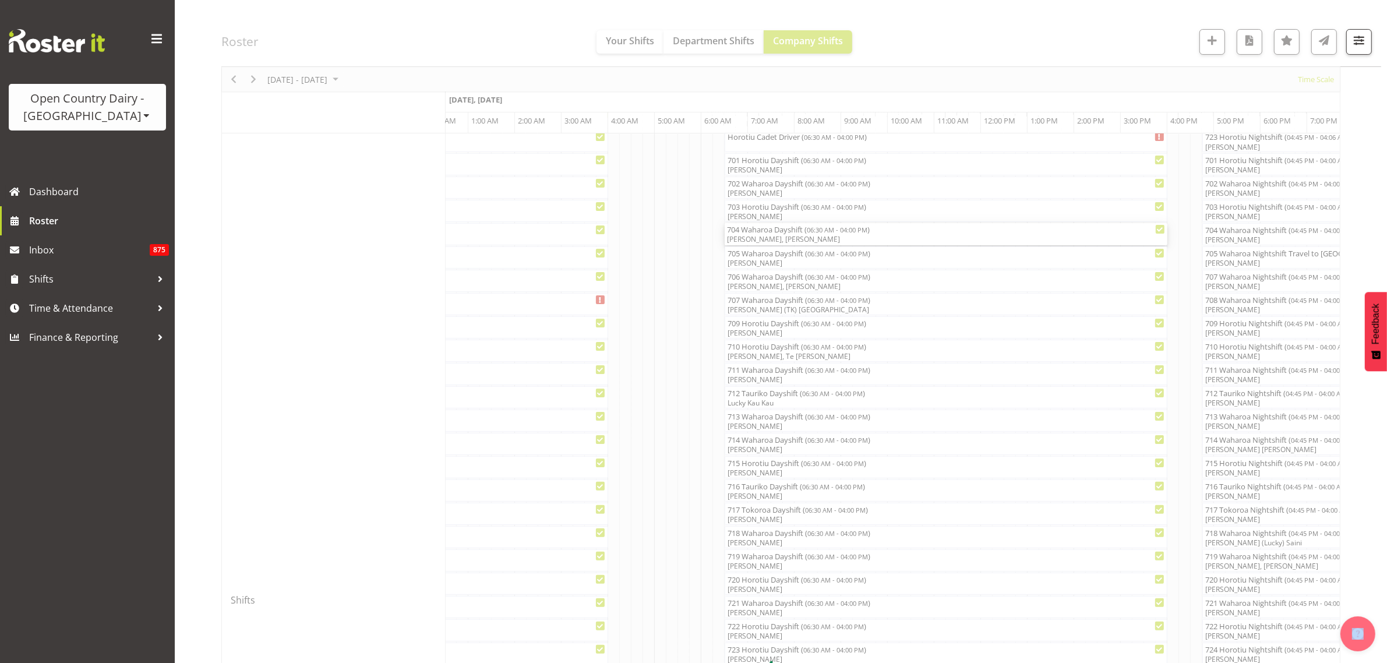
click at [834, 238] on div at bounding box center [780, 670] width 1119 height 1547
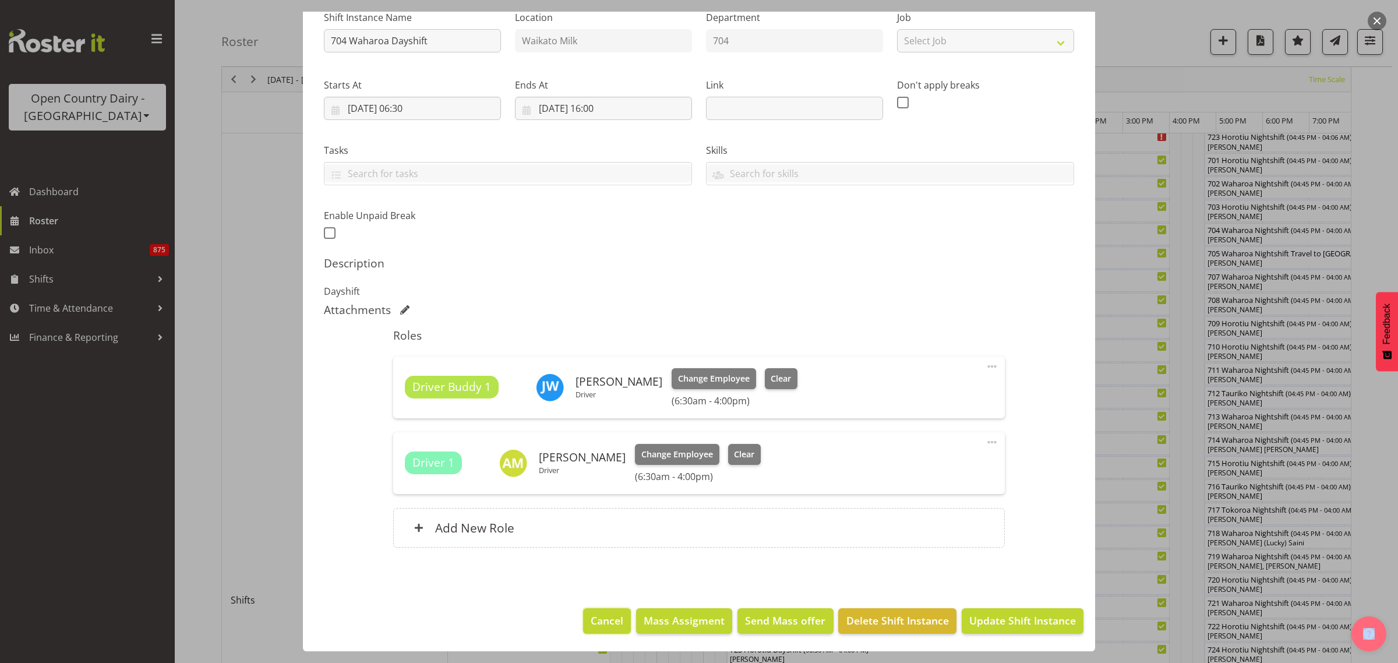
click at [607, 619] on span "Cancel" at bounding box center [607, 620] width 33 height 15
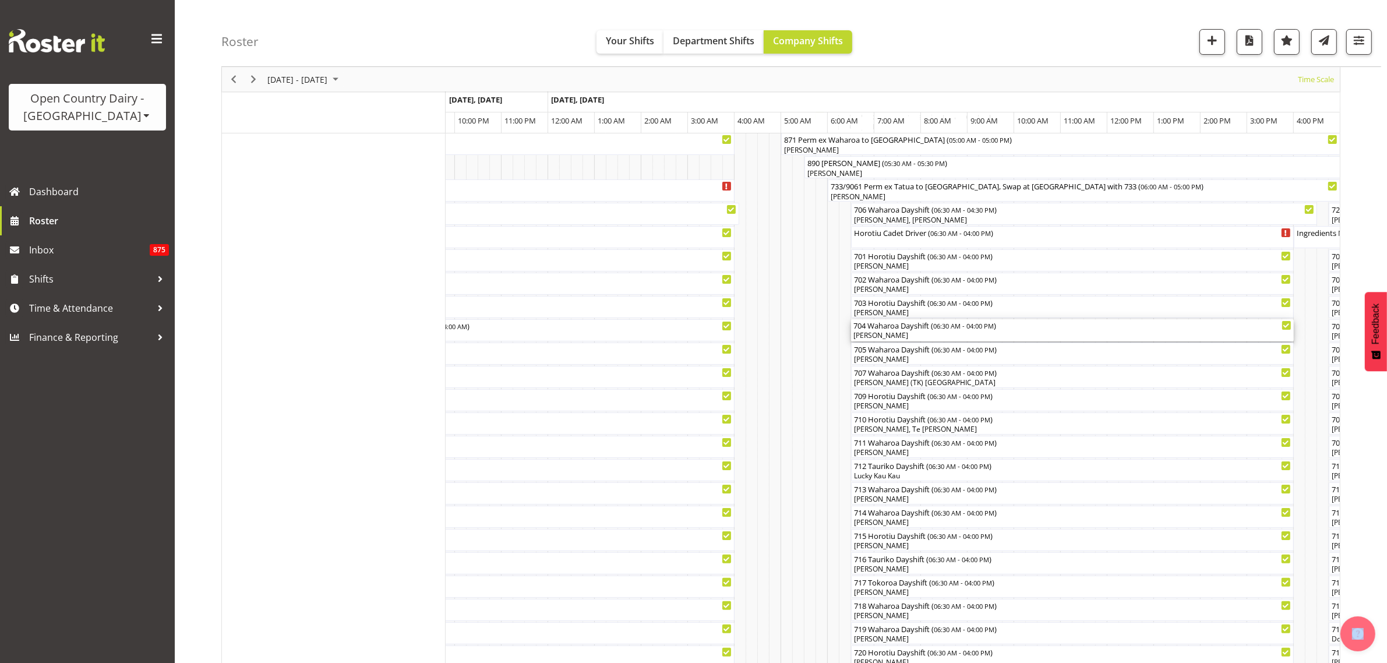
click at [942, 336] on div "[PERSON_NAME]" at bounding box center [1073, 335] width 438 height 10
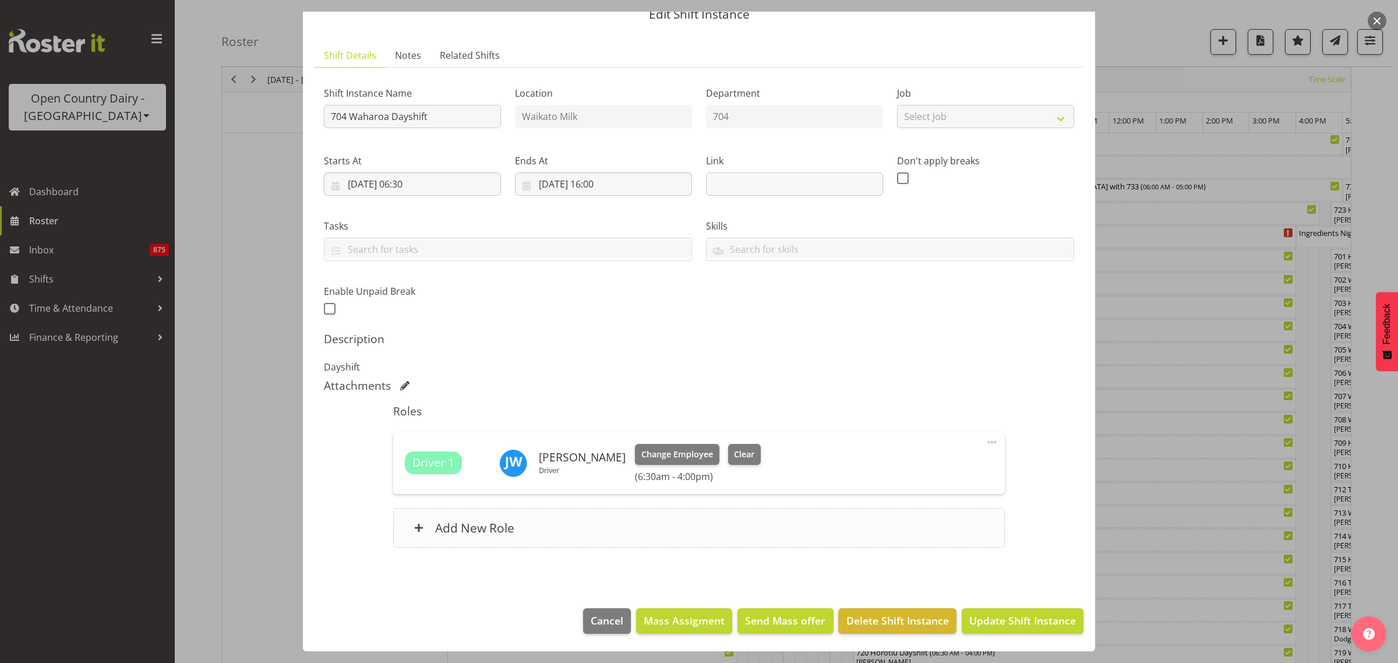
click at [499, 531] on h6 "Add New Role" at bounding box center [474, 527] width 79 height 15
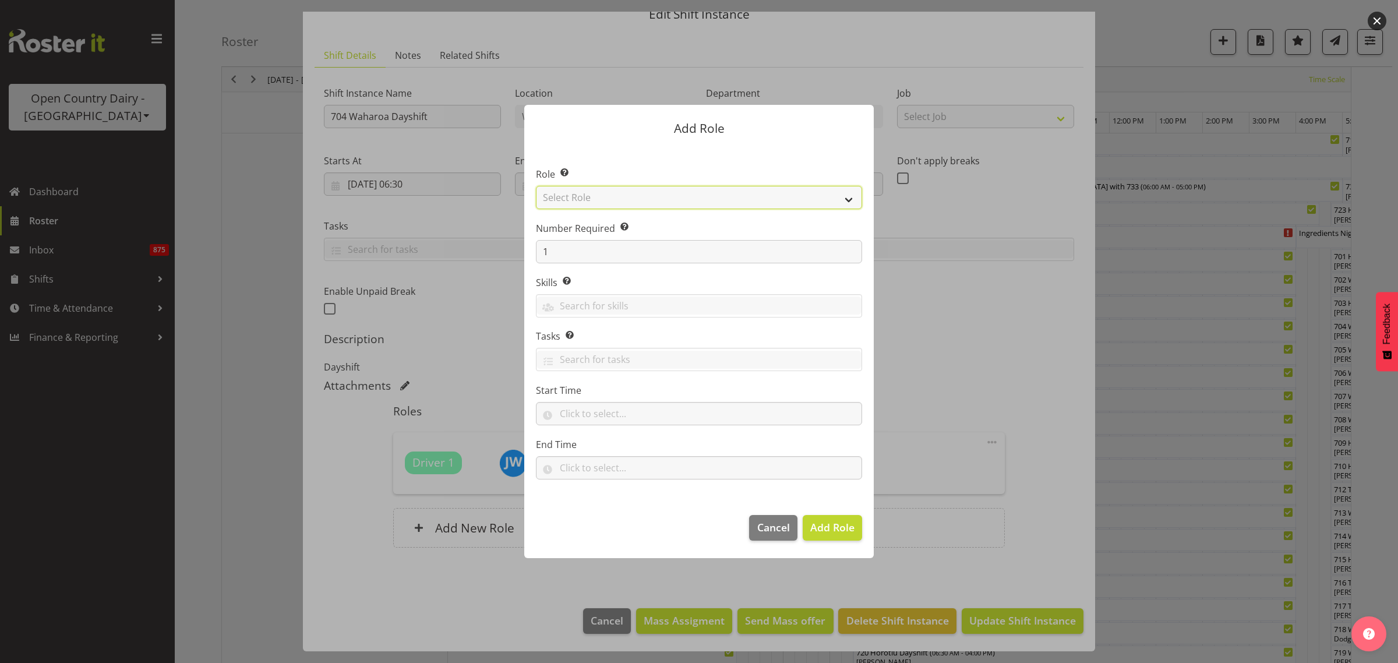
click at [848, 201] on select "Select Role Cadet Driver Crew Leader Driver Driver Buddy Driver Assessor Dayshi…" at bounding box center [699, 197] width 326 height 23
select select "1166"
click at [536, 186] on select "Select Role Cadet Driver Crew Leader Driver Driver Buddy Driver Assessor Dayshi…" at bounding box center [699, 197] width 326 height 23
click at [848, 535] on span "Add Role" at bounding box center [832, 527] width 44 height 15
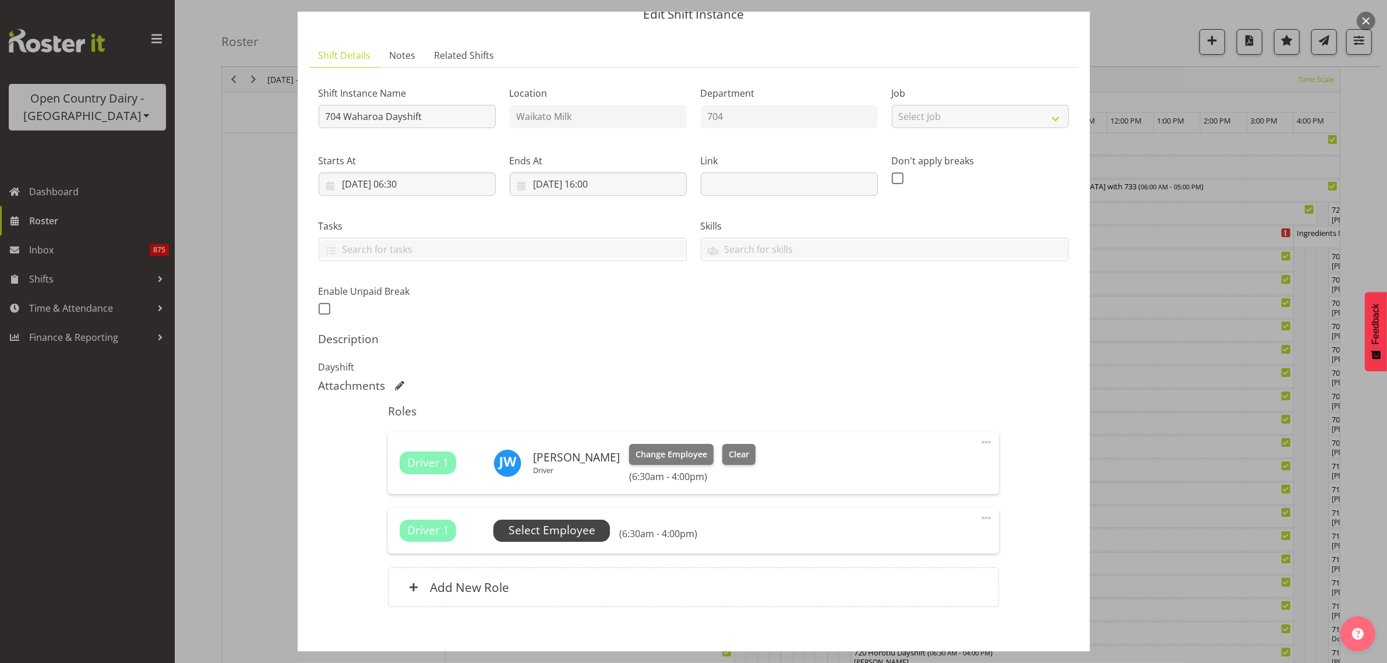
click at [569, 533] on span "Select Employee" at bounding box center [552, 530] width 87 height 17
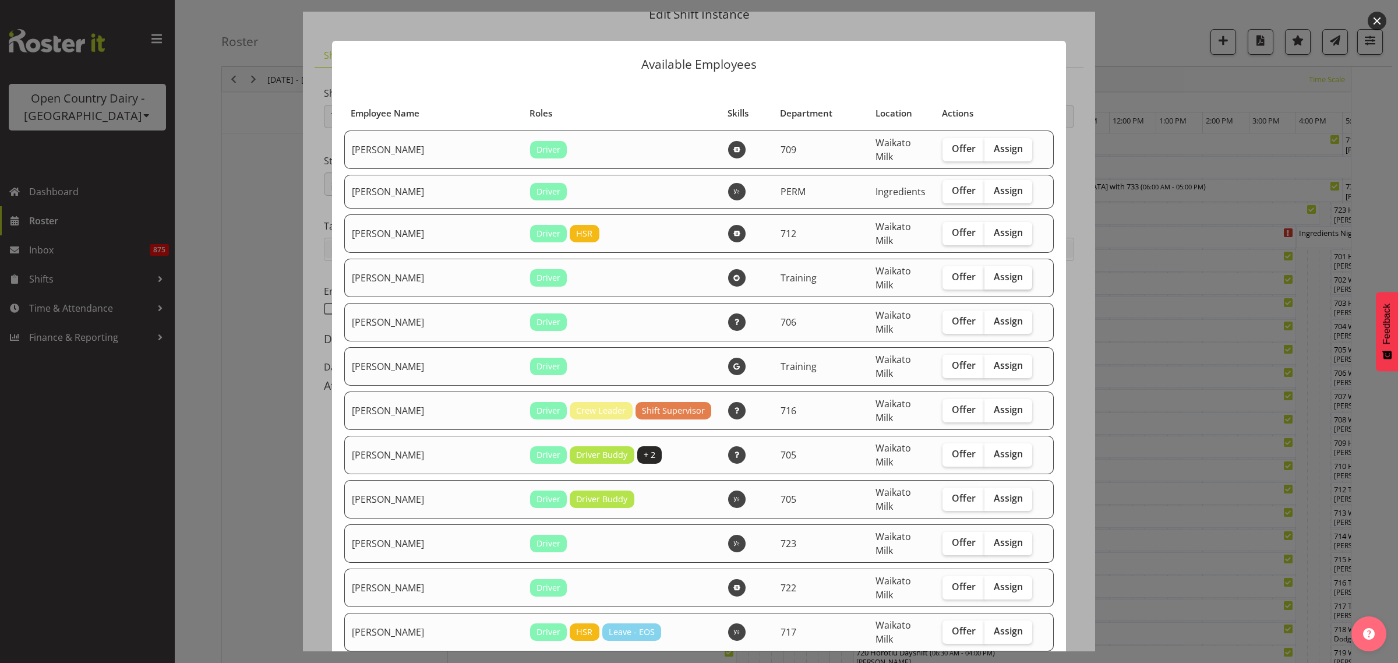
click at [998, 271] on span "Assign" at bounding box center [1008, 277] width 29 height 12
click at [992, 273] on input "Assign" at bounding box center [989, 277] width 8 height 8
checkbox input "true"
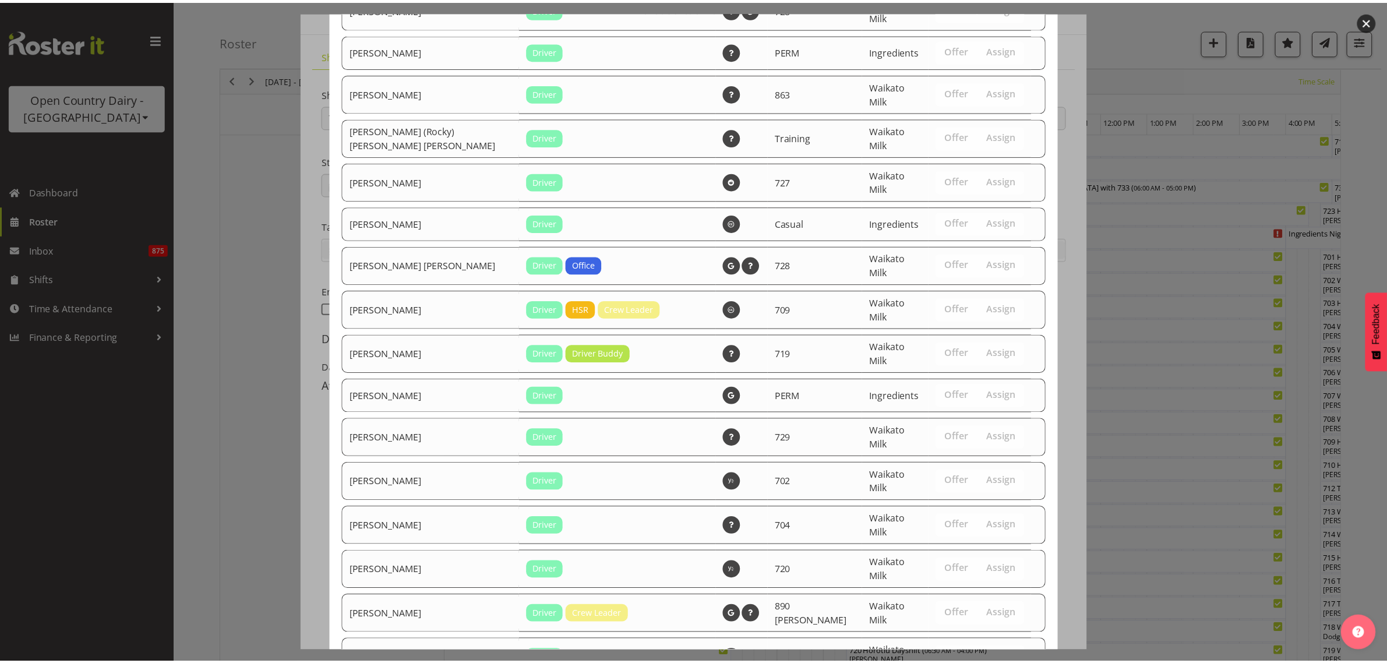
scroll to position [2073, 0]
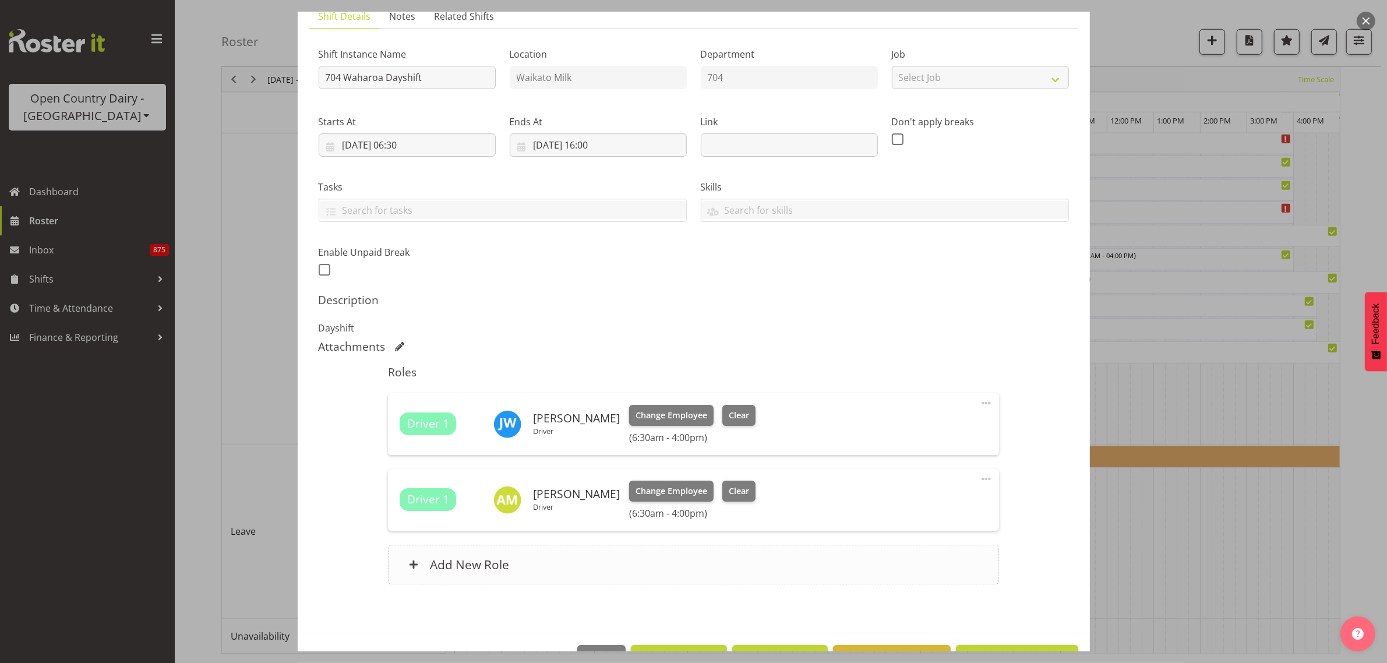
scroll to position [126, 0]
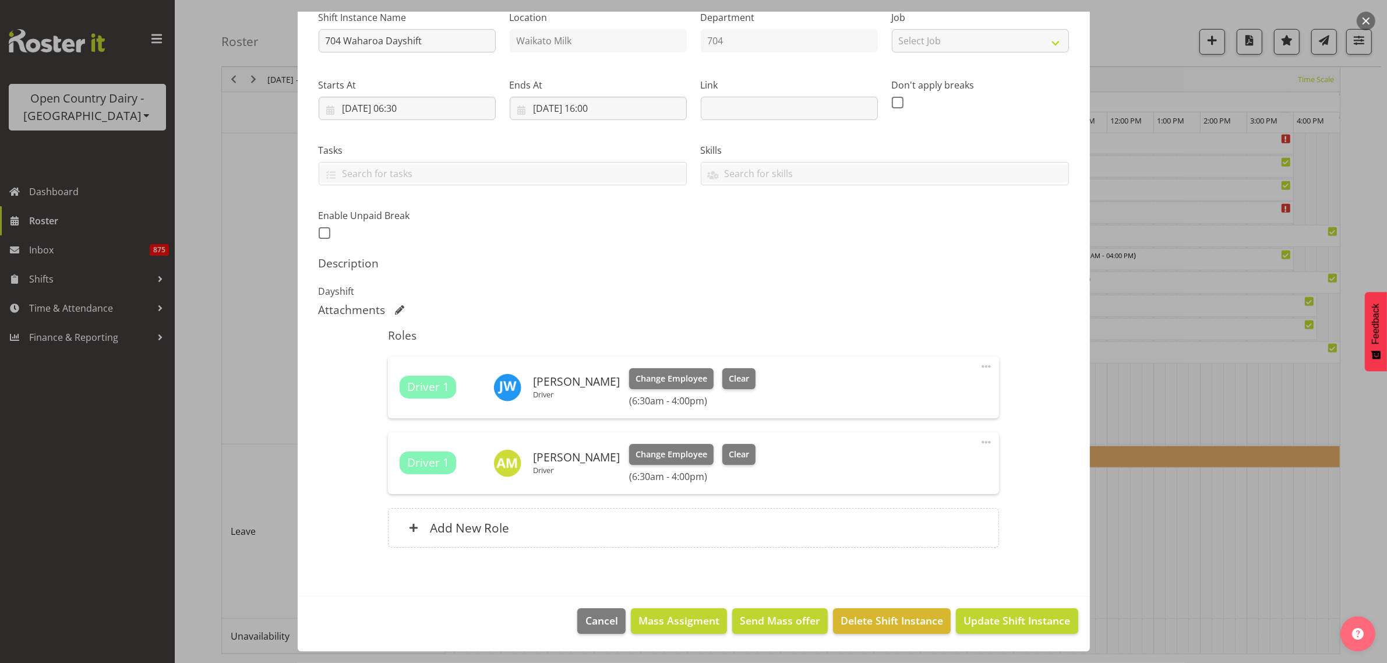
click at [979, 368] on span at bounding box center [986, 366] width 14 height 14
click at [938, 434] on link "Delete" at bounding box center [938, 436] width 112 height 21
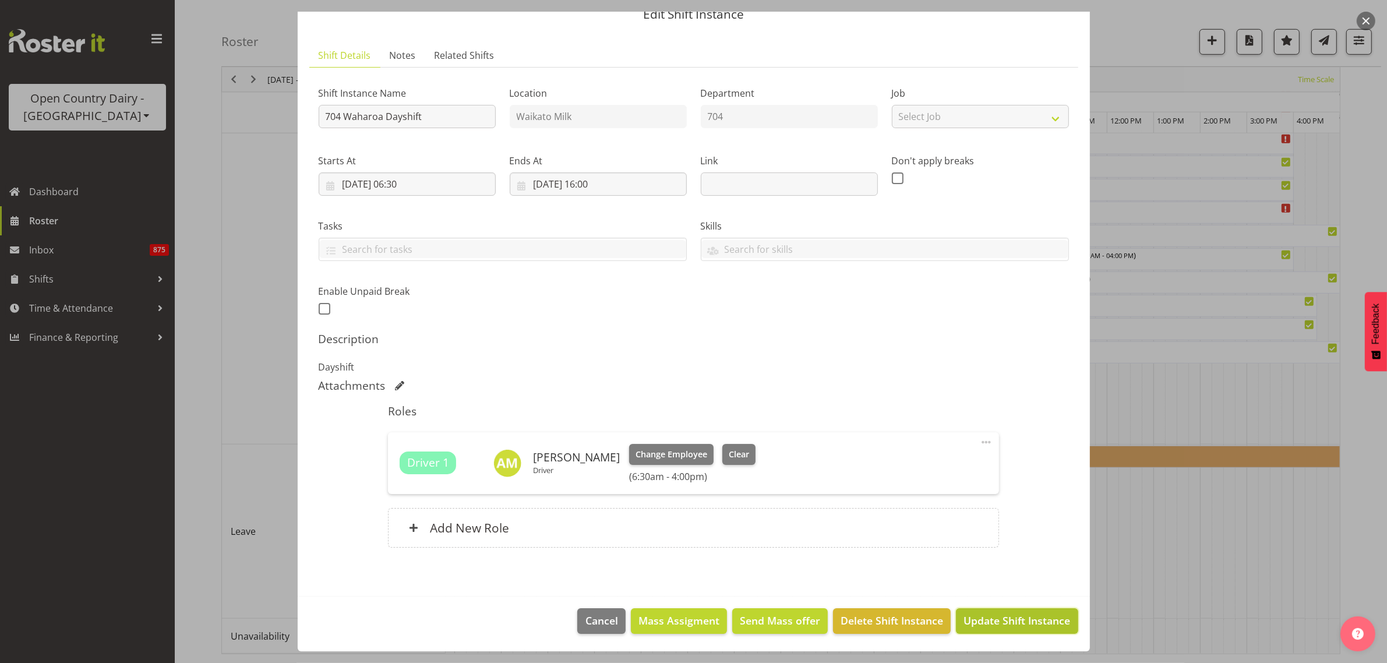
click at [1003, 619] on span "Update Shift Instance" at bounding box center [1017, 620] width 107 height 15
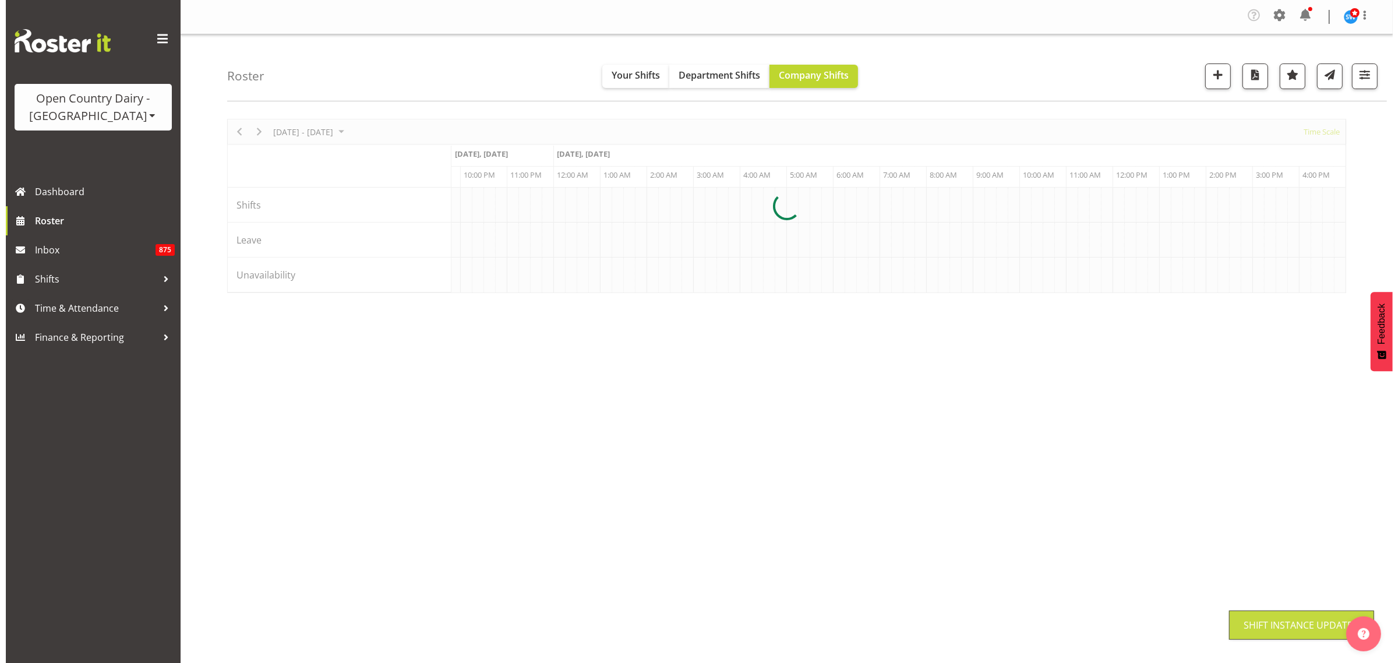
scroll to position [0, 0]
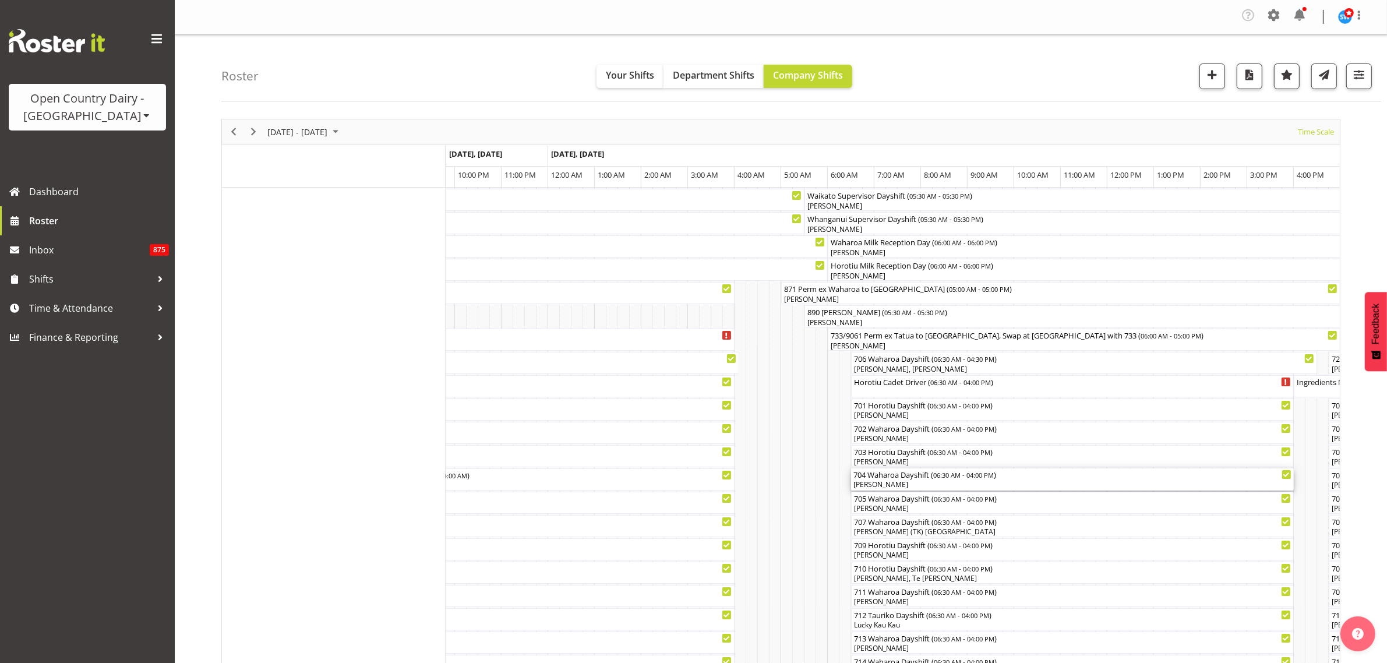
click at [905, 484] on div "[PERSON_NAME]" at bounding box center [1073, 485] width 438 height 10
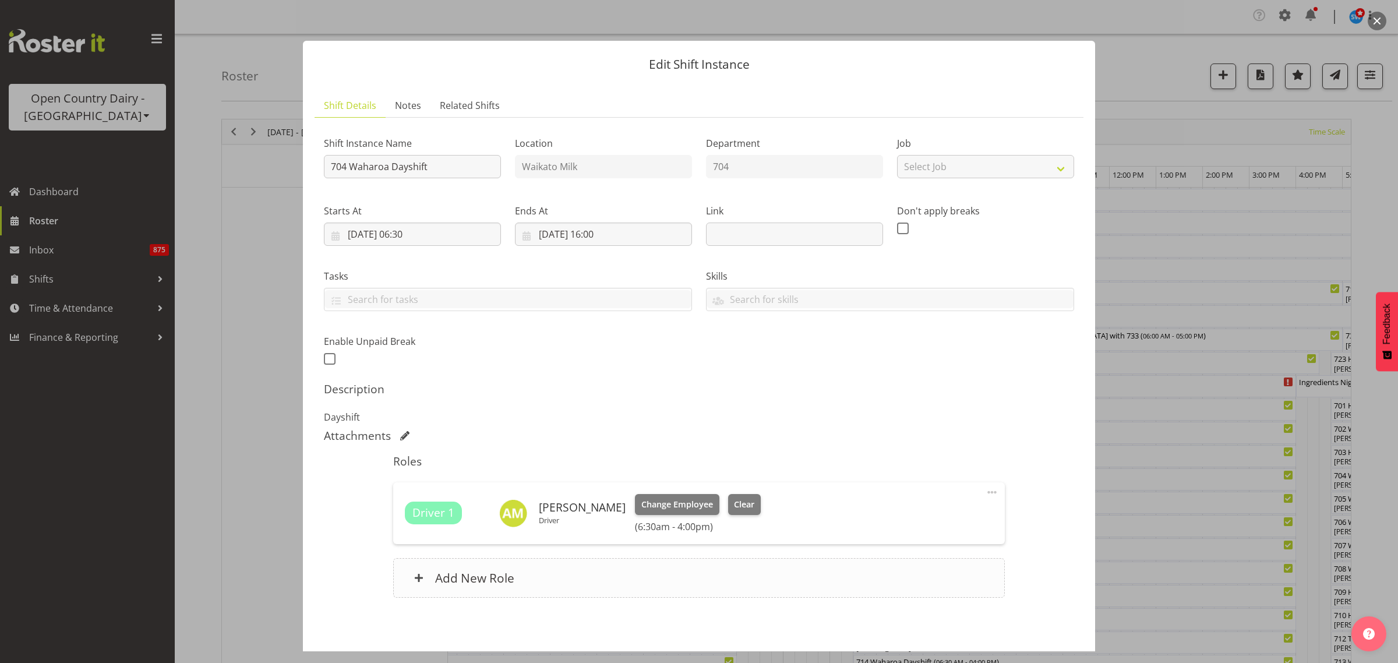
click at [501, 579] on h6 "Add New Role" at bounding box center [474, 577] width 79 height 15
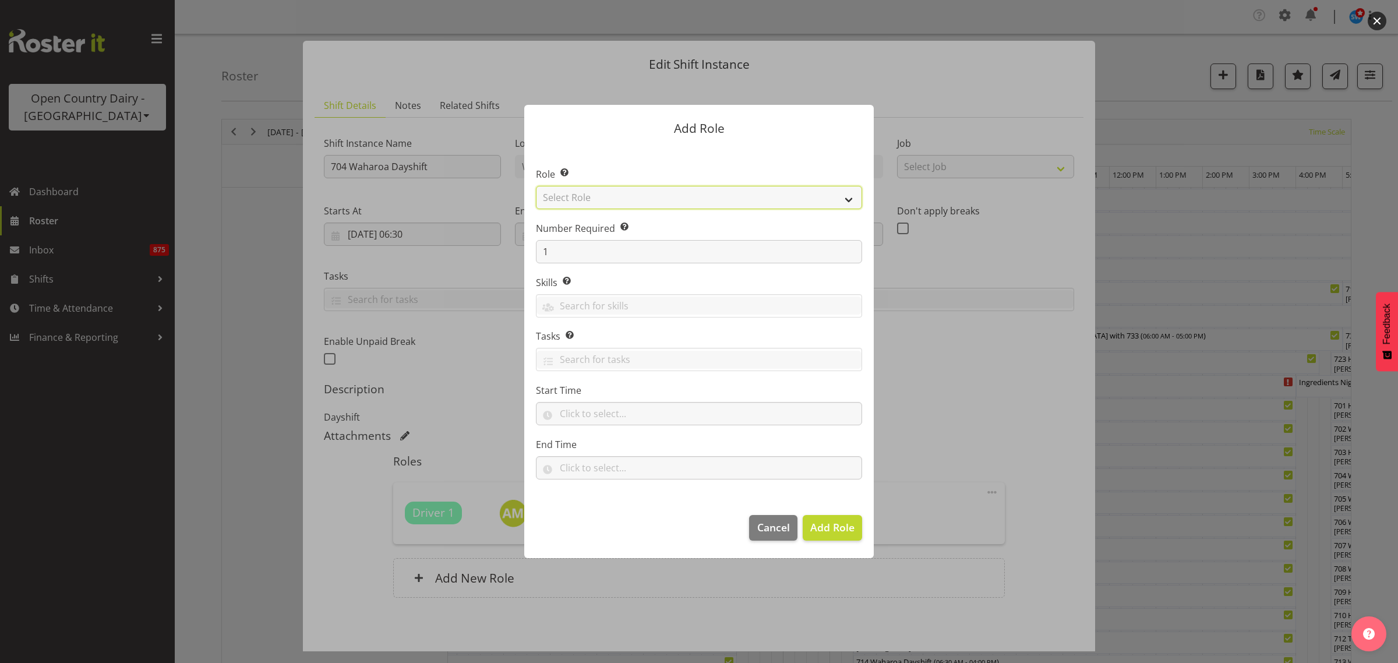
click at [849, 199] on select "Select Role Cadet Driver Crew Leader Driver Driver Buddy Driver Assessor Dayshi…" at bounding box center [699, 197] width 326 height 23
select select "1436"
click at [536, 186] on select "Select Role Cadet Driver Crew Leader Driver Driver Buddy Driver Assessor Dayshi…" at bounding box center [699, 197] width 326 height 23
click at [854, 521] on span "Add Role" at bounding box center [832, 527] width 44 height 14
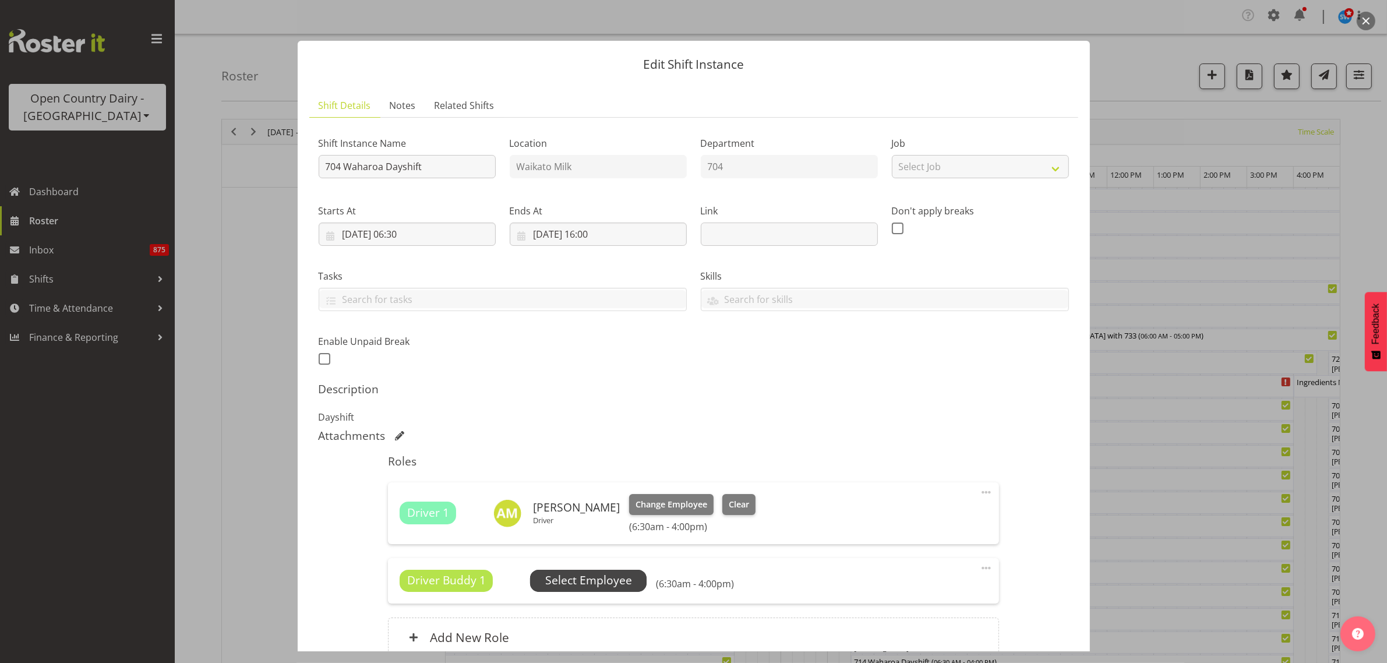
click at [619, 581] on span "Select Employee" at bounding box center [588, 580] width 87 height 17
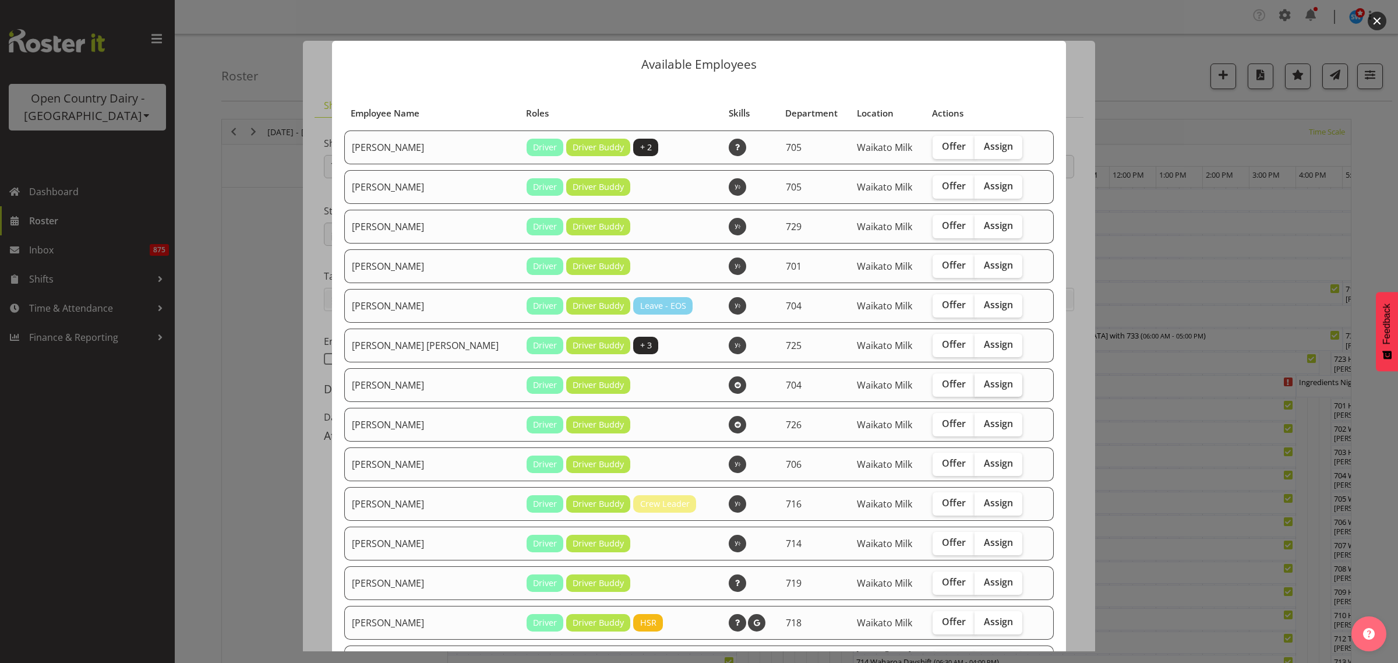
click at [984, 380] on span "Assign" at bounding box center [998, 384] width 29 height 12
click at [979, 380] on input "Assign" at bounding box center [979, 384] width 8 height 8
checkbox input "true"
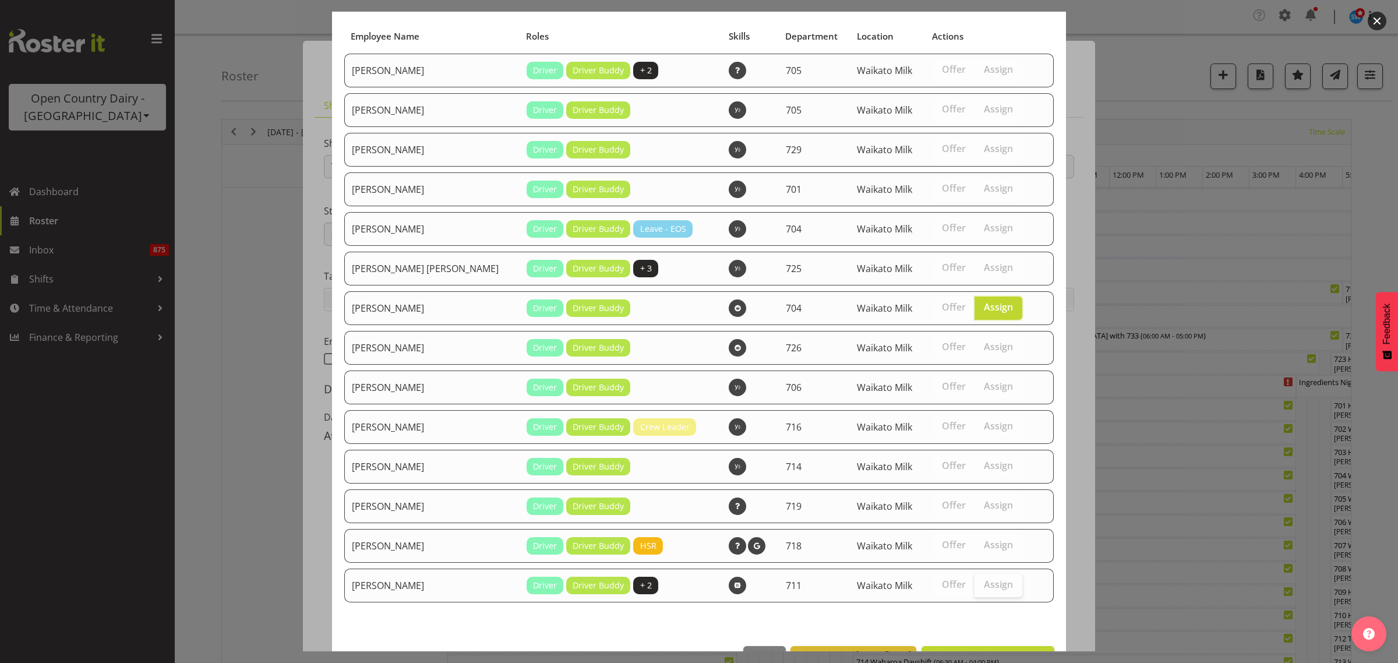
scroll to position [118, 0]
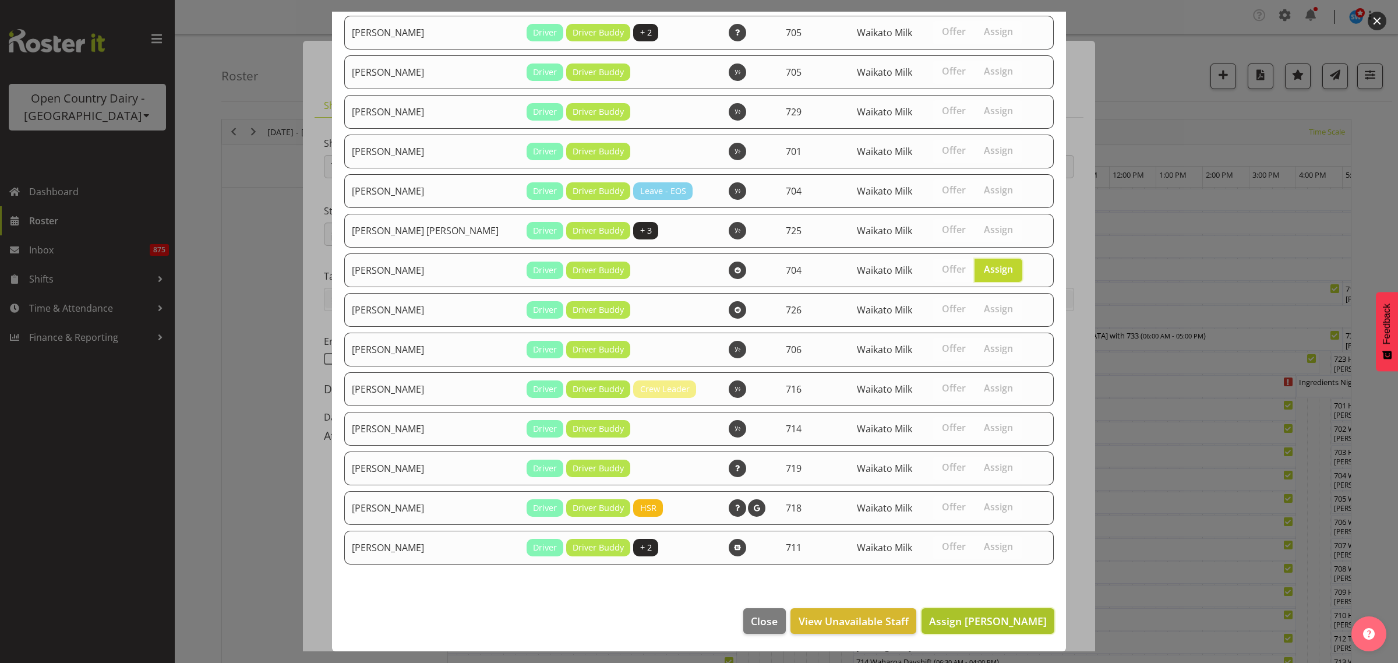
click at [1017, 615] on span "Assign Jon Williams" at bounding box center [988, 621] width 118 height 14
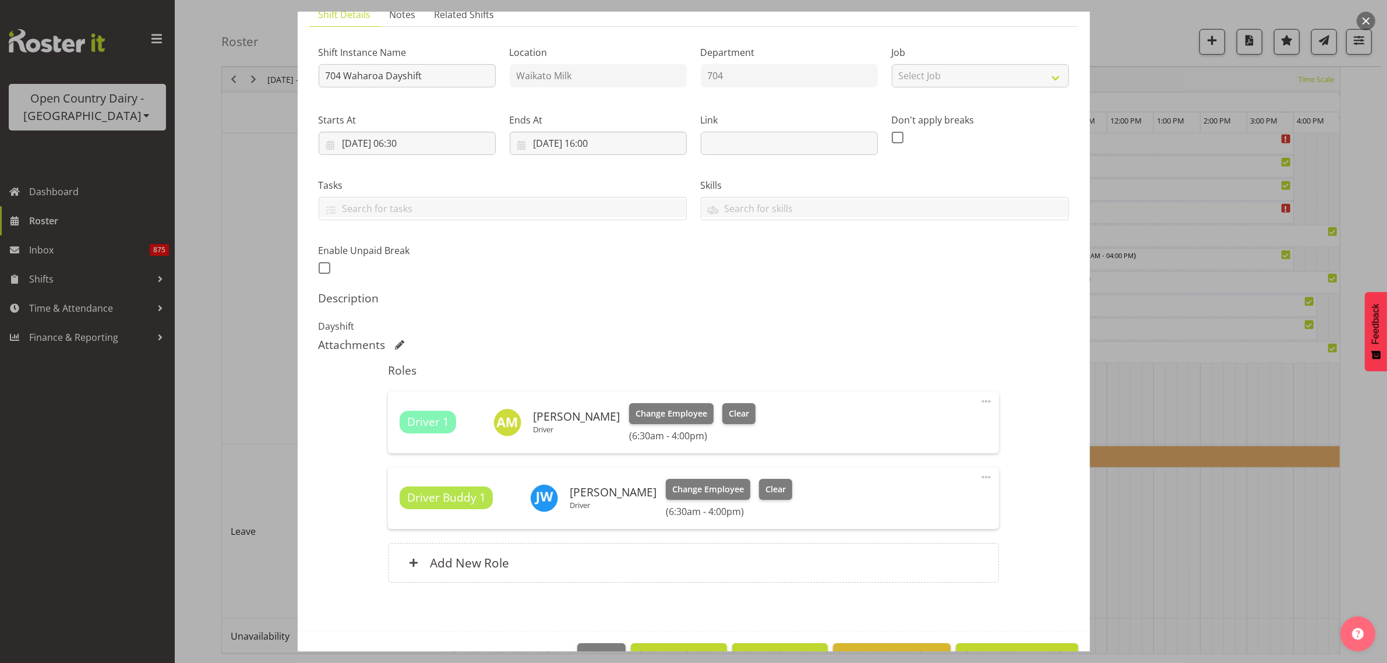
scroll to position [126, 0]
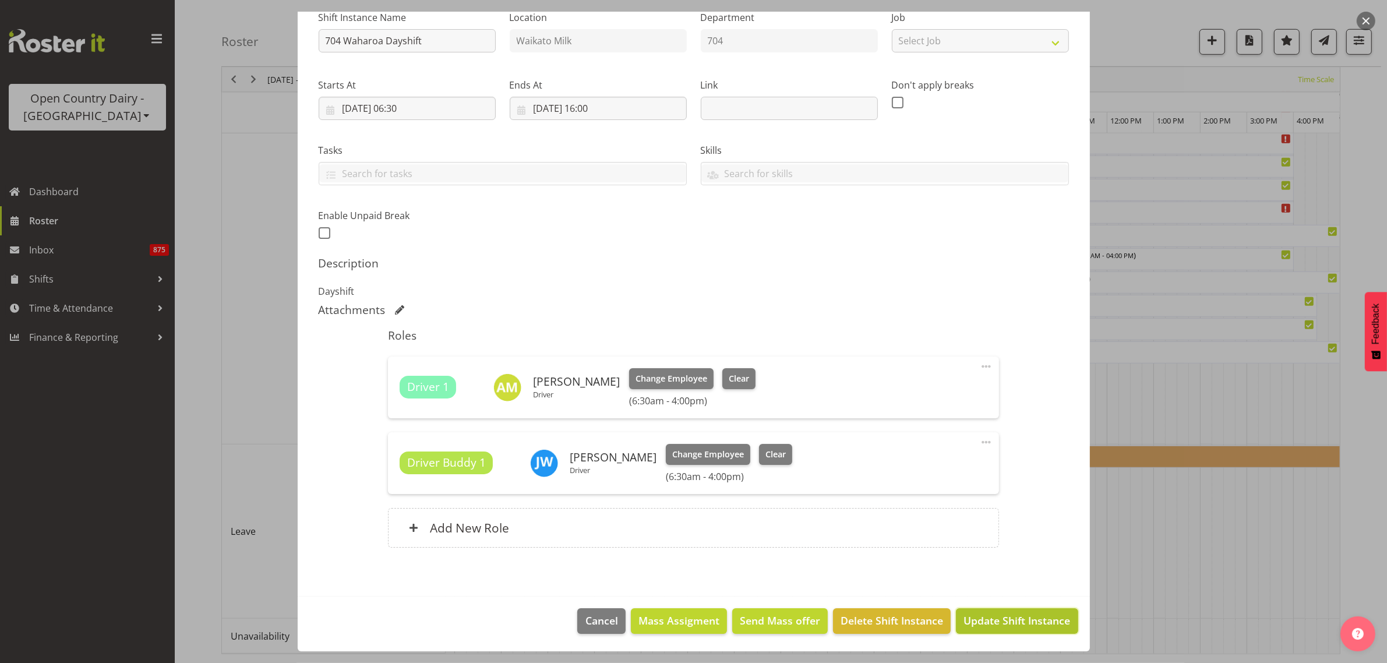
click at [989, 624] on span "Update Shift Instance" at bounding box center [1017, 620] width 107 height 15
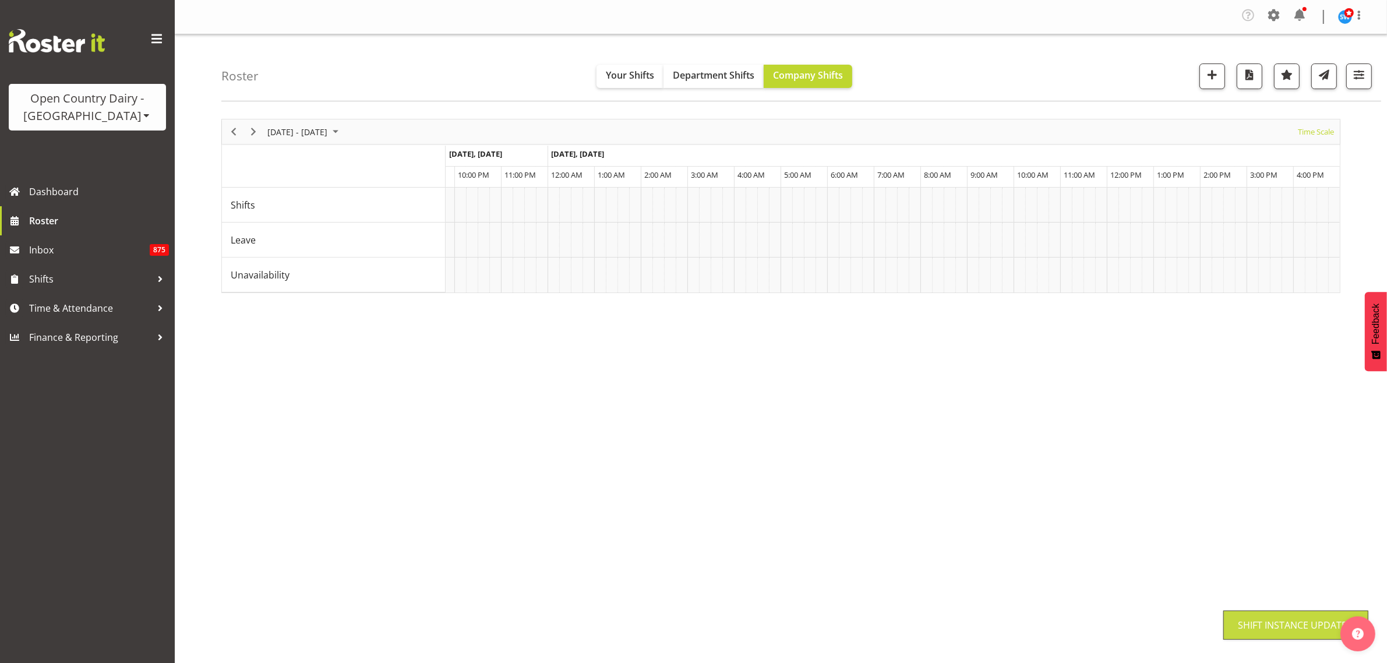
scroll to position [0, 0]
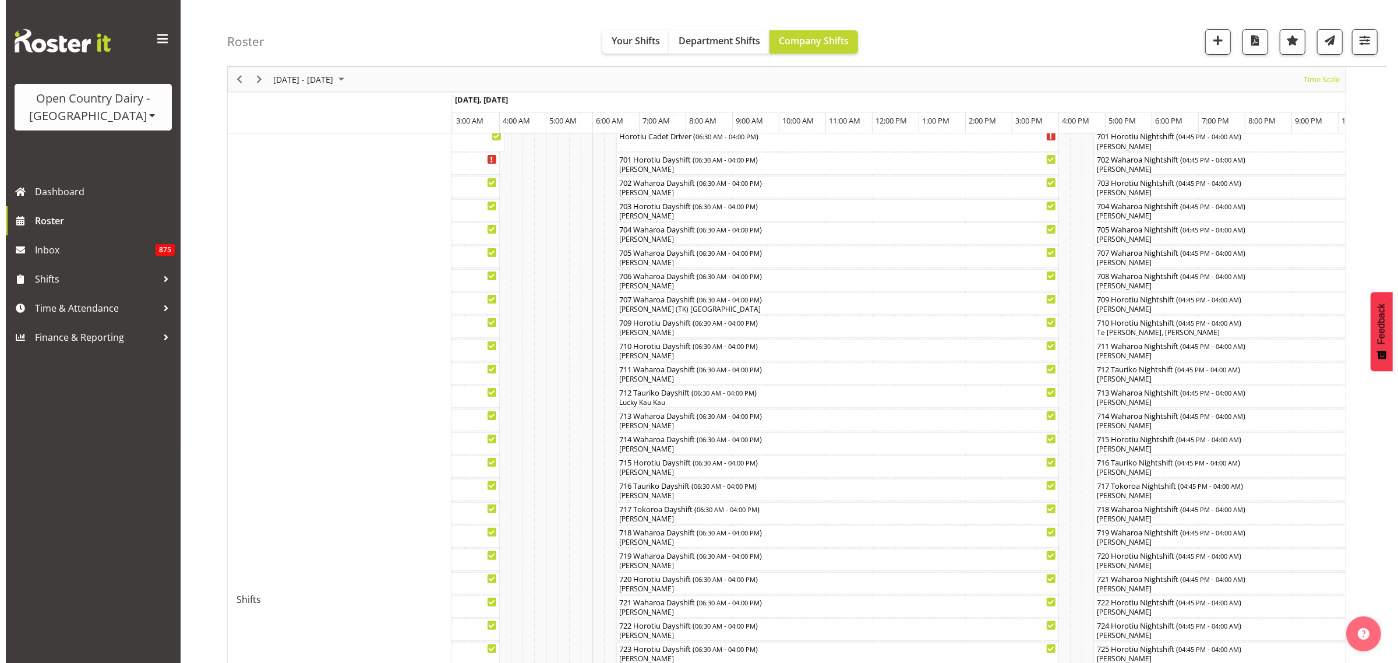
scroll to position [222, 0]
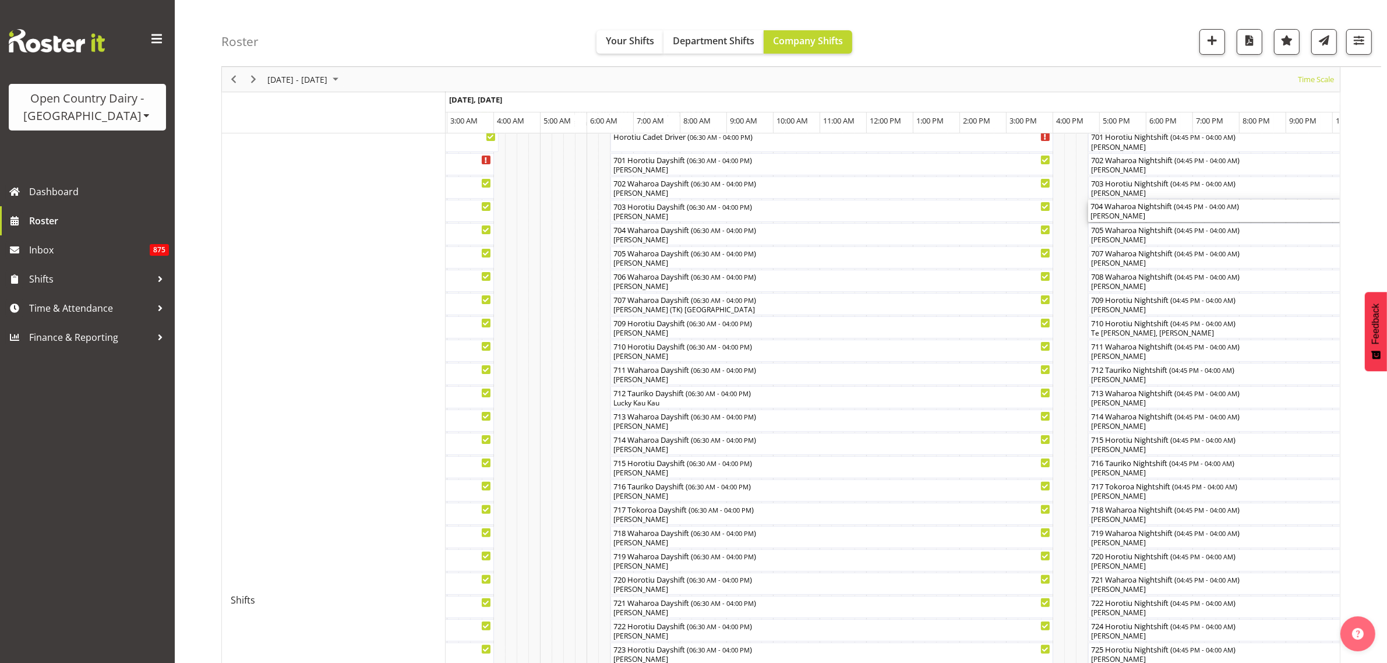
click at [1116, 209] on div "704 Waharoa Nightshift ( 04:45 PM - 04:00 AM )" at bounding box center [1351, 206] width 520 height 12
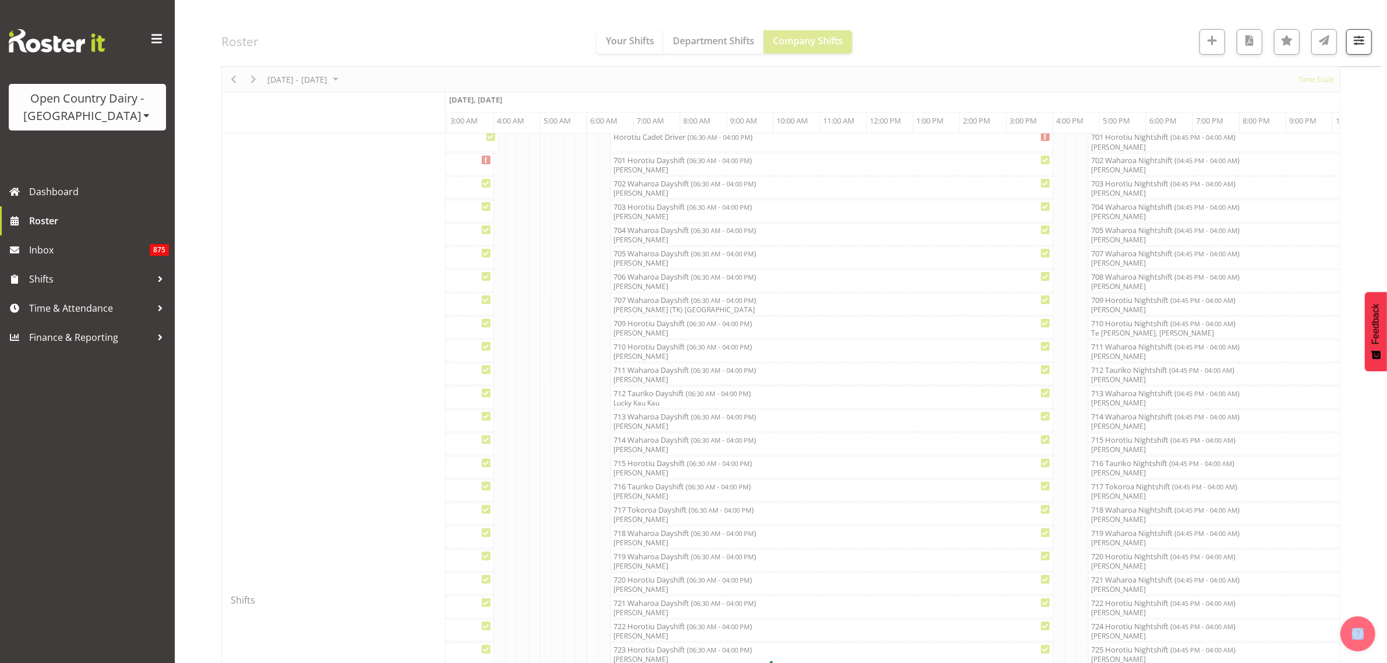
click at [1116, 209] on div at bounding box center [780, 670] width 1119 height 1547
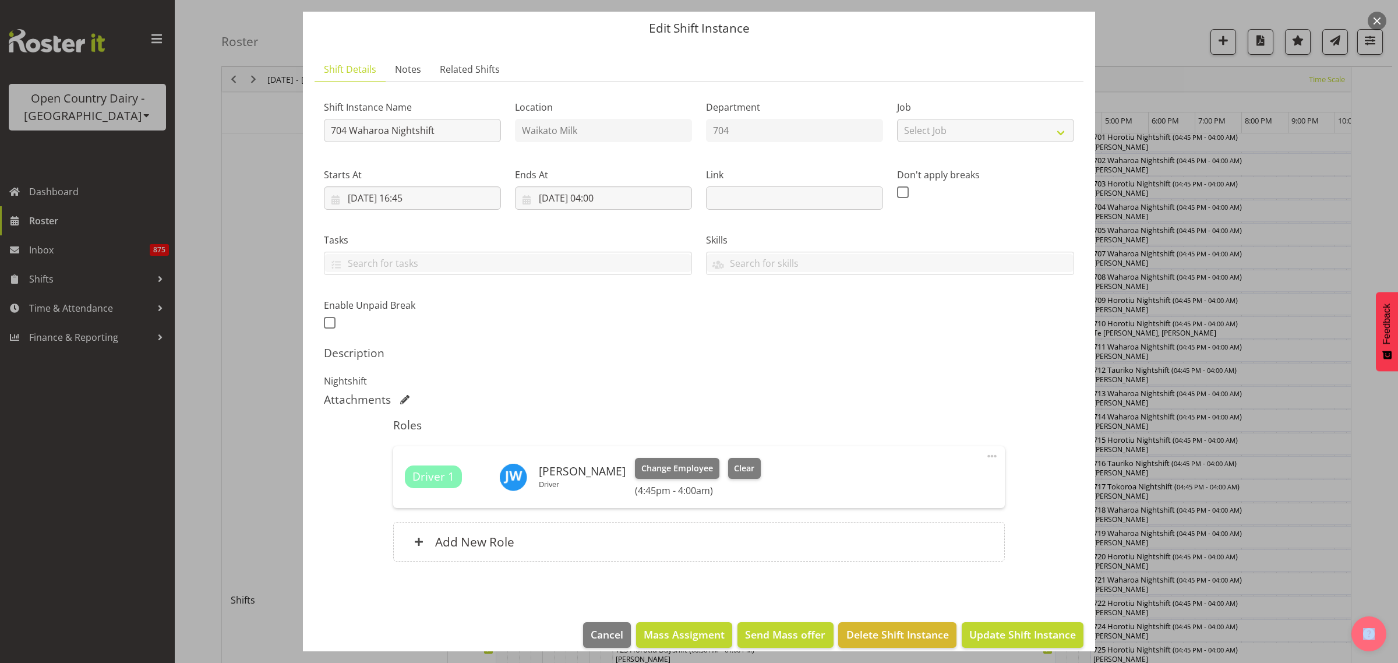
scroll to position [50, 0]
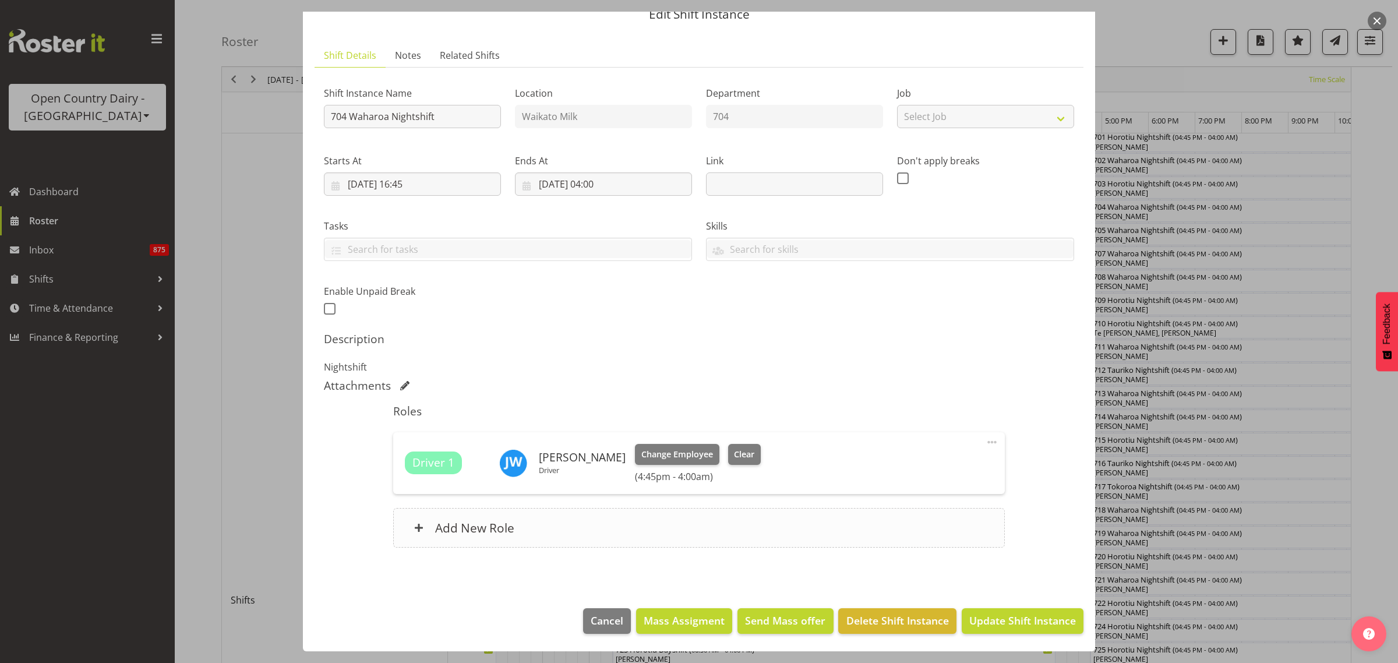
click at [494, 530] on h6 "Add New Role" at bounding box center [474, 527] width 79 height 15
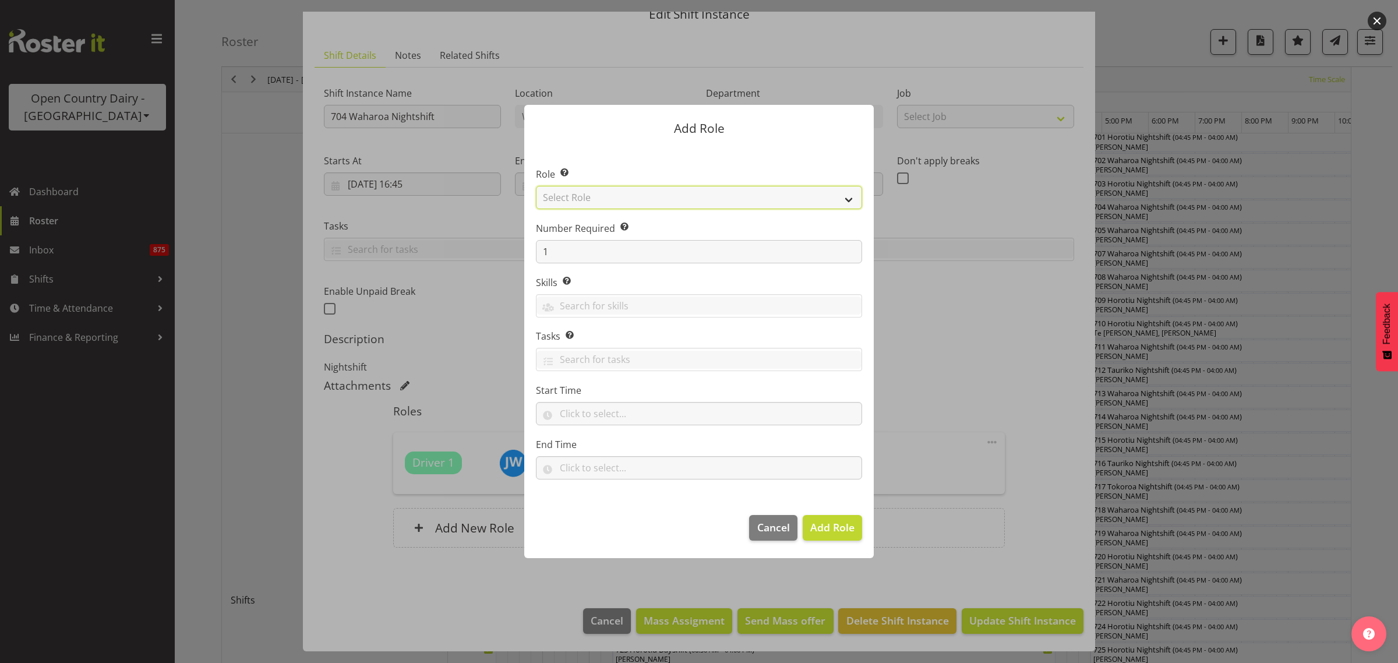
click at [845, 202] on select "Select Role Cadet Driver Crew Leader Driver Driver Buddy Driver Assessor Dayshi…" at bounding box center [699, 197] width 326 height 23
select select "1166"
click at [536, 186] on select "Select Role Cadet Driver Crew Leader Driver Driver Buddy Driver Assessor Dayshi…" at bounding box center [699, 197] width 326 height 23
click at [836, 522] on span "Add Role" at bounding box center [832, 527] width 44 height 14
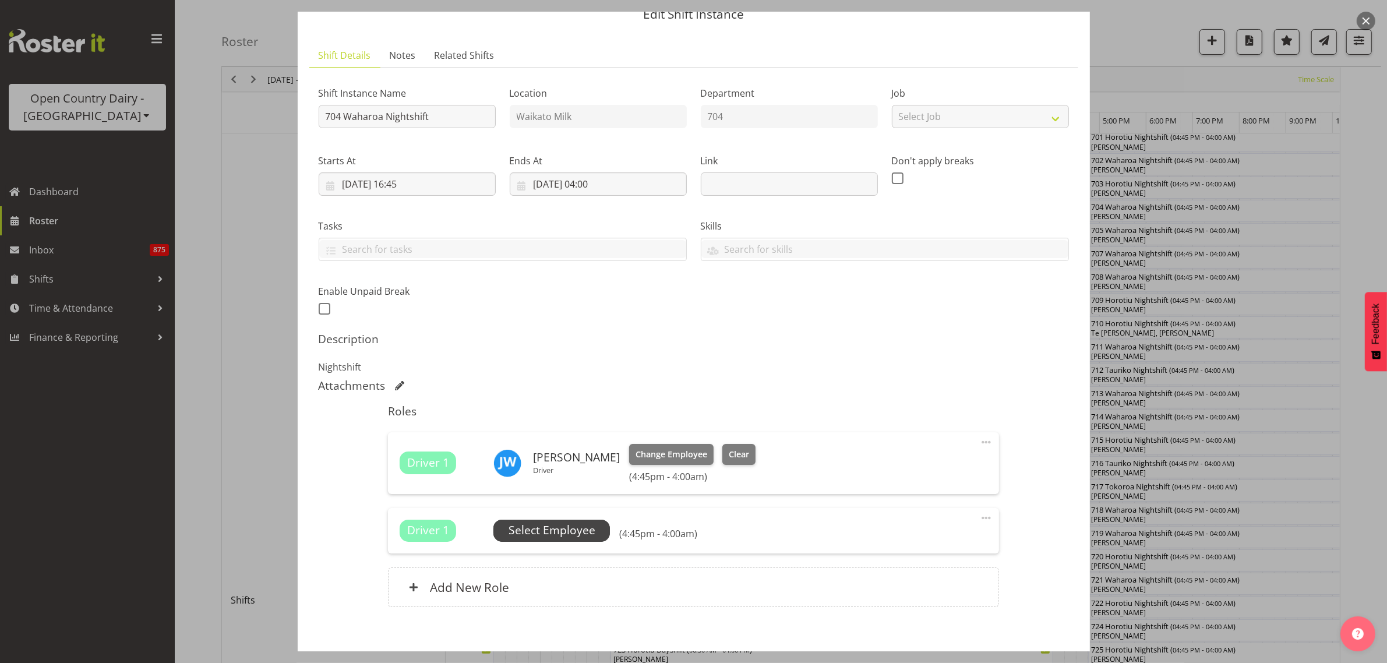
click at [574, 532] on span "Select Employee" at bounding box center [552, 530] width 87 height 17
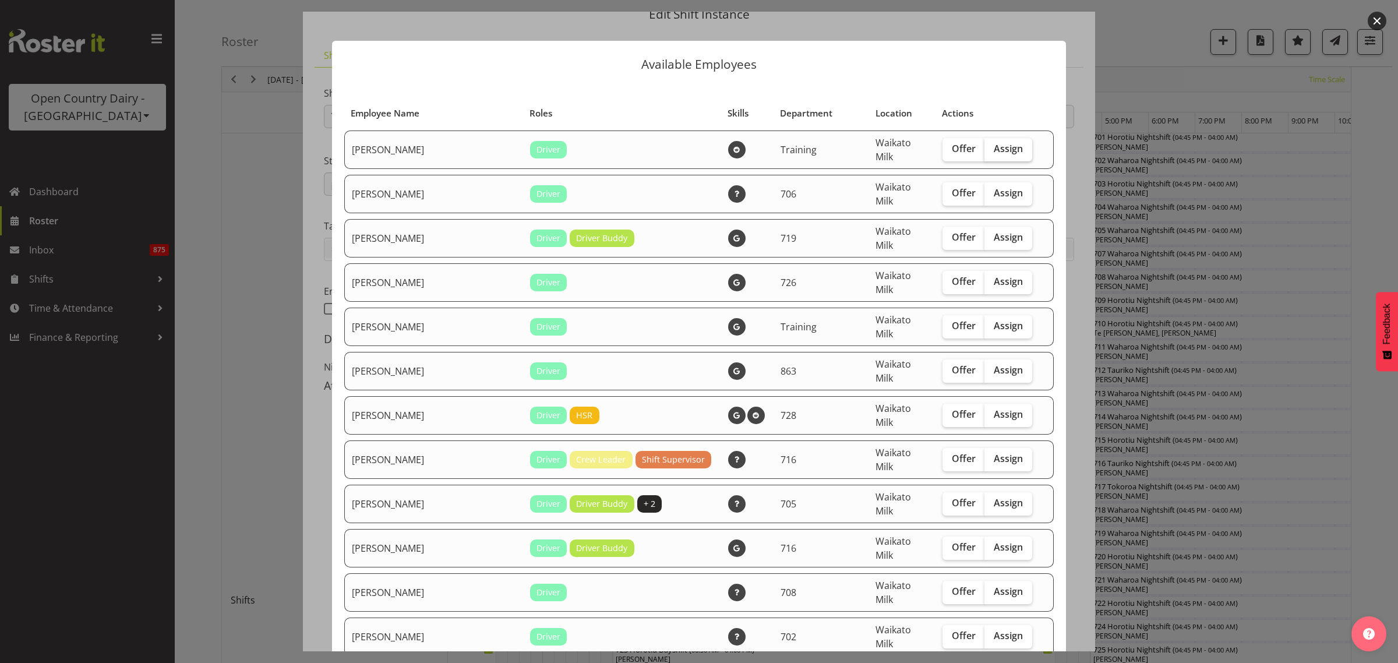
click at [994, 147] on span "Assign" at bounding box center [1008, 149] width 29 height 12
click at [992, 147] on input "Assign" at bounding box center [989, 149] width 8 height 8
checkbox input "true"
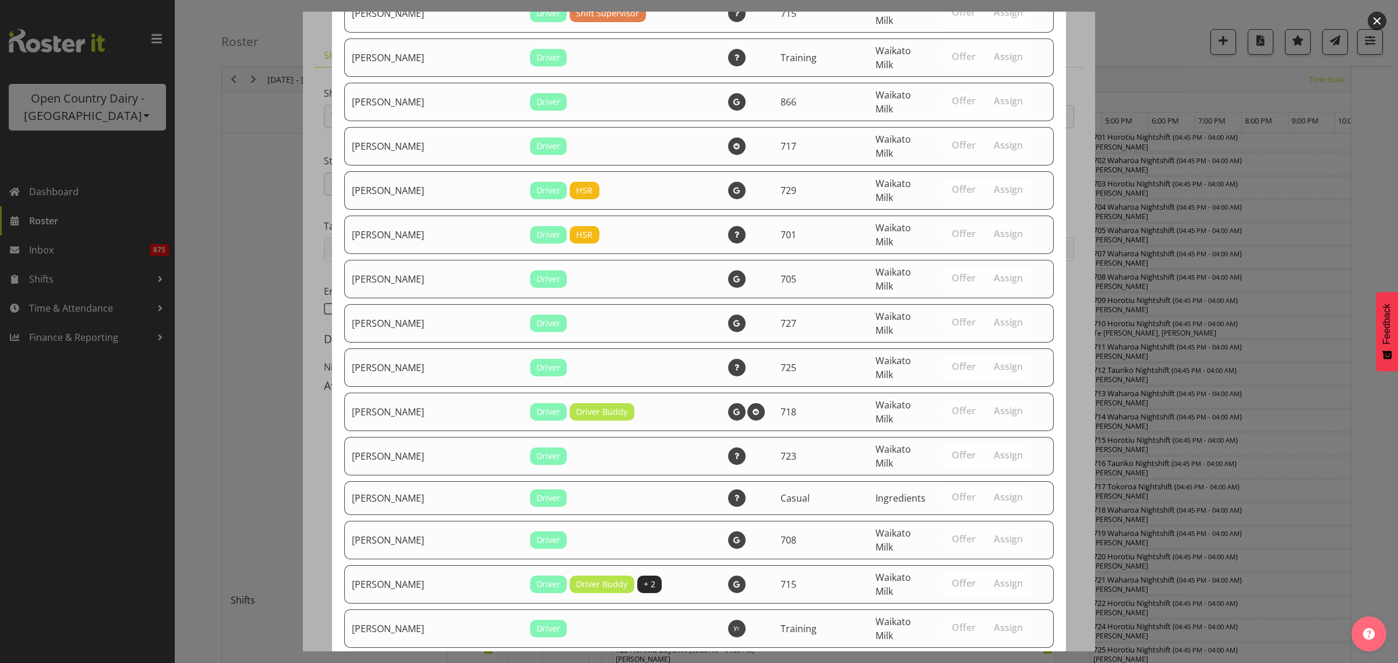
scroll to position [1754, 0]
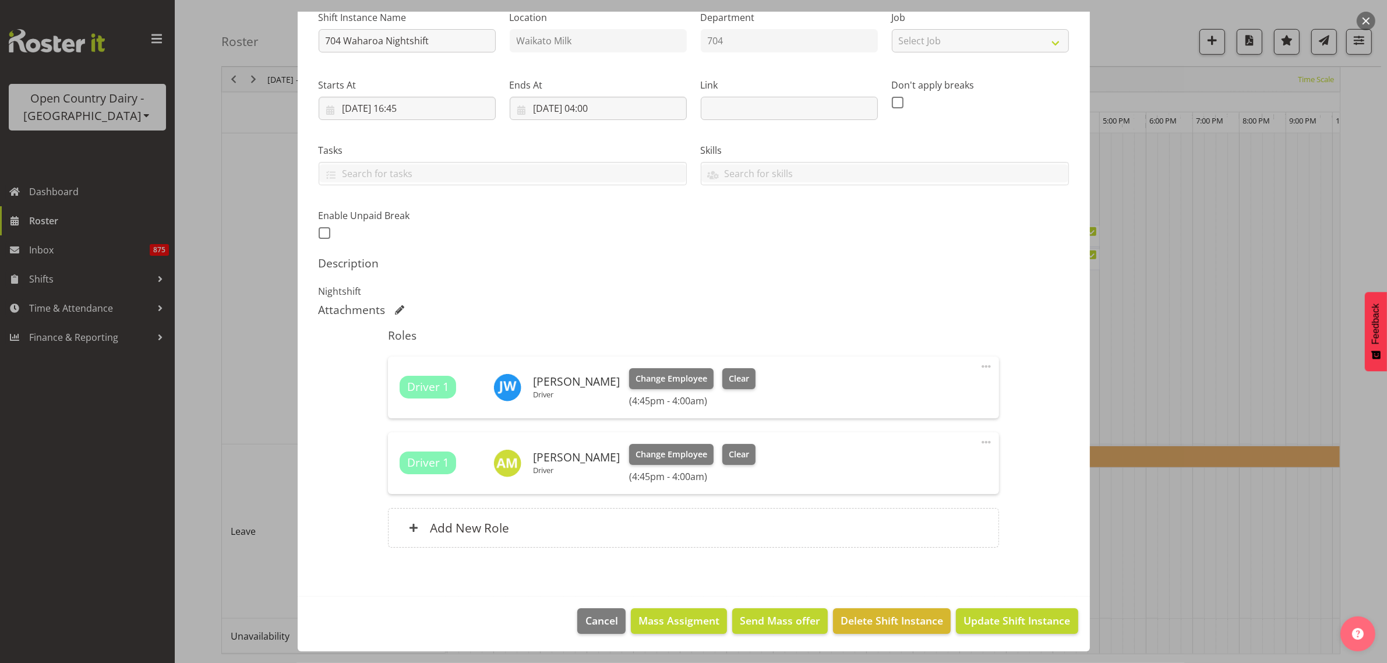
click at [979, 368] on span at bounding box center [986, 366] width 14 height 14
click at [932, 432] on link "Delete" at bounding box center [938, 436] width 112 height 21
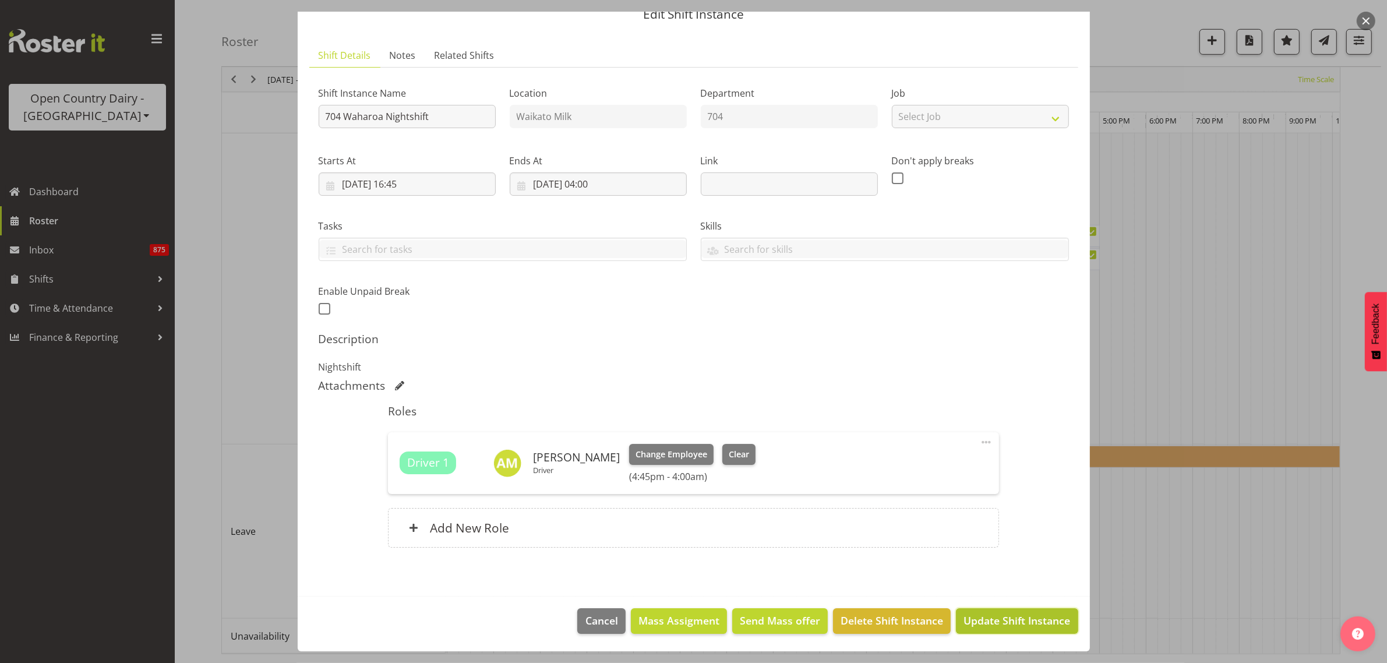
click at [1021, 616] on span "Update Shift Instance" at bounding box center [1017, 620] width 107 height 15
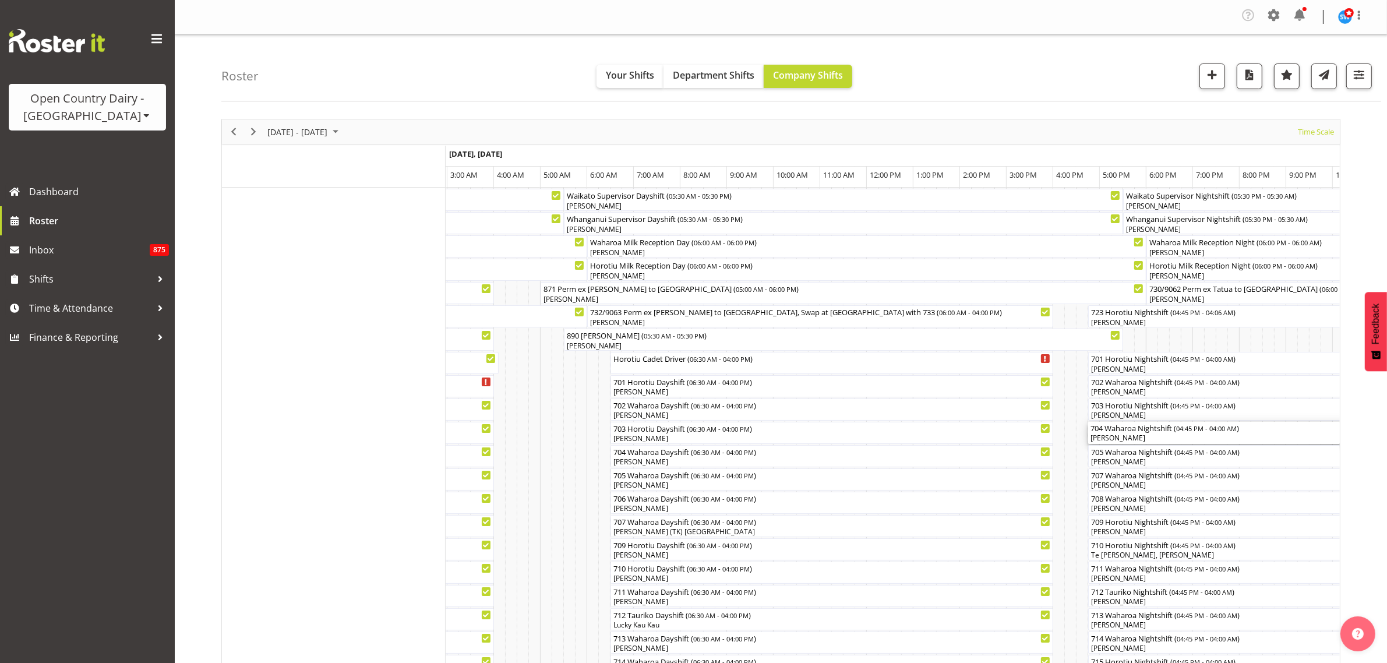
click at [1192, 435] on div "[PERSON_NAME]" at bounding box center [1351, 438] width 520 height 10
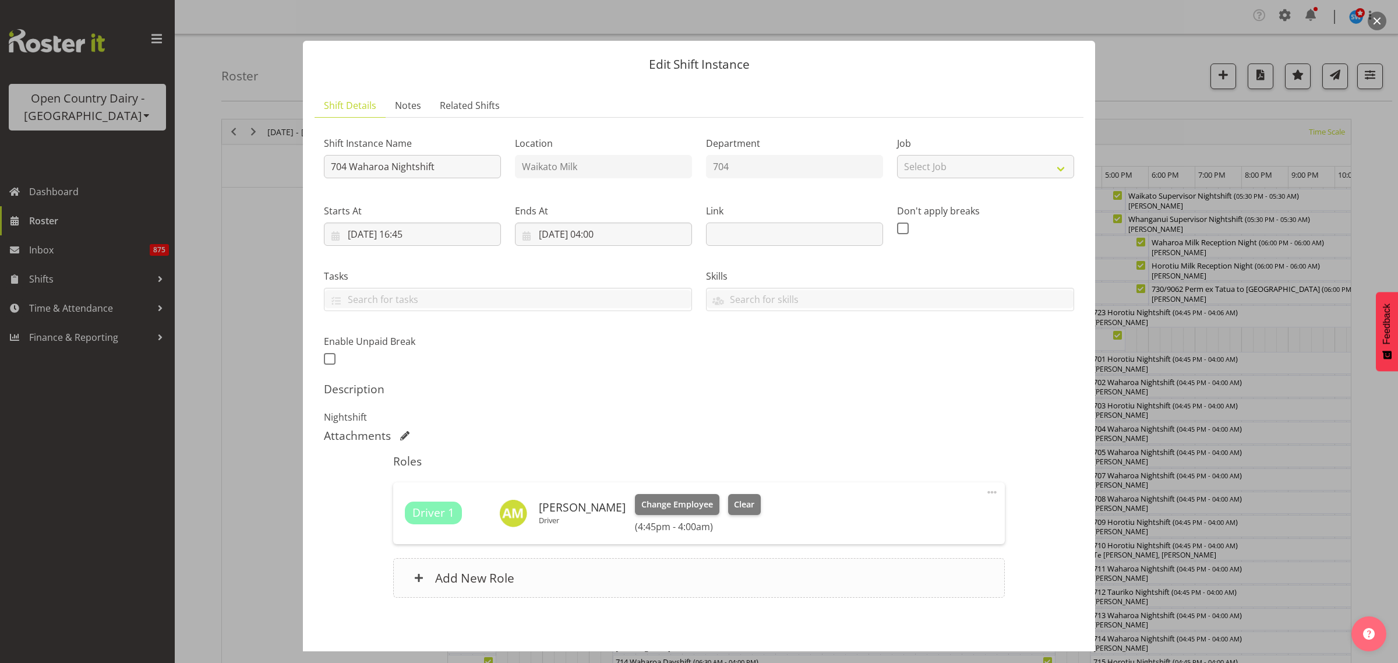
click at [478, 581] on h6 "Add New Role" at bounding box center [474, 577] width 79 height 15
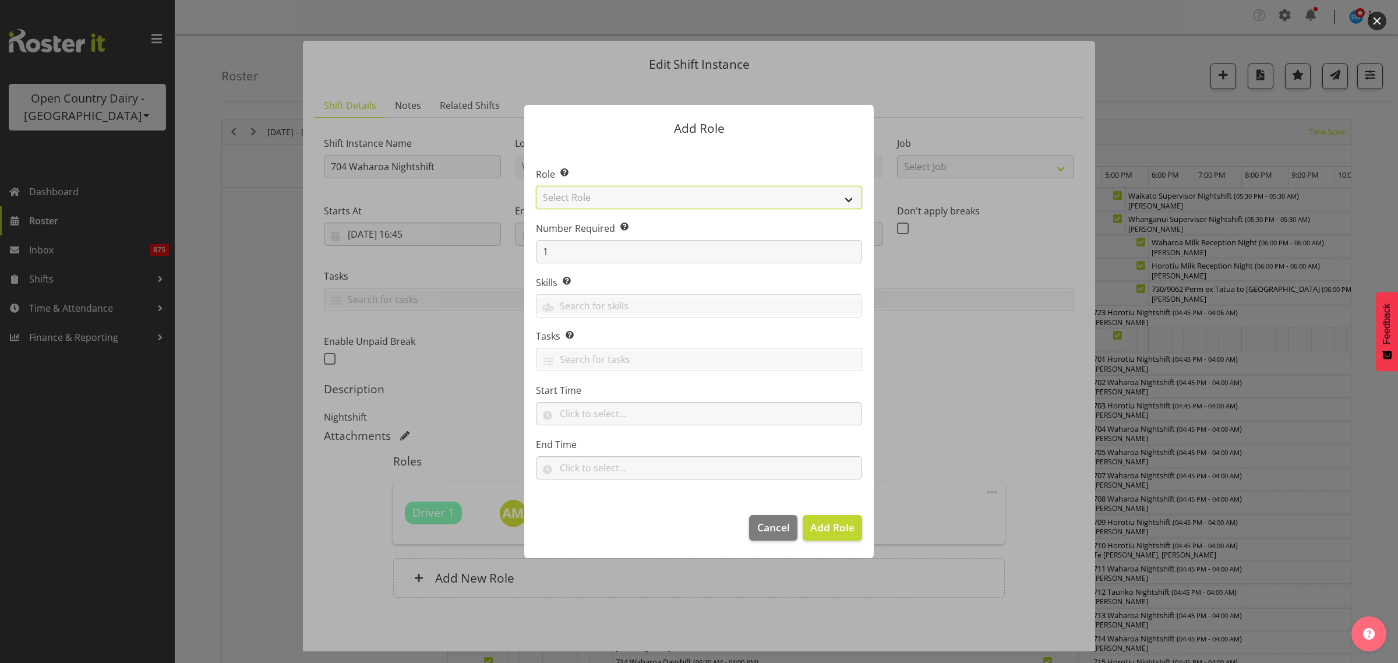
click at [847, 200] on select "Select Role Cadet Driver Crew Leader Driver Driver Buddy Driver Assessor Dayshi…" at bounding box center [699, 197] width 326 height 23
select select "1436"
click at [536, 186] on select "Select Role Cadet Driver Crew Leader Driver Driver Buddy Driver Assessor Dayshi…" at bounding box center [699, 197] width 326 height 23
click at [828, 531] on span "Add Role" at bounding box center [832, 527] width 44 height 14
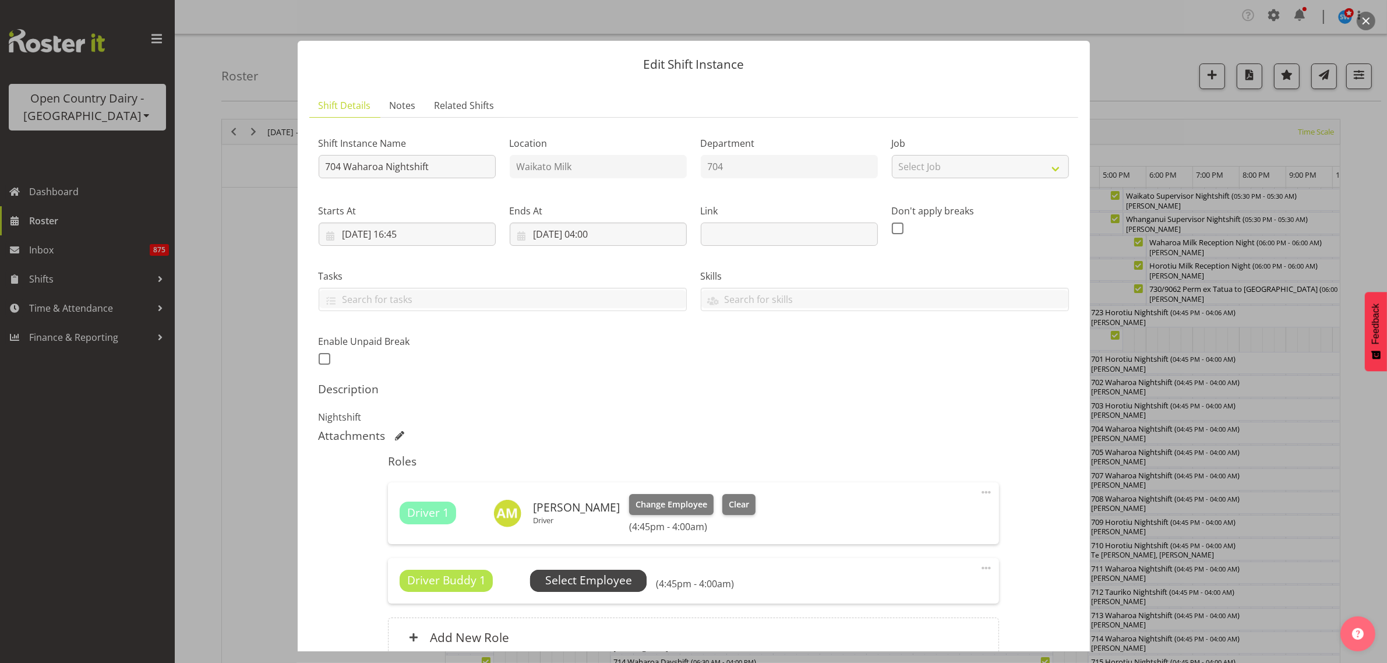
click at [625, 581] on span "Select Employee" at bounding box center [588, 580] width 87 height 17
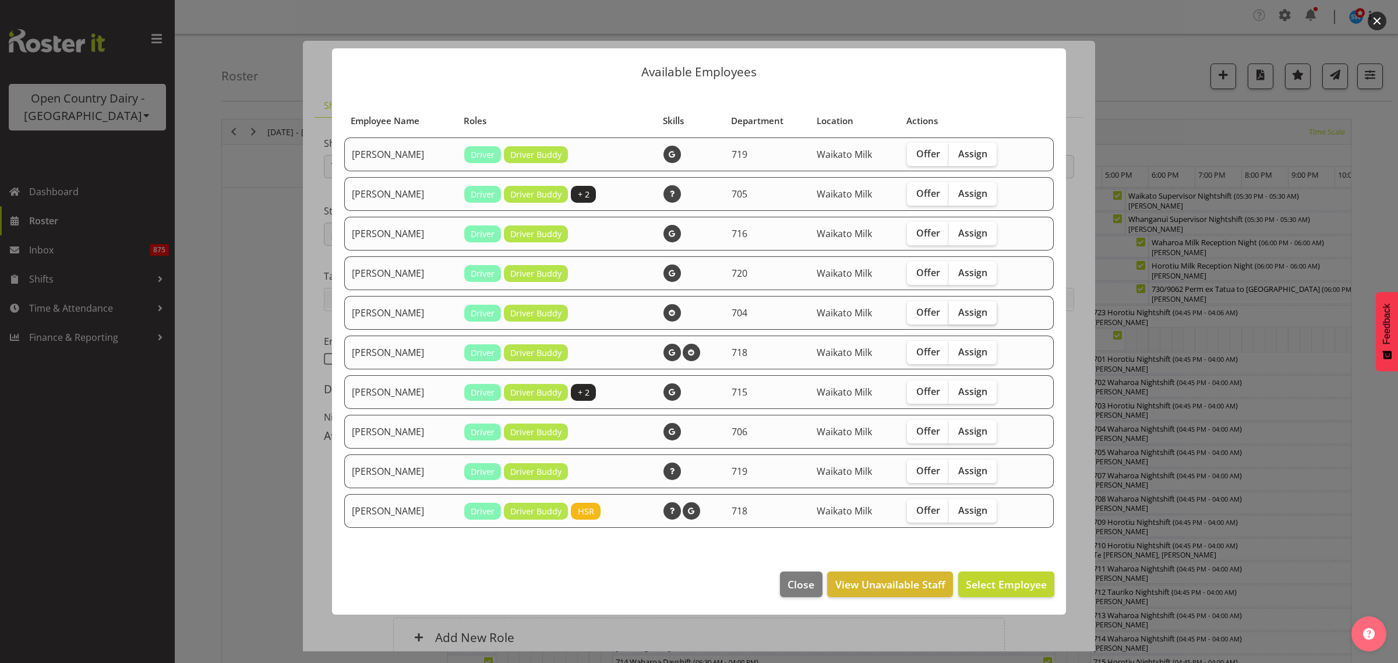
click at [986, 309] on span "Assign" at bounding box center [972, 312] width 29 height 12
click at [957, 309] on input "Assign" at bounding box center [953, 312] width 8 height 8
checkbox input "true"
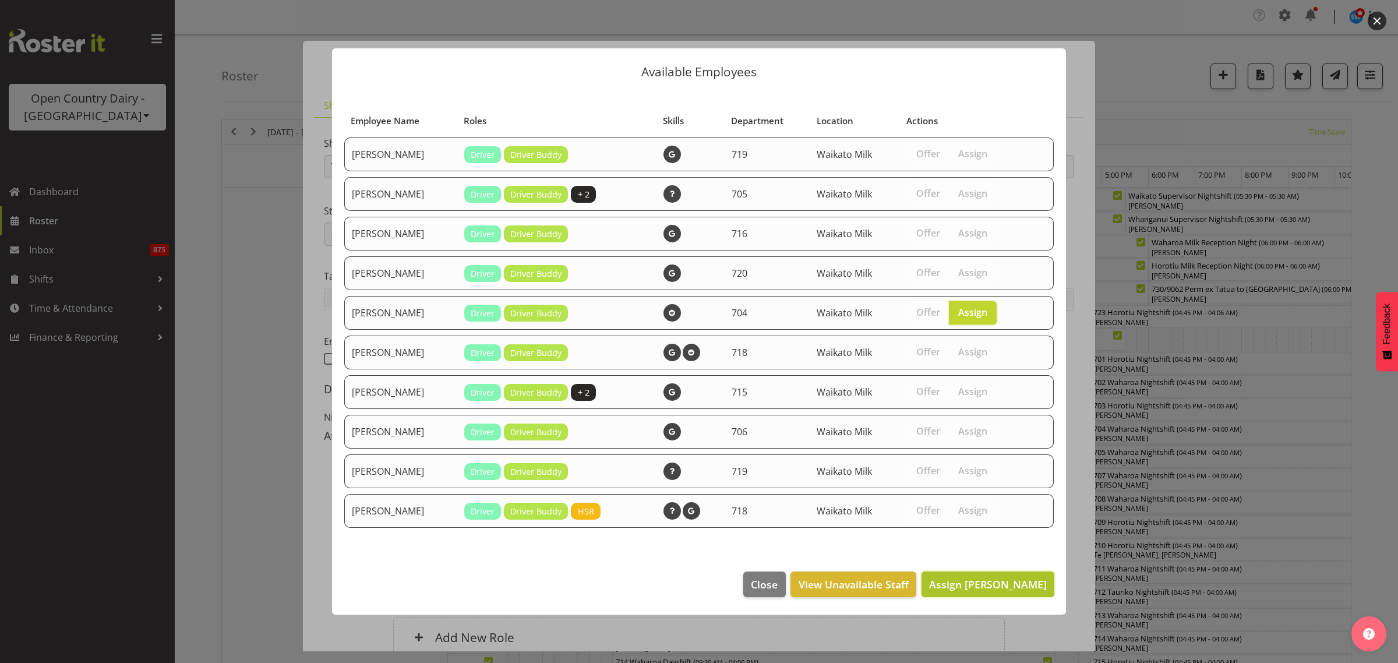
click at [1025, 574] on button "Assign Jon Williams" at bounding box center [988, 585] width 133 height 26
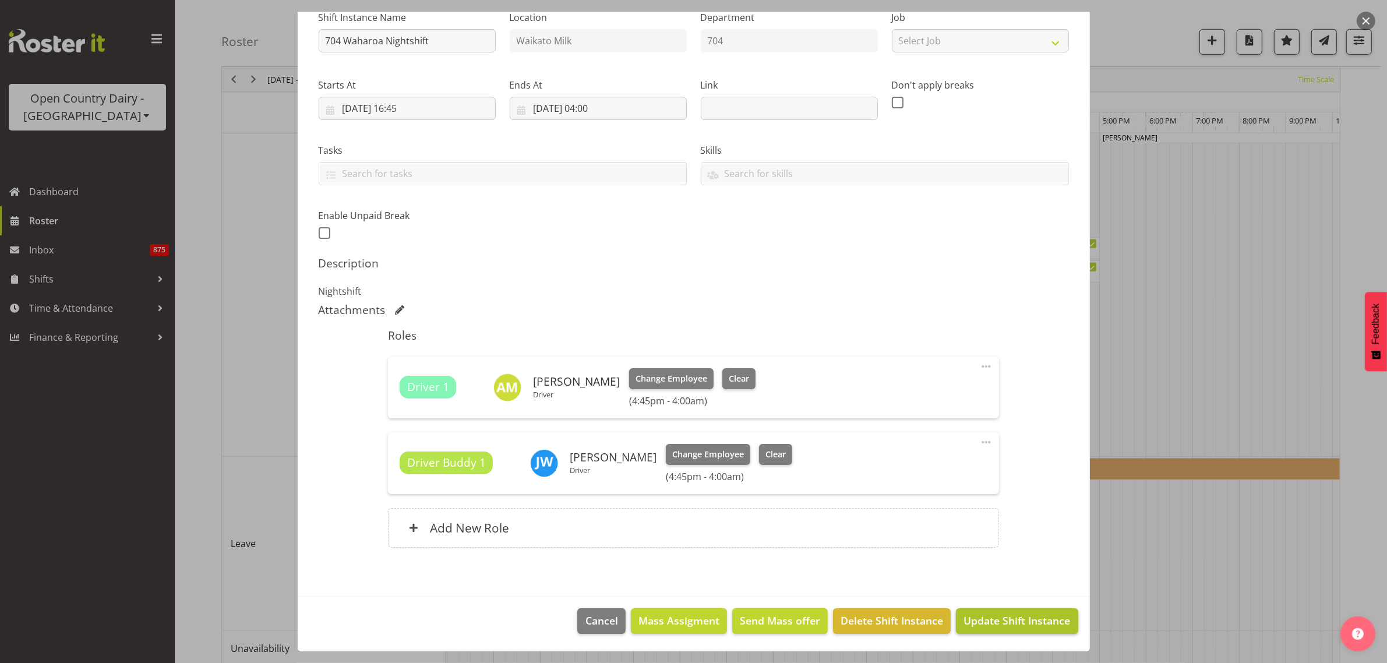
scroll to position [1023, 0]
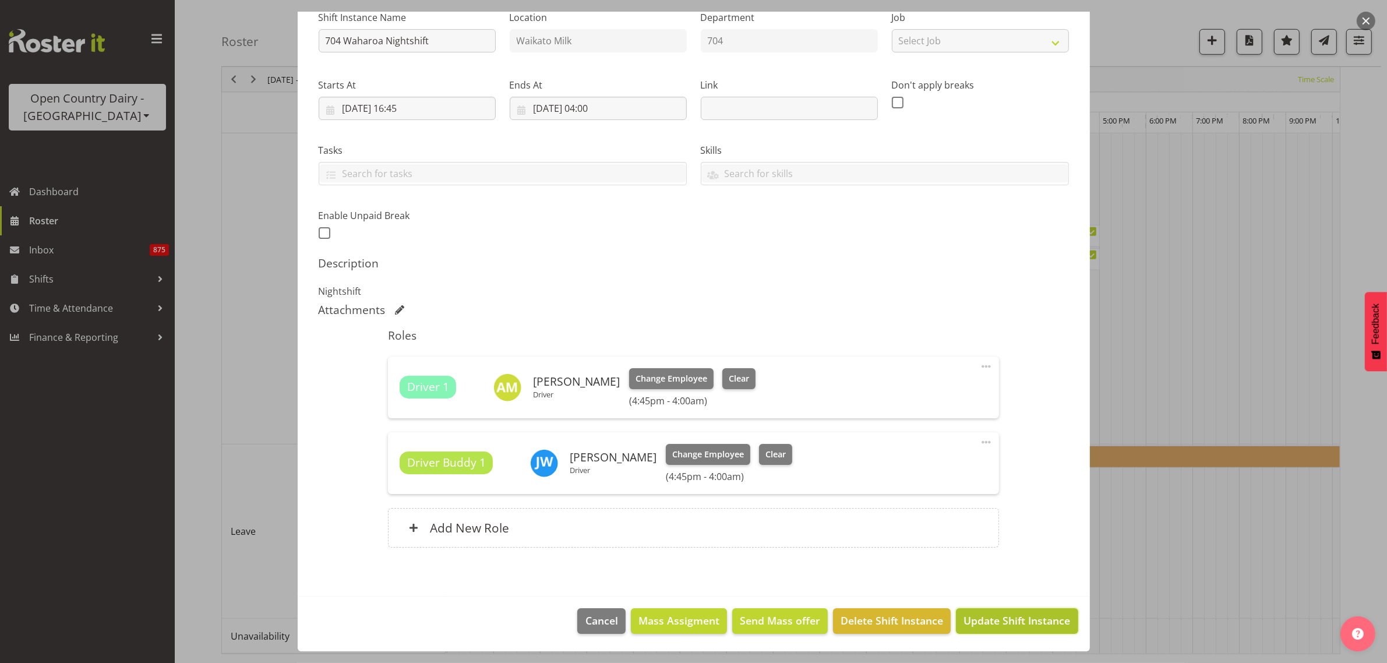
click at [1010, 615] on span "Update Shift Instance" at bounding box center [1017, 620] width 107 height 15
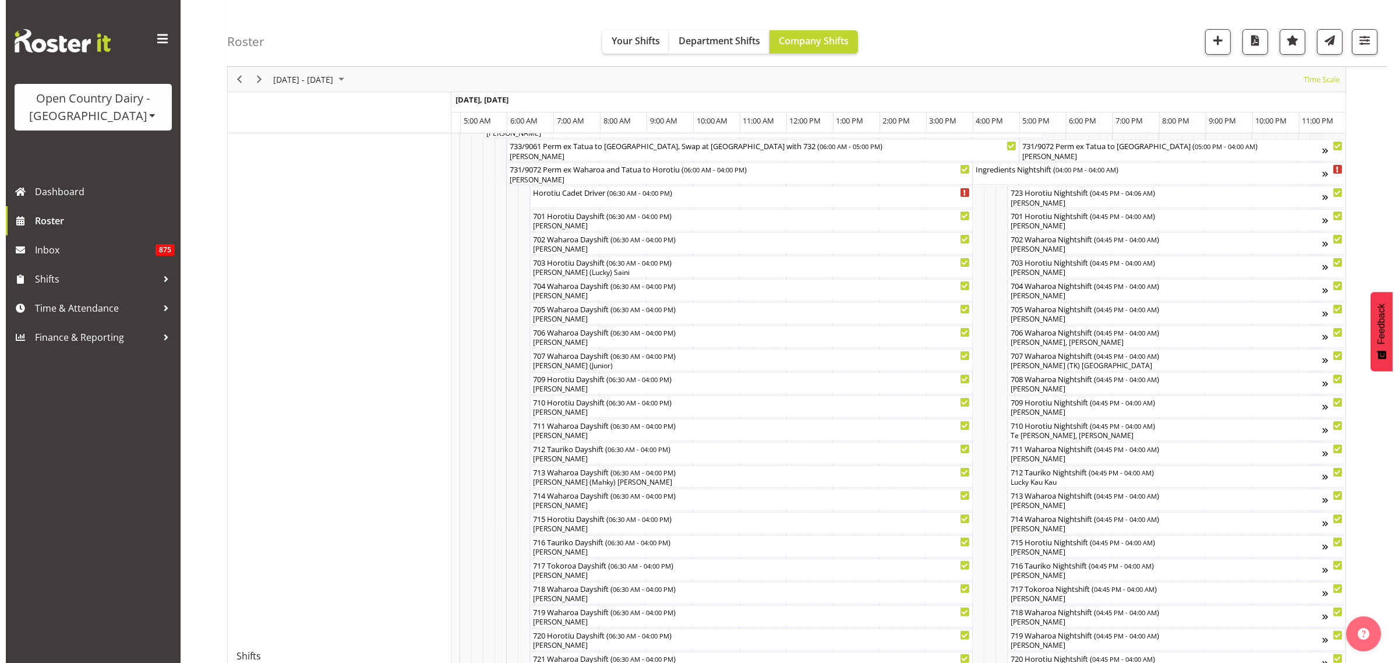
scroll to position [149, 0]
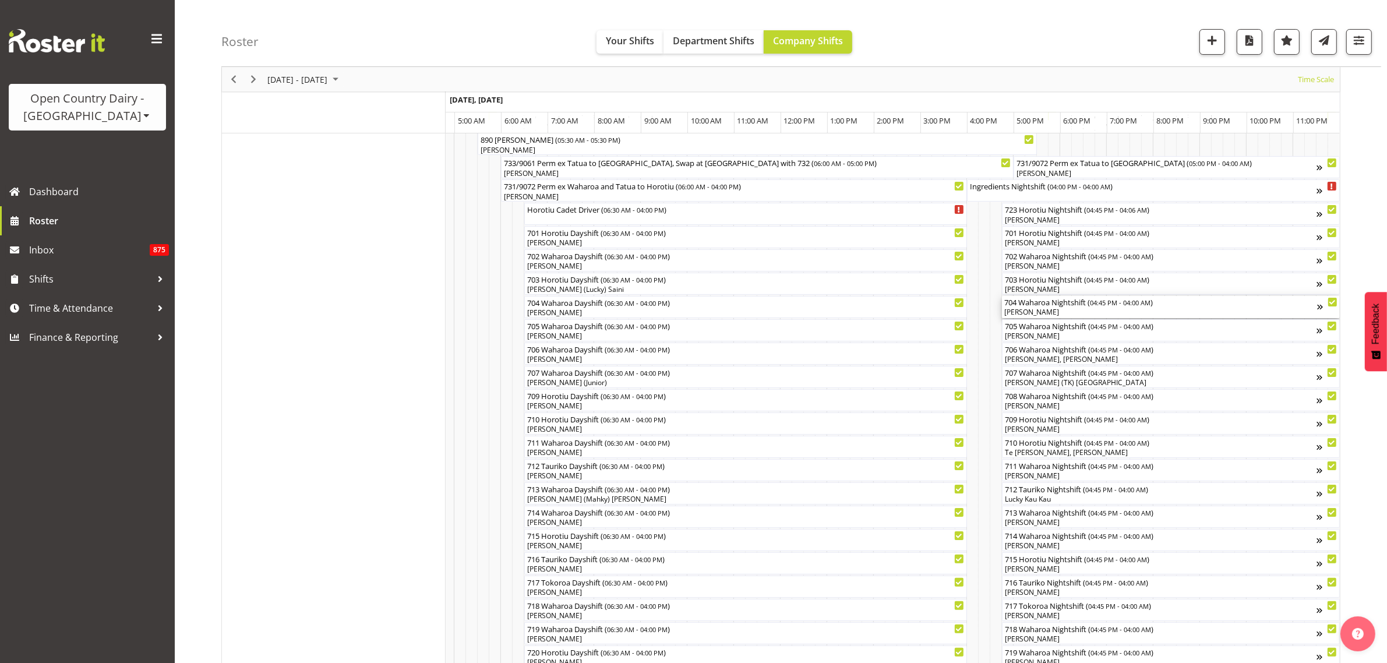
click at [1119, 315] on div "[PERSON_NAME]" at bounding box center [1160, 312] width 313 height 10
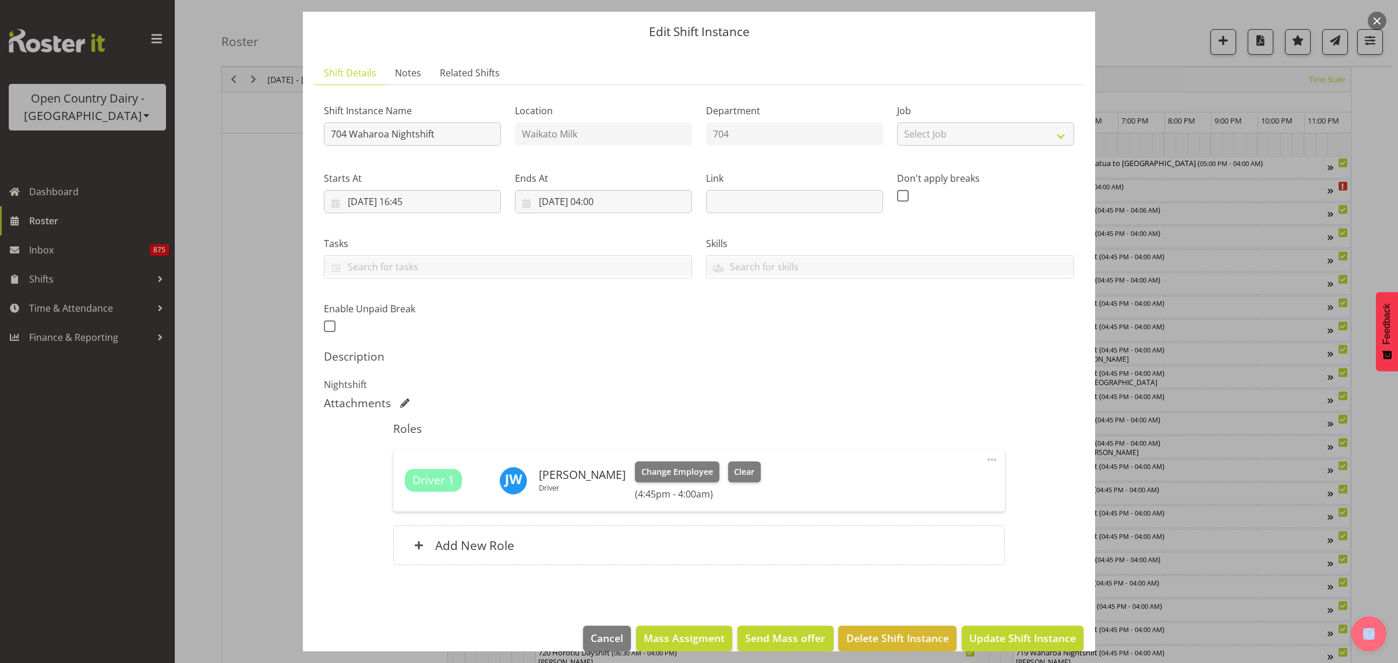
scroll to position [50, 0]
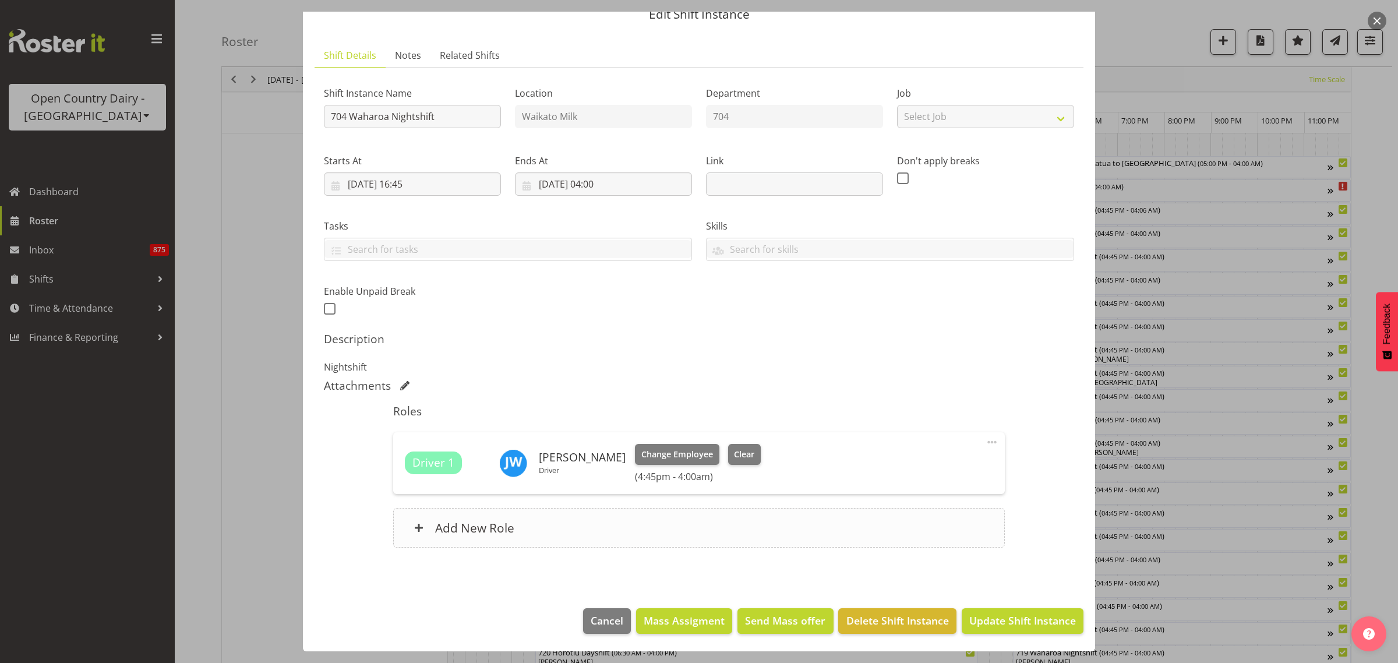
click at [485, 525] on h6 "Add New Role" at bounding box center [474, 527] width 79 height 15
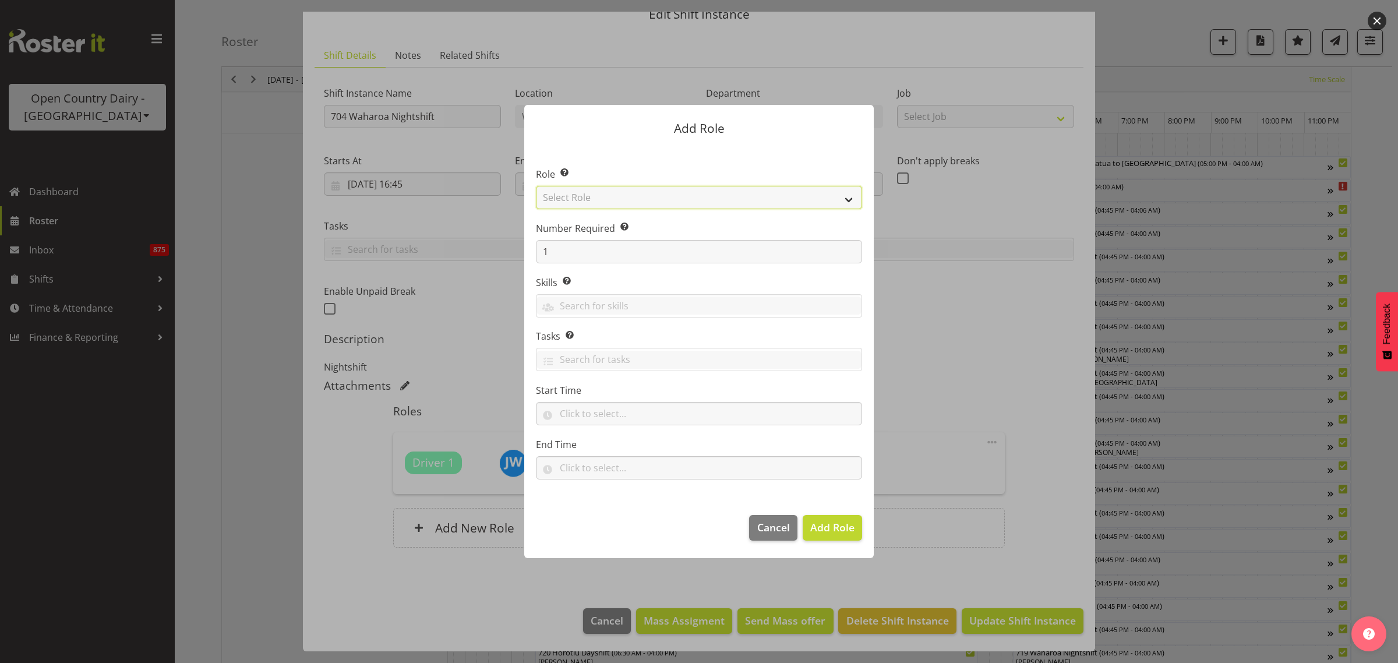
click at [845, 196] on select "Select Role Cadet Driver Crew Leader Driver Driver Buddy Driver Assessor Dayshi…" at bounding box center [699, 197] width 326 height 23
select select "1166"
click at [536, 186] on select "Select Role Cadet Driver Crew Leader Driver Driver Buddy Driver Assessor Dayshi…" at bounding box center [699, 197] width 326 height 23
click at [845, 525] on span "Add Role" at bounding box center [832, 527] width 44 height 14
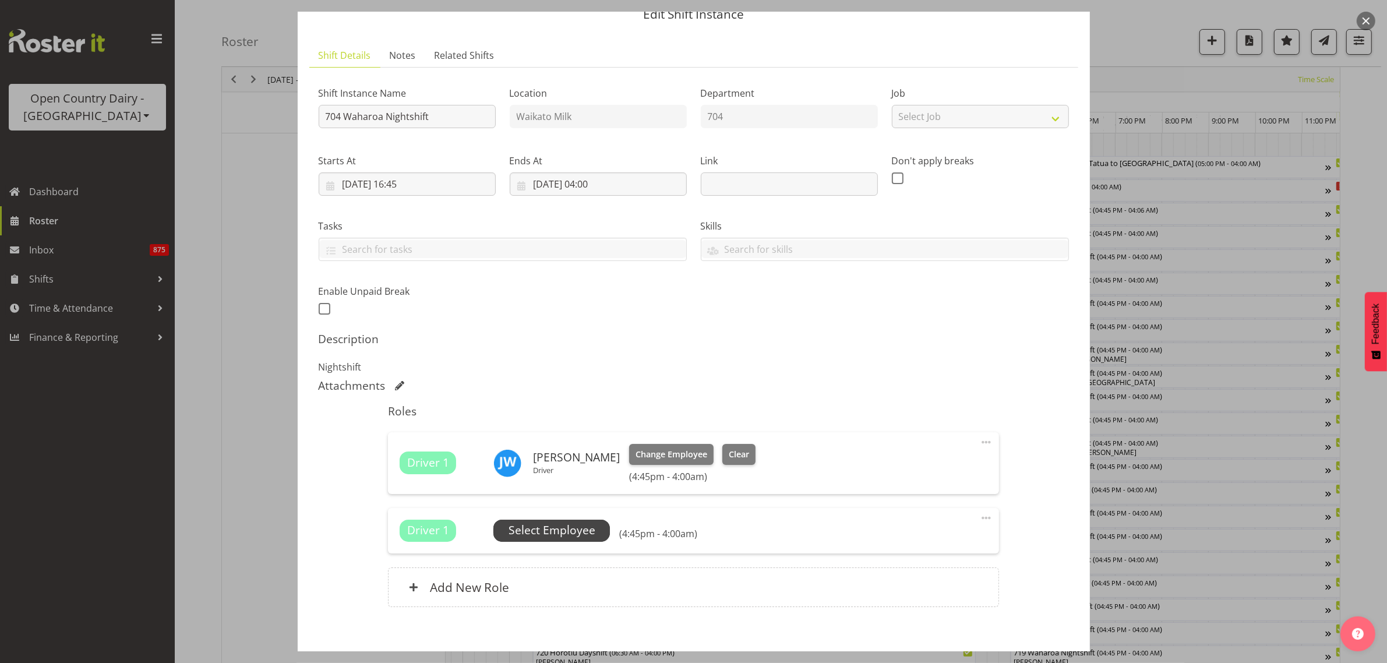
click at [597, 531] on span "Select Employee" at bounding box center [551, 531] width 117 height 22
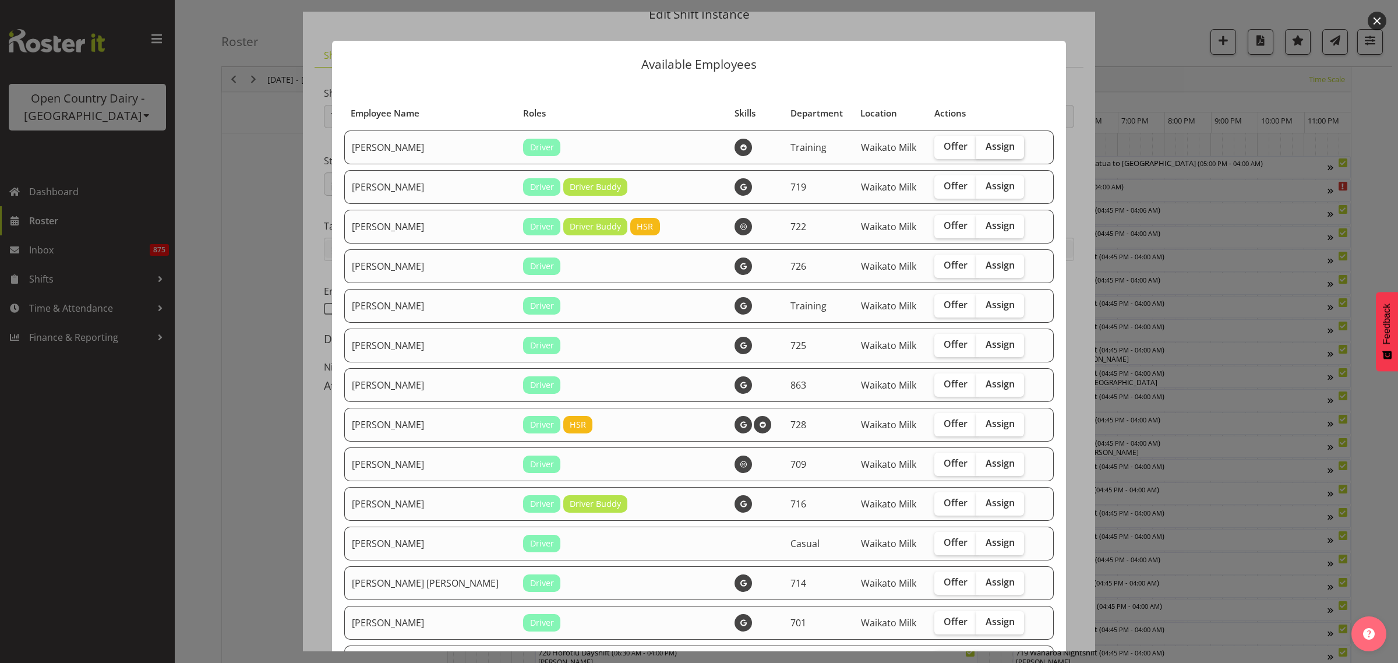
click at [991, 146] on span "Assign" at bounding box center [1000, 146] width 29 height 12
click at [984, 146] on input "Assign" at bounding box center [981, 147] width 8 height 8
checkbox input "true"
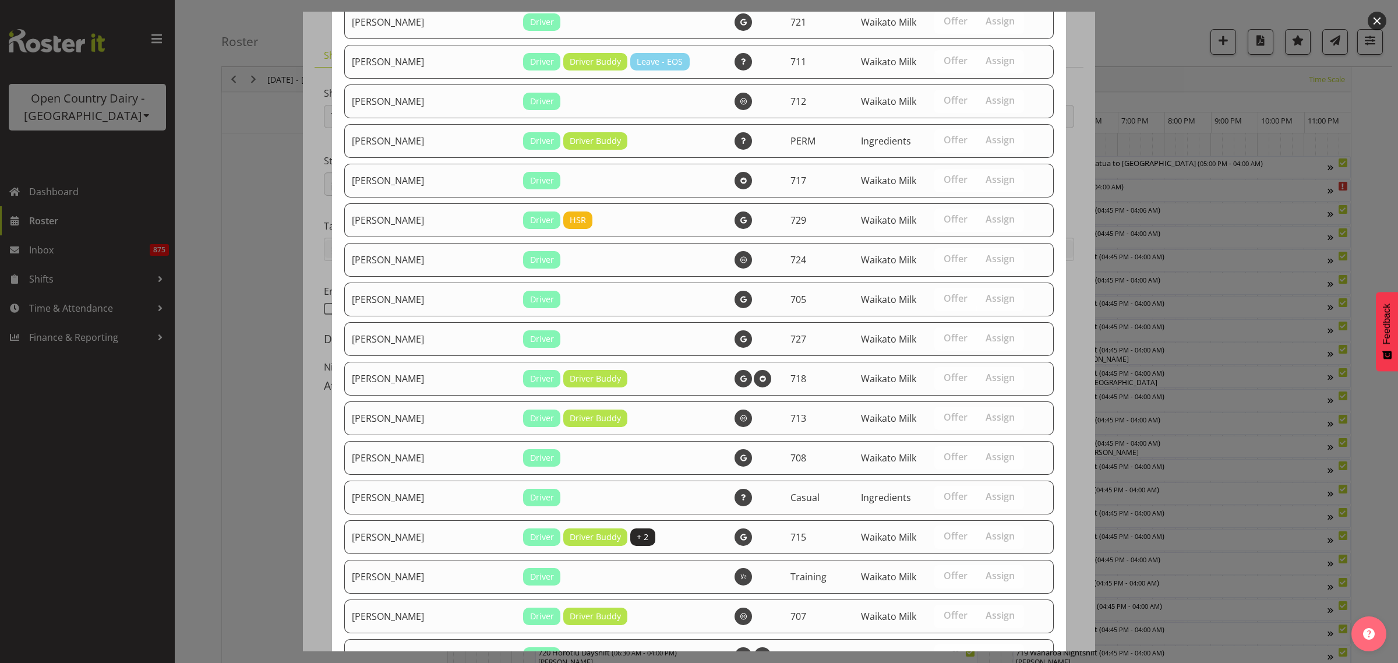
scroll to position [1196, 0]
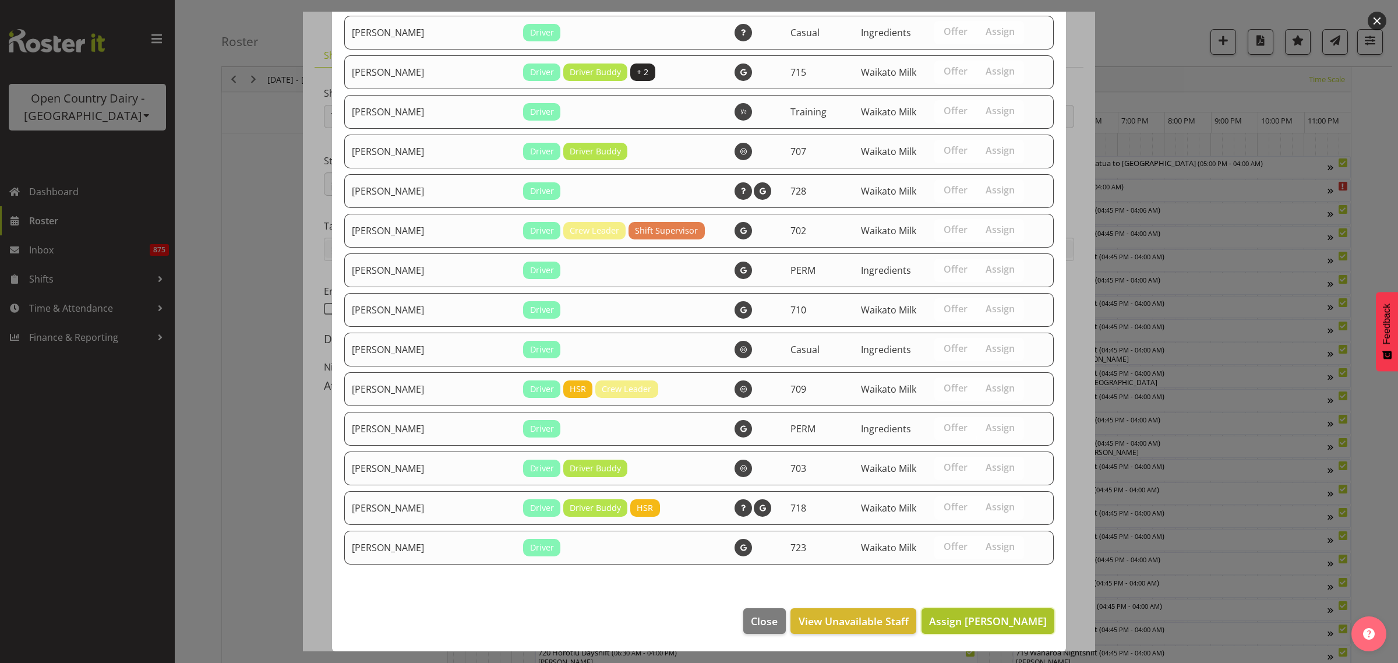
click at [977, 623] on span "Assign Andrew Murphy" at bounding box center [988, 621] width 118 height 14
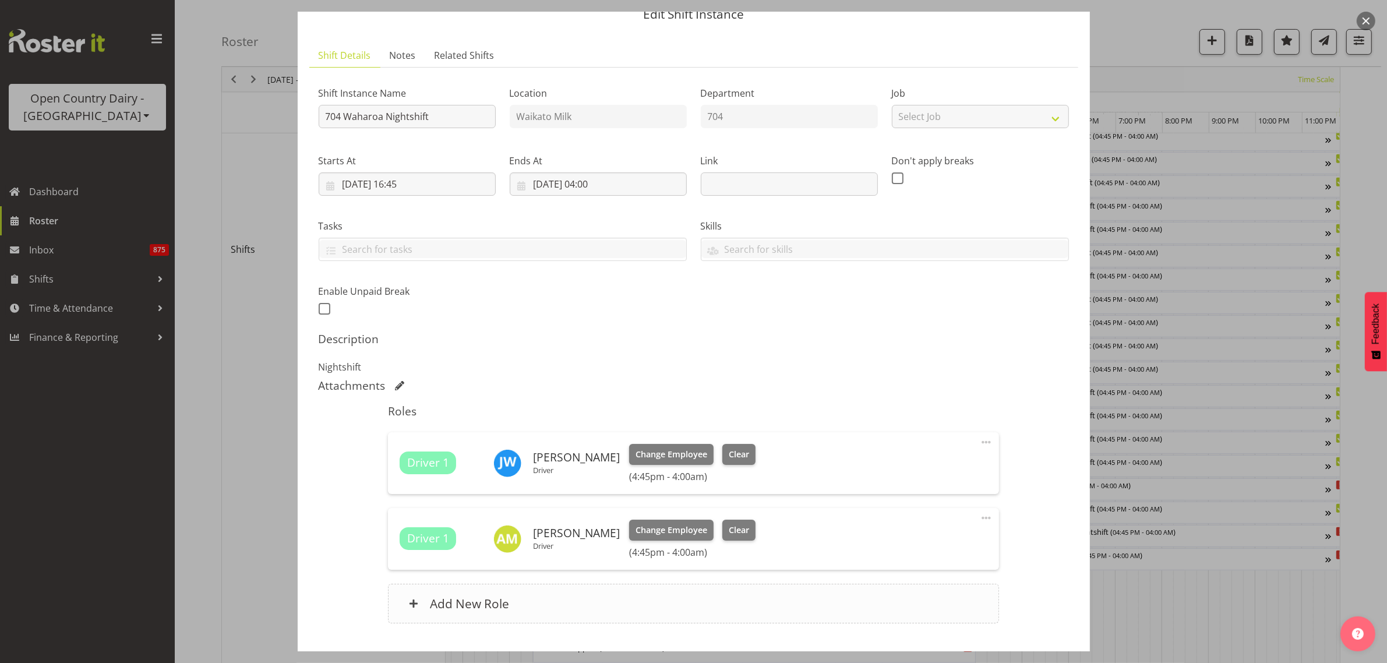
scroll to position [586, 0]
drag, startPoint x: 974, startPoint y: 442, endPoint x: 954, endPoint y: 464, distance: 30.1
click at [979, 442] on span at bounding box center [986, 442] width 14 height 14
click at [928, 511] on link "Delete" at bounding box center [938, 512] width 112 height 21
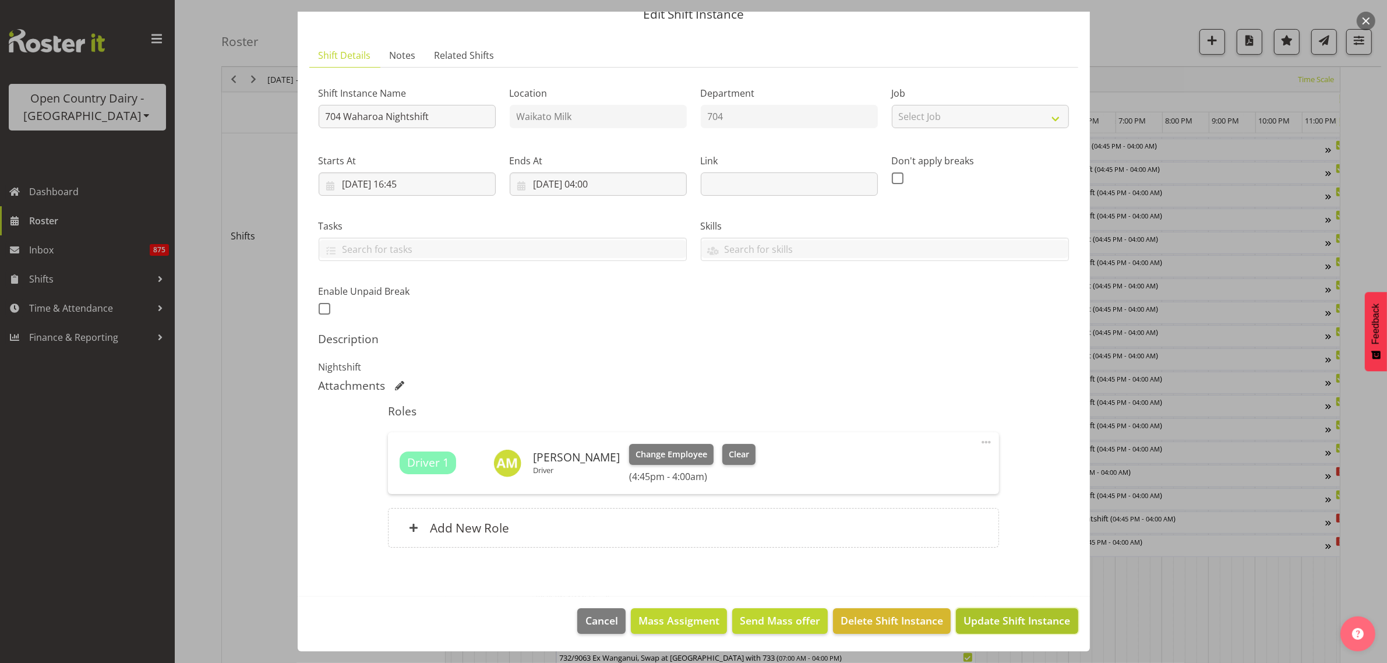
click at [1024, 616] on span "Update Shift Instance" at bounding box center [1017, 620] width 107 height 15
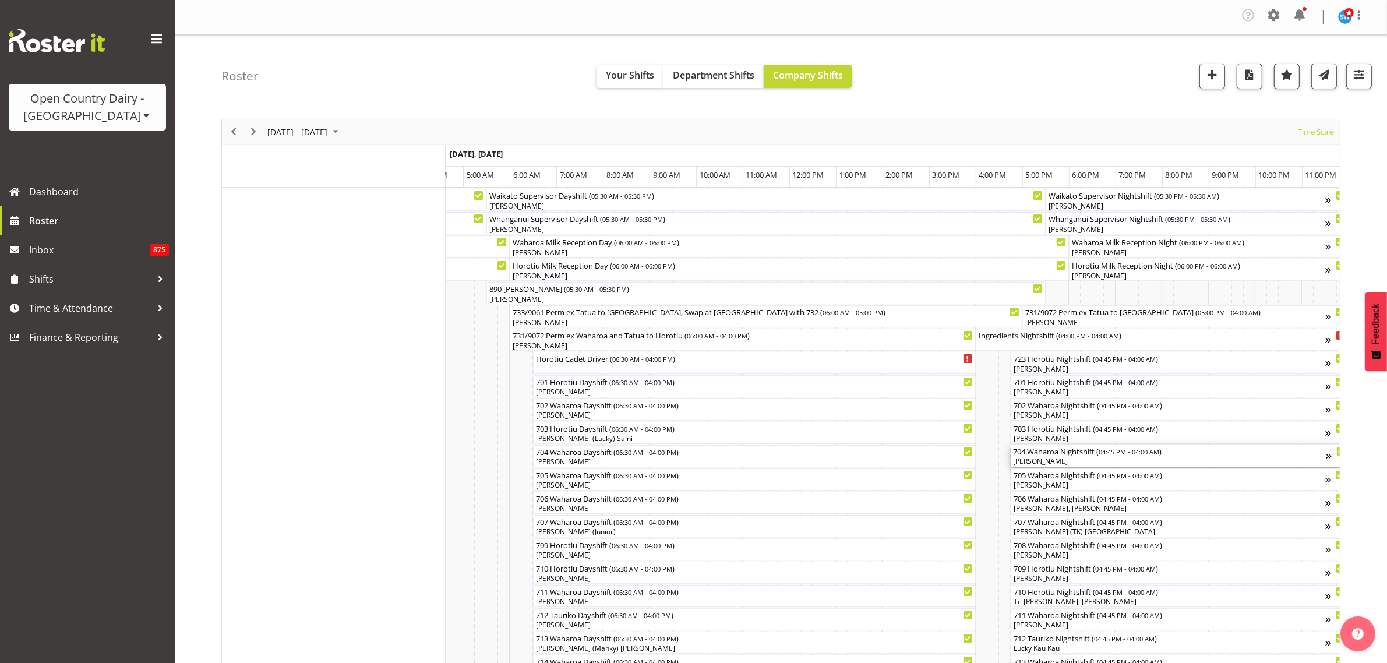
click at [1143, 461] on div "[PERSON_NAME]" at bounding box center [1169, 461] width 313 height 10
click at [0, 0] on div at bounding box center [0, 0] width 0 height 0
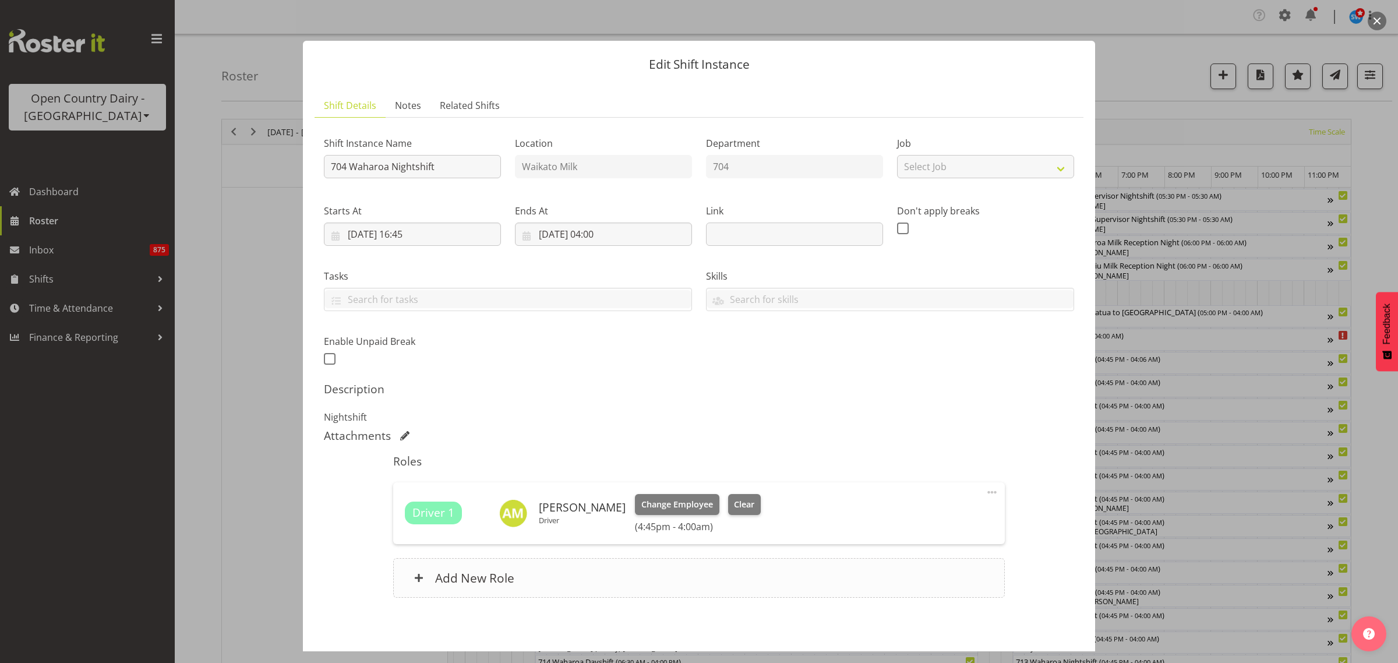
click at [507, 587] on div "Add New Role" at bounding box center [698, 578] width 611 height 40
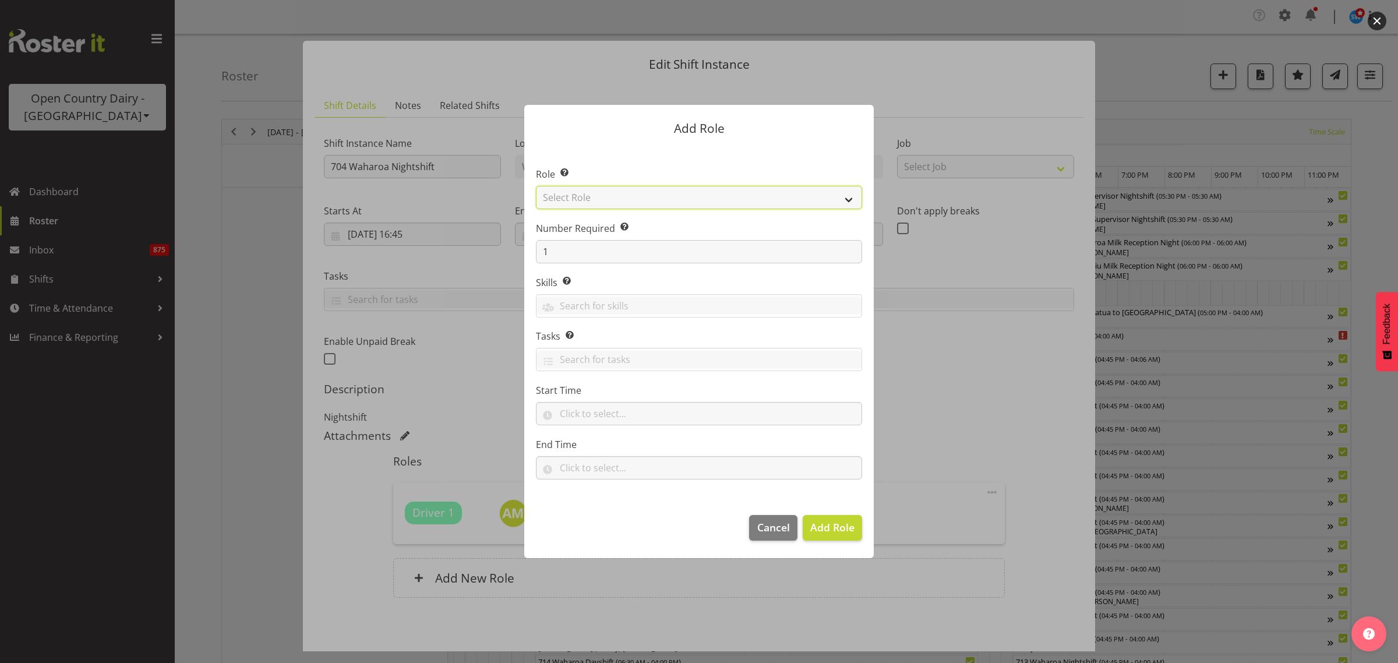
click at [847, 199] on select "Select Role Cadet Driver Crew Leader Driver Driver Buddy Driver Assessor Dayshi…" at bounding box center [699, 197] width 326 height 23
select select "1436"
click at [536, 186] on select "Select Role Cadet Driver Crew Leader Driver Driver Buddy Driver Assessor Dayshi…" at bounding box center [699, 197] width 326 height 23
click at [844, 523] on span "Add Role" at bounding box center [832, 527] width 44 height 14
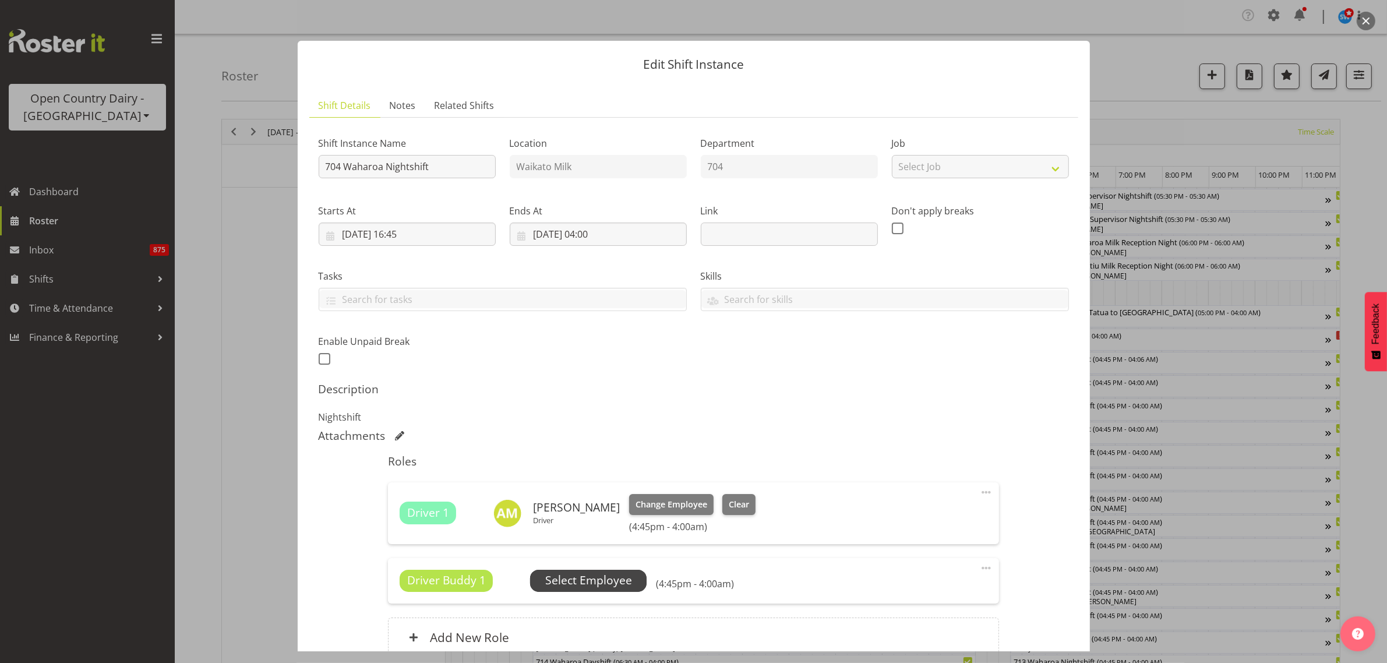
click at [638, 581] on span "Select Employee" at bounding box center [588, 581] width 117 height 22
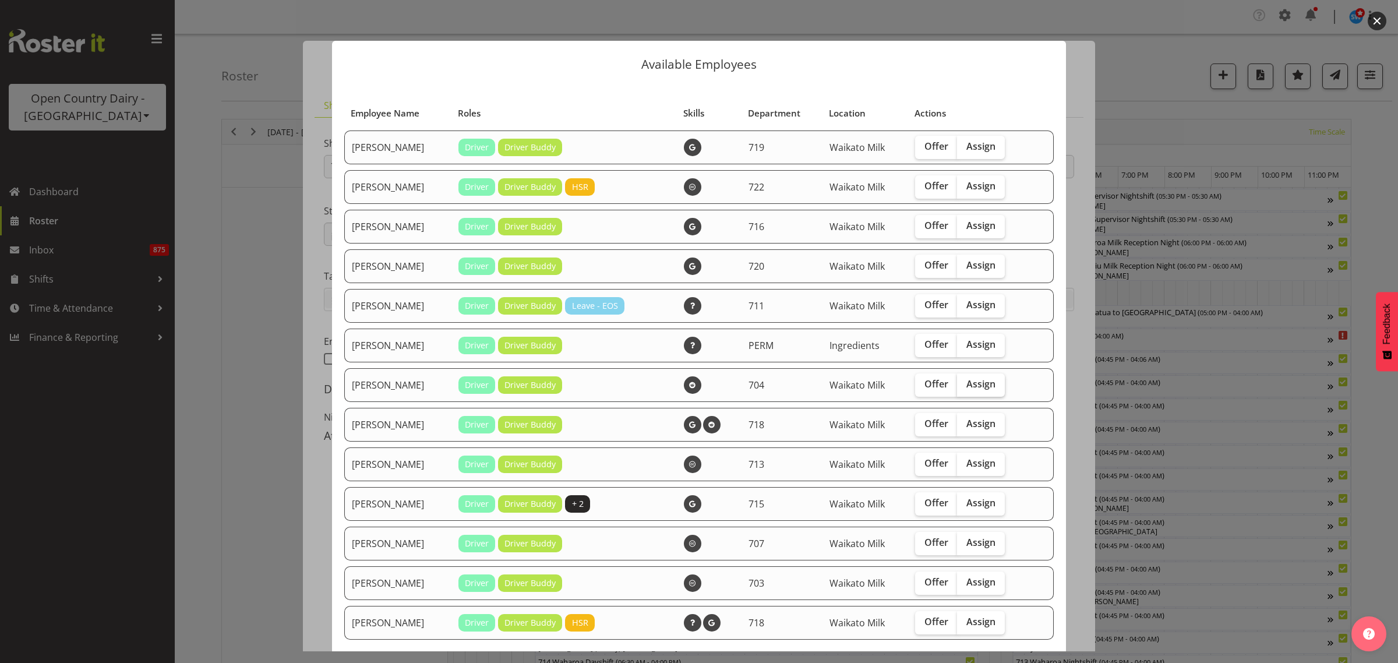
click at [969, 383] on span "Assign" at bounding box center [981, 384] width 29 height 12
click at [965, 383] on input "Assign" at bounding box center [961, 384] width 8 height 8
checkbox input "true"
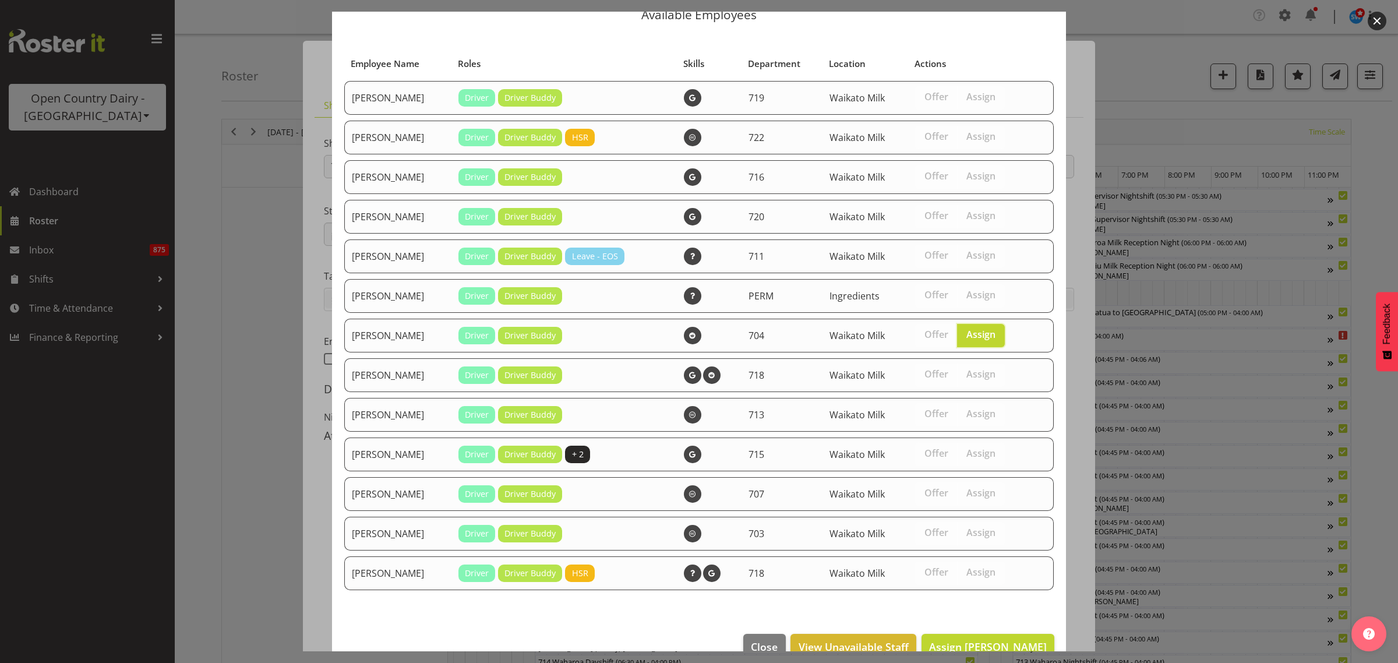
scroll to position [79, 0]
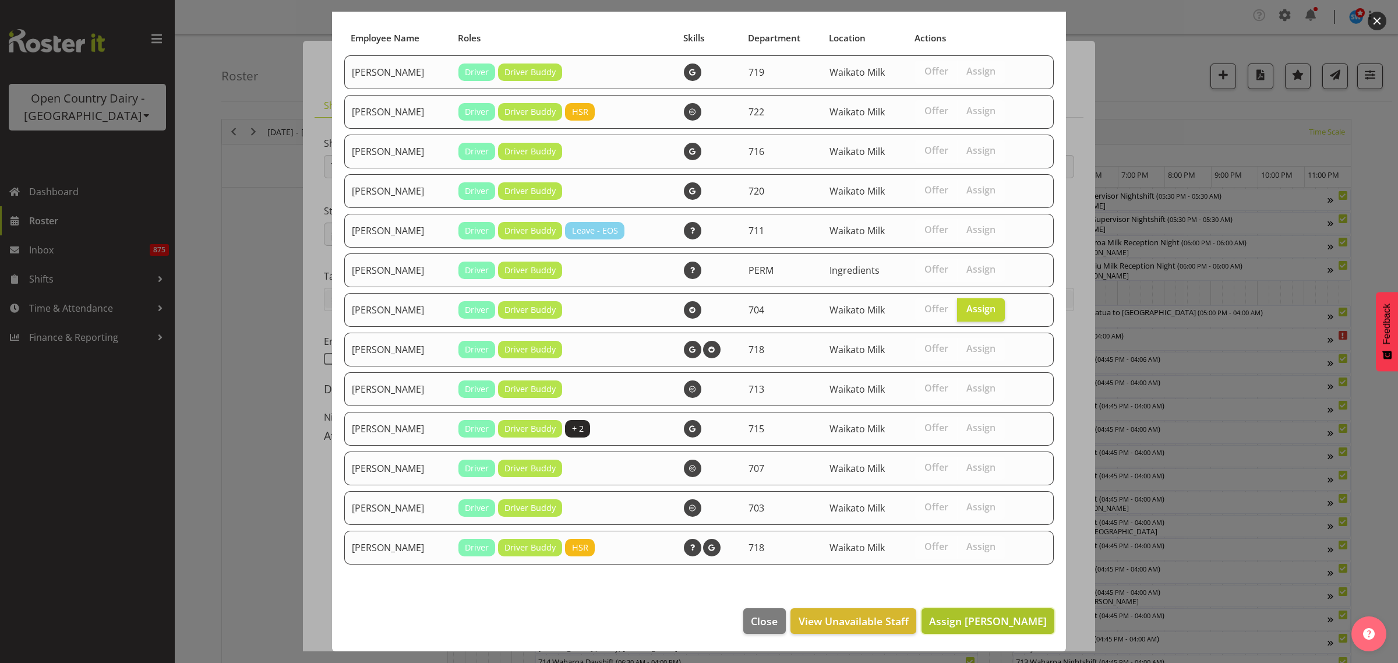
click at [1016, 616] on span "Assign Jon Williams" at bounding box center [988, 621] width 118 height 14
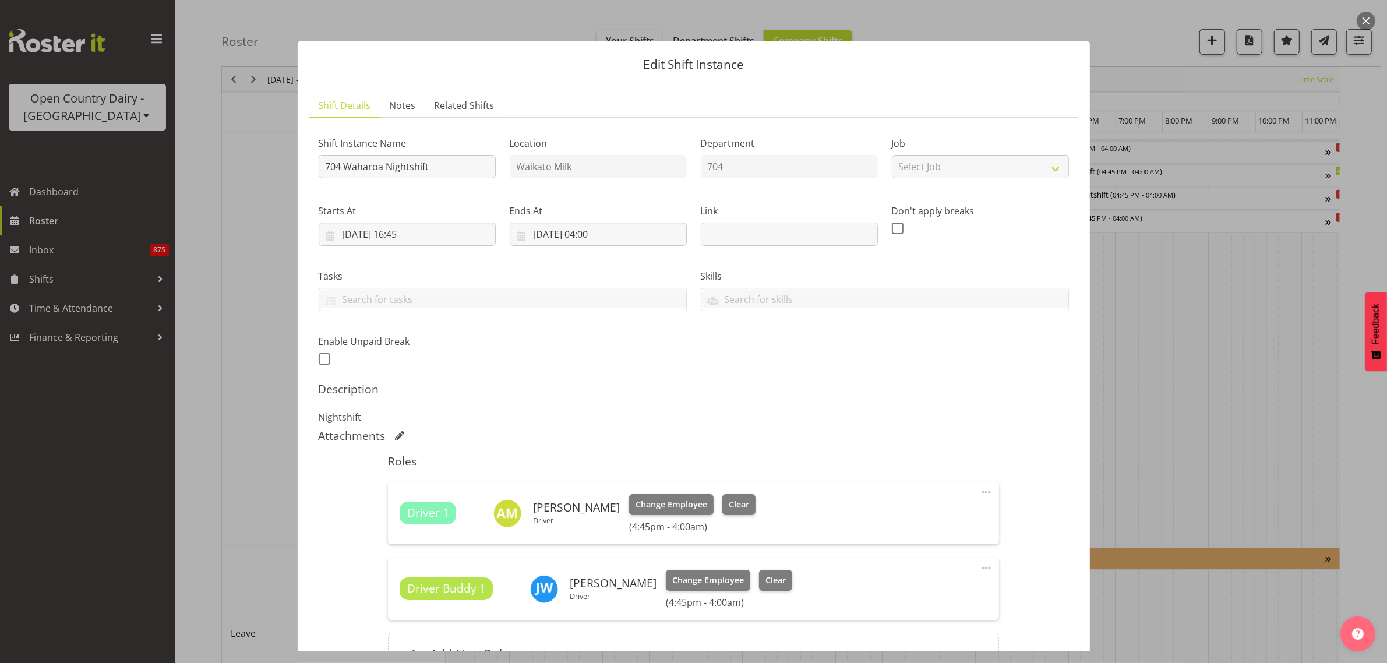
scroll to position [1023, 0]
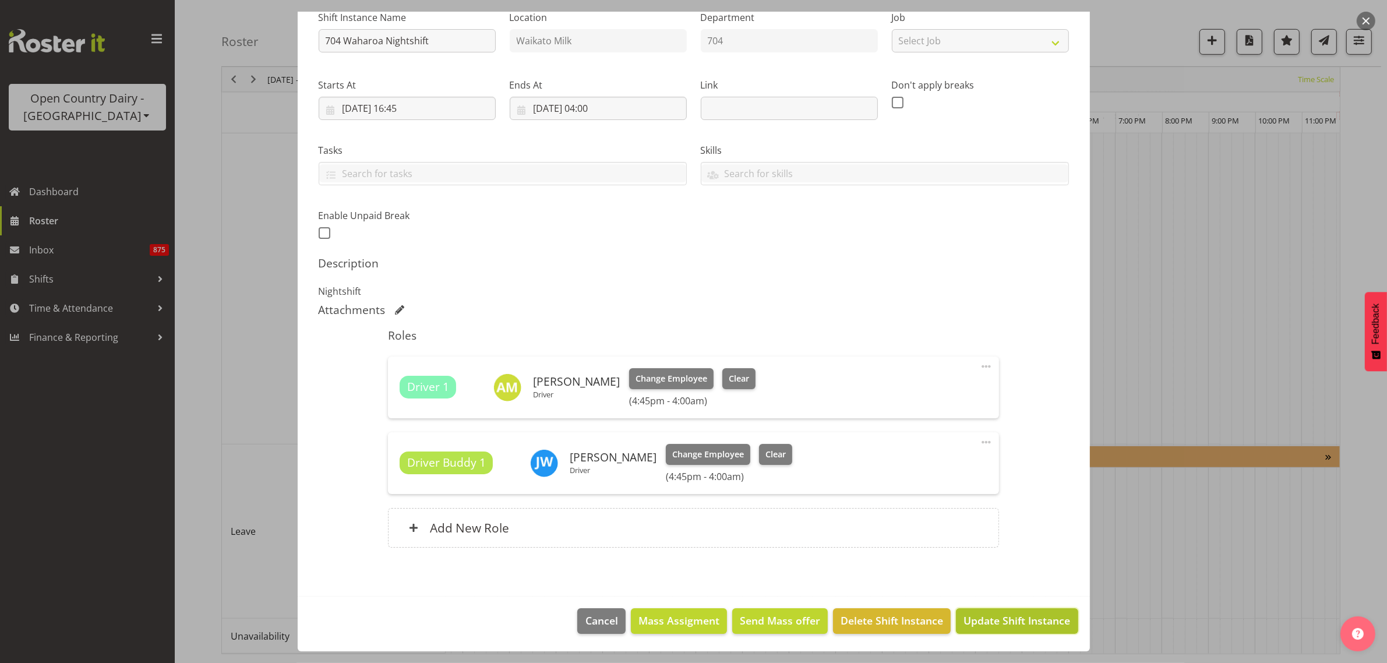
click at [1028, 625] on span "Update Shift Instance" at bounding box center [1017, 620] width 107 height 15
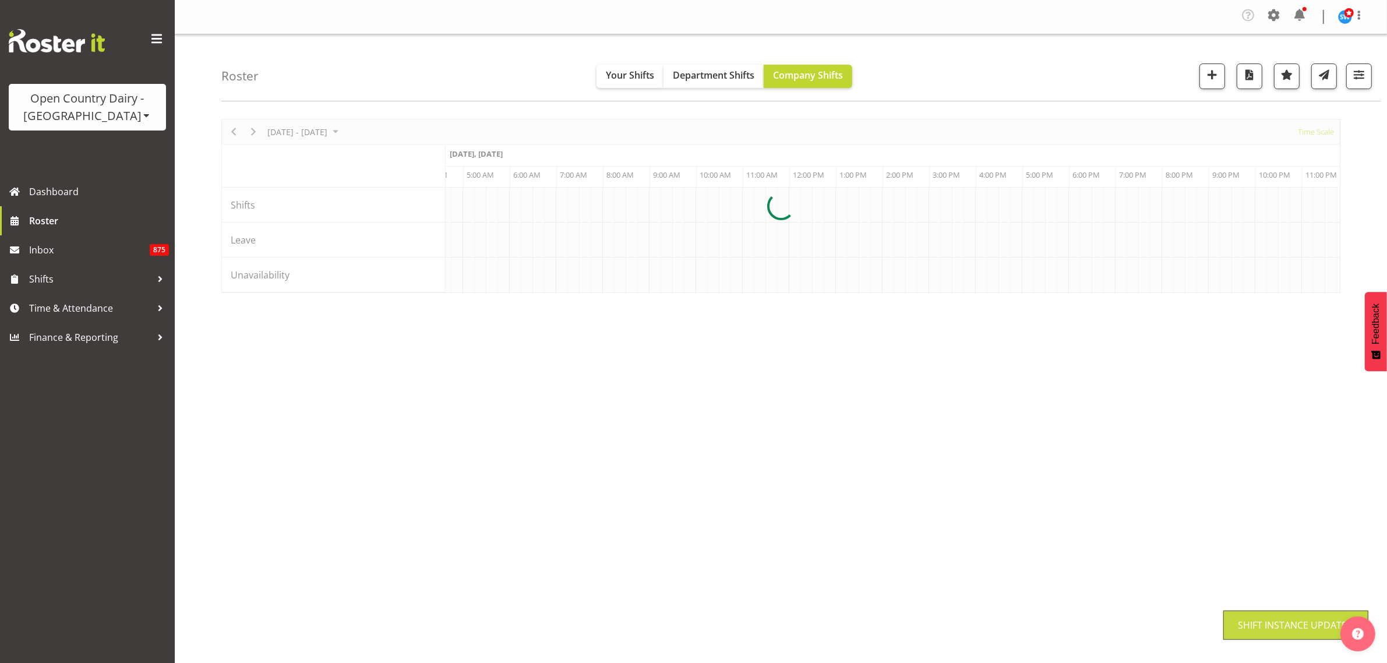
scroll to position [0, 0]
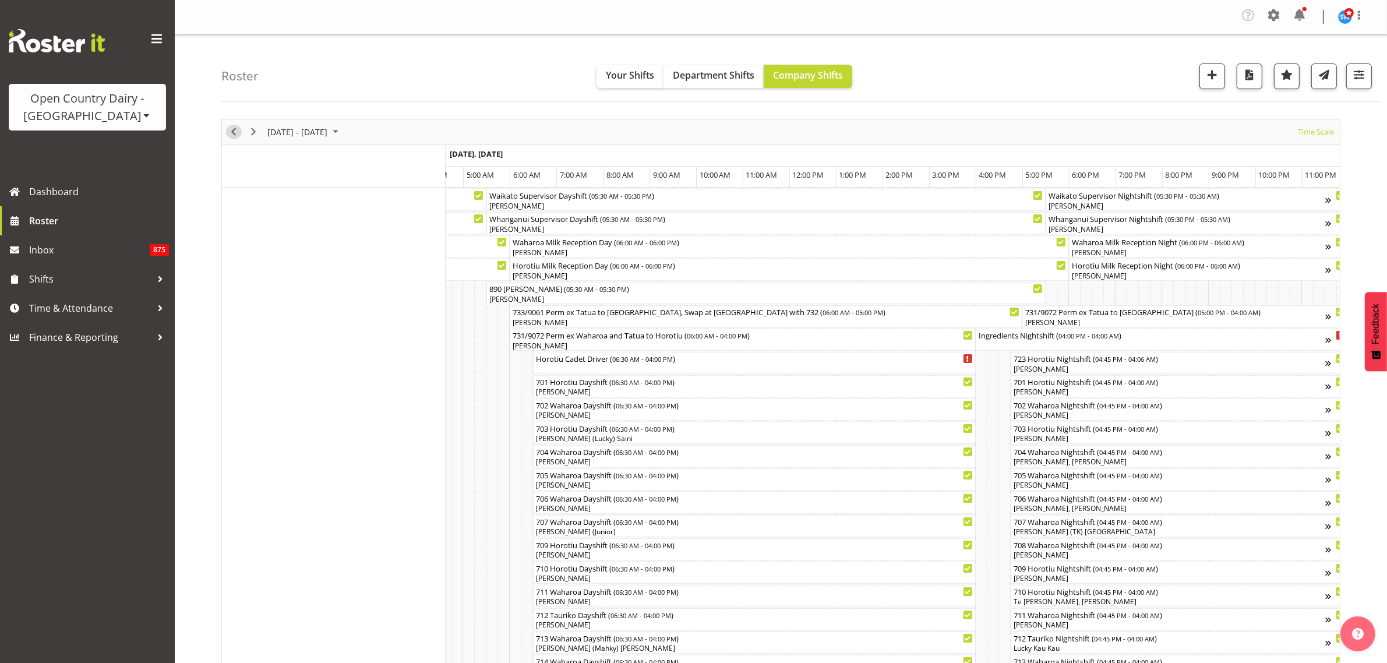
click at [233, 134] on span "Previous" at bounding box center [234, 132] width 14 height 15
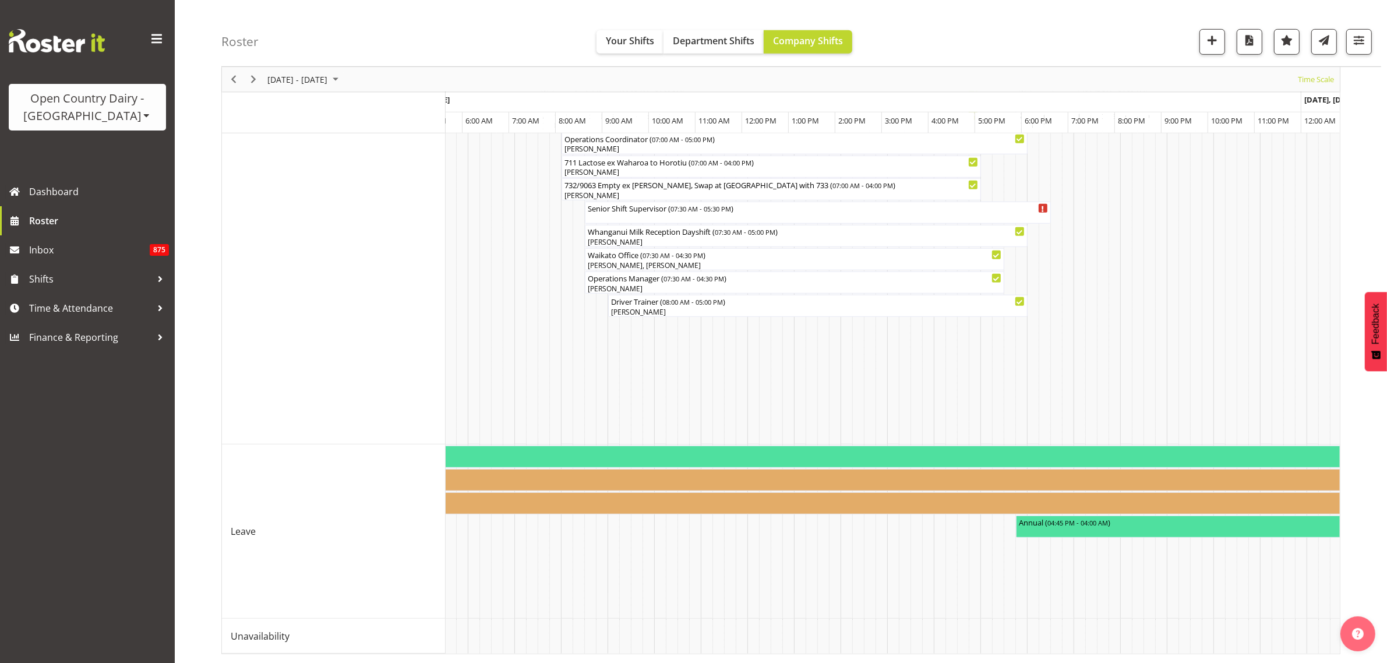
scroll to position [0, 3567]
click at [1367, 42] on button "button" at bounding box center [1359, 42] width 26 height 26
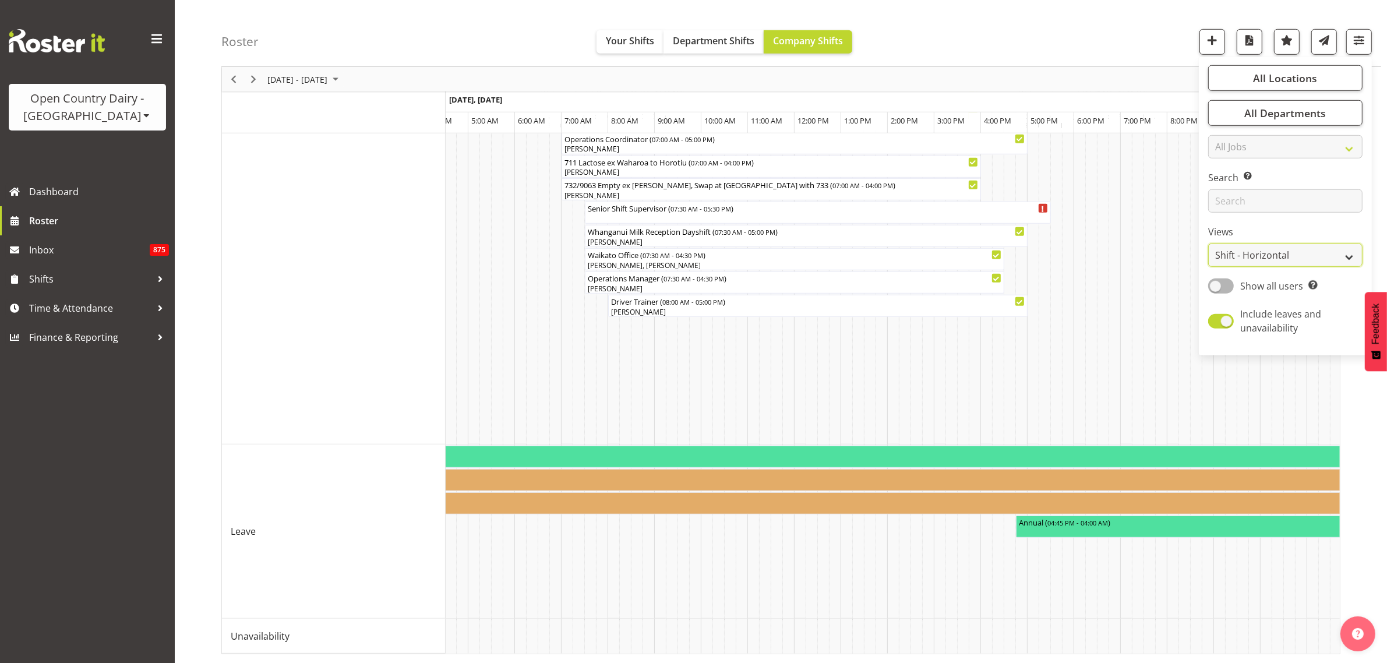
click at [1330, 251] on select "Staff Role Shift - Horizontal Shift - Vertical Staff - Location" at bounding box center [1285, 255] width 154 height 23
select select "staff"
click at [1209, 267] on select "Staff Role Shift - Horizontal Shift - Vertical Staff - Location" at bounding box center [1285, 255] width 154 height 23
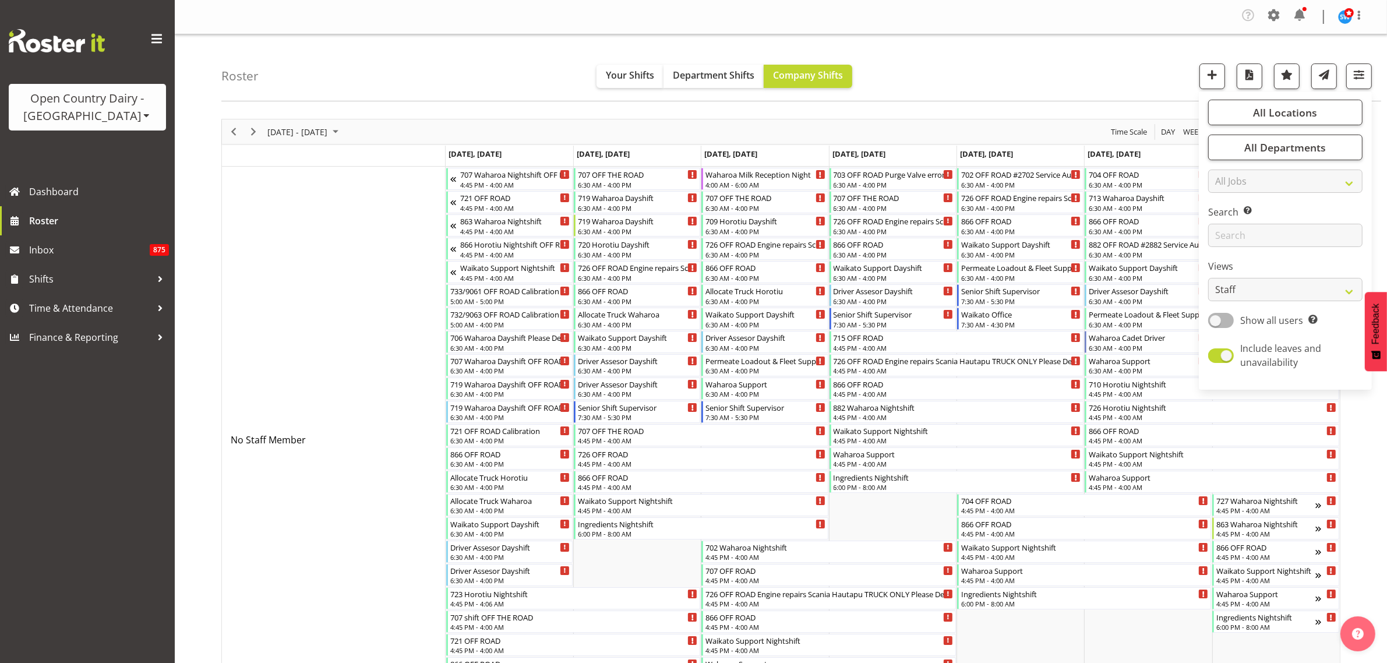
click at [937, 68] on div "Roster Your Shifts Department Shifts Company Shifts All Locations Clear Ingredi…" at bounding box center [801, 67] width 1160 height 67
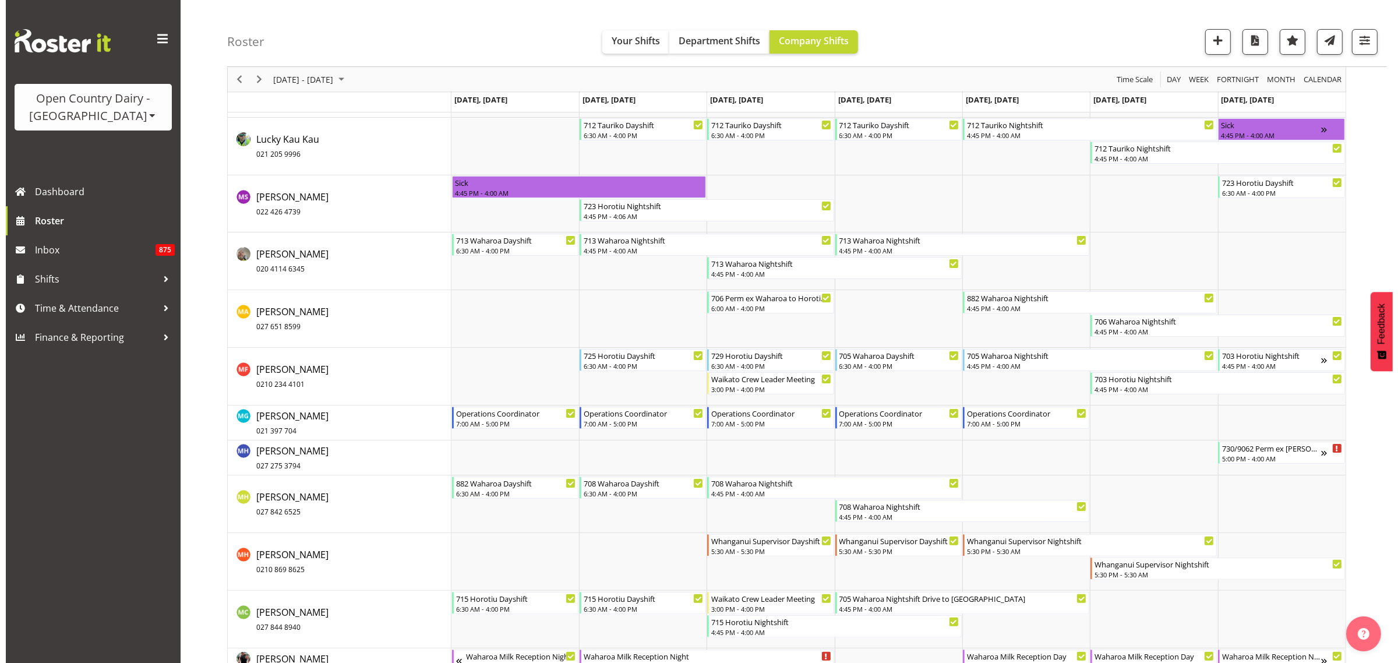
scroll to position [5754, 0]
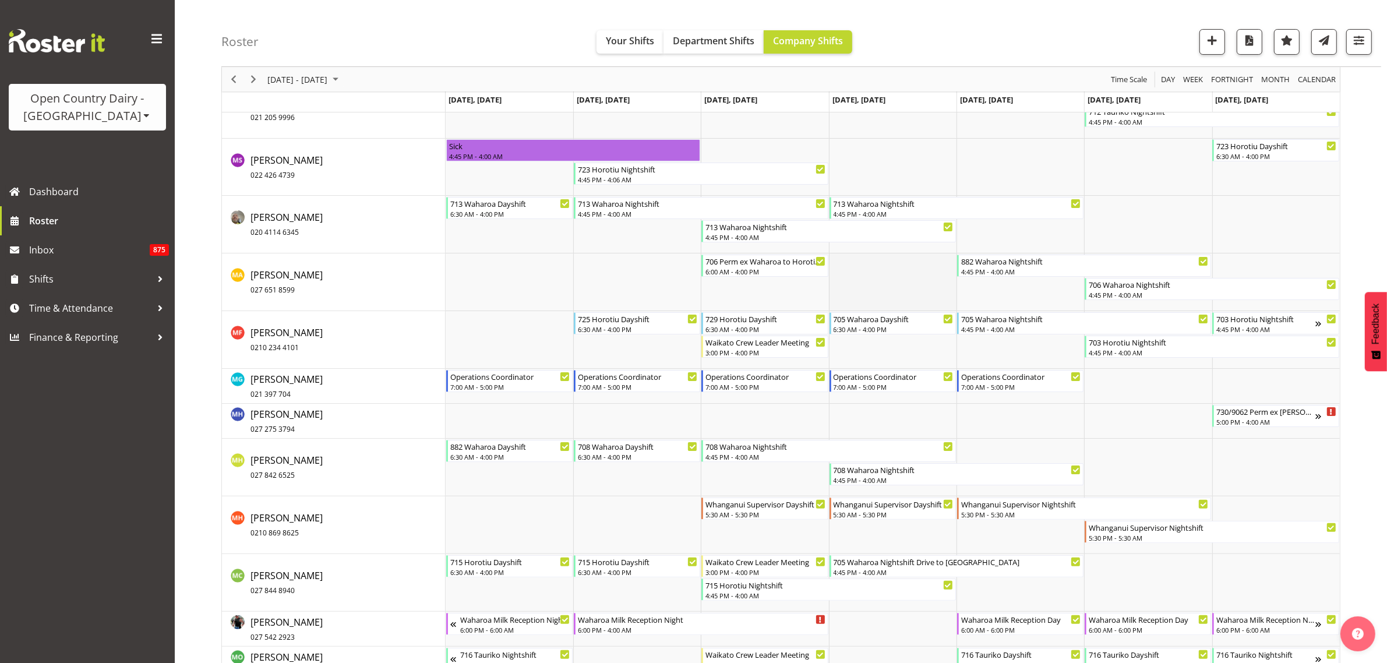
click at [896, 268] on td "Timeline Week of September 1, 2025" at bounding box center [893, 282] width 128 height 58
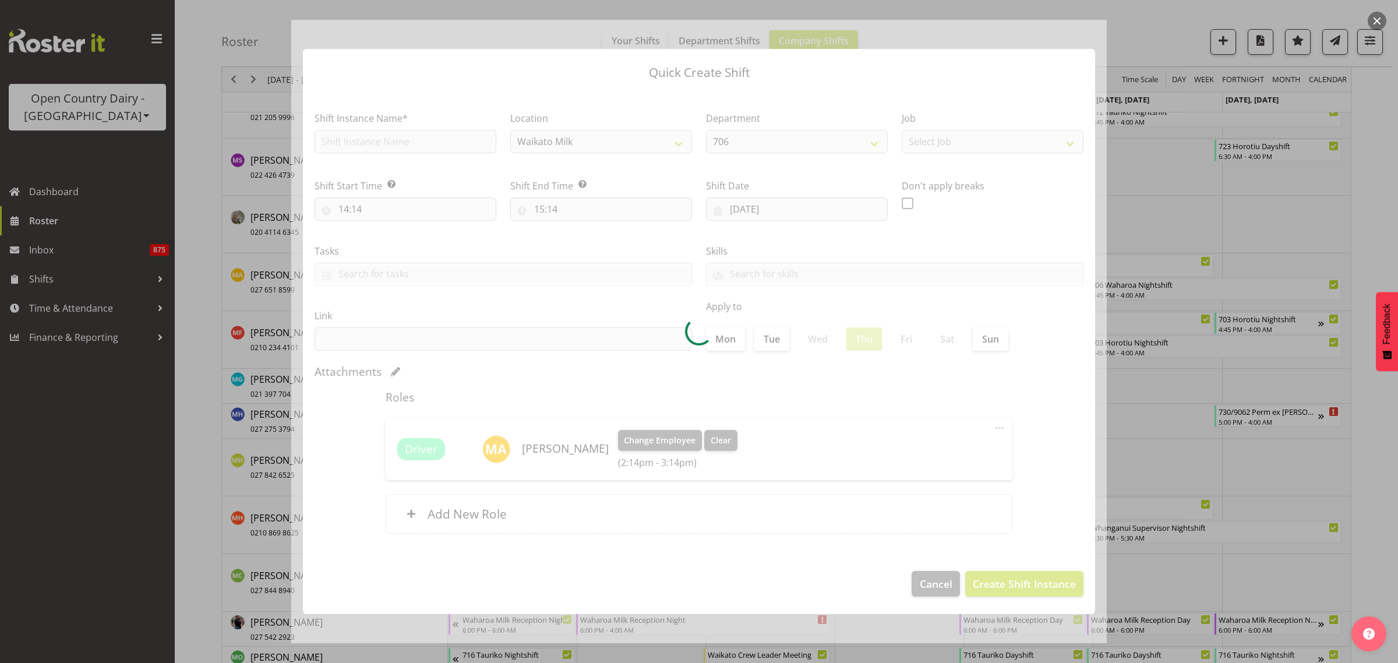
type input "04/09/2025"
checkbox input "true"
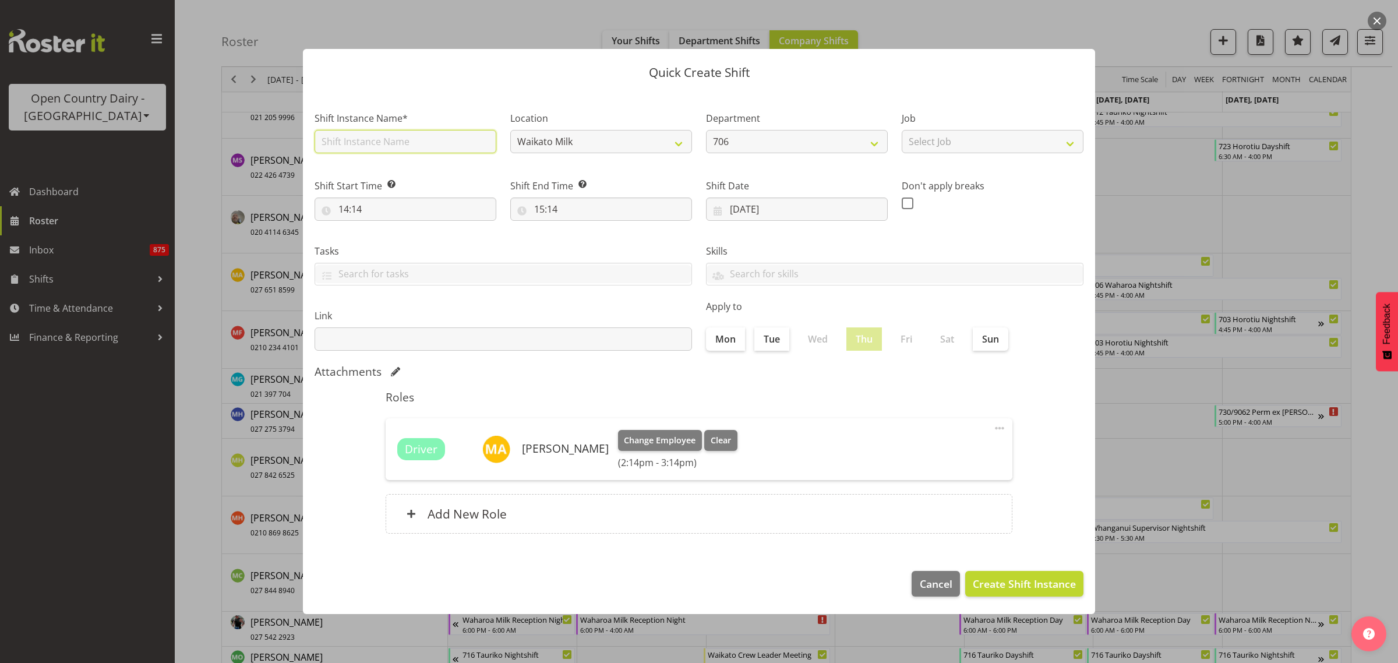
click at [428, 143] on input "text" at bounding box center [406, 141] width 182 height 23
type input "706 Waharoa Dayshift"
click at [353, 213] on input "14:14" at bounding box center [406, 209] width 182 height 23
click at [393, 248] on select "00 01 02 03 04 05 06 07 08 09 10 11 12 13 14 15 16 17 18 19 20 21 22 23" at bounding box center [394, 239] width 26 height 23
select select "6"
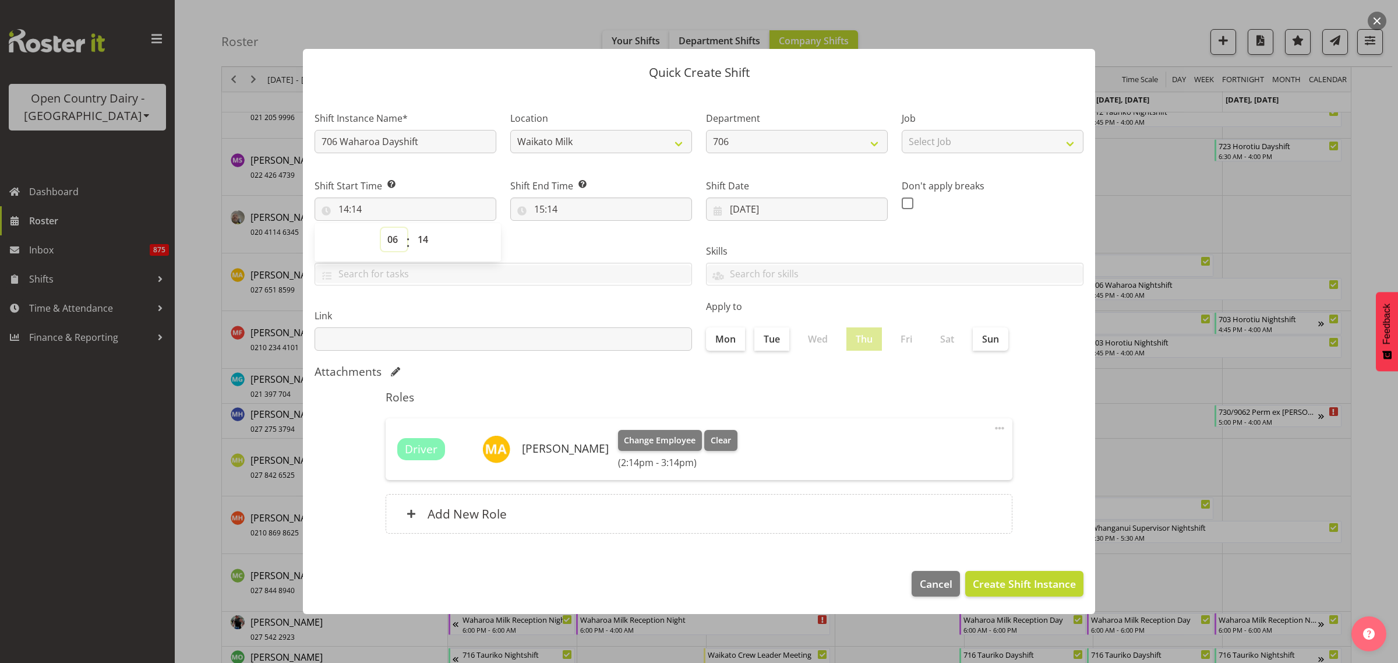
click at [381, 228] on select "00 01 02 03 04 05 06 07 08 09 10 11 12 13 14 15 16 17 18 19 20 21 22 23" at bounding box center [394, 239] width 26 height 23
type input "06:14"
click at [426, 234] on select "00 01 02 03 04 05 06 07 08 09 10 11 12 13 14 15 16 17 18 19 20 21 22 23 24 25 2…" at bounding box center [424, 239] width 26 height 23
select select "30"
click at [411, 228] on select "00 01 02 03 04 05 06 07 08 09 10 11 12 13 14 15 16 17 18 19 20 21 22 23 24 25 2…" at bounding box center [424, 239] width 26 height 23
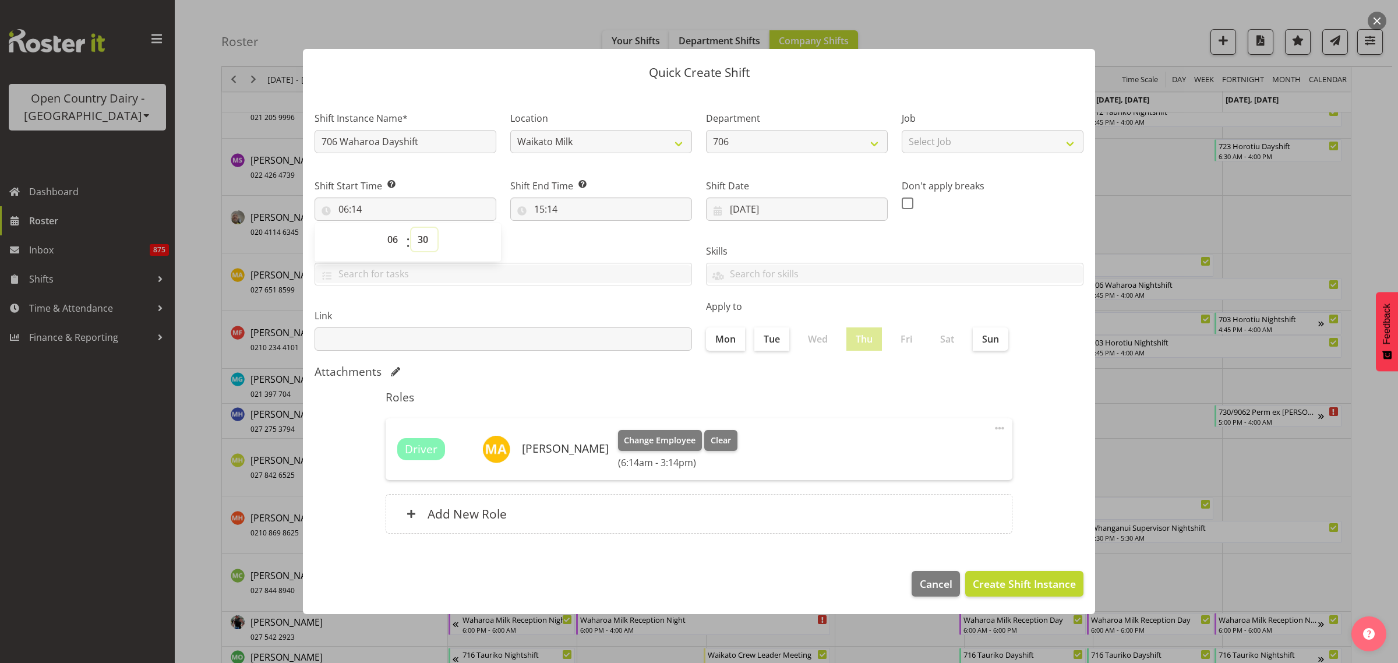
type input "06:30"
click at [473, 386] on div "Roles Driver Mark Ansley Change Employee Clear (6:30am - 3:14pm) Edit Delete Ad…" at bounding box center [699, 465] width 641 height 164
click at [555, 210] on input "15:14" at bounding box center [601, 209] width 182 height 23
click at [587, 236] on select "00 01 02 03 04 05 06 07 08 09 10 11 12 13 14 15 16 17 18 19 20 21 22 23" at bounding box center [590, 239] width 26 height 23
select select "16"
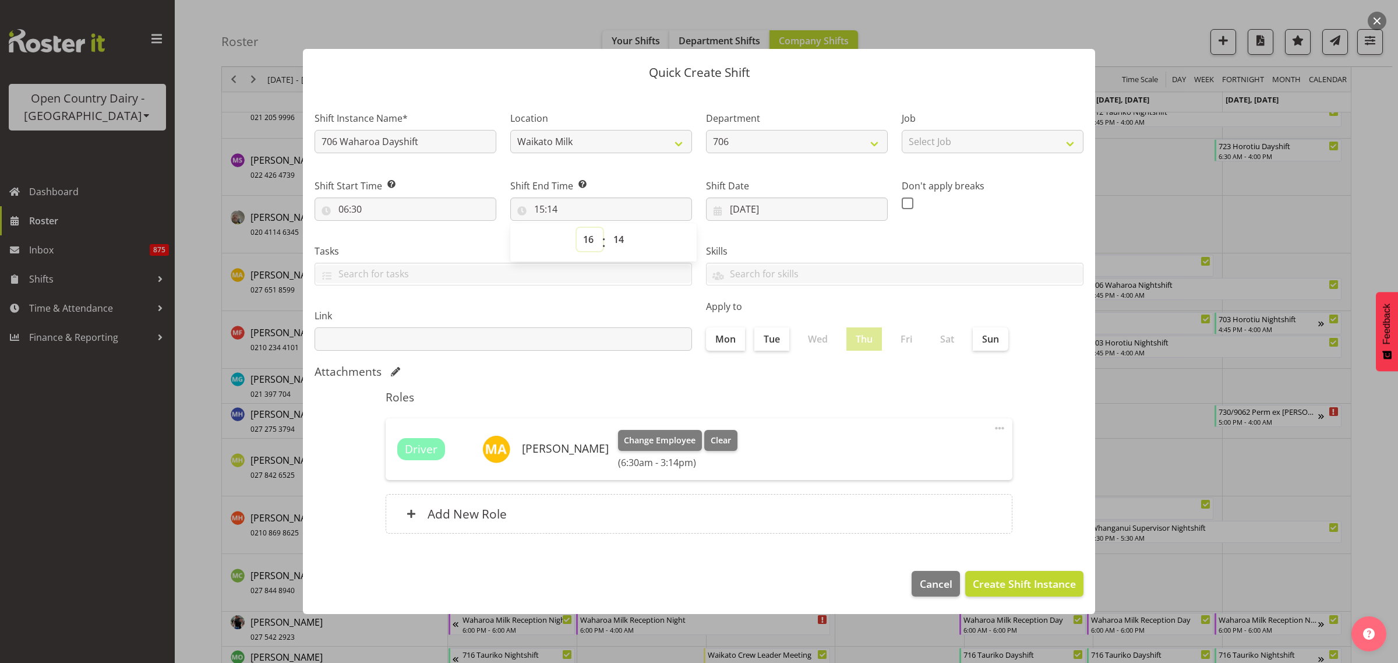
click at [577, 228] on select "00 01 02 03 04 05 06 07 08 09 10 11 12 13 14 15 16 17 18 19 20 21 22 23" at bounding box center [590, 239] width 26 height 23
type input "16:14"
click at [621, 237] on select "00 01 02 03 04 05 06 07 08 09 10 11 12 13 14 15 16 17 18 19 20 21 22 23 24 25 2…" at bounding box center [620, 239] width 26 height 23
select select "30"
click at [607, 228] on select "00 01 02 03 04 05 06 07 08 09 10 11 12 13 14 15 16 17 18 19 20 21 22 23 24 25 2…" at bounding box center [620, 239] width 26 height 23
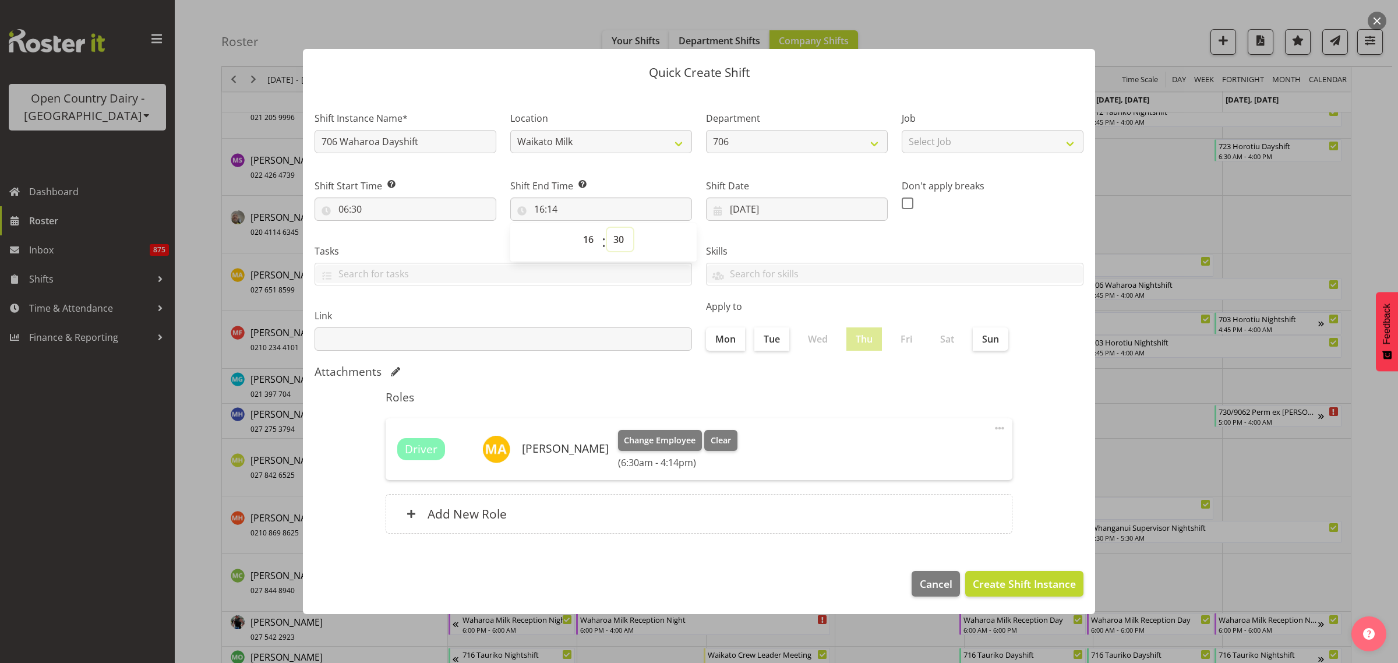
type input "16:30"
click at [764, 413] on div "Roles Driver Mark Ansley Change Employee Clear (6:30am - 4:30pm) Edit Delete Ad…" at bounding box center [699, 465] width 641 height 164
click at [1012, 579] on span "Create Shift Instance" at bounding box center [1024, 583] width 103 height 15
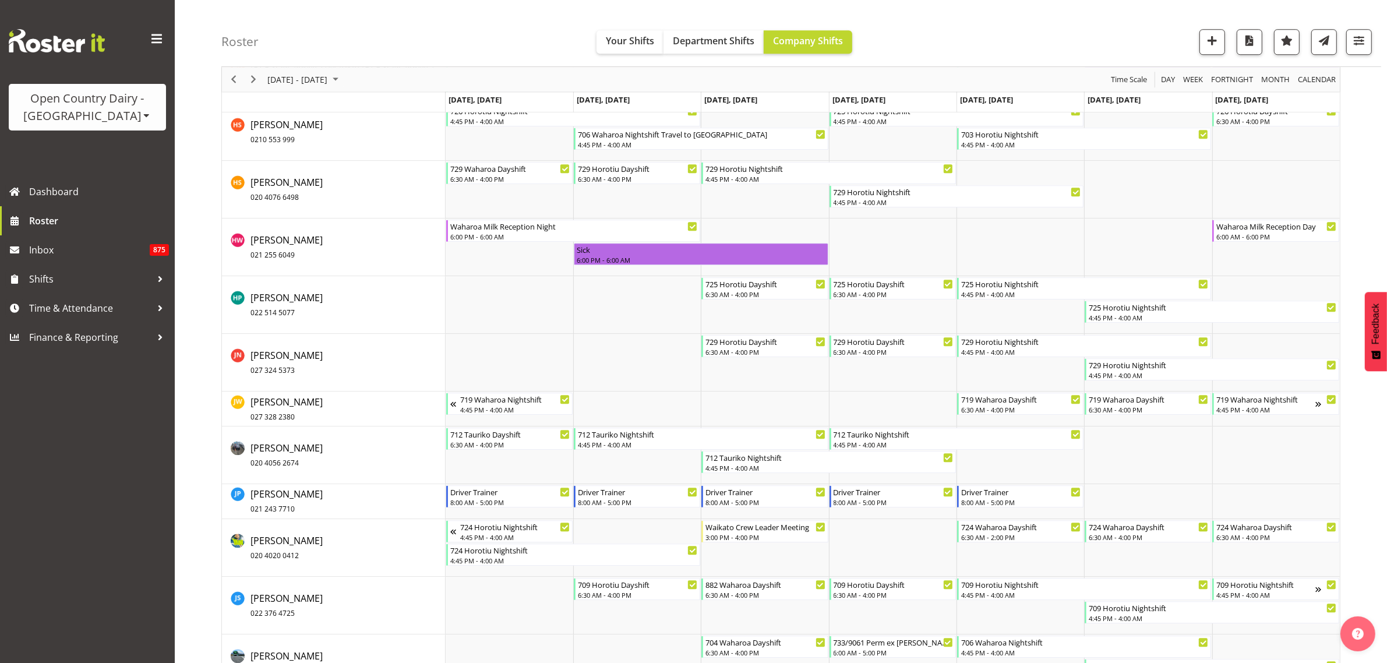
scroll to position [4006, 0]
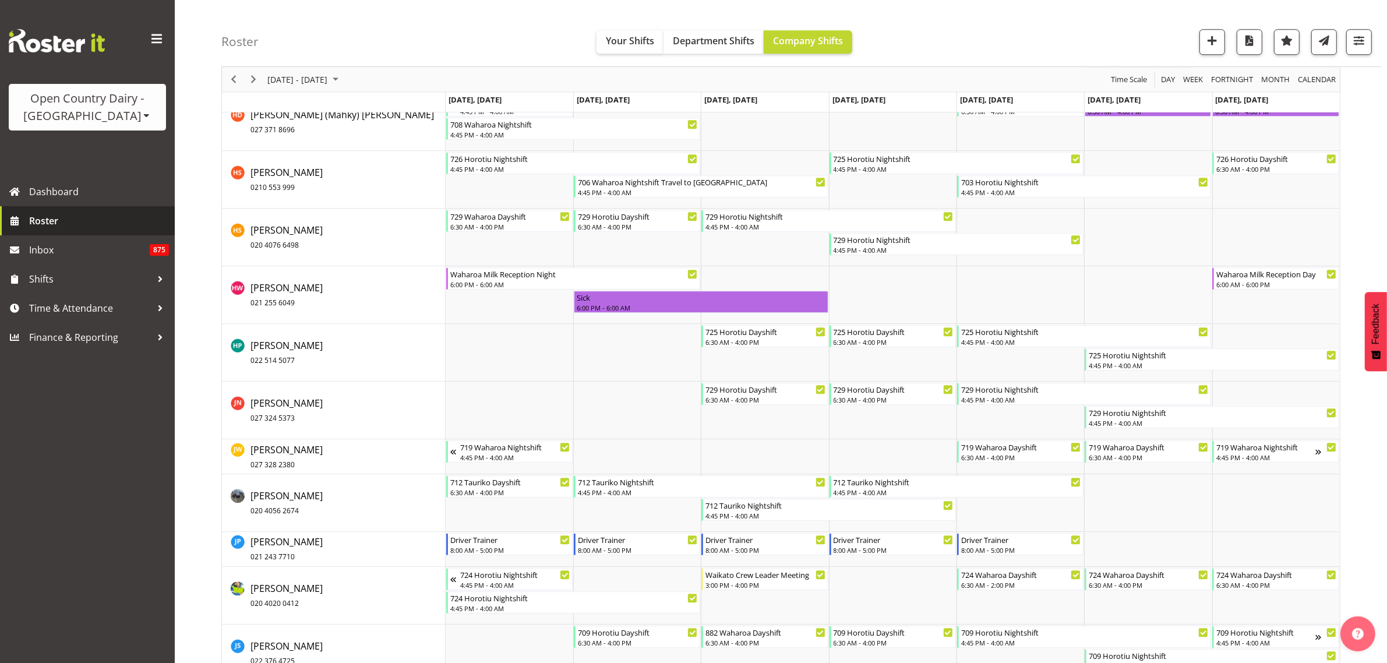
click at [50, 220] on span "Roster" at bounding box center [99, 220] width 140 height 17
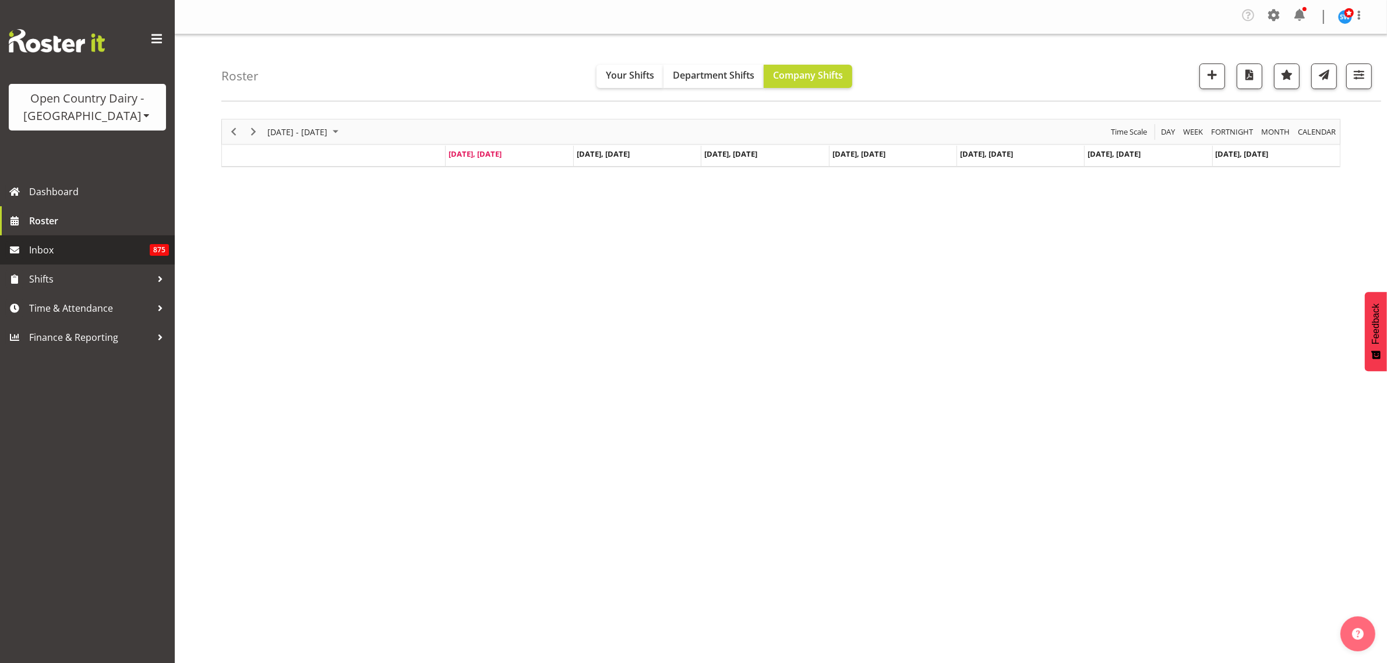
click at [54, 249] on span "Inbox" at bounding box center [89, 249] width 121 height 17
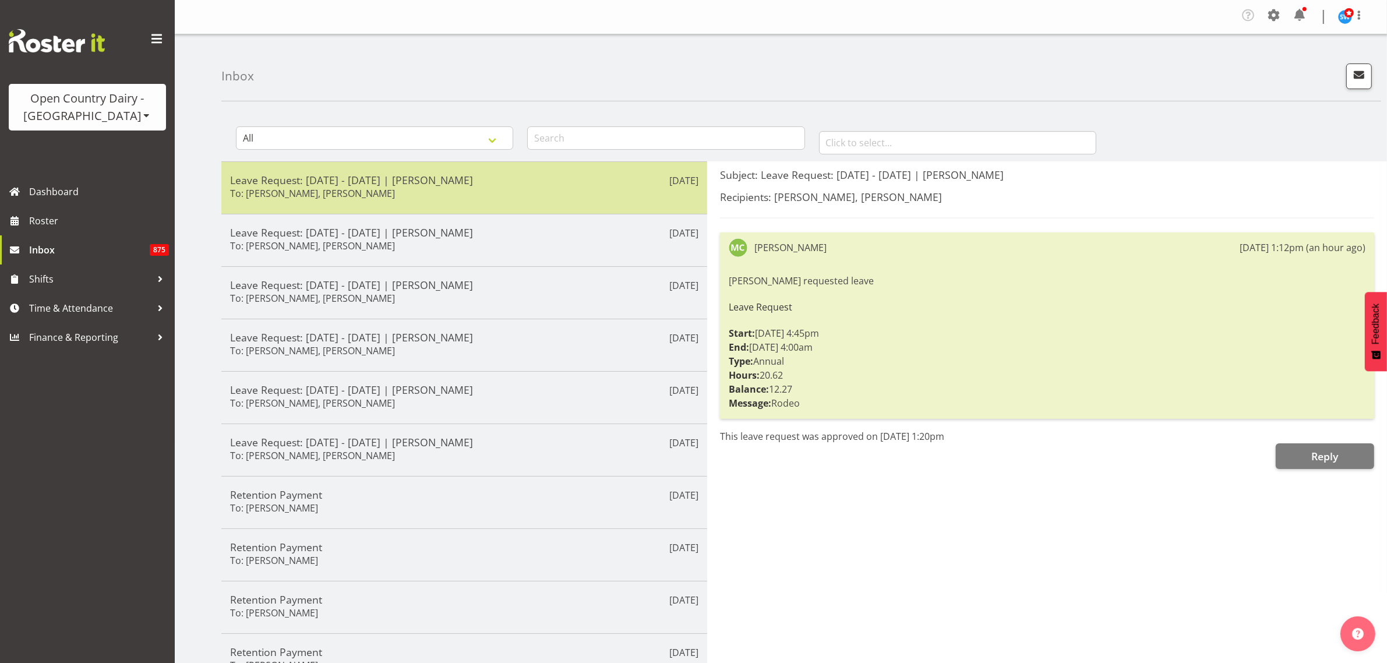
click at [396, 189] on div "Leave Request: [DATE] - [DATE] | [PERSON_NAME] To: [PERSON_NAME], [PERSON_NAME]" at bounding box center [464, 188] width 468 height 29
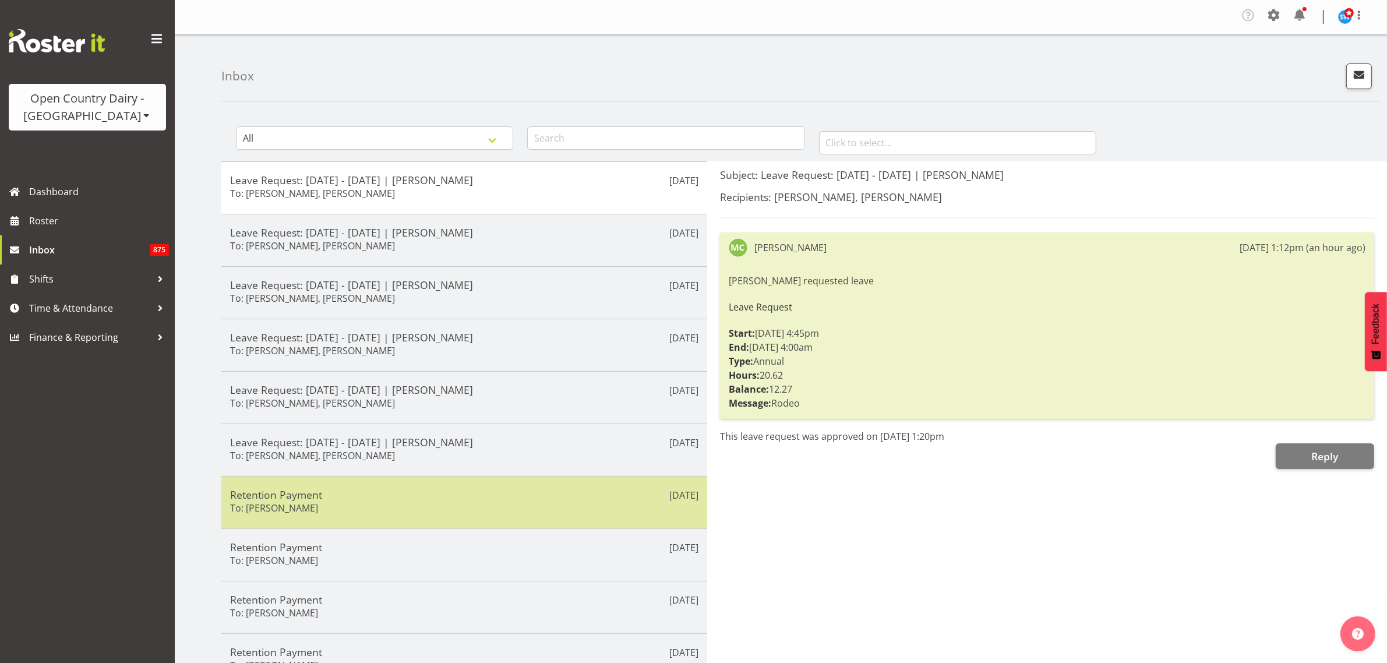
click at [377, 504] on div "Retention Payment To: [PERSON_NAME]" at bounding box center [464, 502] width 468 height 29
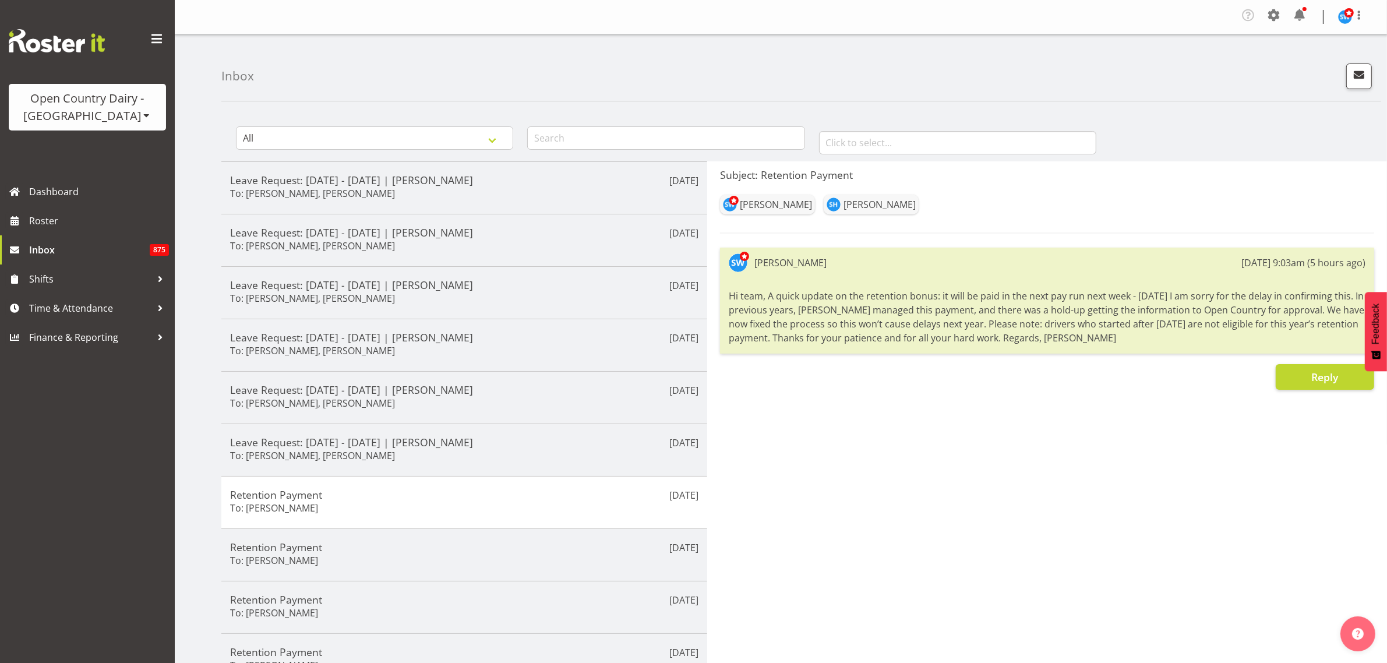
drag, startPoint x: 729, startPoint y: 295, endPoint x: 1169, endPoint y: 341, distance: 442.4
click at [1169, 341] on div "Hi team, A quick update on the retention bonus: it will be paid in the next pay…" at bounding box center [1047, 317] width 637 height 62
copy div "Hi team, A quick update on the retention bonus: it will be paid in the next pay…"
click at [1362, 73] on span "button" at bounding box center [1359, 74] width 15 height 15
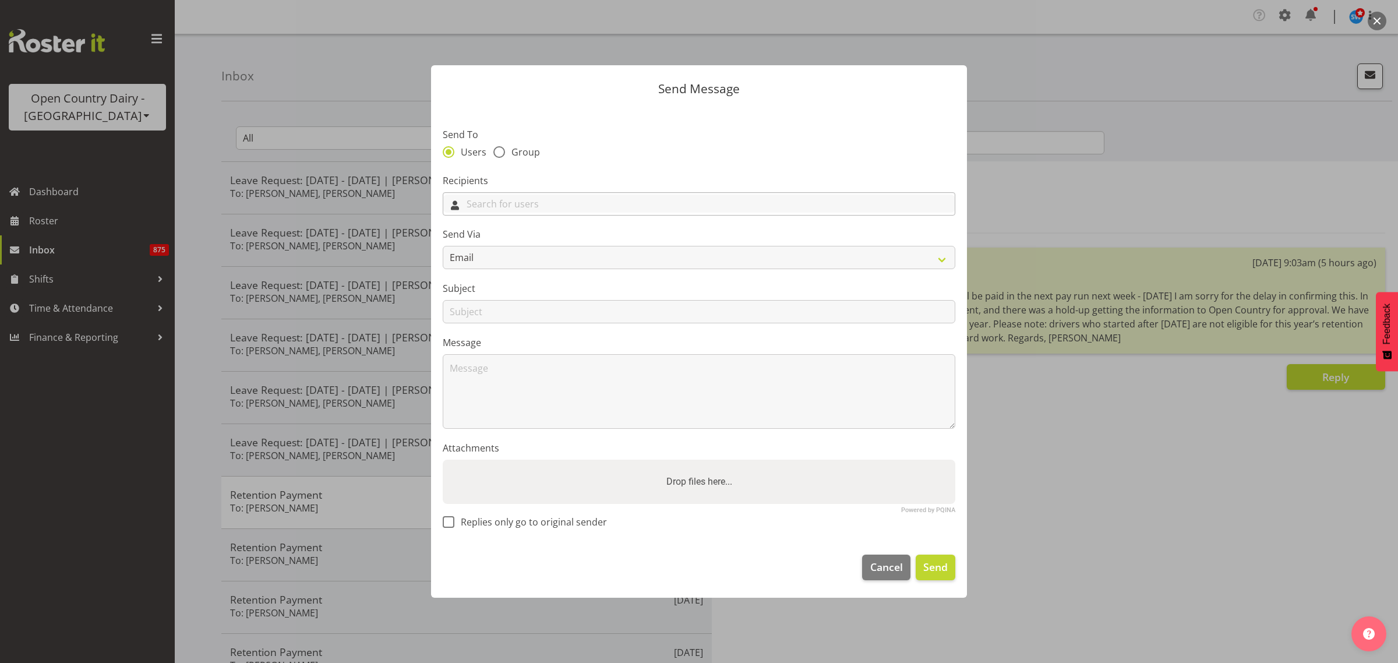
click at [822, 213] on input "text" at bounding box center [699, 204] width 512 height 18
click at [497, 153] on span at bounding box center [499, 152] width 12 height 12
click at [497, 153] on input "Group" at bounding box center [497, 153] width 8 height 8
radio input "true"
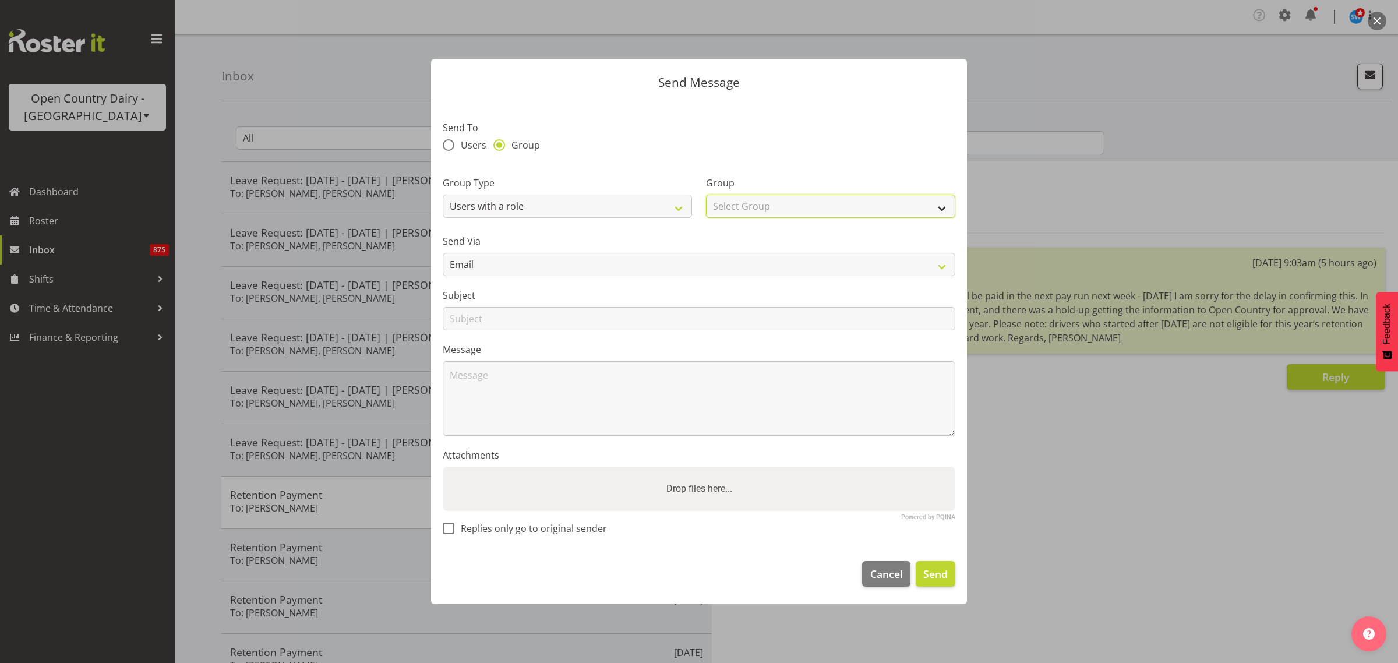
click at [878, 207] on select "Select Group Cadet Driver Crew Leader Driver Driver Buddy Driver Assessor Daysh…" at bounding box center [830, 206] width 249 height 23
select select "1462"
click at [706, 195] on select "Select Group Cadet Driver Crew Leader Driver Driver Buddy Driver Assessor Daysh…" at bounding box center [830, 206] width 249 height 23
click at [545, 373] on textarea at bounding box center [699, 398] width 513 height 75
paste textarea "Hi team, A quick update on the retention bonus: it will be paid in the next pay…"
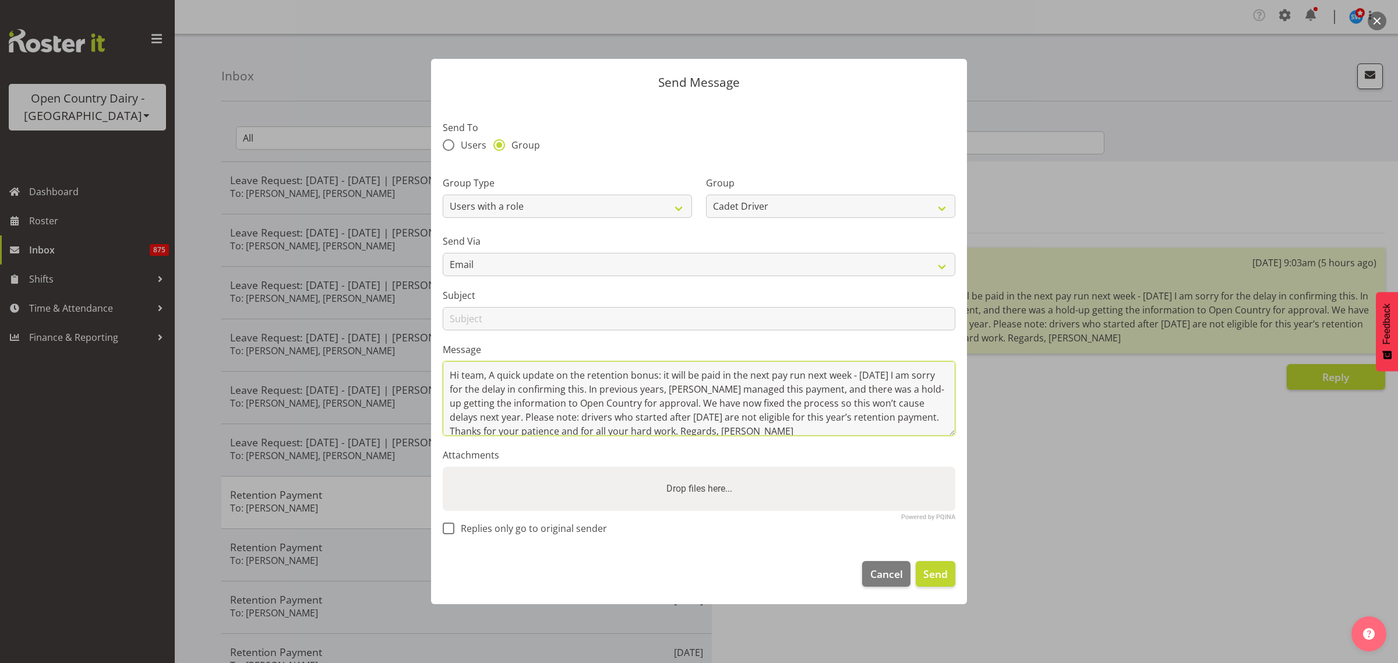
scroll to position [3, 0]
type textarea "Hi team, A quick update on the retention bonus: it will be paid in the next pay…"
click at [534, 312] on input "text" at bounding box center [699, 318] width 513 height 23
type input "Retention Payment"
click at [762, 139] on div "Users Group" at bounding box center [699, 146] width 513 height 15
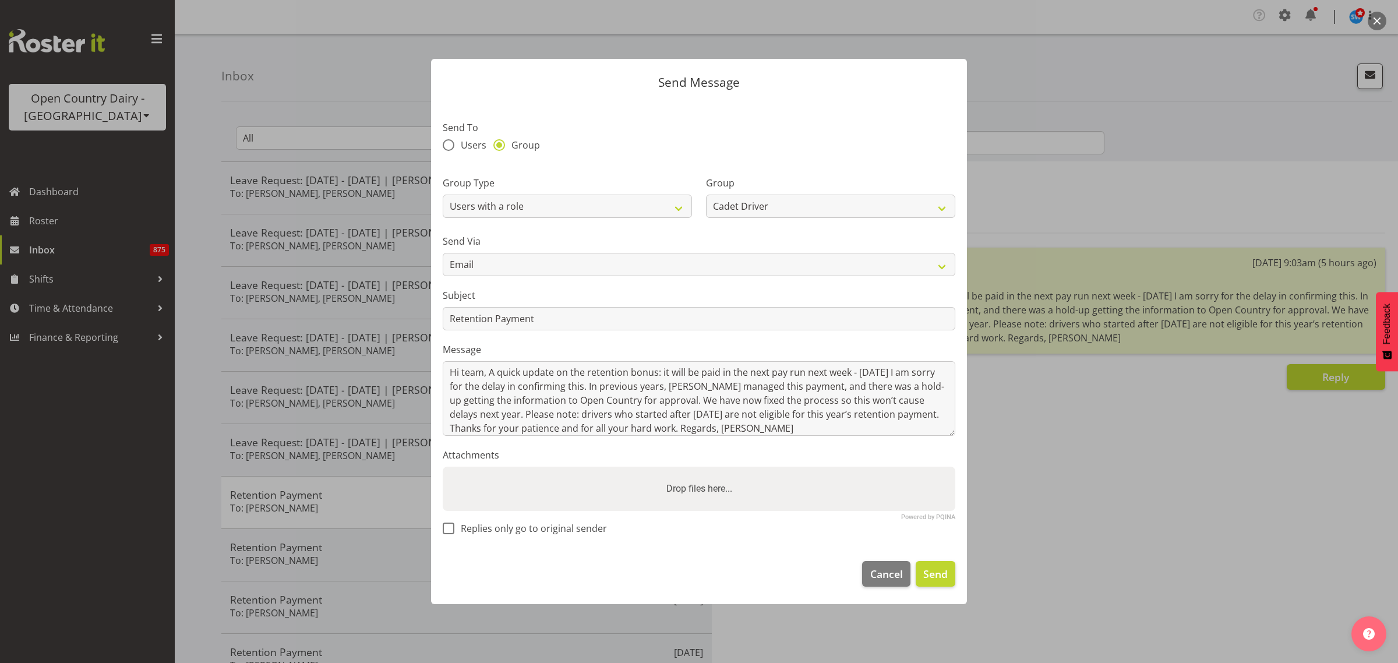
click at [614, 153] on div "Users Group" at bounding box center [699, 146] width 513 height 15
click at [449, 528] on span at bounding box center [449, 529] width 12 height 12
click at [449, 528] on input "Replies only go to original sender" at bounding box center [447, 529] width 8 height 8
checkbox input "true"
click at [939, 573] on span "Send" at bounding box center [935, 573] width 24 height 15
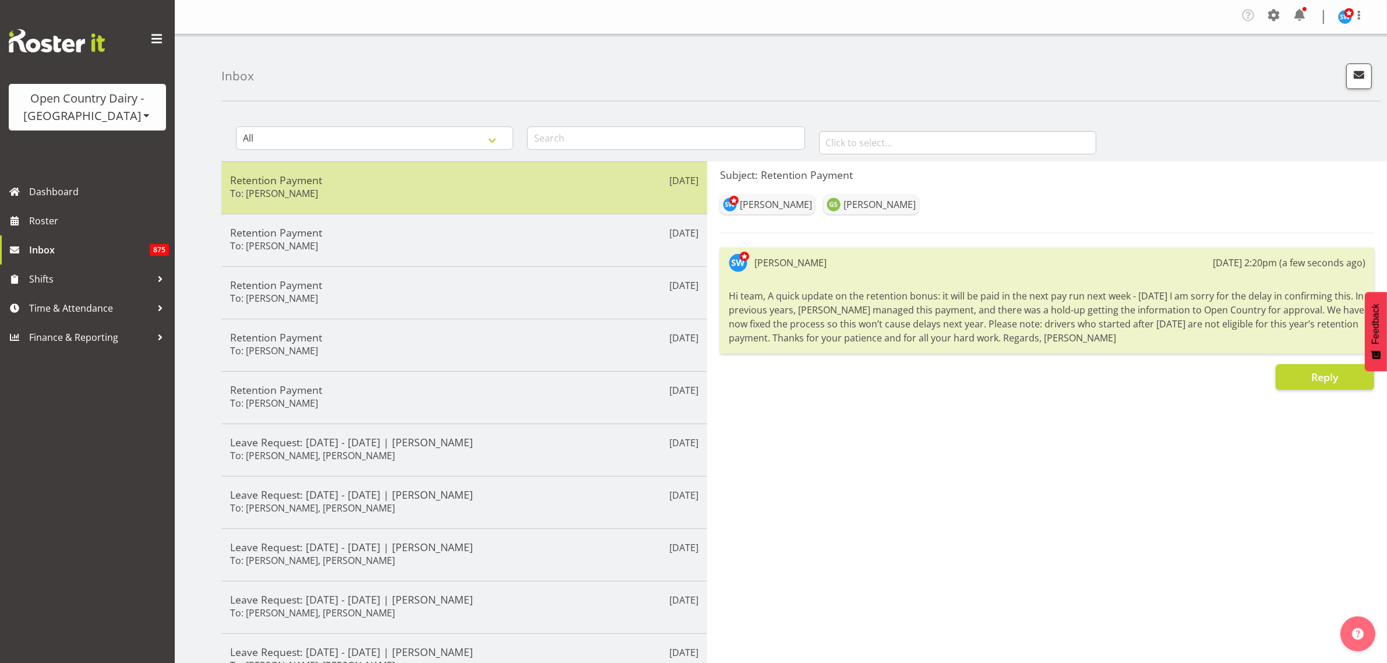
click at [403, 179] on h5 "Retention Payment" at bounding box center [464, 180] width 468 height 13
click at [408, 188] on div "Retention Payment To: [PERSON_NAME]" at bounding box center [464, 188] width 468 height 29
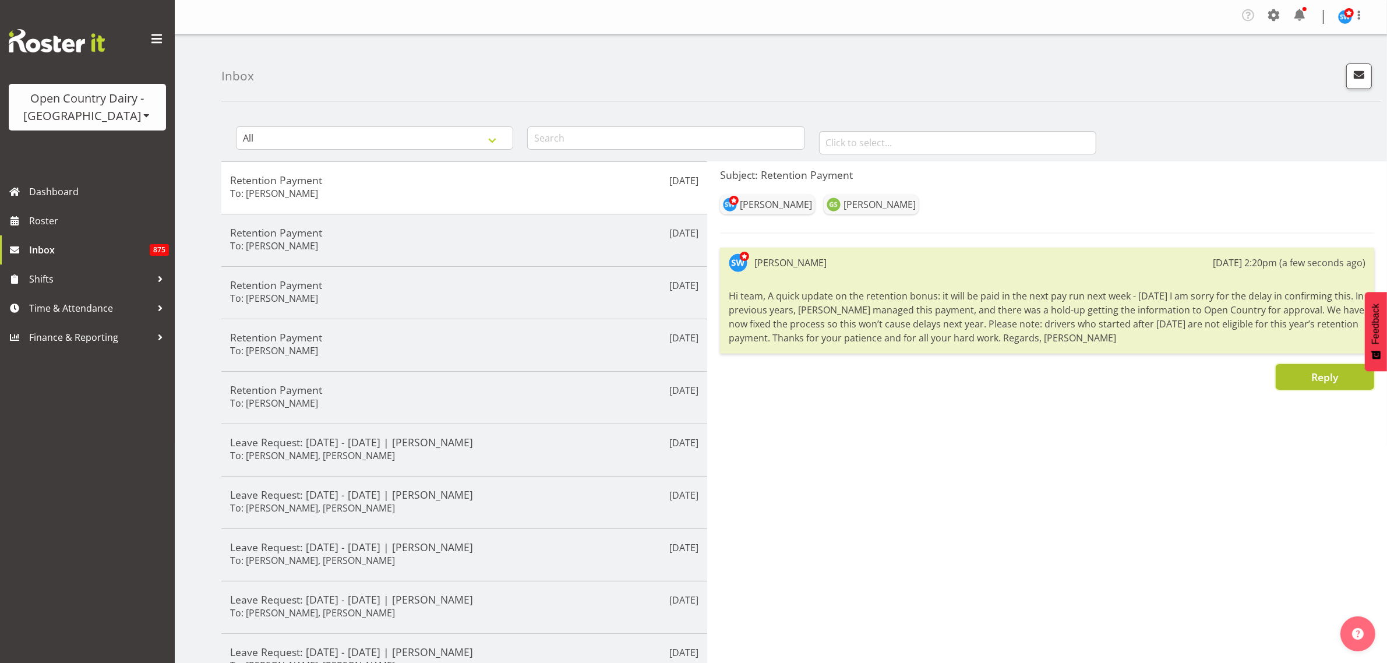
click at [1327, 379] on span "Reply" at bounding box center [1325, 377] width 27 height 14
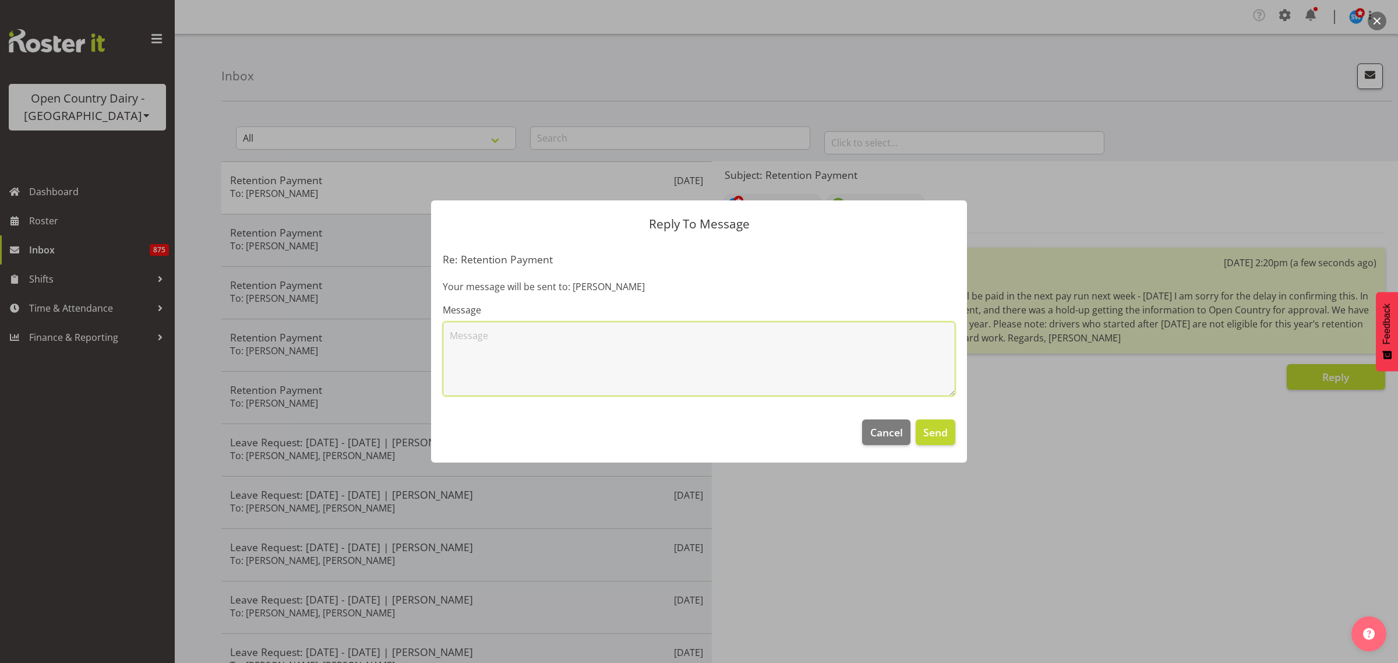
click at [648, 342] on textarea at bounding box center [699, 359] width 513 height 75
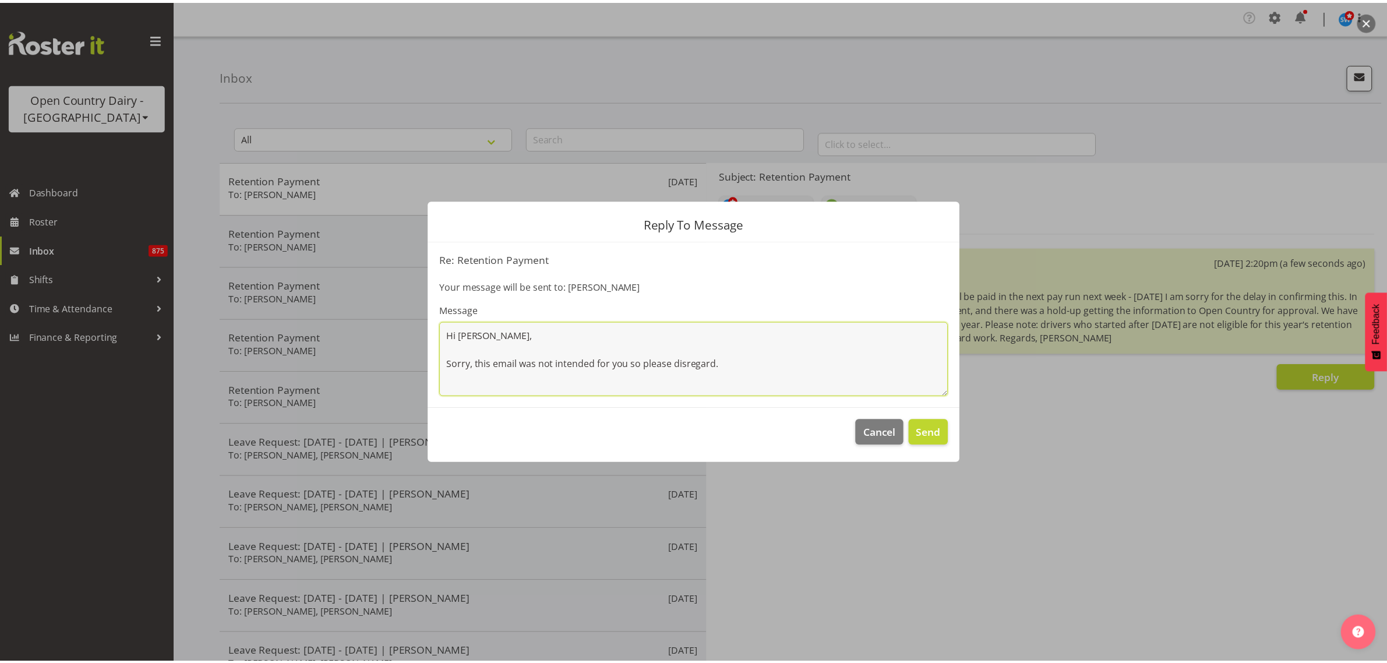
scroll to position [2, 0]
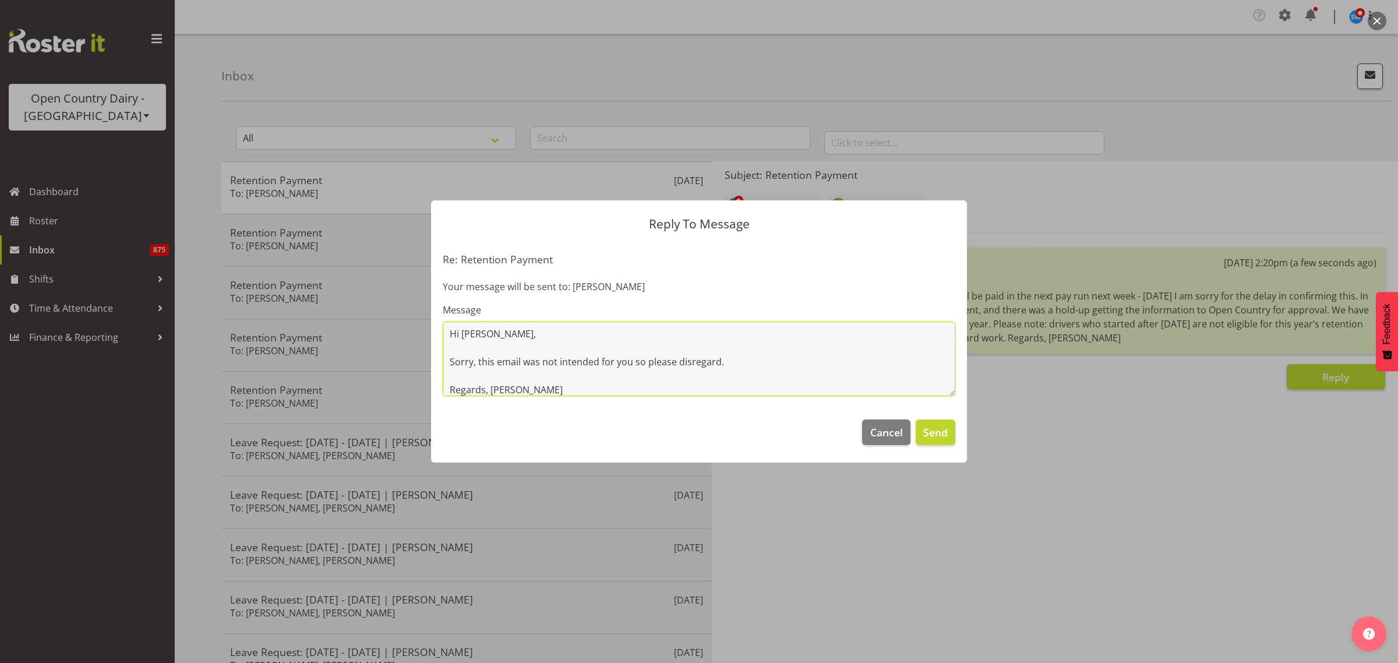
click at [491, 360] on textarea "Hi [PERSON_NAME], Sorry, this email was not intended for you so please disregar…" at bounding box center [699, 359] width 513 height 75
click at [640, 389] on textarea "Hi [PERSON_NAME], Sorry, the previous email was not intended for you so please …" at bounding box center [699, 359] width 513 height 75
click at [670, 362] on textarea "Hi George, Sorry, the previous email was not intended for you so please disrega…" at bounding box center [699, 359] width 513 height 75
click at [823, 357] on textarea "Hi George, Sorry, the previous email was not intended for you, so please disreg…" at bounding box center [699, 359] width 513 height 75
type textarea "Hi George, Sorry, the previous email was not intended for you, so please disreg…"
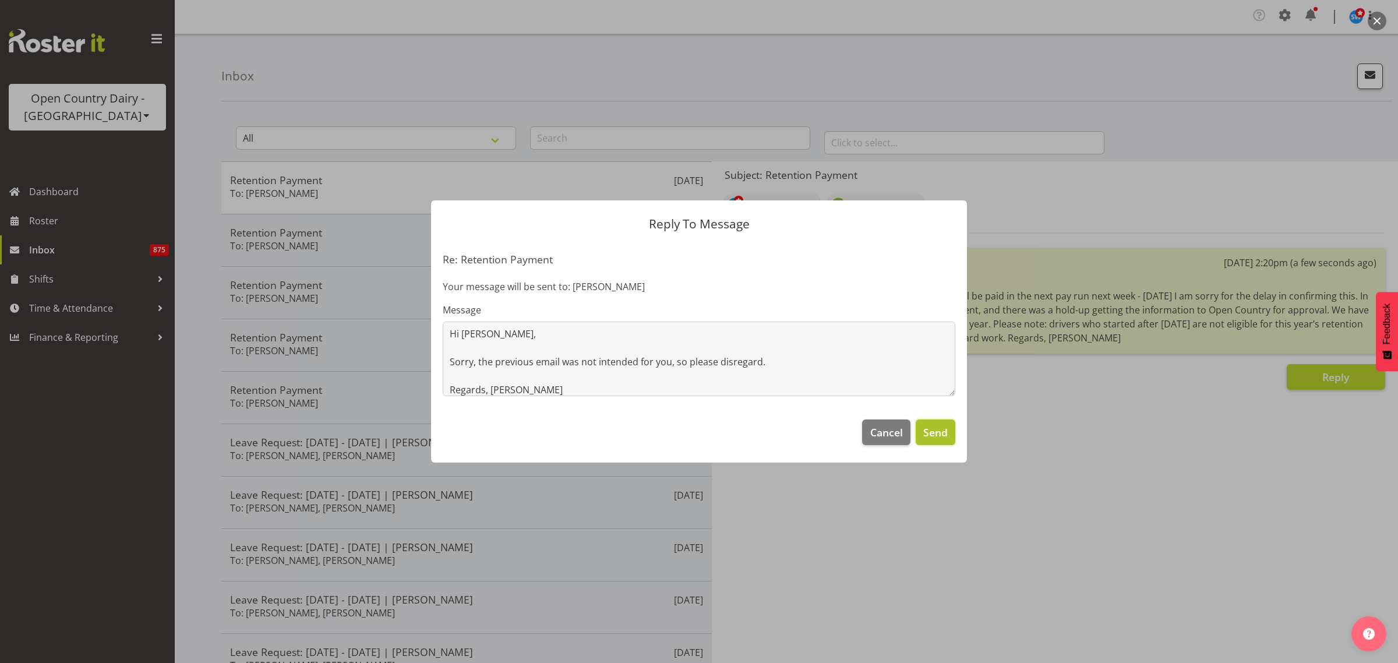
click at [936, 430] on span "Send" at bounding box center [935, 432] width 24 height 15
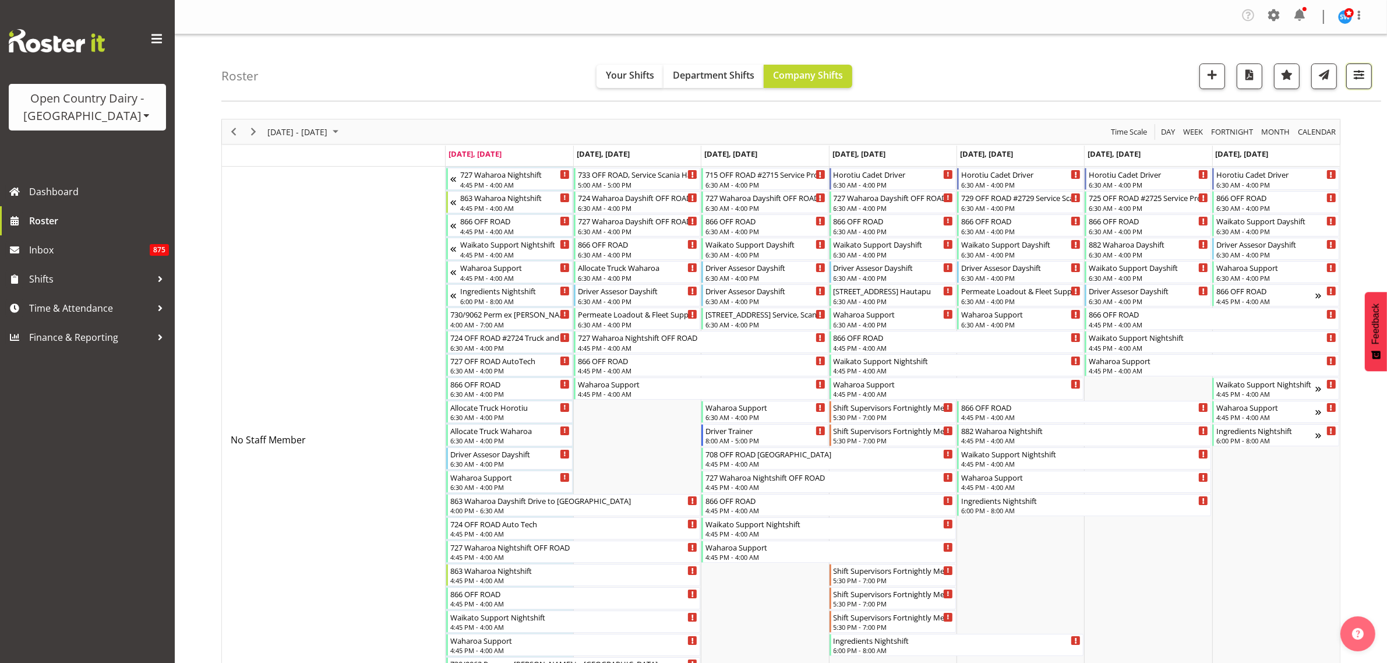
click at [1361, 80] on span "button" at bounding box center [1359, 74] width 15 height 15
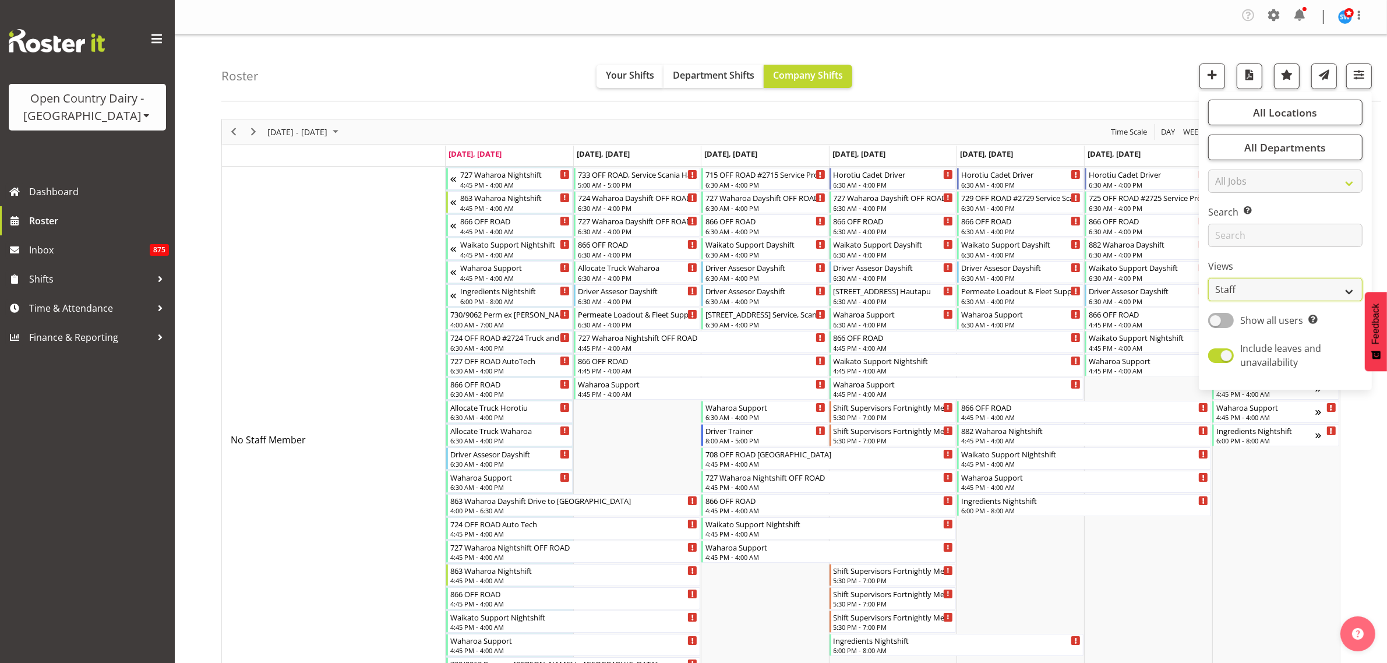
click at [1318, 290] on select "Staff Role Shift - Horizontal Shift - Vertical Staff - Location" at bounding box center [1285, 289] width 154 height 23
click at [1209, 278] on select "Staff Role Shift - Horizontal Shift - Vertical Staff - Location" at bounding box center [1285, 289] width 154 height 23
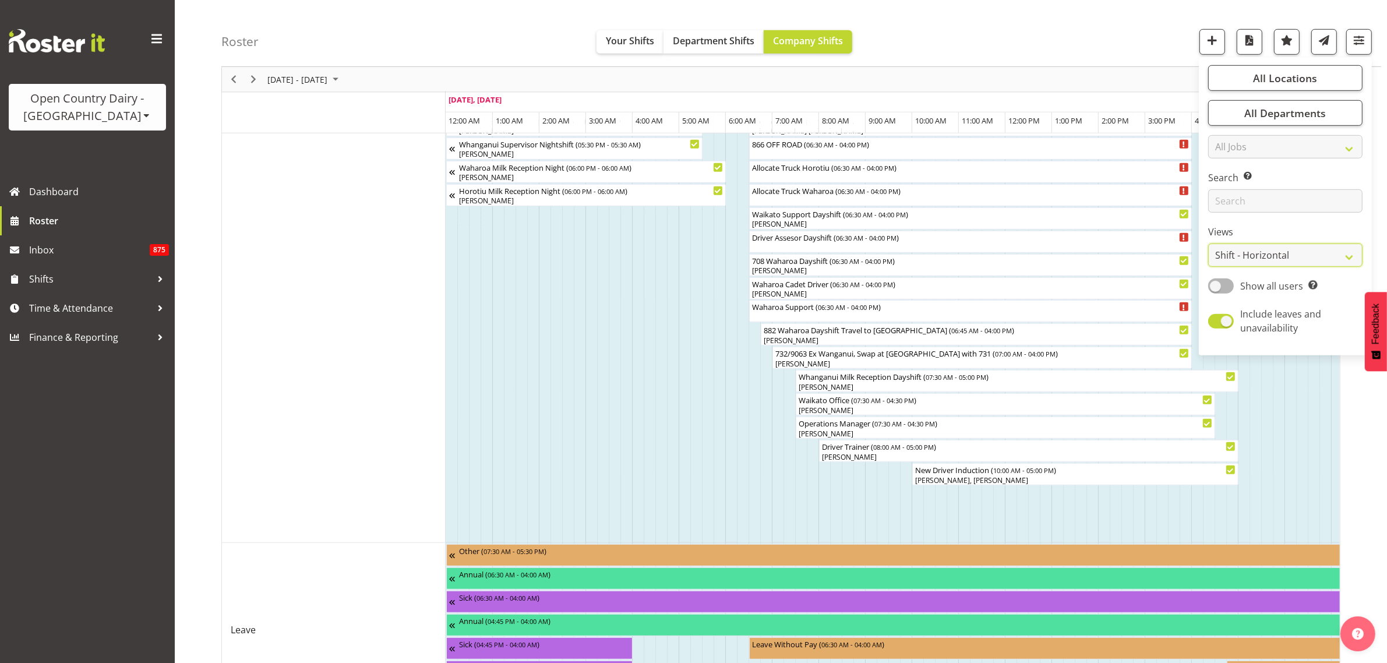
scroll to position [1023, 0]
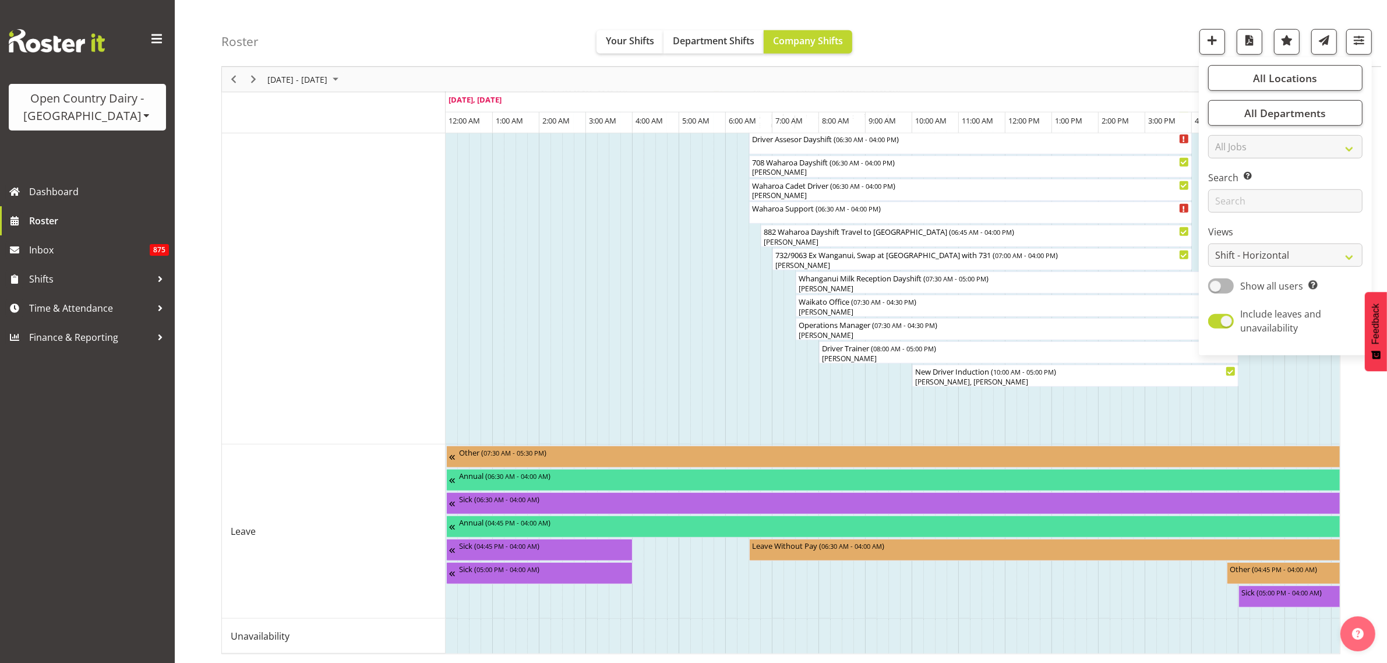
click at [118, 641] on div "Open Country Dairy - [GEOGRAPHIC_DATA] Open Country Dairy - [GEOGRAPHIC_DATA] D…" at bounding box center [87, 331] width 175 height 663
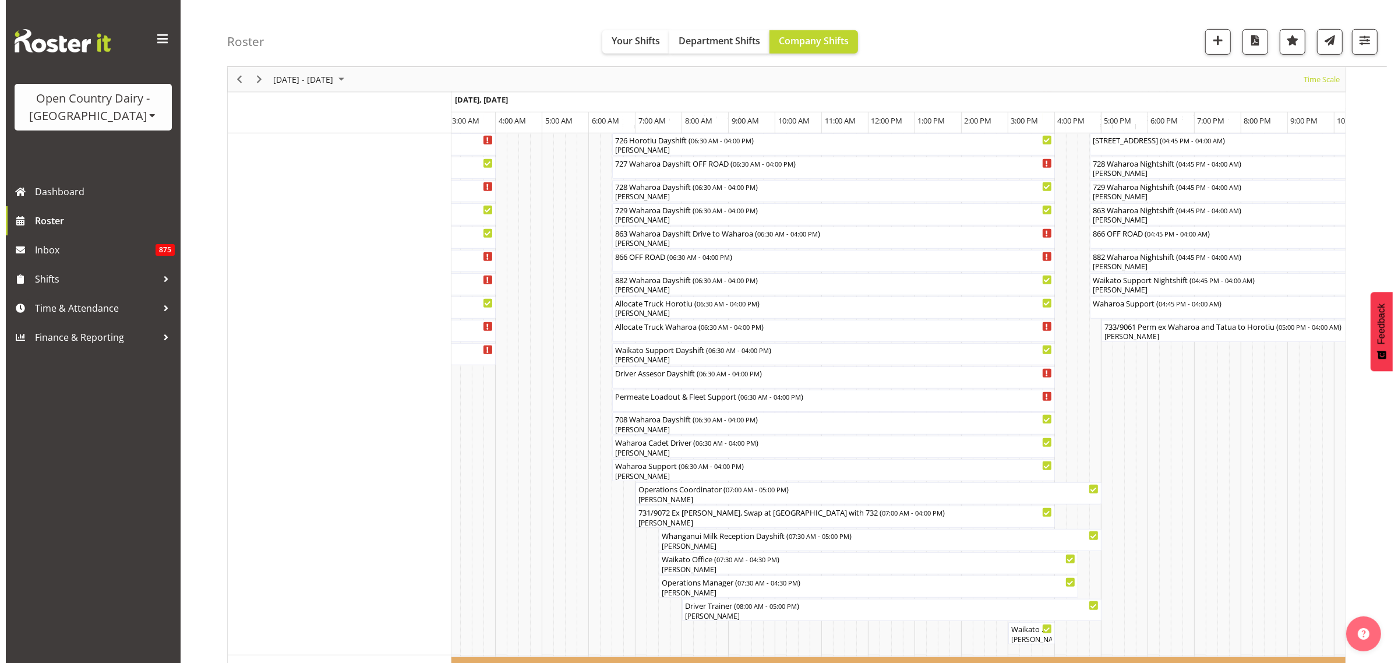
scroll to position [947, 0]
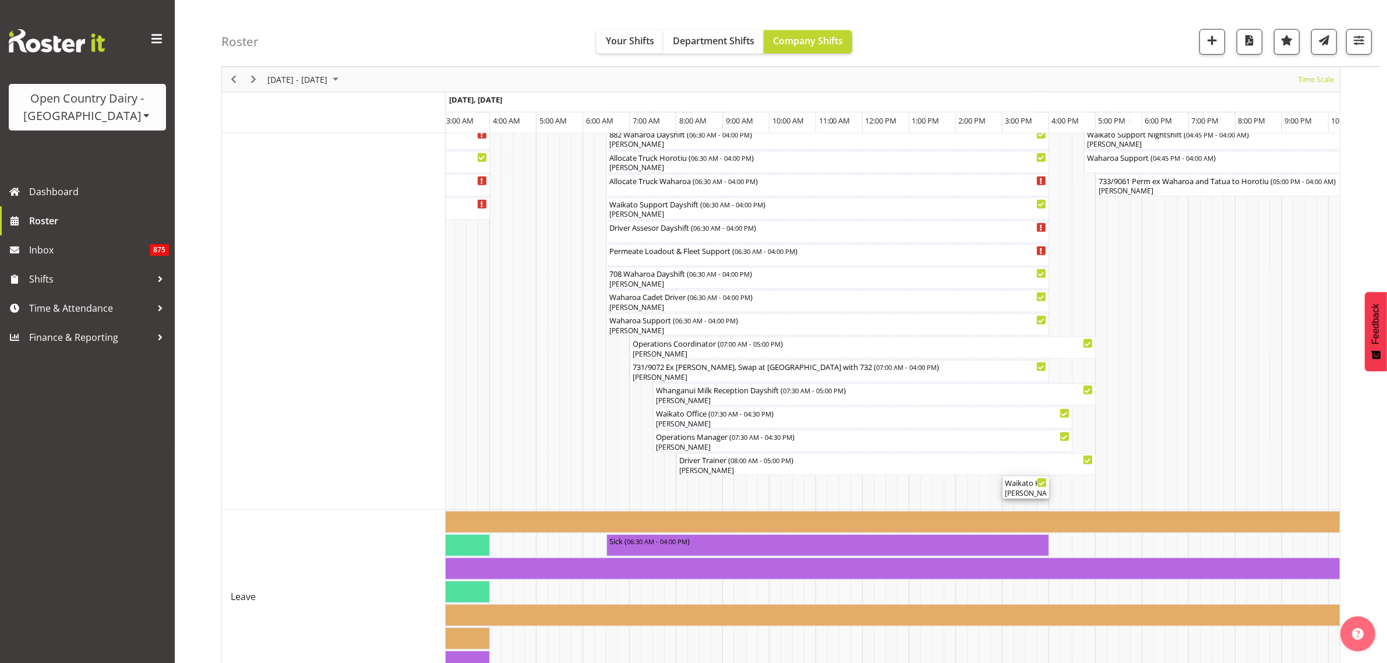
click at [1017, 490] on div "[PERSON_NAME], [PERSON_NAME], [PERSON_NAME], [PERSON_NAME], [PERSON_NAME], [PER…" at bounding box center [1026, 493] width 42 height 10
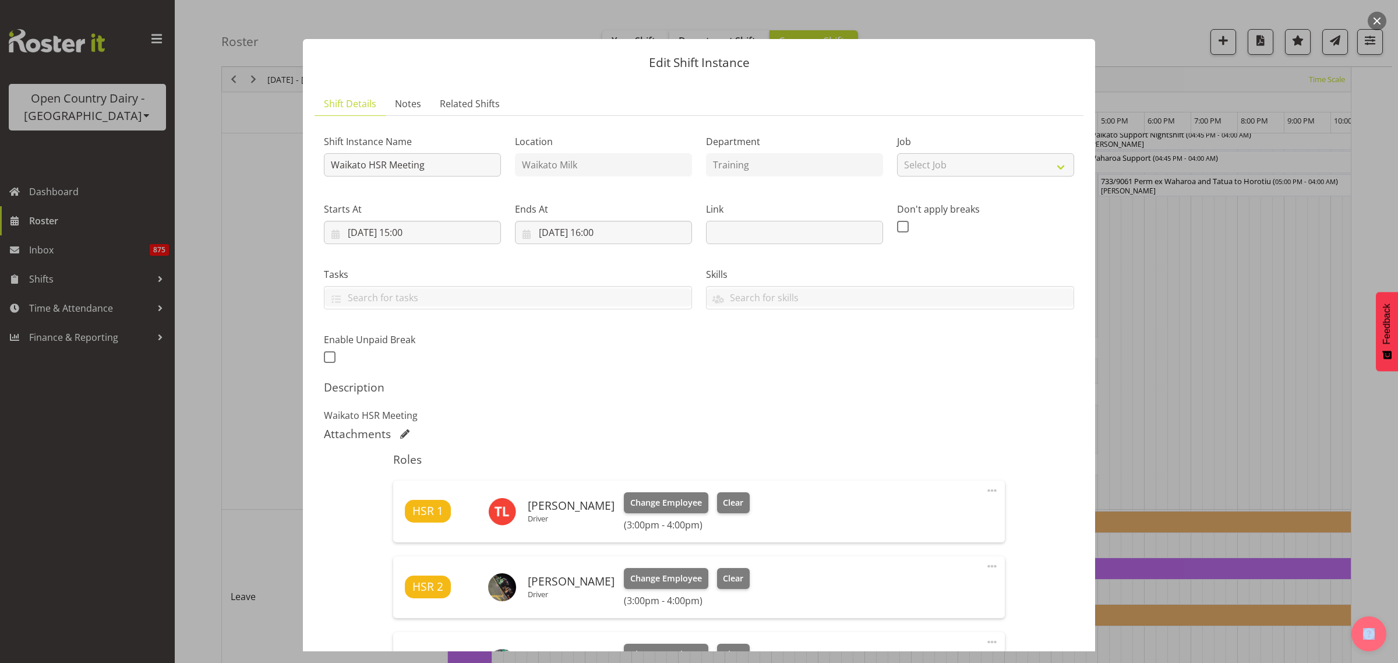
scroll to position [0, 0]
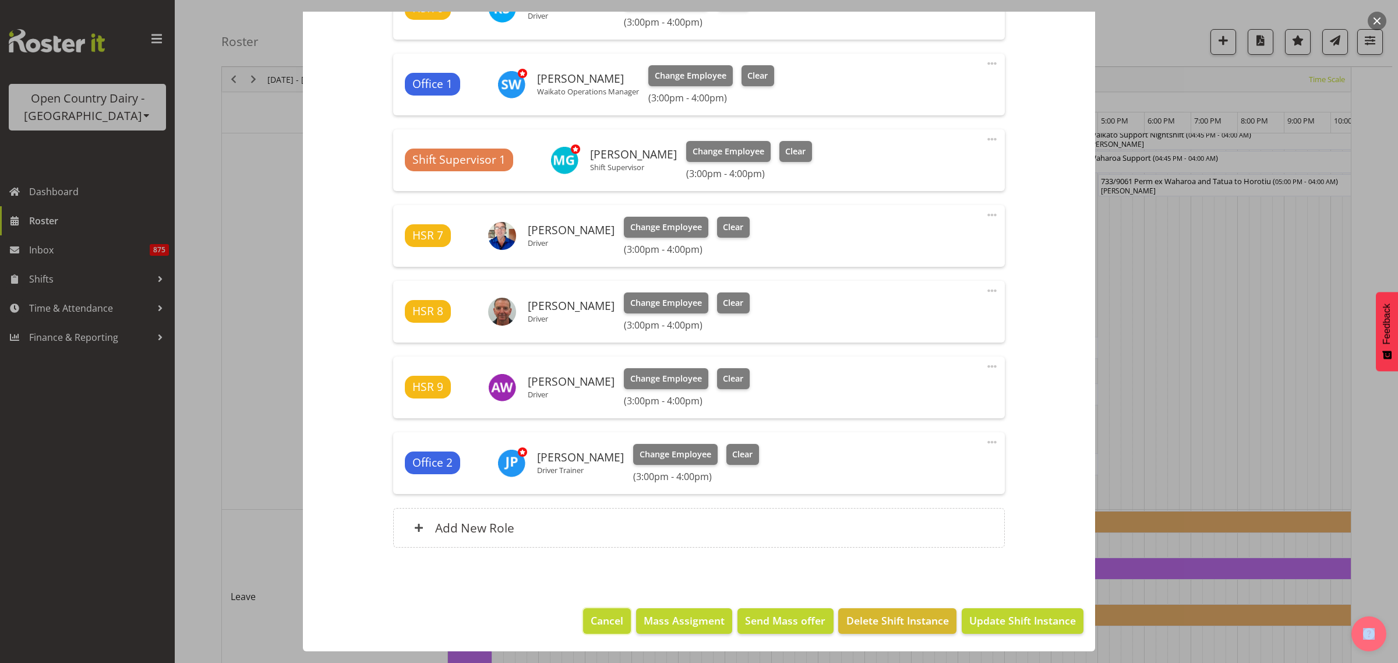
click at [592, 621] on span "Cancel" at bounding box center [607, 620] width 33 height 15
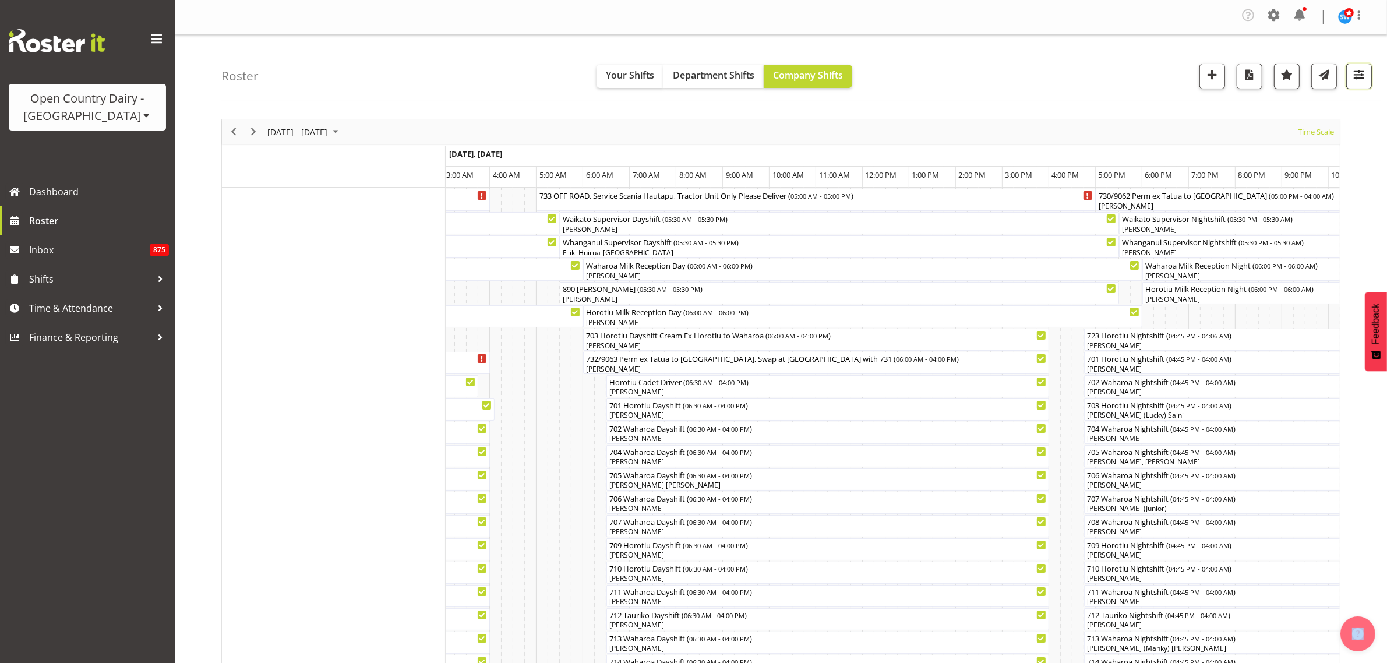
click at [1363, 80] on span "button" at bounding box center [1359, 74] width 15 height 15
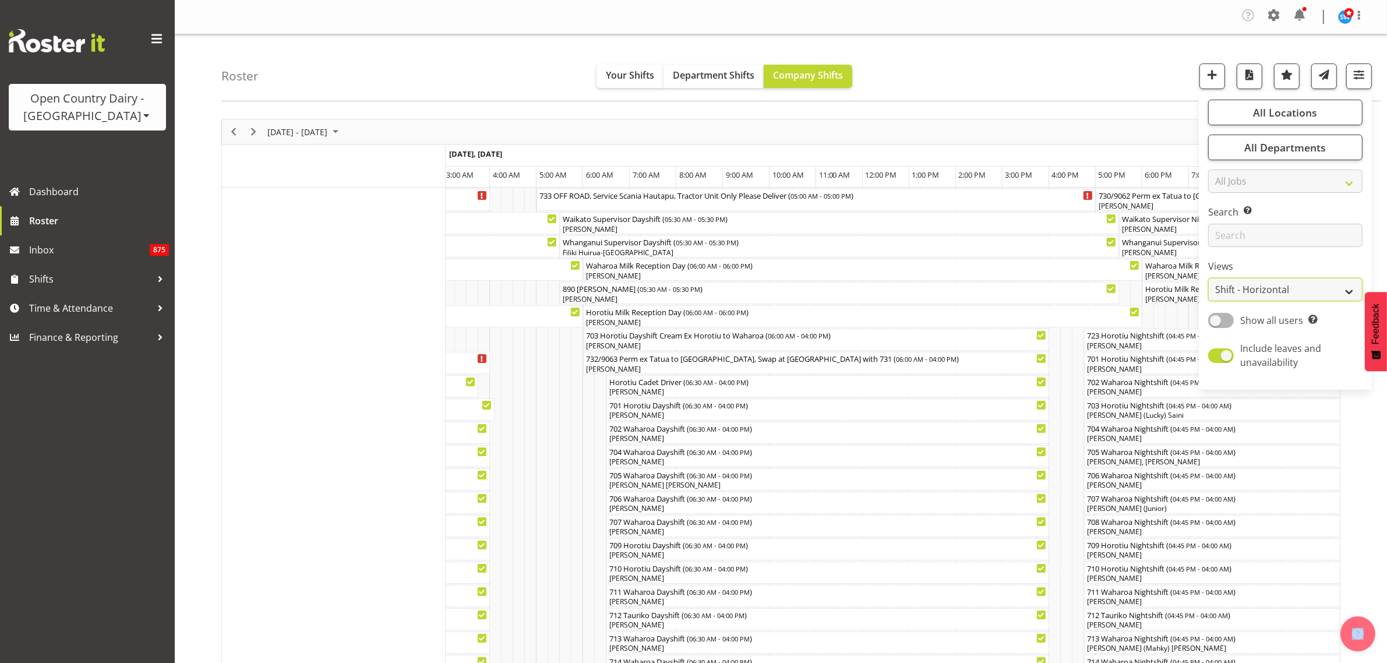
click at [1340, 290] on select "Staff Role Shift - Horizontal Shift - Vertical Staff - Location" at bounding box center [1285, 289] width 154 height 23
select select "staff"
click at [1209, 278] on select "Staff Role Shift - Horizontal Shift - Vertical Staff - Location" at bounding box center [1285, 289] width 154 height 23
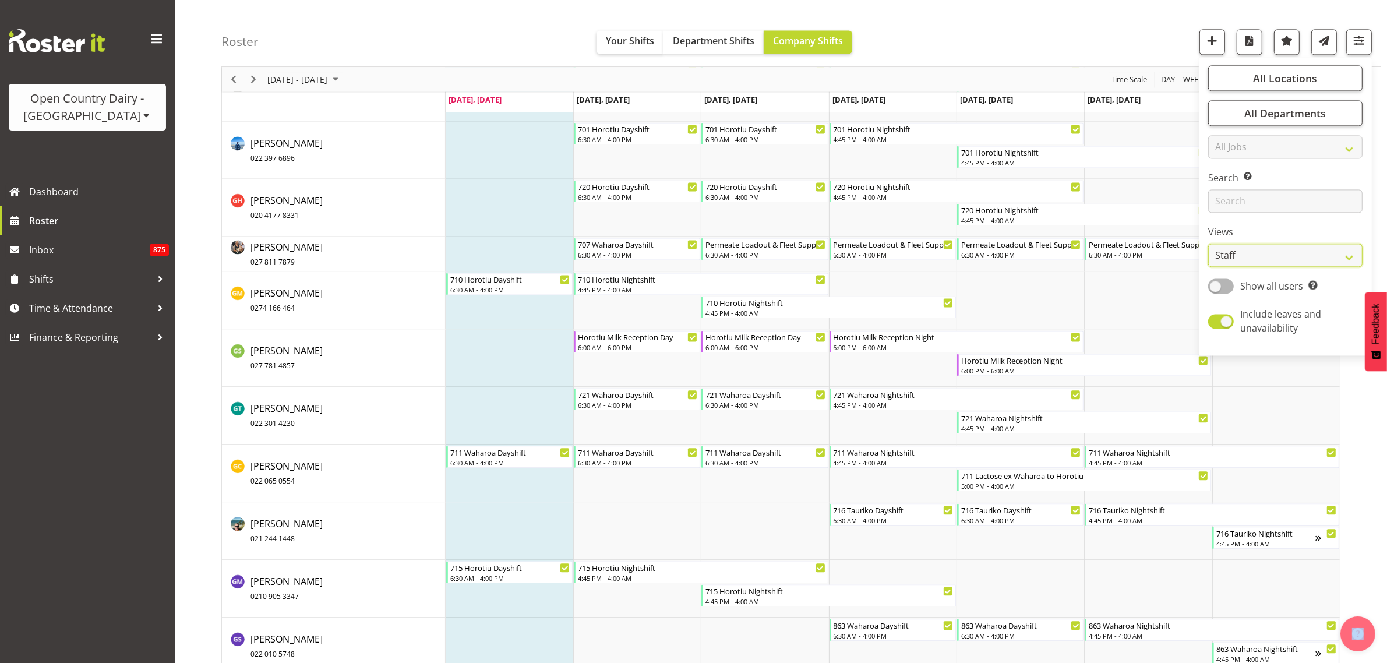
scroll to position [3097, 0]
